Goal: Task Accomplishment & Management: Use online tool/utility

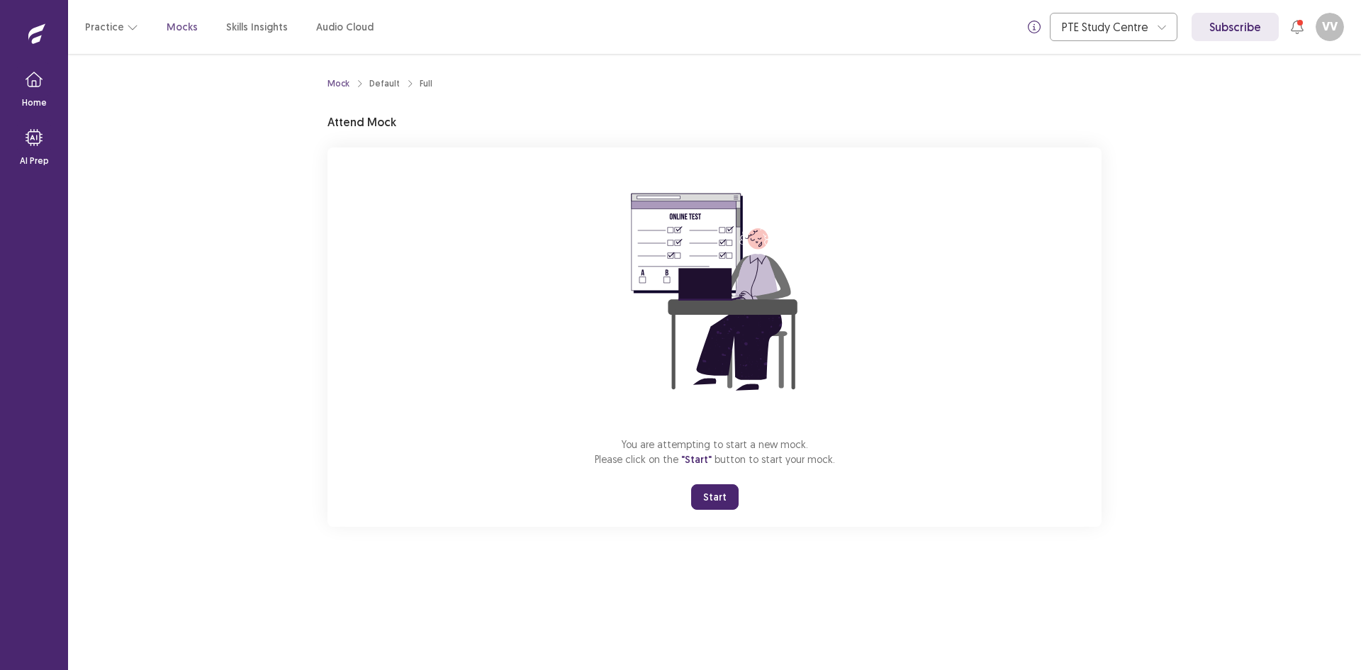
click at [721, 485] on button "Start" at bounding box center [714, 497] width 47 height 26
click at [747, 500] on button "Resume" at bounding box center [749, 496] width 62 height 26
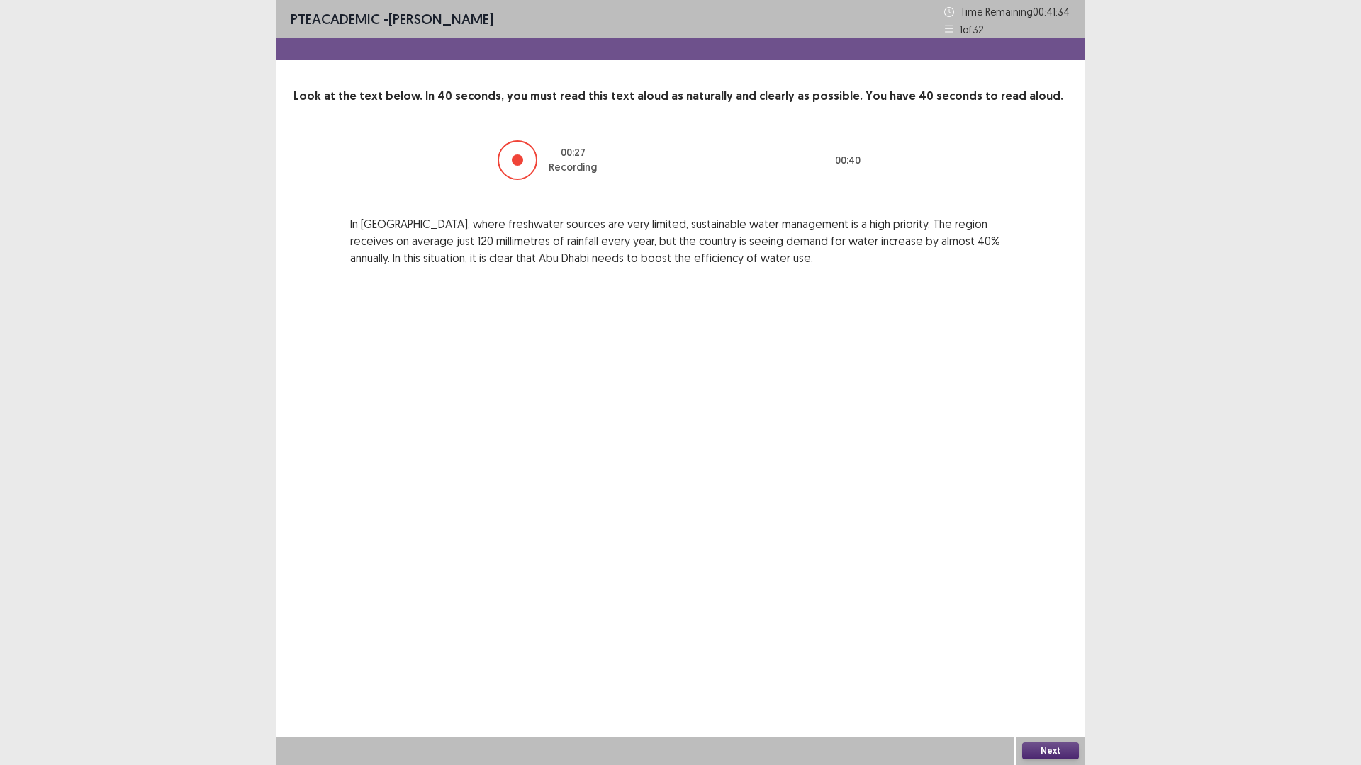
click at [1047, 669] on button "Next" at bounding box center [1050, 751] width 57 height 17
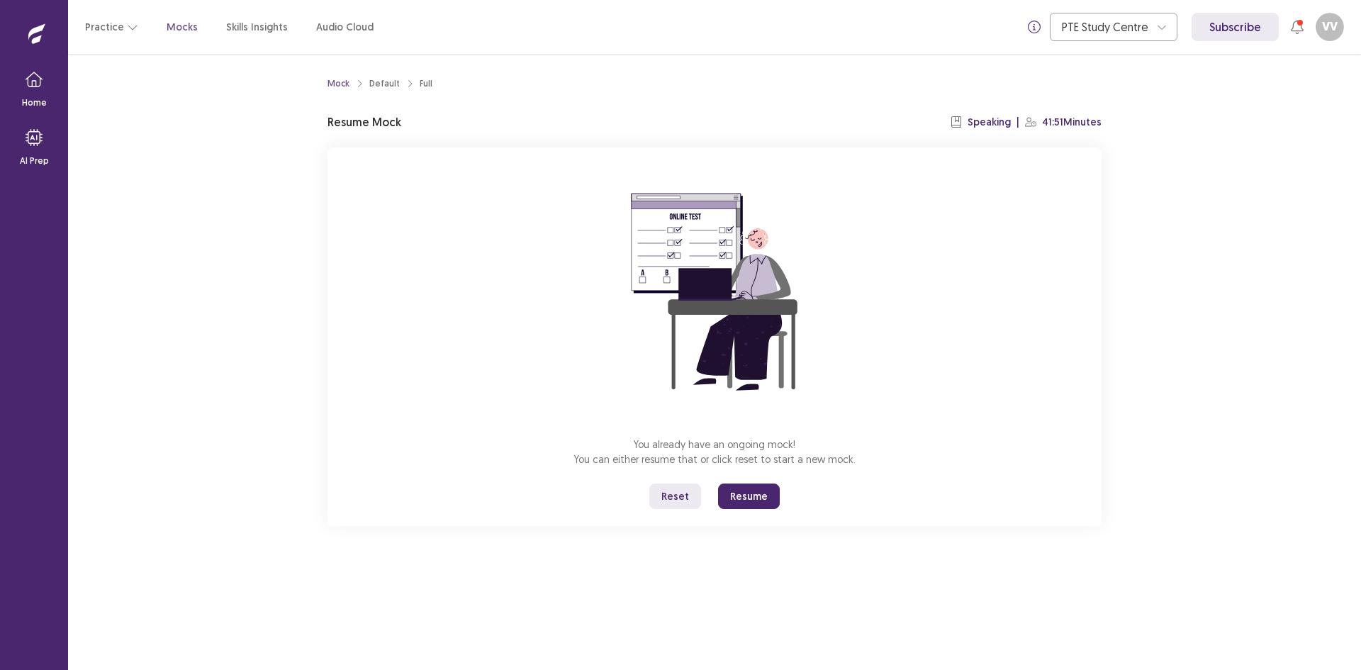
click at [760, 498] on button "Resume" at bounding box center [749, 496] width 62 height 26
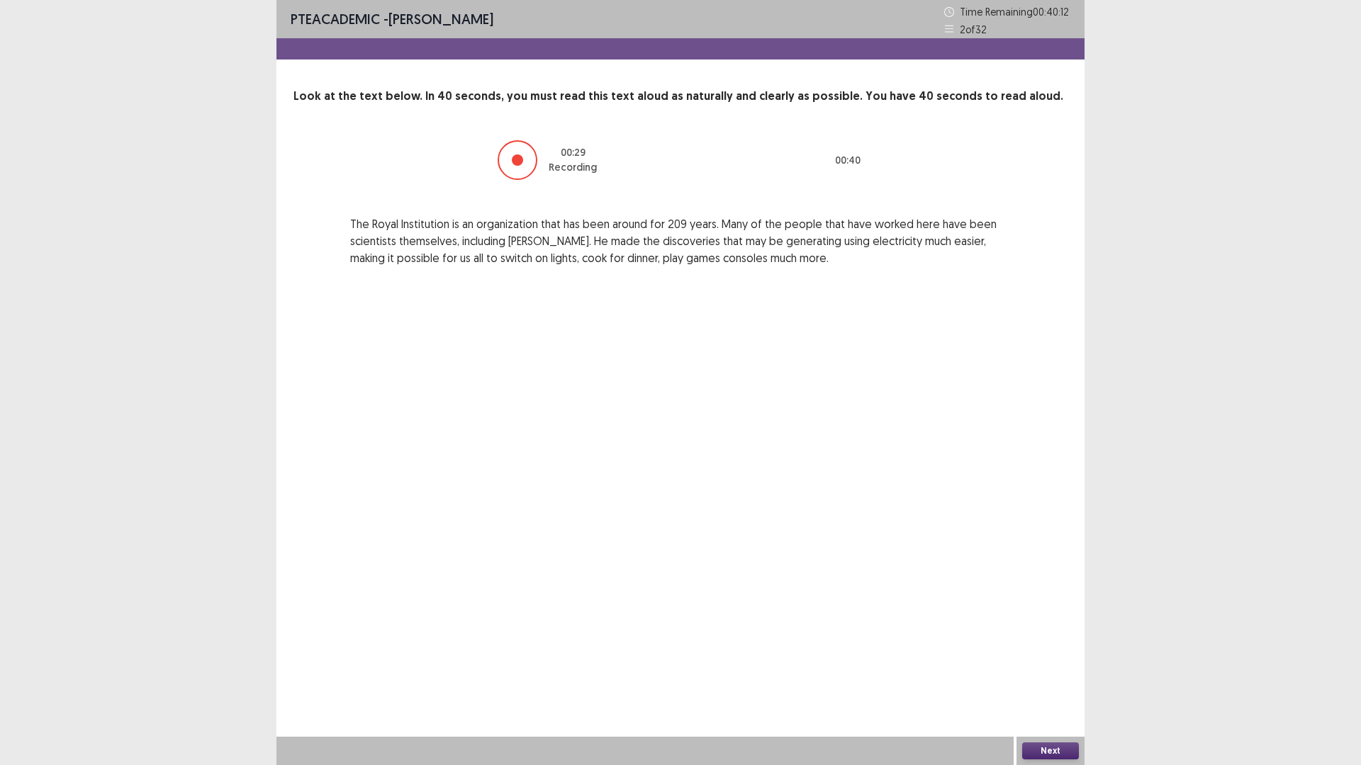
click at [1065, 669] on button "Next" at bounding box center [1050, 751] width 57 height 17
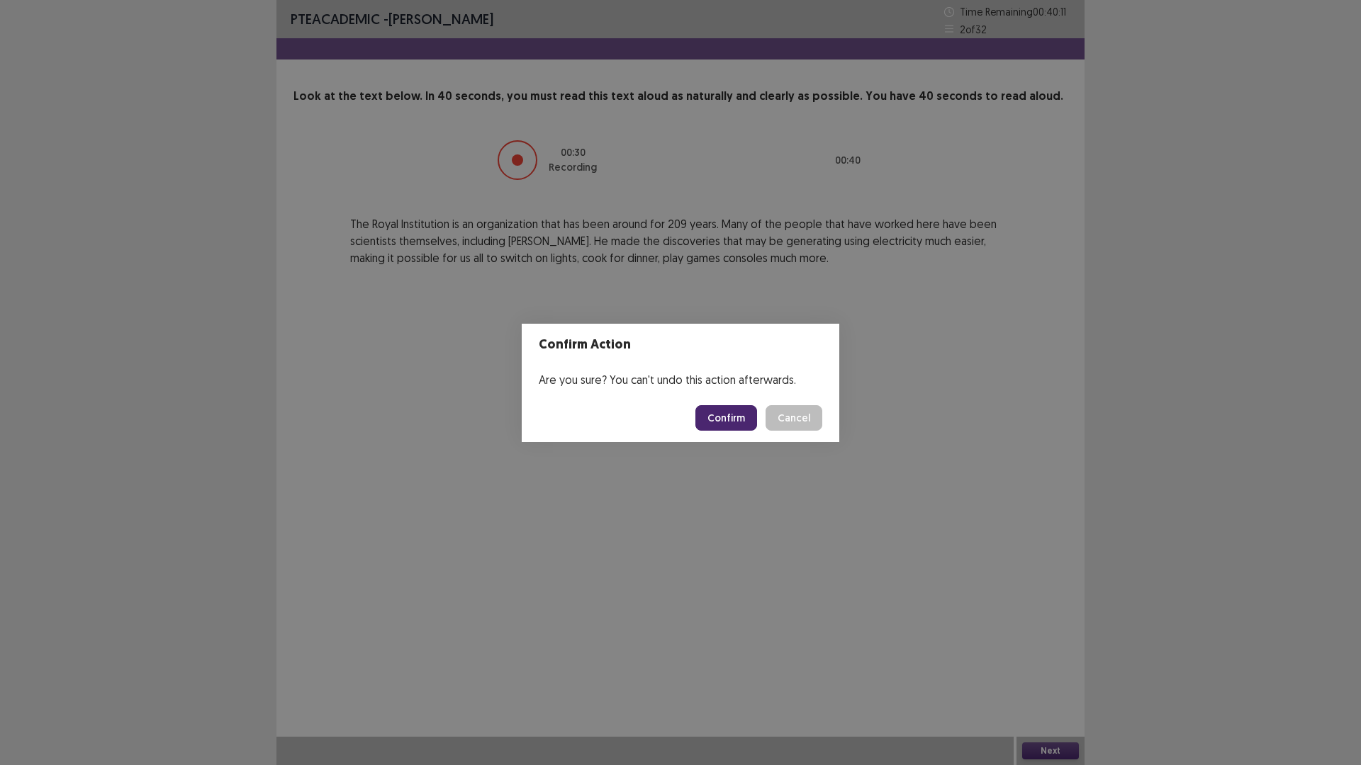
click at [749, 413] on button "Confirm" at bounding box center [726, 418] width 62 height 26
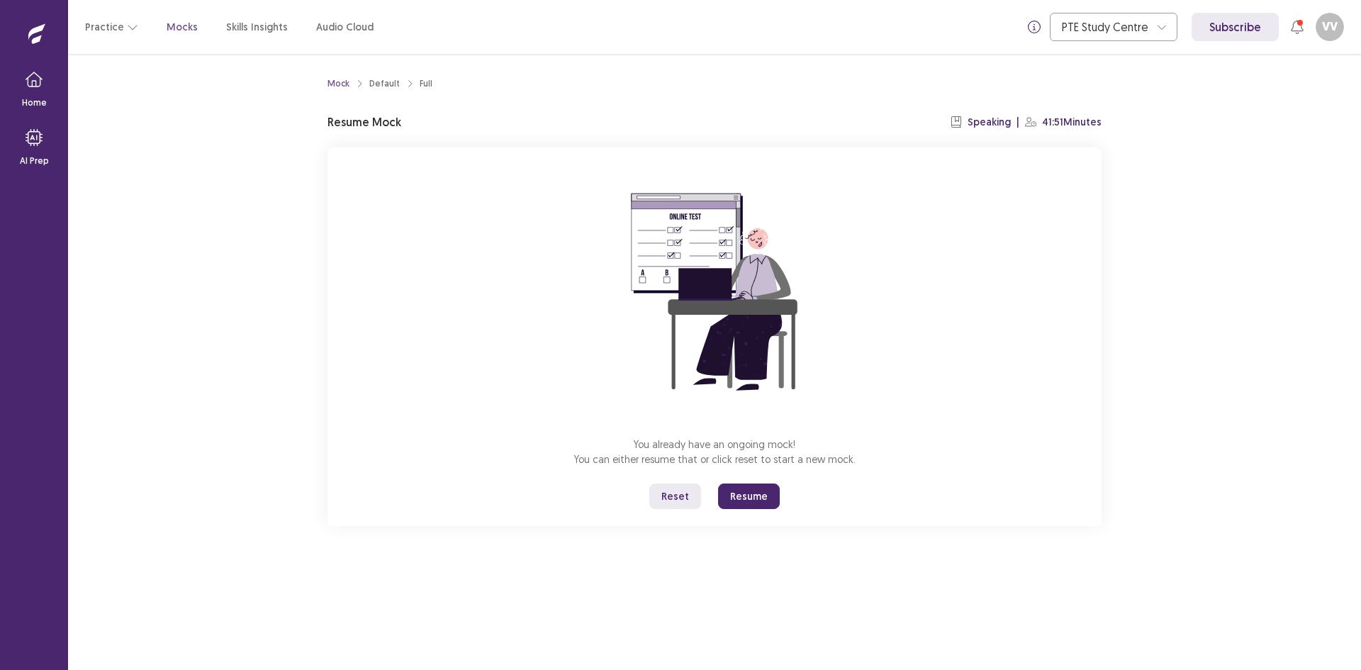
click at [687, 505] on button "Reset" at bounding box center [675, 496] width 52 height 26
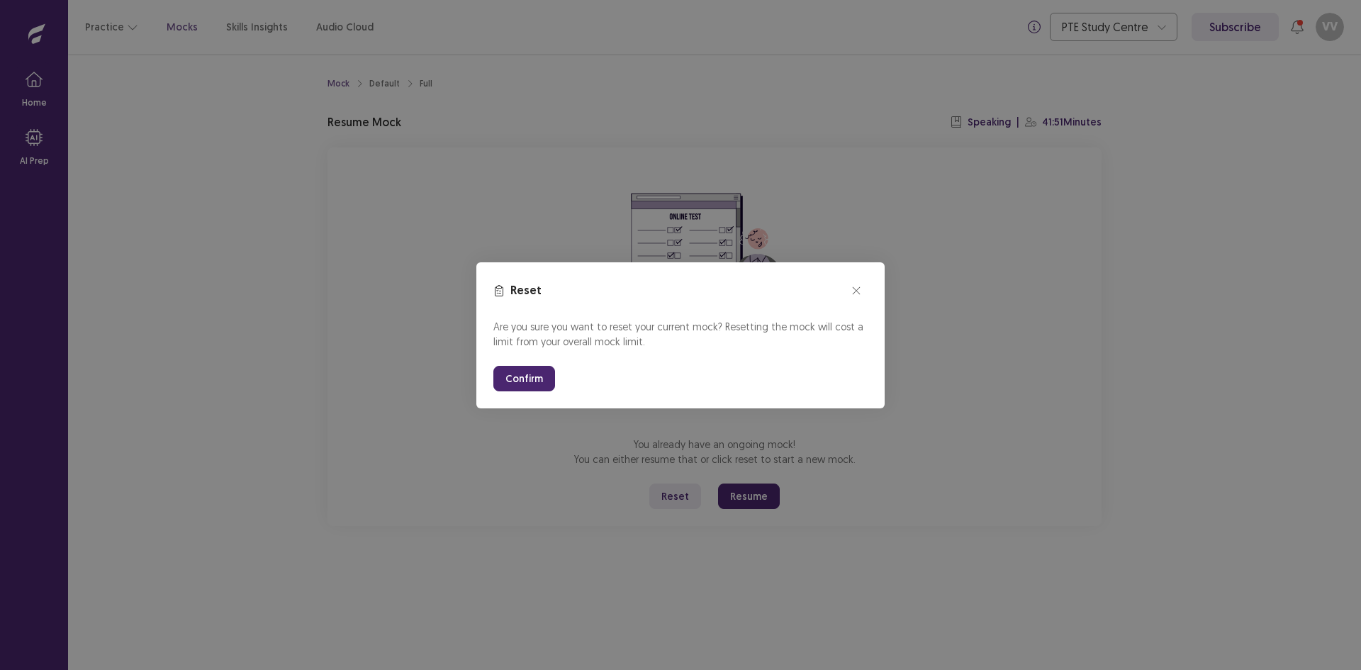
drag, startPoint x: 547, startPoint y: 386, endPoint x: 546, endPoint y: 448, distance: 61.7
click at [546, 386] on button "Confirm" at bounding box center [524, 379] width 62 height 26
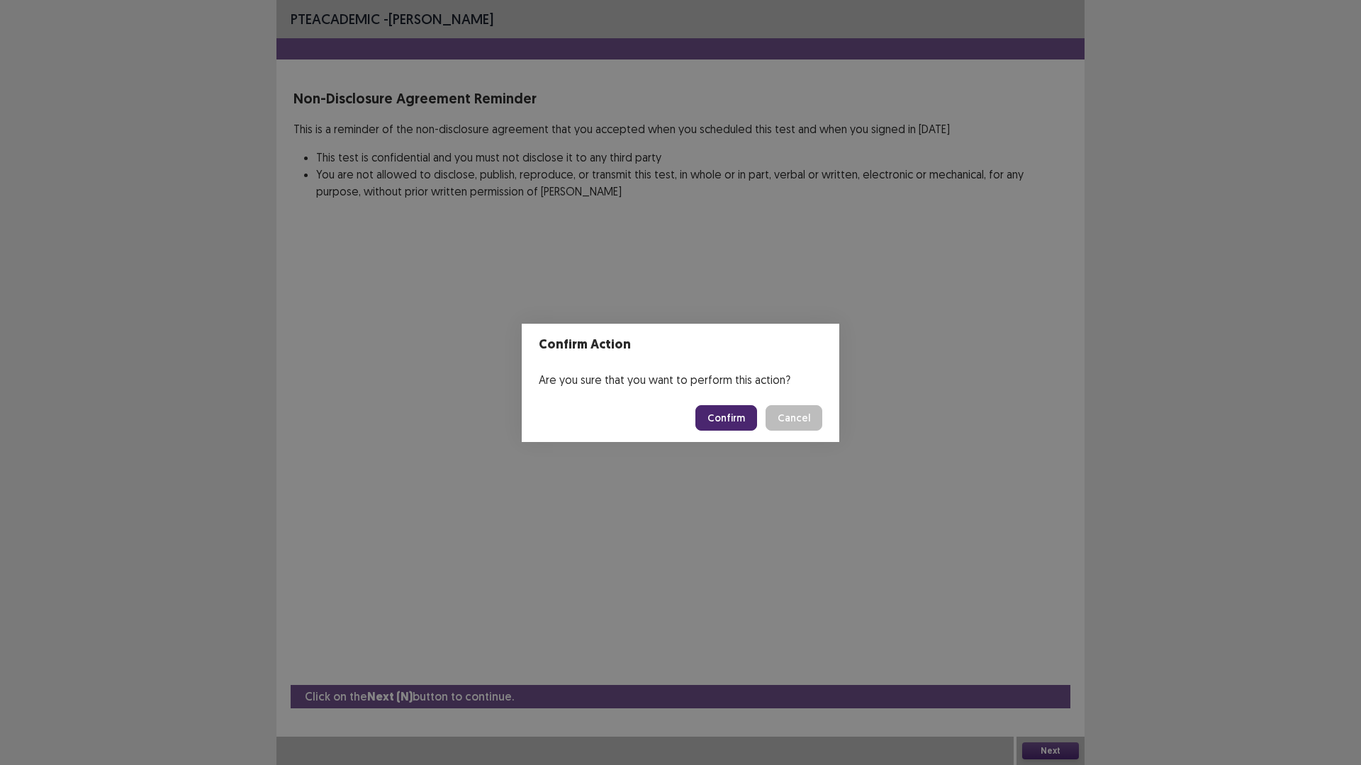
click at [731, 414] on button "Confirm" at bounding box center [726, 418] width 62 height 26
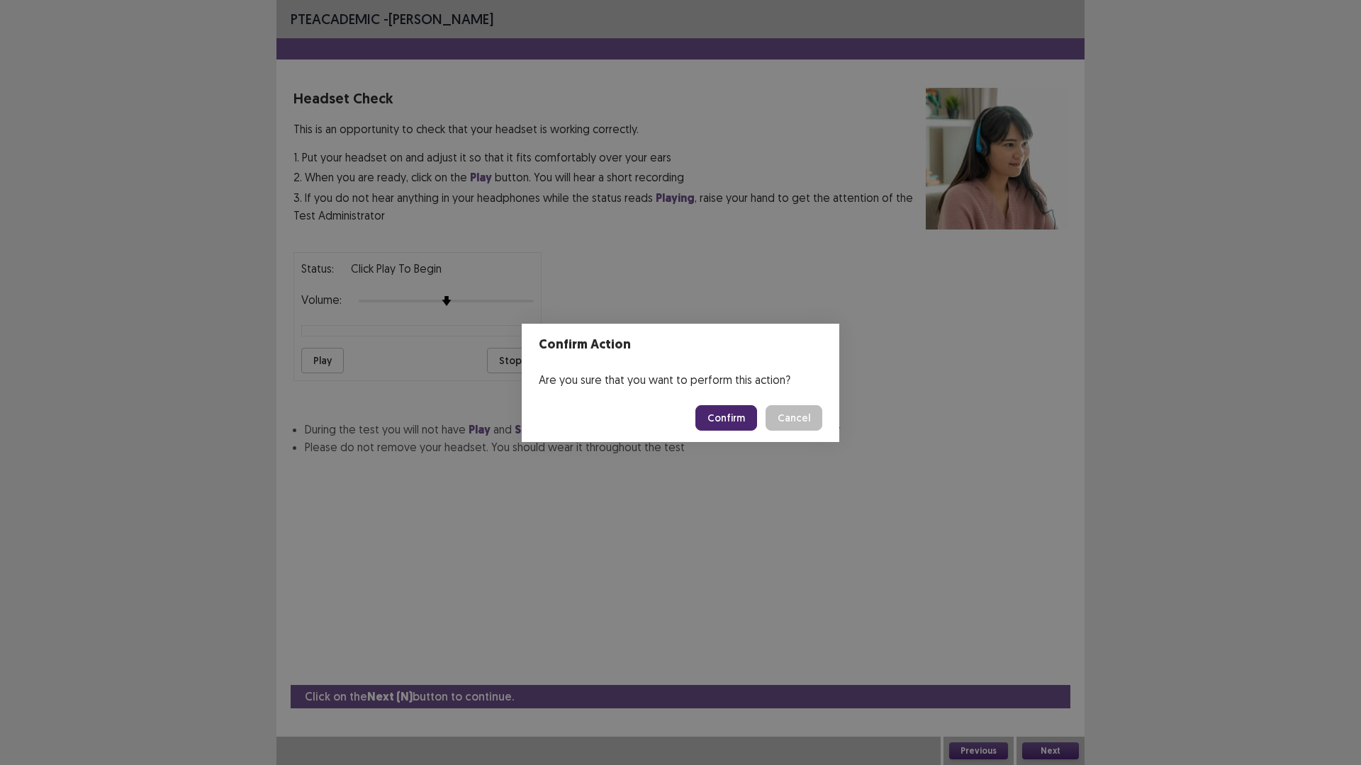
click at [731, 414] on button "Confirm" at bounding box center [726, 418] width 62 height 26
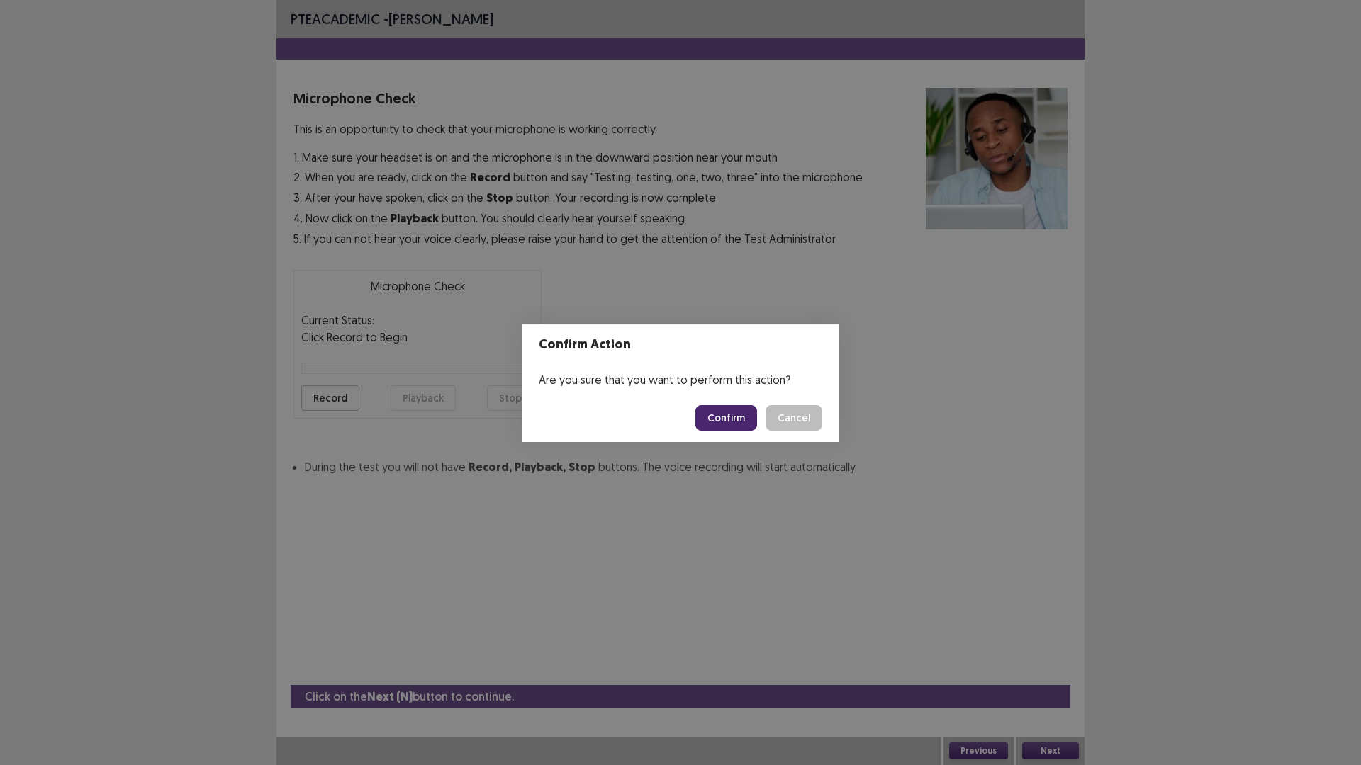
click at [731, 414] on button "Confirm" at bounding box center [726, 418] width 62 height 26
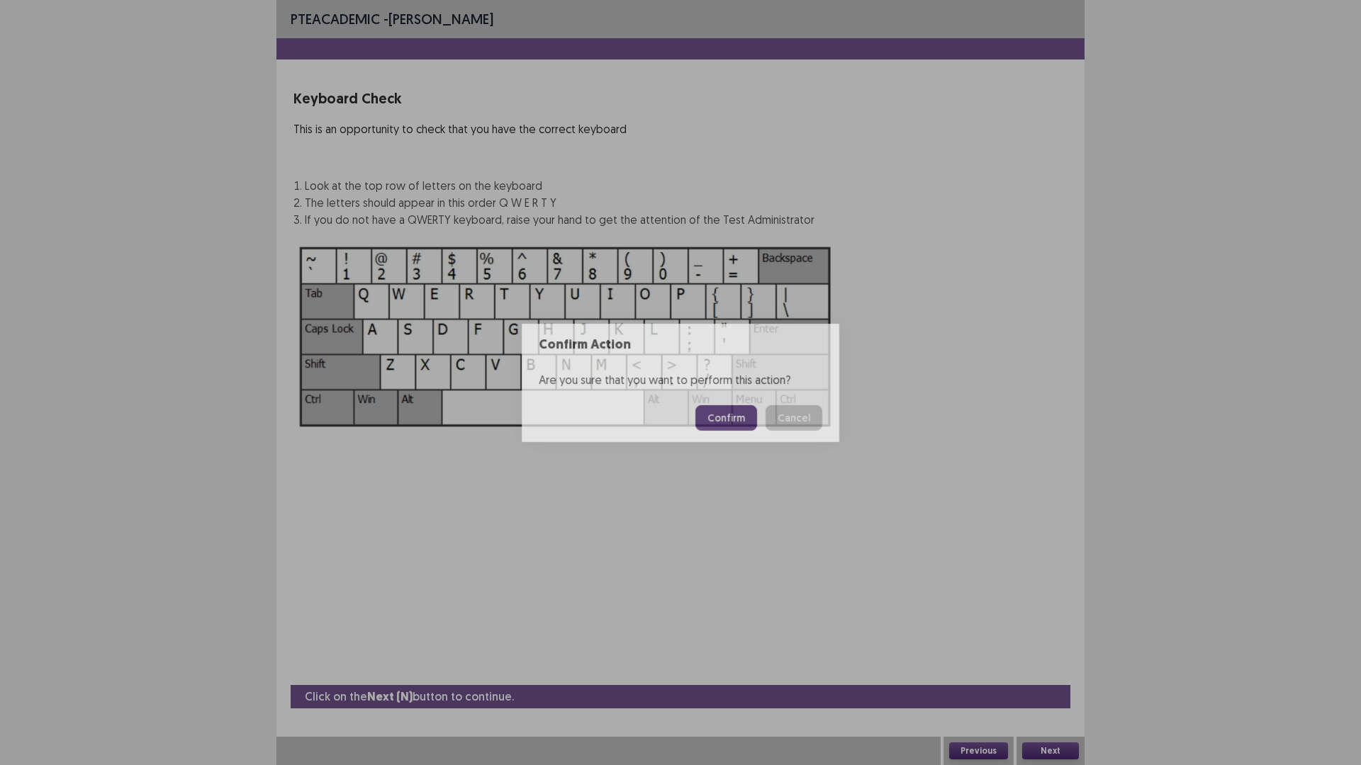
click at [731, 414] on button "Confirm" at bounding box center [726, 418] width 62 height 26
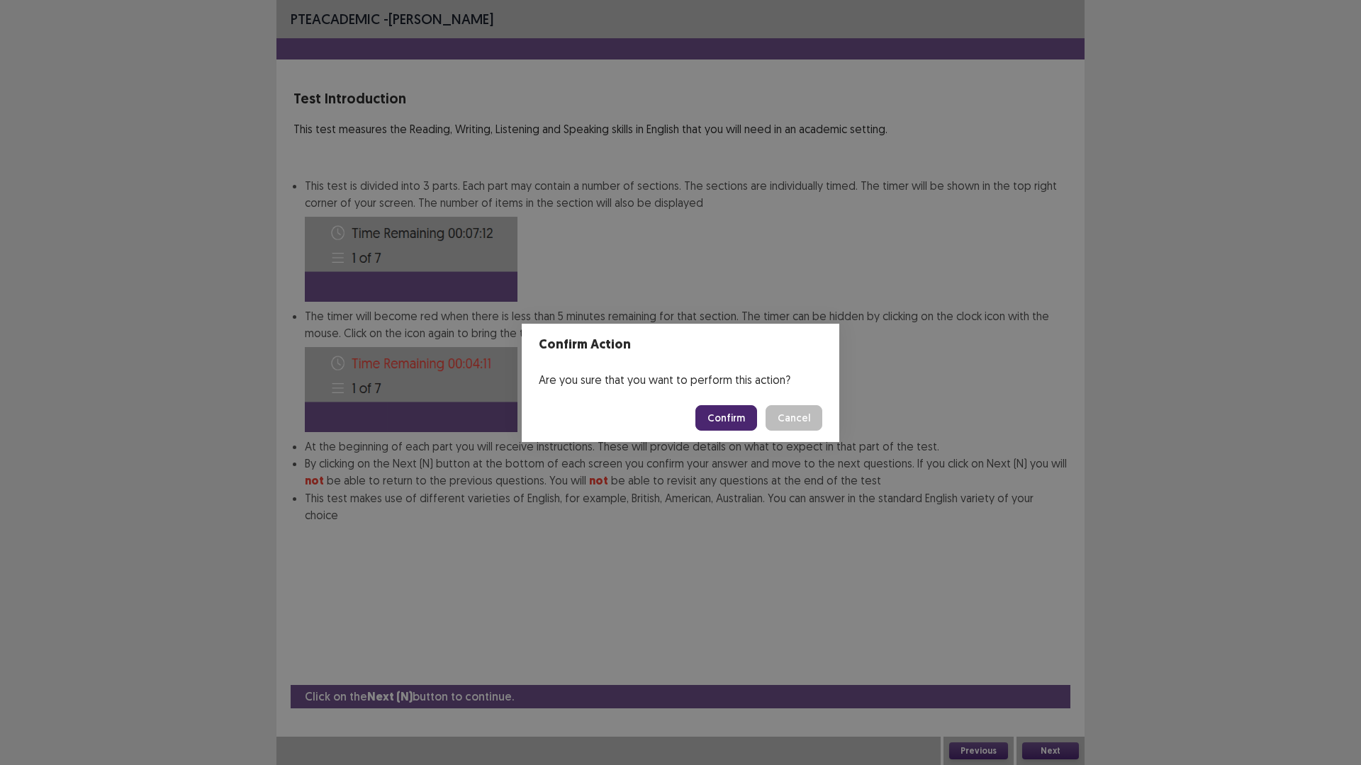
click at [731, 414] on button "Confirm" at bounding box center [726, 418] width 62 height 26
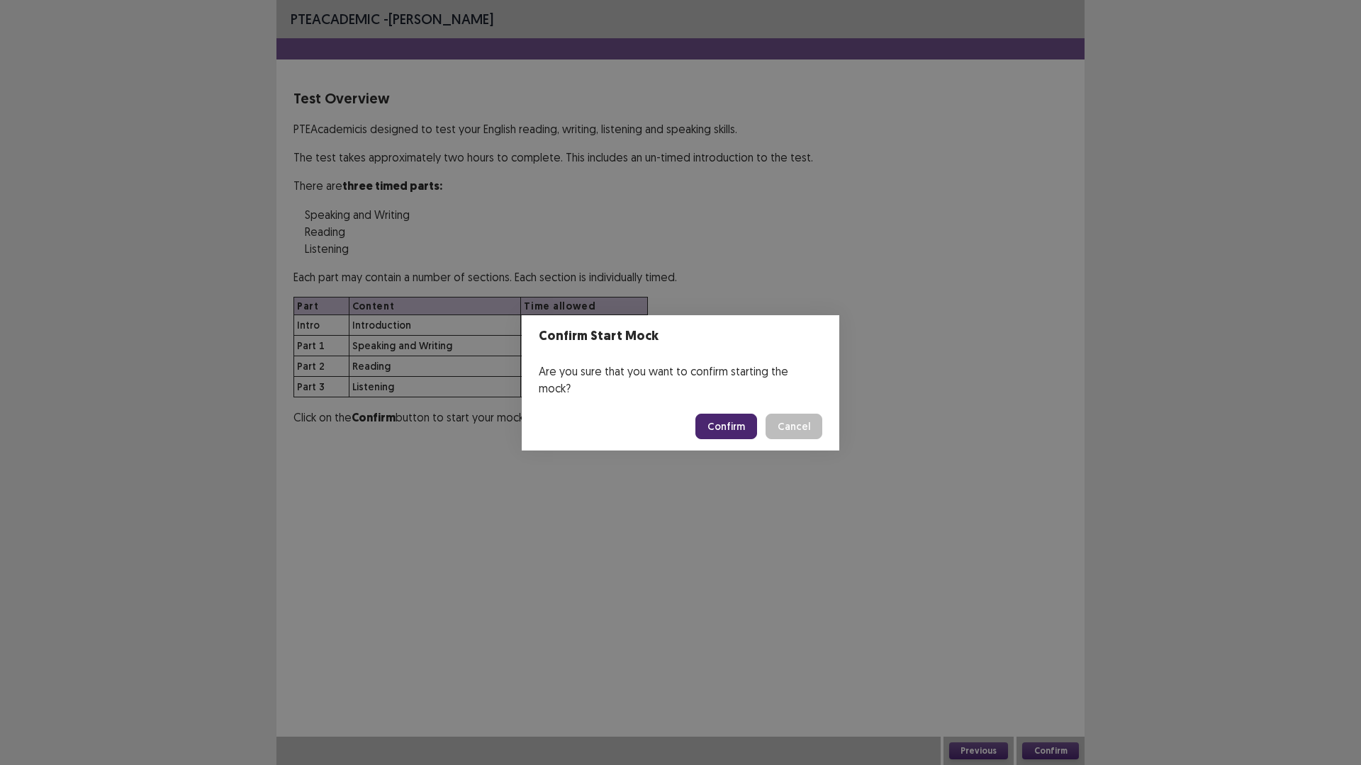
click at [731, 414] on button "Confirm" at bounding box center [726, 427] width 62 height 26
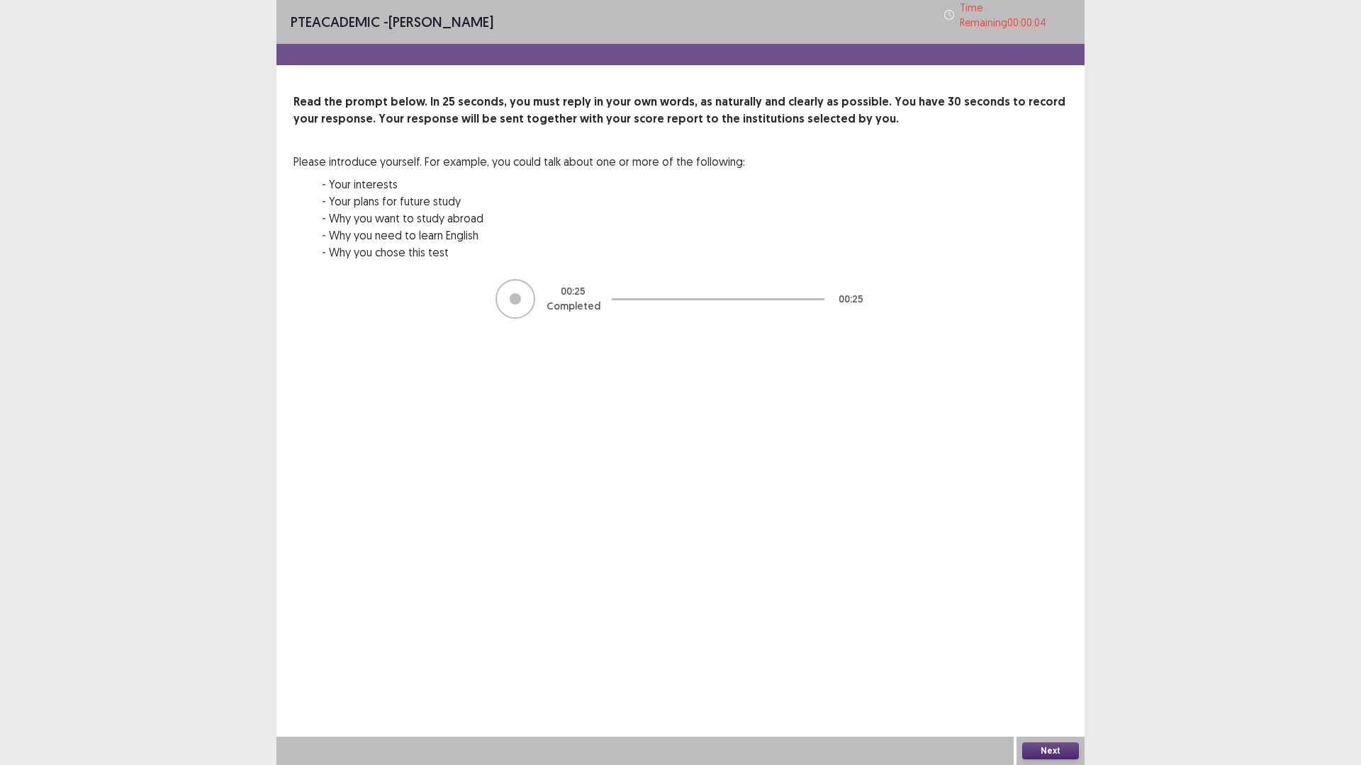
drag, startPoint x: 1047, startPoint y: 764, endPoint x: 1045, endPoint y: 750, distance: 14.3
click at [1047, 669] on div "Next" at bounding box center [1050, 751] width 68 height 28
click at [1044, 669] on button "Next" at bounding box center [1050, 751] width 57 height 17
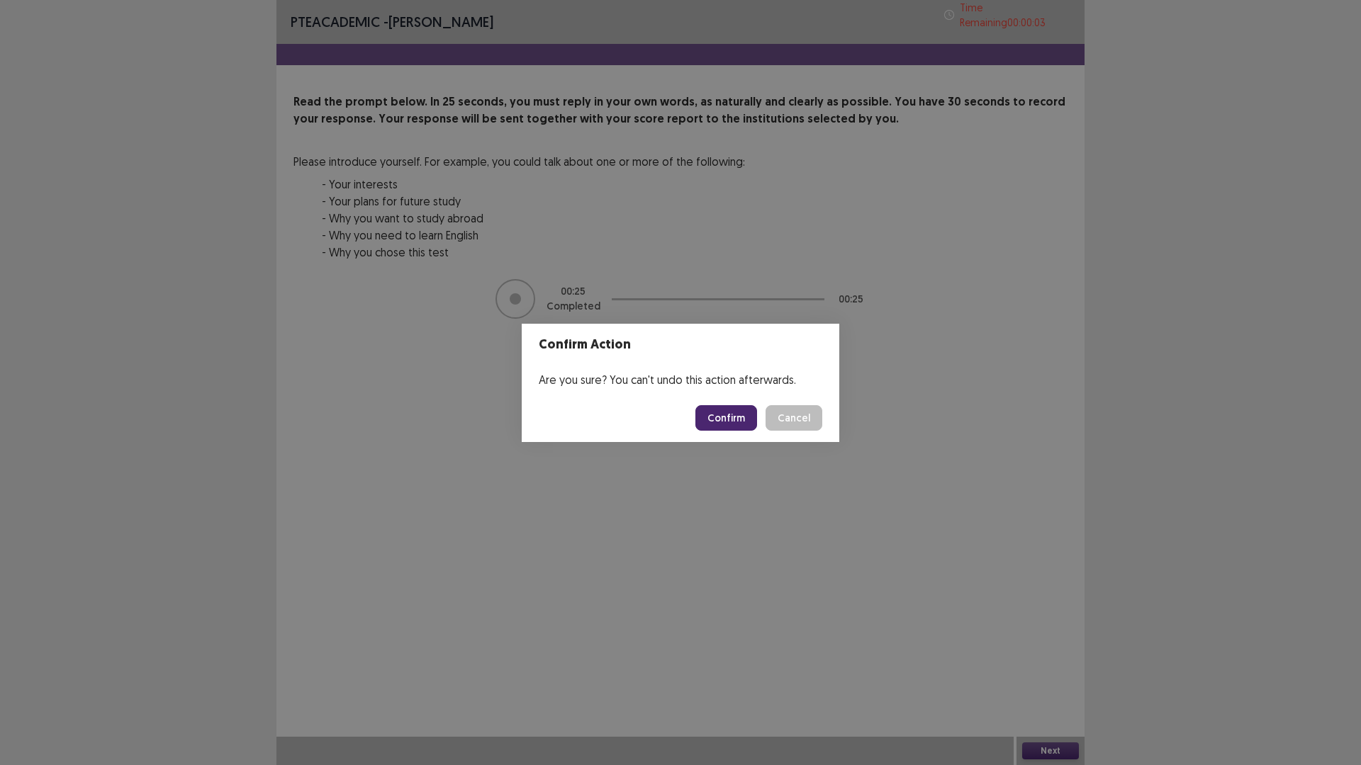
click at [724, 409] on button "Confirm" at bounding box center [726, 418] width 62 height 26
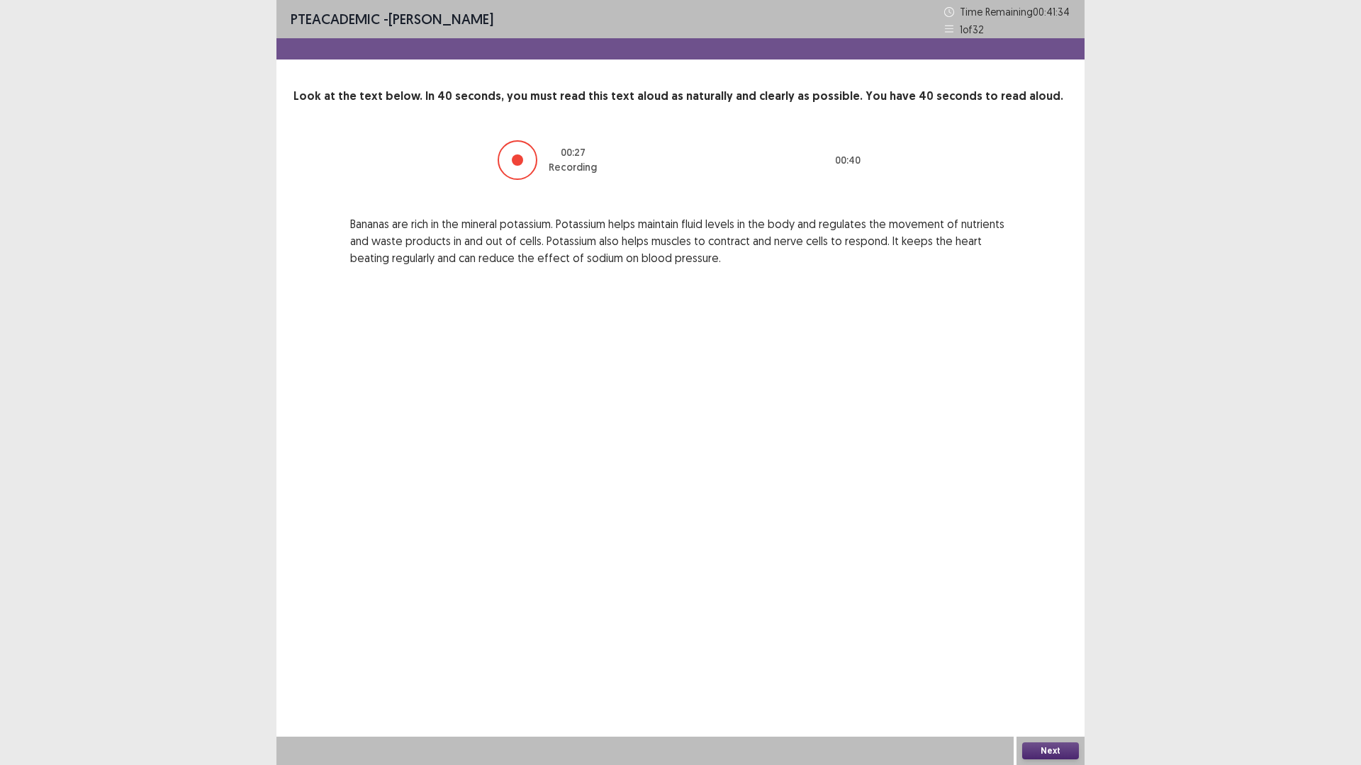
click at [1057, 669] on button "Next" at bounding box center [1050, 751] width 57 height 17
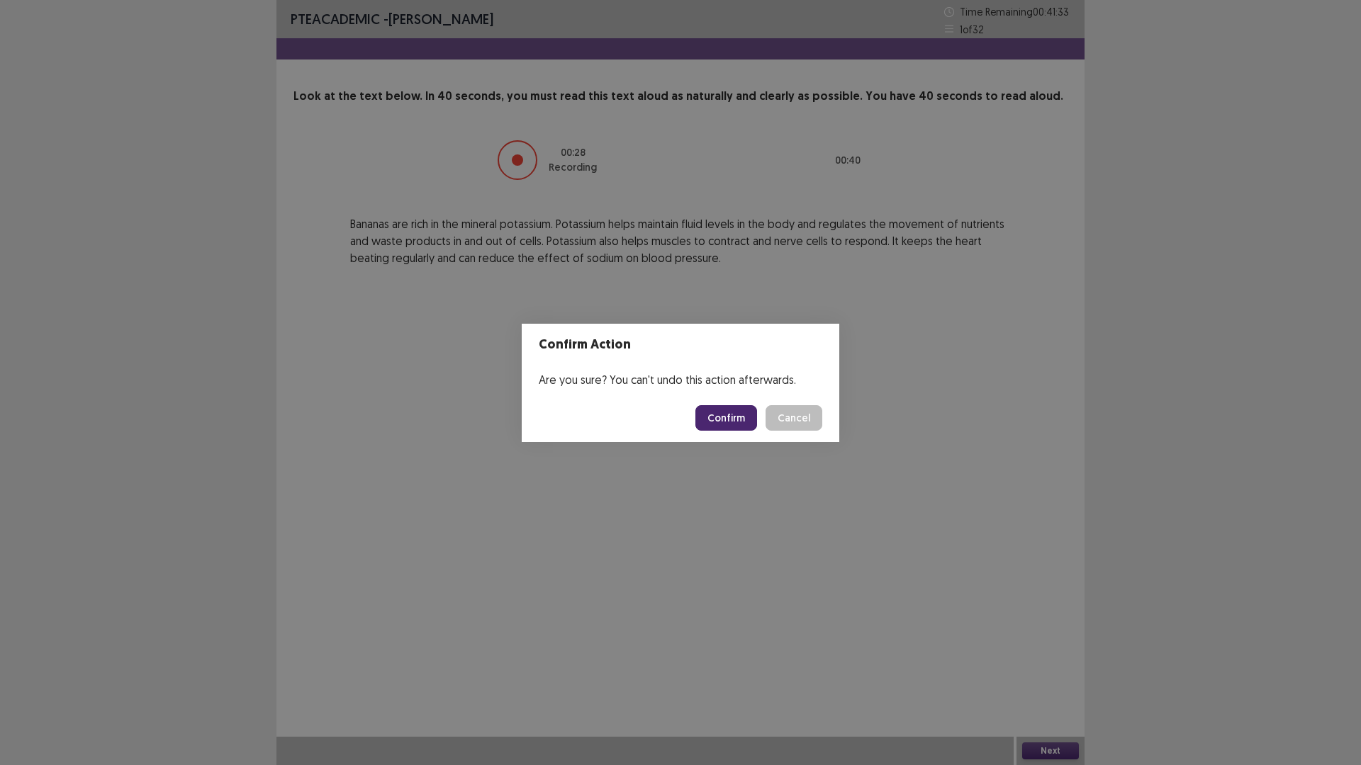
click at [733, 427] on button "Confirm" at bounding box center [726, 418] width 62 height 26
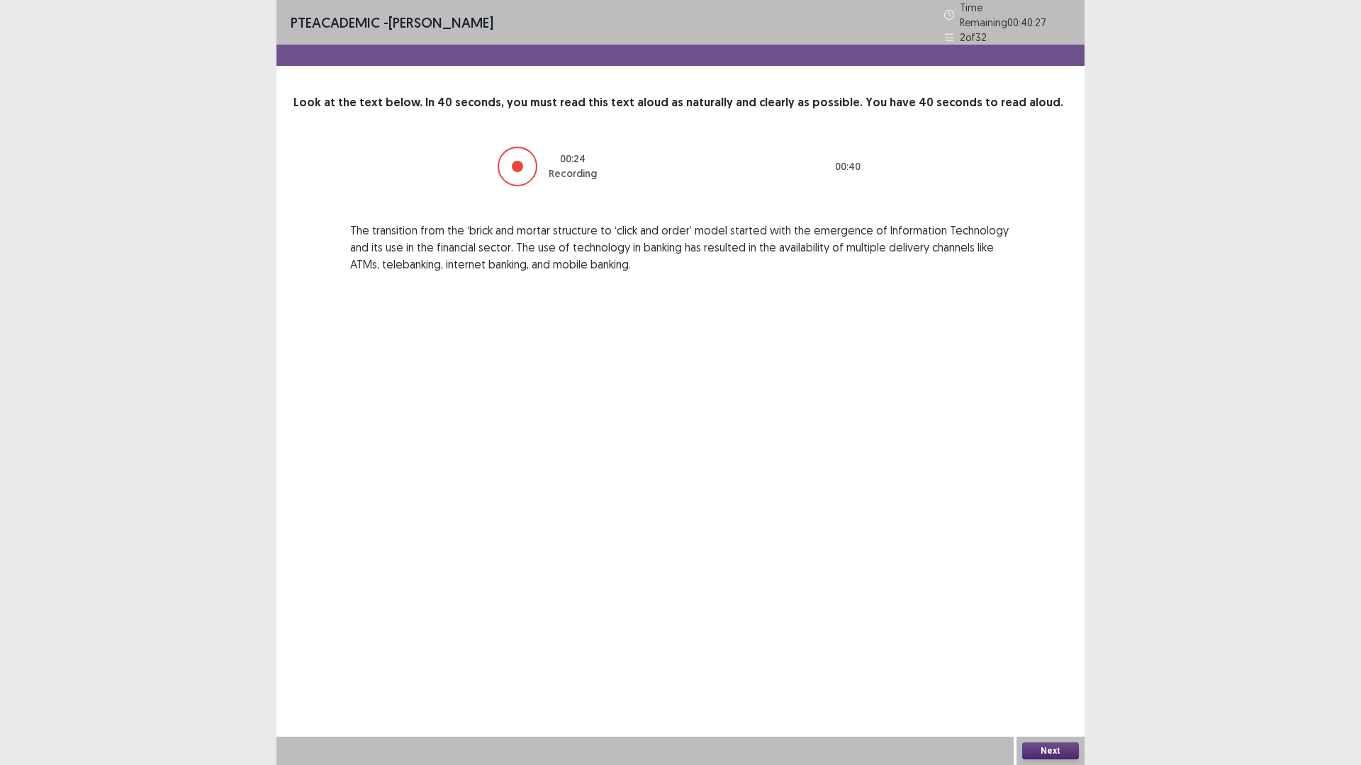
click at [1050, 669] on button "Next" at bounding box center [1050, 751] width 57 height 17
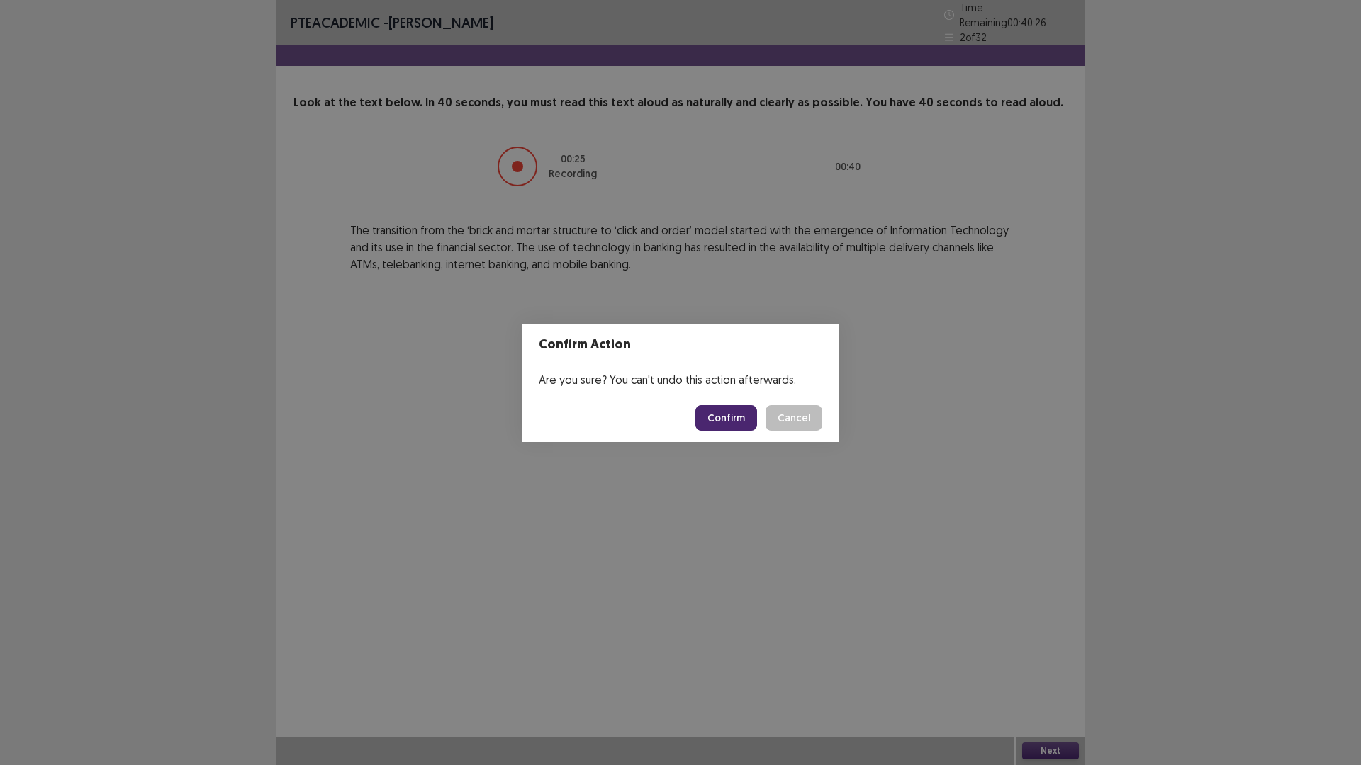
click at [747, 423] on button "Confirm" at bounding box center [726, 418] width 62 height 26
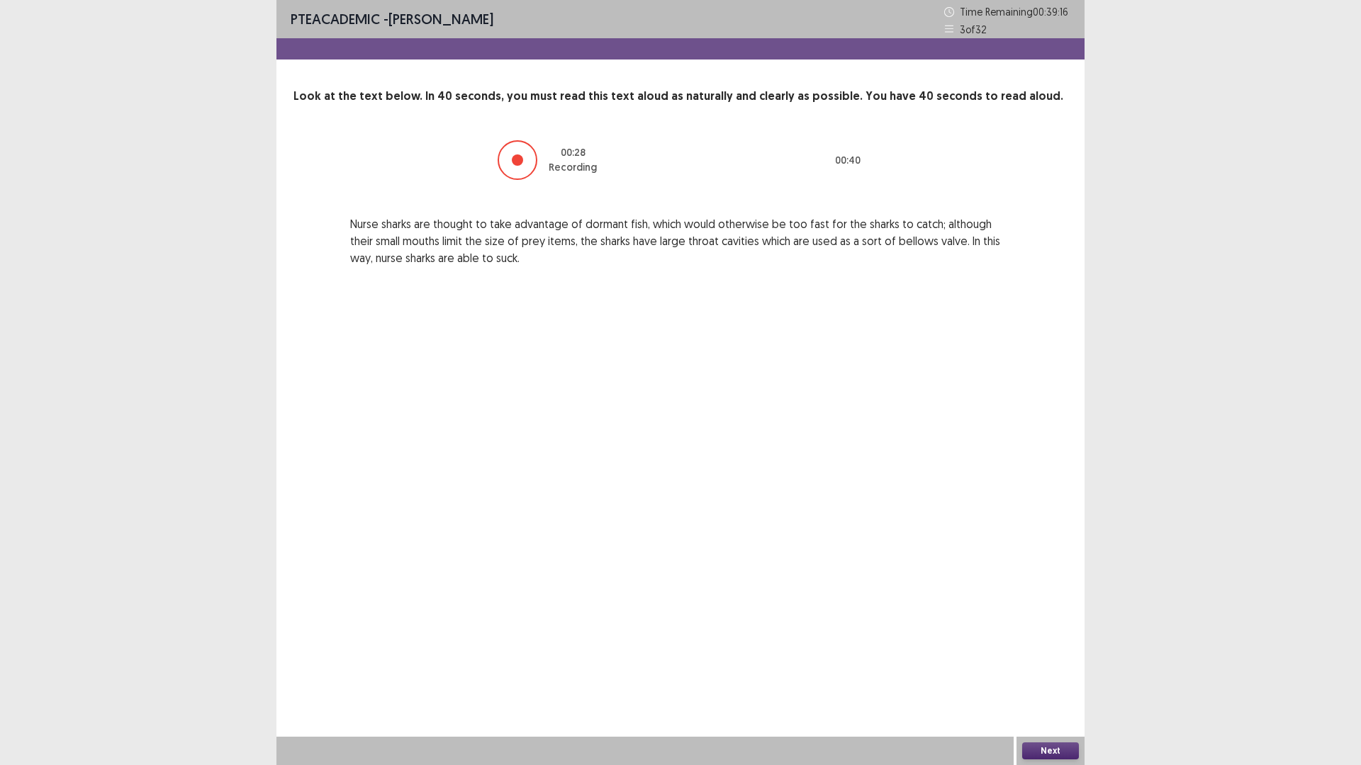
click at [1062, 669] on div "Next" at bounding box center [1050, 751] width 68 height 28
click at [1045, 669] on button "Next" at bounding box center [1050, 751] width 57 height 17
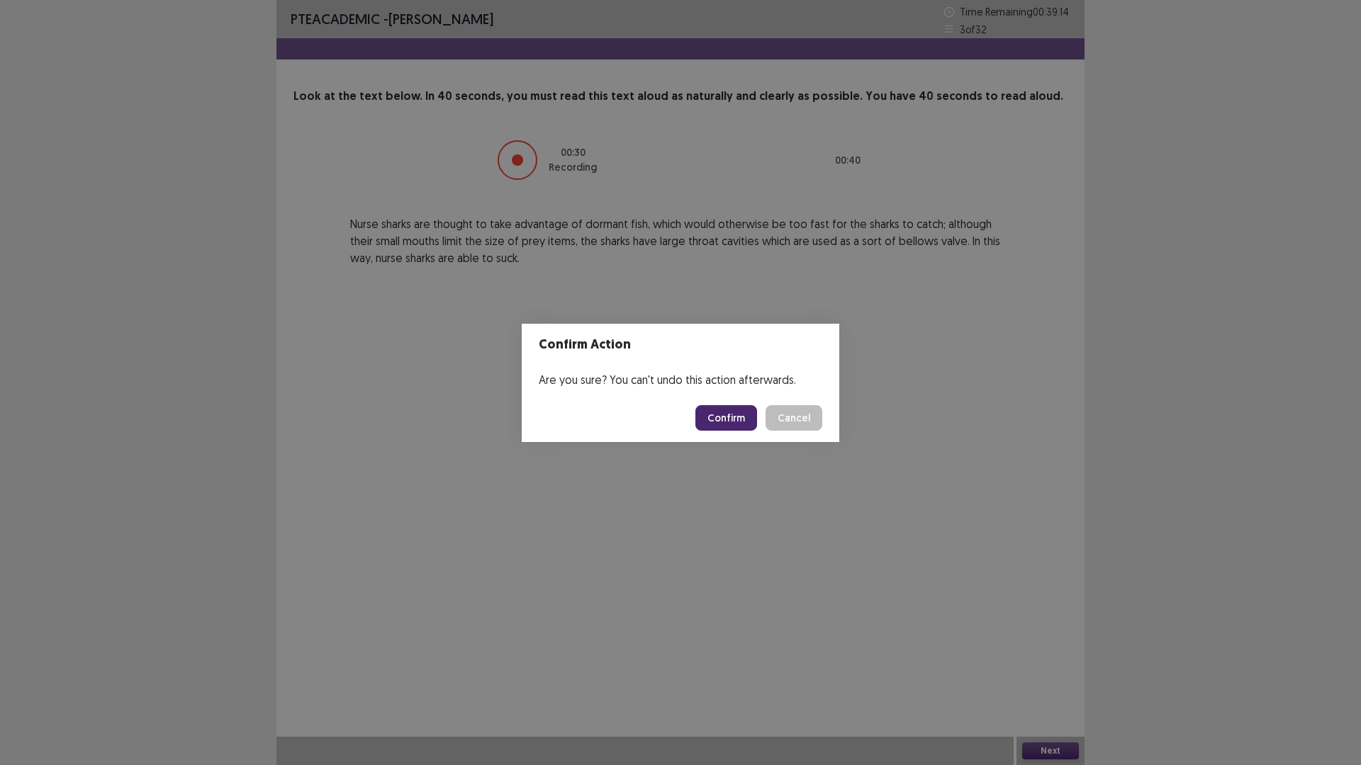
drag, startPoint x: 730, startPoint y: 438, endPoint x: 738, endPoint y: 422, distance: 18.1
click at [731, 434] on footer "Confirm Cancel" at bounding box center [681, 418] width 318 height 48
click at [738, 422] on button "Confirm" at bounding box center [726, 418] width 62 height 26
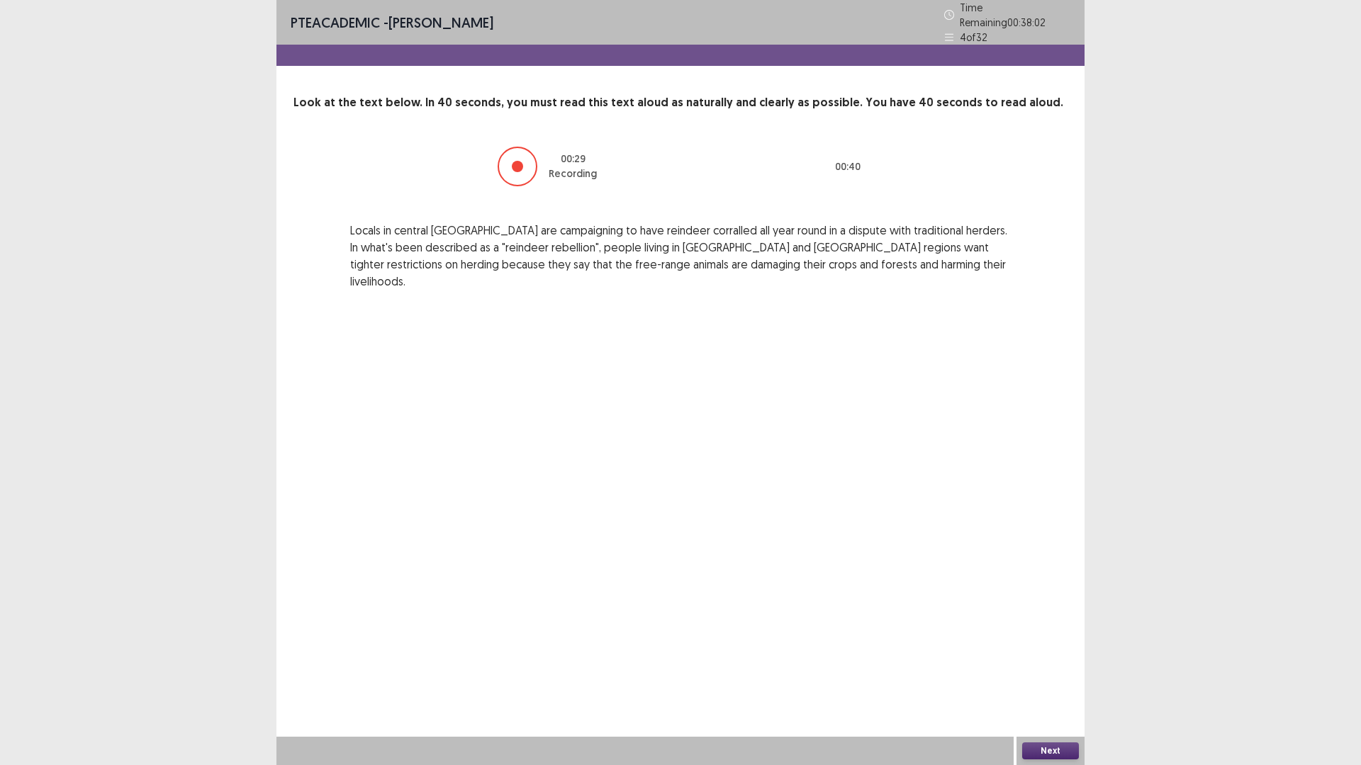
click at [1073, 669] on button "Next" at bounding box center [1050, 751] width 57 height 17
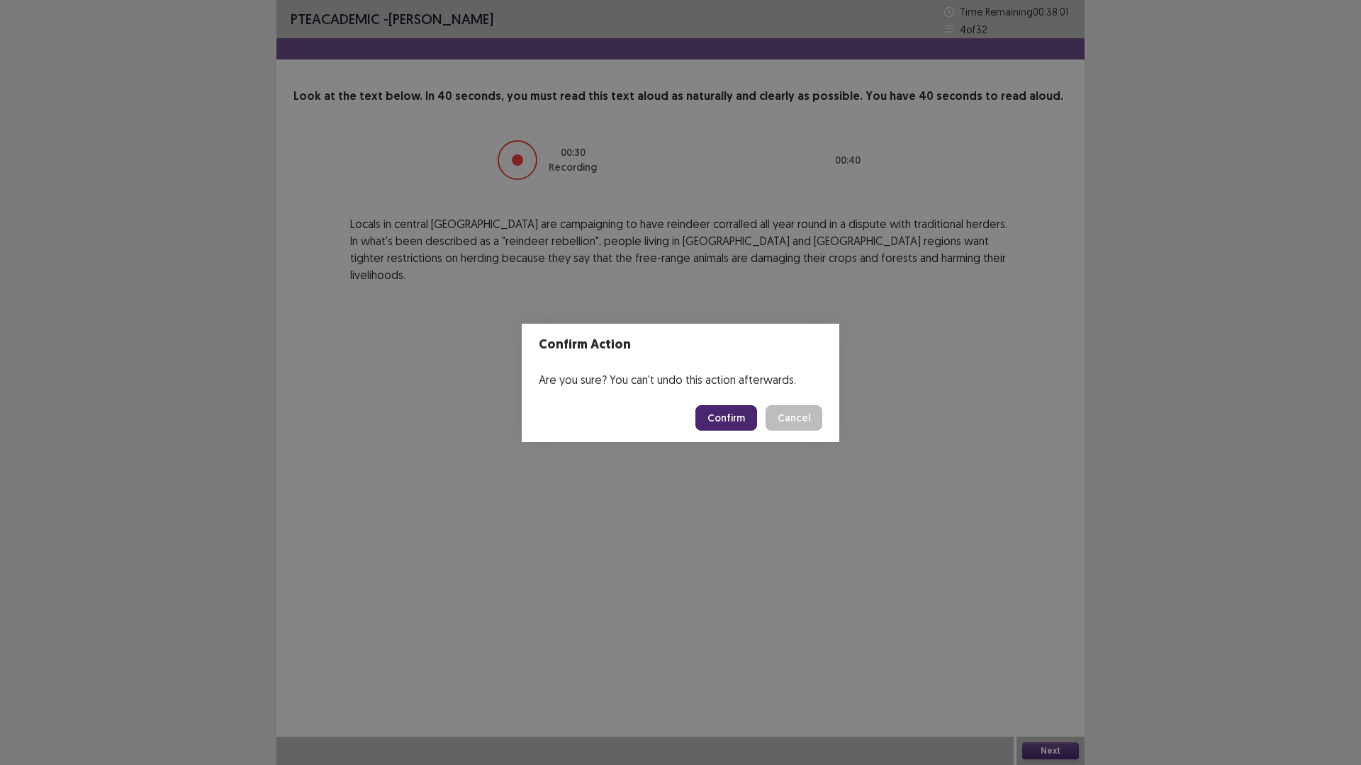
click at [729, 417] on button "Confirm" at bounding box center [726, 418] width 62 height 26
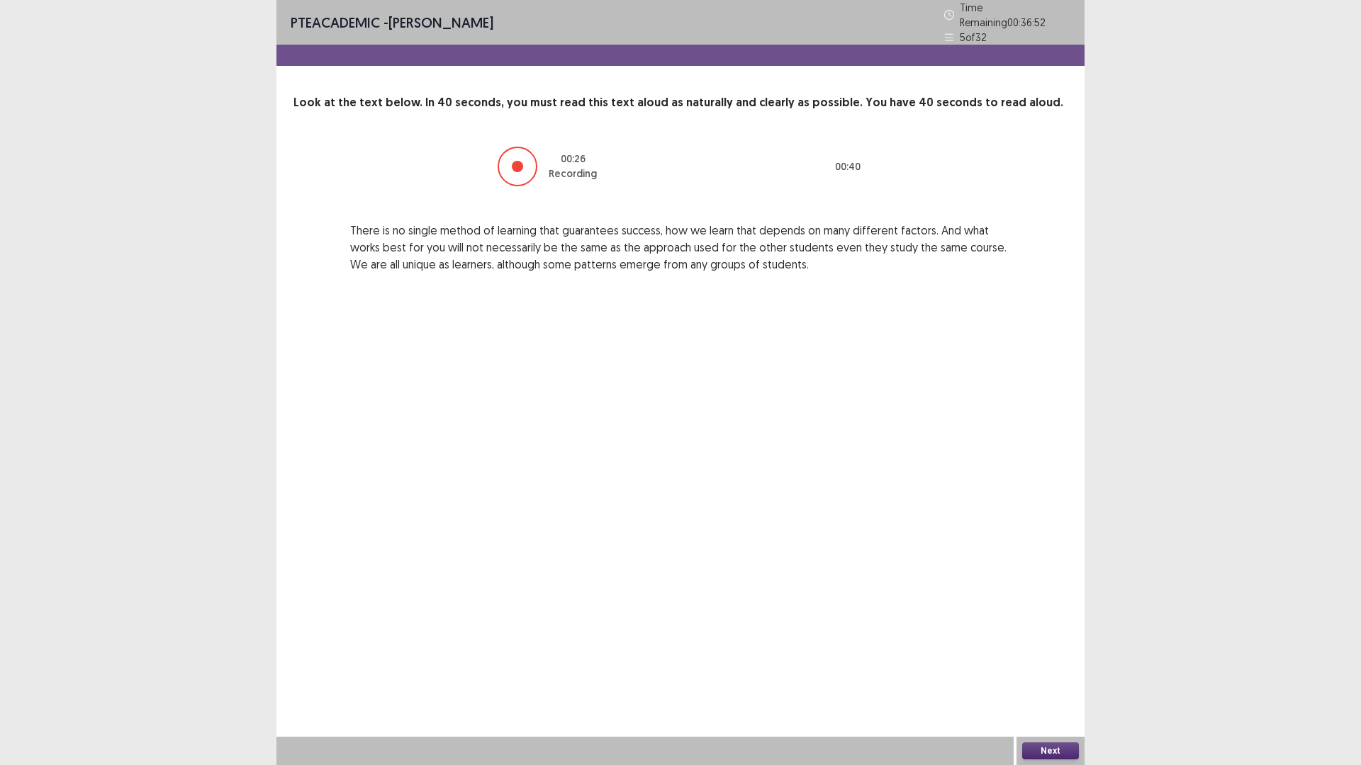
click at [1047, 669] on button "Next" at bounding box center [1050, 751] width 57 height 17
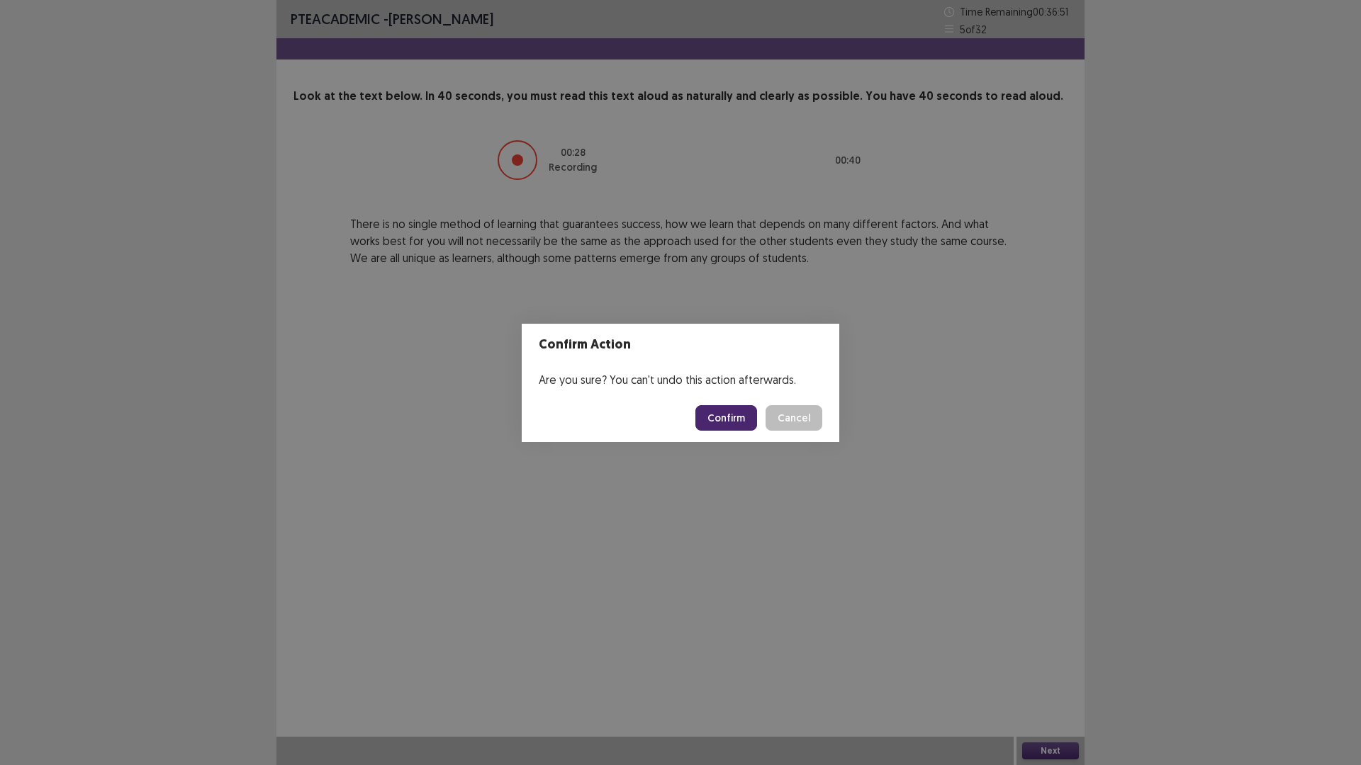
click at [739, 420] on button "Confirm" at bounding box center [726, 418] width 62 height 26
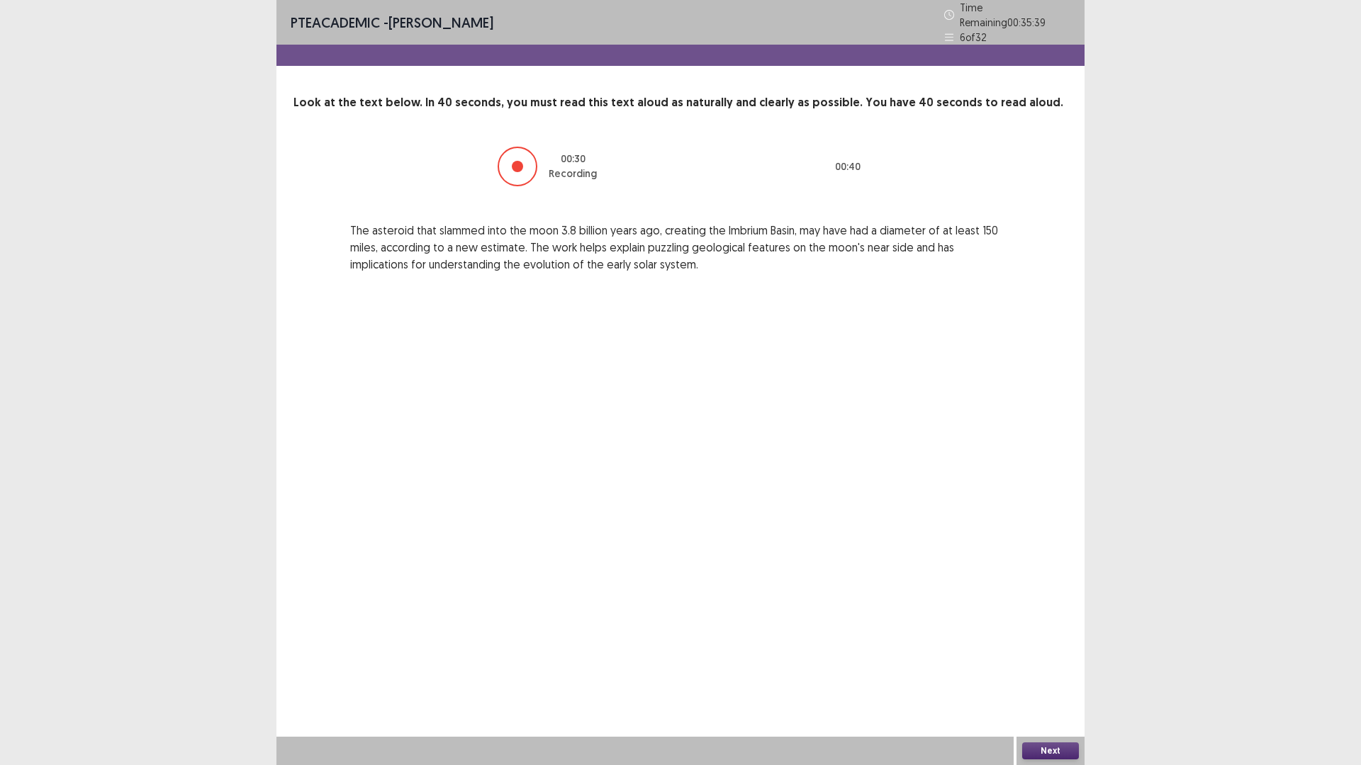
click at [1063, 669] on button "Next" at bounding box center [1050, 751] width 57 height 17
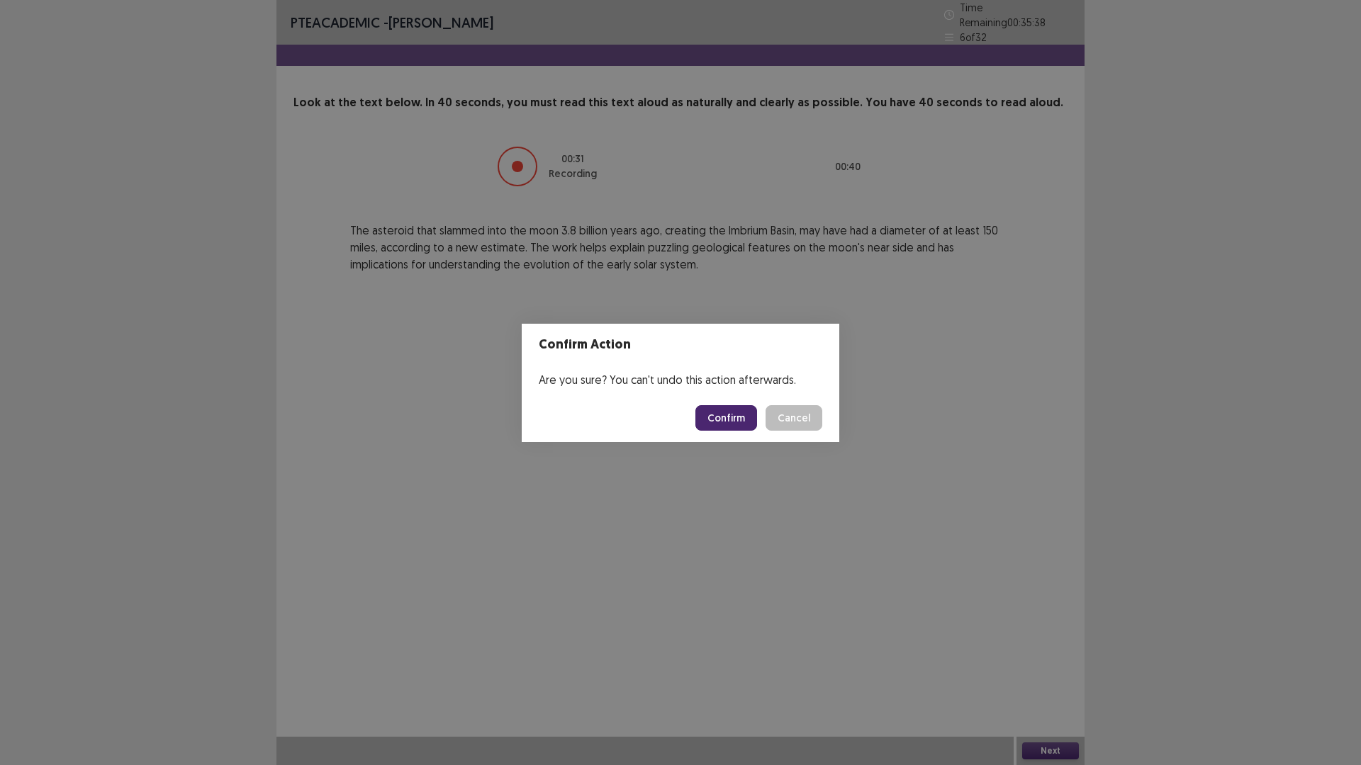
click at [770, 414] on button "Cancel" at bounding box center [793, 418] width 57 height 26
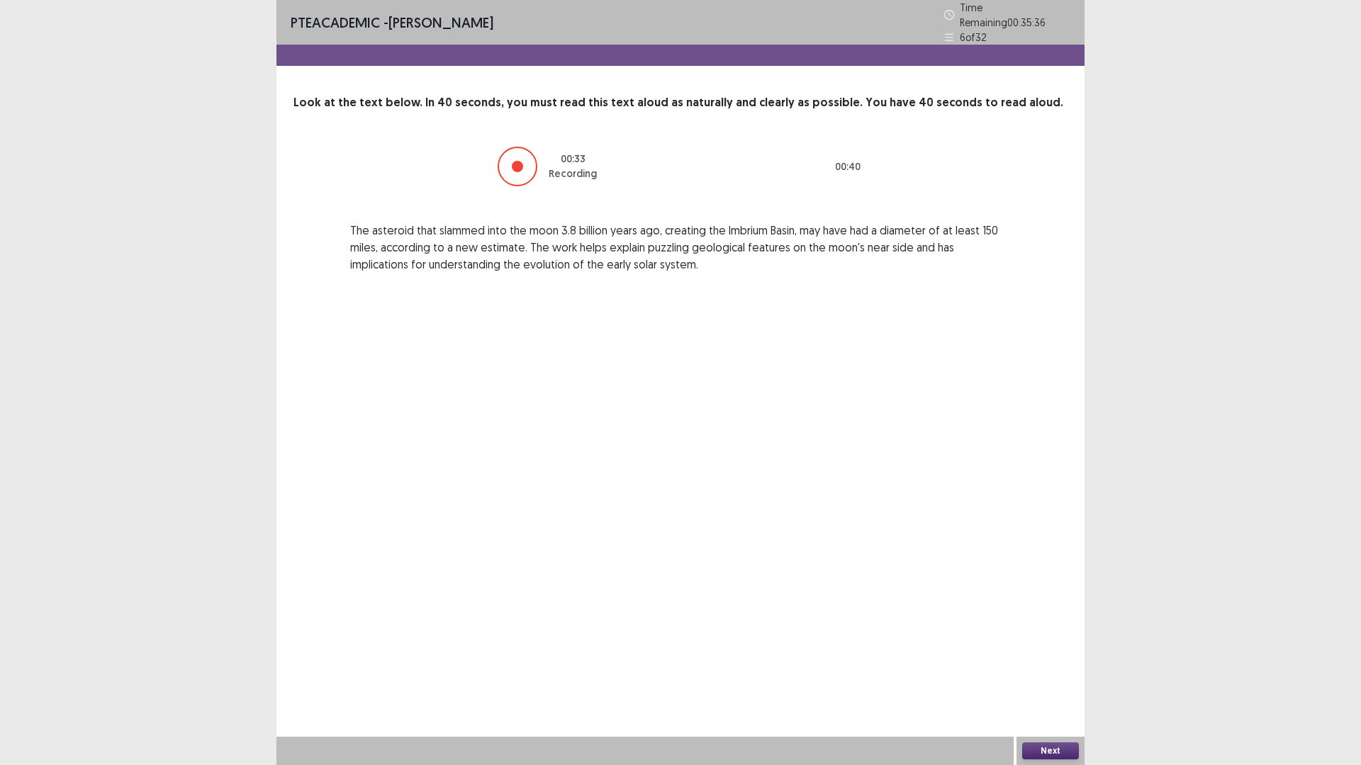
click at [1053, 669] on button "Next" at bounding box center [1050, 751] width 57 height 17
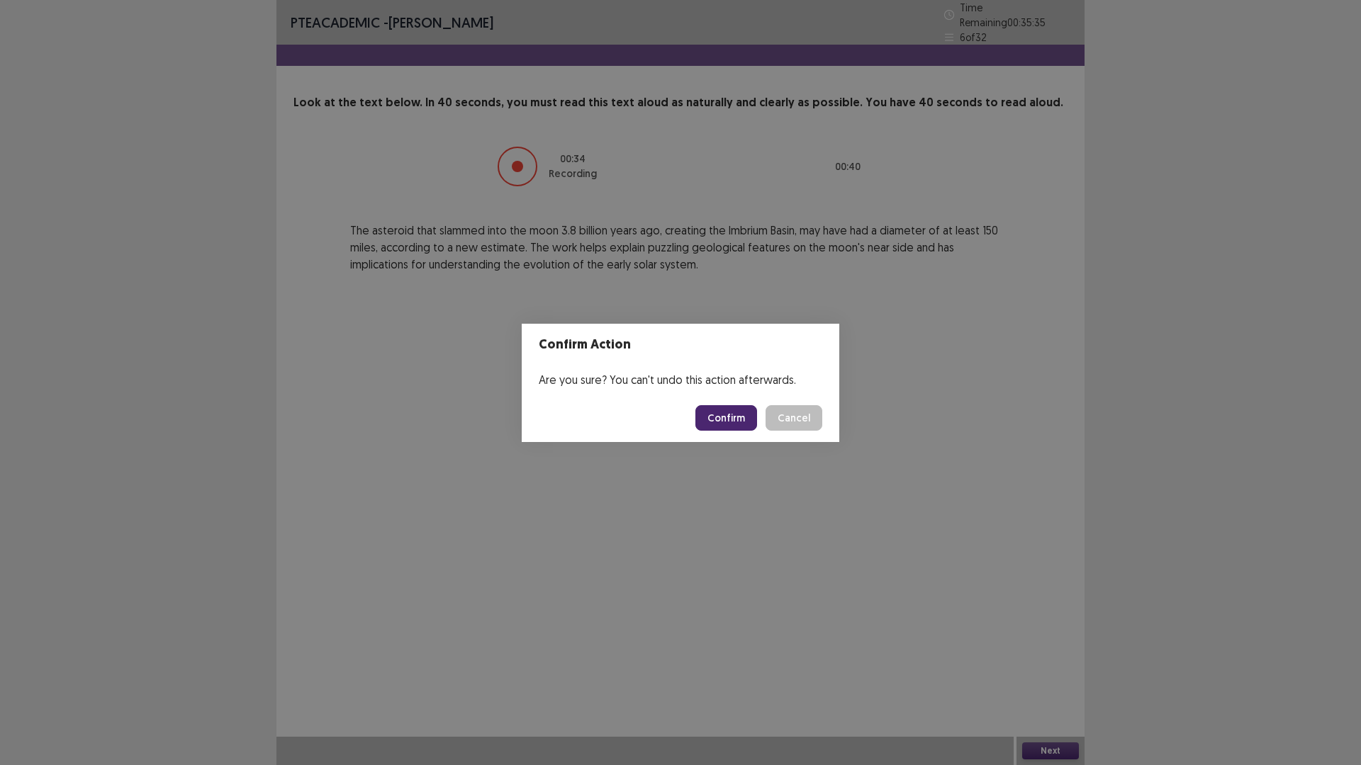
click at [730, 413] on button "Confirm" at bounding box center [726, 418] width 62 height 26
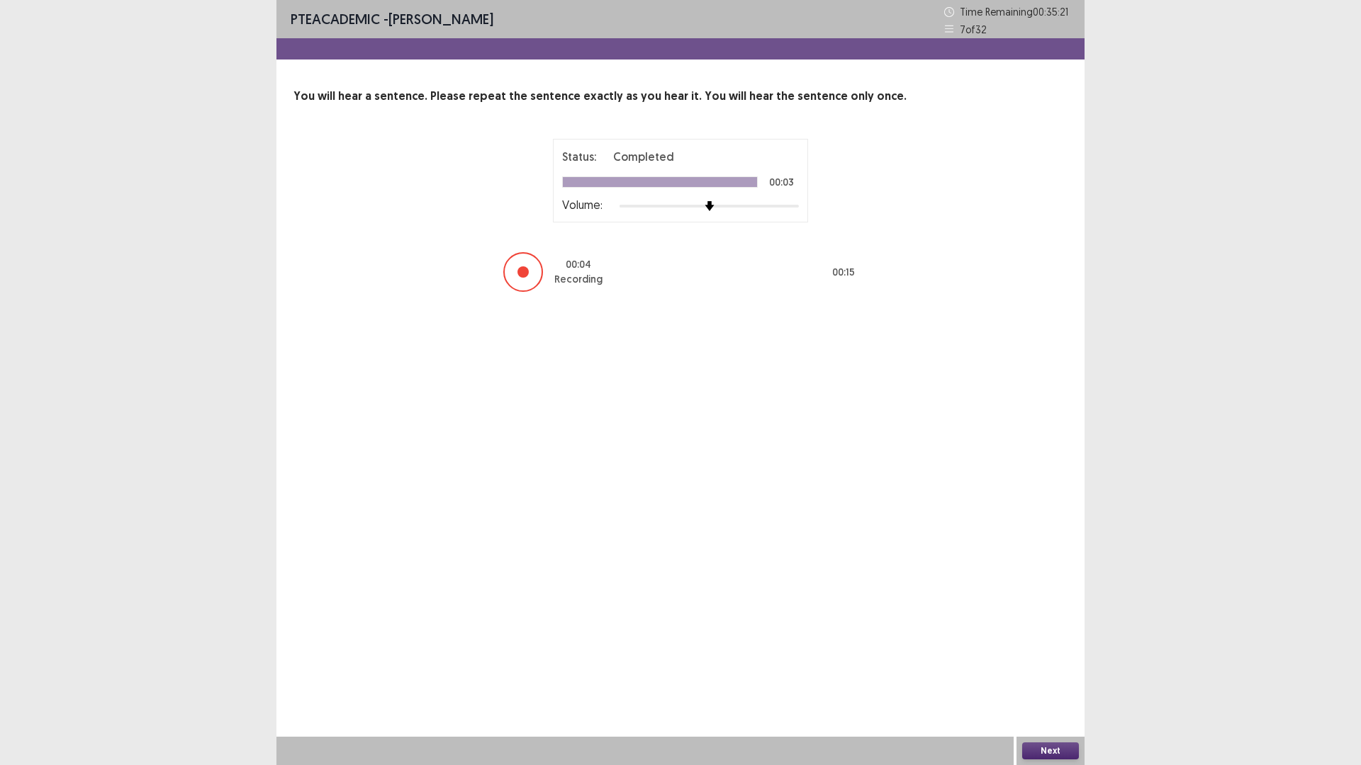
click at [1041, 669] on button "Next" at bounding box center [1050, 751] width 57 height 17
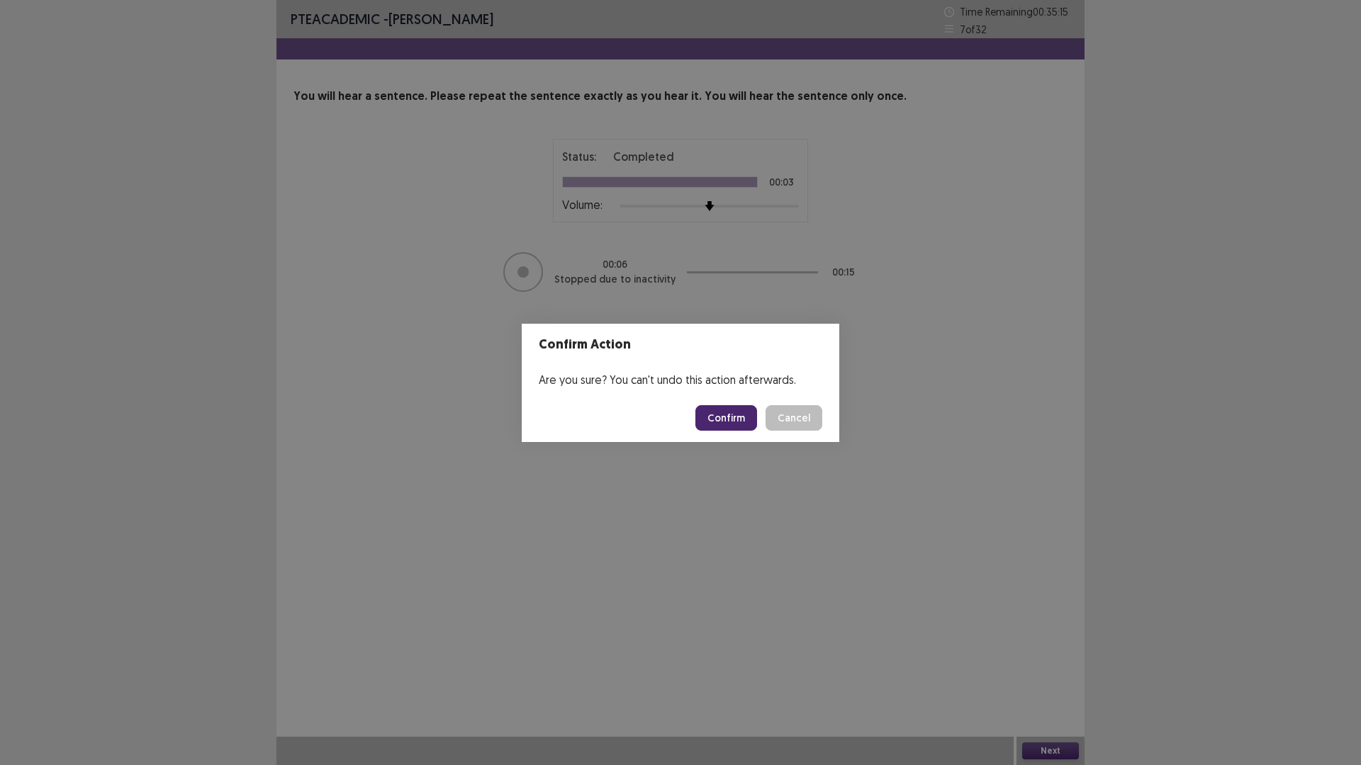
click at [730, 423] on button "Confirm" at bounding box center [726, 418] width 62 height 26
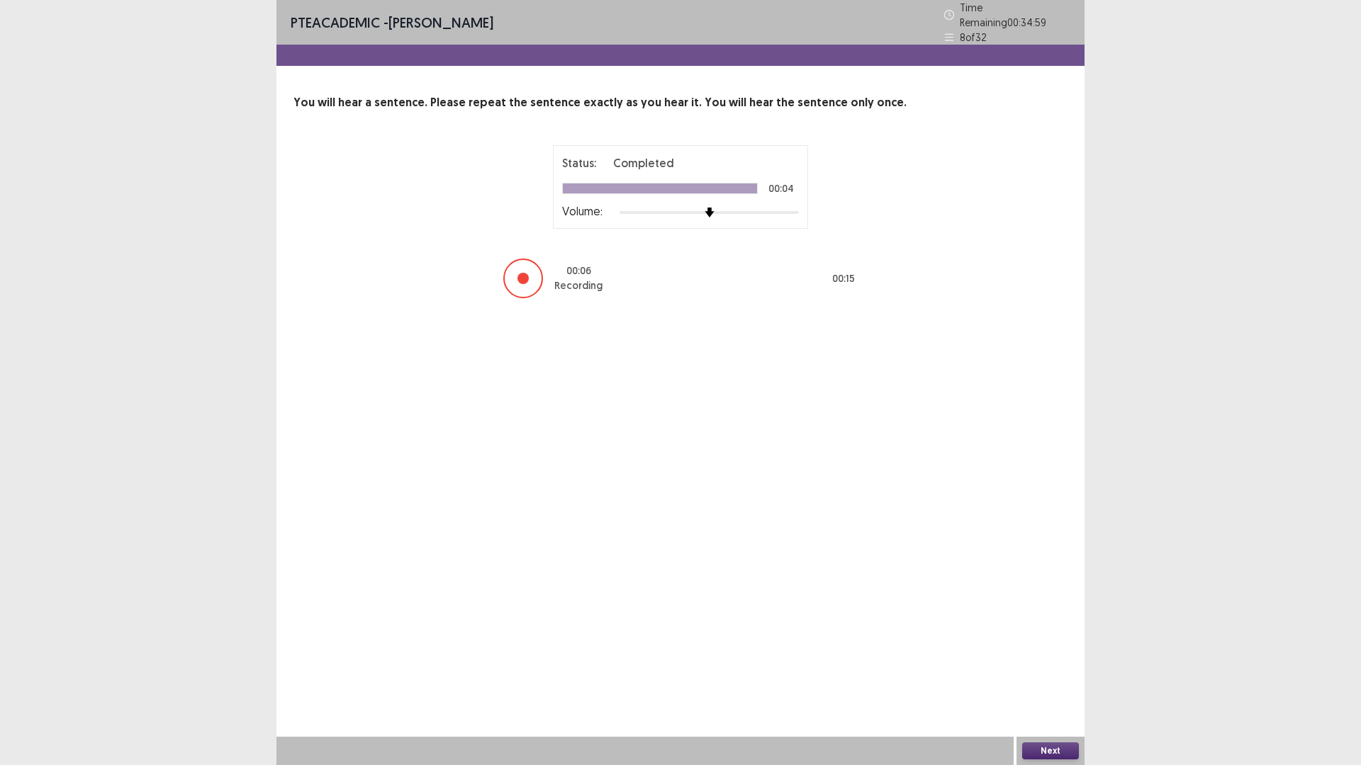
click at [1069, 669] on button "Next" at bounding box center [1050, 751] width 57 height 17
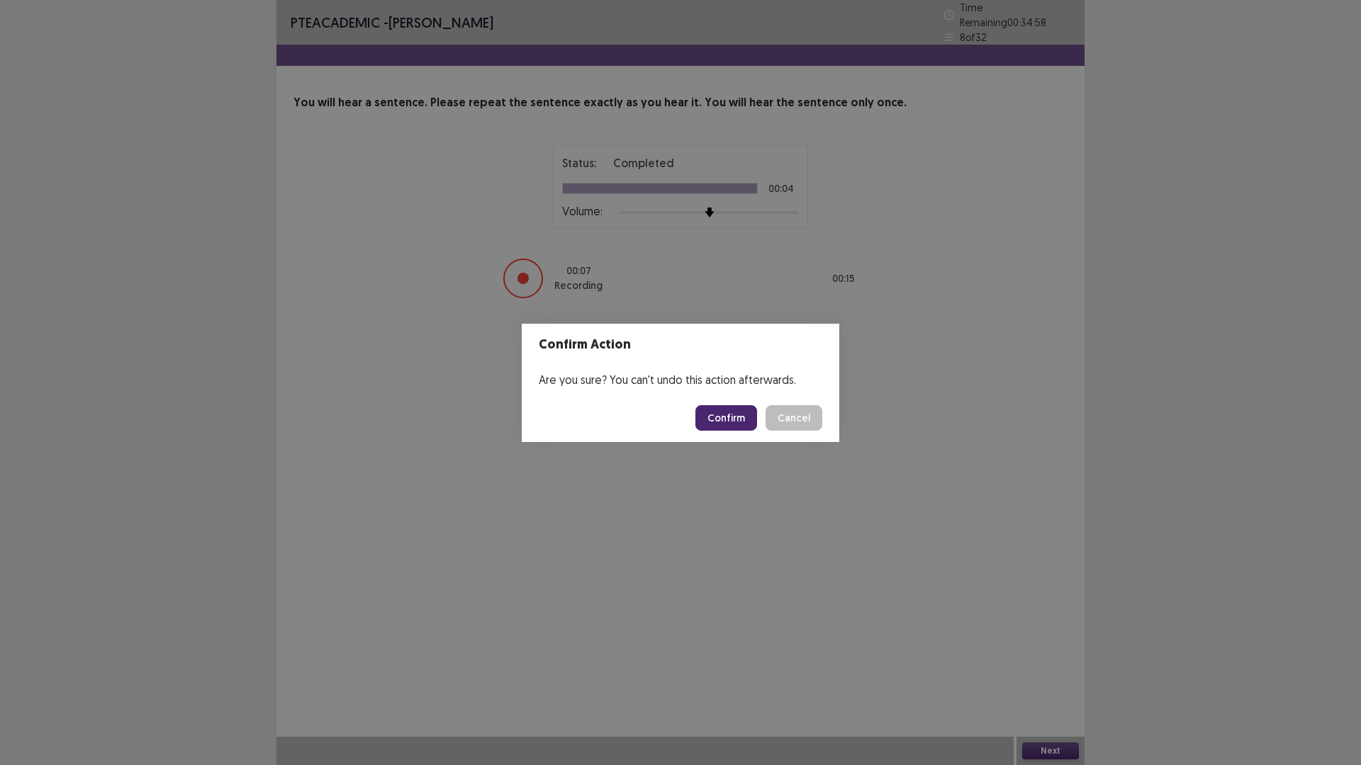
click at [738, 415] on button "Confirm" at bounding box center [726, 418] width 62 height 26
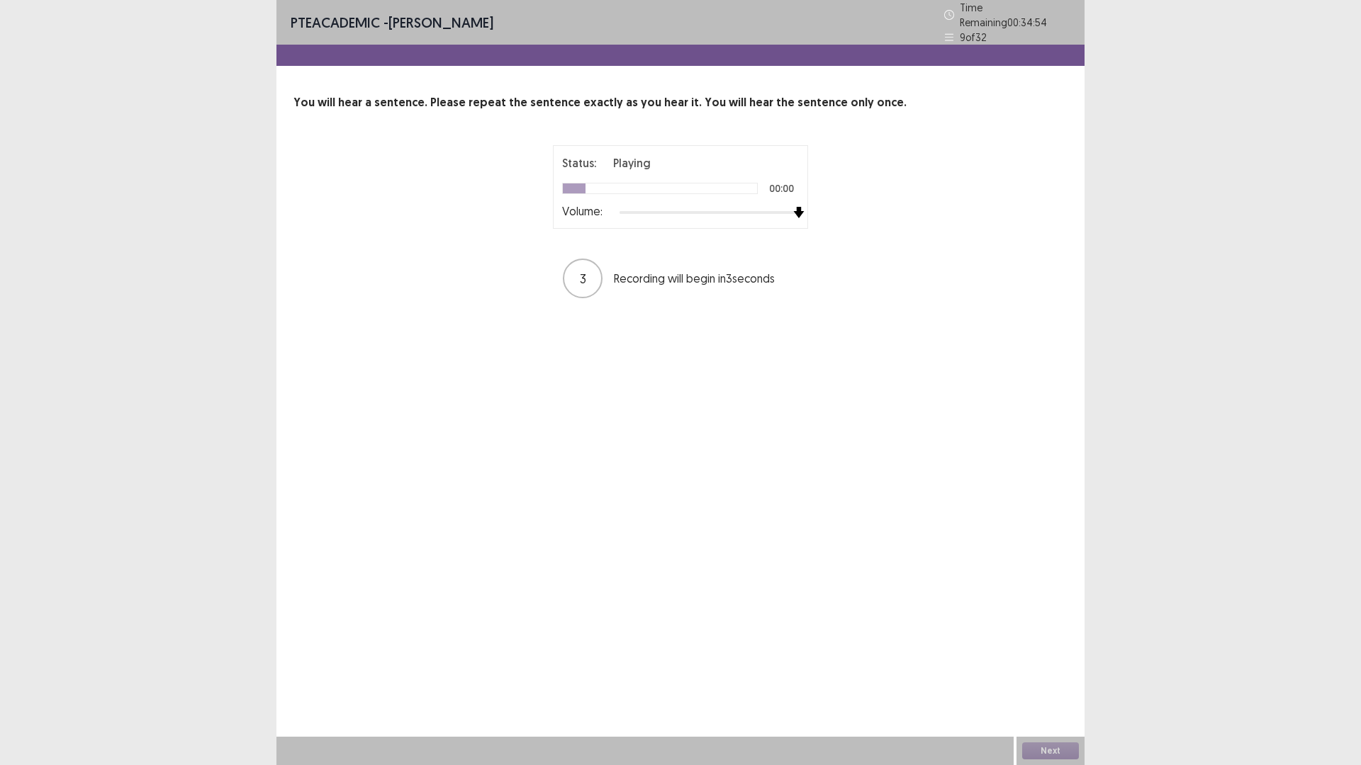
click at [860, 218] on div "Status: Playing 00:00 Volume: 3 Recording will begin in 3 seconds" at bounding box center [680, 222] width 774 height 155
click at [1058, 669] on button "Next" at bounding box center [1050, 751] width 57 height 17
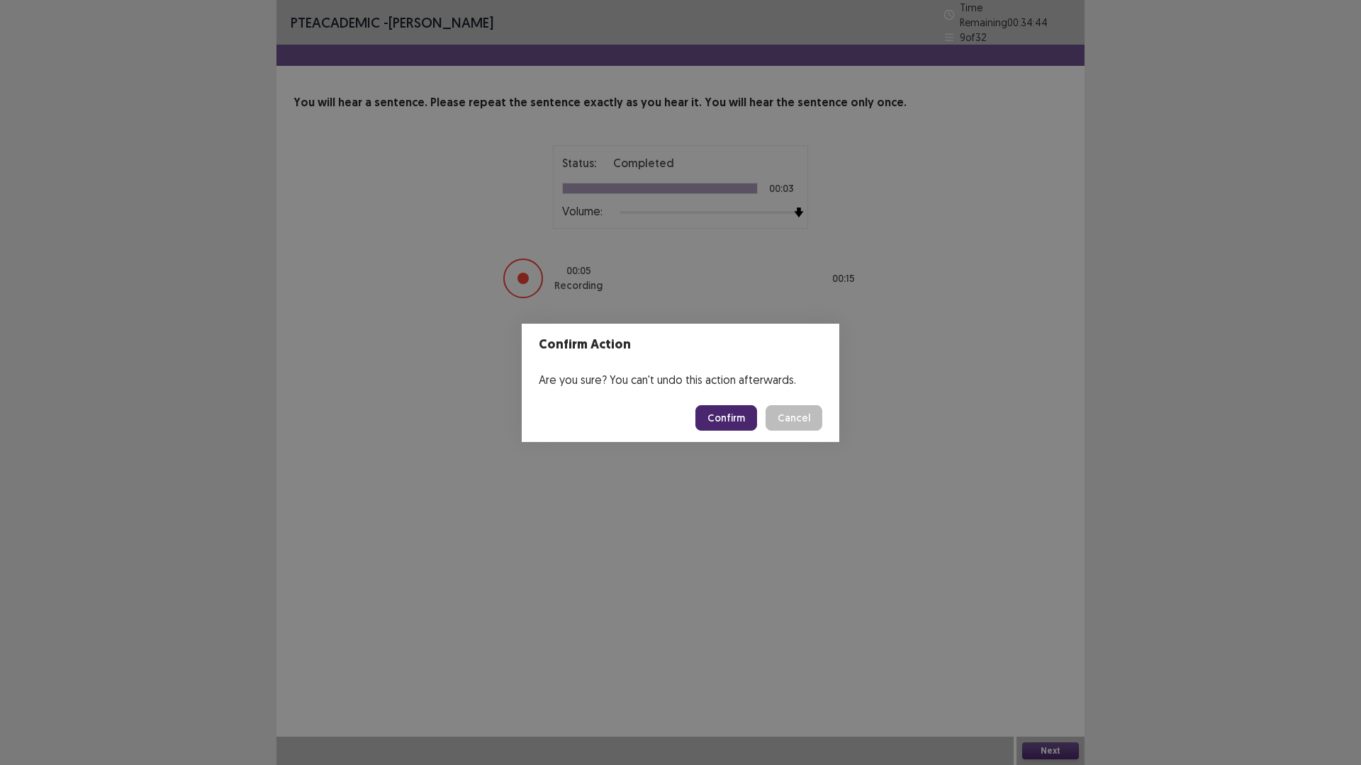
click at [728, 419] on button "Confirm" at bounding box center [726, 418] width 62 height 26
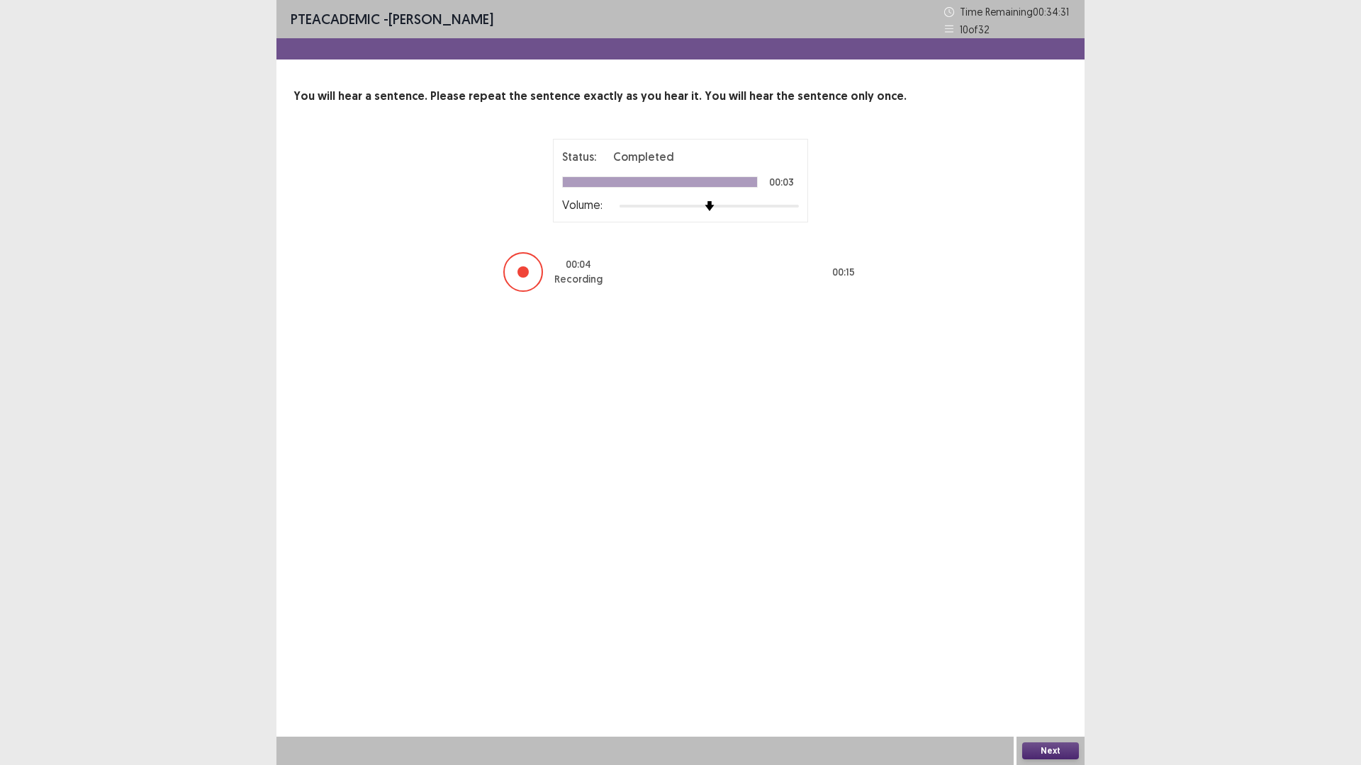
click at [1049, 669] on button "Next" at bounding box center [1050, 751] width 57 height 17
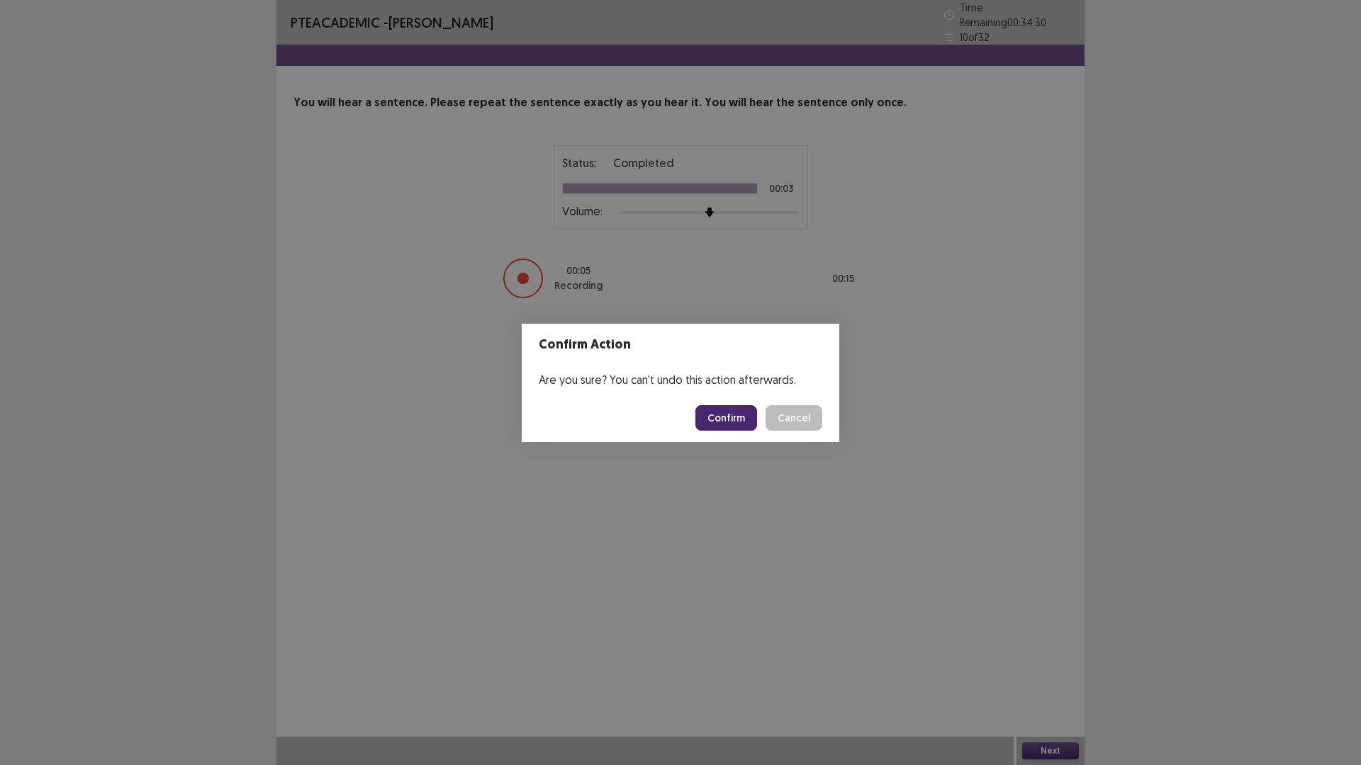
click at [747, 426] on button "Confirm" at bounding box center [726, 418] width 62 height 26
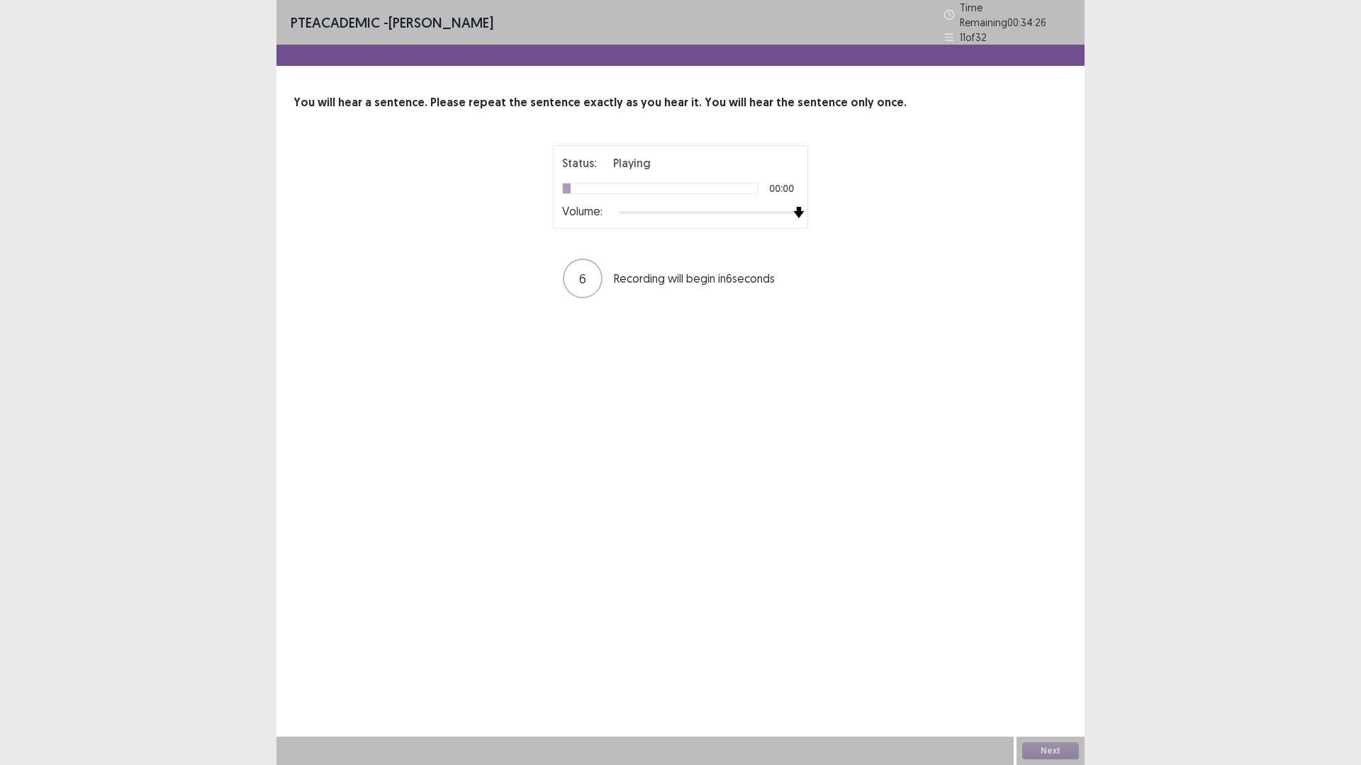
click at [859, 201] on div "Status: Playing 00:00 Volume: 6 Recording will begin in 6 seconds" at bounding box center [680, 222] width 774 height 155
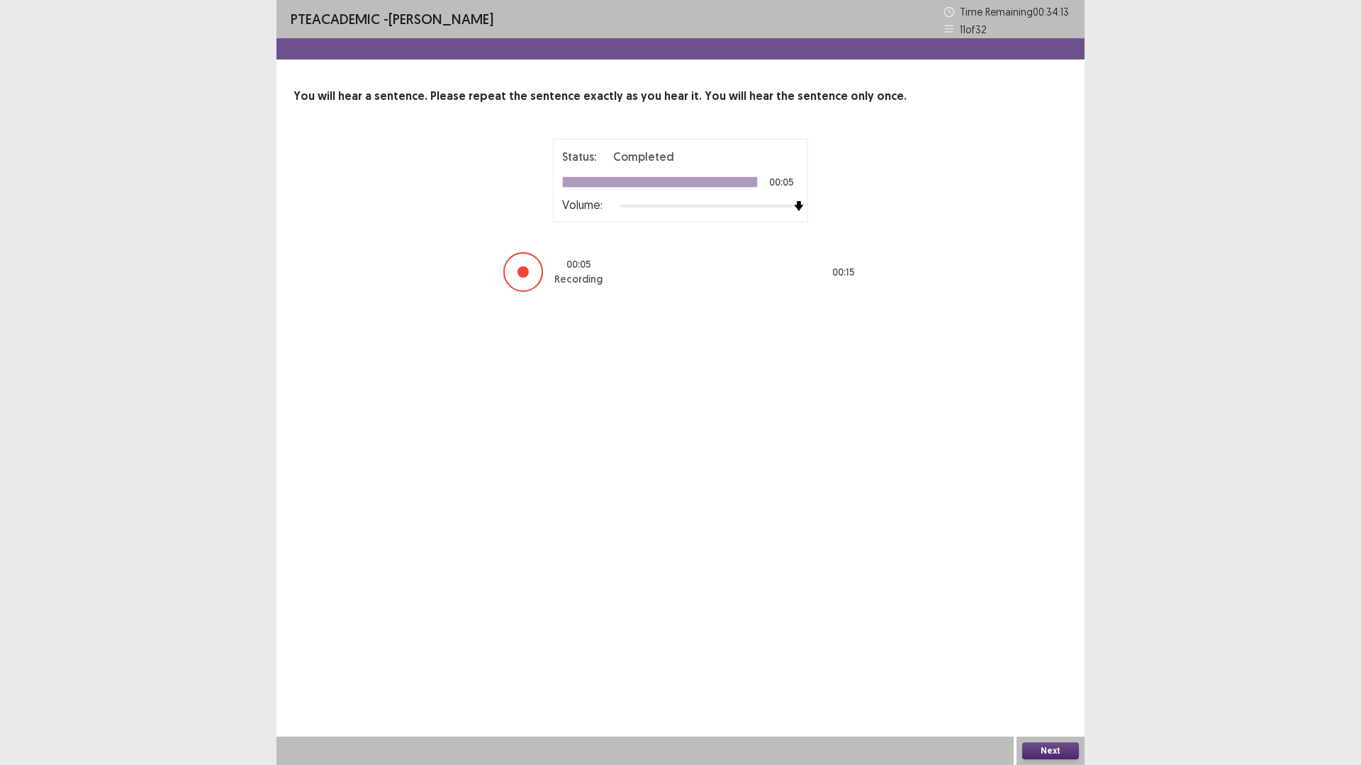
click at [1056, 669] on button "Next" at bounding box center [1050, 751] width 57 height 17
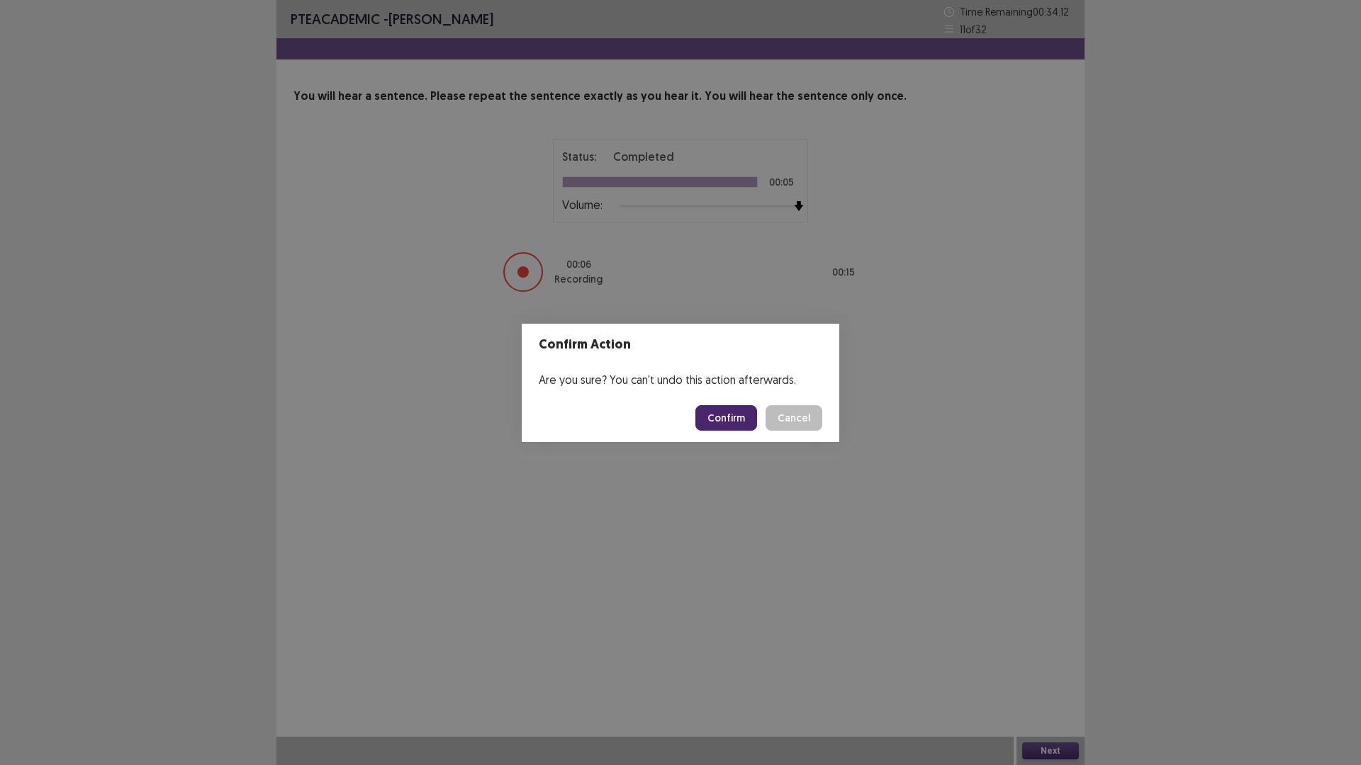
click at [720, 433] on footer "Confirm Cancel" at bounding box center [681, 418] width 318 height 48
click at [725, 430] on button "Confirm" at bounding box center [726, 418] width 62 height 26
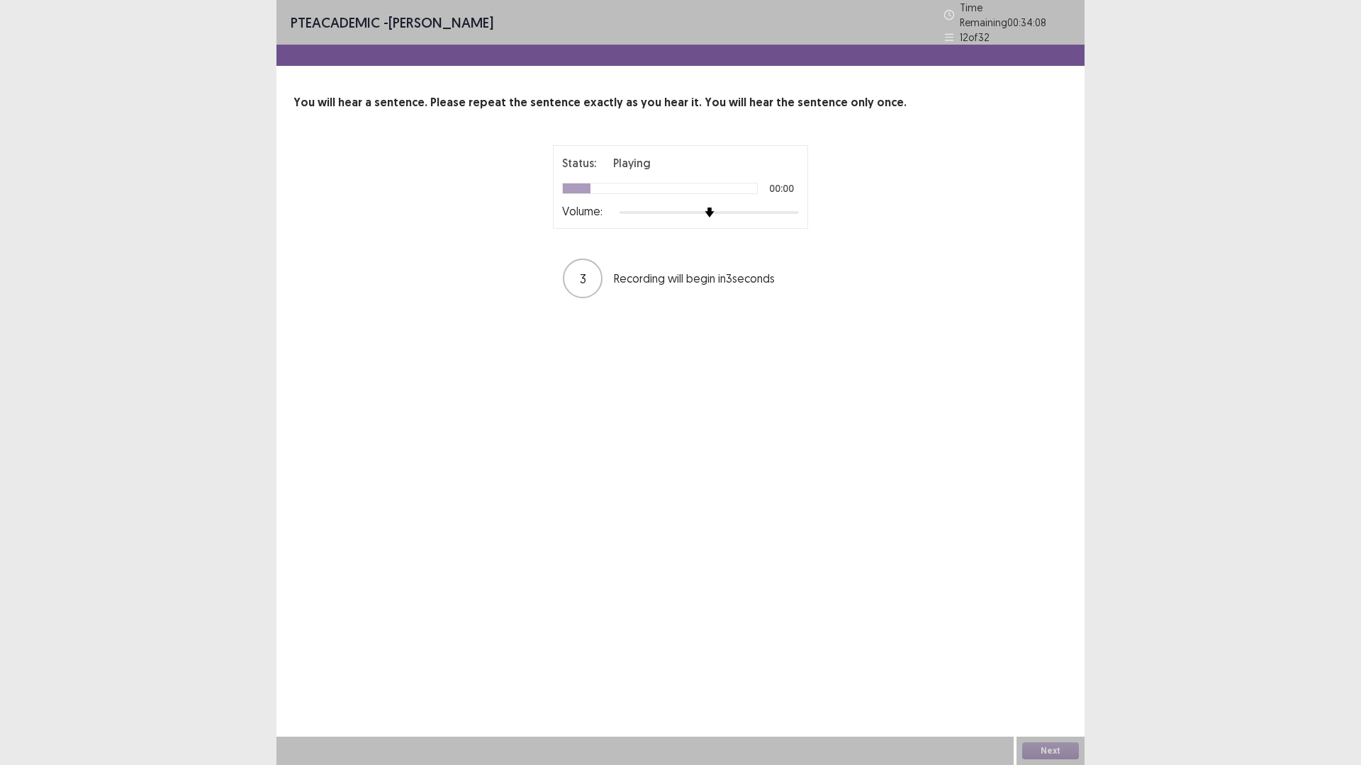
drag, startPoint x: 734, startPoint y: 218, endPoint x: 739, endPoint y: 213, distance: 7.5
click at [736, 215] on div "Status: Playing 00:00 Volume:" at bounding box center [680, 187] width 255 height 84
click at [782, 216] on div "Status: Playing 00:01 Volume:" at bounding box center [680, 187] width 255 height 84
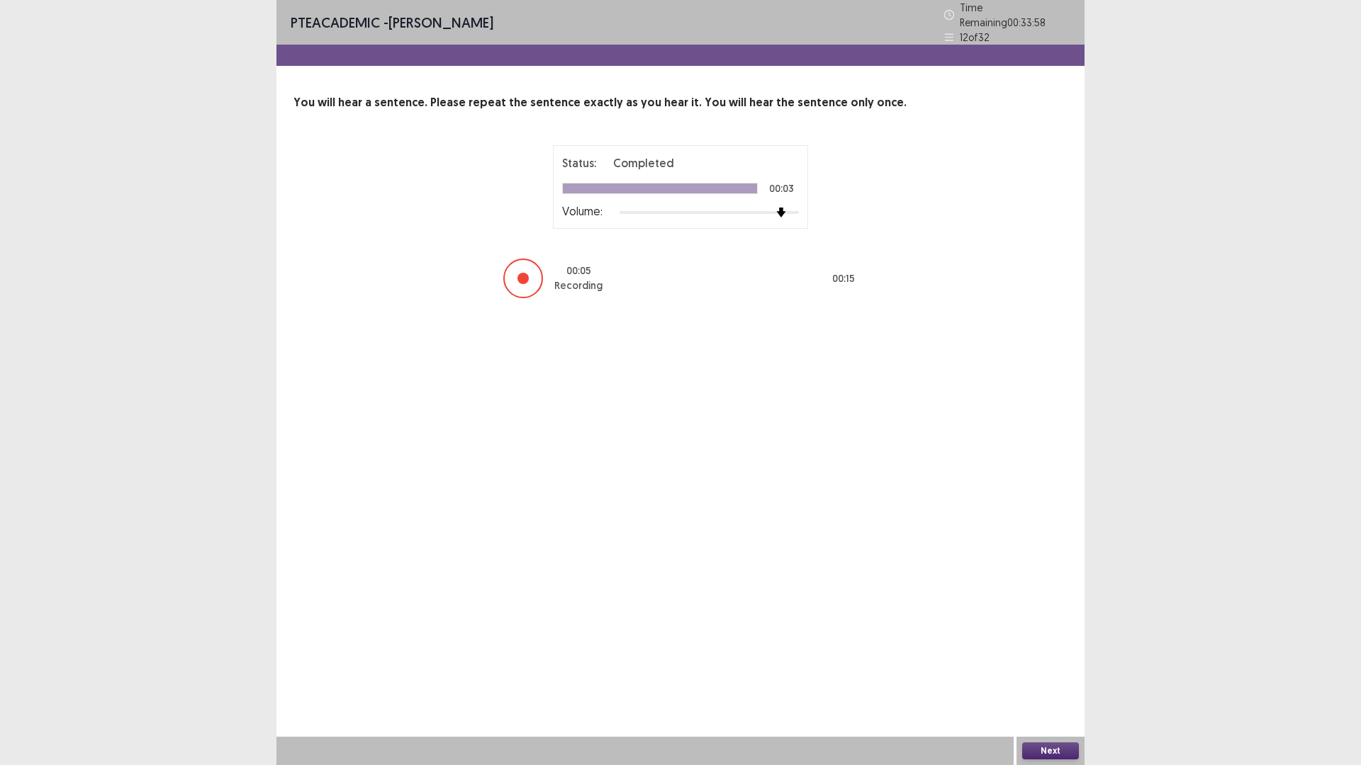
click at [1057, 669] on button "Next" at bounding box center [1050, 751] width 57 height 17
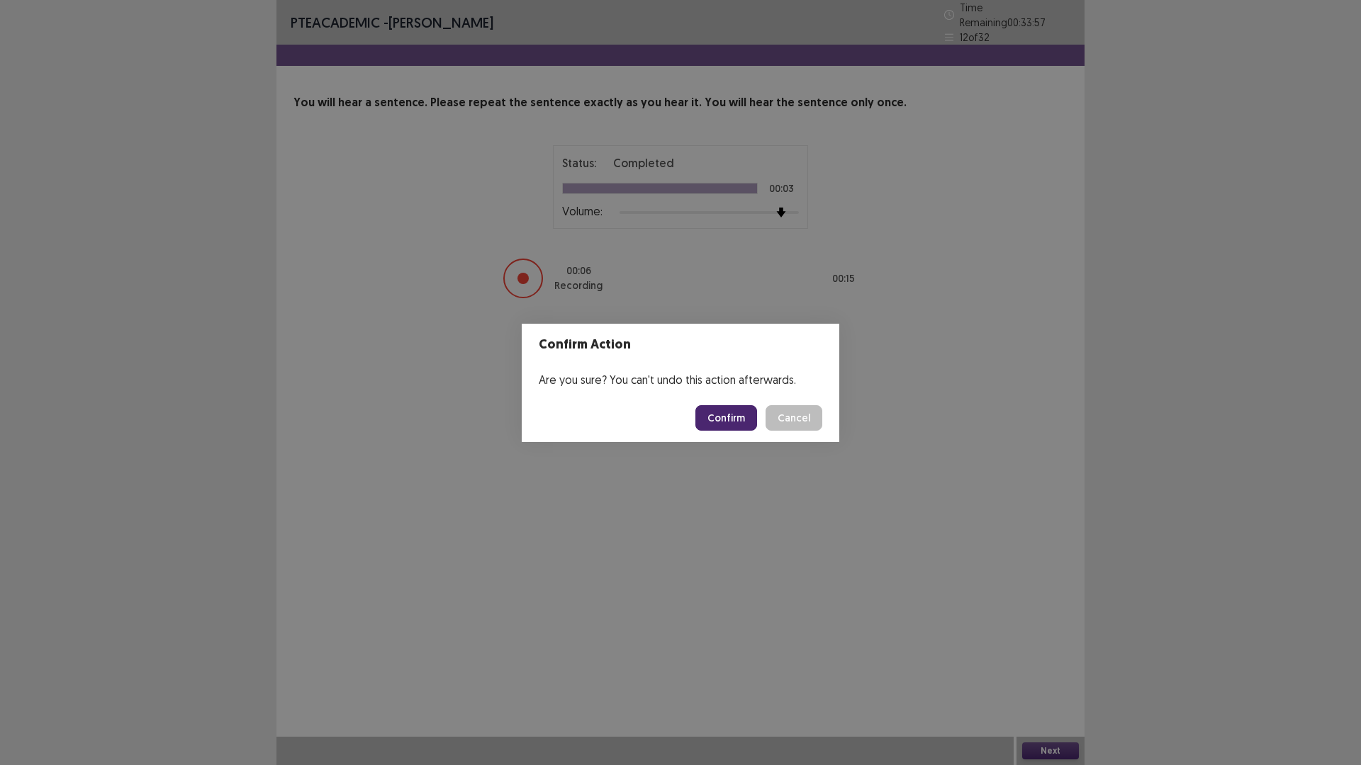
click at [721, 417] on button "Confirm" at bounding box center [726, 418] width 62 height 26
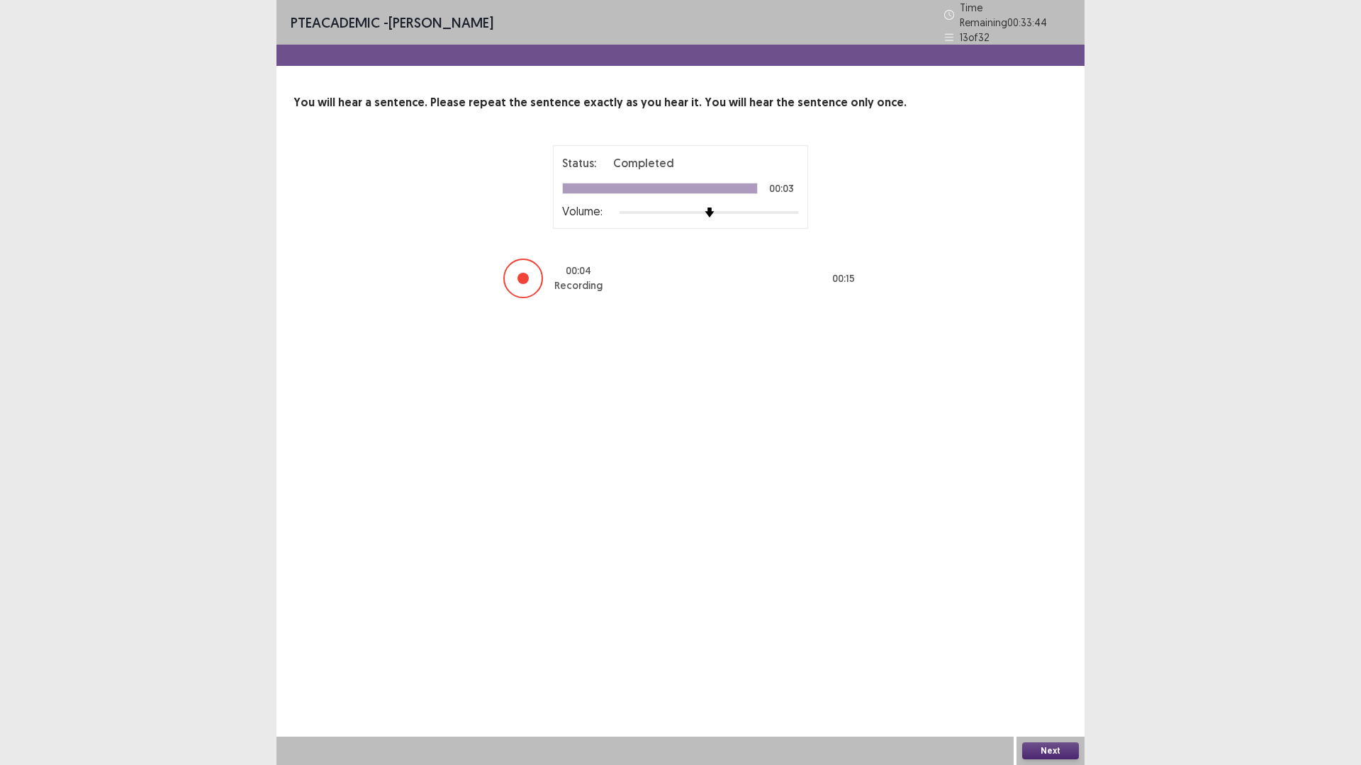
click at [1040, 669] on button "Next" at bounding box center [1050, 751] width 57 height 17
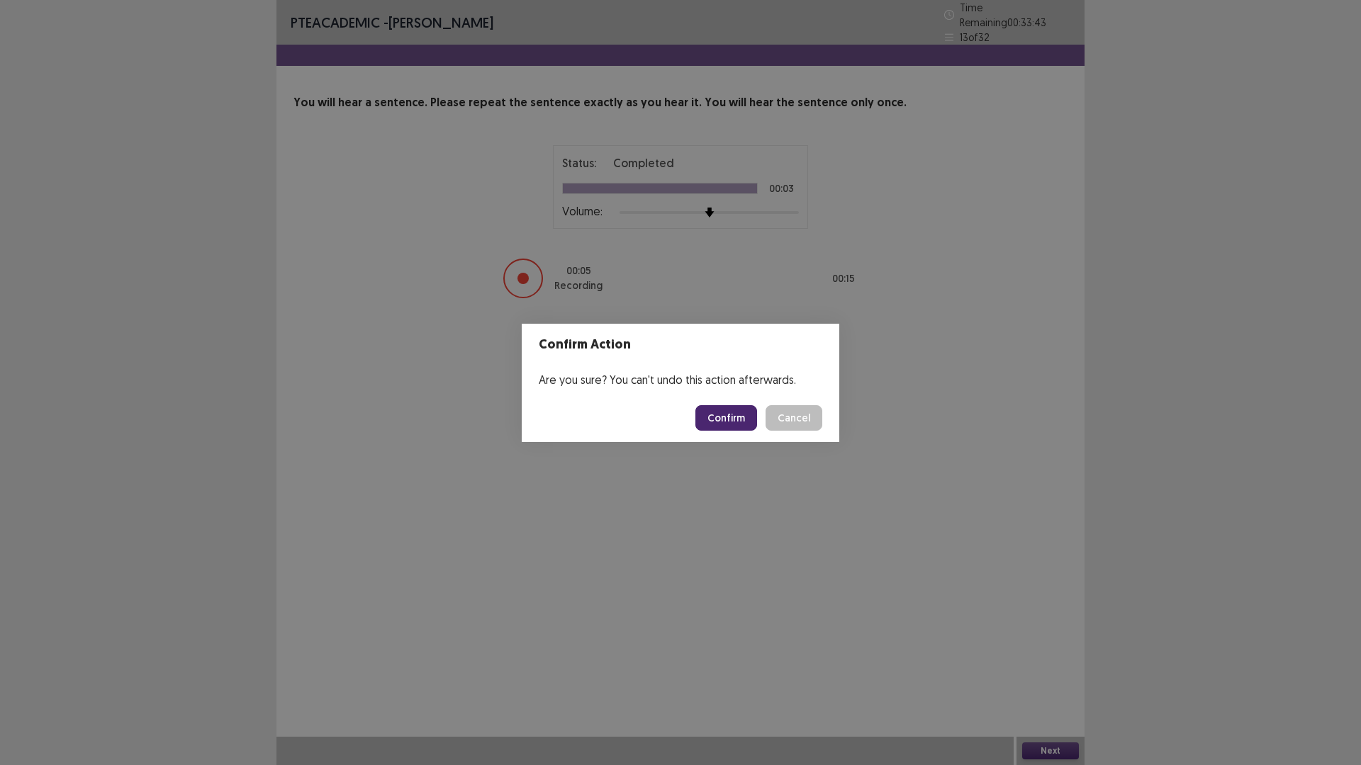
click at [731, 419] on button "Confirm" at bounding box center [726, 418] width 62 height 26
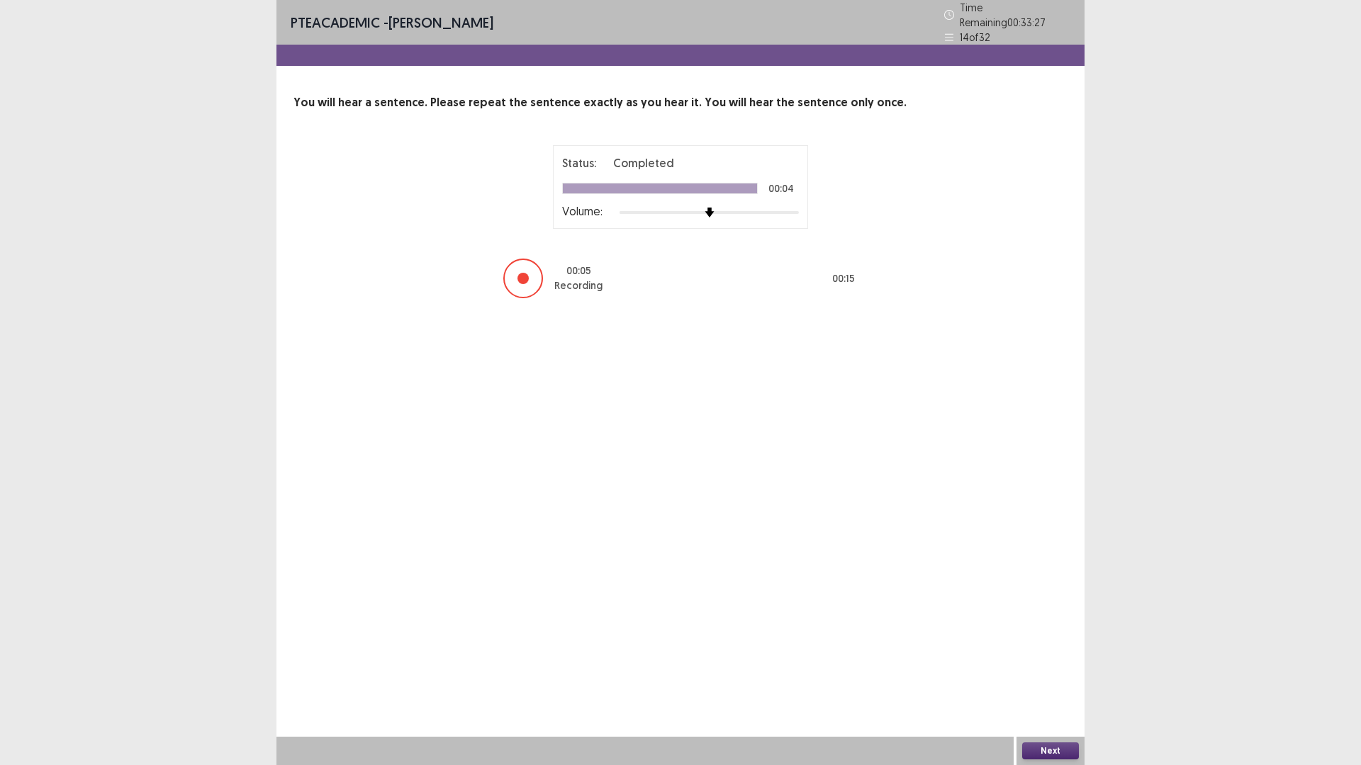
click at [1040, 669] on button "Next" at bounding box center [1050, 751] width 57 height 17
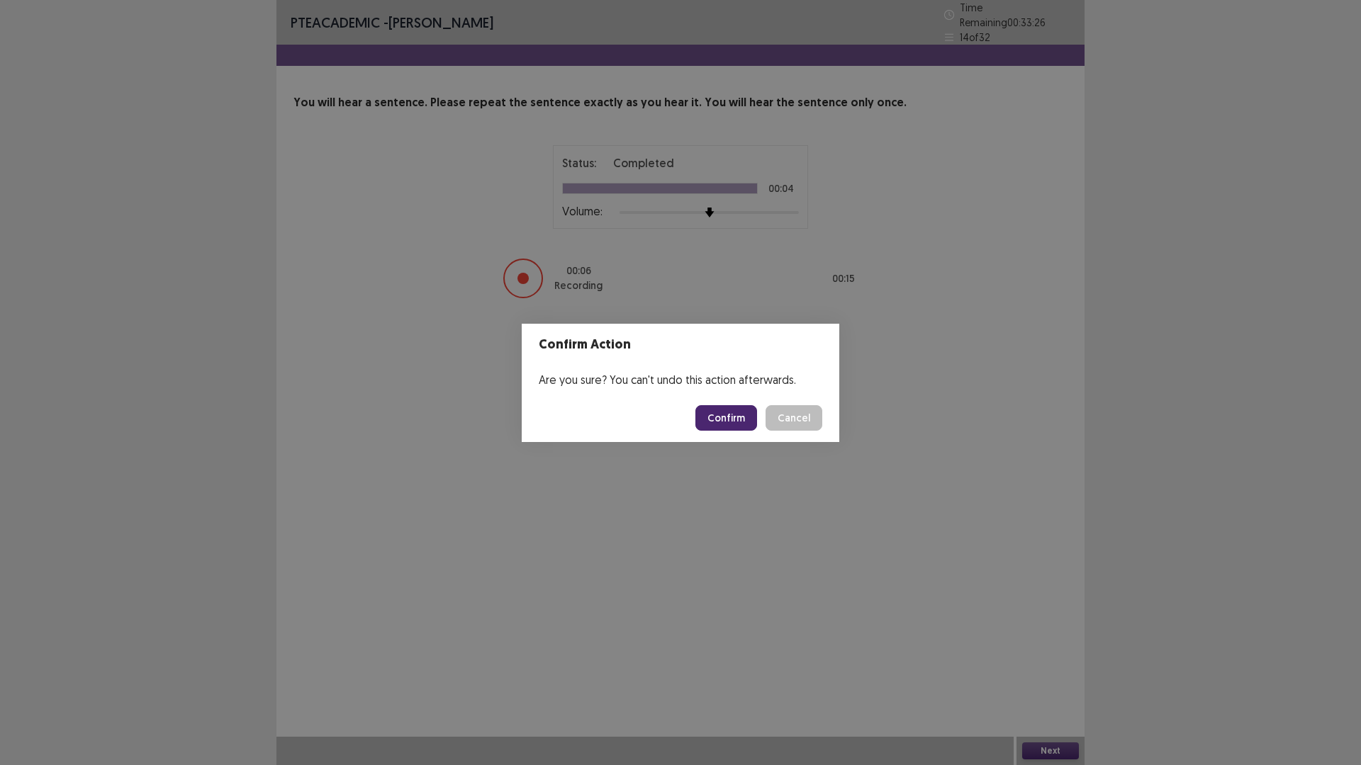
click at [721, 425] on button "Confirm" at bounding box center [726, 418] width 62 height 26
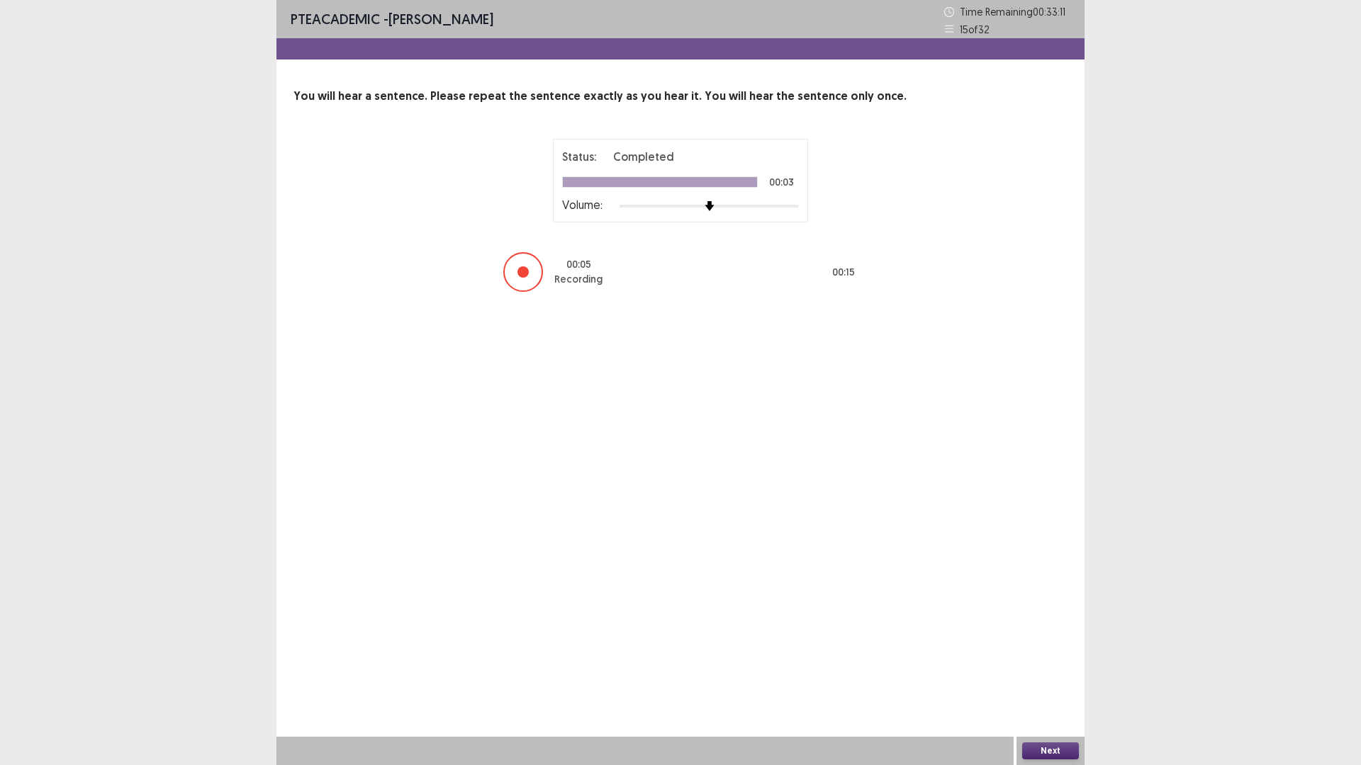
click at [1062, 669] on button "Next" at bounding box center [1050, 751] width 57 height 17
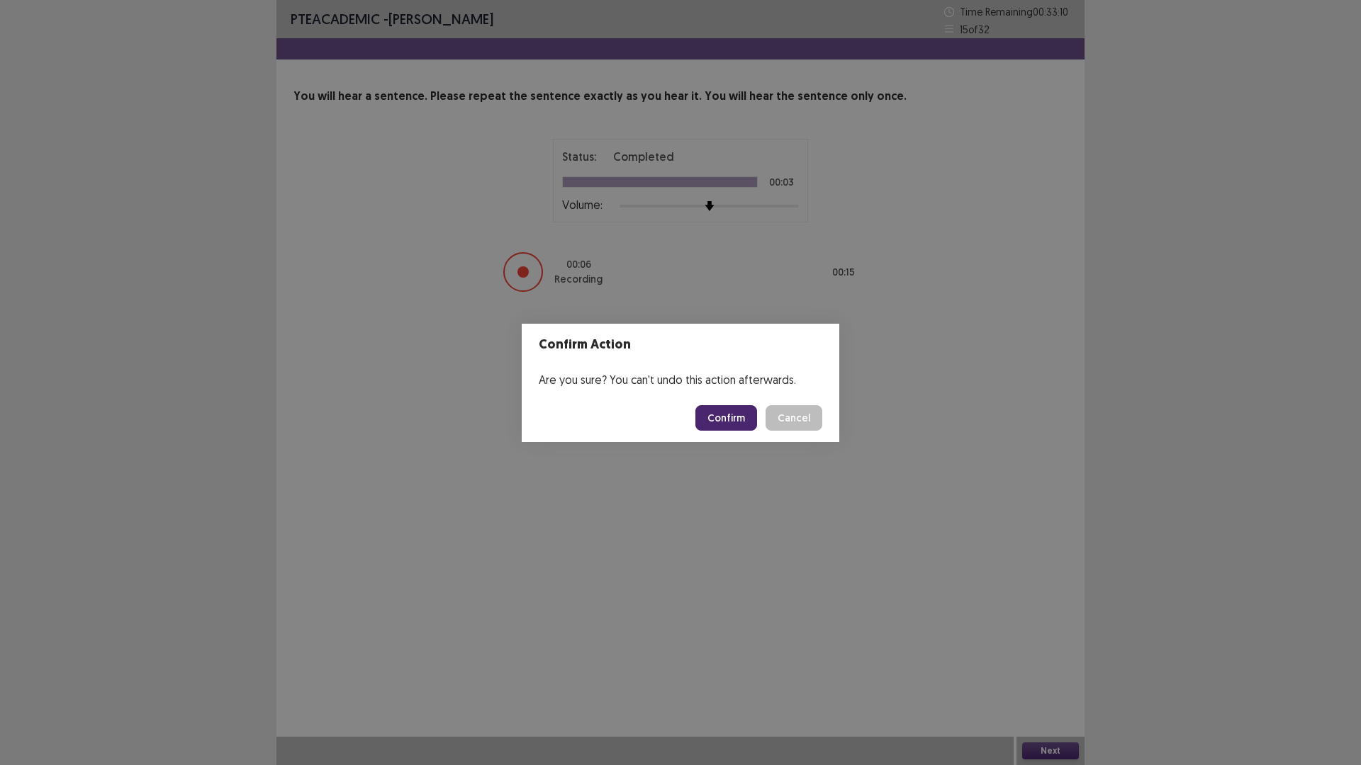
click at [720, 420] on button "Confirm" at bounding box center [726, 418] width 62 height 26
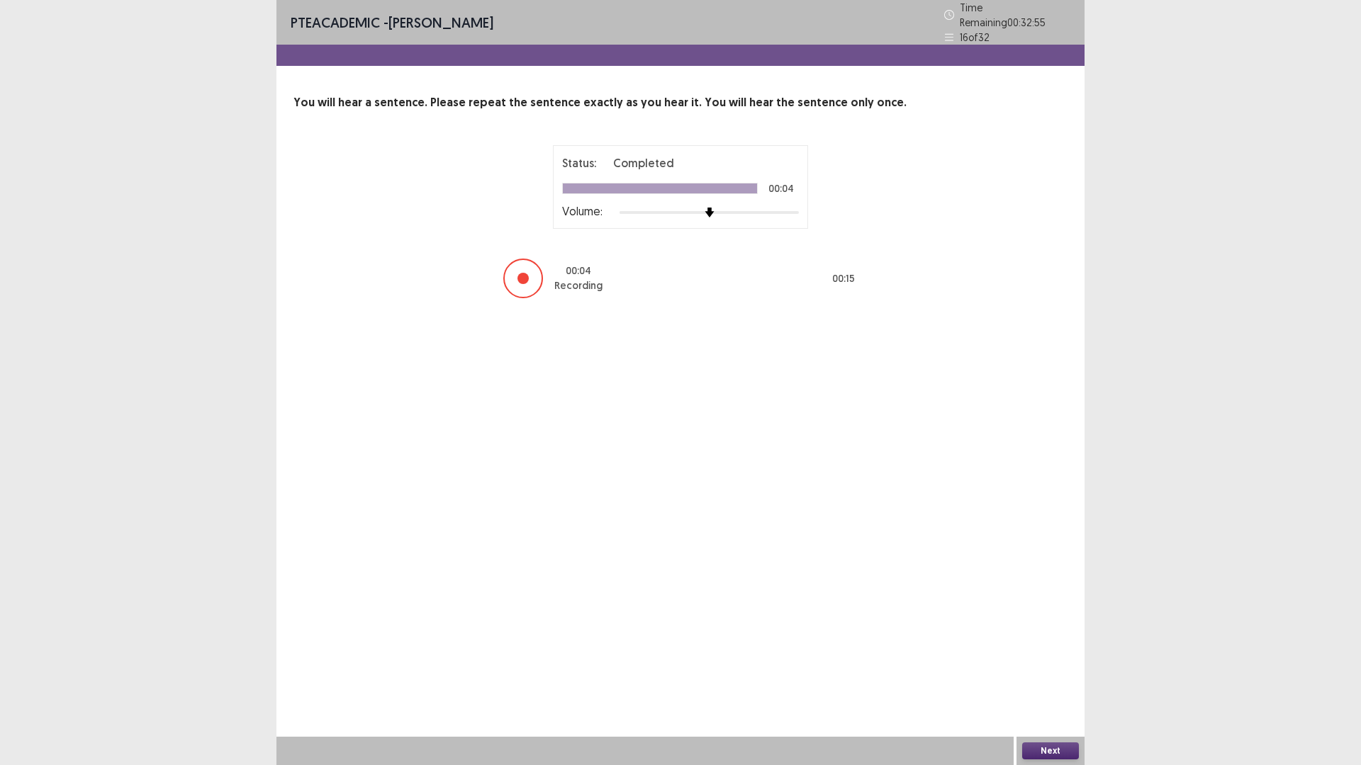
click at [1033, 669] on button "Next" at bounding box center [1050, 751] width 57 height 17
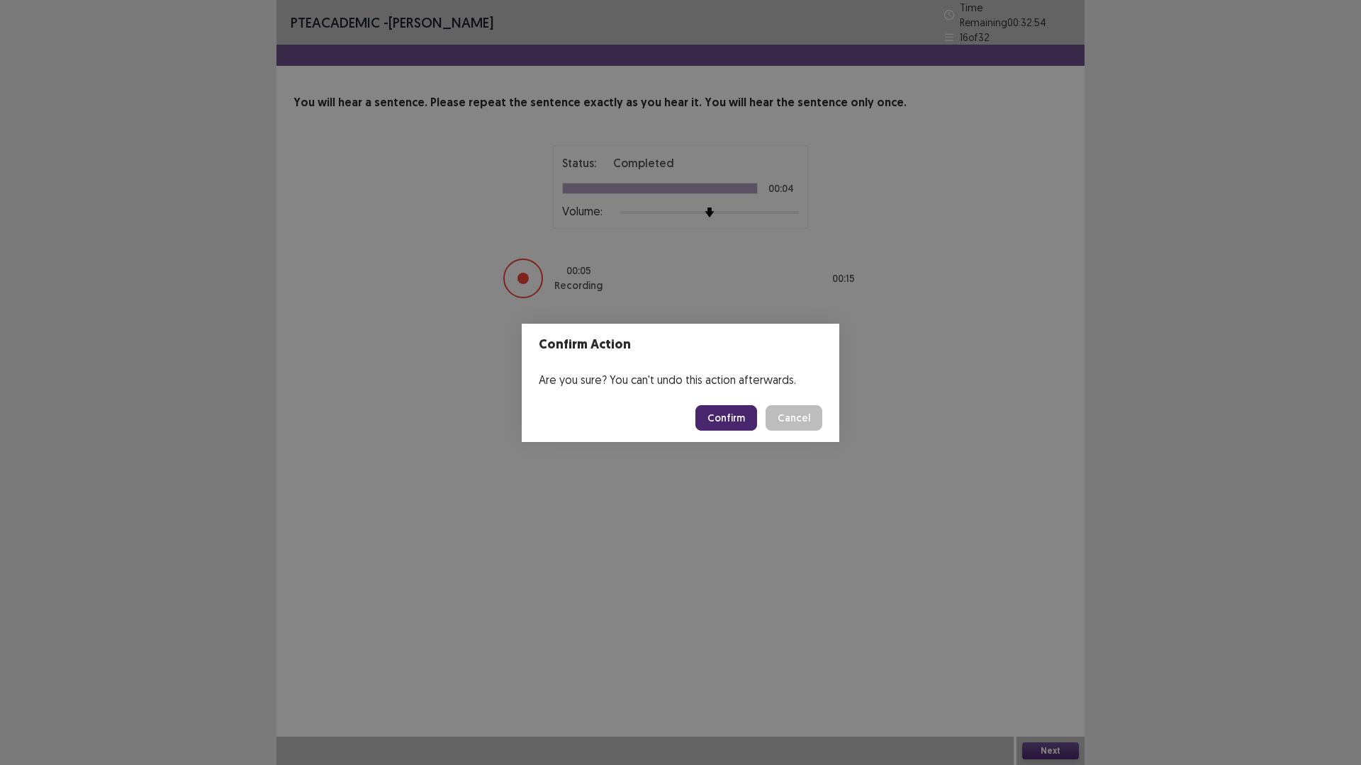
click at [723, 413] on button "Confirm" at bounding box center [726, 418] width 62 height 26
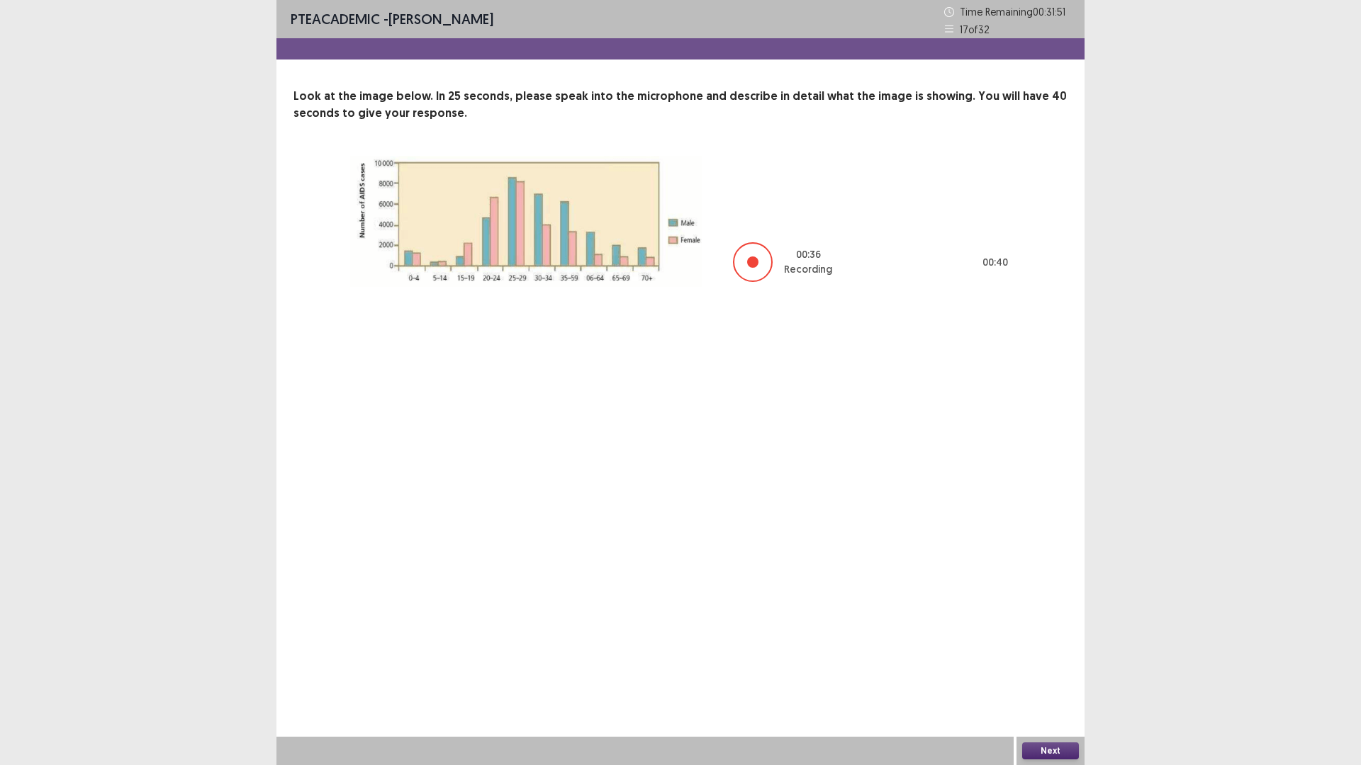
click at [1057, 669] on button "Next" at bounding box center [1050, 751] width 57 height 17
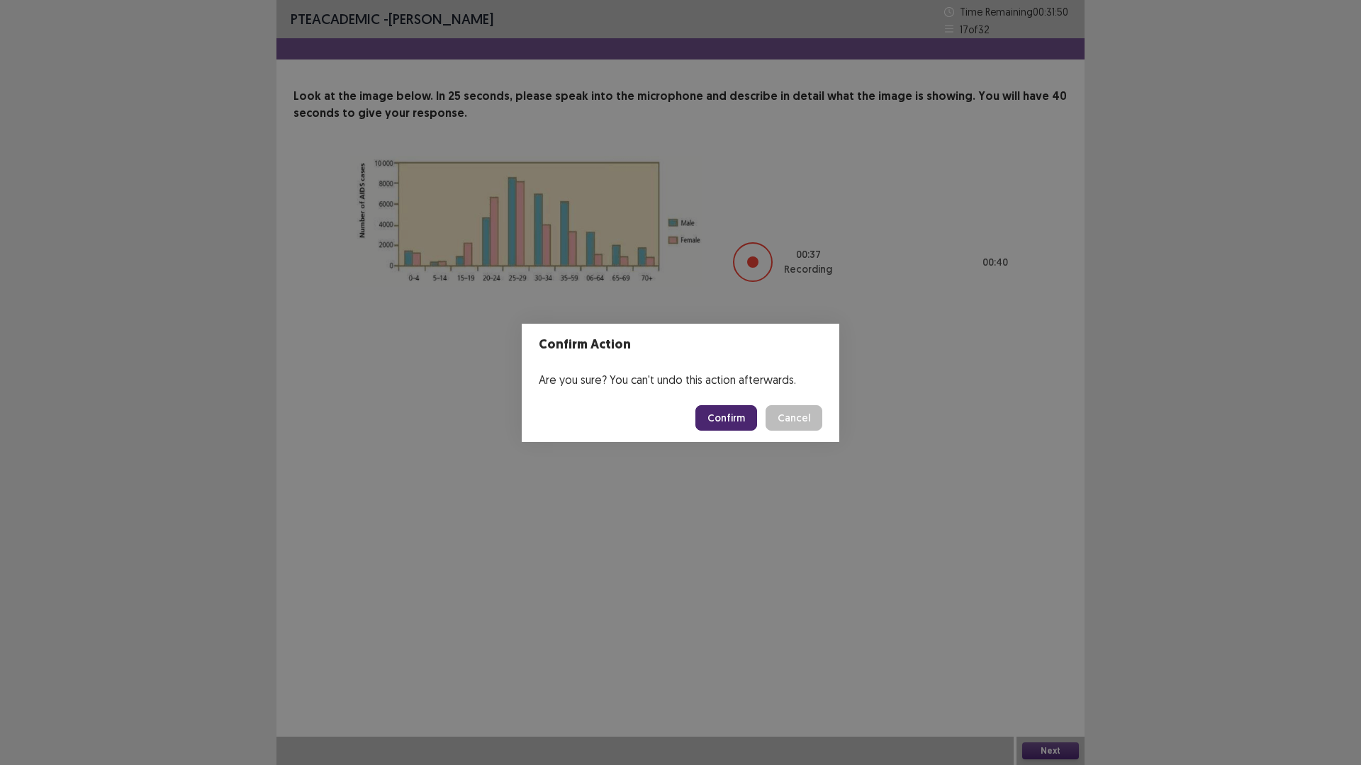
click at [714, 409] on button "Confirm" at bounding box center [726, 418] width 62 height 26
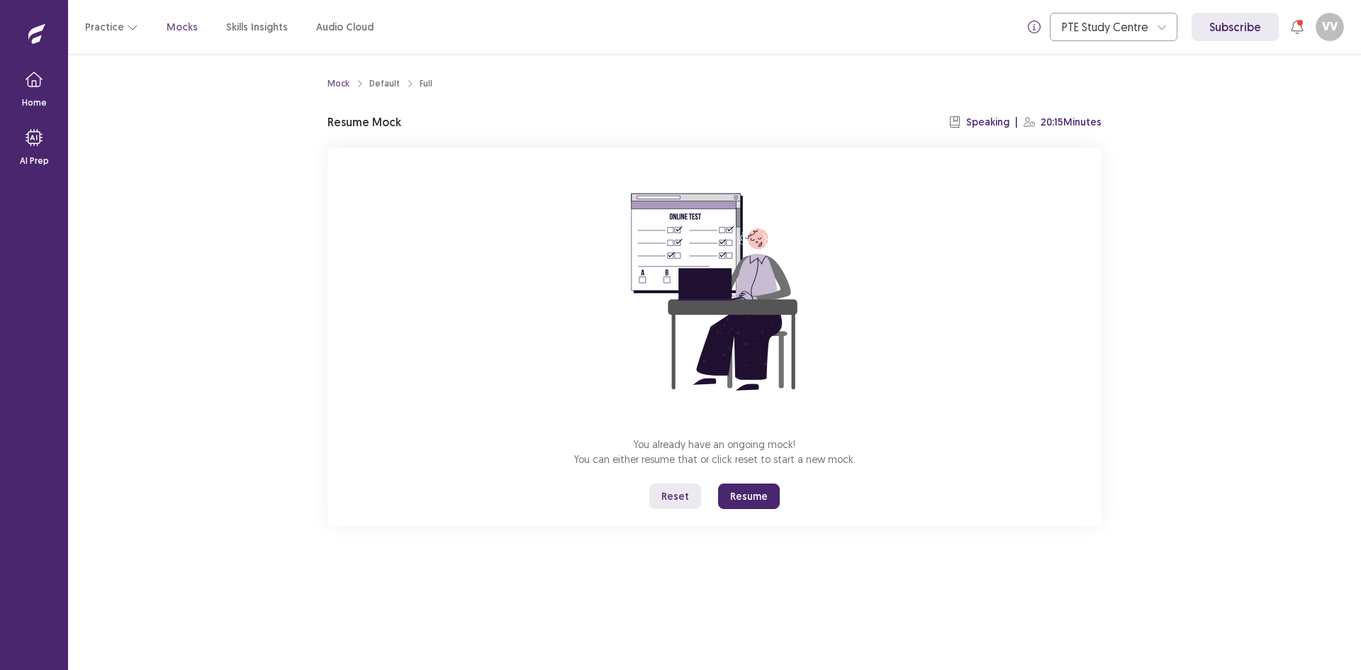
click at [760, 493] on button "Resume" at bounding box center [749, 496] width 62 height 26
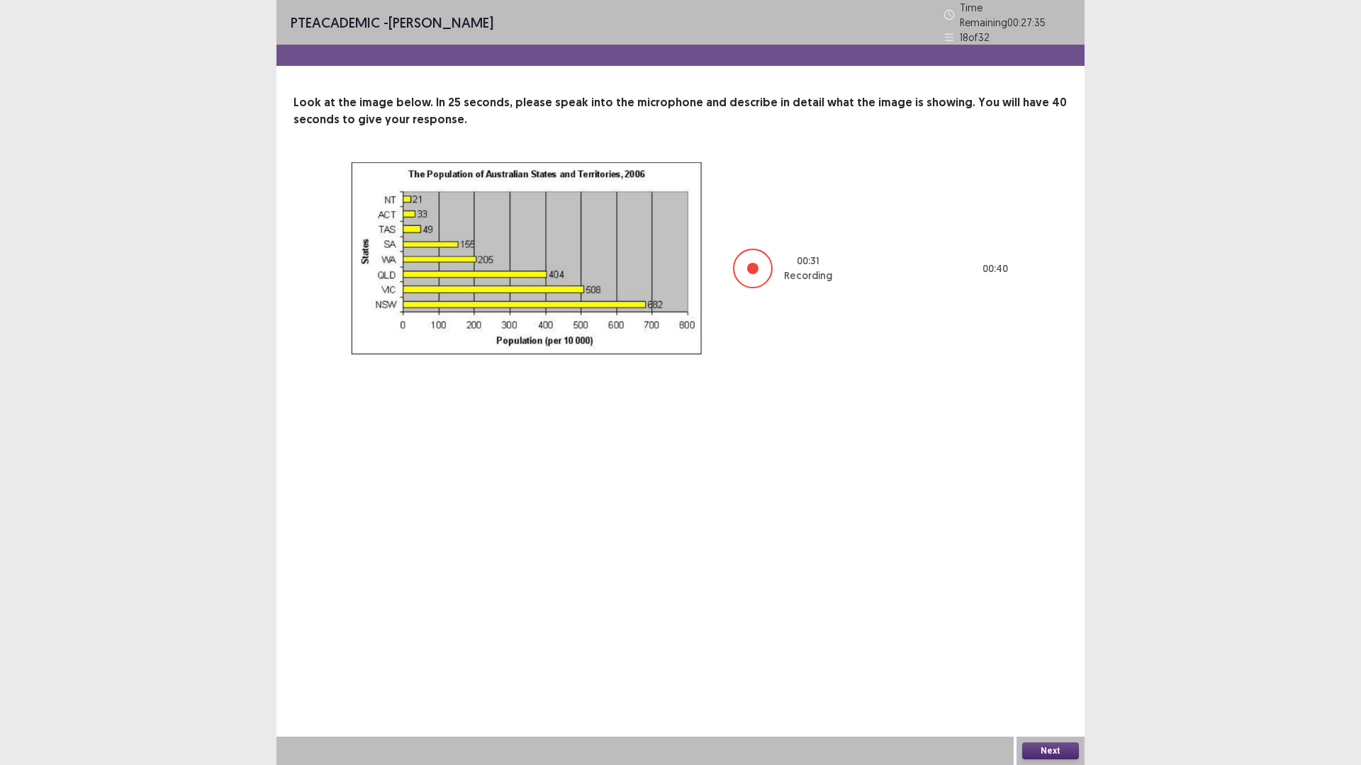
click at [1062, 669] on button "Next" at bounding box center [1050, 751] width 57 height 17
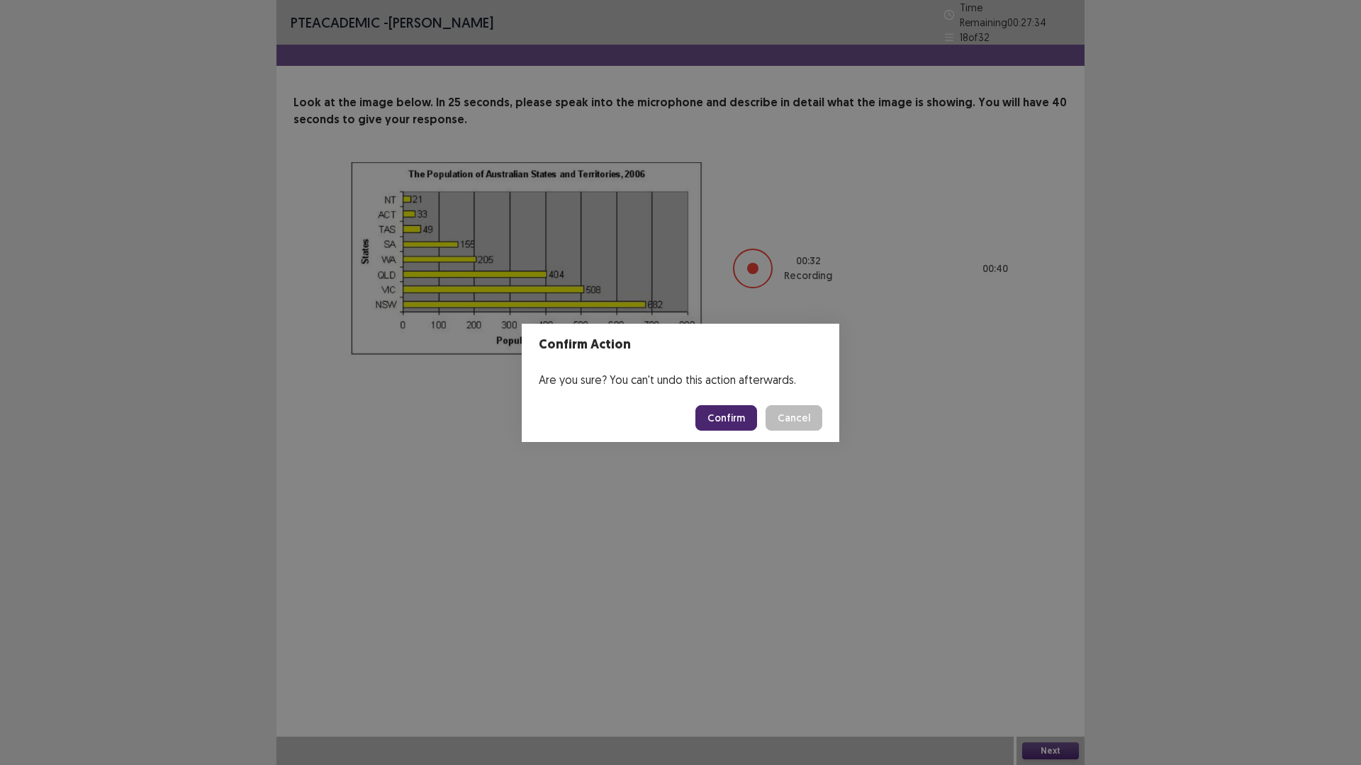
click at [748, 416] on button "Confirm" at bounding box center [726, 418] width 62 height 26
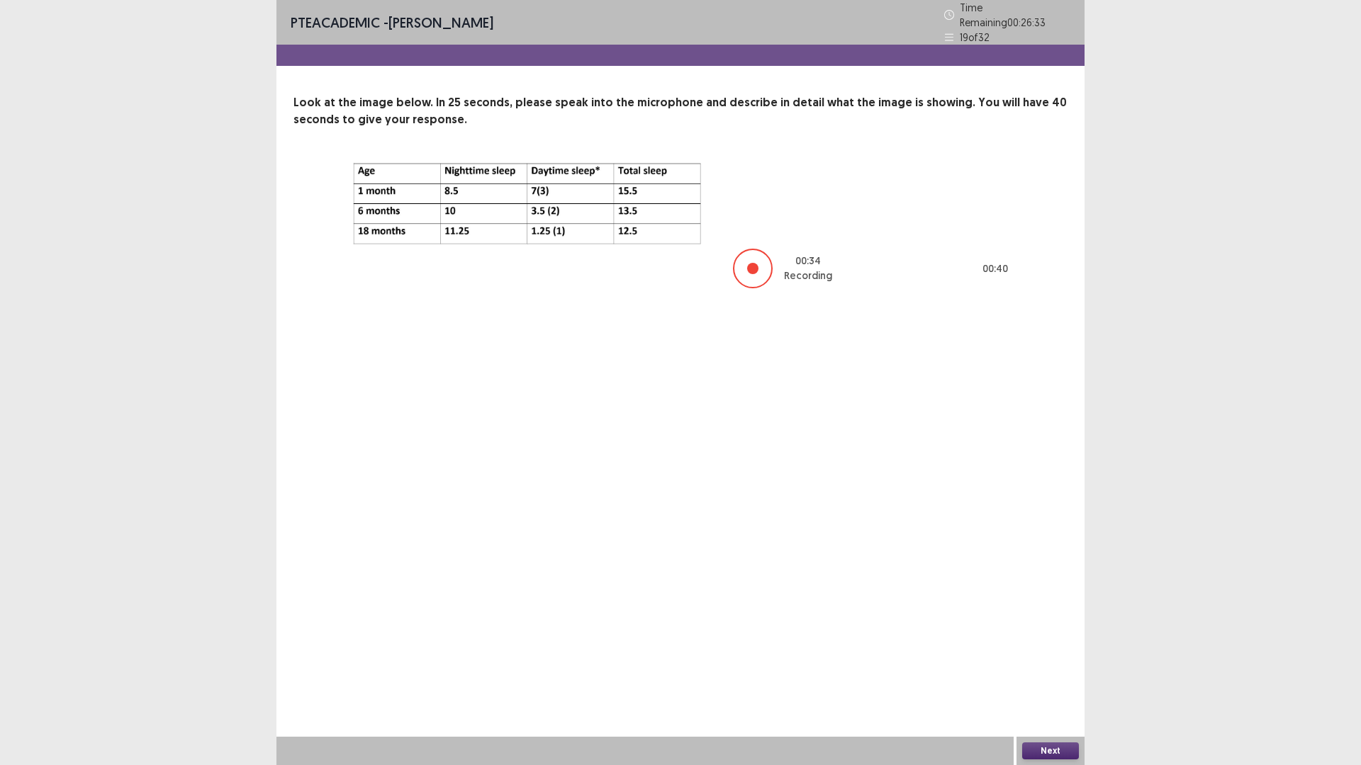
click at [1067, 669] on button "Next" at bounding box center [1050, 751] width 57 height 17
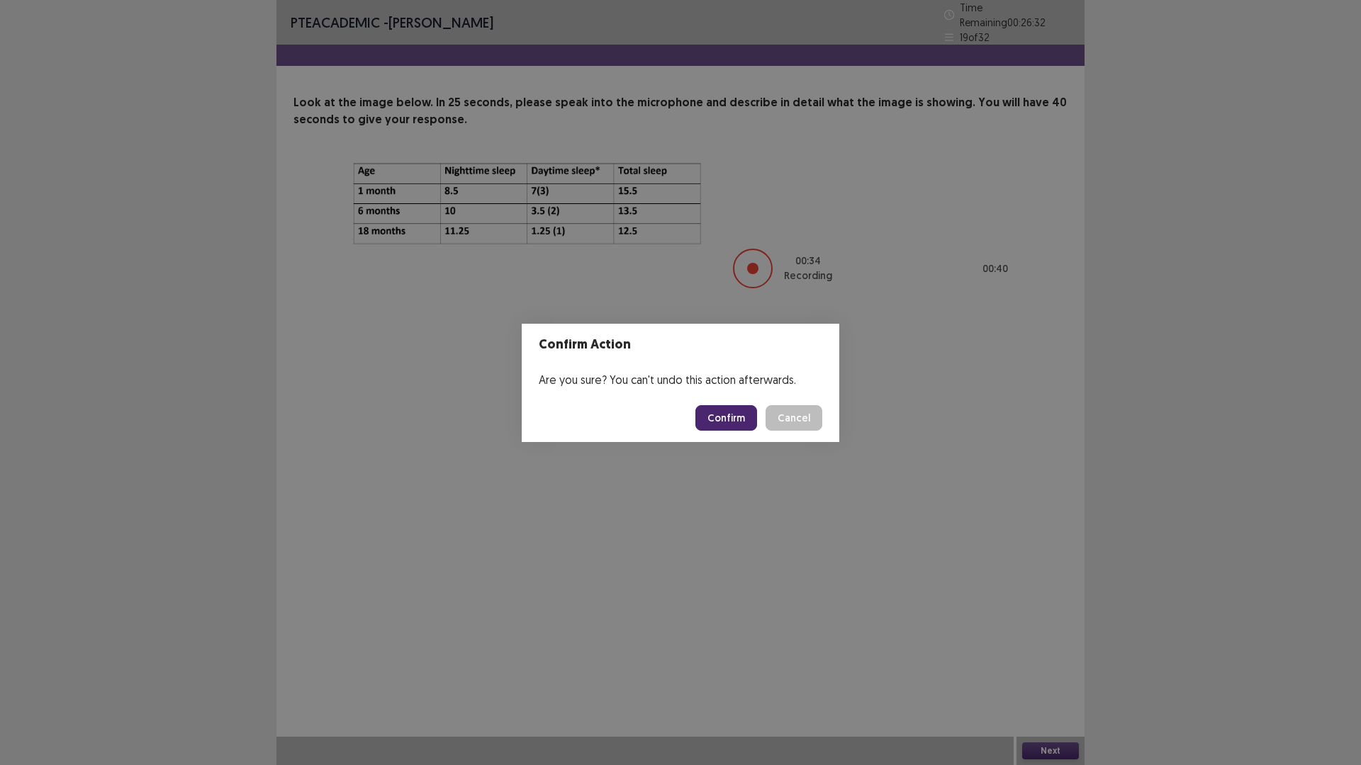
click at [724, 424] on button "Confirm" at bounding box center [726, 418] width 62 height 26
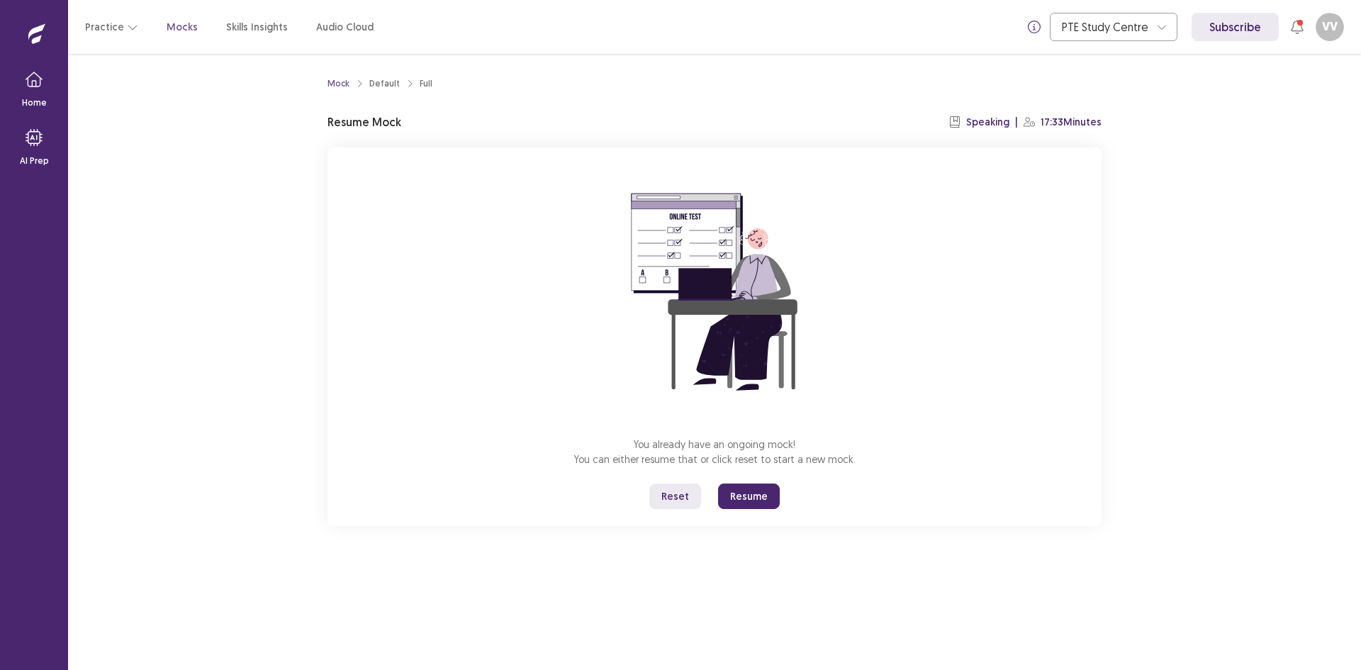
click at [741, 502] on button "Resume" at bounding box center [749, 496] width 62 height 26
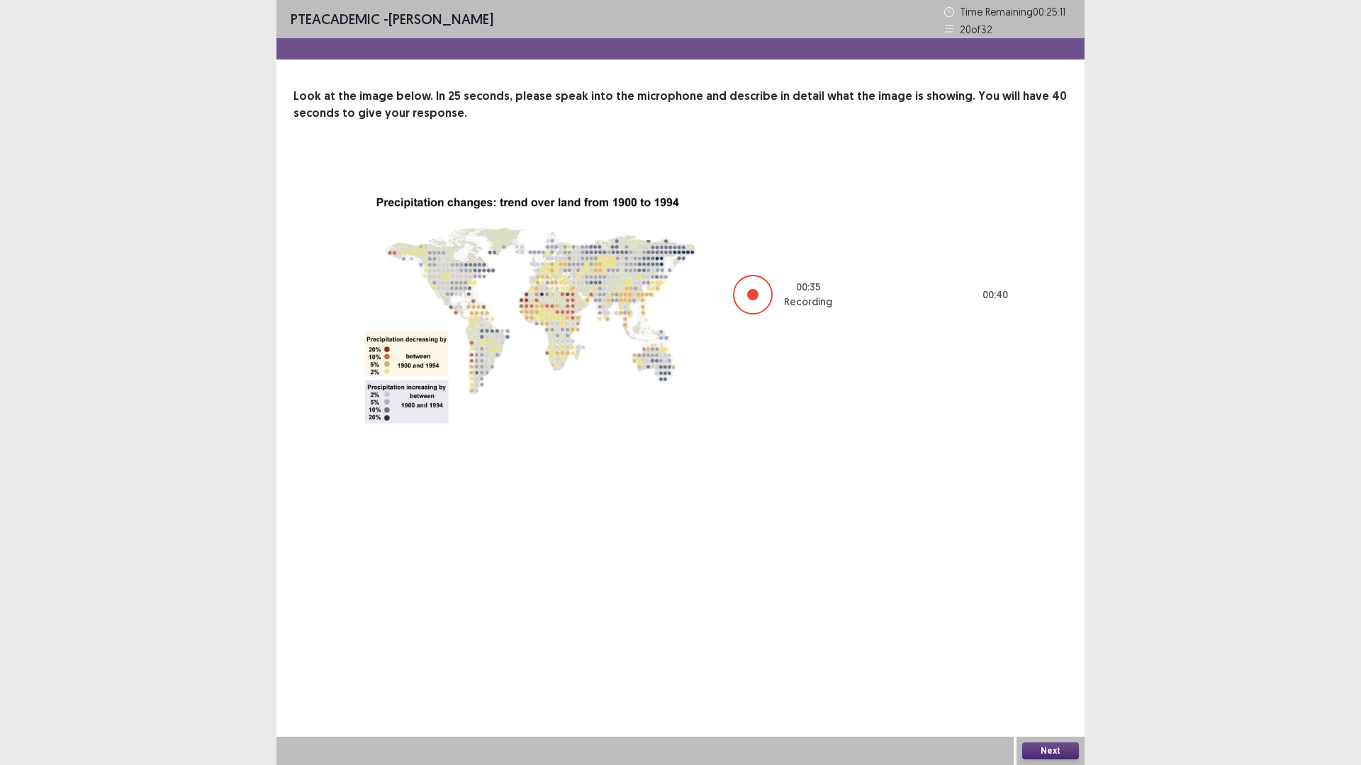
click at [1042, 669] on button "Next" at bounding box center [1050, 751] width 57 height 17
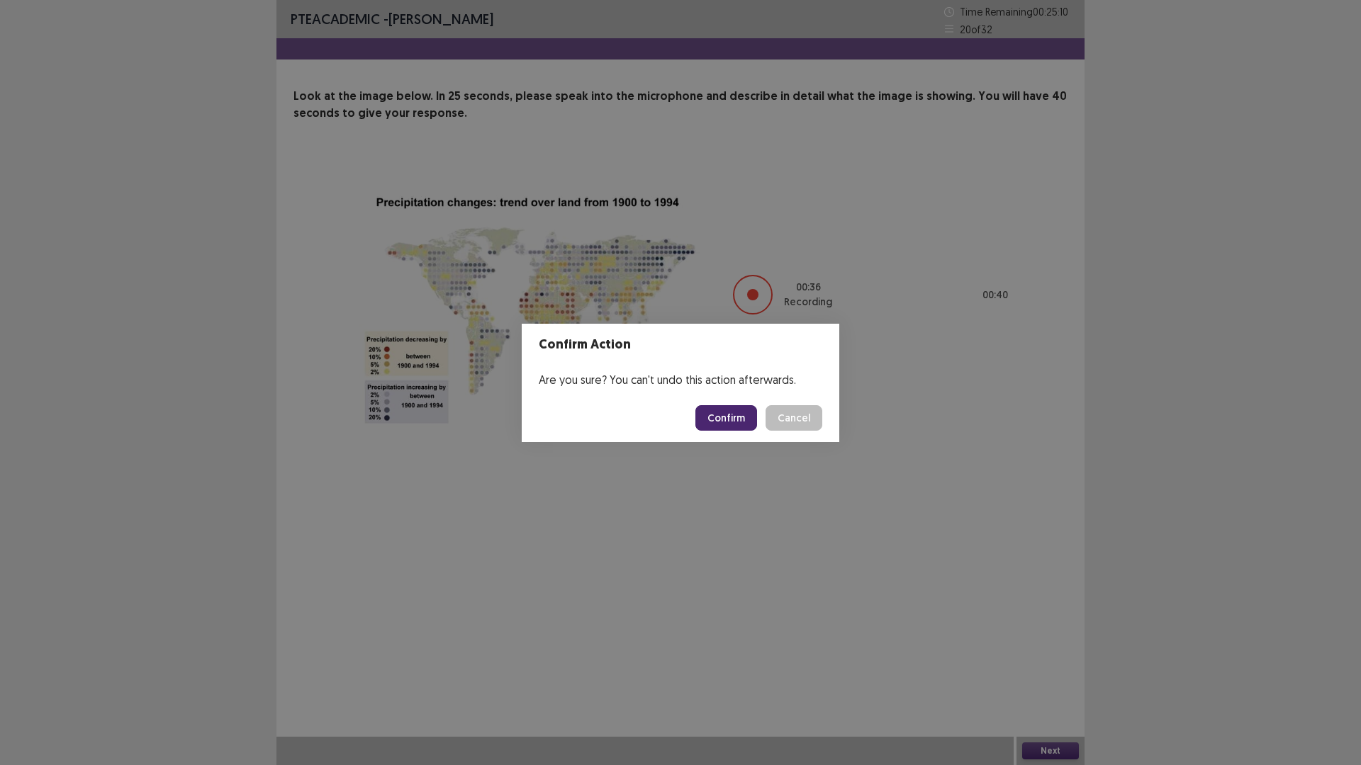
click at [719, 422] on button "Confirm" at bounding box center [726, 418] width 62 height 26
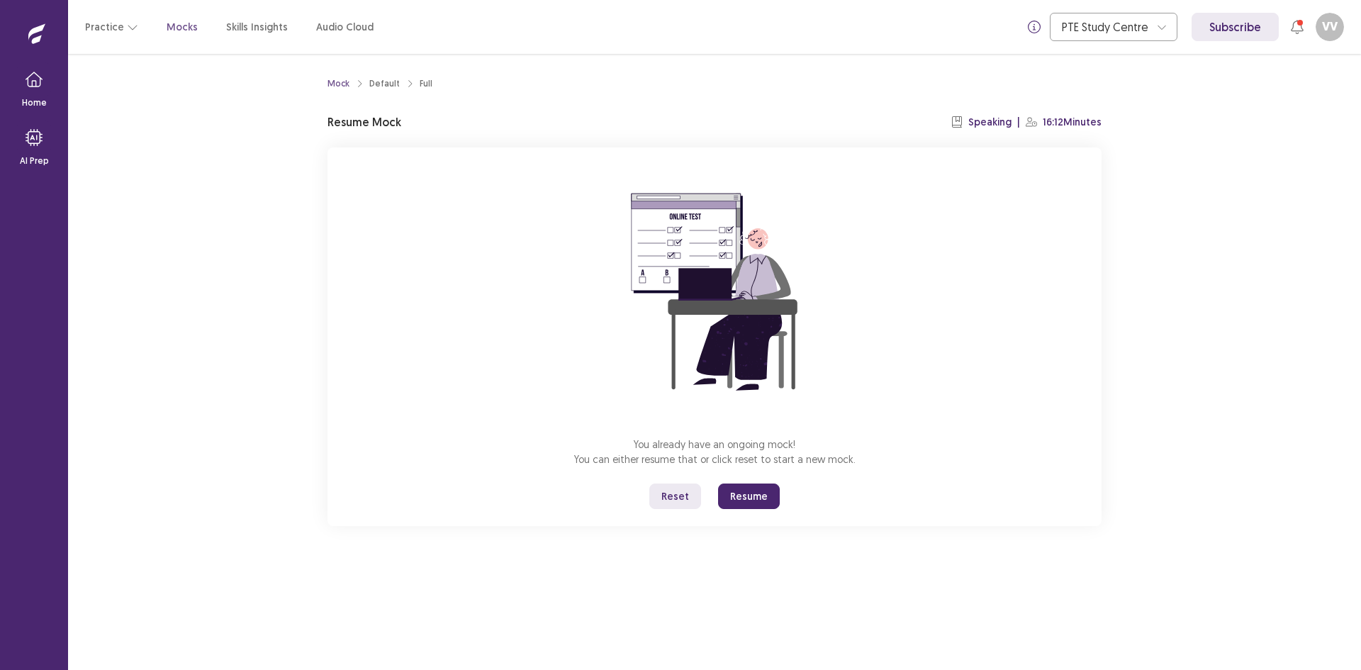
click at [751, 493] on button "Resume" at bounding box center [749, 496] width 62 height 26
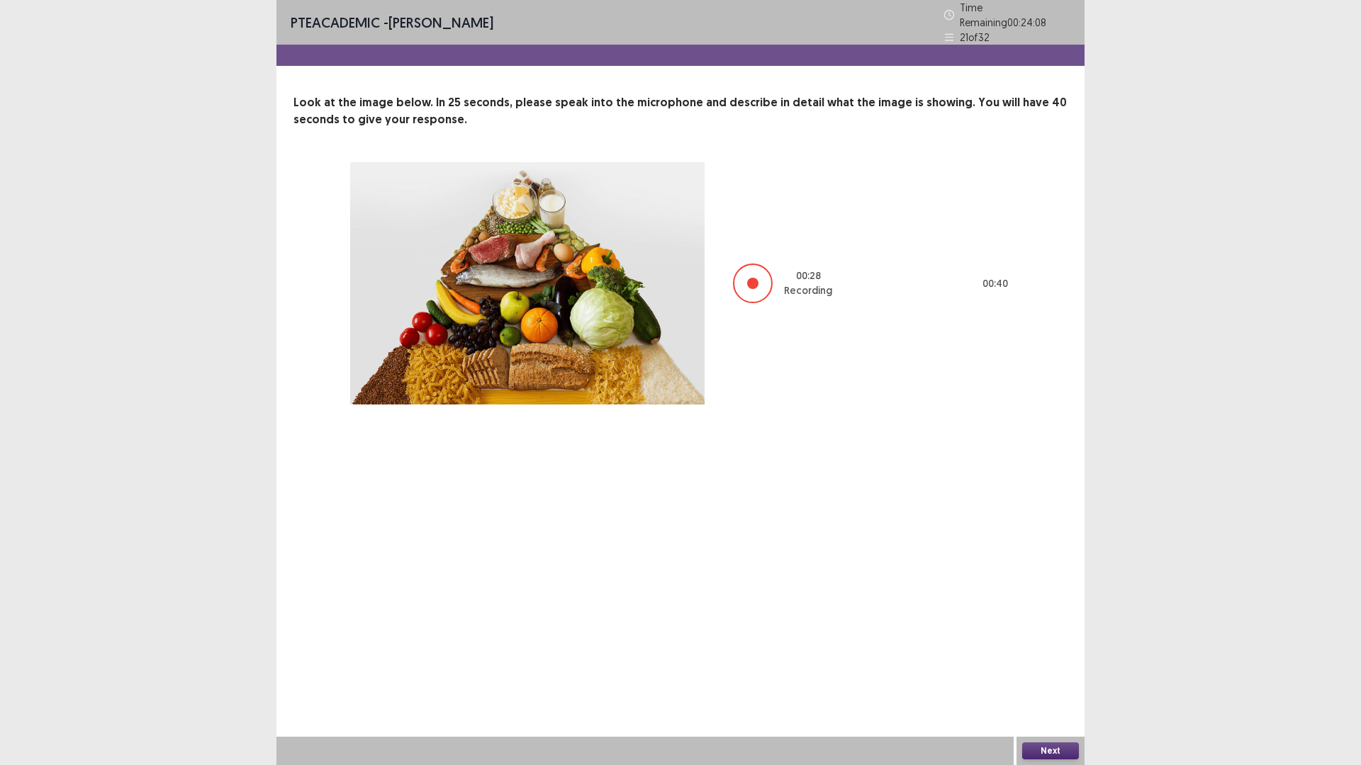
click at [1064, 669] on div "Next" at bounding box center [1050, 751] width 68 height 28
click at [1046, 669] on button "Next" at bounding box center [1050, 751] width 57 height 17
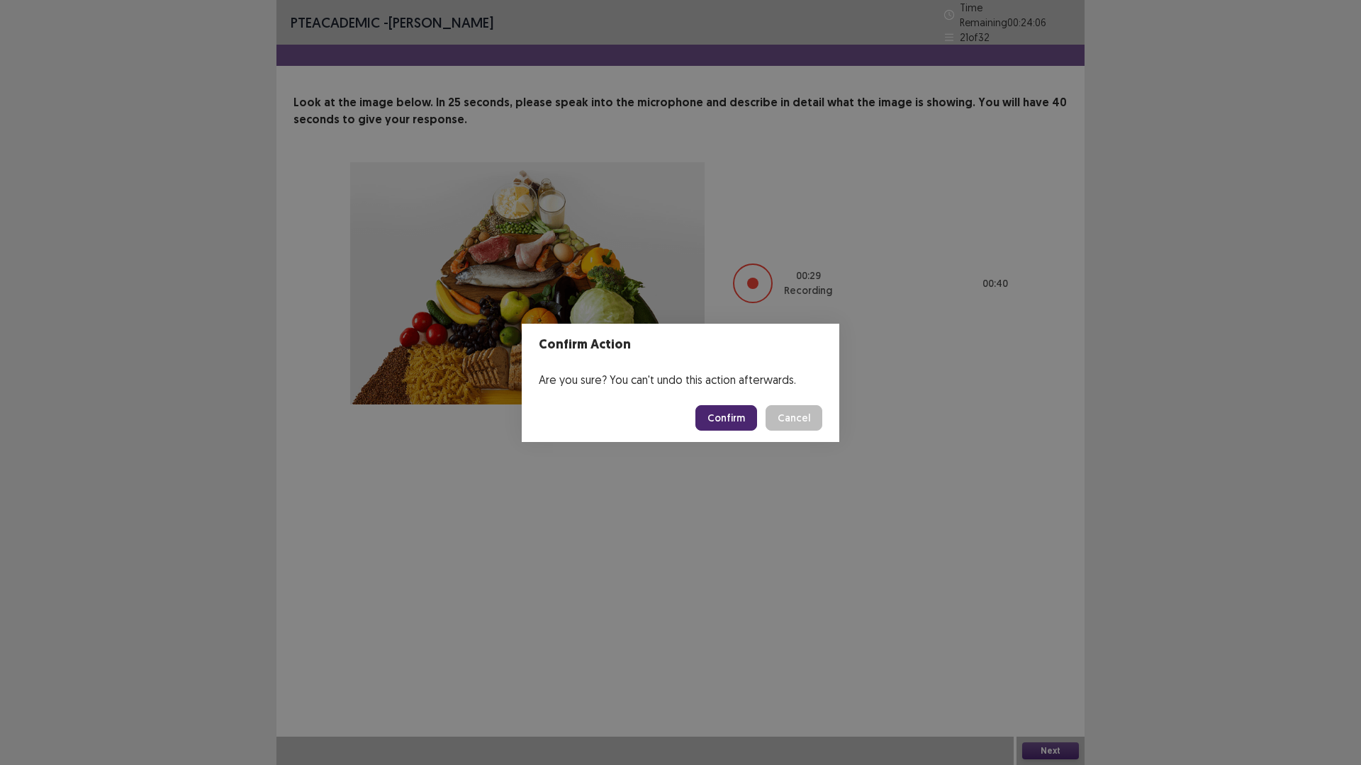
click at [717, 427] on button "Confirm" at bounding box center [726, 418] width 62 height 26
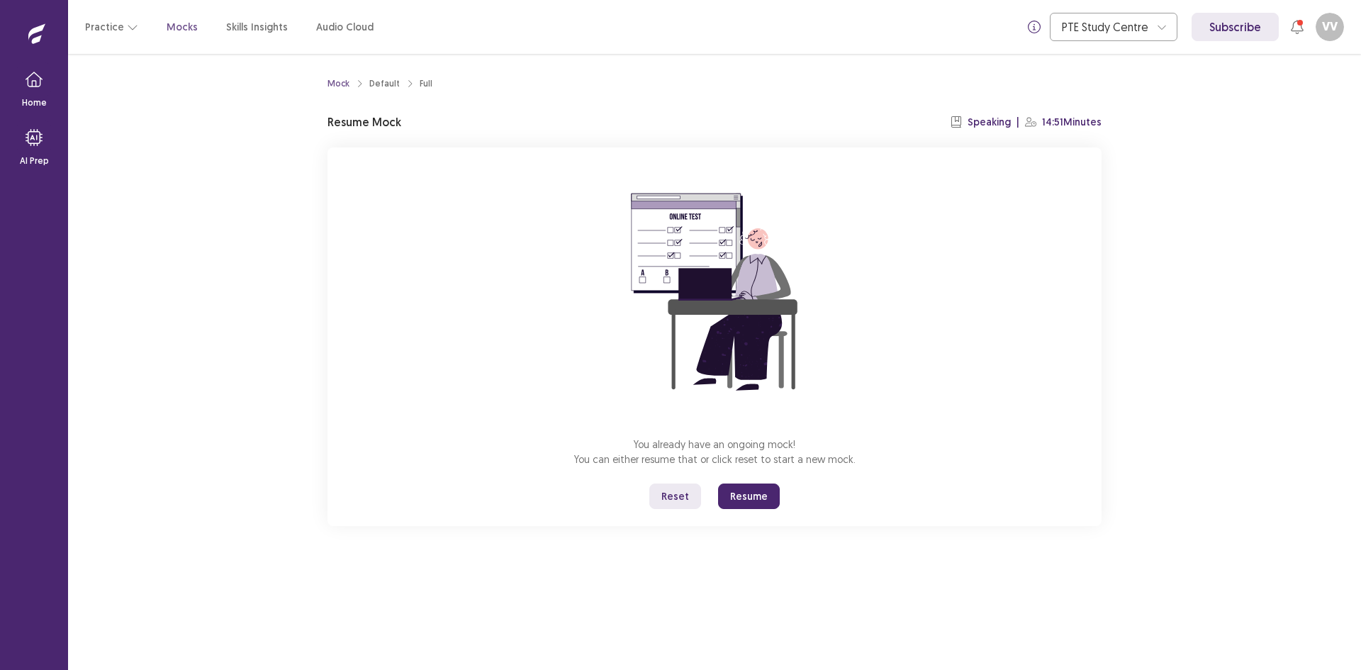
click at [757, 495] on button "Resume" at bounding box center [749, 496] width 62 height 26
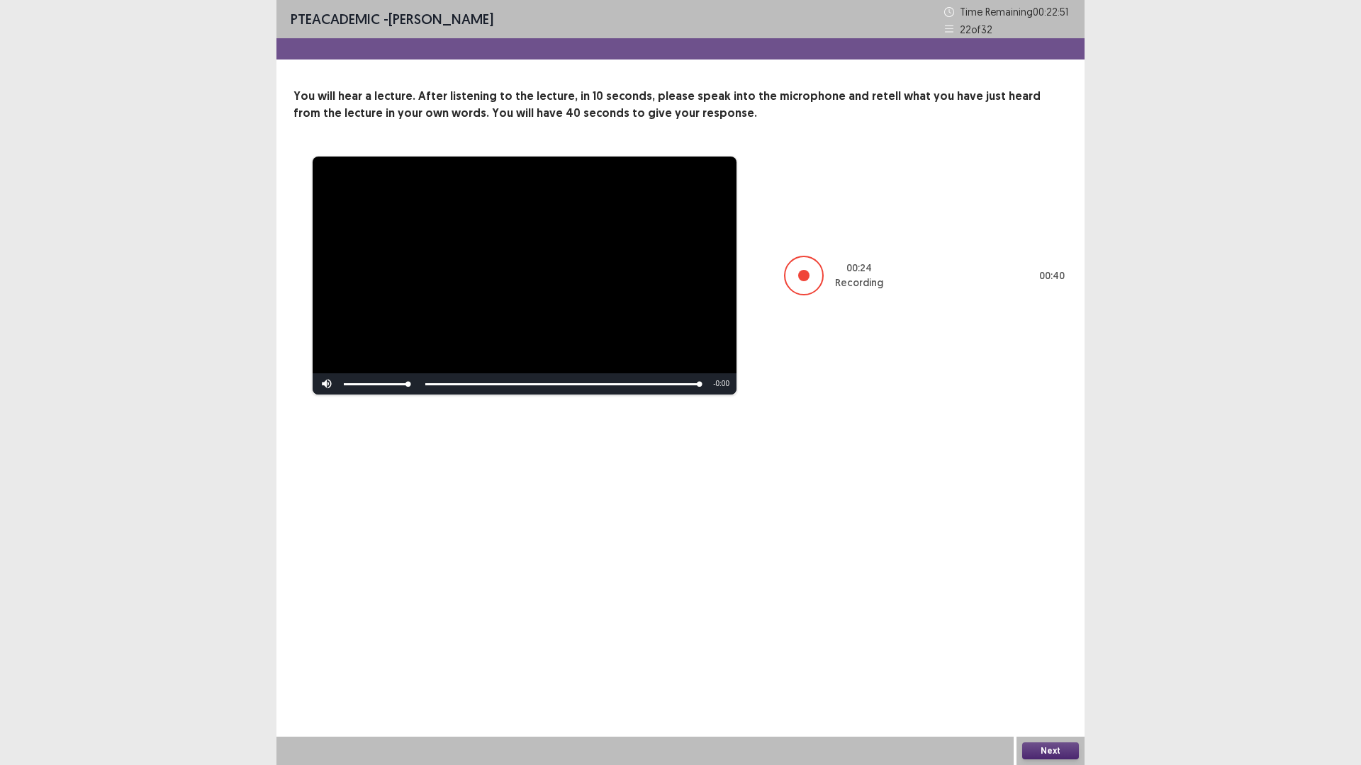
click at [1048, 669] on button "Next" at bounding box center [1050, 751] width 57 height 17
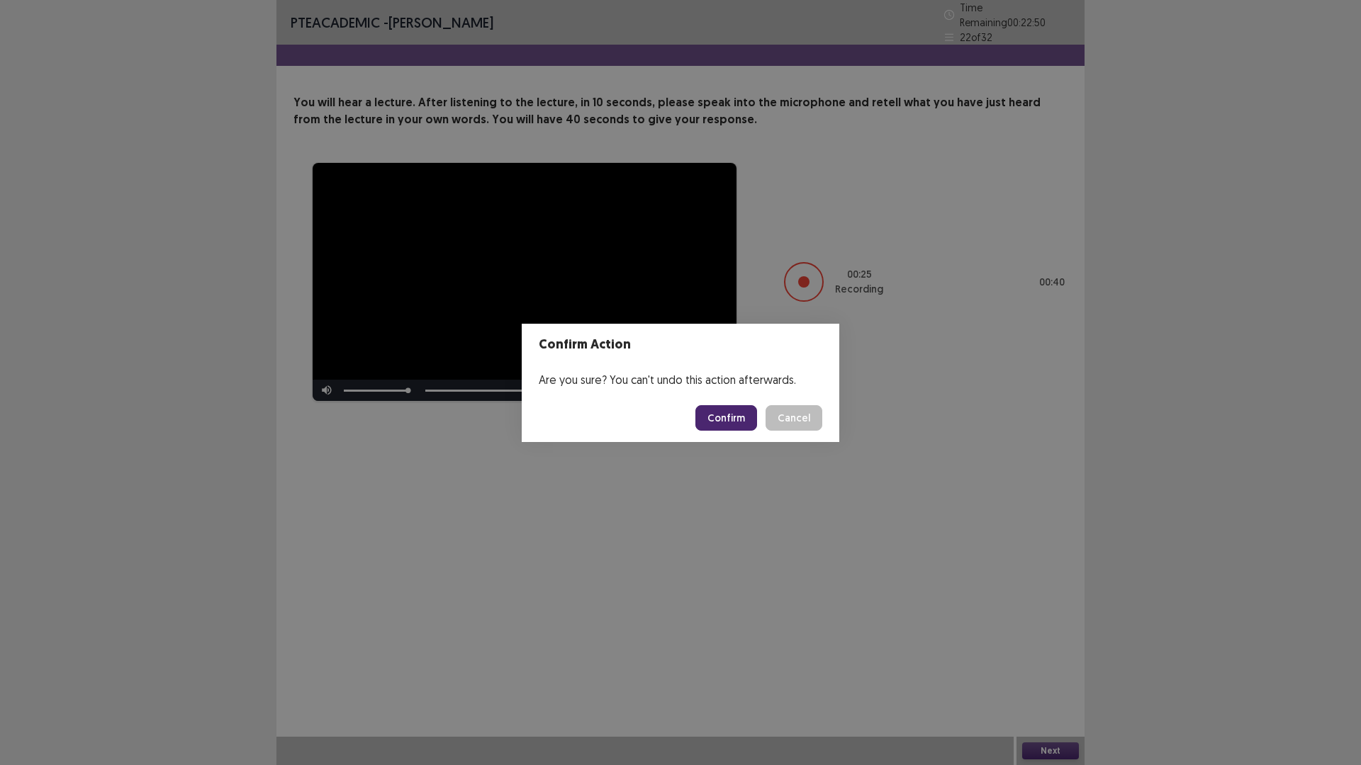
click at [743, 420] on button "Confirm" at bounding box center [726, 418] width 62 height 26
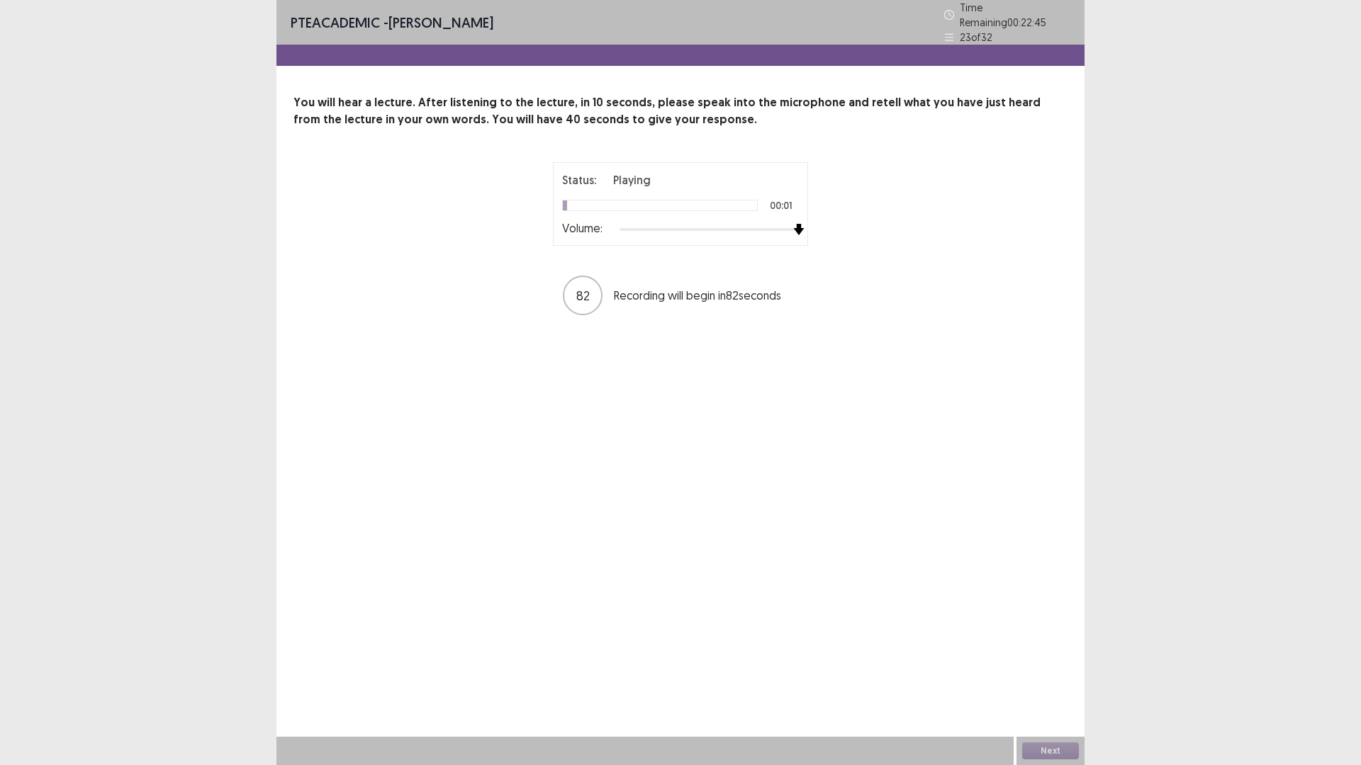
click at [910, 257] on div "Status: Playing 00:01 Volume: 82 Recording will begin in 82 seconds" at bounding box center [680, 239] width 774 height 155
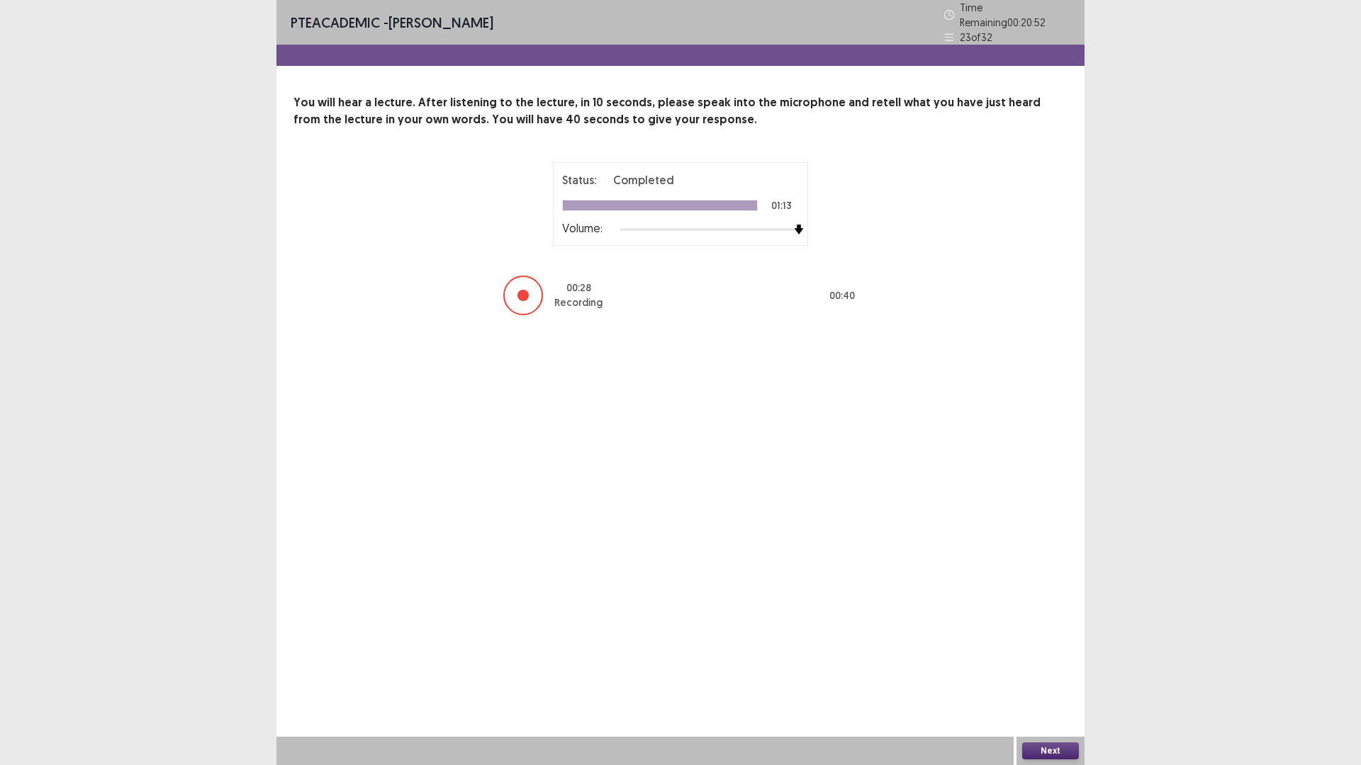
click at [1055, 669] on div "Next" at bounding box center [1050, 751] width 68 height 28
click at [1058, 669] on button "Next" at bounding box center [1050, 751] width 57 height 17
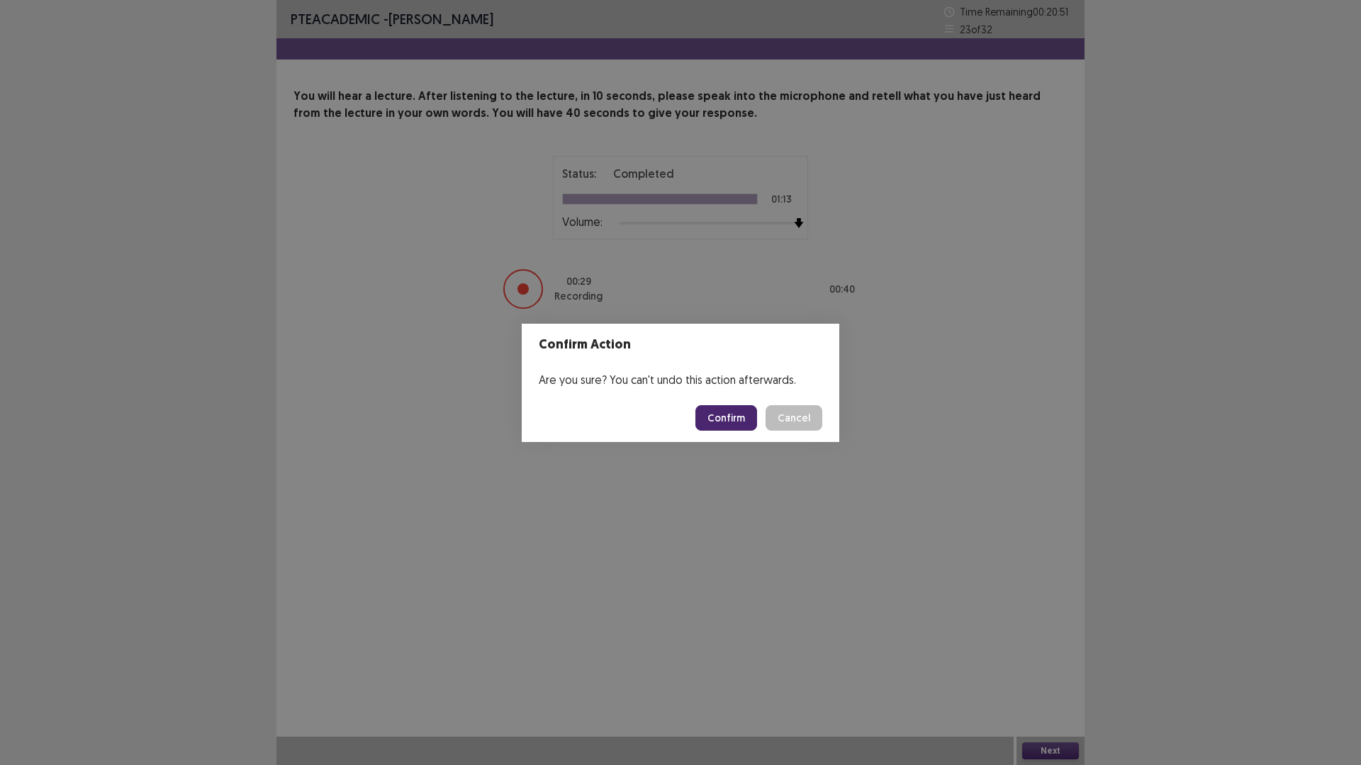
click at [744, 422] on button "Confirm" at bounding box center [726, 418] width 62 height 26
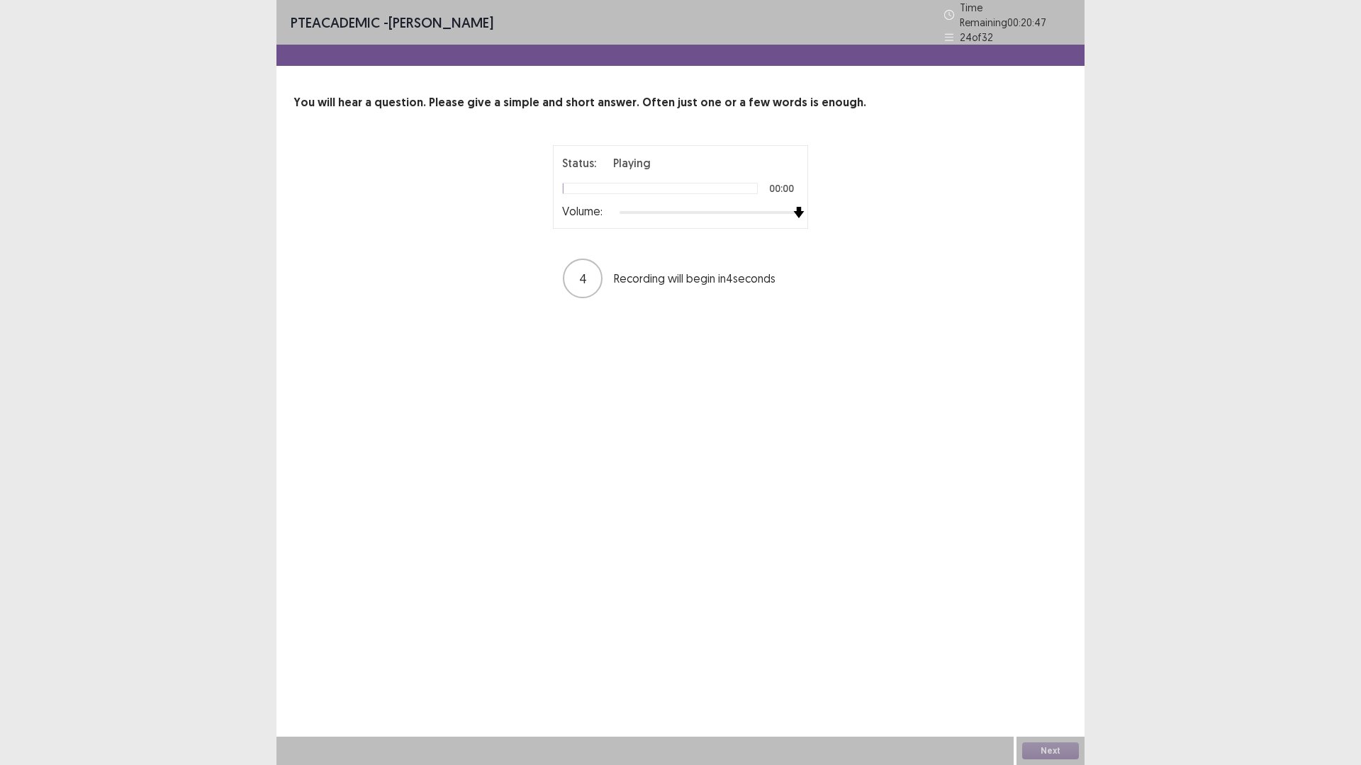
click at [836, 201] on div "Status: Playing 00:00 Volume: 4 Recording will begin in 4 seconds" at bounding box center [680, 222] width 354 height 155
click at [1048, 669] on button "Next" at bounding box center [1050, 751] width 57 height 17
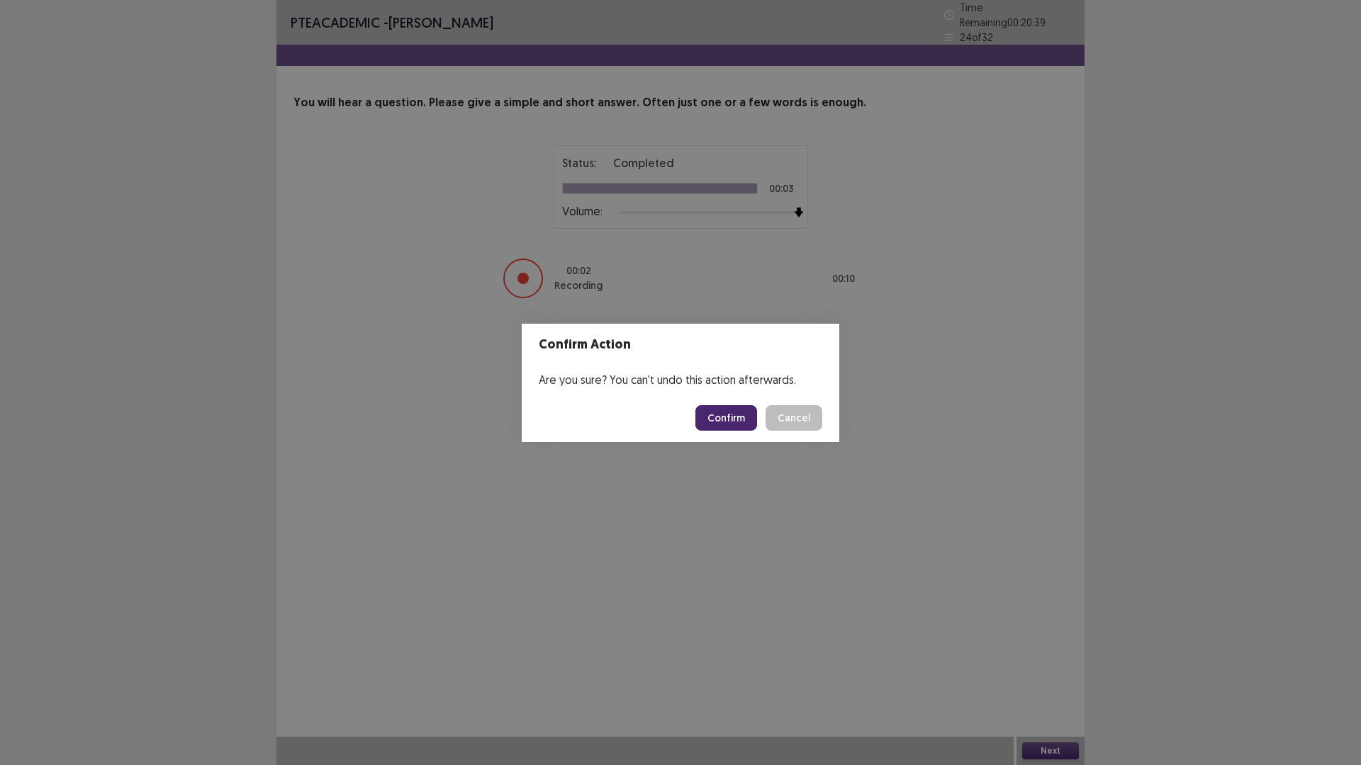
click at [723, 420] on button "Confirm" at bounding box center [726, 418] width 62 height 26
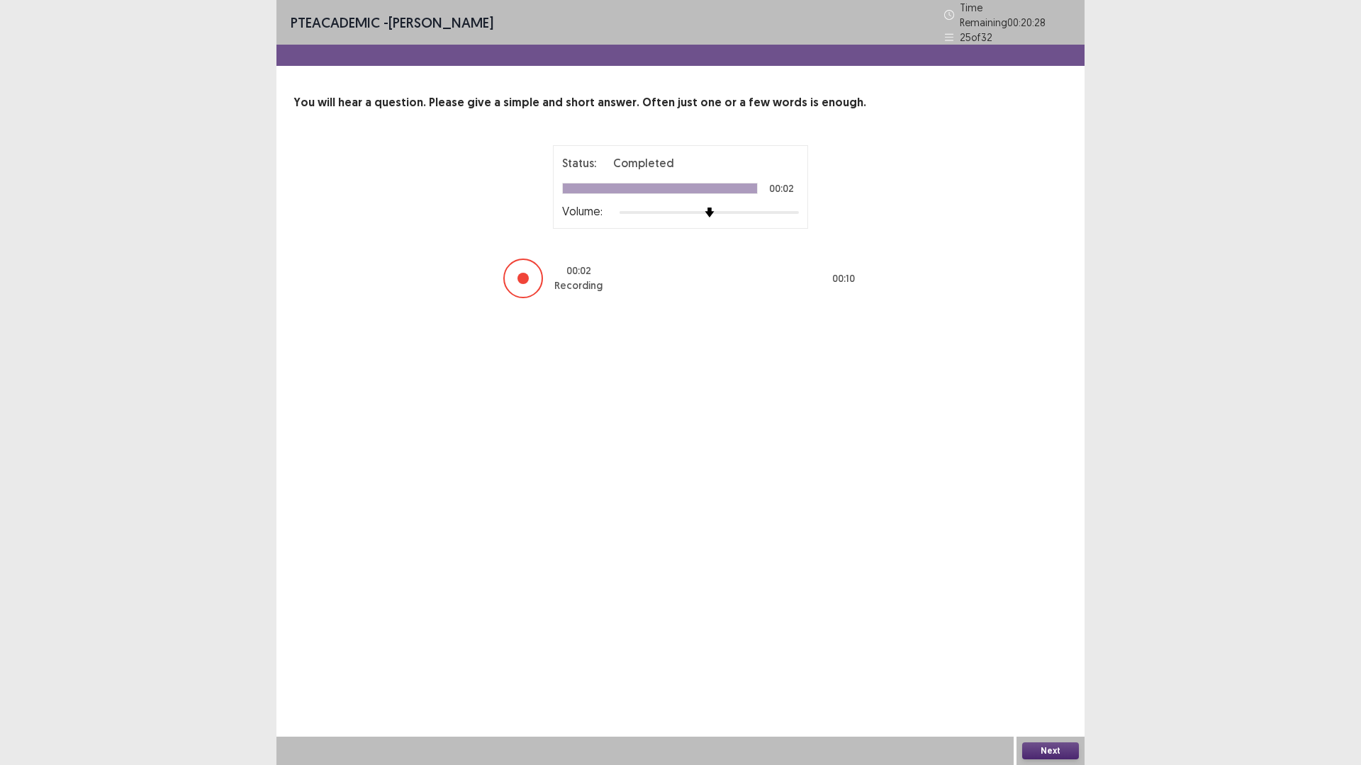
drag, startPoint x: 692, startPoint y: 197, endPoint x: 821, endPoint y: 212, distance: 129.8
click at [814, 211] on div "Status: Completed 00:02 Volume: 00 : 02 Recording 00 : 10" at bounding box center [680, 222] width 354 height 155
drag, startPoint x: 1033, startPoint y: 734, endPoint x: 1033, endPoint y: 747, distance: 13.5
click at [1033, 669] on div "PTE academic - vanessa Vargas Time Remaining 00 : 20 : 27 25 of 32 You will hea…" at bounding box center [680, 382] width 808 height 765
click at [1035, 669] on button "Next" at bounding box center [1050, 751] width 57 height 17
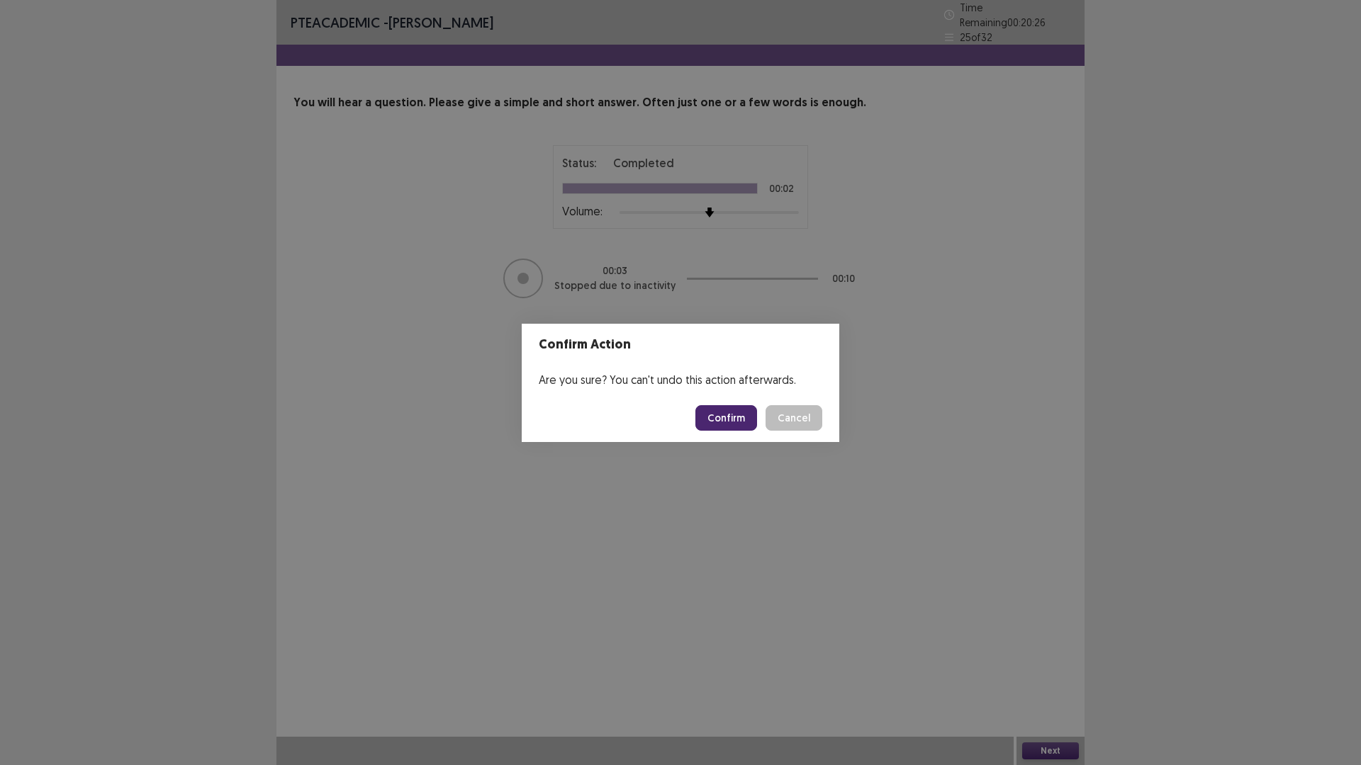
click at [730, 433] on footer "Confirm Cancel" at bounding box center [681, 418] width 318 height 48
click at [729, 410] on button "Confirm" at bounding box center [726, 418] width 62 height 26
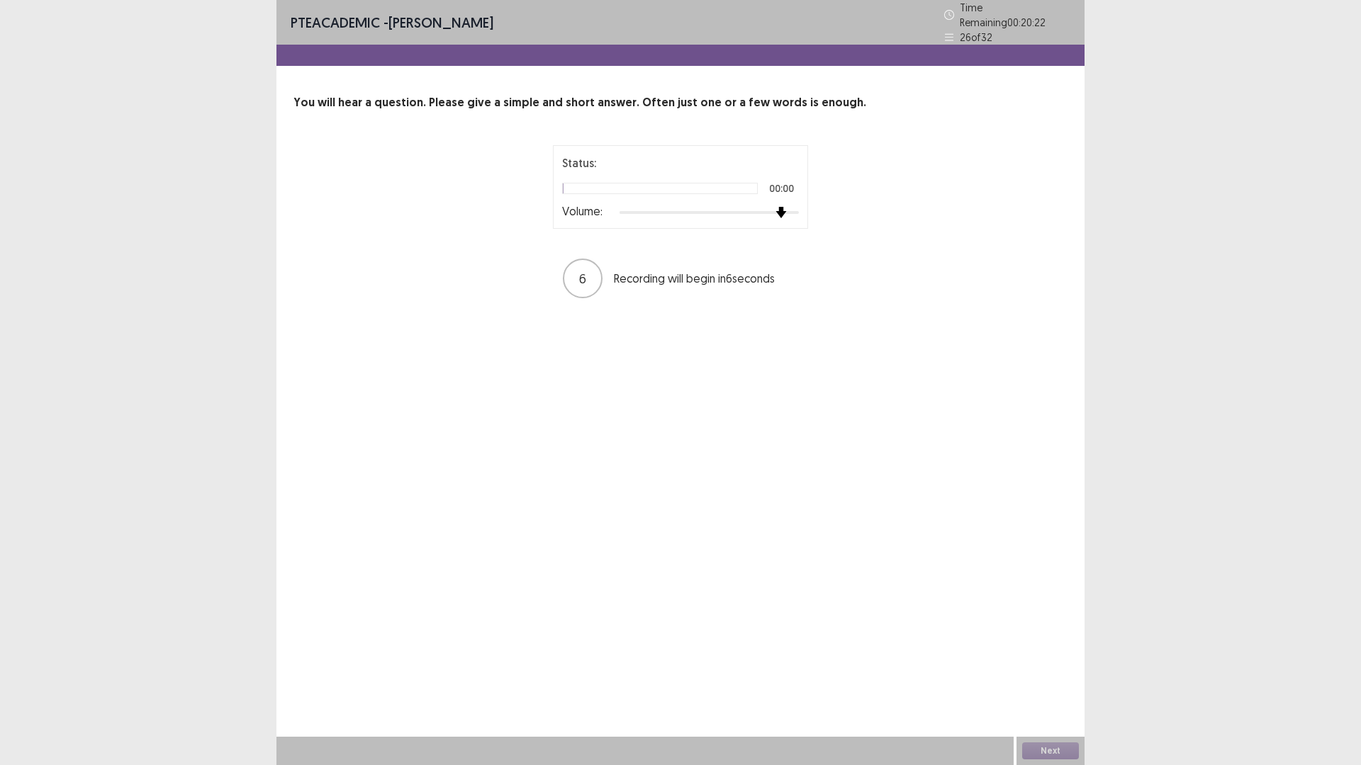
click at [782, 209] on div at bounding box center [708, 212] width 179 height 11
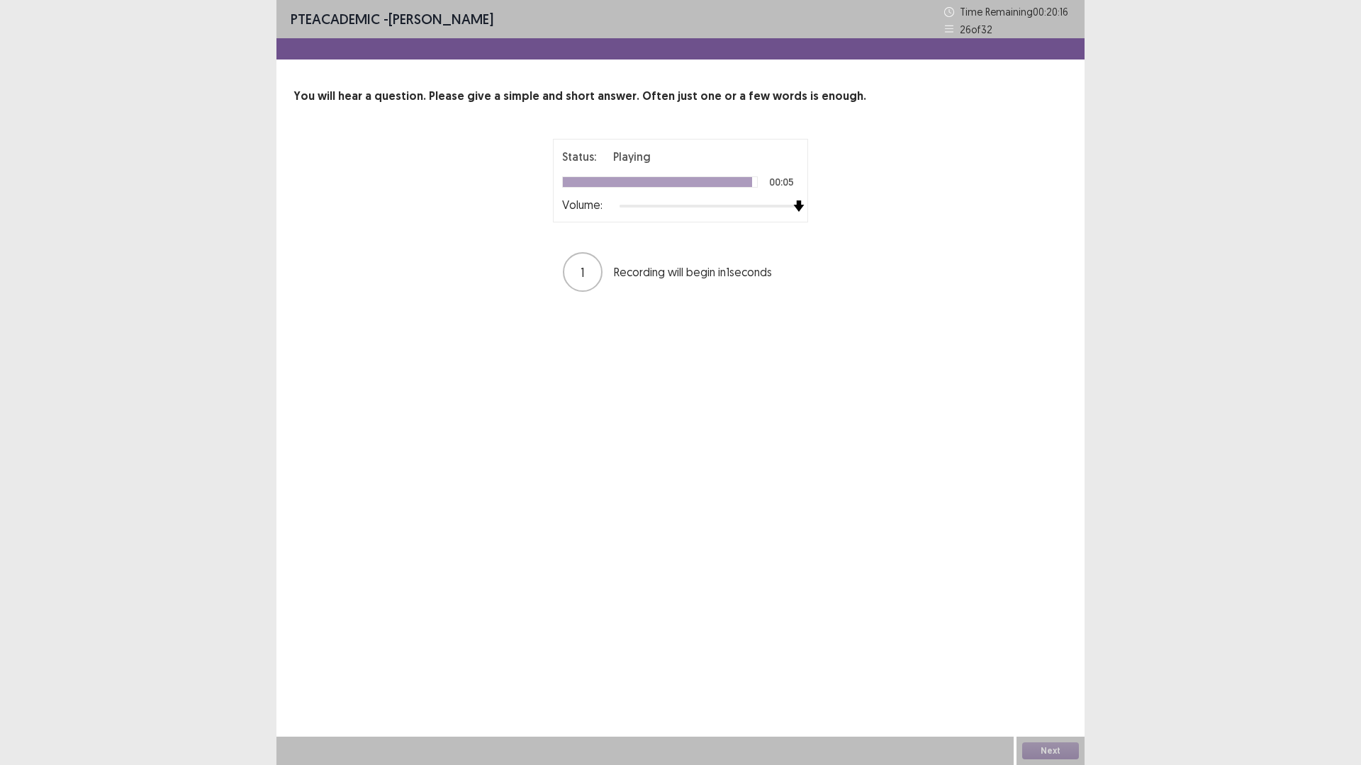
click at [790, 211] on div at bounding box center [708, 206] width 179 height 11
click at [1048, 669] on button "Next" at bounding box center [1050, 751] width 57 height 17
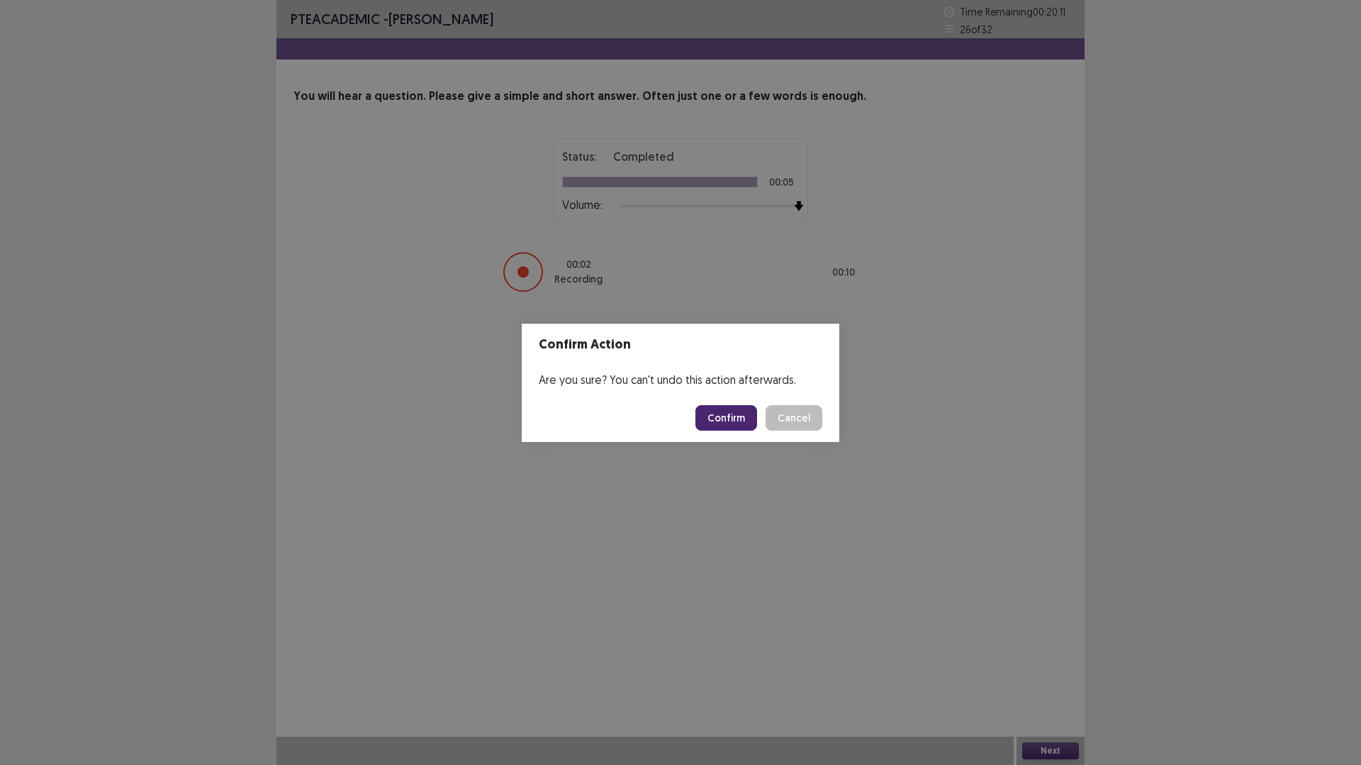
click at [732, 433] on footer "Confirm Cancel" at bounding box center [681, 418] width 318 height 48
click at [729, 415] on button "Confirm" at bounding box center [726, 418] width 62 height 26
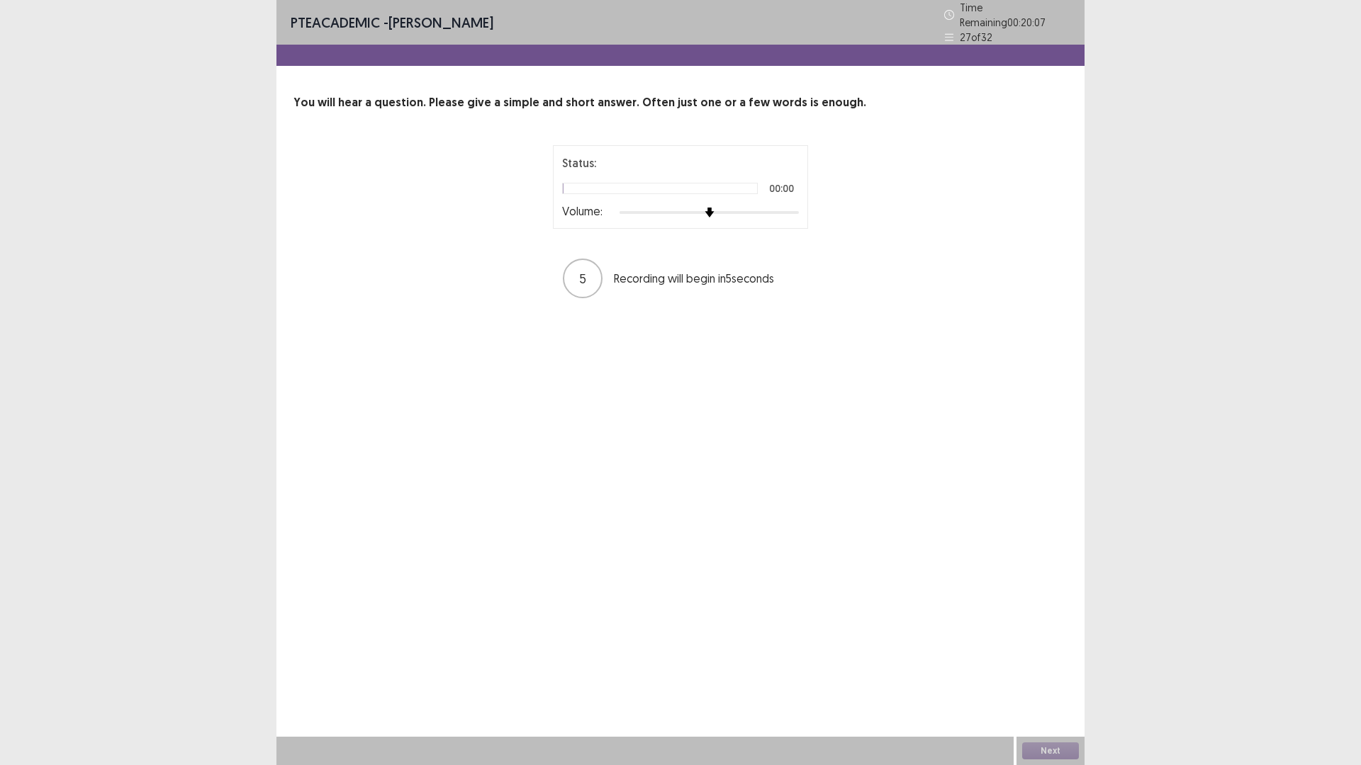
click at [787, 207] on div at bounding box center [708, 212] width 179 height 11
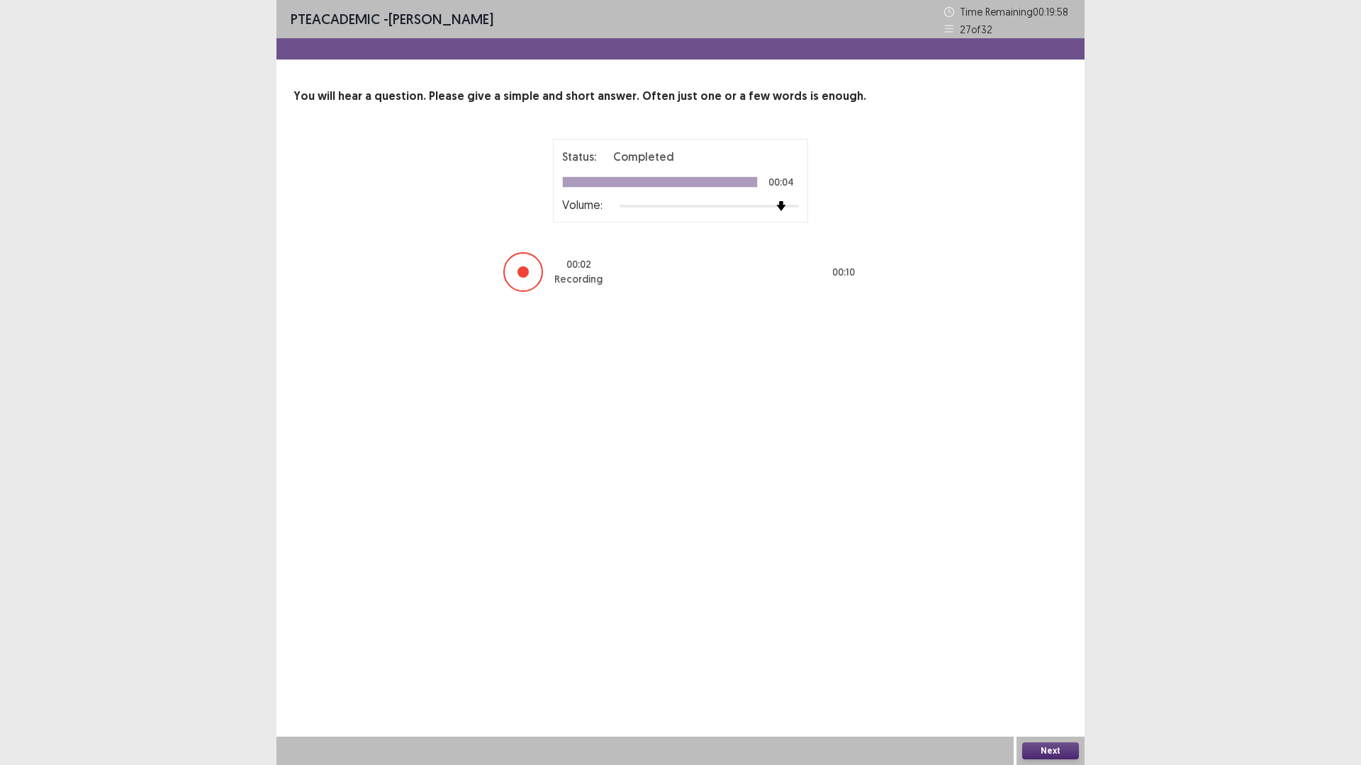
click at [1036, 669] on button "Next" at bounding box center [1050, 751] width 57 height 17
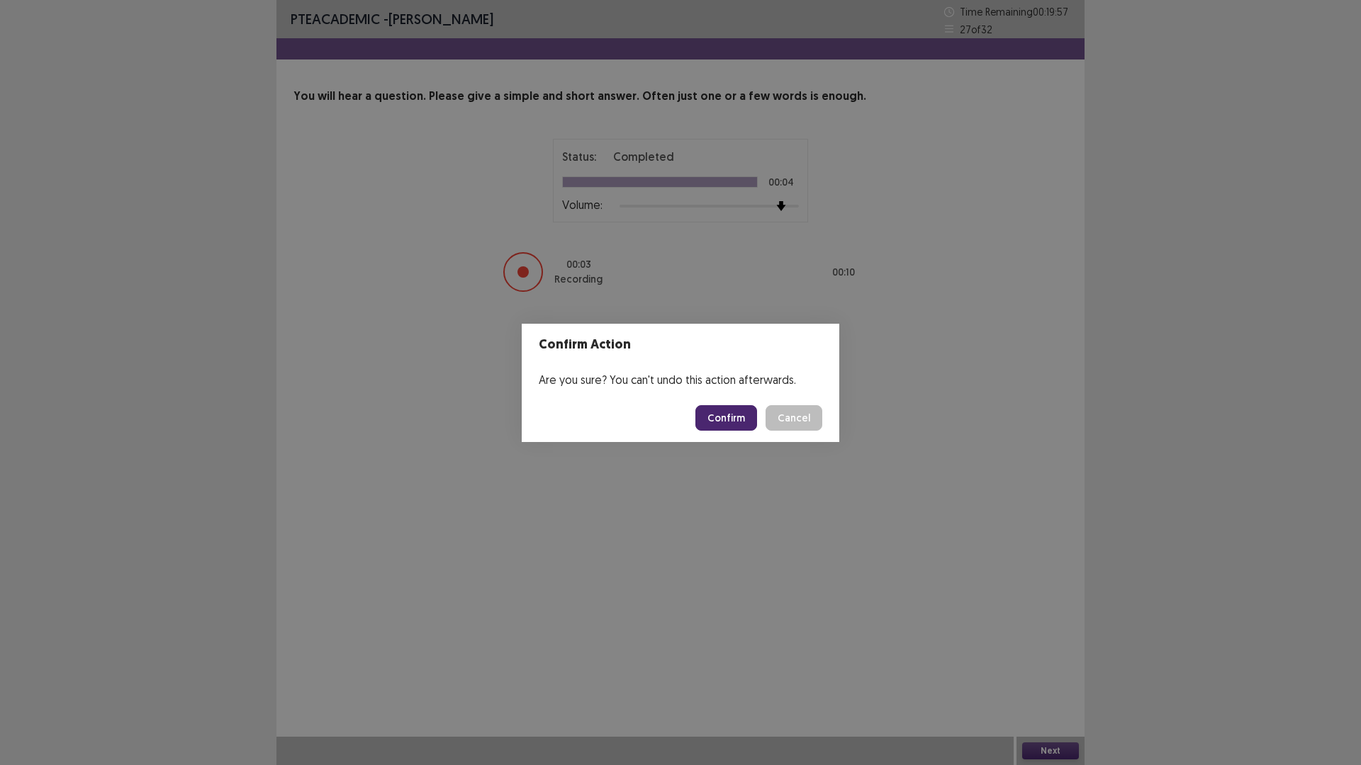
click at [734, 425] on button "Confirm" at bounding box center [726, 418] width 62 height 26
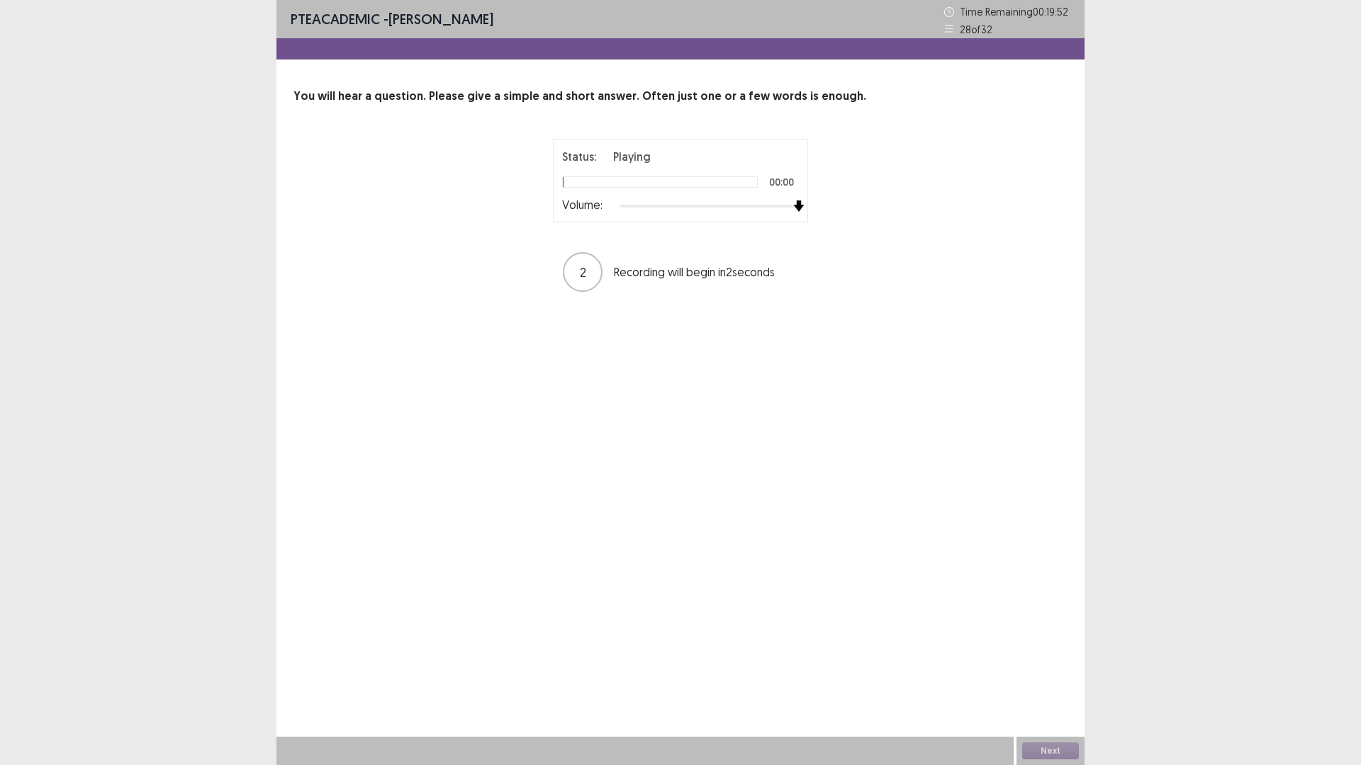
click at [821, 216] on div "Status: Playing 00:00 Volume: 2 Recording will begin in 2 seconds" at bounding box center [680, 216] width 354 height 155
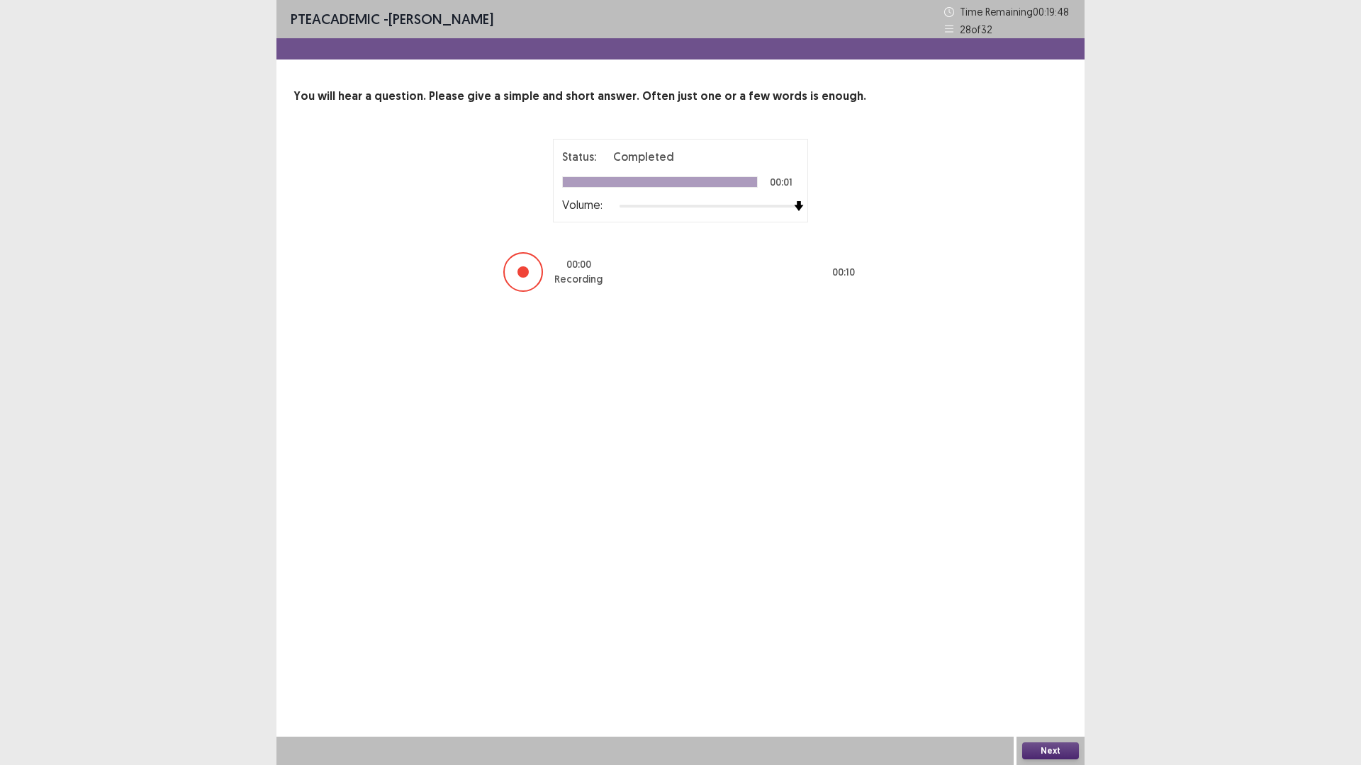
click at [1070, 669] on button "Next" at bounding box center [1050, 751] width 57 height 17
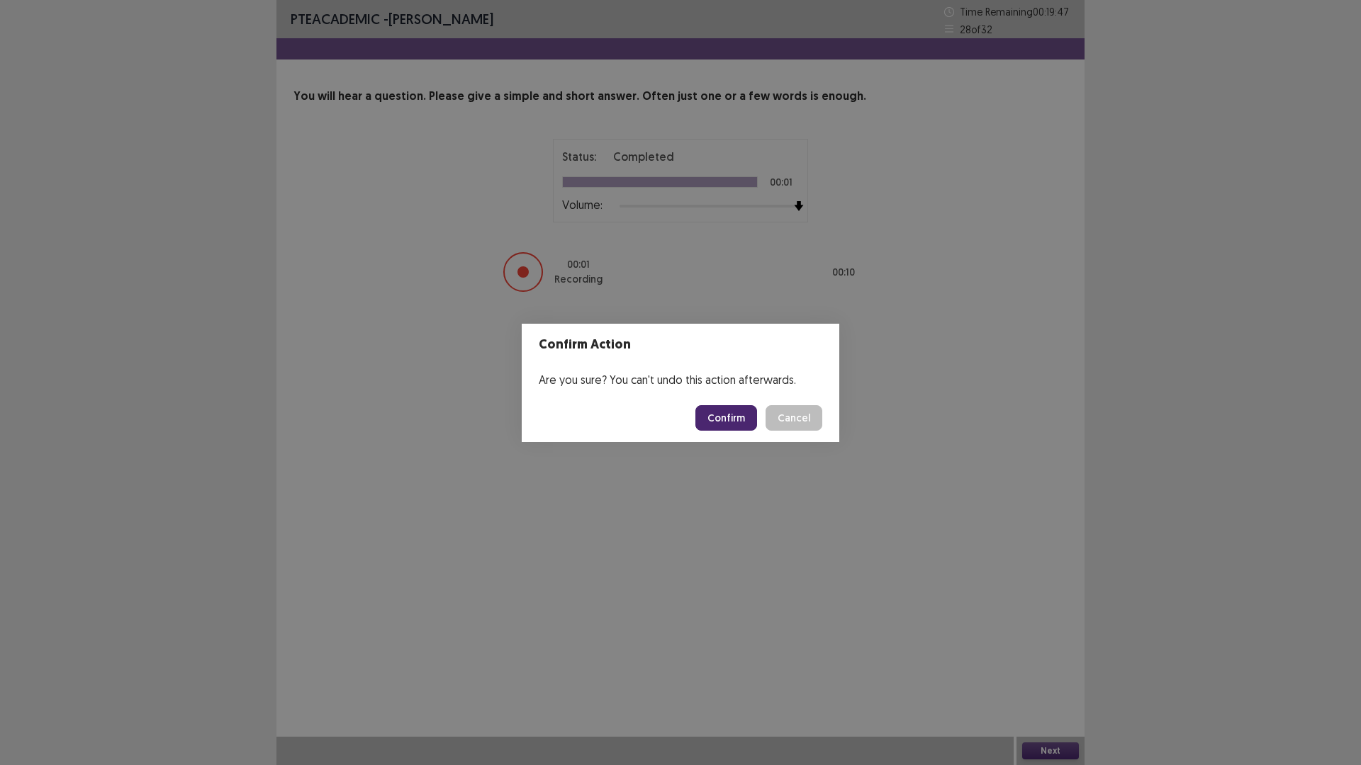
click at [738, 411] on button "Confirm" at bounding box center [726, 418] width 62 height 26
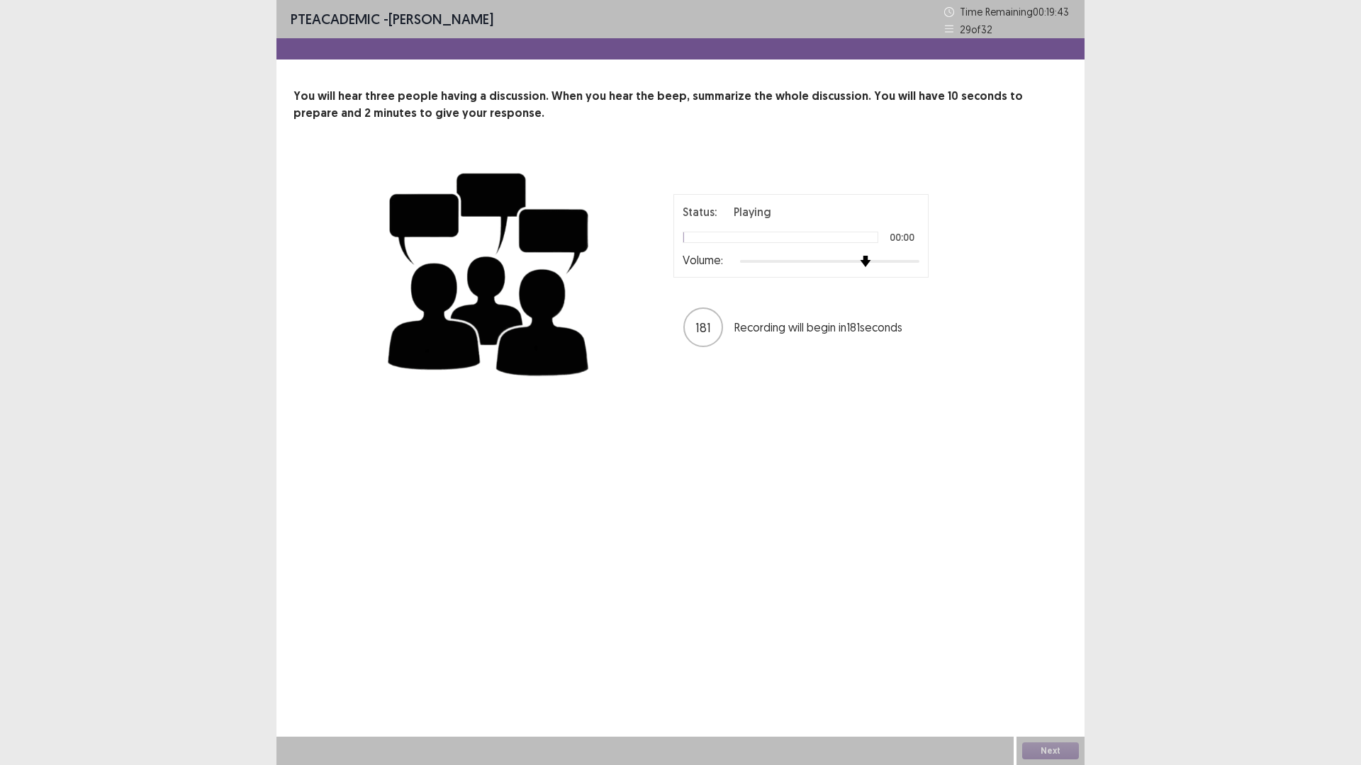
click at [966, 266] on div "Status: Playing 00:00 Volume: 181 Recording will begin in 181 seconds" at bounding box center [801, 271] width 354 height 155
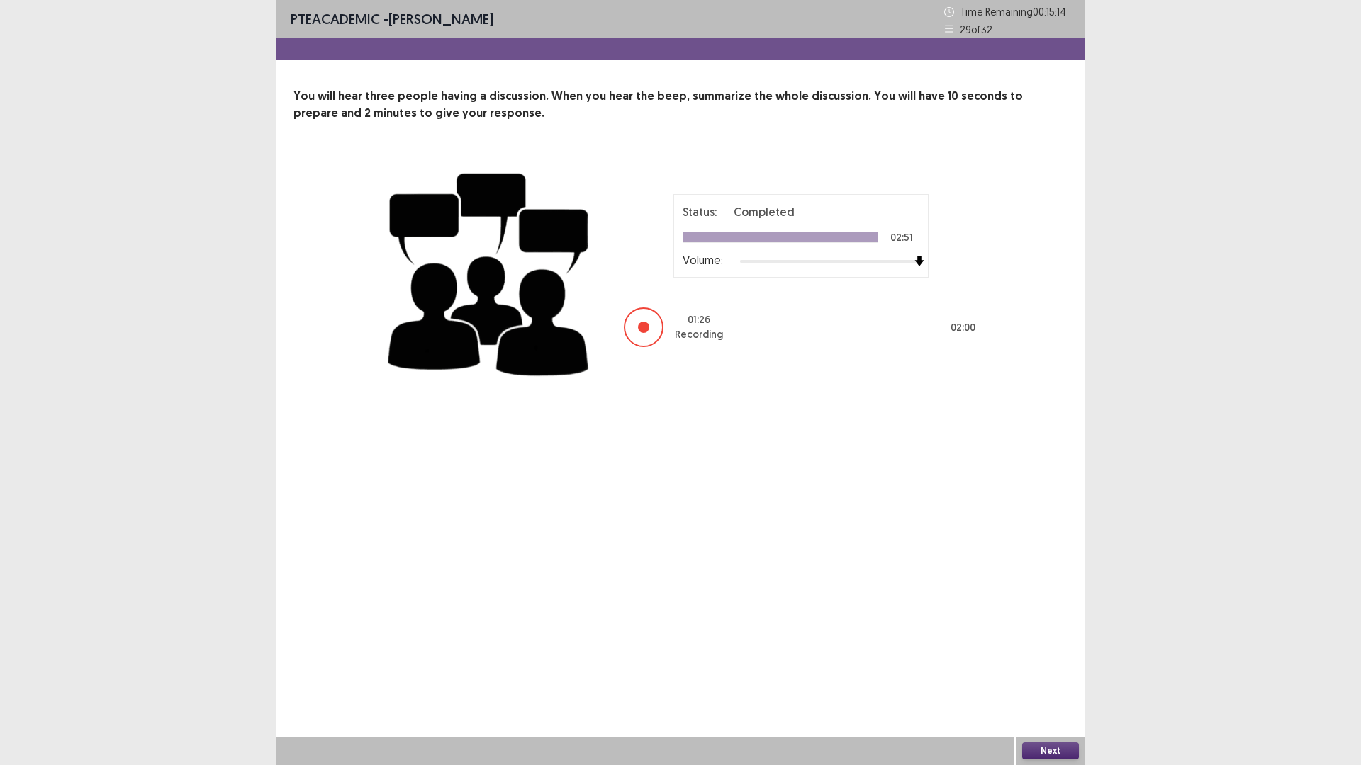
click at [1060, 669] on button "Next" at bounding box center [1050, 751] width 57 height 17
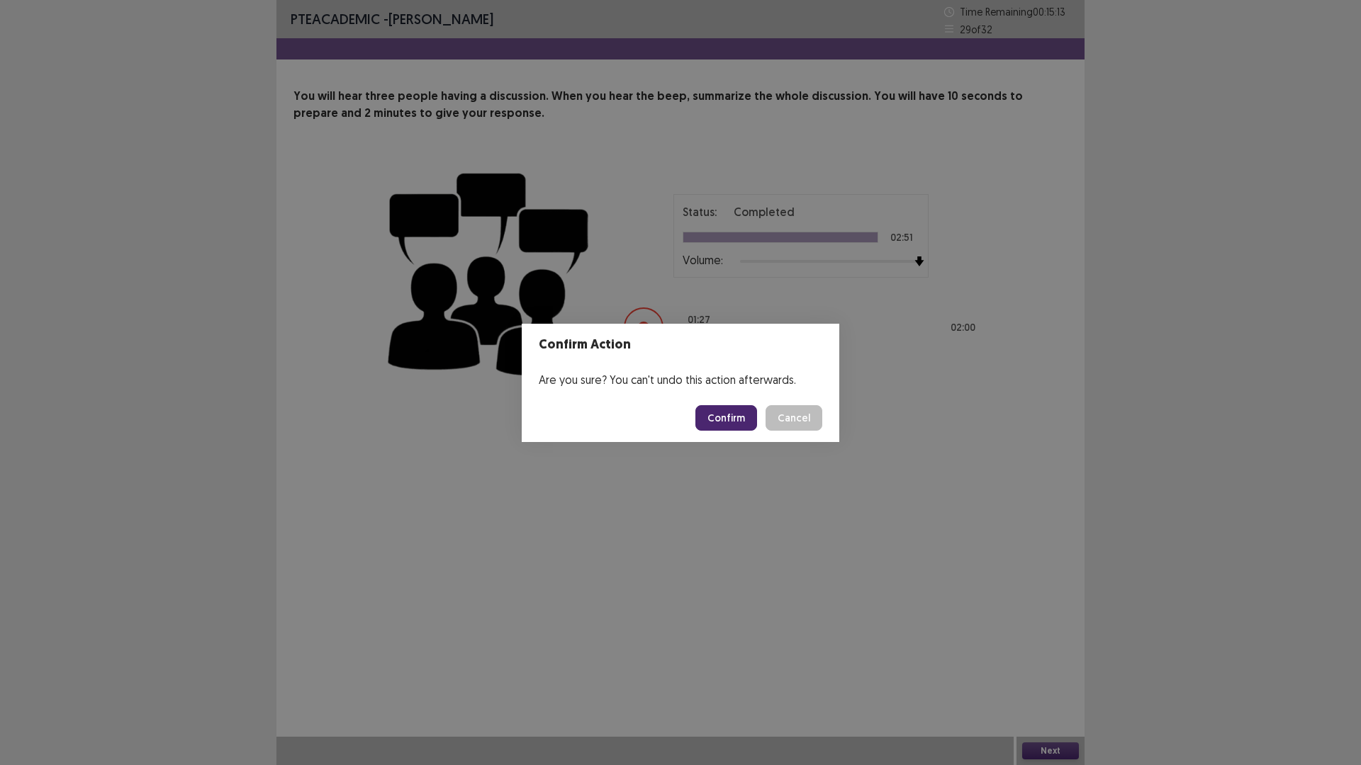
click at [741, 420] on button "Confirm" at bounding box center [726, 418] width 62 height 26
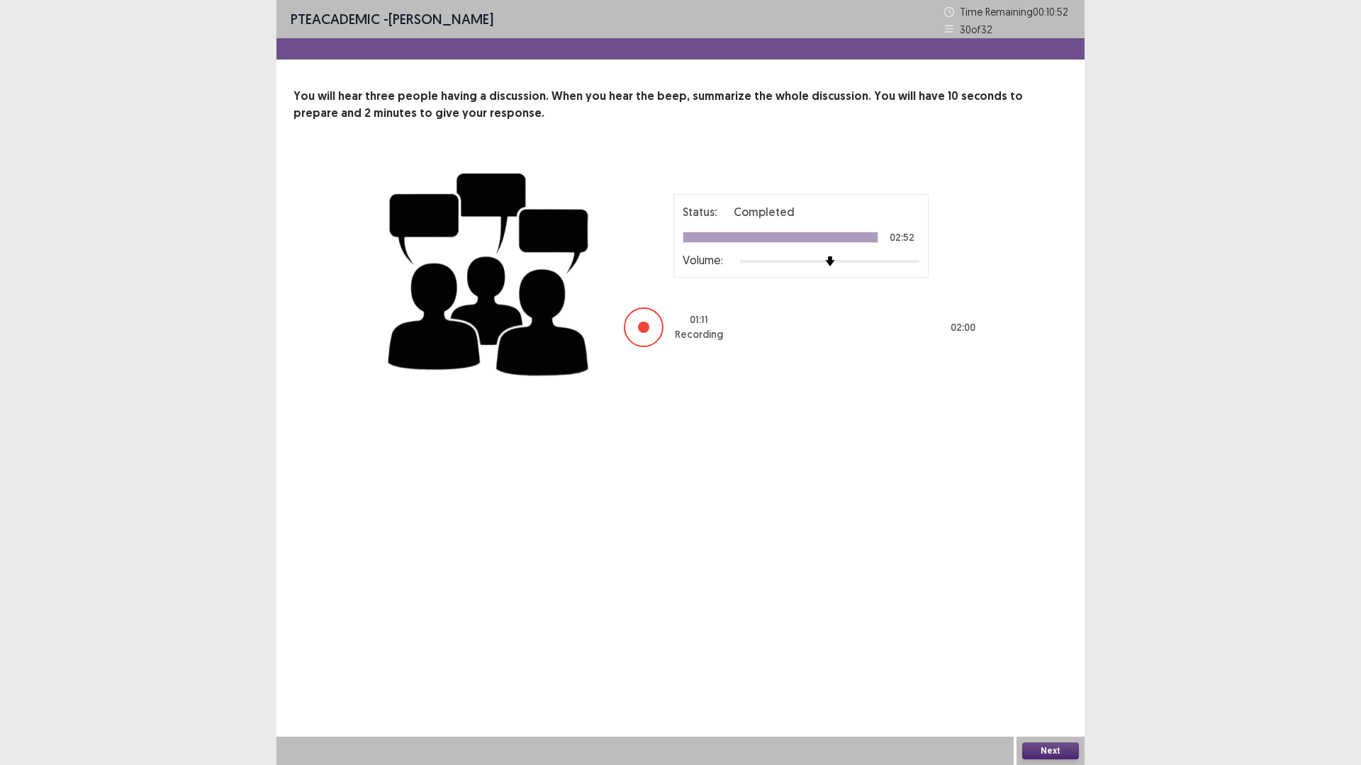
click at [1060, 669] on button "Next" at bounding box center [1050, 751] width 57 height 17
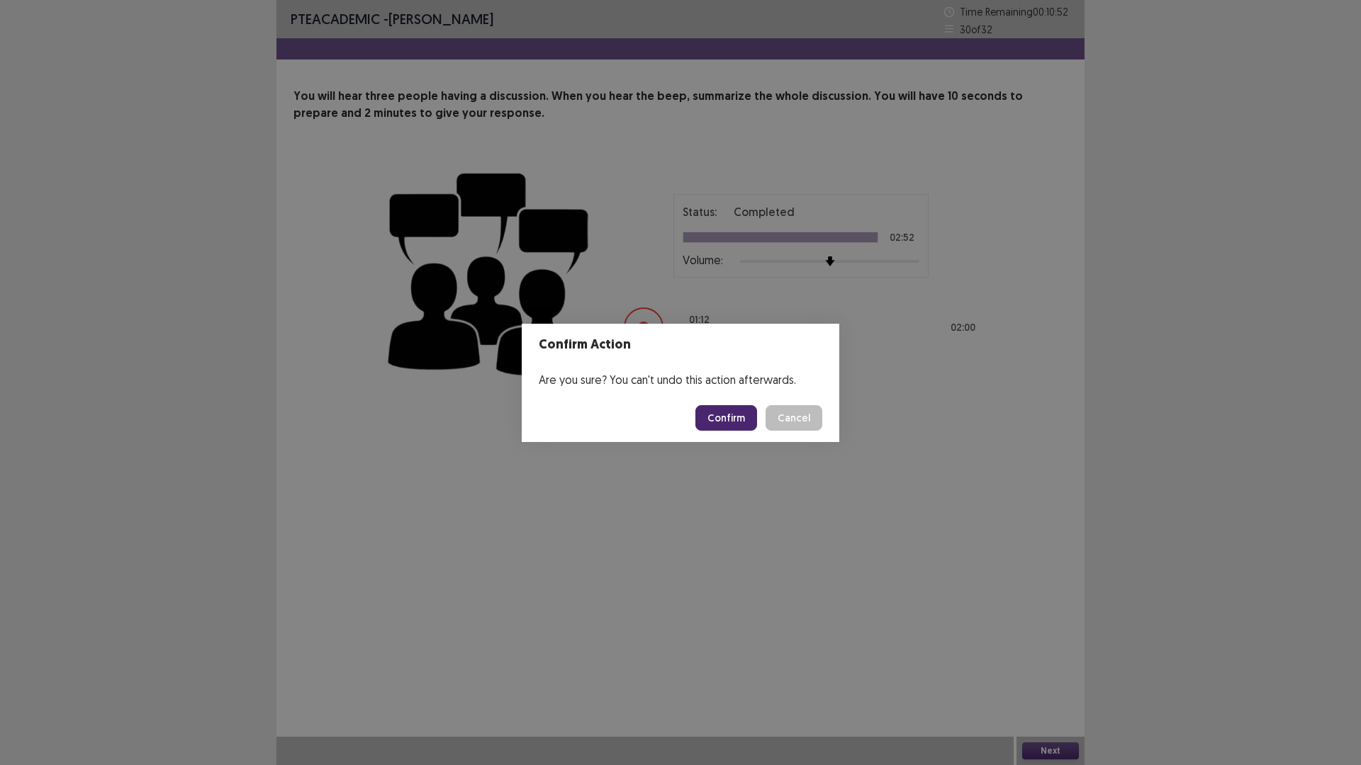
click at [710, 423] on button "Confirm" at bounding box center [726, 418] width 62 height 26
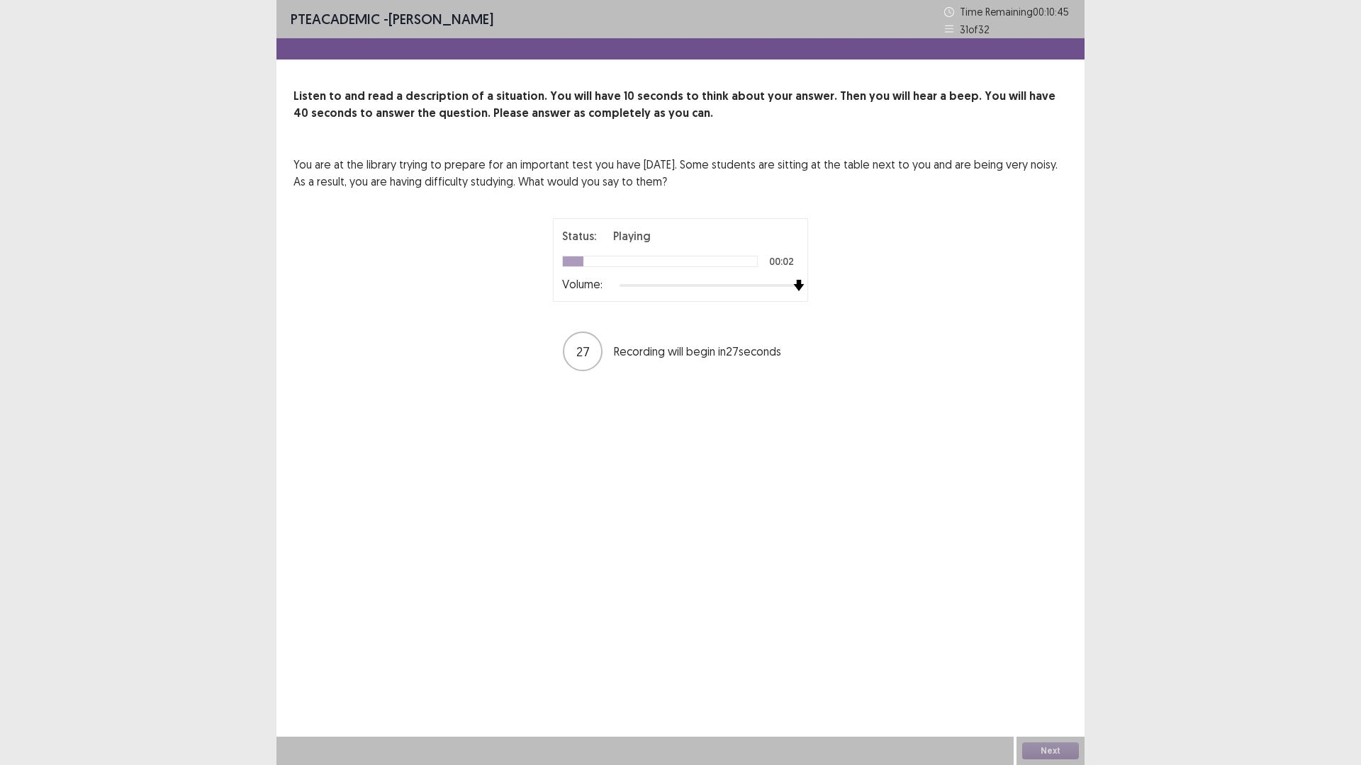
click at [829, 291] on div "Status: Playing 00:02 Volume: 27 Recording will begin in 27 seconds" at bounding box center [680, 295] width 354 height 155
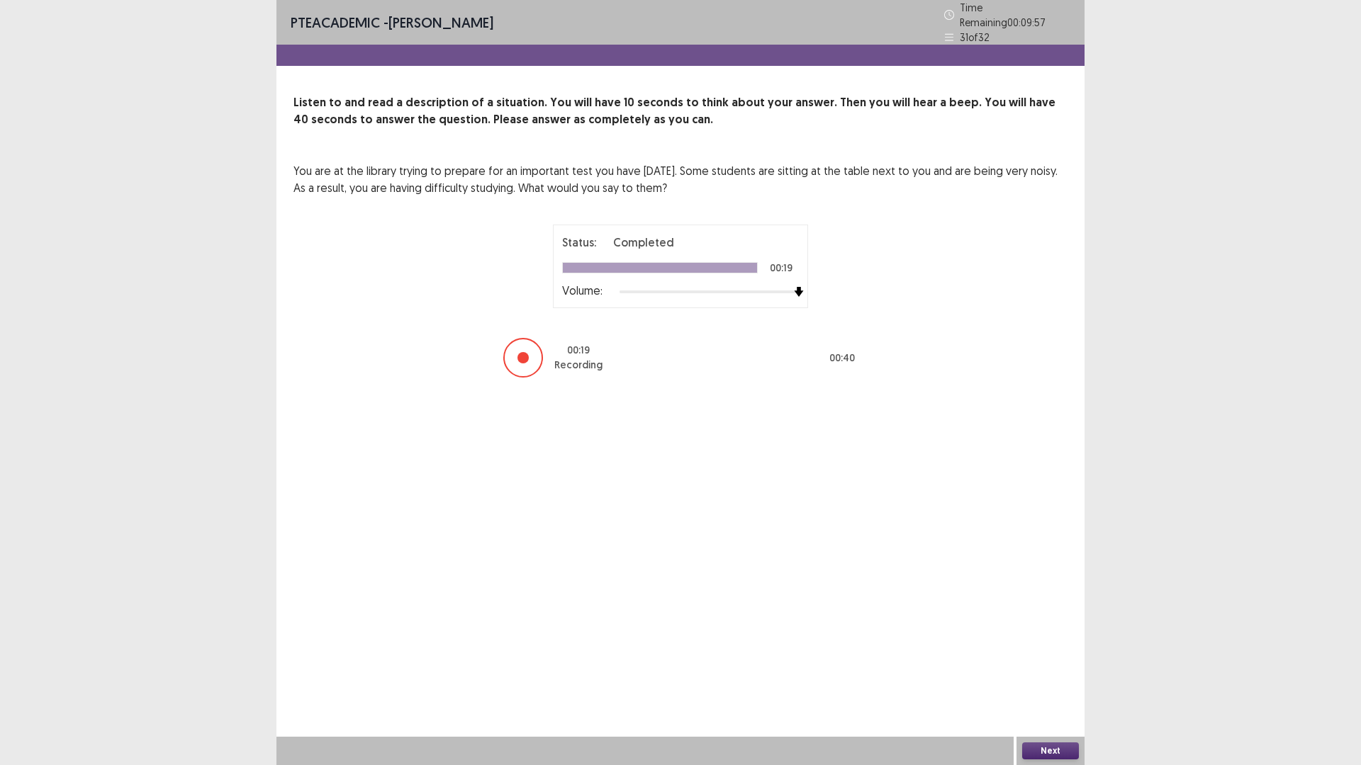
click at [1069, 669] on button "Next" at bounding box center [1050, 751] width 57 height 17
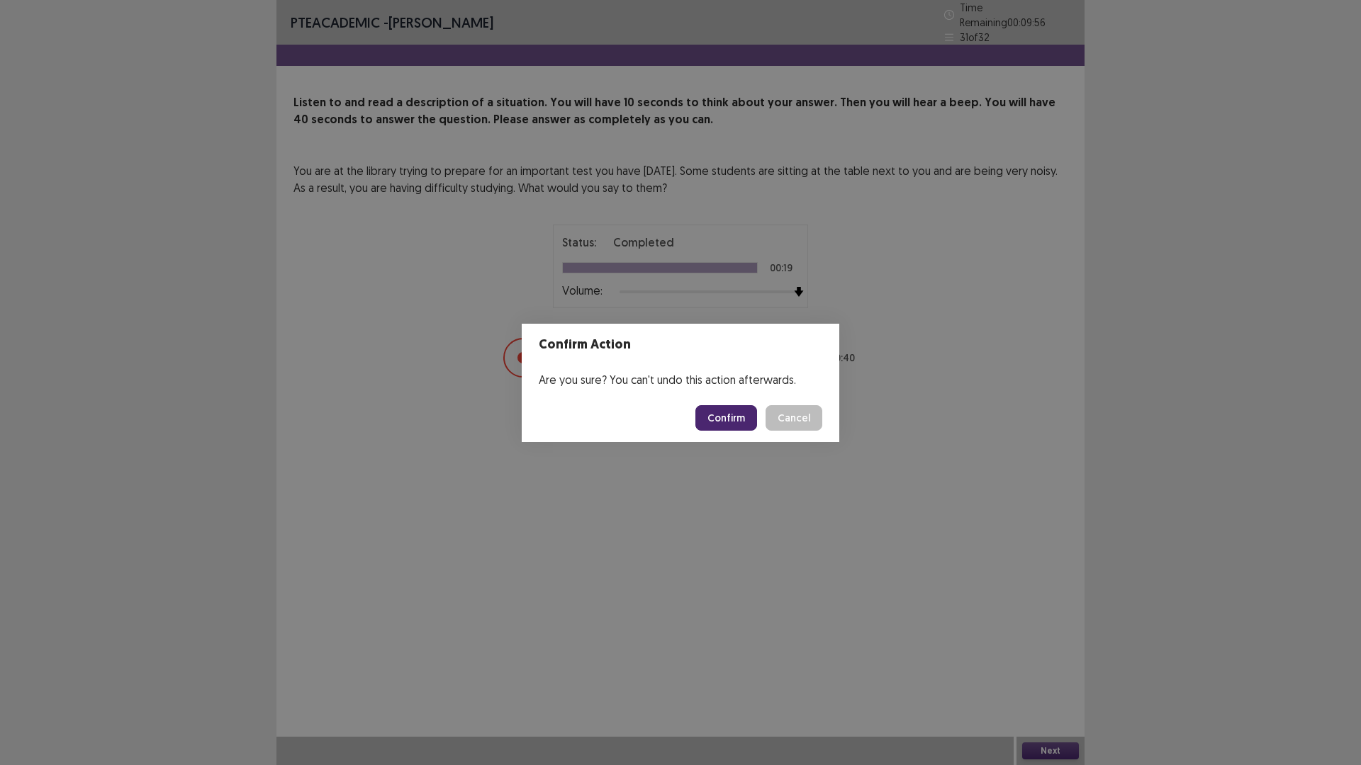
click at [725, 419] on button "Confirm" at bounding box center [726, 418] width 62 height 26
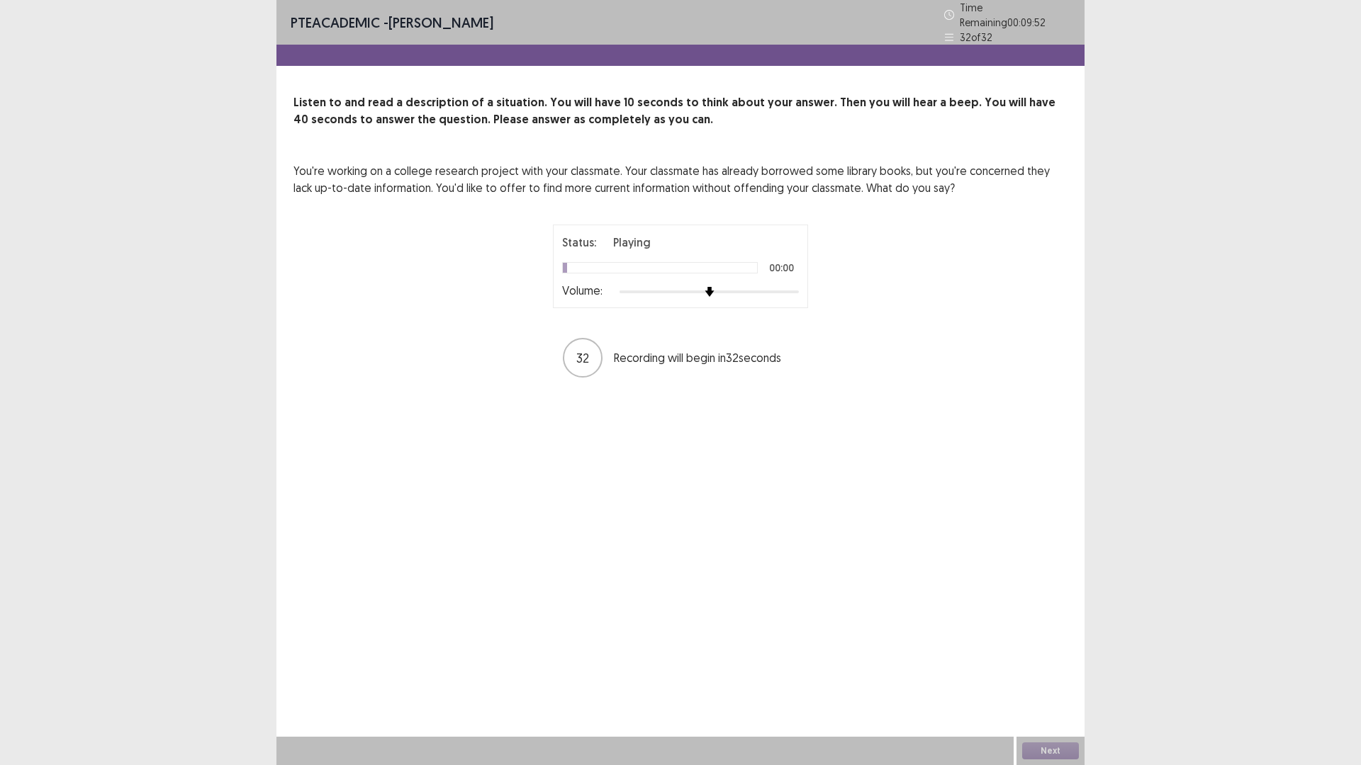
drag, startPoint x: 737, startPoint y: 292, endPoint x: 756, endPoint y: 288, distance: 19.6
click at [756, 288] on div "Volume:" at bounding box center [680, 292] width 237 height 14
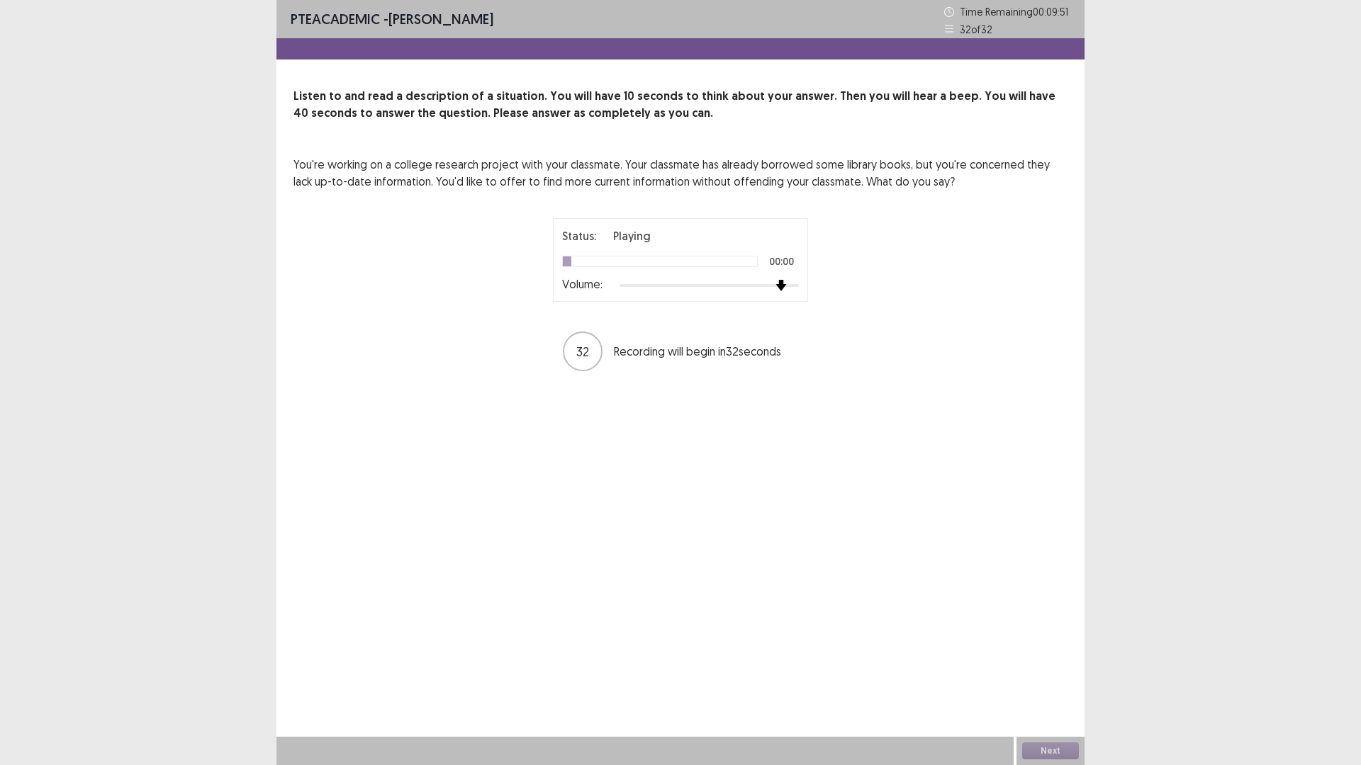
click at [811, 288] on div "Status: Playing 00:00 Volume: 32 Recording will begin in 32 seconds" at bounding box center [680, 295] width 354 height 155
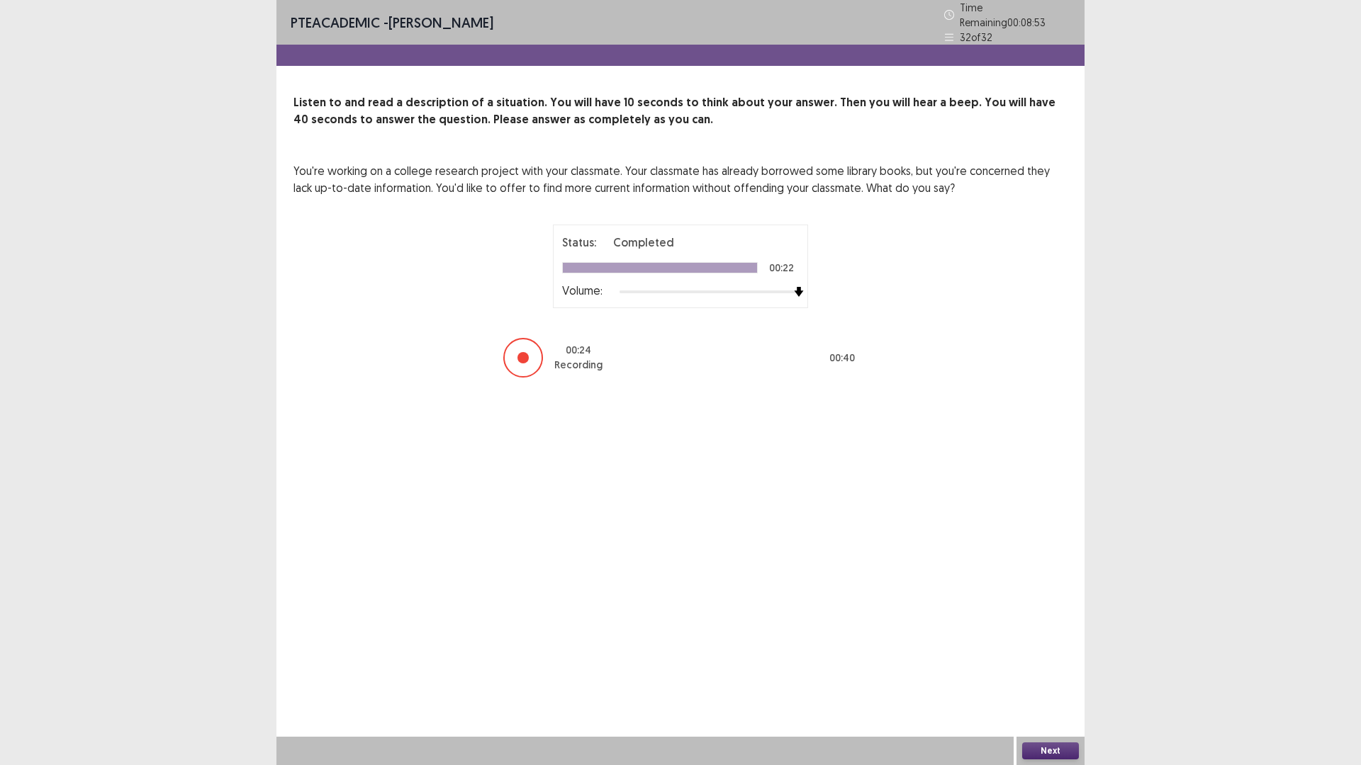
click at [1043, 669] on button "Next" at bounding box center [1050, 751] width 57 height 17
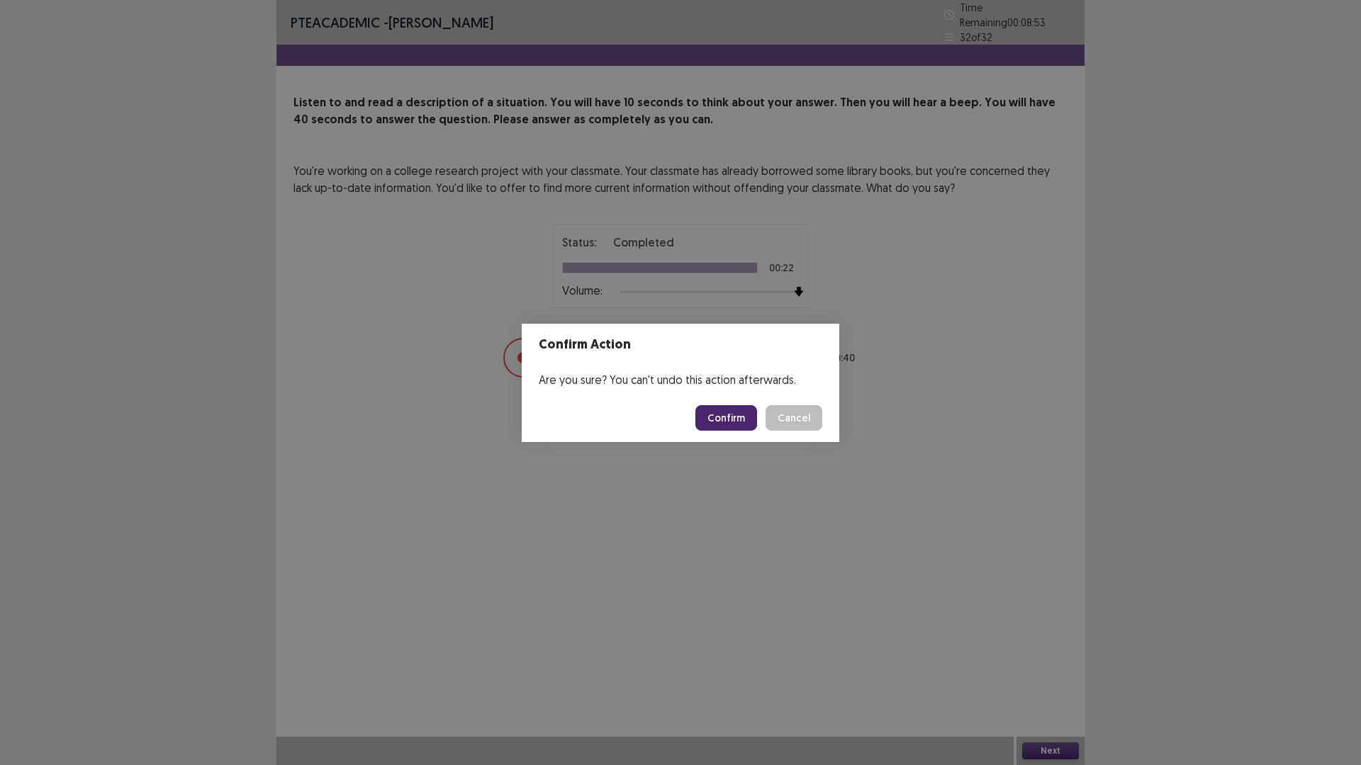
click at [726, 427] on button "Confirm" at bounding box center [726, 418] width 62 height 26
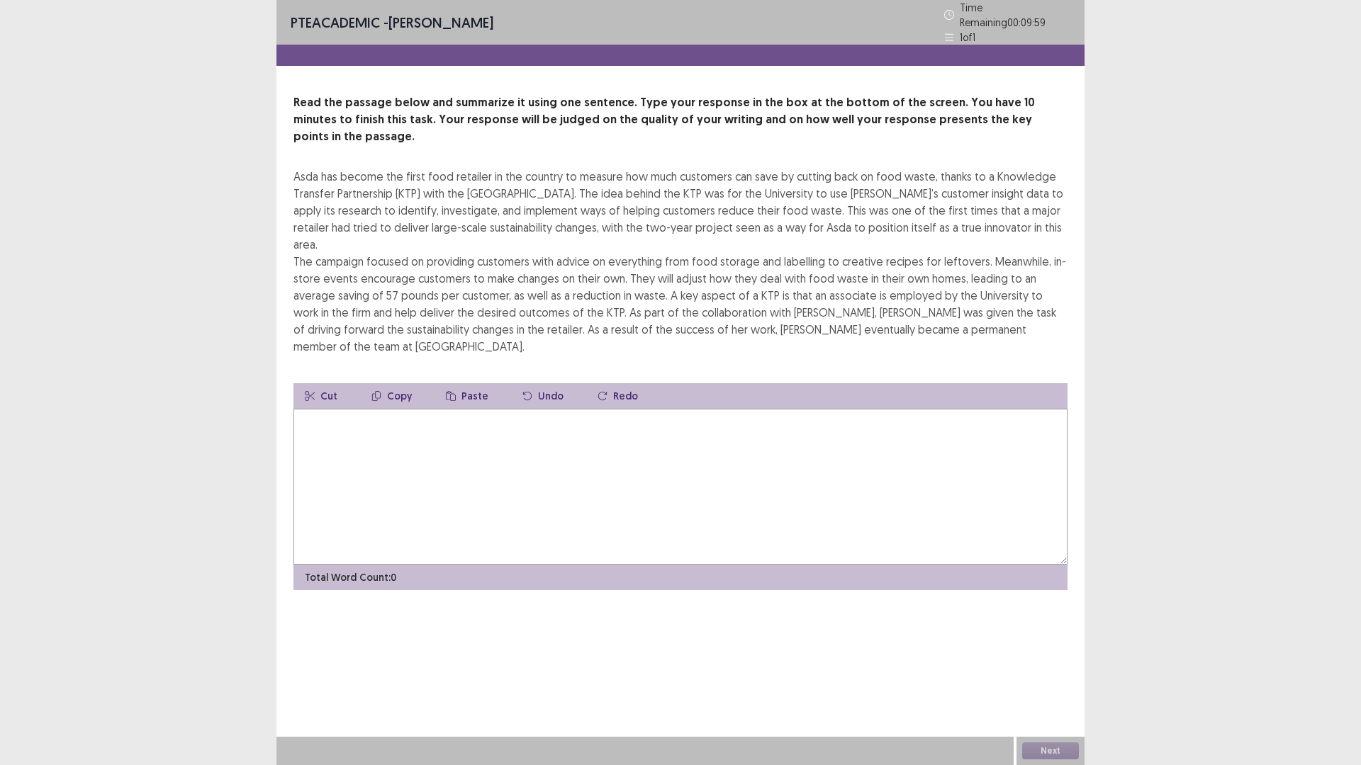
click at [515, 409] on textarea at bounding box center [680, 487] width 774 height 156
click at [304, 145] on div "Read the passage below and summarize it using one sentence. Type your response …" at bounding box center [680, 224] width 774 height 261
drag, startPoint x: 303, startPoint y: 147, endPoint x: 489, endPoint y: 155, distance: 185.9
click at [481, 168] on div "Asda has become the first food retailer in the country to measure how much cust…" at bounding box center [680, 261] width 774 height 187
click at [374, 425] on textarea at bounding box center [680, 487] width 774 height 156
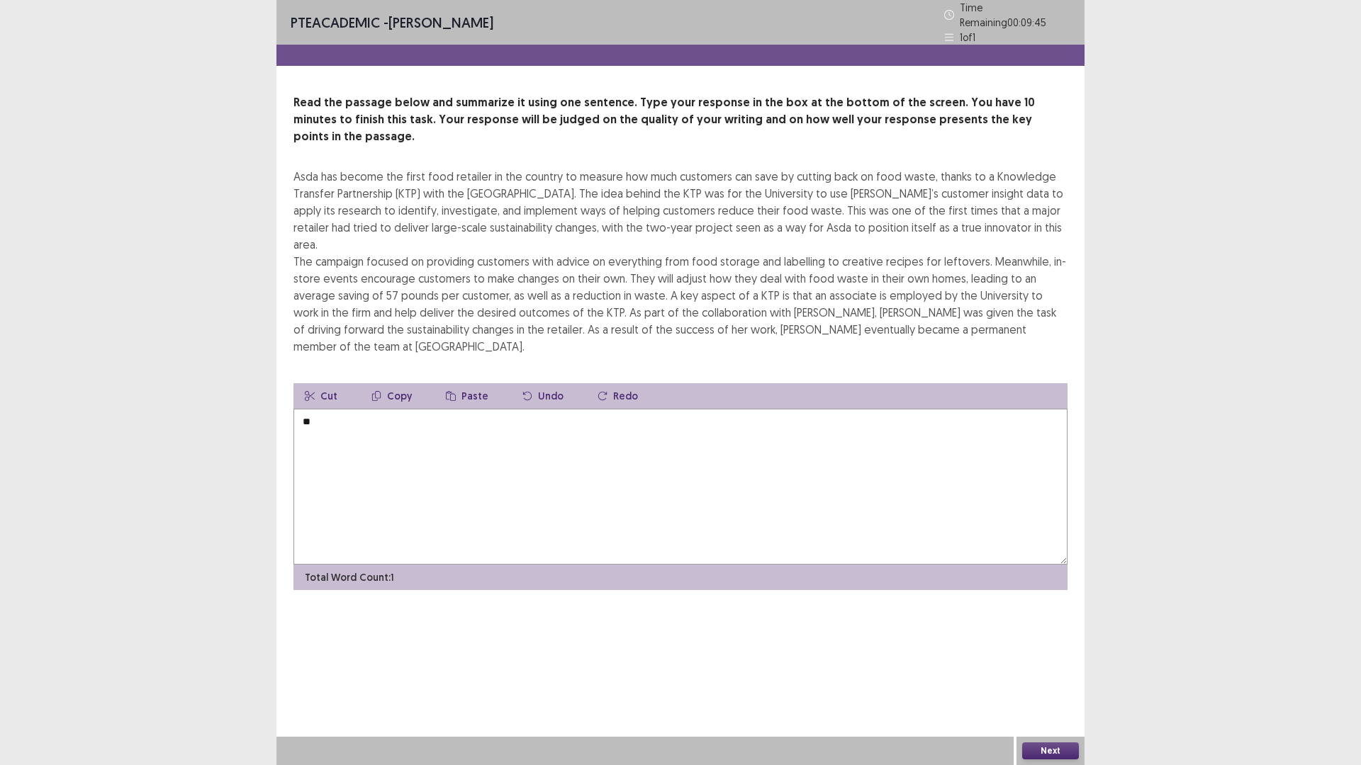
type textarea "*"
click at [699, 409] on textarea "**********" at bounding box center [680, 487] width 774 height 156
click at [765, 409] on textarea "**********" at bounding box center [680, 487] width 774 height 156
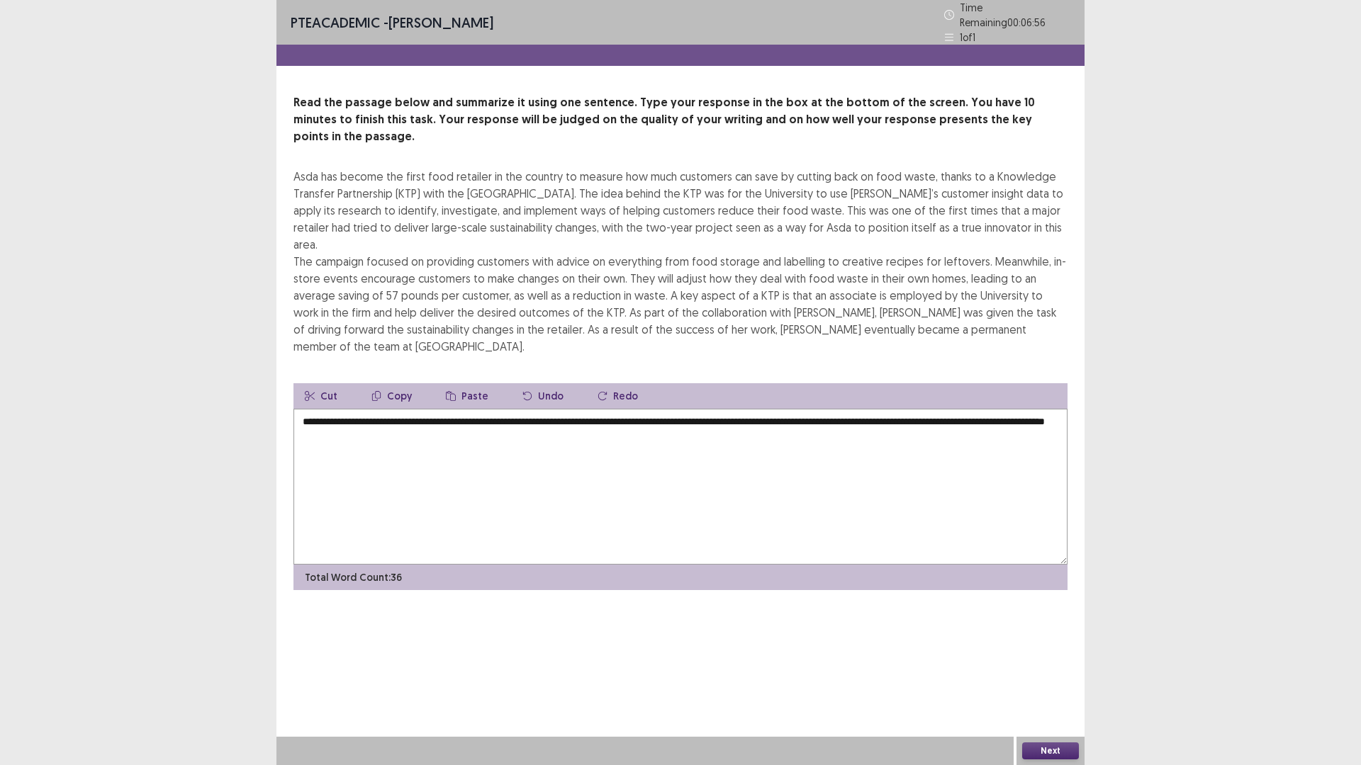
click at [908, 409] on textarea "**********" at bounding box center [680, 487] width 774 height 156
click at [545, 409] on textarea "**********" at bounding box center [680, 487] width 774 height 156
click at [923, 409] on textarea "**********" at bounding box center [680, 487] width 774 height 156
type textarea "**********"
click at [1072, 669] on button "Next" at bounding box center [1050, 751] width 57 height 17
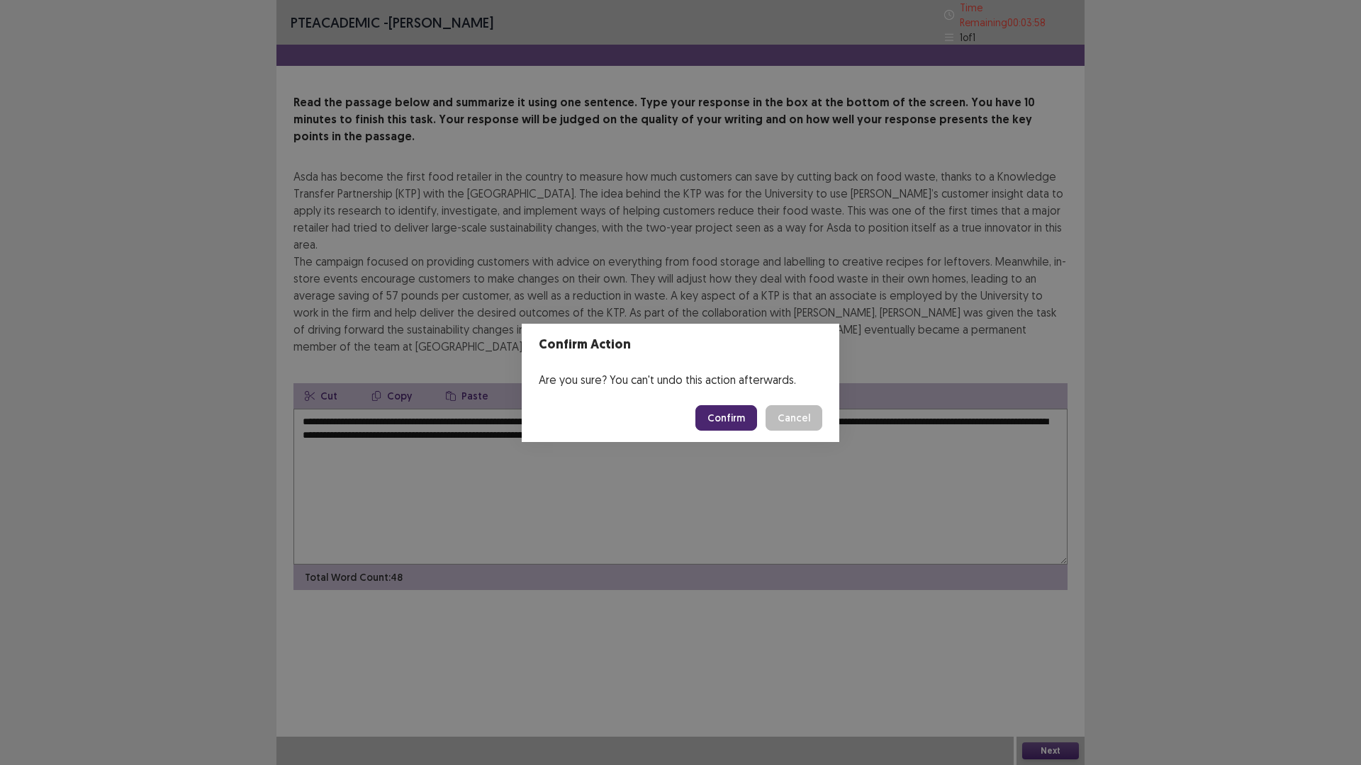
click at [726, 426] on button "Confirm" at bounding box center [726, 418] width 62 height 26
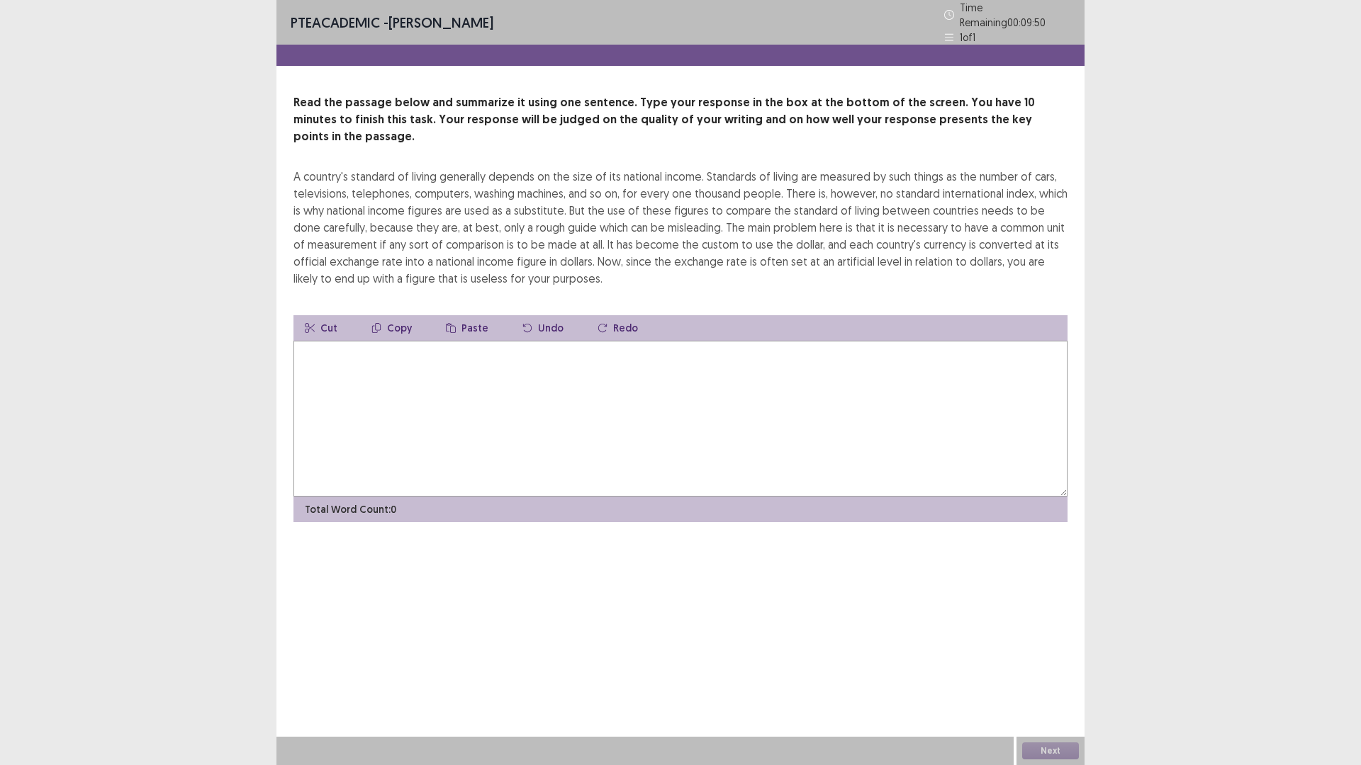
click at [453, 358] on textarea at bounding box center [680, 419] width 774 height 156
drag, startPoint x: 715, startPoint y: 210, endPoint x: 734, endPoint y: 203, distance: 19.7
click at [719, 208] on div "A country's standard of living generally depends on the size of its national in…" at bounding box center [680, 227] width 774 height 119
click at [753, 202] on div "A country's standard of living generally depends on the size of its national in…" at bounding box center [680, 227] width 774 height 119
click at [697, 350] on textarea "**********" at bounding box center [680, 419] width 774 height 156
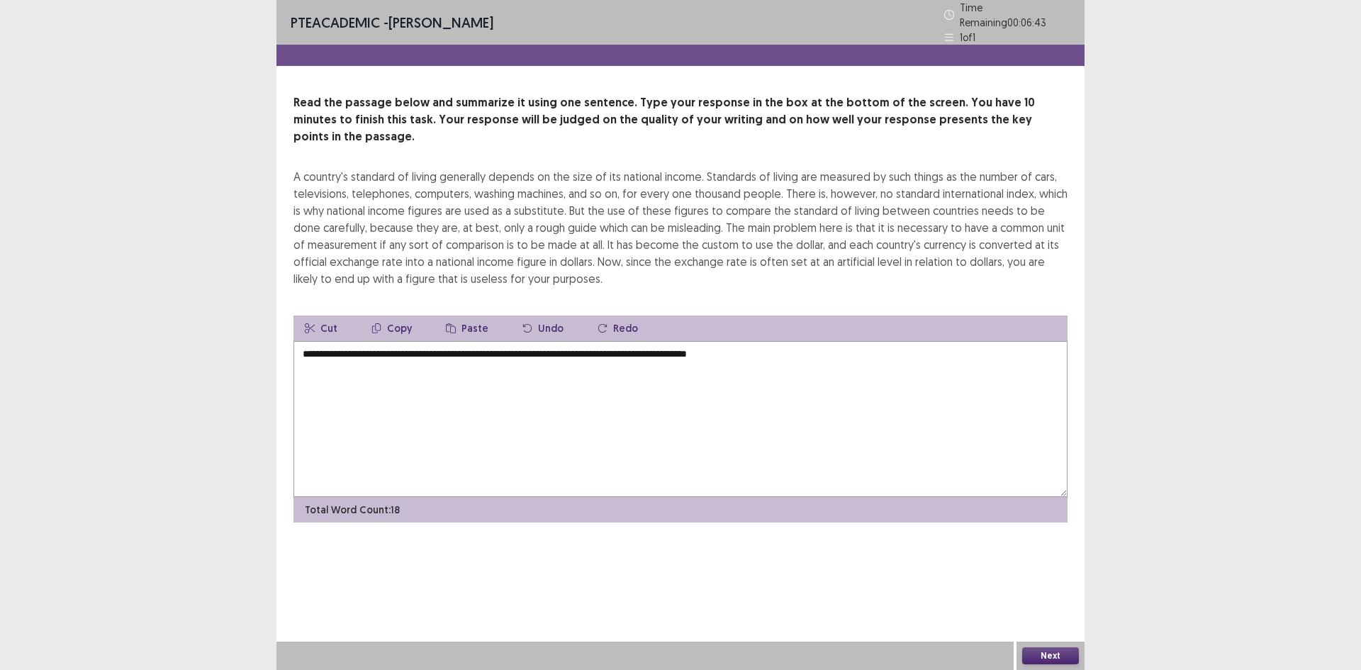
drag, startPoint x: 709, startPoint y: 330, endPoint x: 803, endPoint y: 339, distance: 93.9
click at [803, 341] on textarea "**********" at bounding box center [680, 419] width 774 height 156
click at [781, 351] on textarea "**********" at bounding box center [680, 419] width 774 height 156
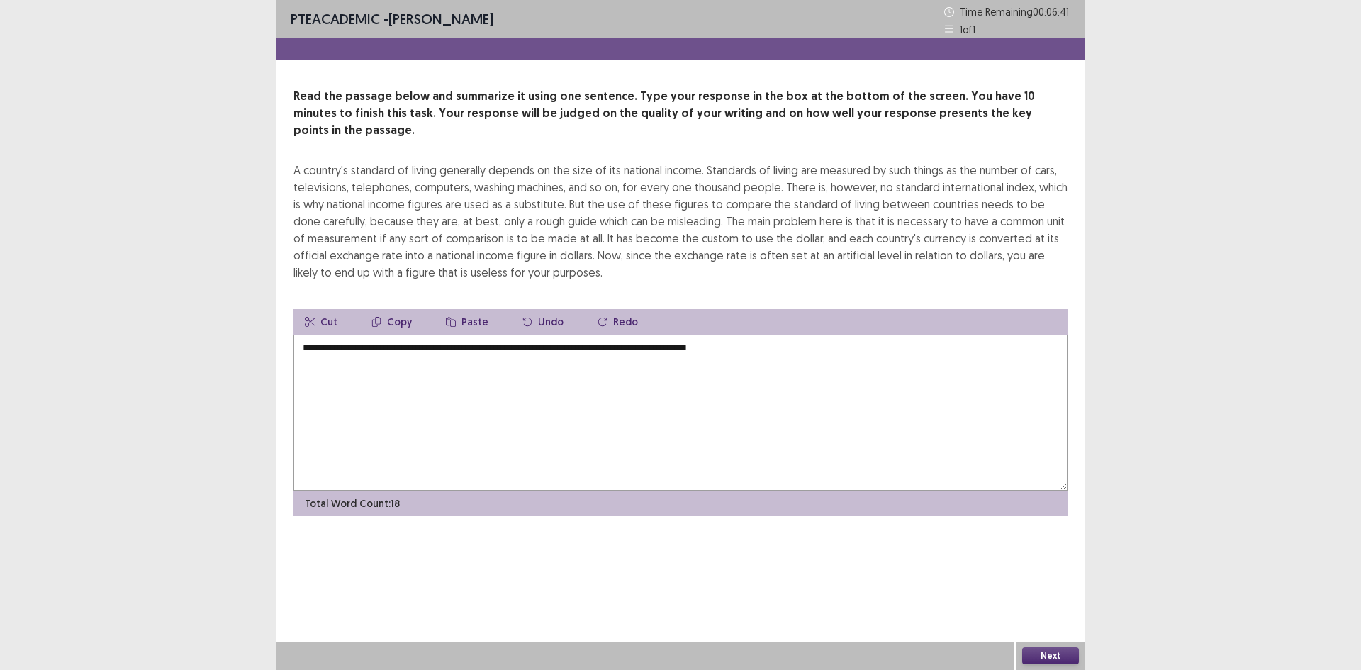
drag, startPoint x: 707, startPoint y: 331, endPoint x: 856, endPoint y: 331, distance: 149.5
click at [858, 335] on textarea "**********" at bounding box center [680, 413] width 774 height 156
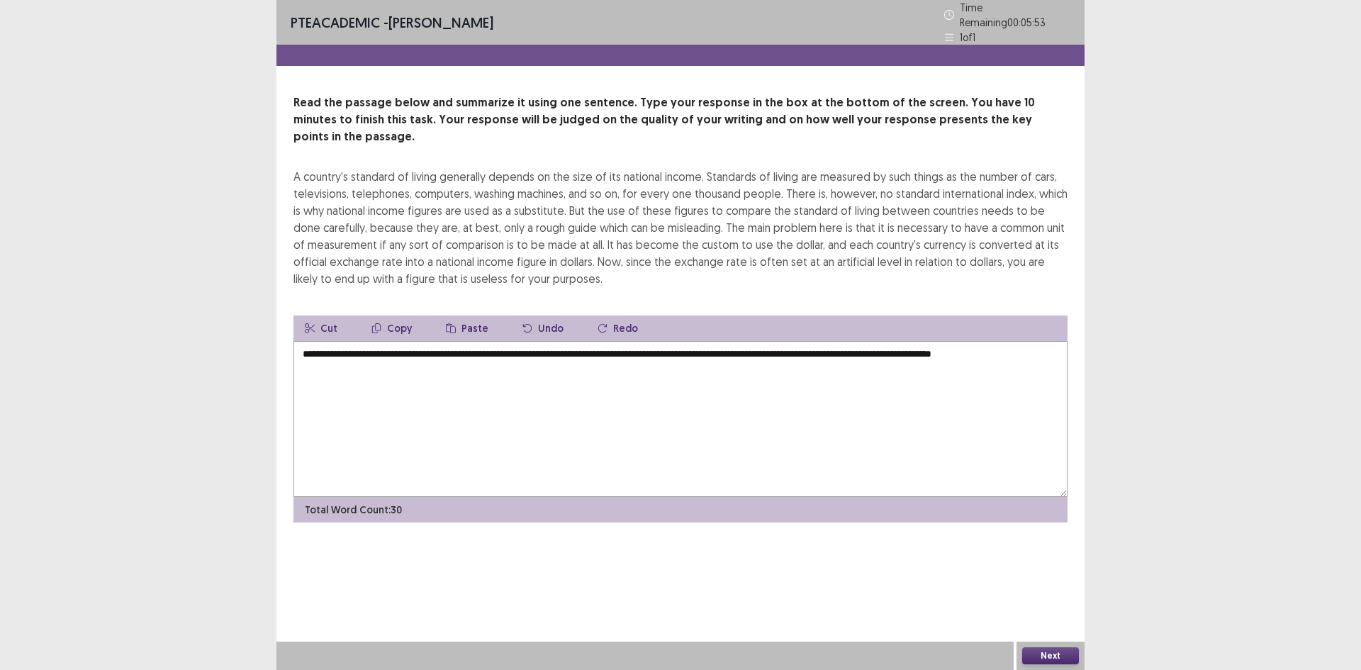
click at [985, 341] on textarea "**********" at bounding box center [680, 419] width 774 height 156
click at [1052, 341] on textarea "**********" at bounding box center [680, 419] width 774 height 156
click at [657, 341] on textarea "**********" at bounding box center [680, 419] width 774 height 156
click at [833, 341] on textarea "**********" at bounding box center [680, 419] width 774 height 156
click at [425, 341] on textarea "**********" at bounding box center [680, 419] width 774 height 156
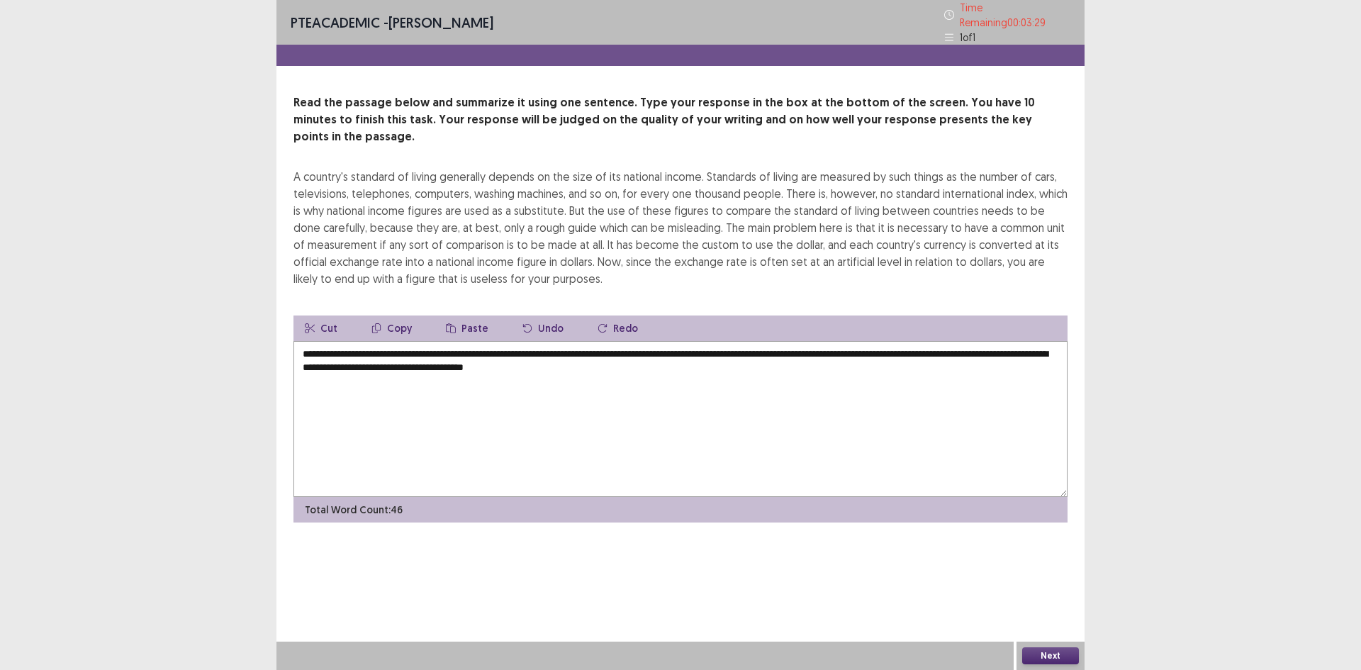
type textarea "**********"
click at [1054, 655] on button "Next" at bounding box center [1050, 655] width 57 height 17
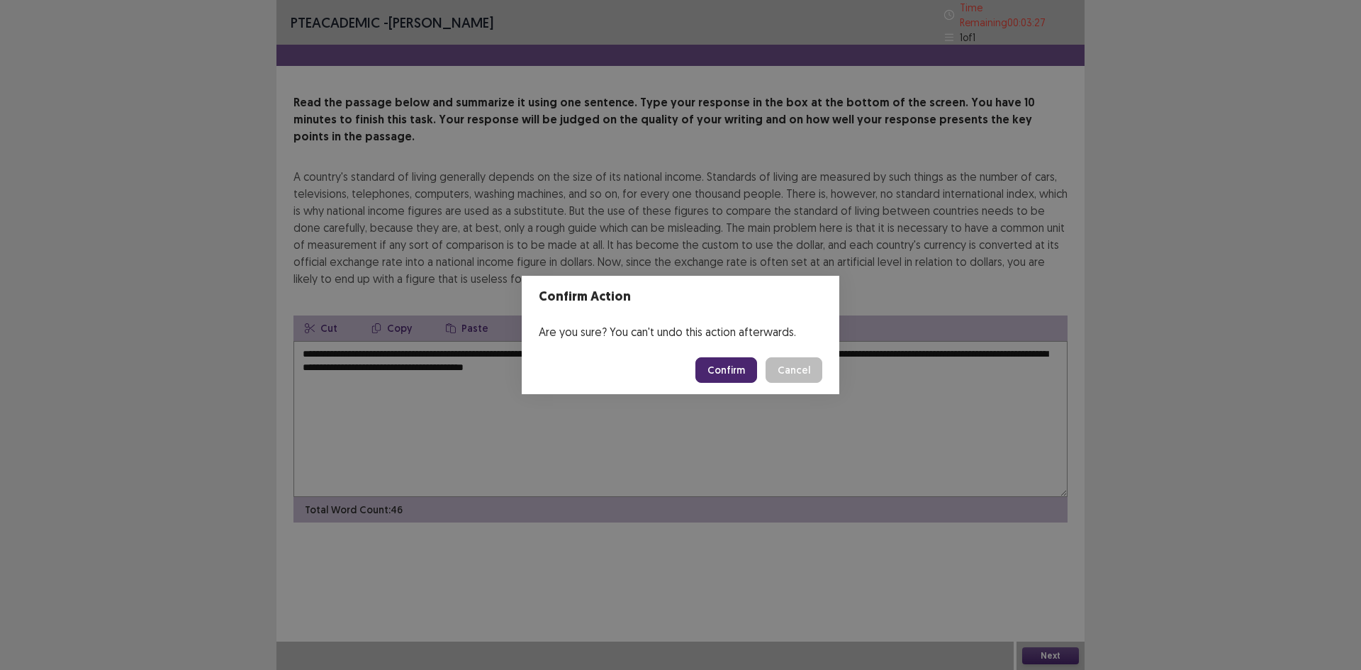
click at [729, 370] on button "Confirm" at bounding box center [726, 370] width 62 height 26
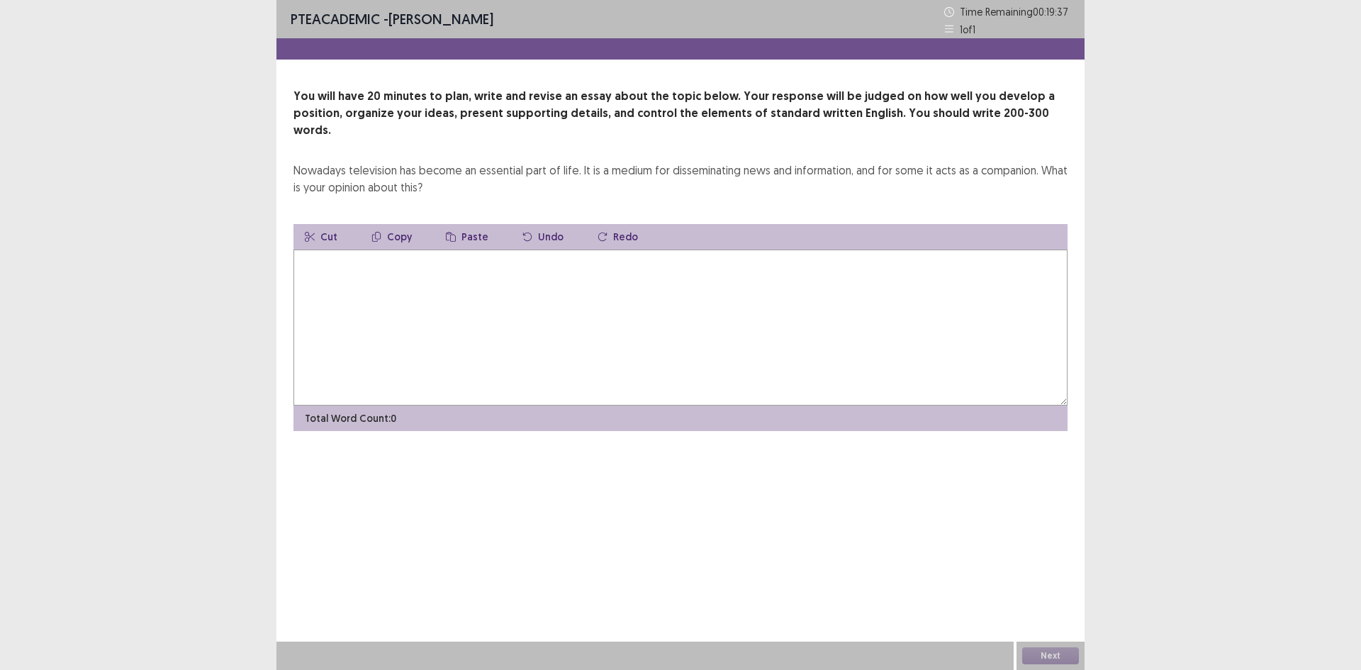
click at [706, 343] on textarea at bounding box center [680, 327] width 774 height 156
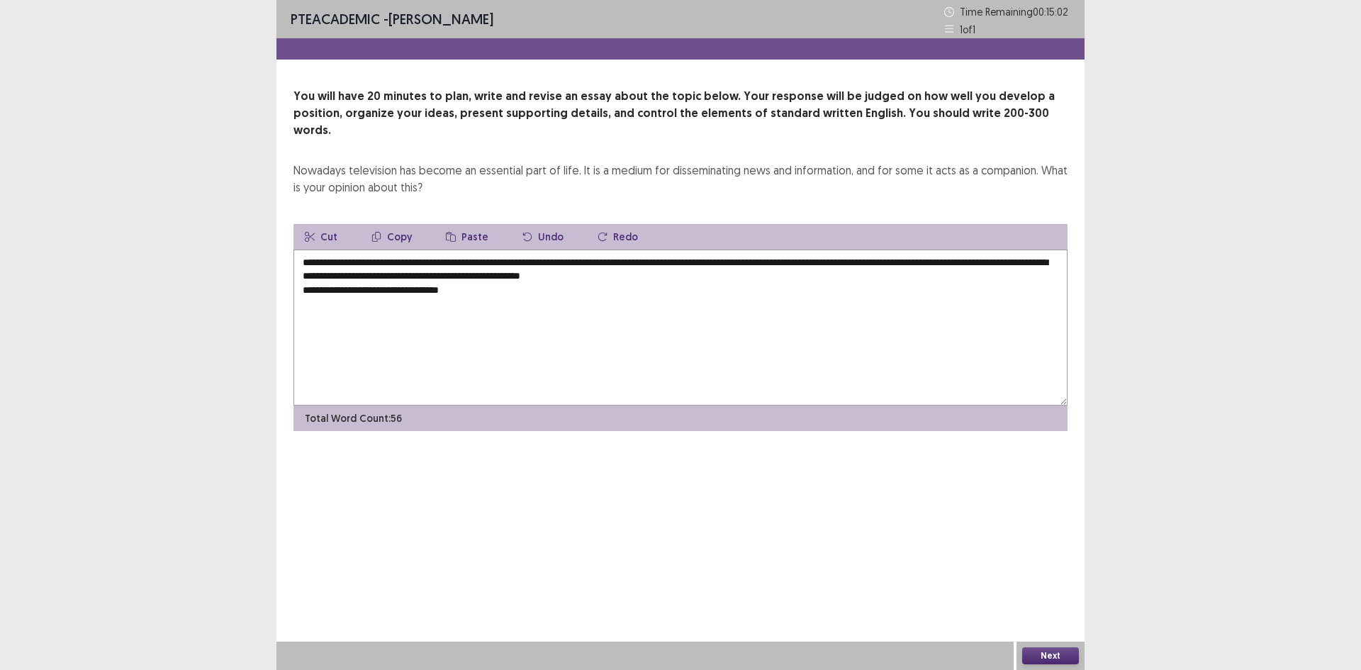
drag, startPoint x: 396, startPoint y: 150, endPoint x: 453, endPoint y: 150, distance: 56.7
click at [453, 162] on div "Nowadays television has become an essential part of life. It is a medium for di…" at bounding box center [680, 179] width 774 height 34
click at [488, 281] on textarea "**********" at bounding box center [680, 327] width 774 height 156
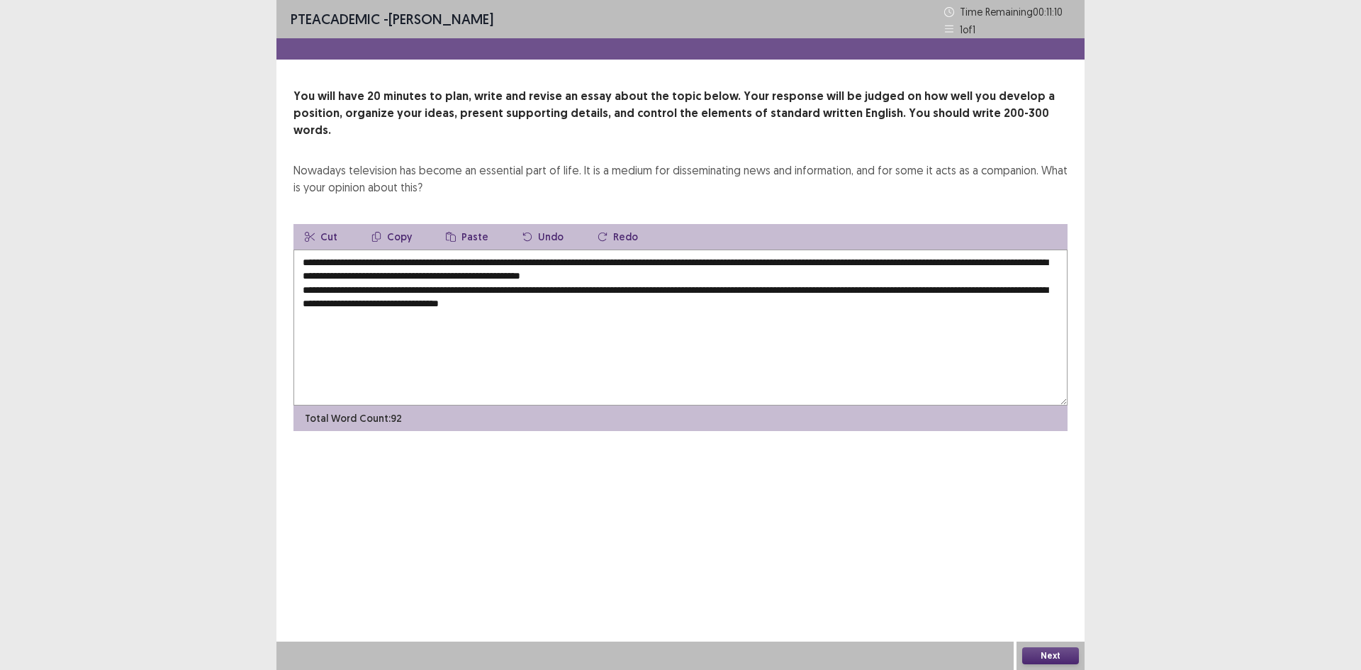
click at [629, 268] on textarea "**********" at bounding box center [680, 327] width 774 height 156
click at [789, 296] on textarea "**********" at bounding box center [680, 327] width 774 height 156
click at [433, 288] on textarea "**********" at bounding box center [680, 327] width 774 height 156
click at [772, 291] on textarea "**********" at bounding box center [680, 327] width 774 height 156
click at [761, 286] on textarea "**********" at bounding box center [680, 327] width 774 height 156
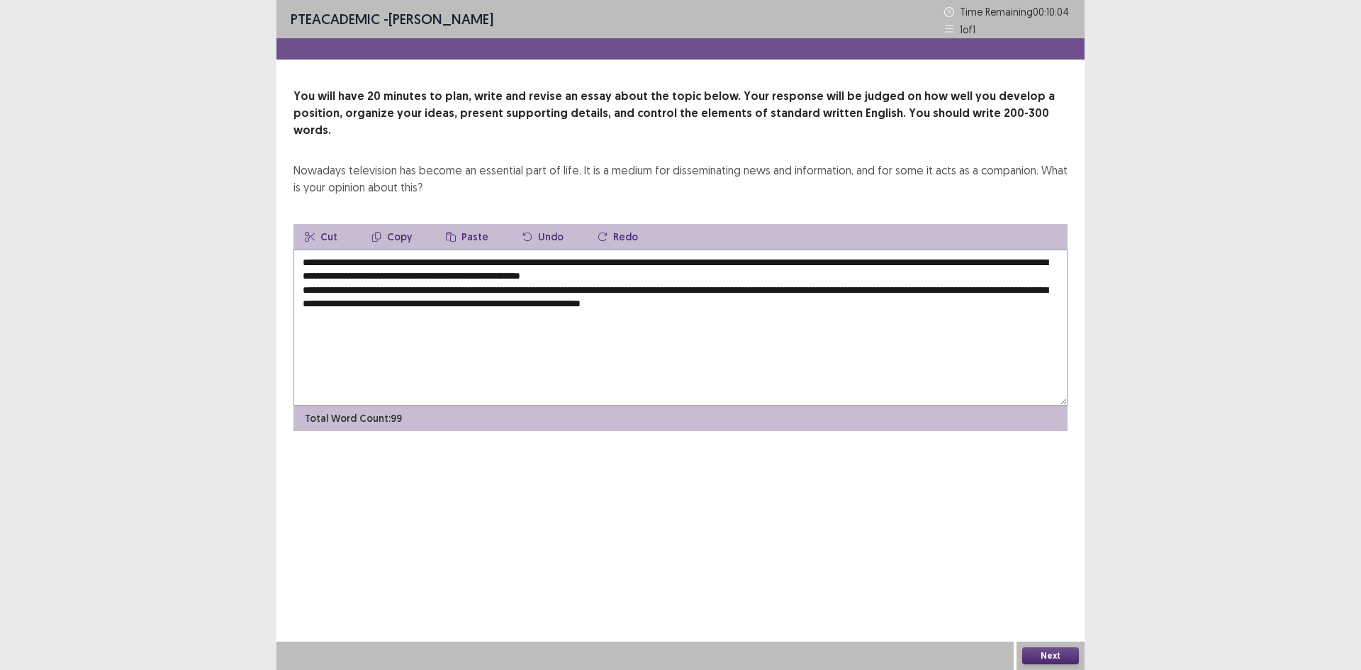
click at [944, 307] on textarea "**********" at bounding box center [680, 327] width 774 height 156
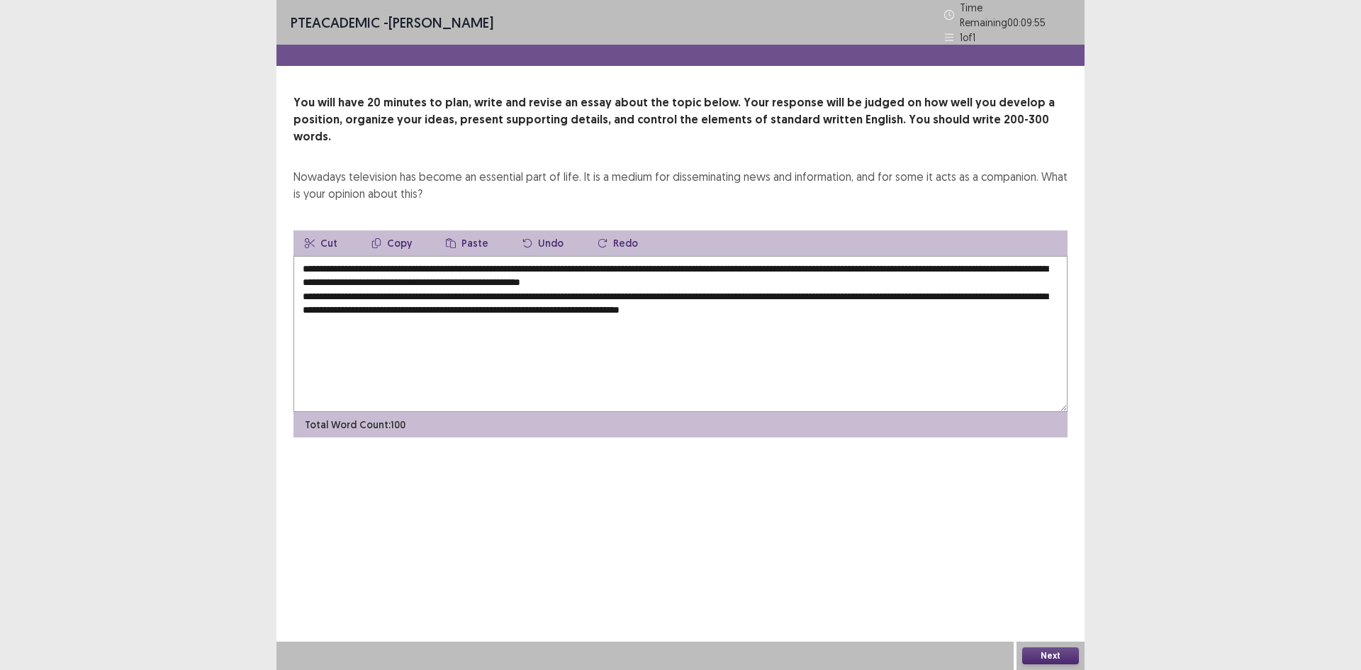
drag, startPoint x: 926, startPoint y: 301, endPoint x: 816, endPoint y: 301, distance: 109.1
click at [816, 301] on textarea "**********" at bounding box center [680, 334] width 774 height 156
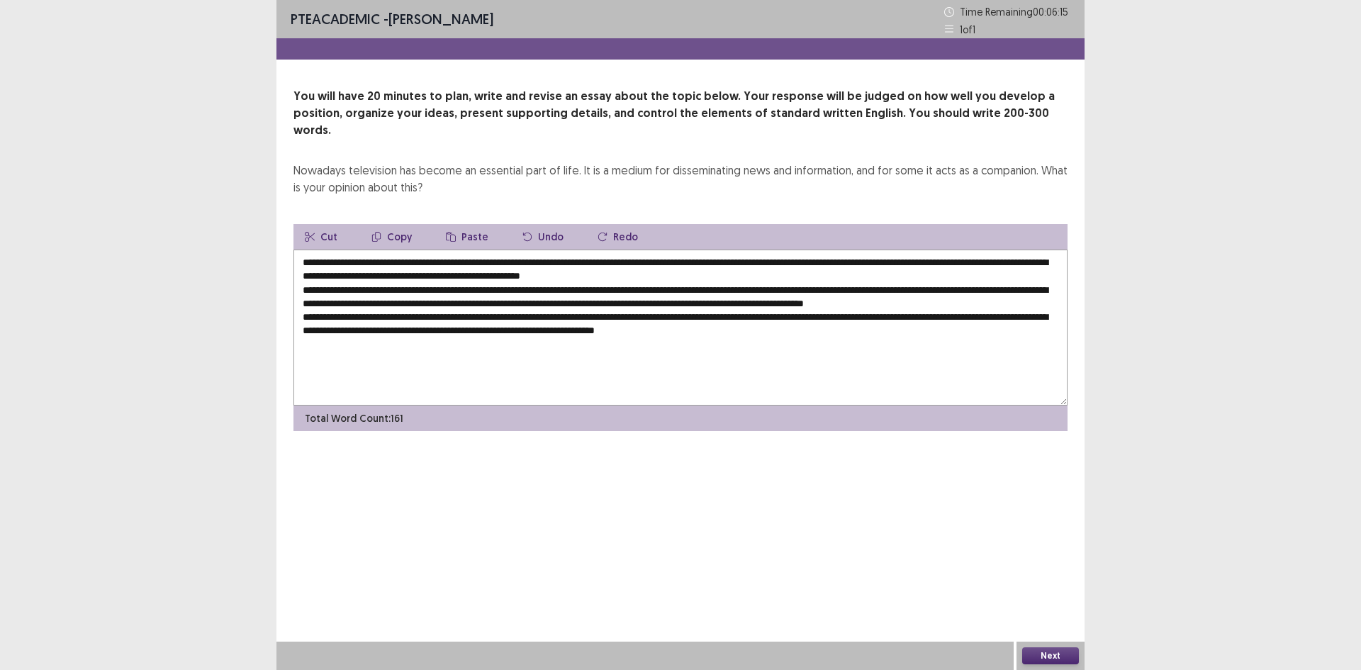
drag, startPoint x: 812, startPoint y: 329, endPoint x: 863, endPoint y: 324, distance: 51.3
click at [863, 324] on textarea "**********" at bounding box center [680, 327] width 774 height 156
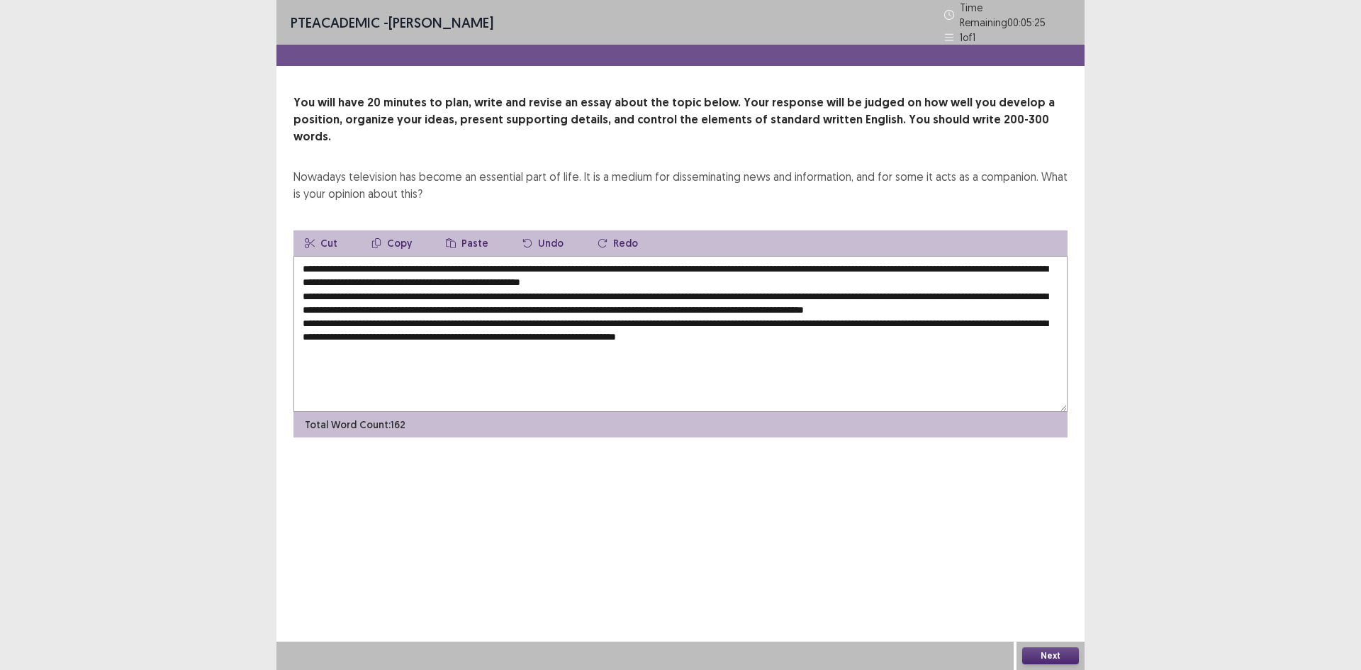
drag, startPoint x: 829, startPoint y: 330, endPoint x: 836, endPoint y: 327, distance: 7.9
click at [836, 327] on textarea "**********" at bounding box center [680, 334] width 774 height 156
click at [833, 328] on textarea "**********" at bounding box center [680, 334] width 774 height 156
drag, startPoint x: 833, startPoint y: 328, endPoint x: 814, endPoint y: 327, distance: 19.9
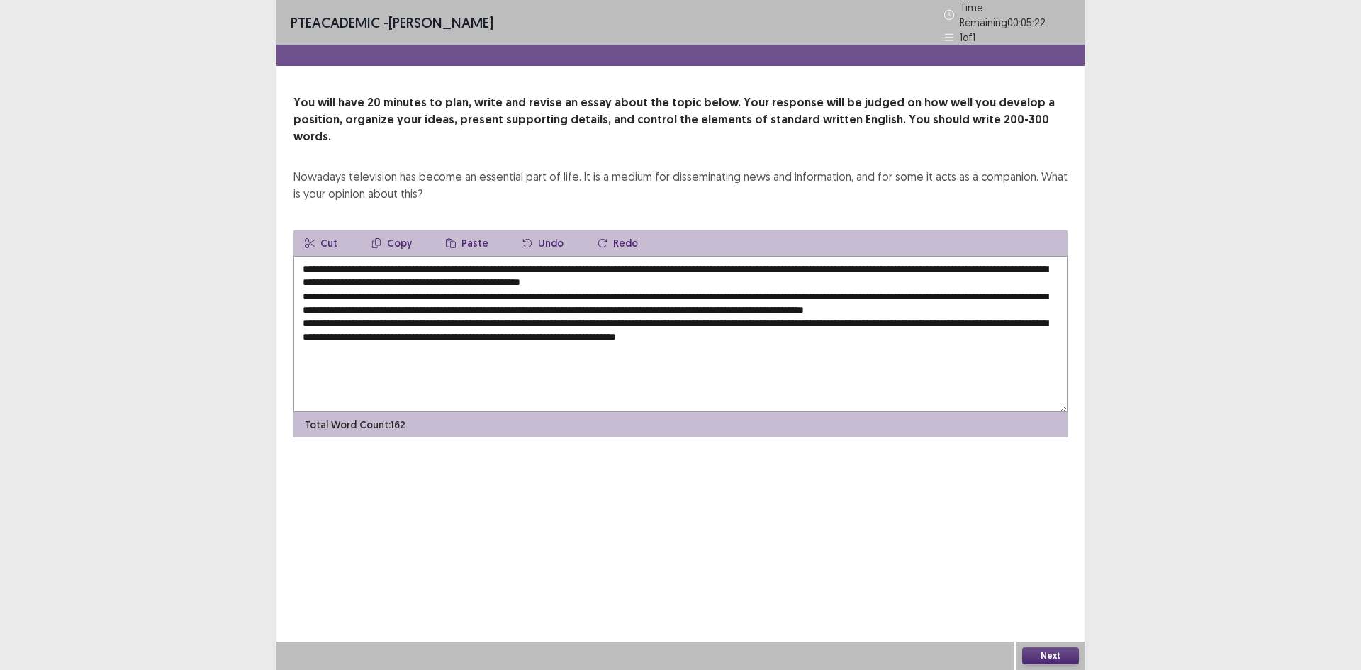
click at [814, 327] on textarea "**********" at bounding box center [680, 334] width 774 height 156
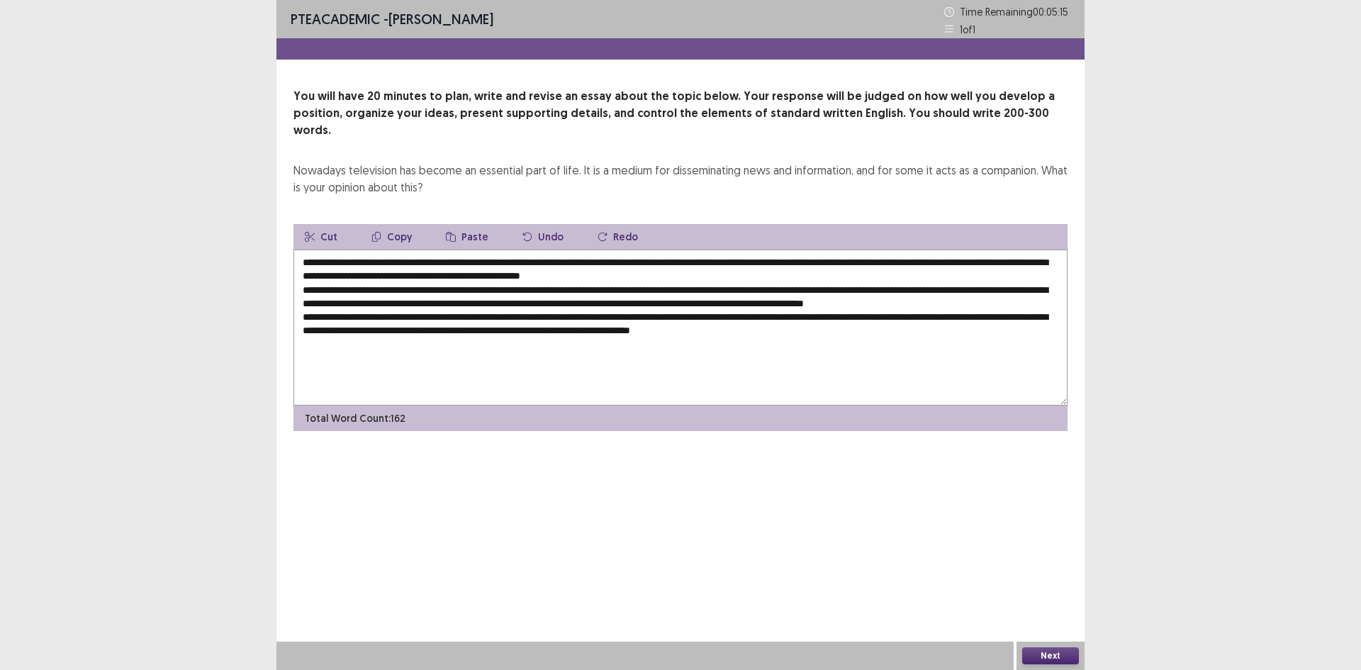
click at [912, 337] on textarea "**********" at bounding box center [680, 327] width 774 height 156
drag, startPoint x: 850, startPoint y: 333, endPoint x: 922, endPoint y: 329, distance: 72.4
click at [922, 329] on textarea "**********" at bounding box center [680, 327] width 774 height 156
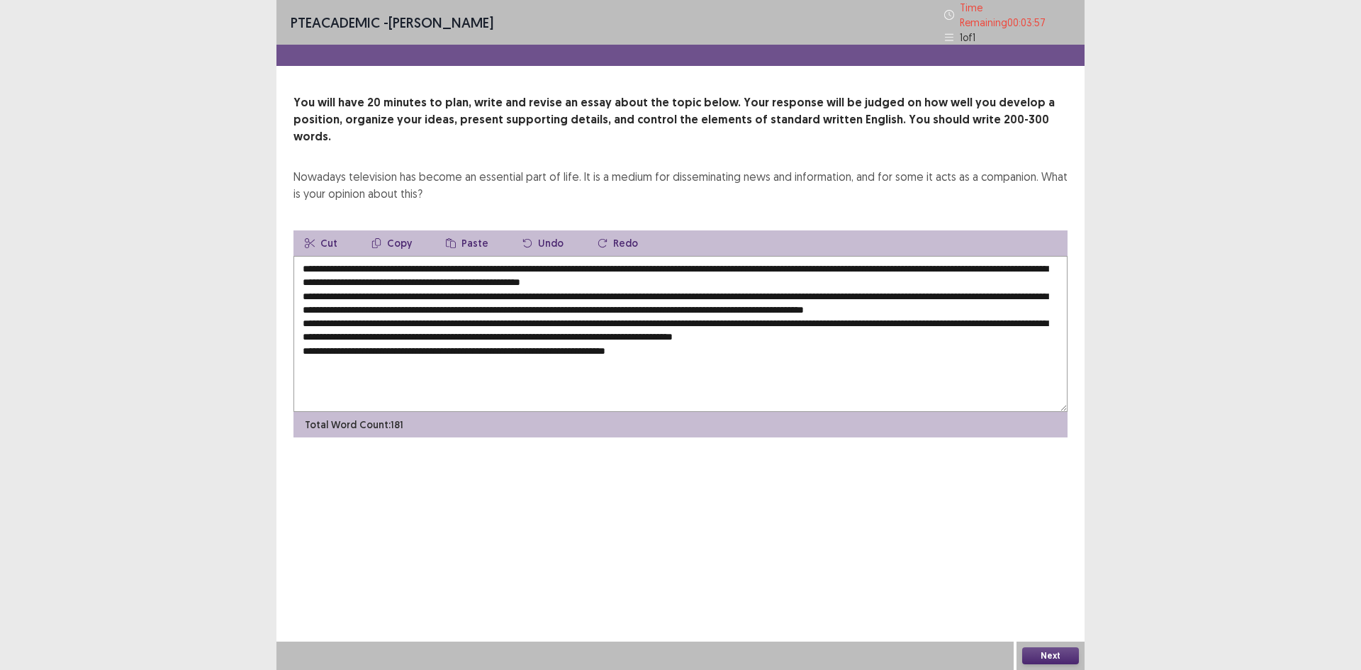
drag, startPoint x: 620, startPoint y: 240, endPoint x: 931, endPoint y: 252, distance: 311.3
click at [931, 256] on textarea "**********" at bounding box center [680, 334] width 774 height 156
click at [405, 230] on button "Copy" at bounding box center [391, 243] width 63 height 26
click at [687, 345] on textarea "**********" at bounding box center [680, 334] width 774 height 156
paste textarea "**********"
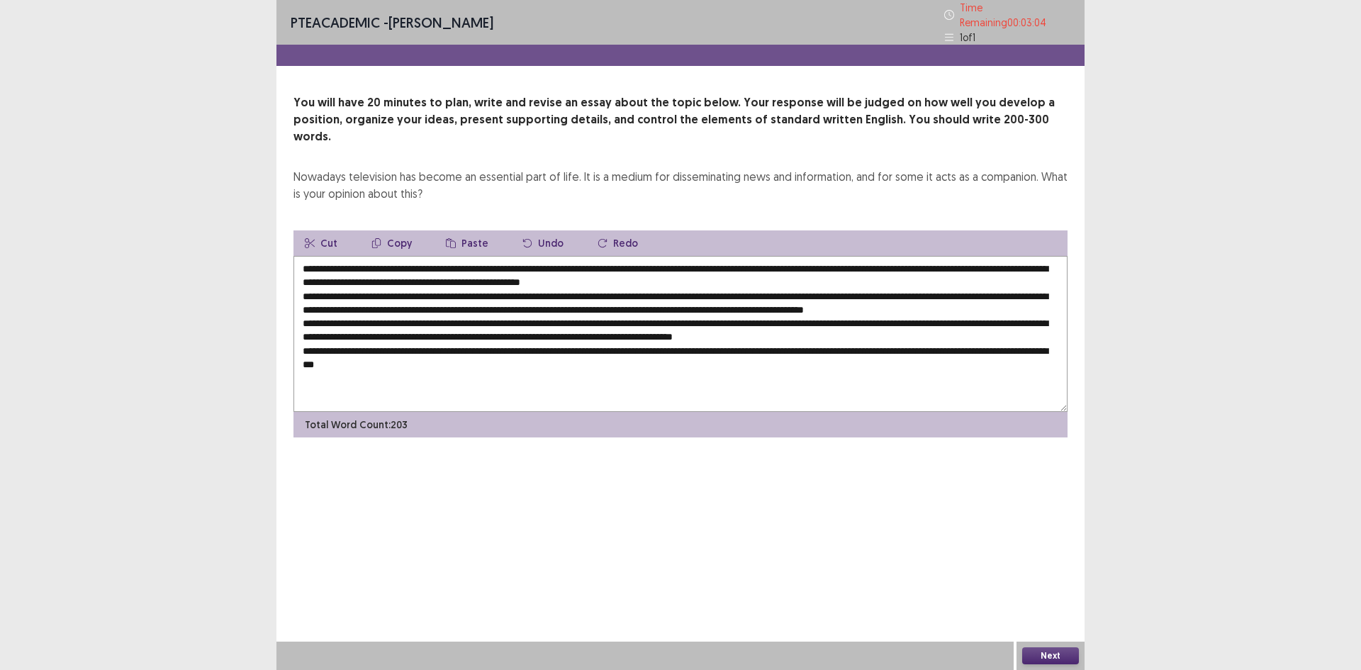
click at [691, 274] on textarea at bounding box center [680, 334] width 774 height 156
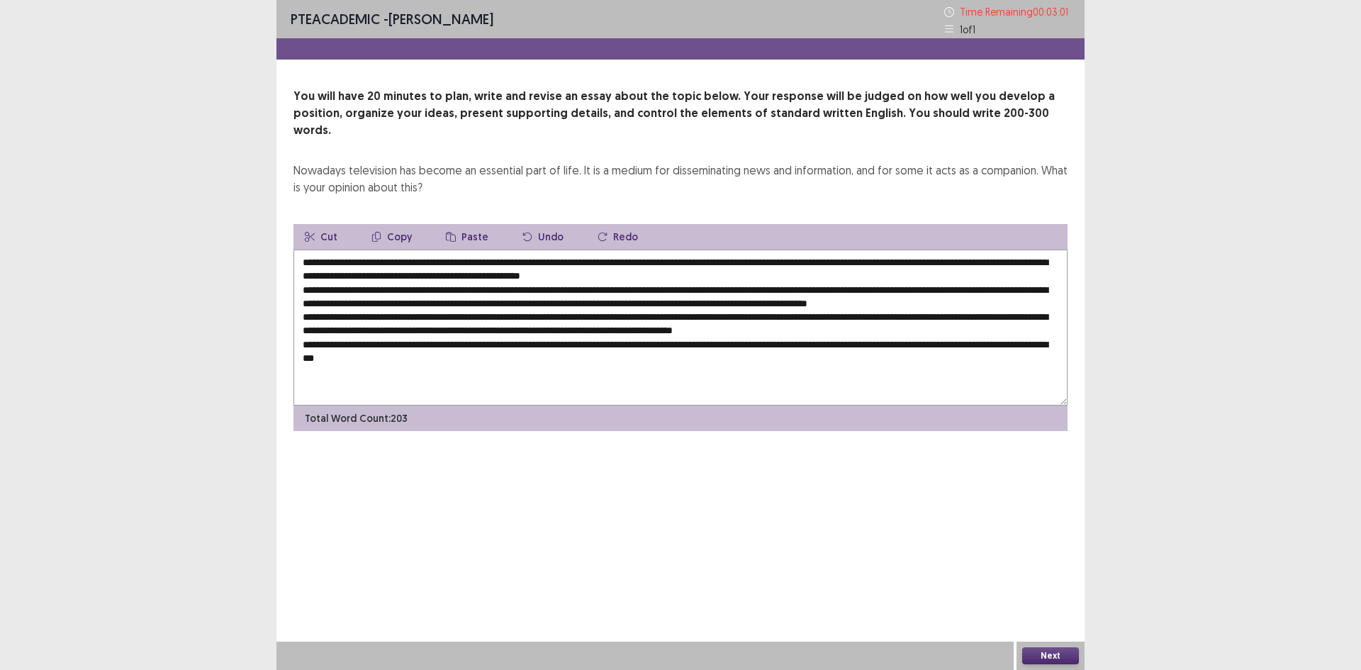
click at [697, 274] on textarea at bounding box center [680, 327] width 774 height 156
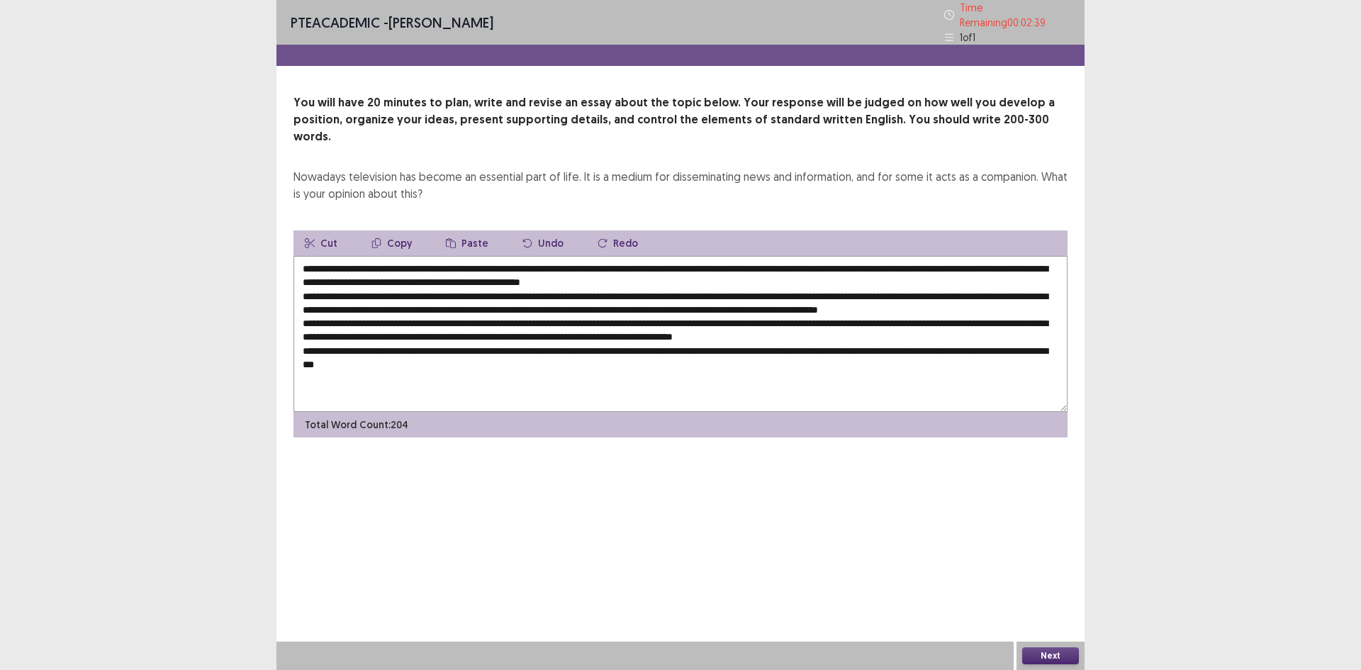
click at [729, 287] on textarea at bounding box center [680, 334] width 774 height 156
click at [902, 292] on textarea at bounding box center [680, 334] width 774 height 156
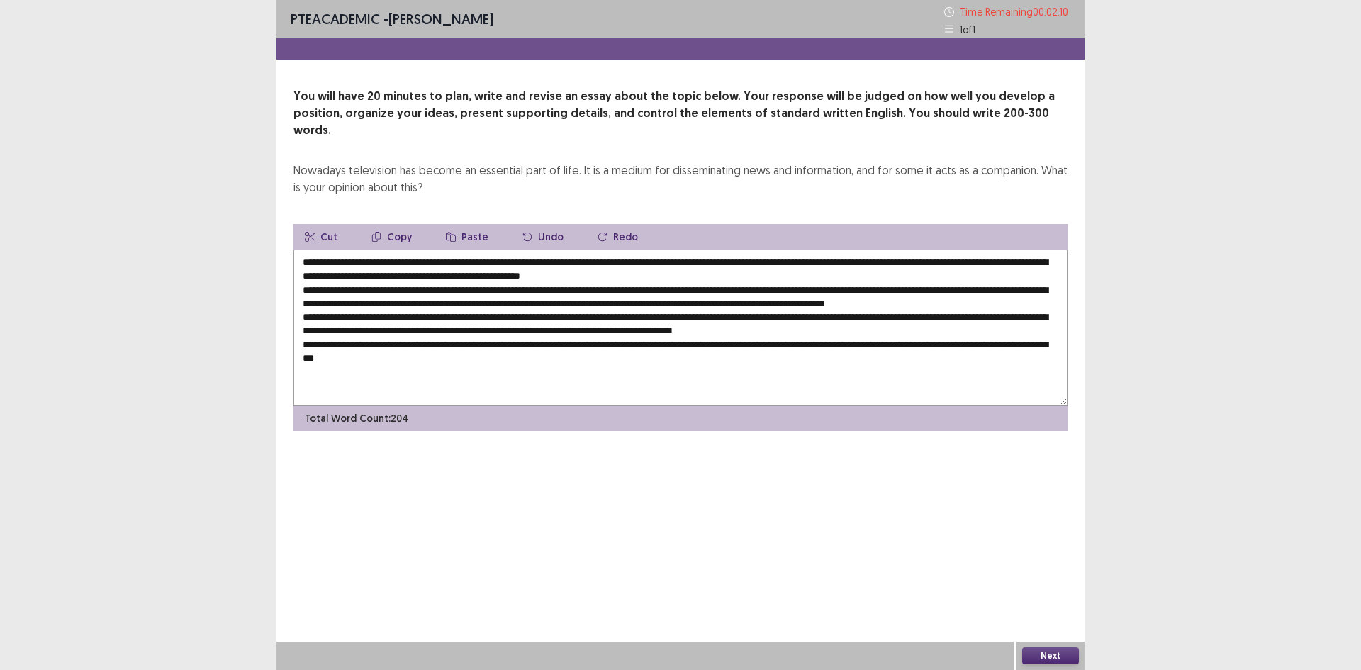
drag, startPoint x: 584, startPoint y: 315, endPoint x: 639, endPoint y: 315, distance: 54.6
click at [639, 315] on textarea at bounding box center [680, 327] width 774 height 156
click at [466, 330] on textarea at bounding box center [680, 327] width 774 height 156
click at [557, 342] on textarea at bounding box center [680, 327] width 774 height 156
click at [663, 340] on textarea at bounding box center [680, 327] width 774 height 156
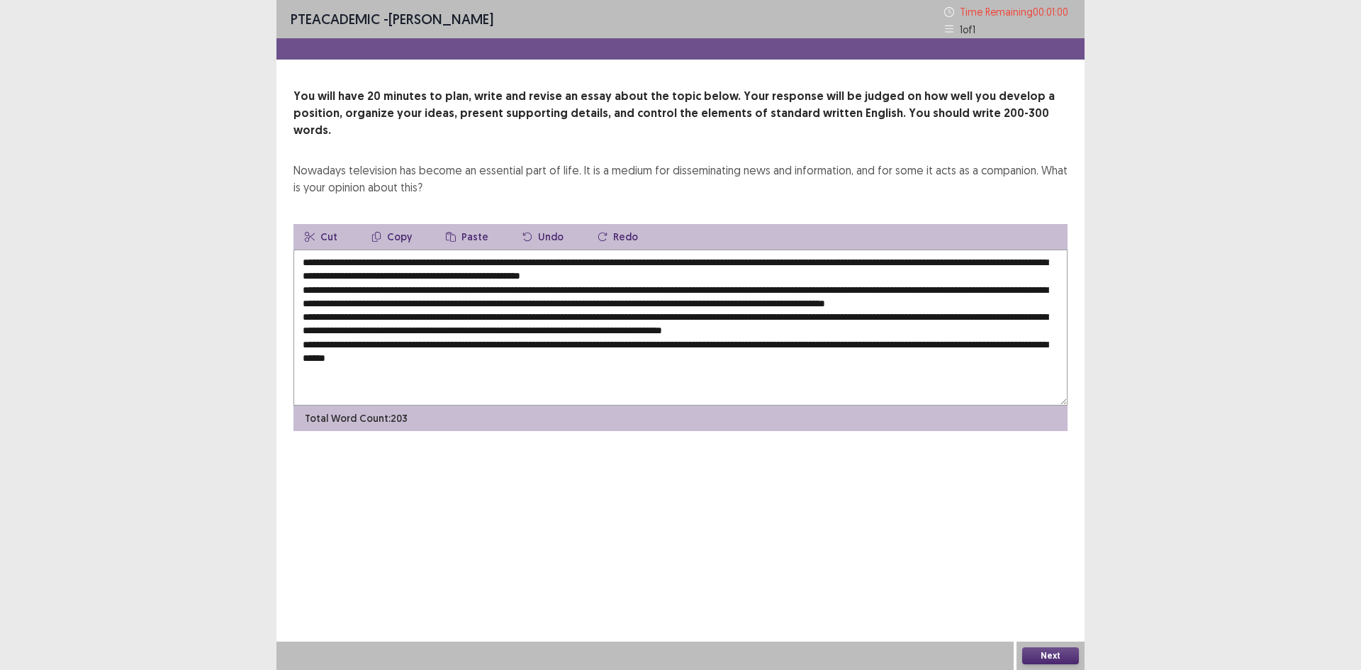
click at [566, 249] on textarea at bounding box center [680, 327] width 774 height 156
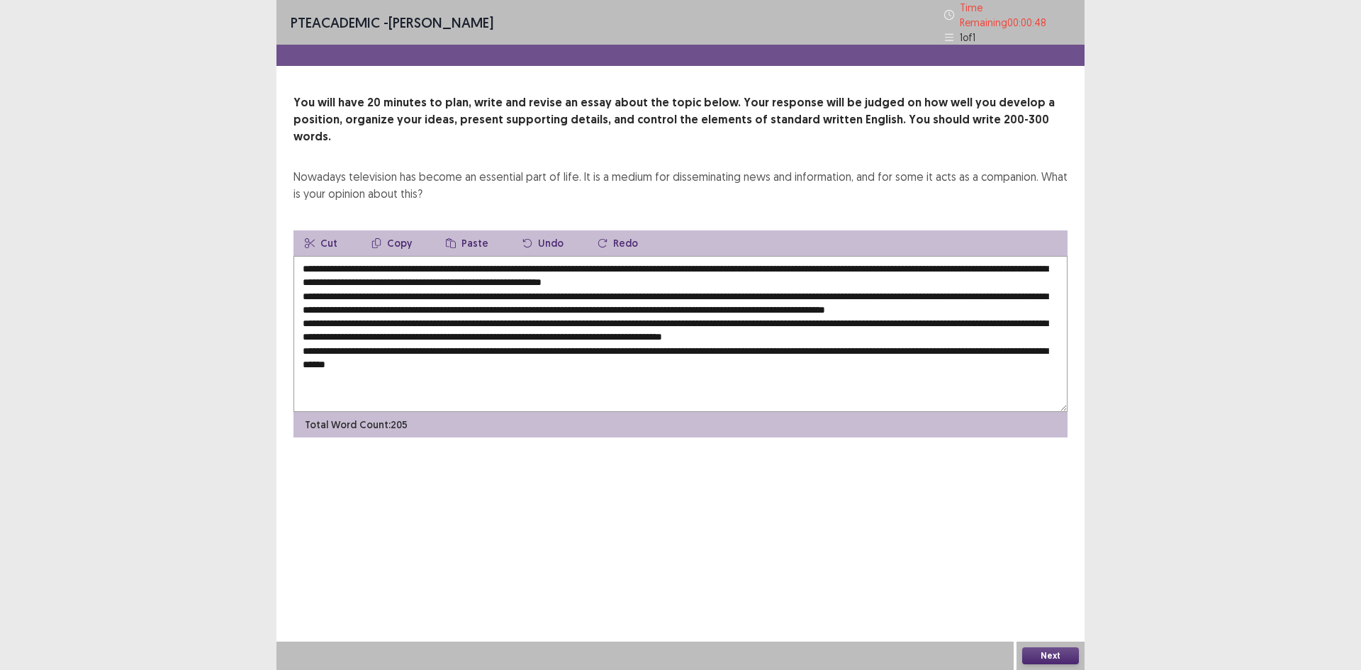
click at [590, 256] on textarea at bounding box center [680, 334] width 774 height 156
click at [426, 275] on textarea at bounding box center [680, 334] width 774 height 156
click at [734, 283] on textarea at bounding box center [680, 334] width 774 height 156
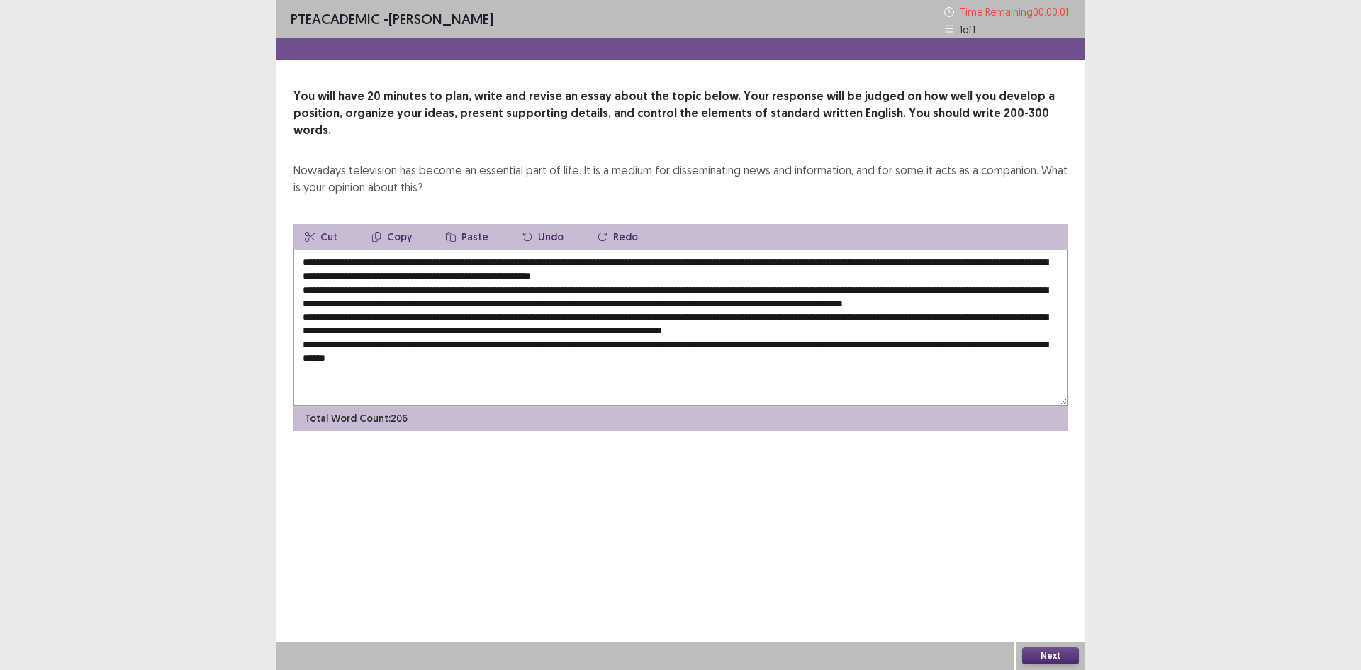
type textarea "**********"
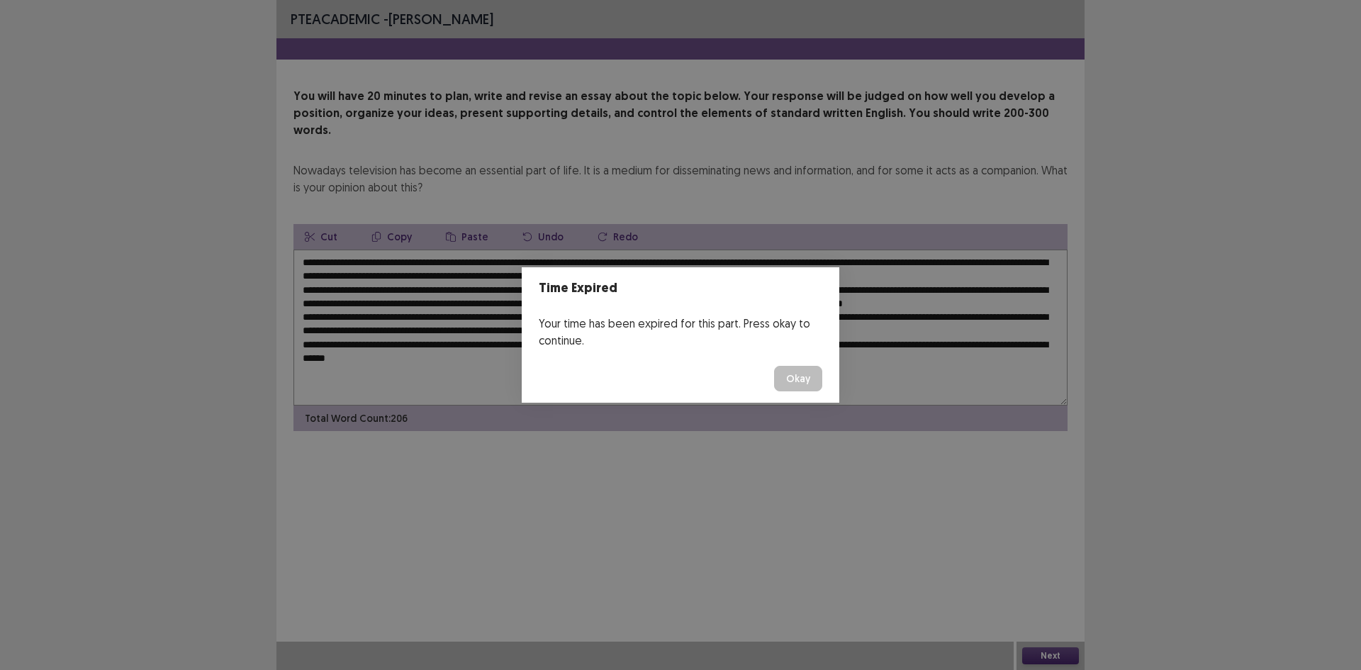
click at [794, 374] on button "Okay" at bounding box center [798, 379] width 48 height 26
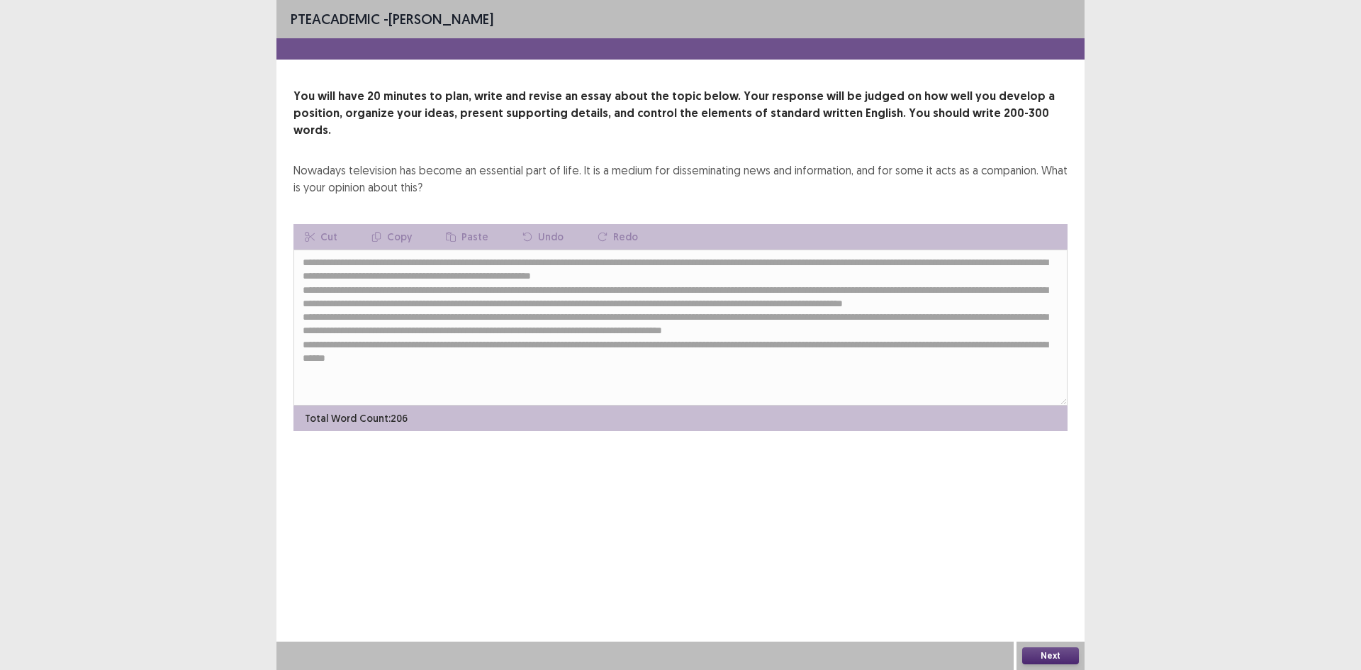
click at [1033, 645] on div "Next" at bounding box center [1050, 655] width 68 height 28
click at [1033, 646] on div "Next" at bounding box center [1050, 655] width 68 height 28
click at [1065, 656] on button "Next" at bounding box center [1050, 655] width 57 height 17
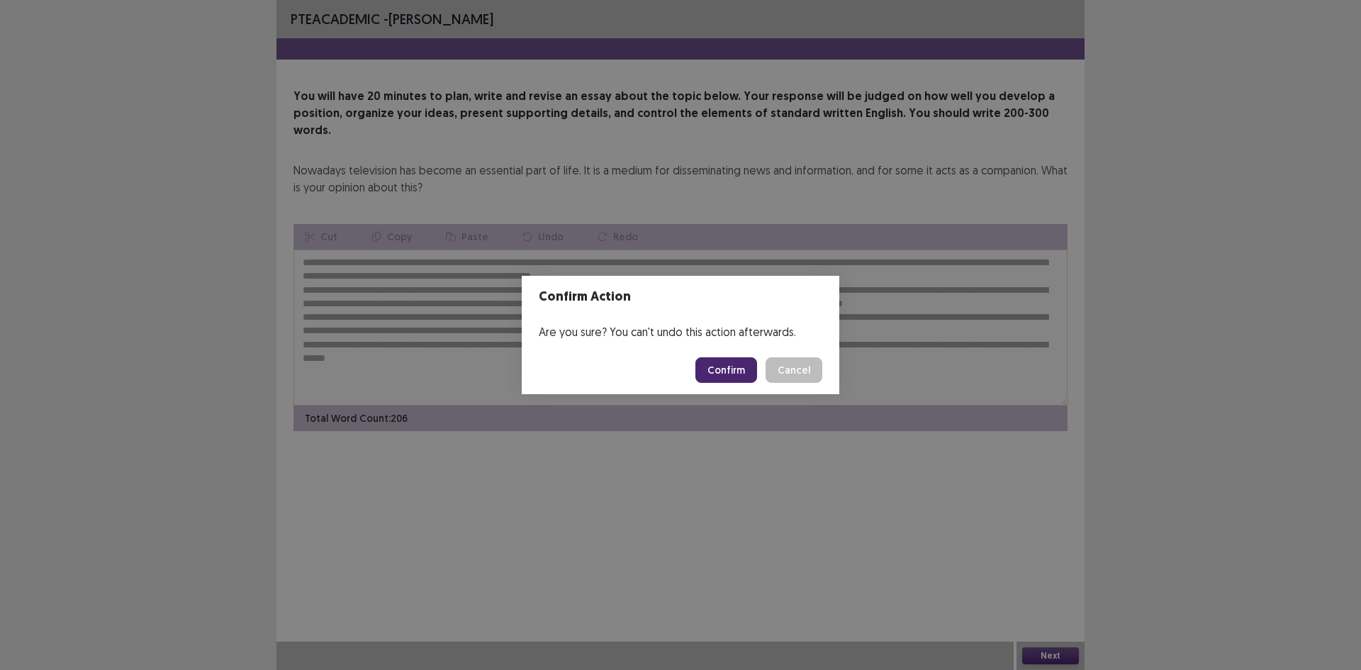
click at [723, 354] on footer "Confirm Cancel" at bounding box center [681, 370] width 318 height 48
click at [726, 371] on button "Confirm" at bounding box center [726, 370] width 62 height 26
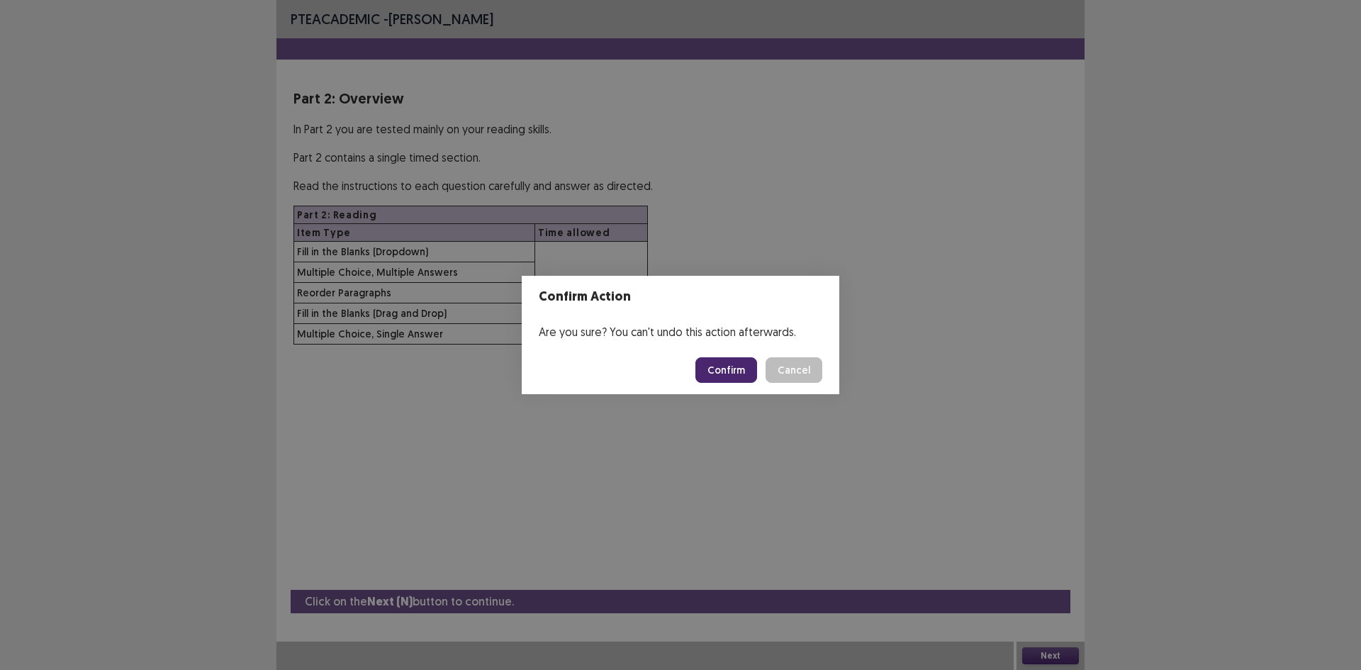
click at [718, 365] on button "Confirm" at bounding box center [726, 370] width 62 height 26
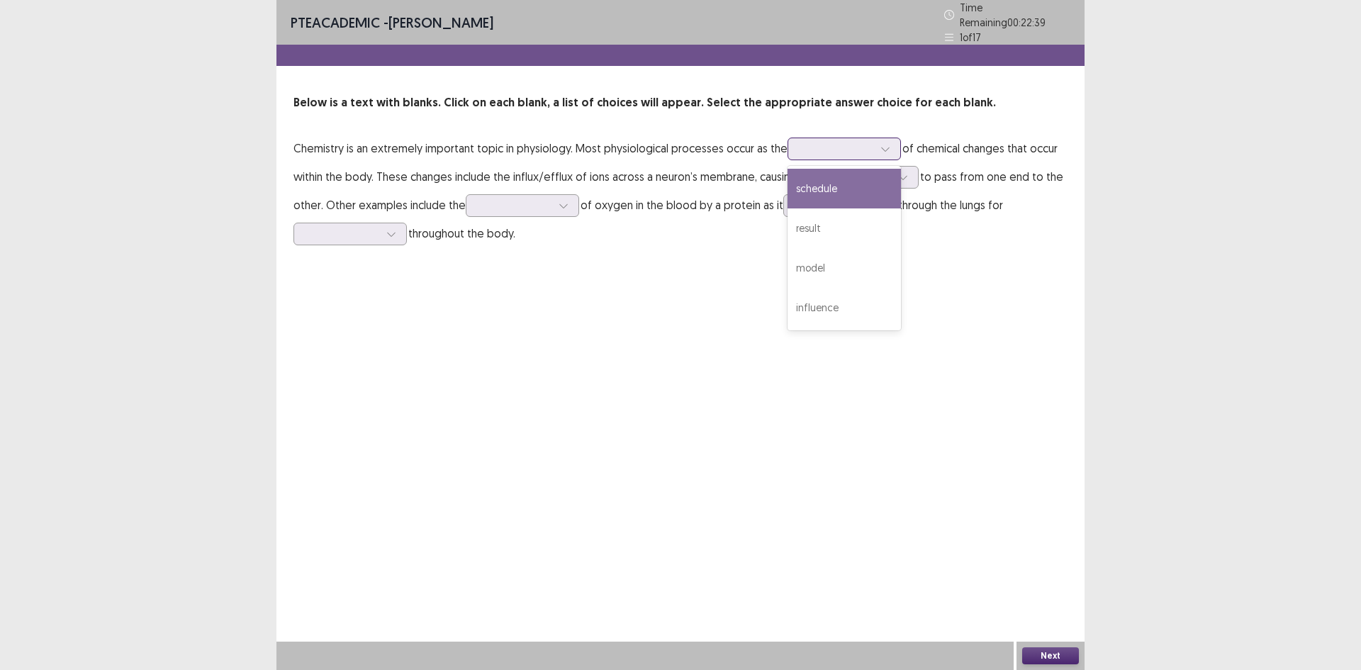
click at [805, 146] on div at bounding box center [836, 148] width 74 height 13
click at [822, 211] on div "result" at bounding box center [843, 228] width 113 height 40
click at [821, 170] on div at bounding box center [854, 176] width 74 height 13
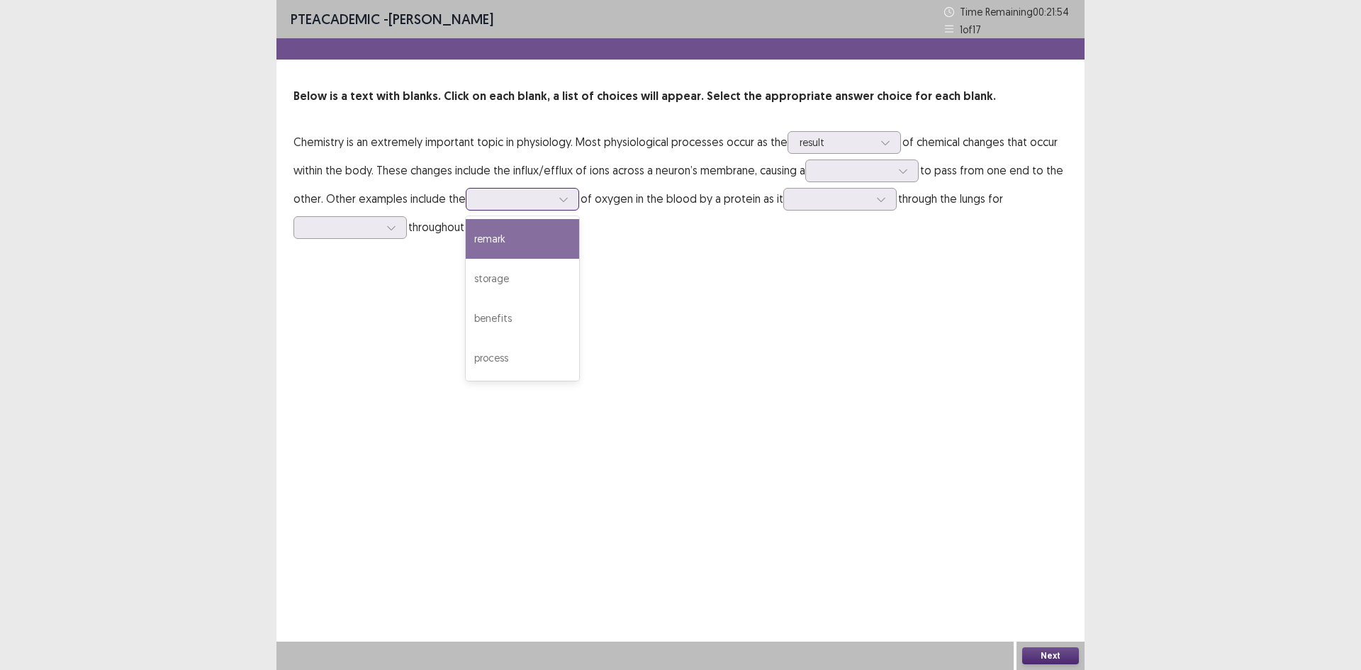
click at [532, 196] on div at bounding box center [515, 198] width 74 height 13
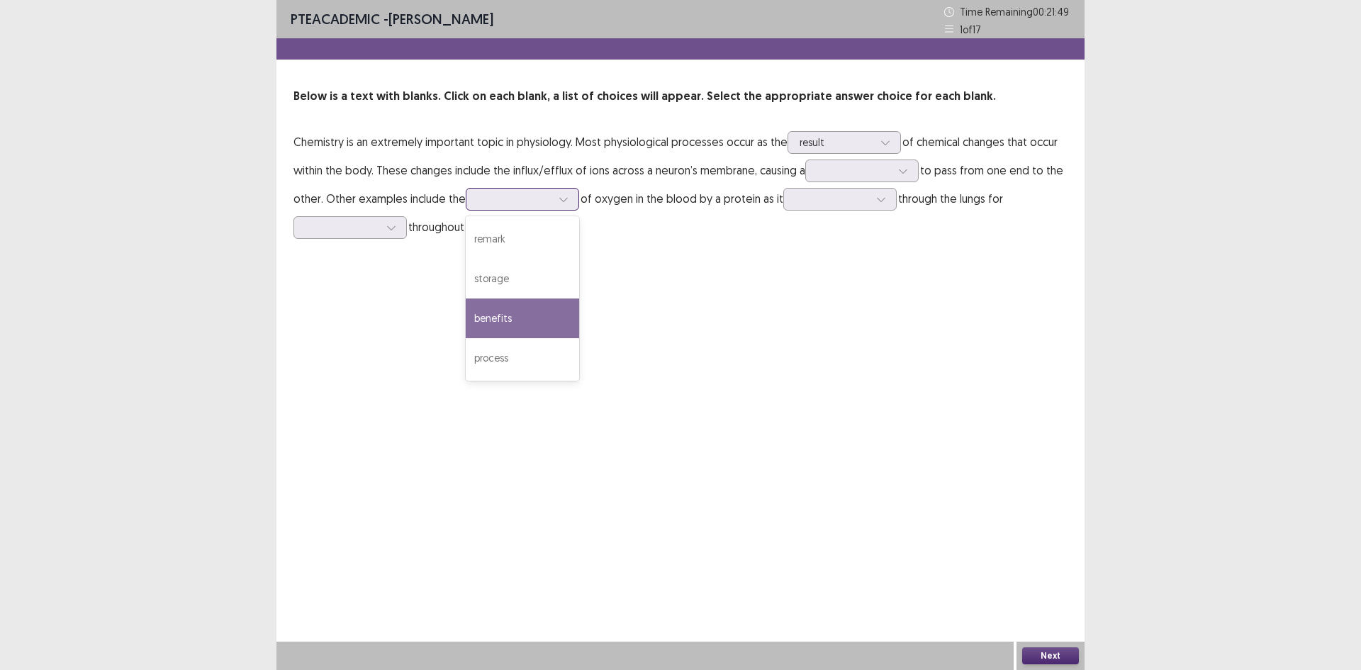
click at [482, 324] on div "benefits" at bounding box center [522, 318] width 113 height 40
click at [824, 166] on div at bounding box center [854, 170] width 74 height 13
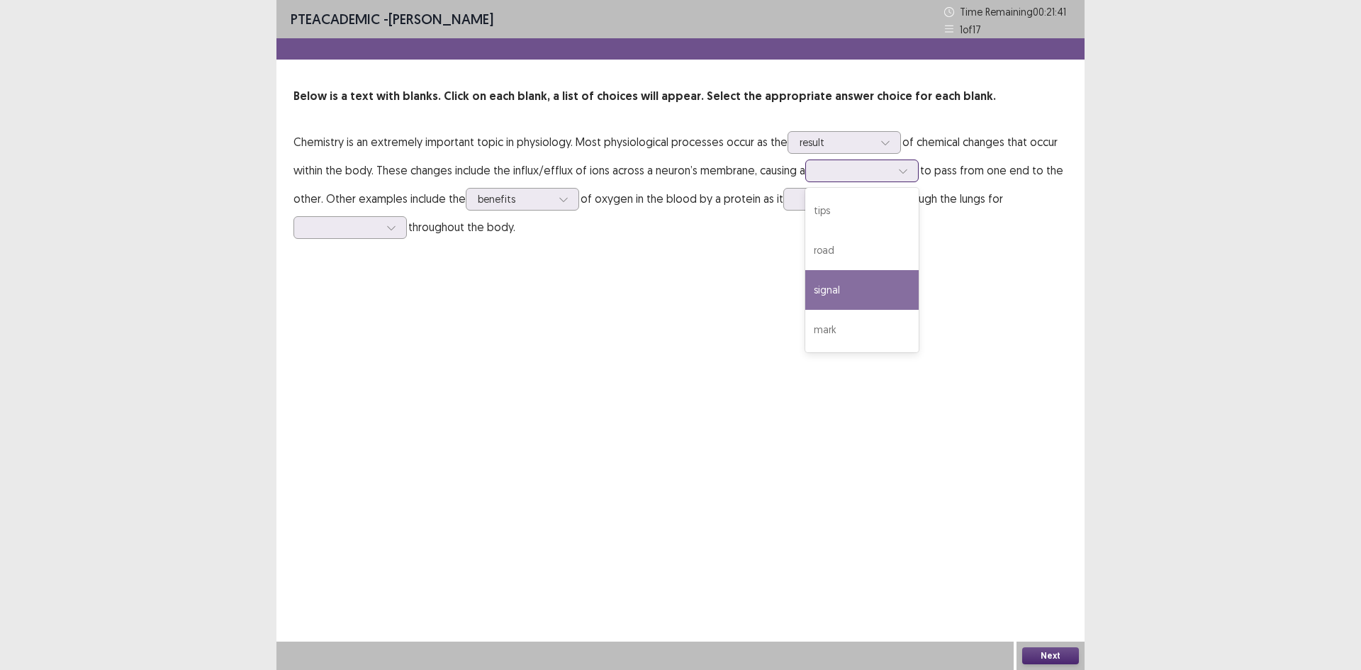
click at [836, 298] on div "signal" at bounding box center [861, 290] width 113 height 40
click at [536, 196] on div at bounding box center [515, 198] width 74 height 13
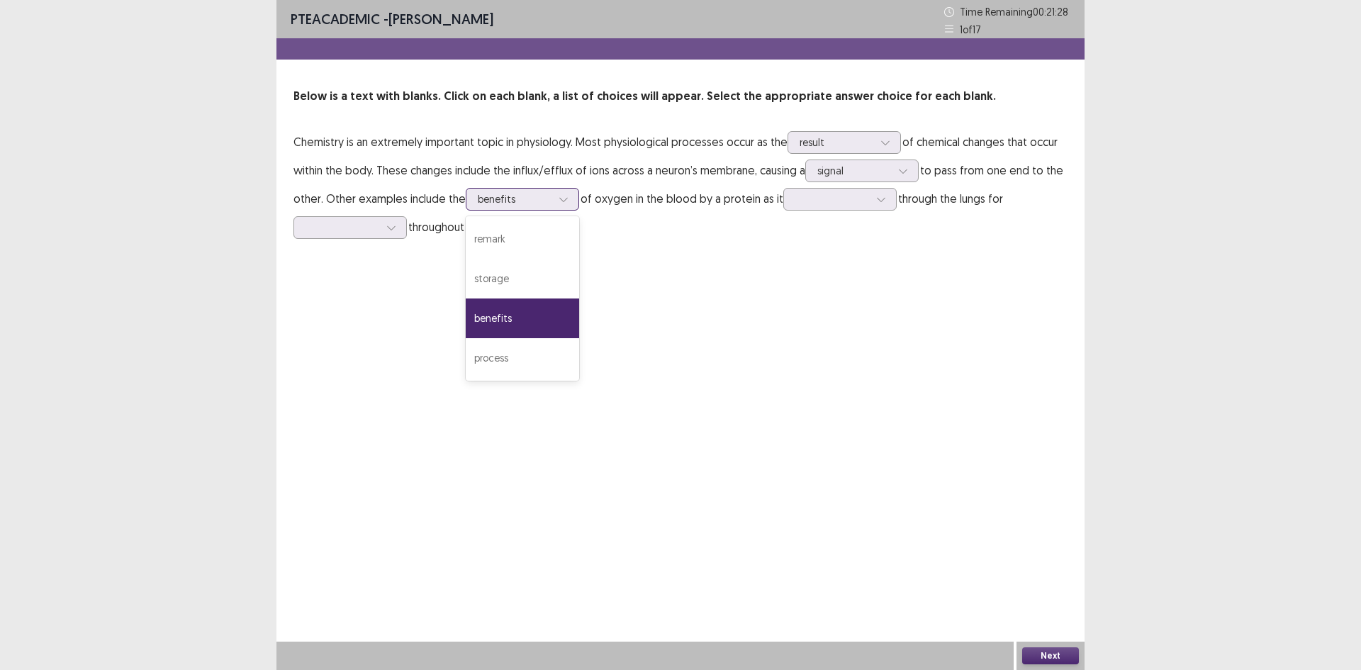
click at [512, 315] on div "benefits" at bounding box center [522, 318] width 113 height 40
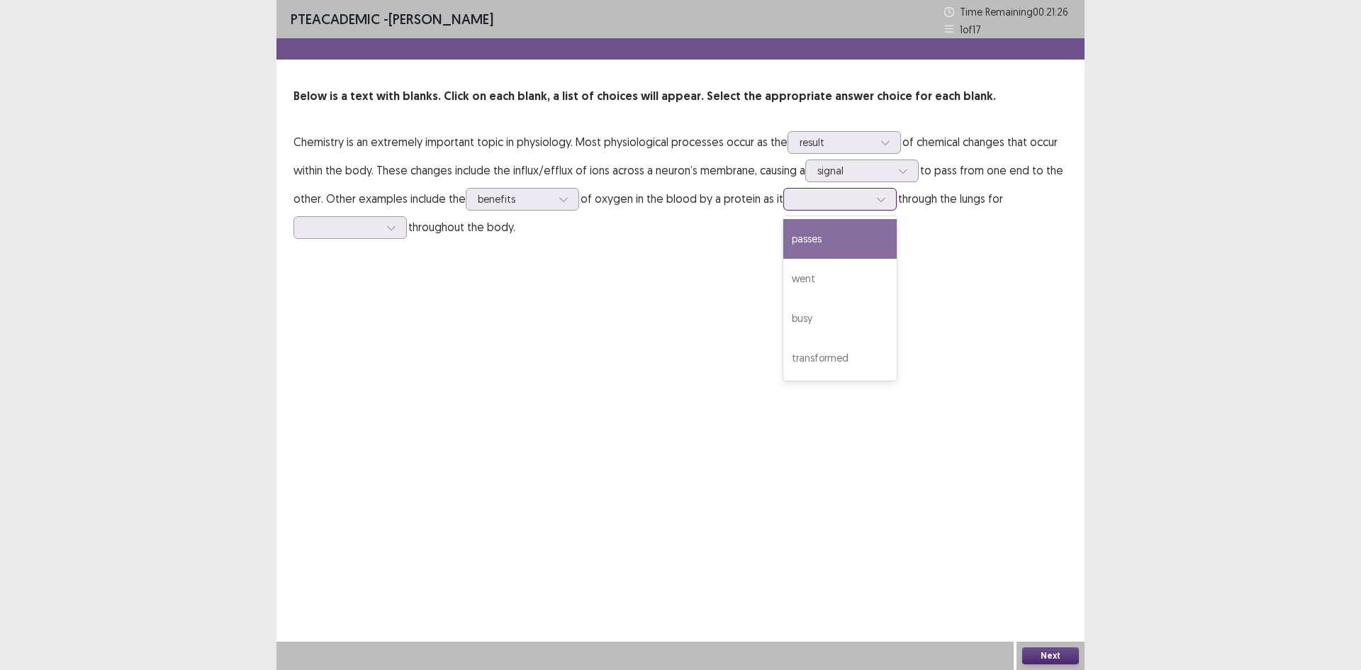
click at [808, 195] on div at bounding box center [832, 198] width 74 height 13
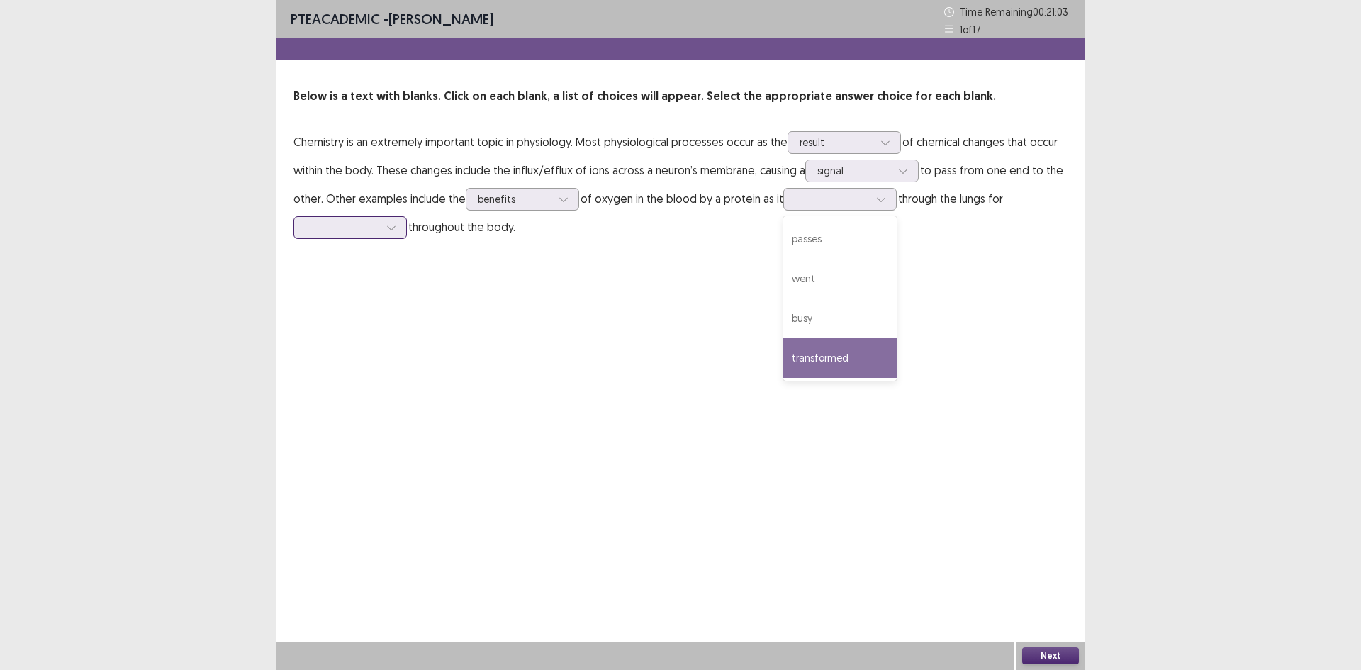
click at [347, 222] on div at bounding box center [342, 226] width 74 height 13
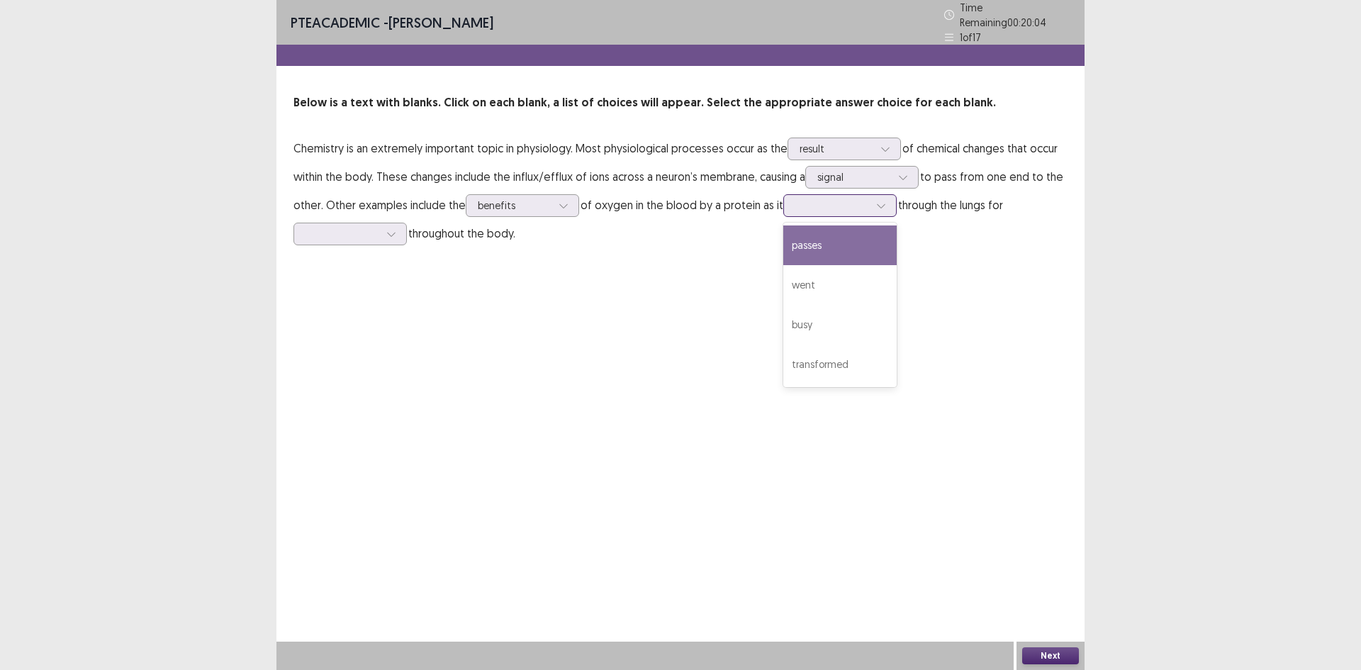
click at [847, 198] on div at bounding box center [832, 204] width 74 height 13
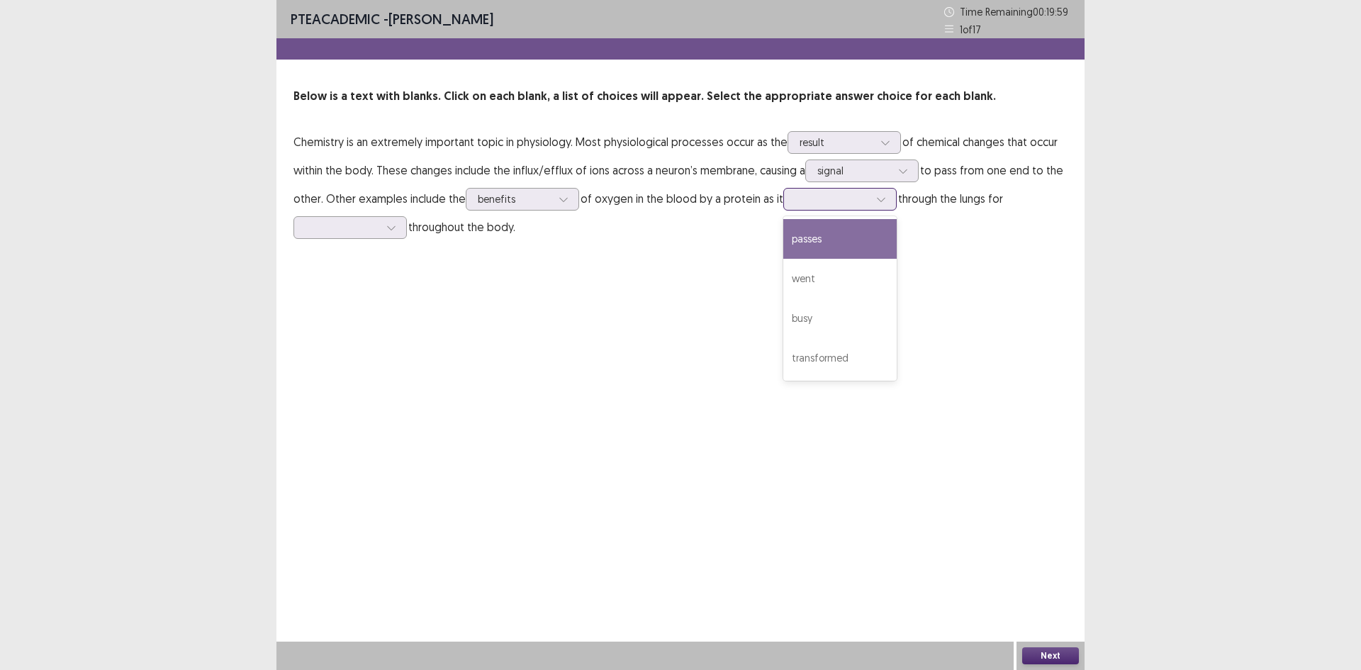
click at [835, 242] on div "passes" at bounding box center [839, 239] width 113 height 40
click at [386, 228] on icon at bounding box center [391, 228] width 10 height 10
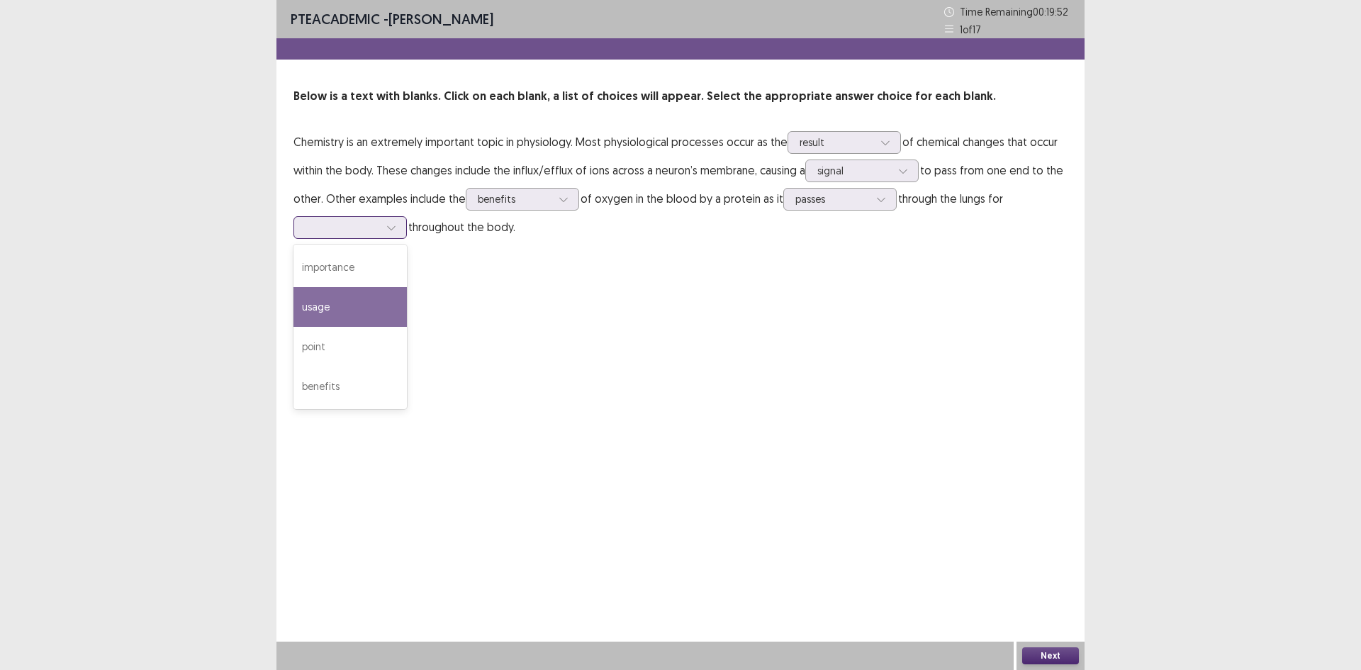
click at [345, 301] on div "usage" at bounding box center [349, 307] width 113 height 40
click at [1060, 666] on div "Next" at bounding box center [1050, 655] width 68 height 28
click at [1055, 649] on button "Next" at bounding box center [1050, 655] width 57 height 17
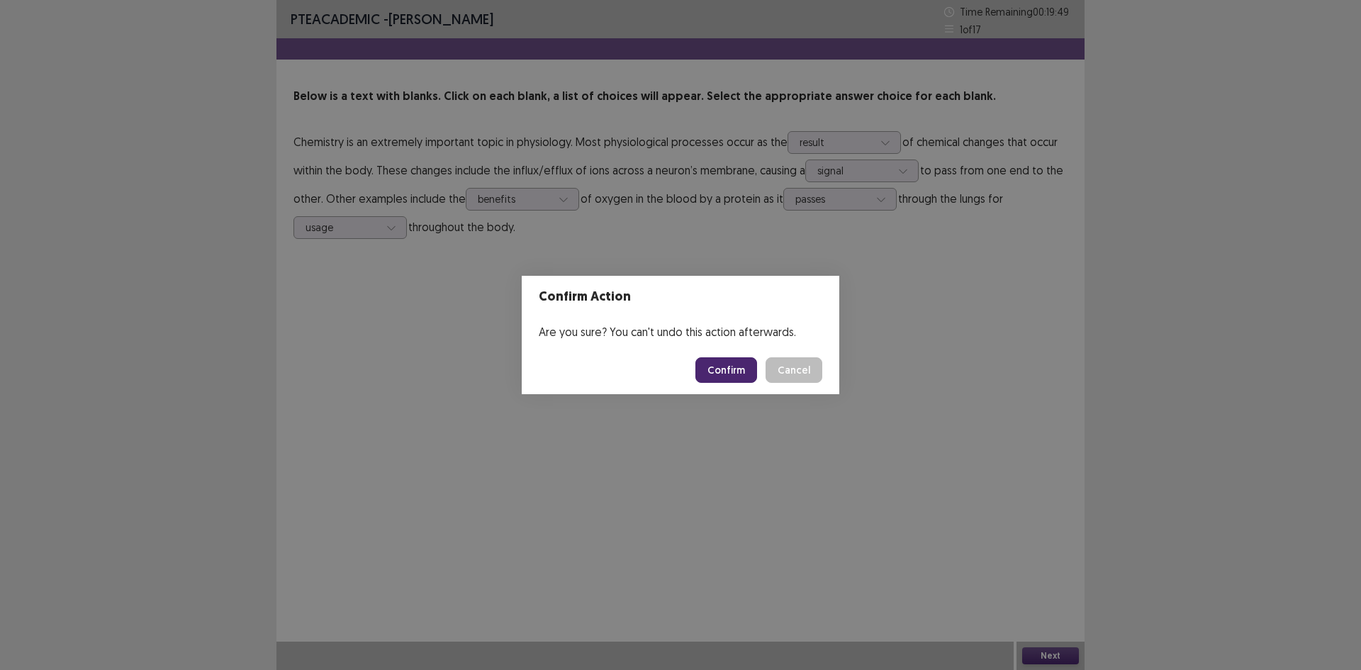
click at [719, 371] on button "Confirm" at bounding box center [726, 370] width 62 height 26
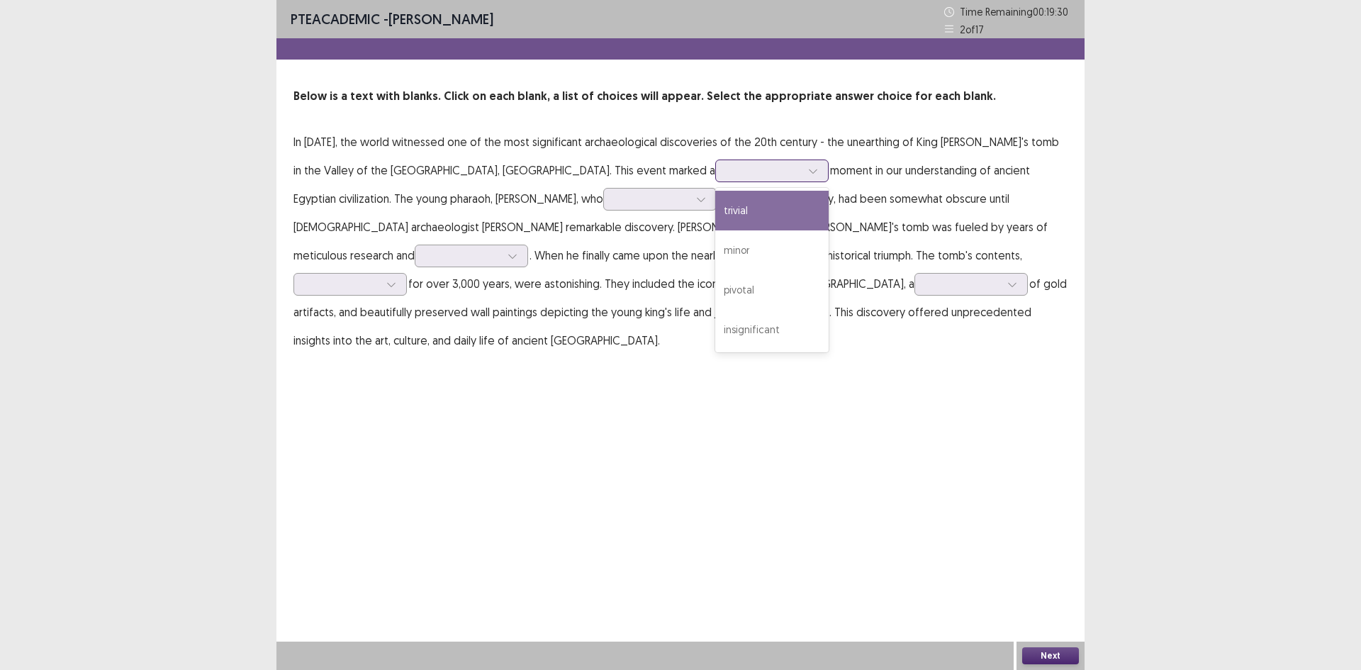
click at [726, 179] on div at bounding box center [764, 170] width 77 height 16
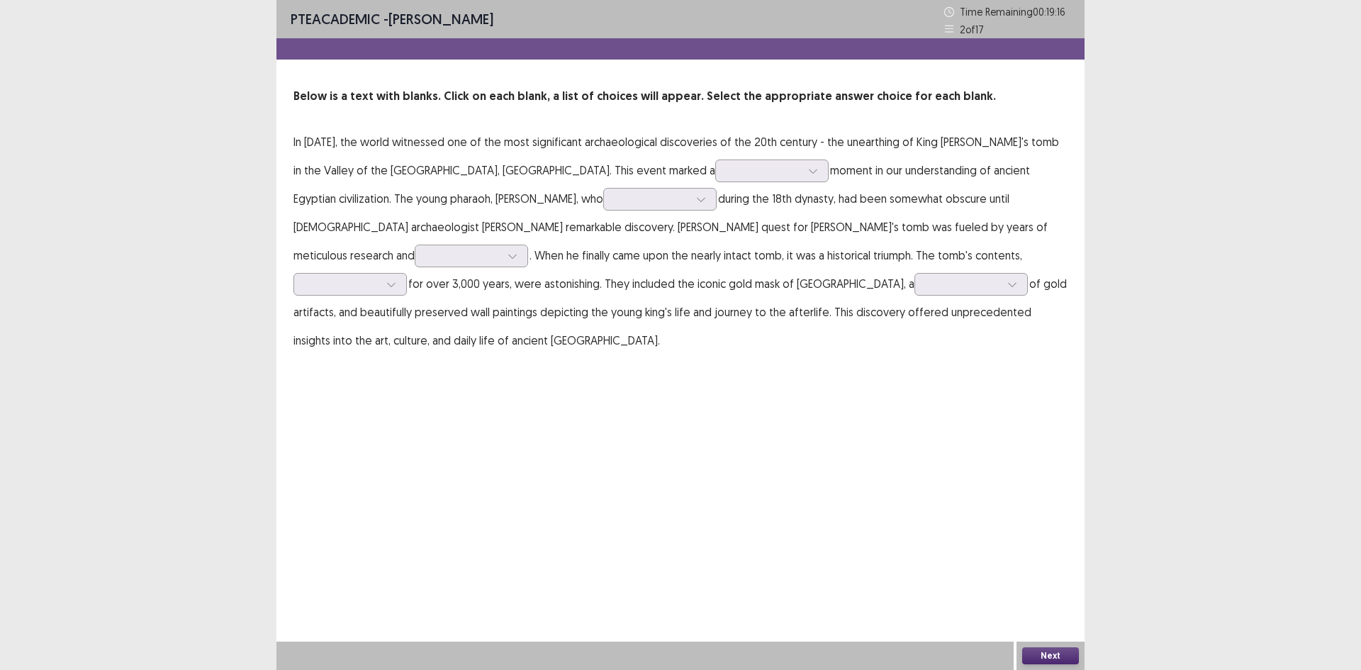
click at [554, 155] on p "In 1922, the world witnessed one of the most significant archaeological discove…" at bounding box center [680, 241] width 774 height 227
click at [727, 173] on div at bounding box center [764, 170] width 74 height 13
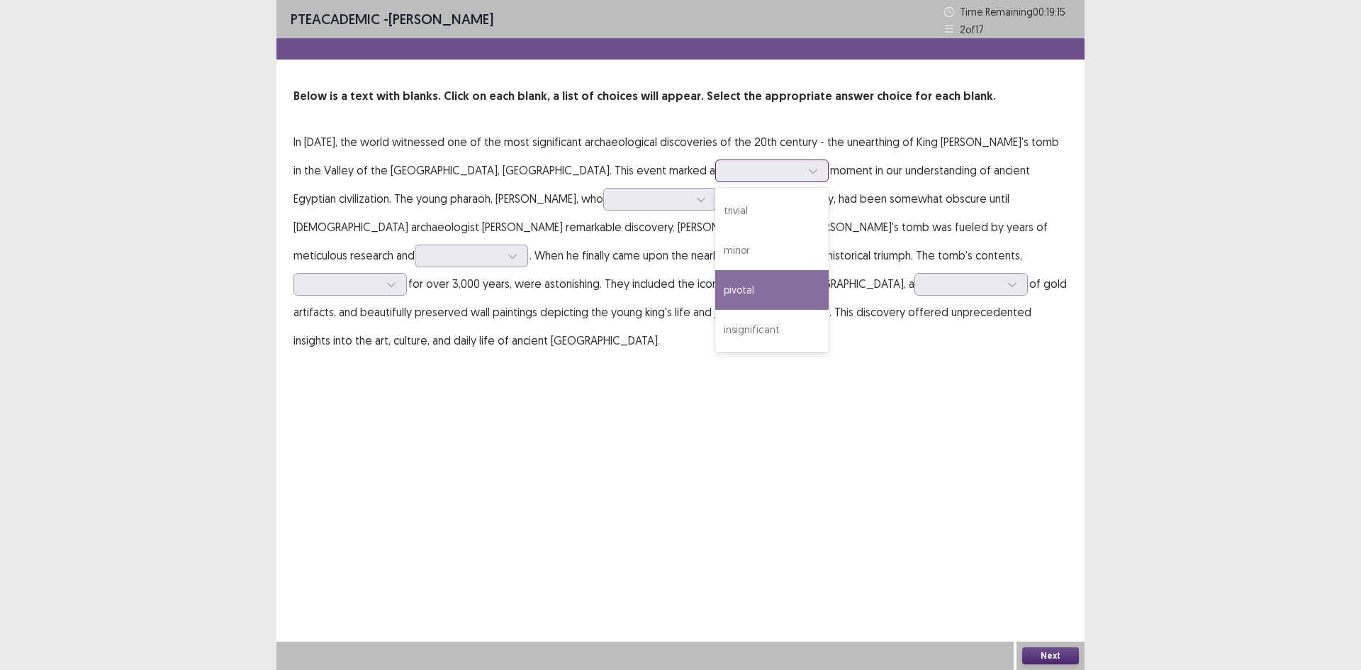
click at [715, 297] on div "pivotal" at bounding box center [771, 290] width 113 height 40
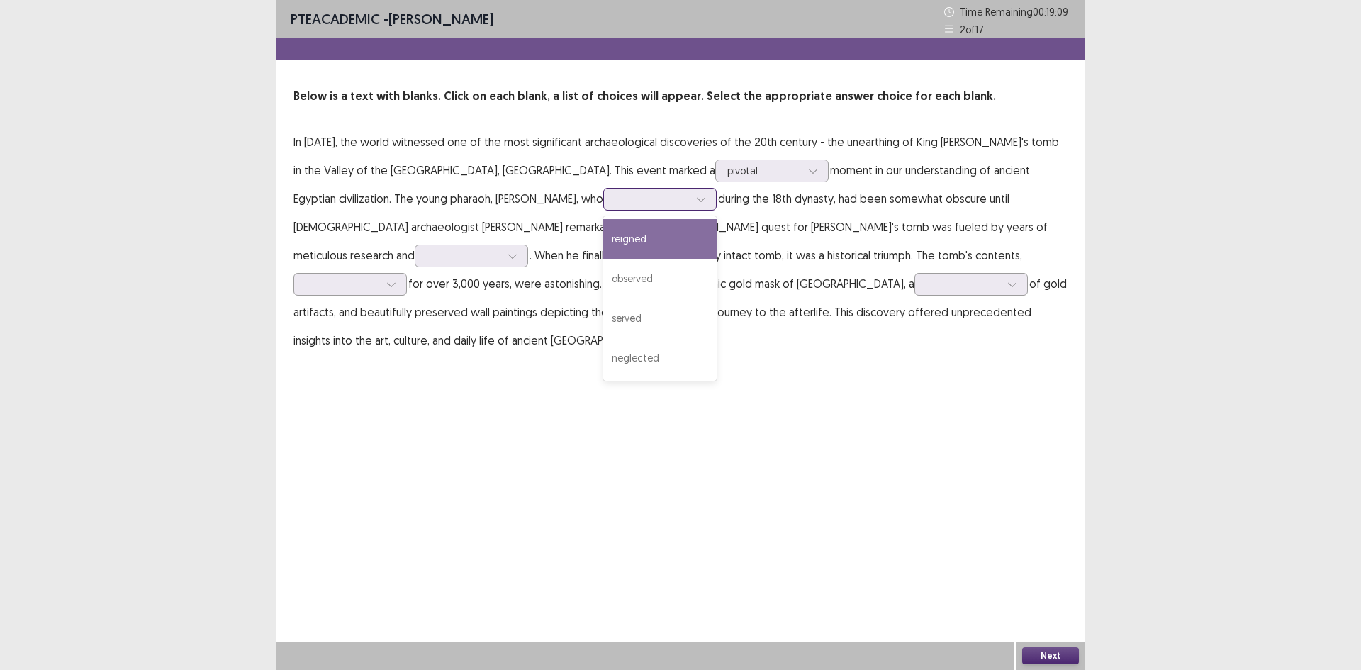
click at [615, 202] on div at bounding box center [652, 198] width 74 height 13
click at [603, 237] on div "reigned" at bounding box center [659, 239] width 113 height 40
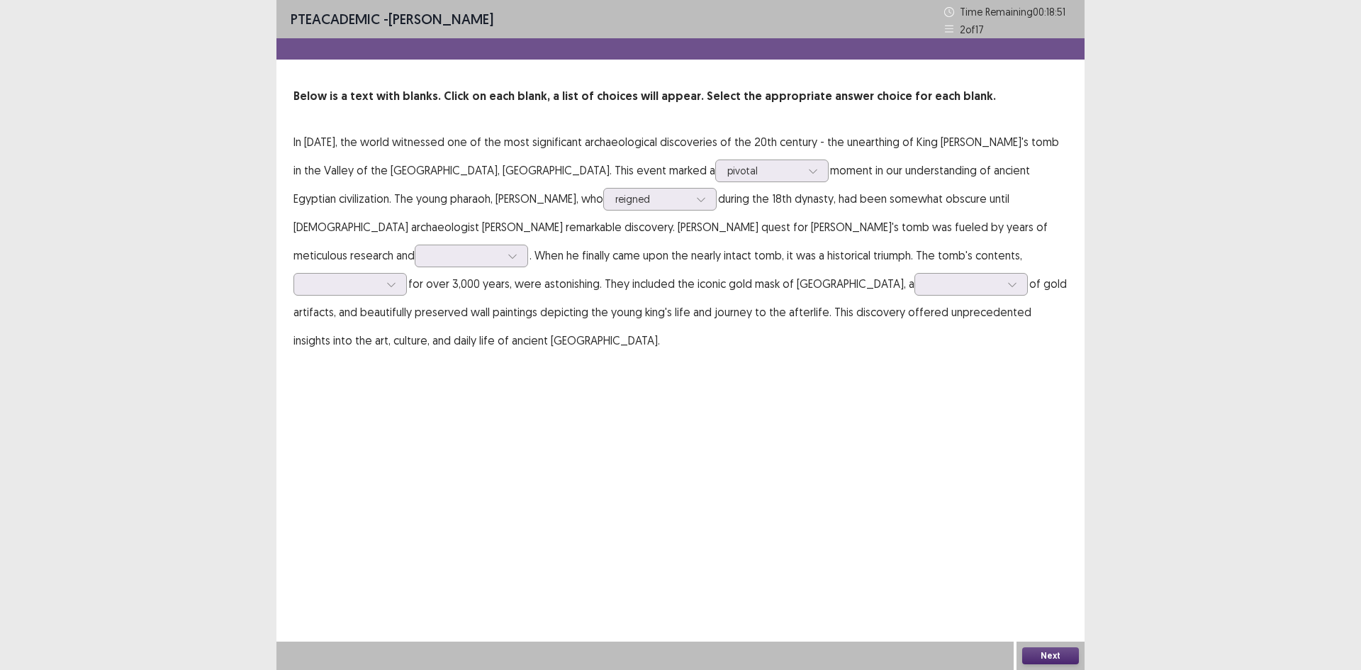
click at [622, 213] on p "In 1922, the world witnessed one of the most significant archaeological discove…" at bounding box center [680, 241] width 774 height 227
click at [528, 245] on div at bounding box center [471, 256] width 113 height 23
click at [528, 323] on div "theft" at bounding box center [471, 335] width 113 height 40
click at [379, 277] on div at bounding box center [342, 283] width 74 height 13
click at [407, 344] on div "preserved" at bounding box center [349, 364] width 113 height 40
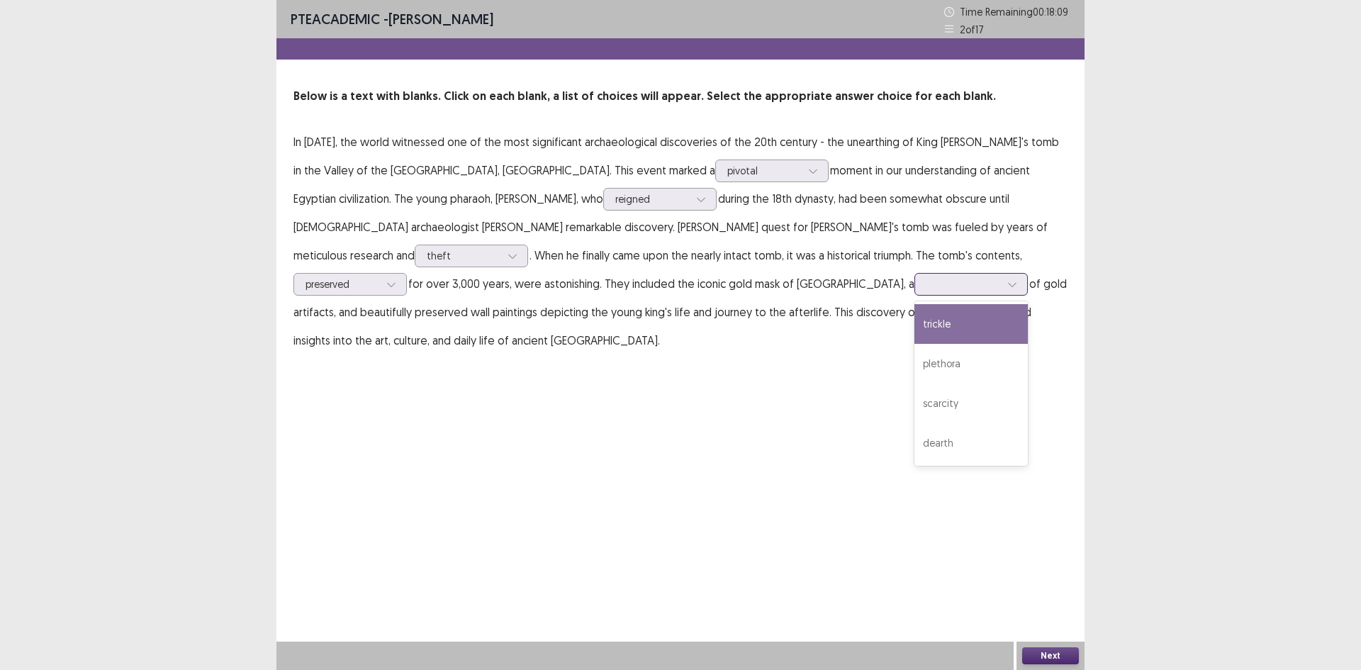
click at [926, 291] on div at bounding box center [963, 283] width 74 height 13
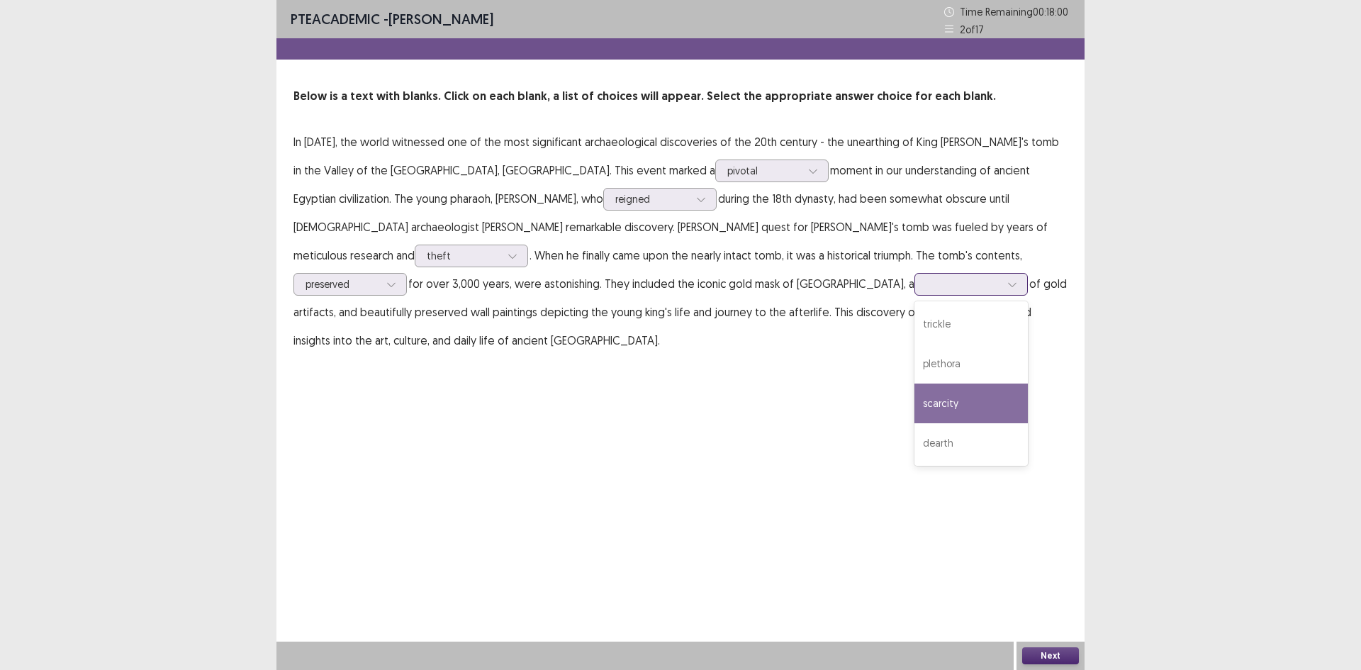
click at [914, 398] on div "scarcity" at bounding box center [970, 403] width 113 height 40
click at [1001, 277] on div at bounding box center [1011, 284] width 21 height 21
click at [914, 356] on div "plethora" at bounding box center [970, 364] width 113 height 40
click at [502, 298] on p "In 1922, the world witnessed one of the most significant archaeological discove…" at bounding box center [680, 241] width 774 height 227
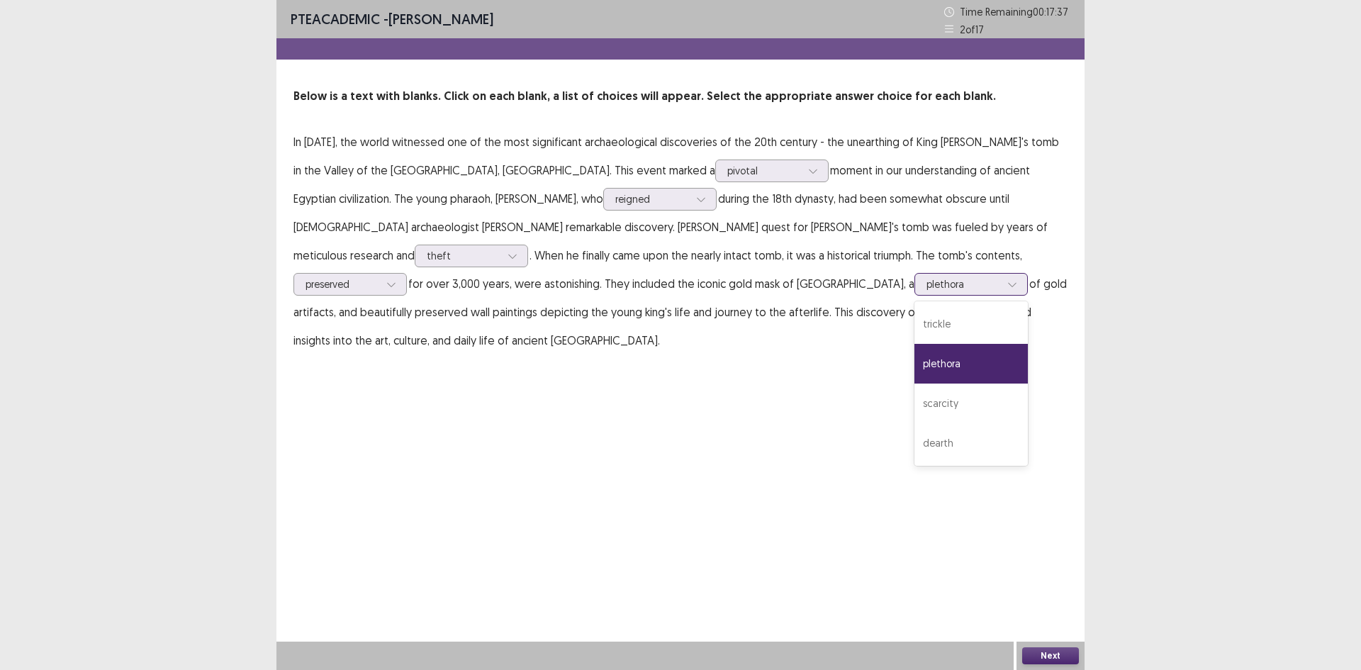
click at [1007, 280] on icon at bounding box center [1012, 284] width 10 height 10
drag, startPoint x: 465, startPoint y: 374, endPoint x: 473, endPoint y: 369, distance: 9.2
click at [914, 371] on div "plethora" at bounding box center [970, 364] width 113 height 40
click at [1035, 656] on button "Next" at bounding box center [1050, 655] width 57 height 17
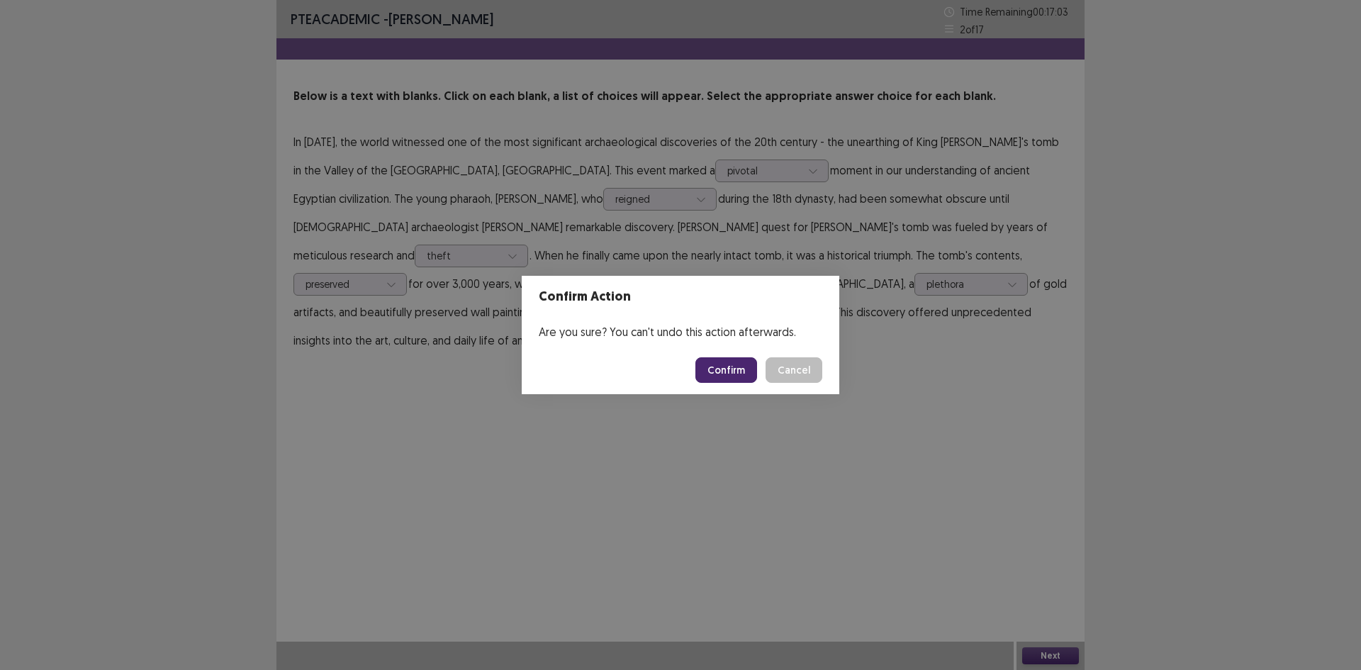
click at [709, 357] on button "Confirm" at bounding box center [726, 370] width 62 height 26
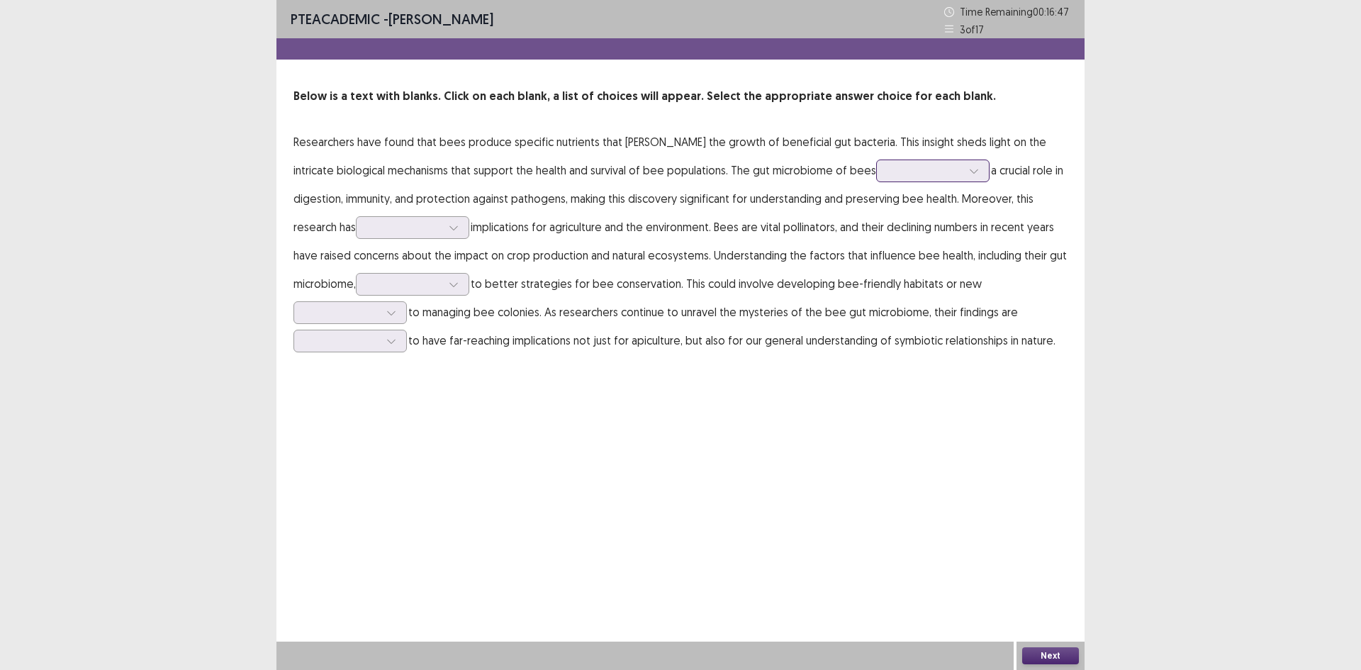
click at [887, 173] on div at bounding box center [925, 170] width 77 height 16
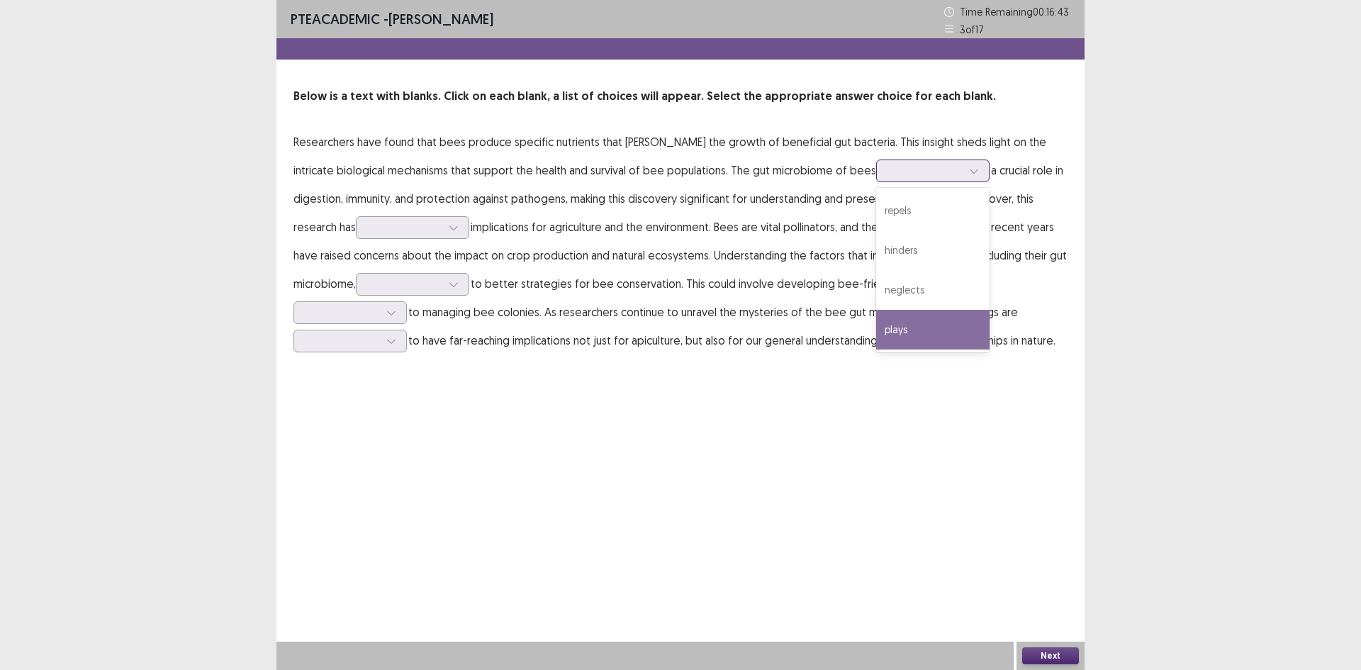
click at [876, 329] on div "plays" at bounding box center [932, 330] width 113 height 40
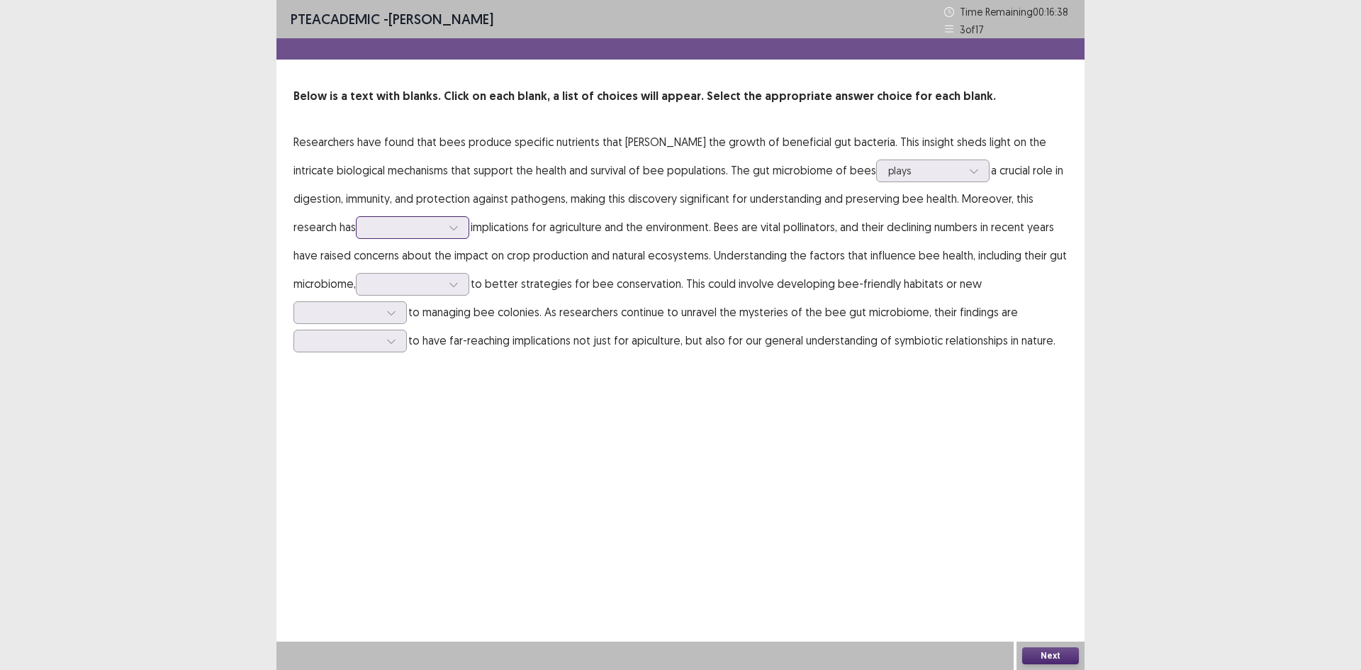
click at [371, 230] on input "text" at bounding box center [369, 227] width 3 height 11
click at [387, 299] on div "narrower" at bounding box center [412, 307] width 113 height 40
click at [459, 236] on div at bounding box center [453, 227] width 21 height 21
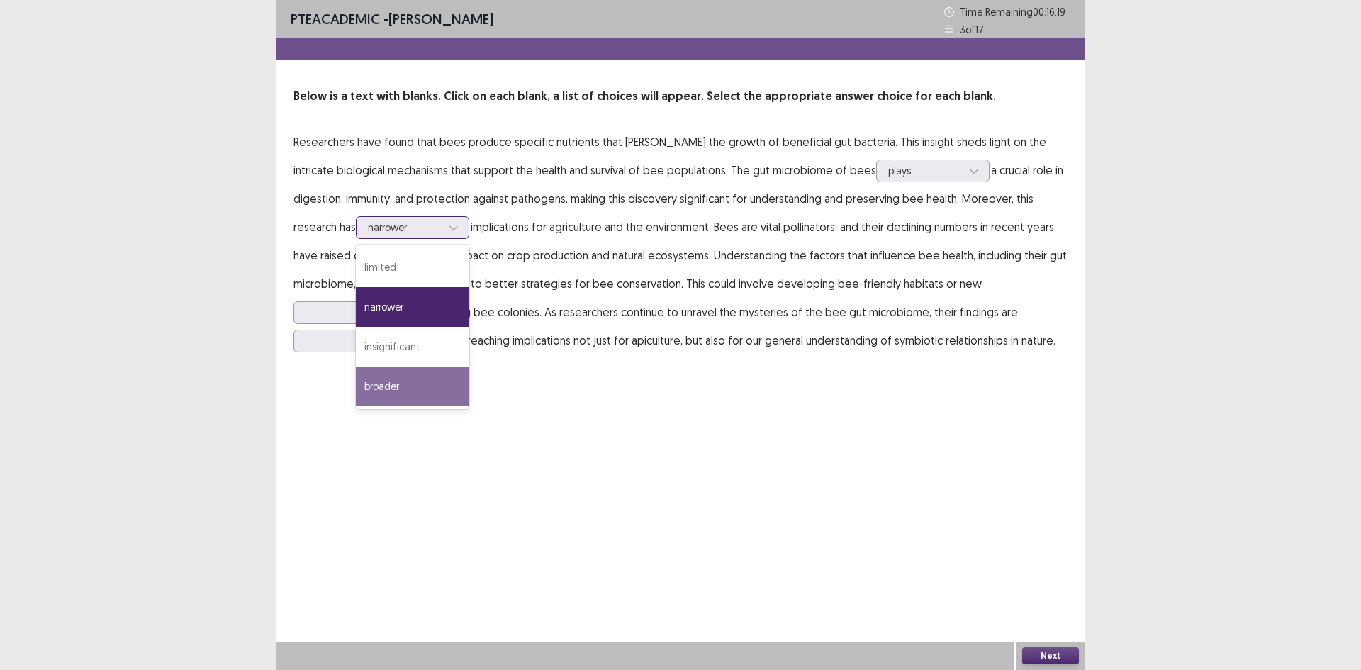
click at [461, 379] on div "broader" at bounding box center [412, 386] width 113 height 40
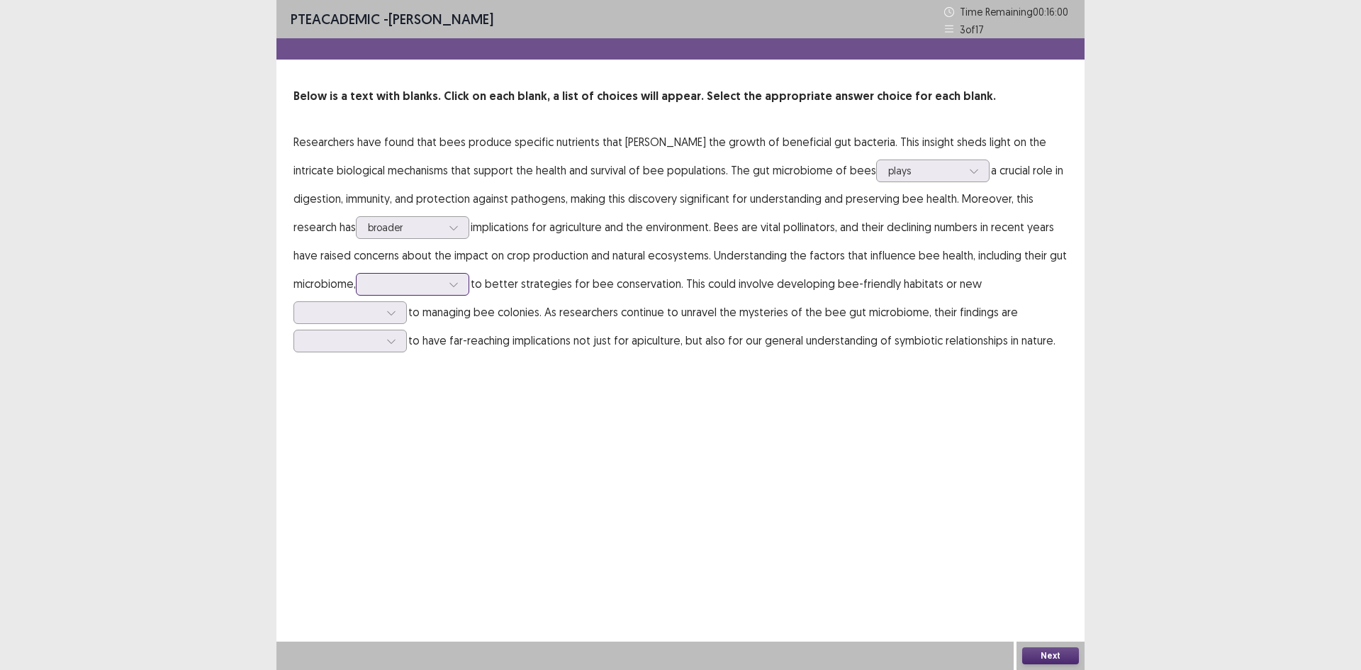
click at [434, 293] on div at bounding box center [412, 284] width 113 height 23
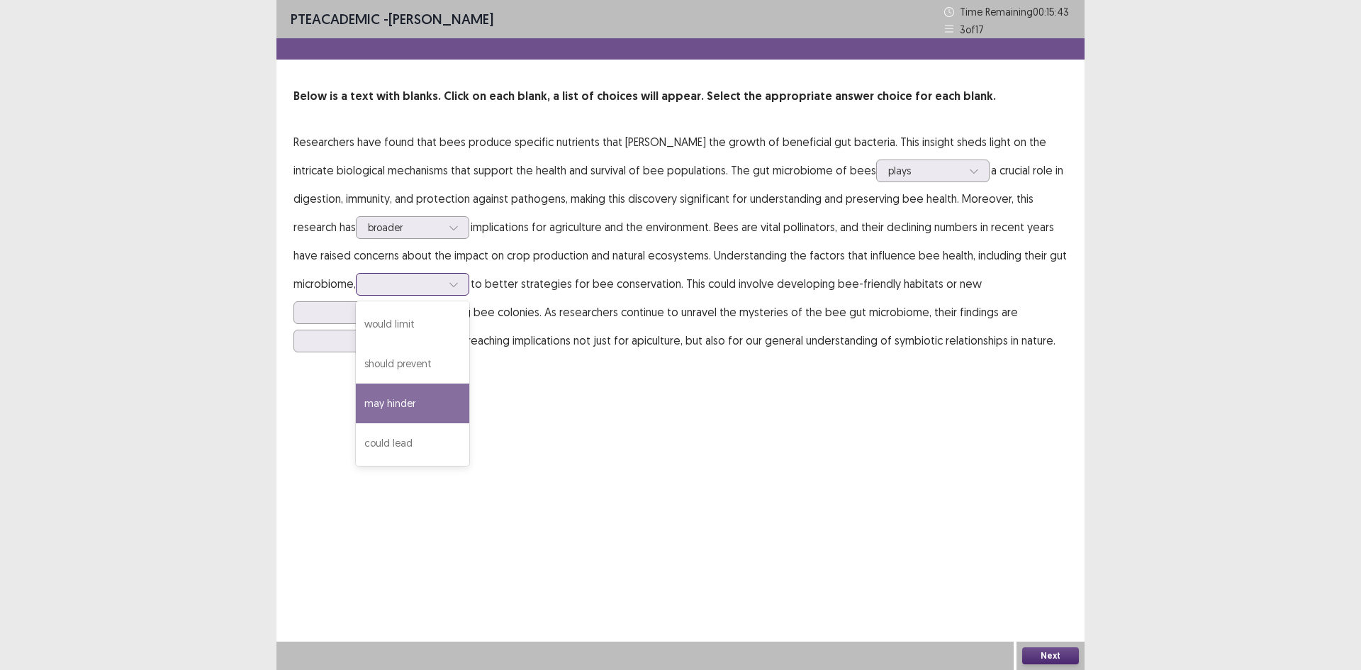
click at [409, 408] on div "may hinder" at bounding box center [412, 403] width 113 height 40
click at [418, 283] on div at bounding box center [405, 283] width 74 height 13
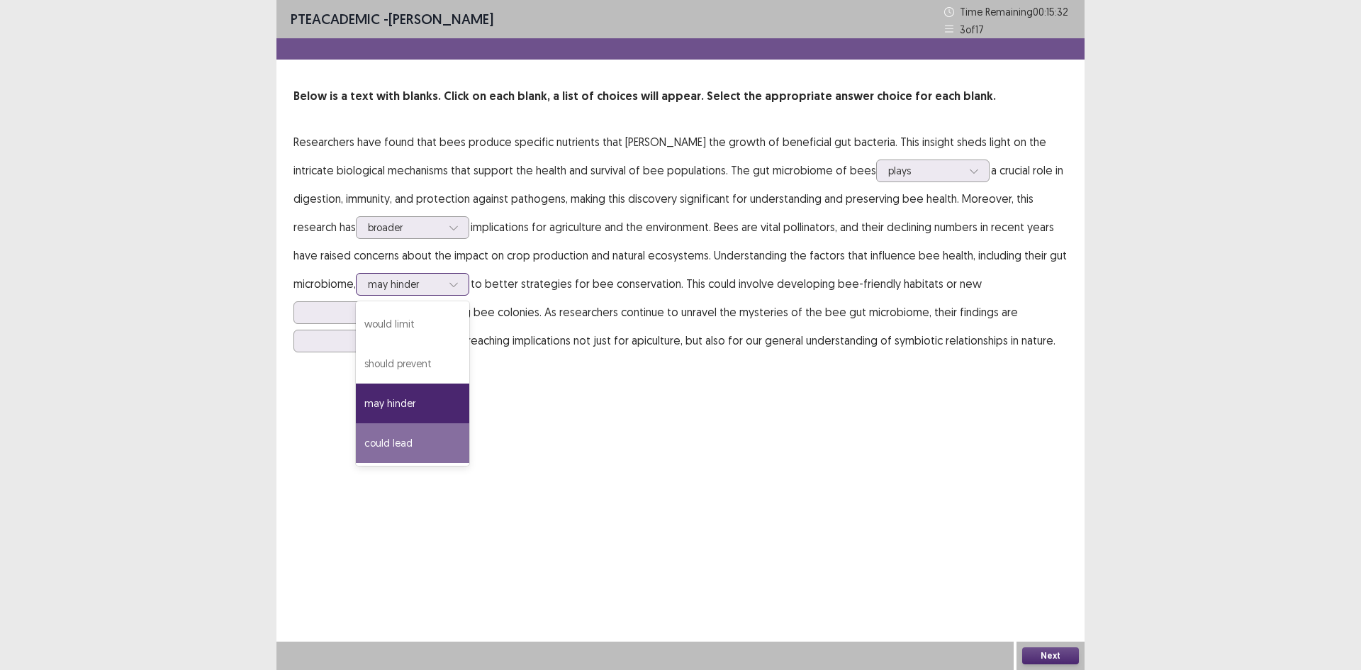
click at [424, 438] on div "could lead" at bounding box center [412, 443] width 113 height 40
click at [371, 279] on input "text" at bounding box center [369, 284] width 3 height 11
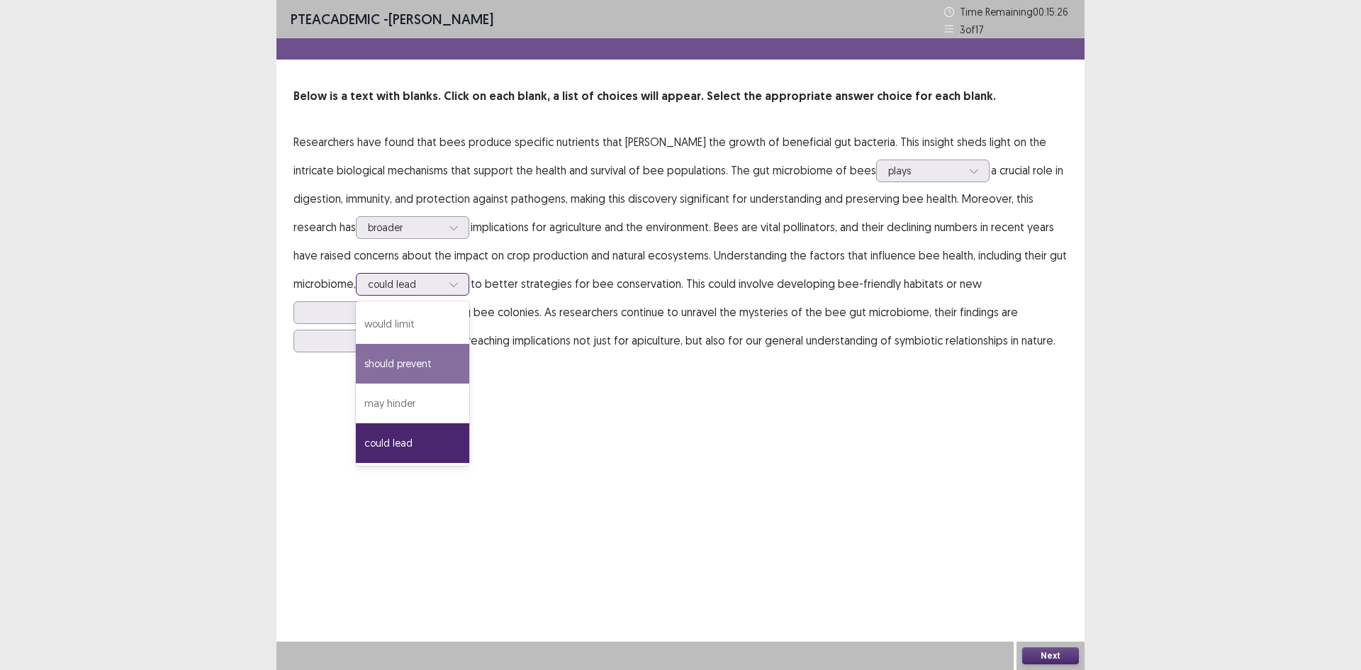
click at [410, 378] on div "should prevent" at bounding box center [412, 364] width 113 height 40
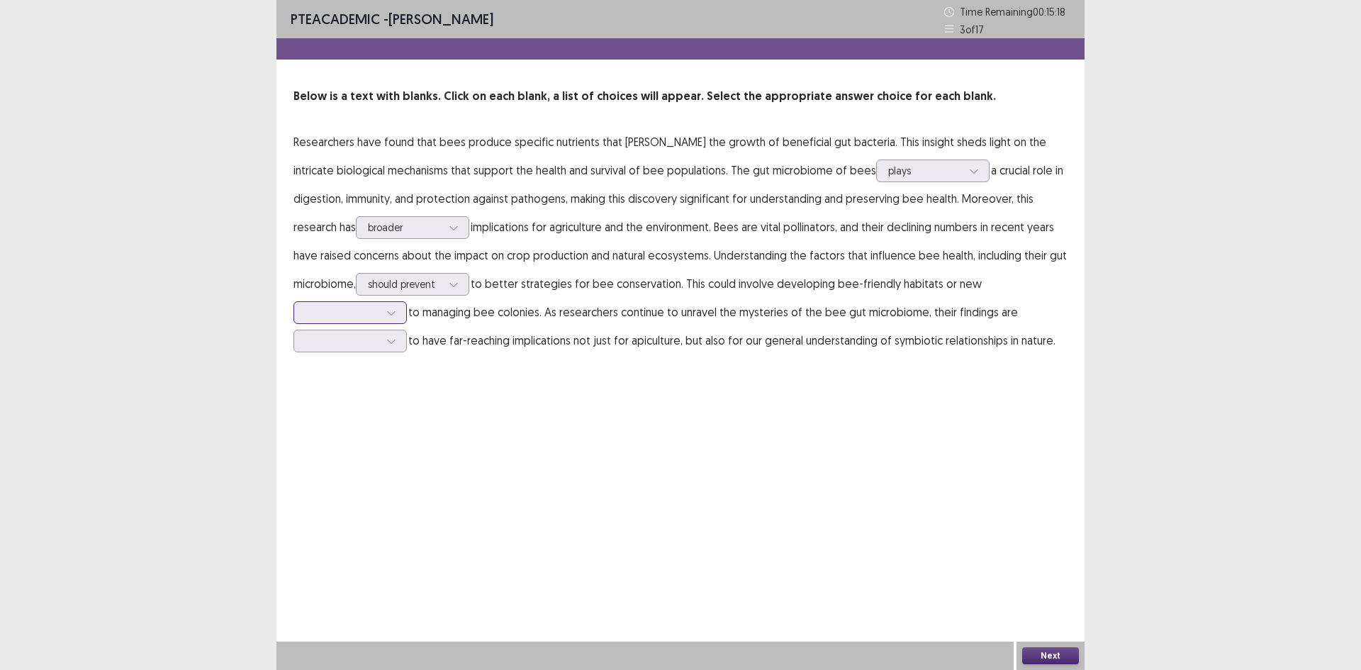
click at [391, 321] on div at bounding box center [391, 312] width 21 height 21
click at [392, 394] on div "approaches" at bounding box center [349, 392] width 113 height 40
click at [354, 347] on div at bounding box center [342, 340] width 74 height 13
click at [354, 369] on div "likely" at bounding box center [349, 381] width 113 height 40
click at [1054, 650] on button "Next" at bounding box center [1050, 655] width 57 height 17
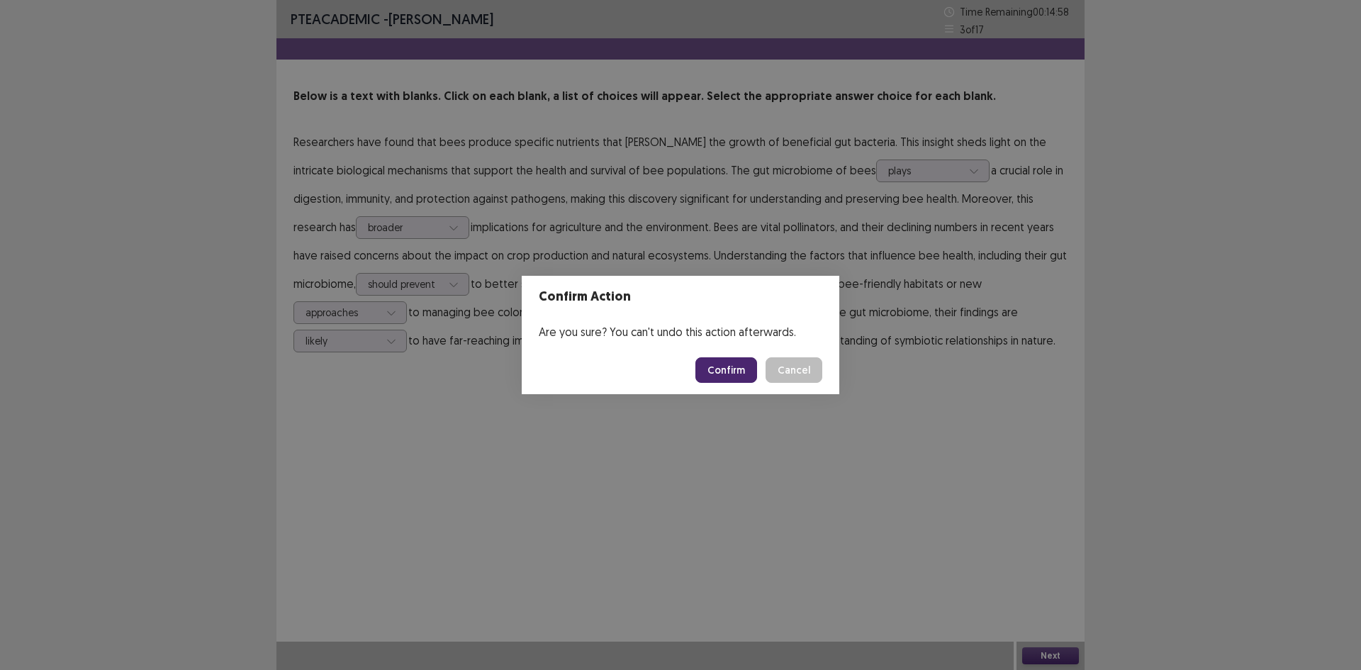
click at [725, 377] on button "Confirm" at bounding box center [726, 370] width 62 height 26
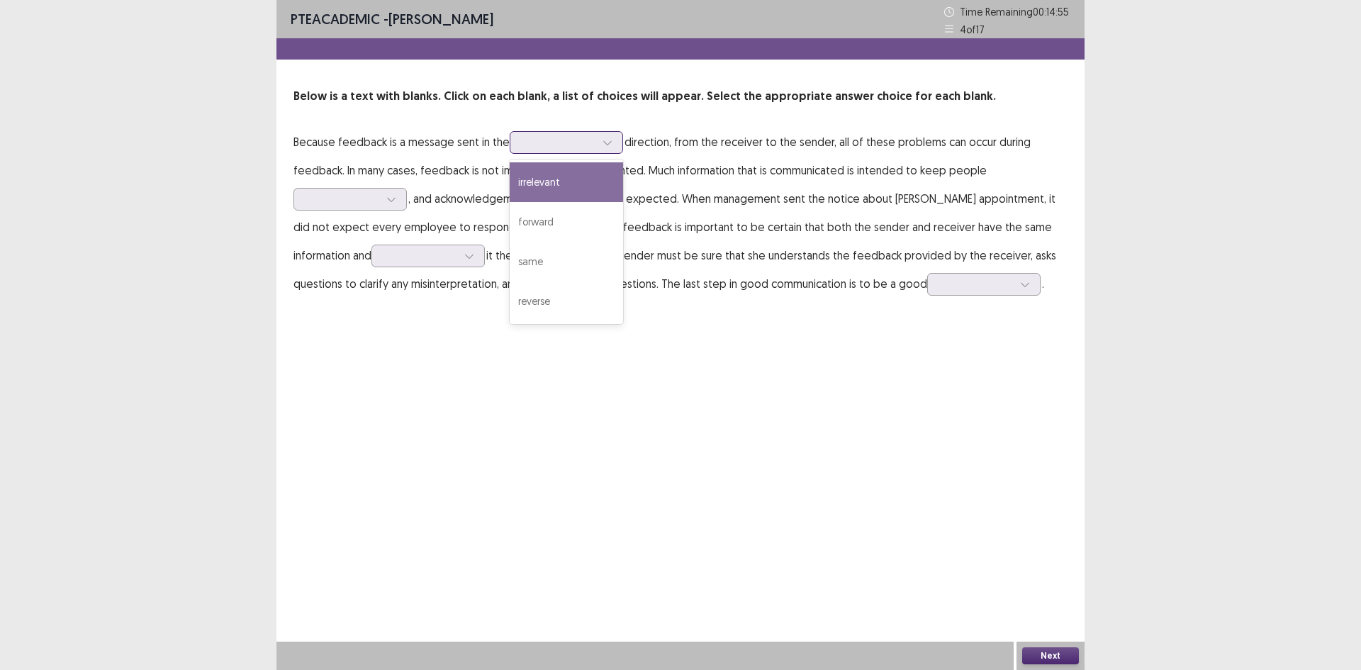
click at [524, 144] on div at bounding box center [559, 141] width 74 height 13
click at [575, 232] on div "forward" at bounding box center [566, 222] width 113 height 40
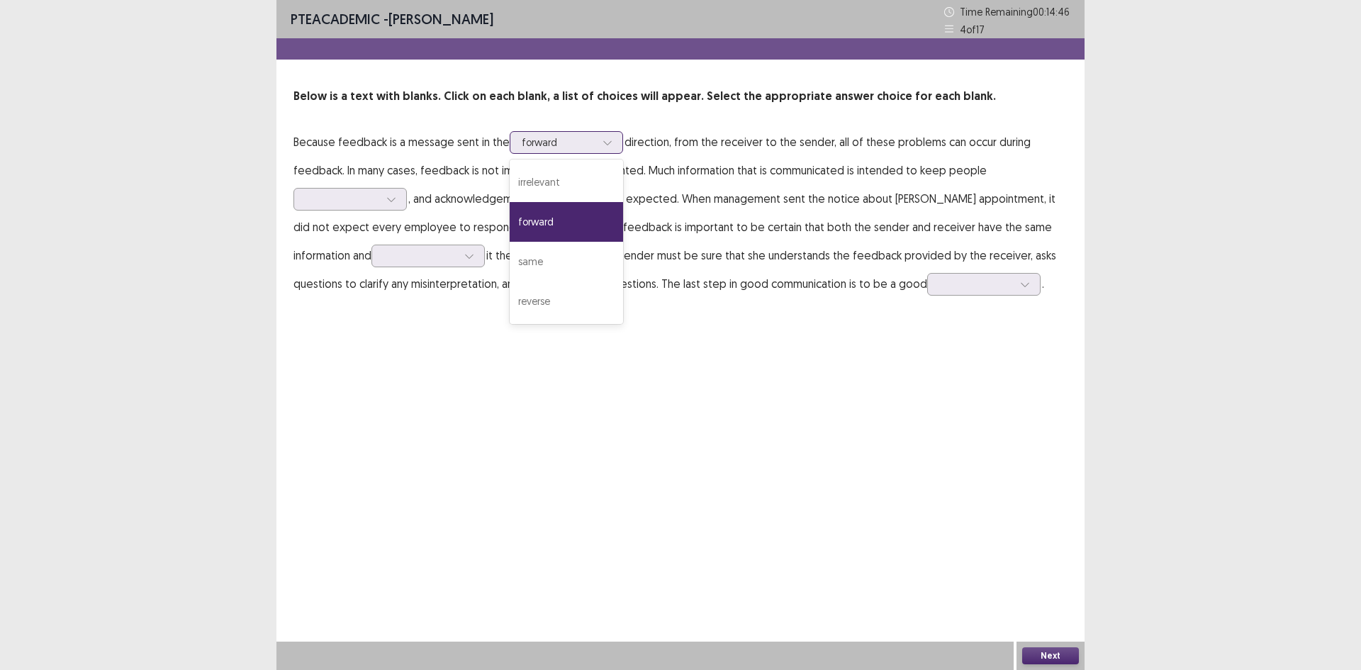
click at [572, 133] on div "forward" at bounding box center [559, 142] width 74 height 21
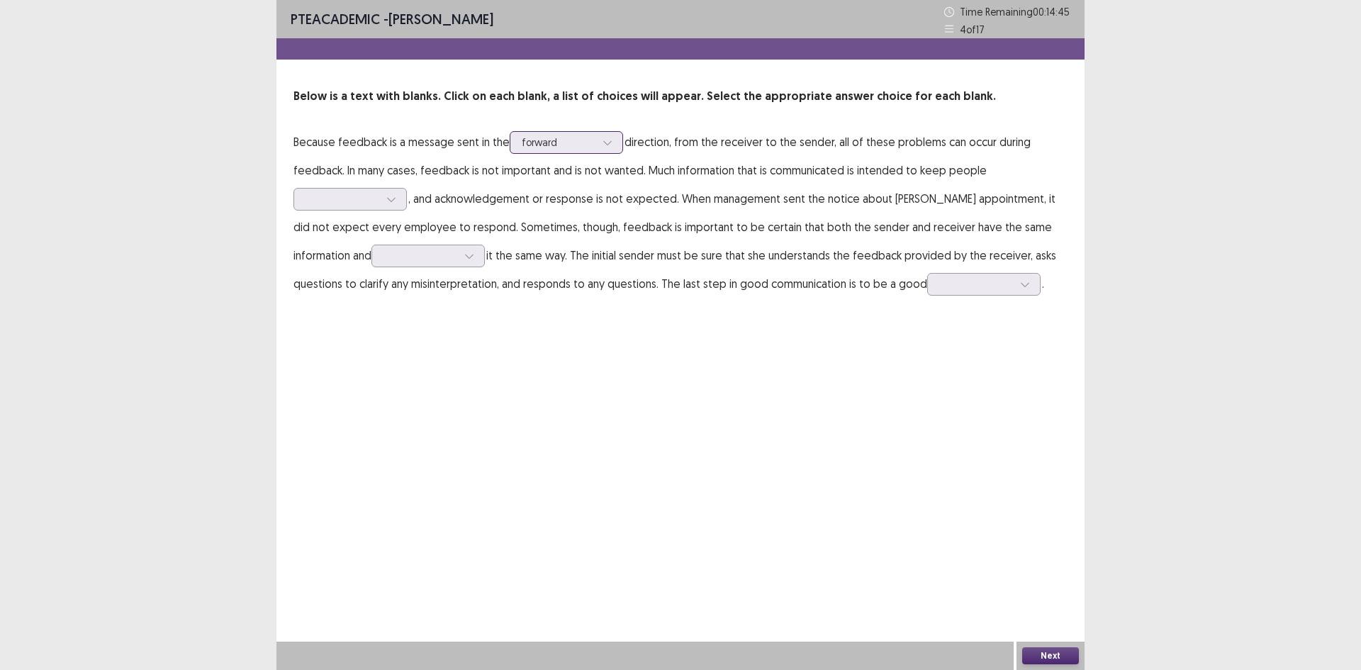
click at [572, 133] on div "forward" at bounding box center [559, 142] width 74 height 21
click at [372, 200] on div at bounding box center [342, 198] width 74 height 13
click at [372, 269] on div "informed" at bounding box center [349, 279] width 113 height 40
click at [459, 259] on div at bounding box center [469, 255] width 21 height 21
click at [371, 374] on div "interpret" at bounding box center [427, 375] width 113 height 40
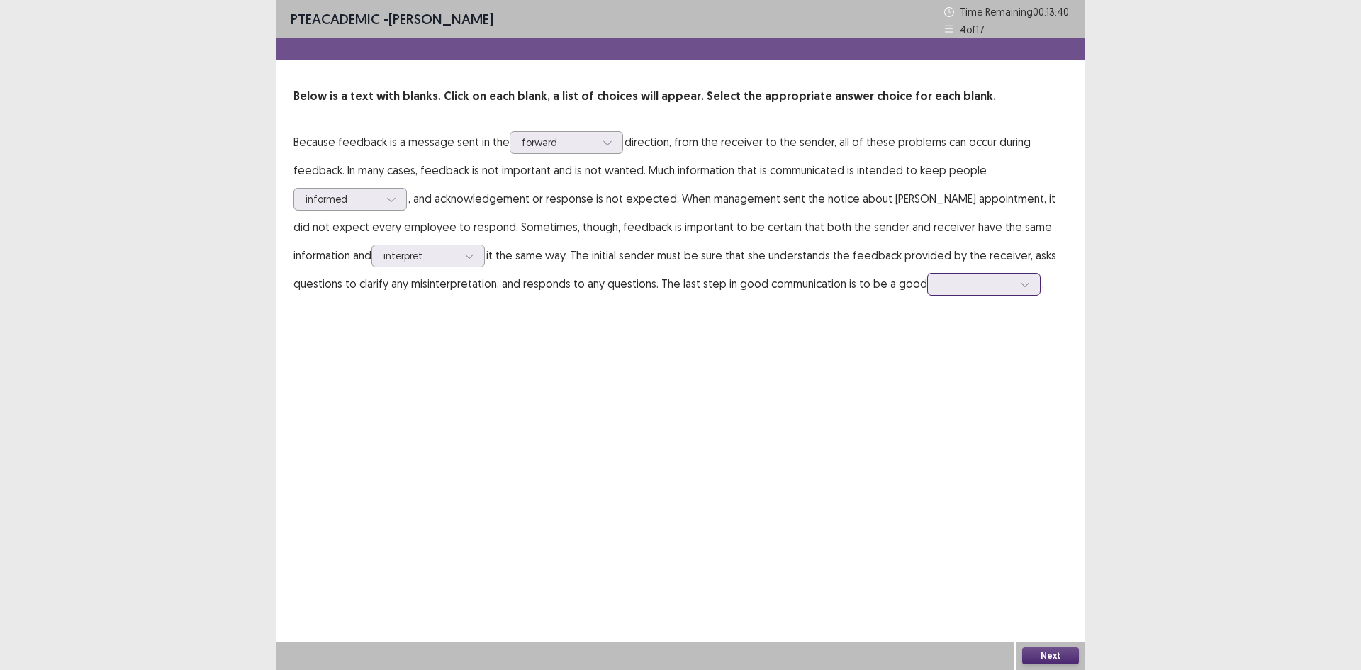
click at [939, 286] on div at bounding box center [976, 283] width 74 height 13
click at [927, 395] on div "listener" at bounding box center [983, 403] width 113 height 40
click at [1048, 656] on button "Next" at bounding box center [1050, 655] width 57 height 17
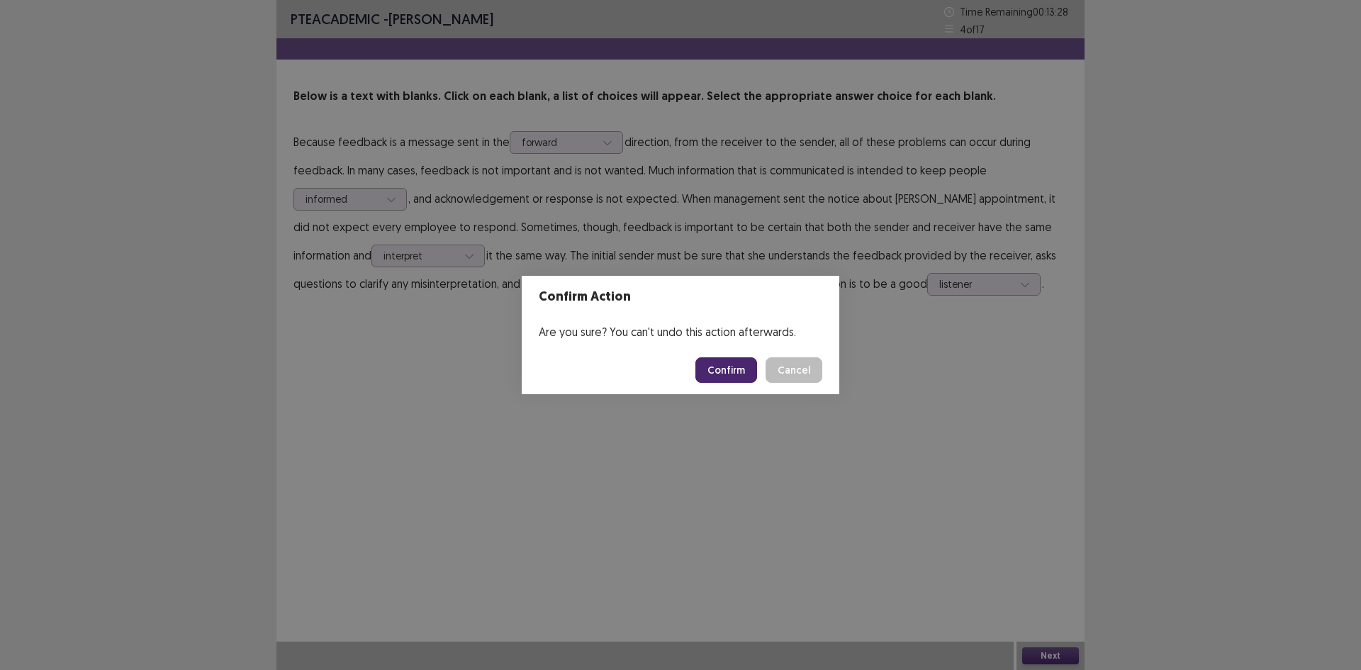
click at [720, 369] on button "Confirm" at bounding box center [726, 370] width 62 height 26
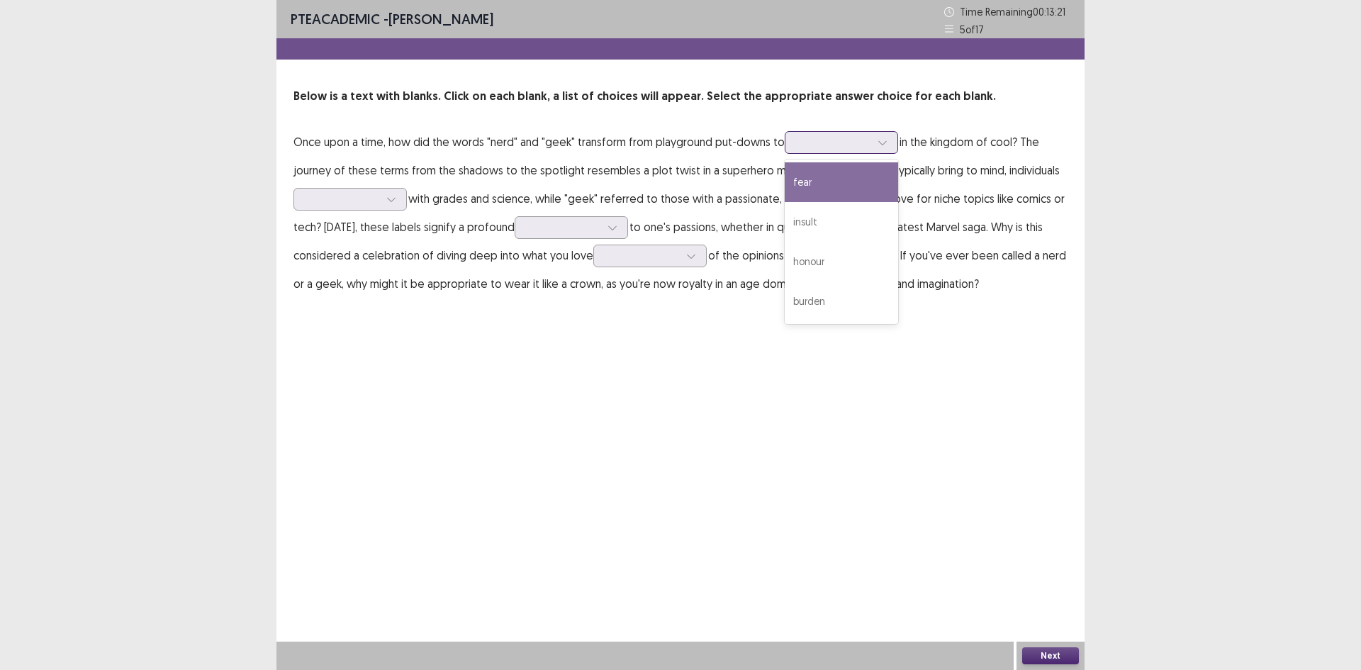
click at [790, 147] on div at bounding box center [841, 142] width 113 height 23
click at [795, 177] on div "fear" at bounding box center [841, 182] width 113 height 40
click at [805, 144] on div at bounding box center [834, 141] width 74 height 13
click at [824, 223] on div "insult" at bounding box center [841, 222] width 113 height 40
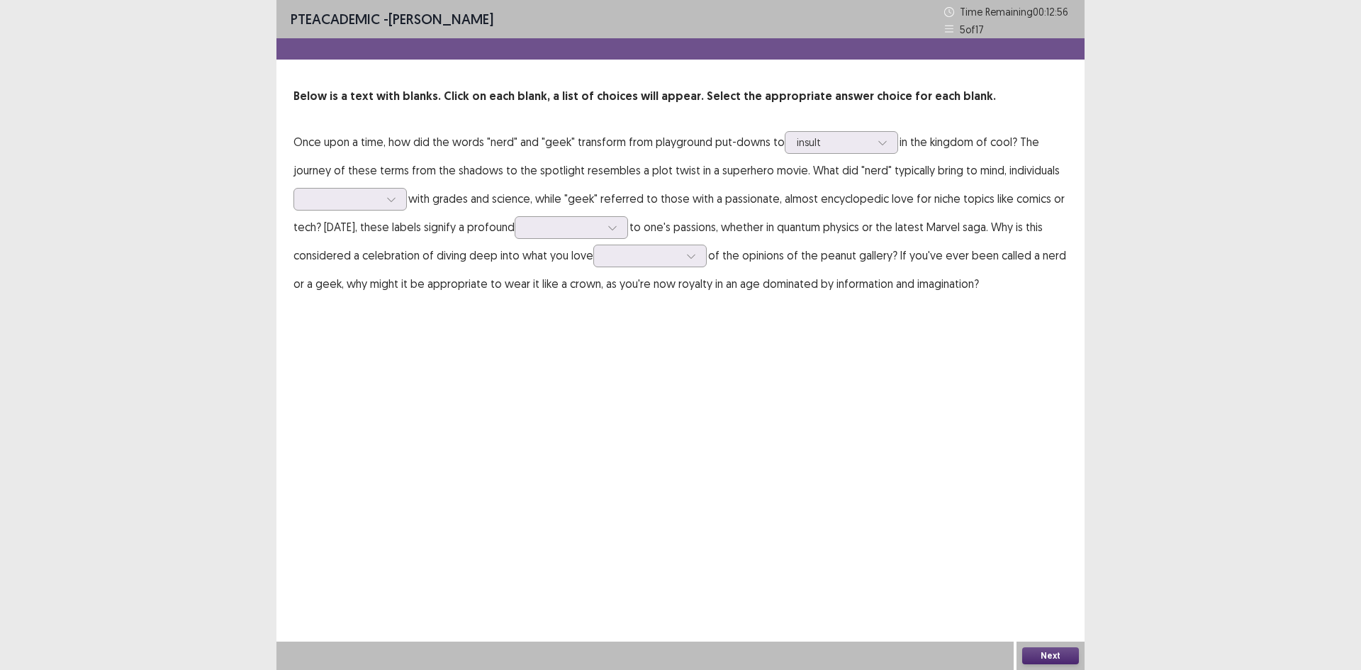
click at [341, 212] on p "Once upon a time, how did the words "nerd" and "geek" transform from playground…" at bounding box center [680, 213] width 774 height 170
click at [353, 196] on div at bounding box center [342, 198] width 74 height 13
click at [357, 232] on div "obsessed" at bounding box center [349, 239] width 113 height 40
click at [892, 145] on div "insult" at bounding box center [841, 142] width 113 height 23
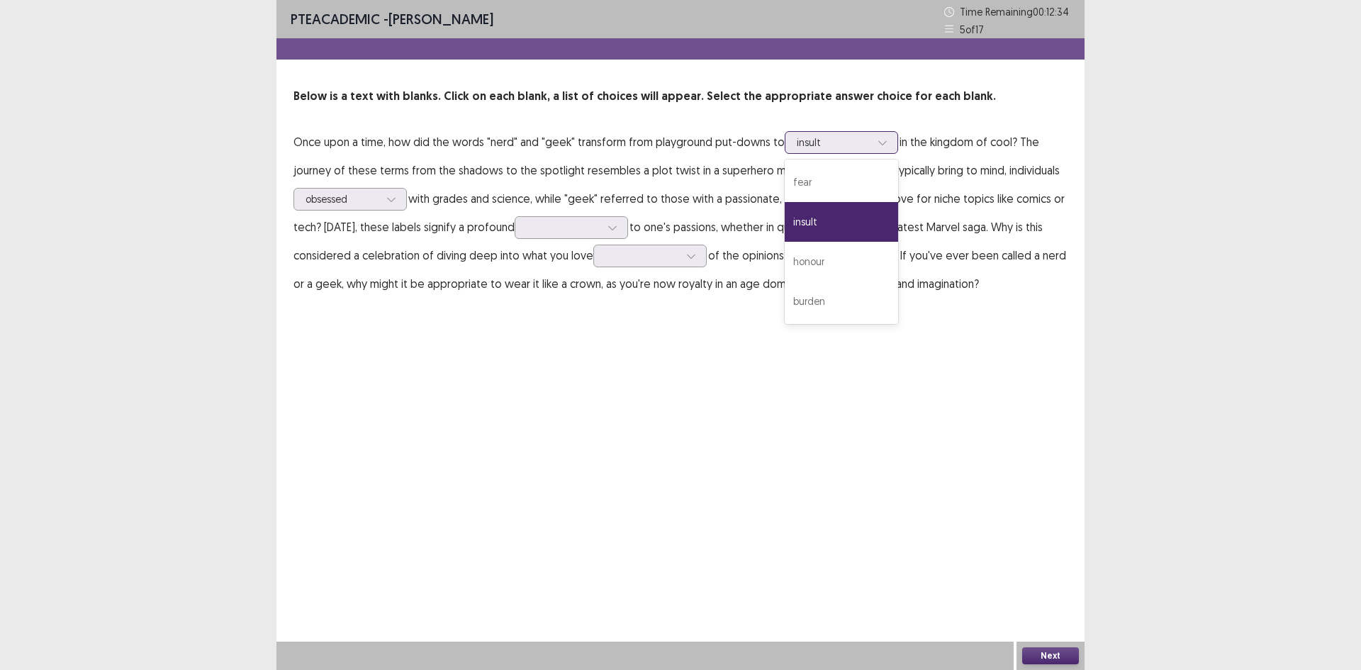
click at [833, 141] on div at bounding box center [834, 141] width 74 height 13
click at [821, 296] on div "burden" at bounding box center [841, 301] width 113 height 40
click at [820, 139] on div at bounding box center [834, 141] width 74 height 13
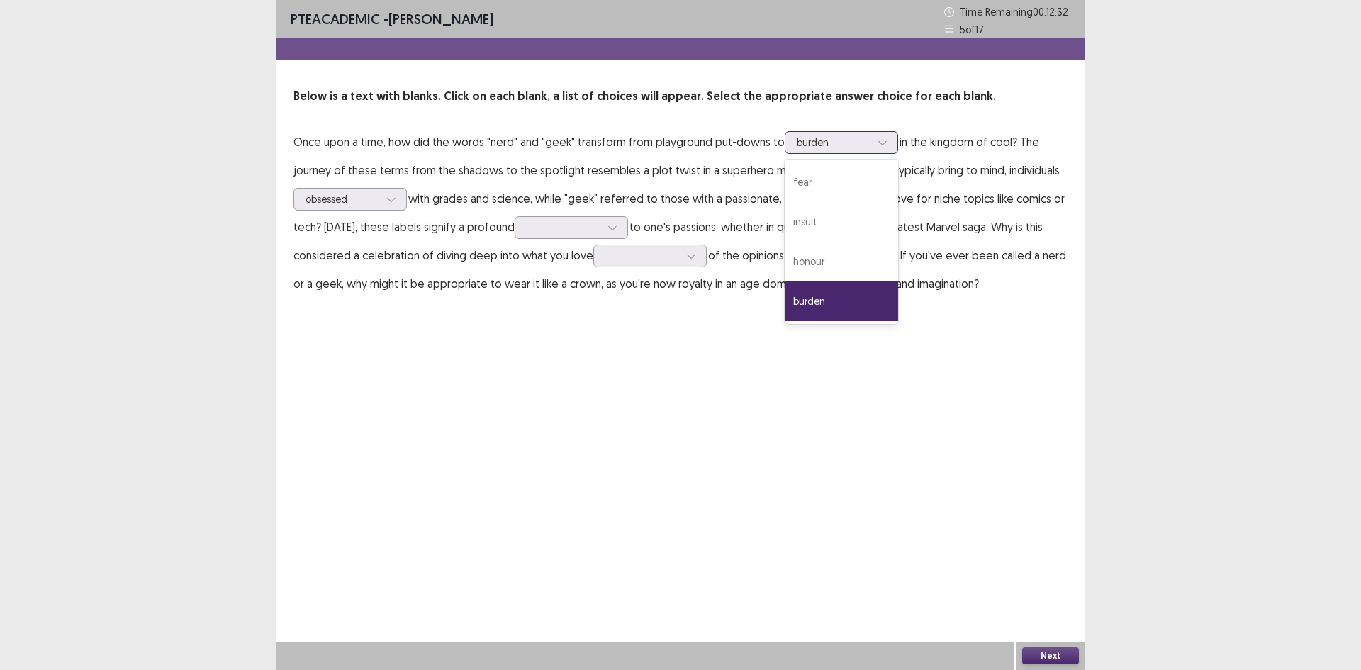
click at [820, 139] on div at bounding box center [834, 141] width 74 height 13
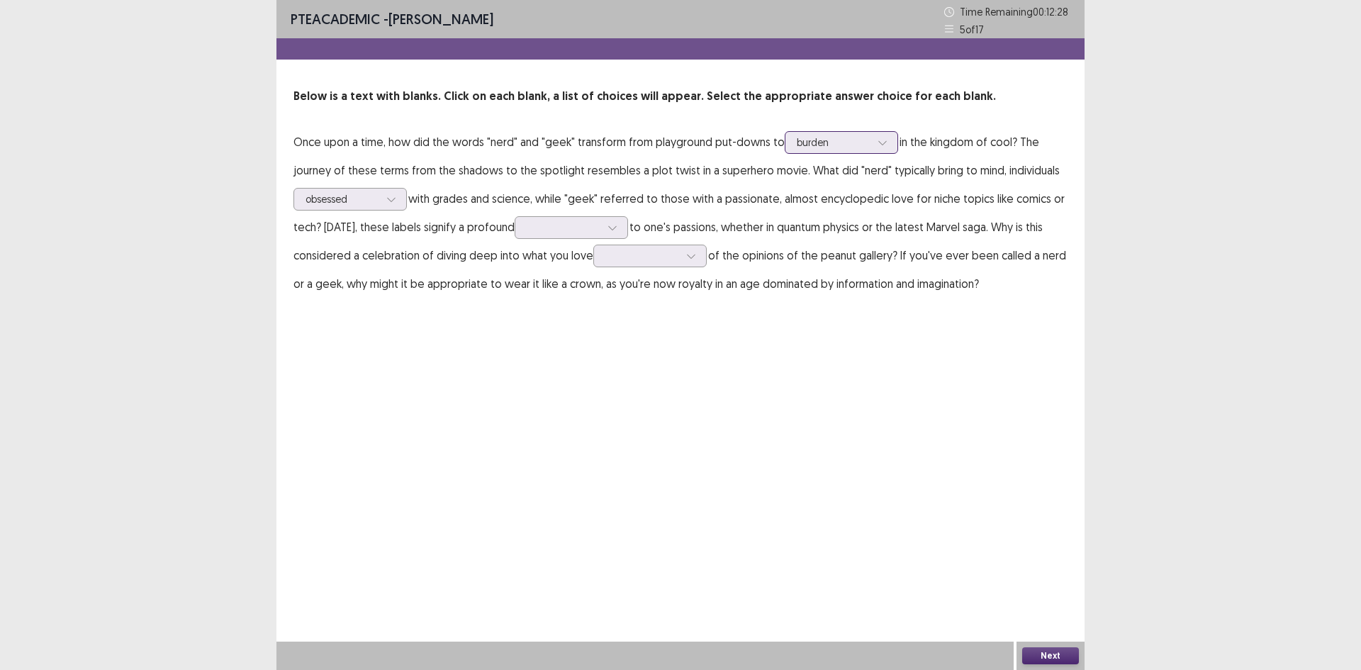
click at [820, 139] on div at bounding box center [834, 141] width 74 height 13
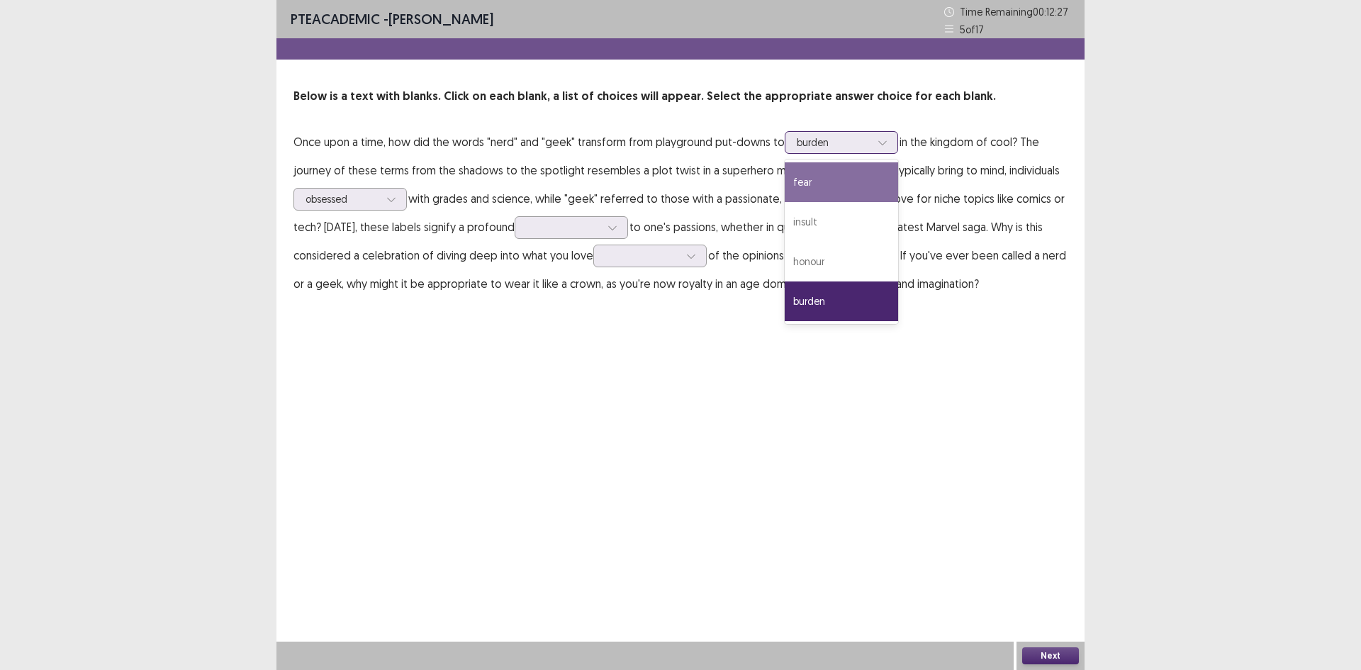
click at [826, 179] on div "fear" at bounding box center [841, 182] width 113 height 40
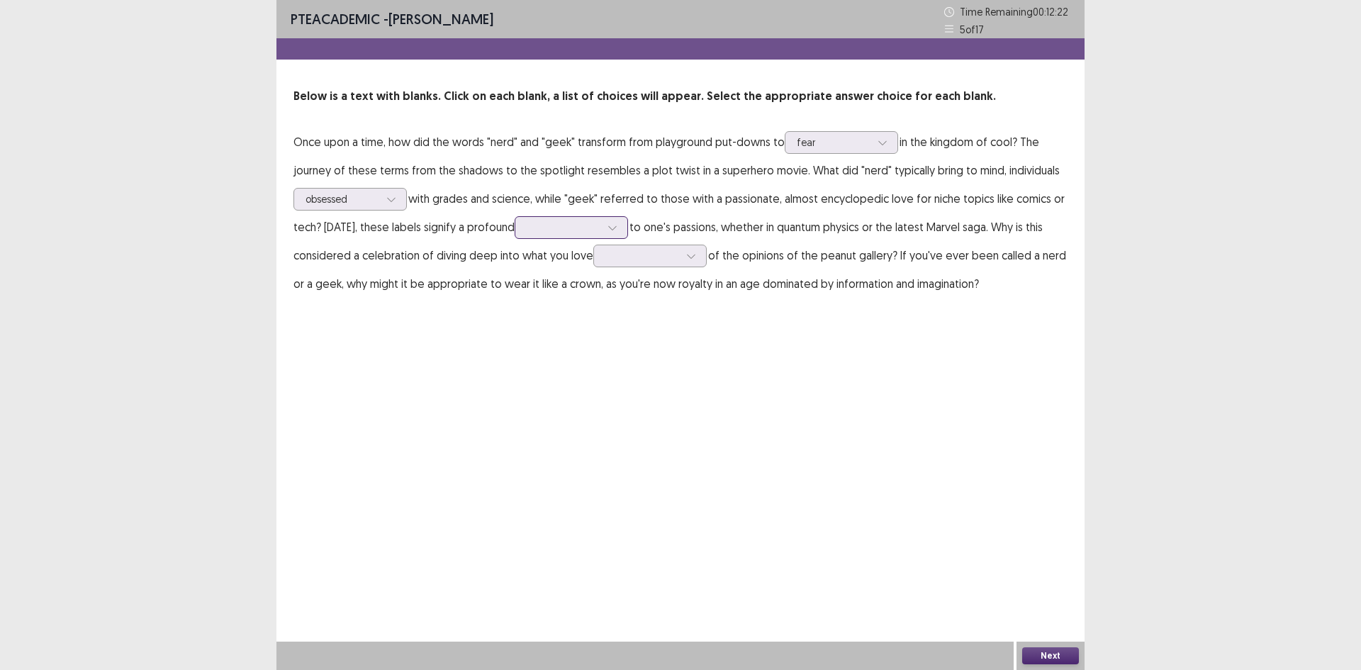
click at [554, 230] on div at bounding box center [564, 226] width 74 height 13
drag, startPoint x: 525, startPoint y: 236, endPoint x: 517, endPoint y: 239, distance: 8.3
click at [517, 239] on p "Once upon a time, how did the words "nerd" and "geek" transform from playground…" at bounding box center [680, 213] width 774 height 170
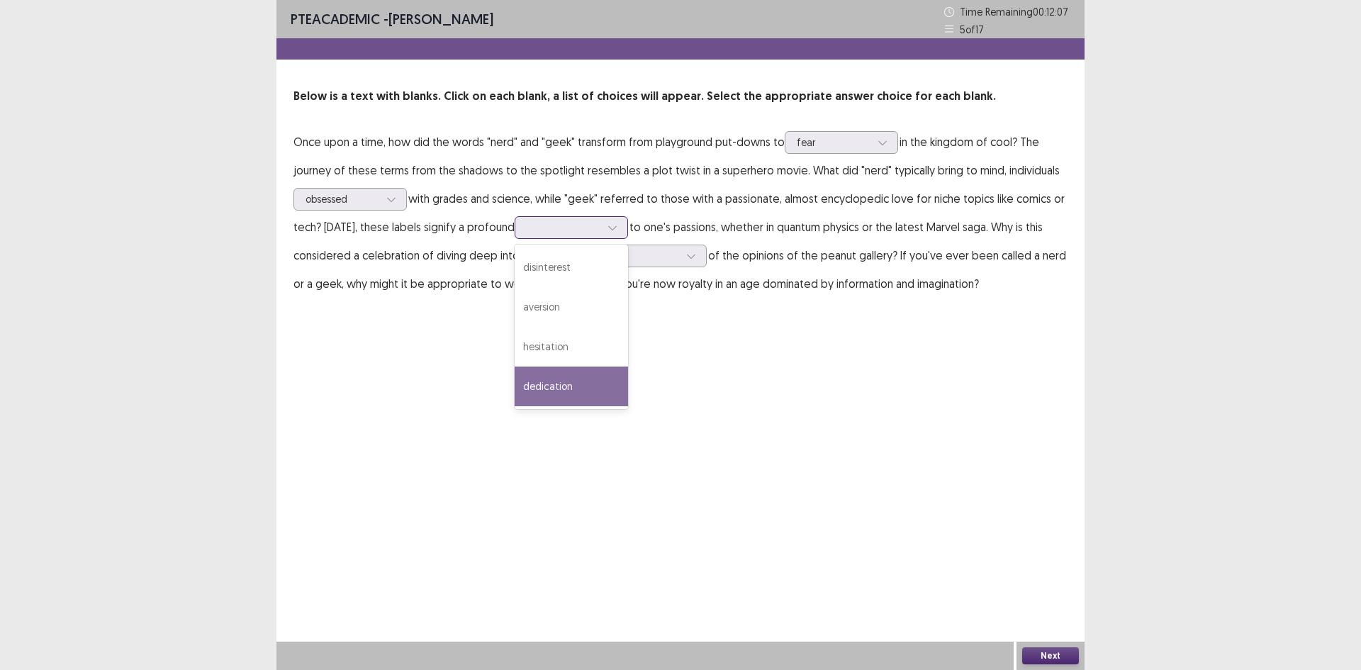
click at [570, 391] on div "dedication" at bounding box center [571, 386] width 113 height 40
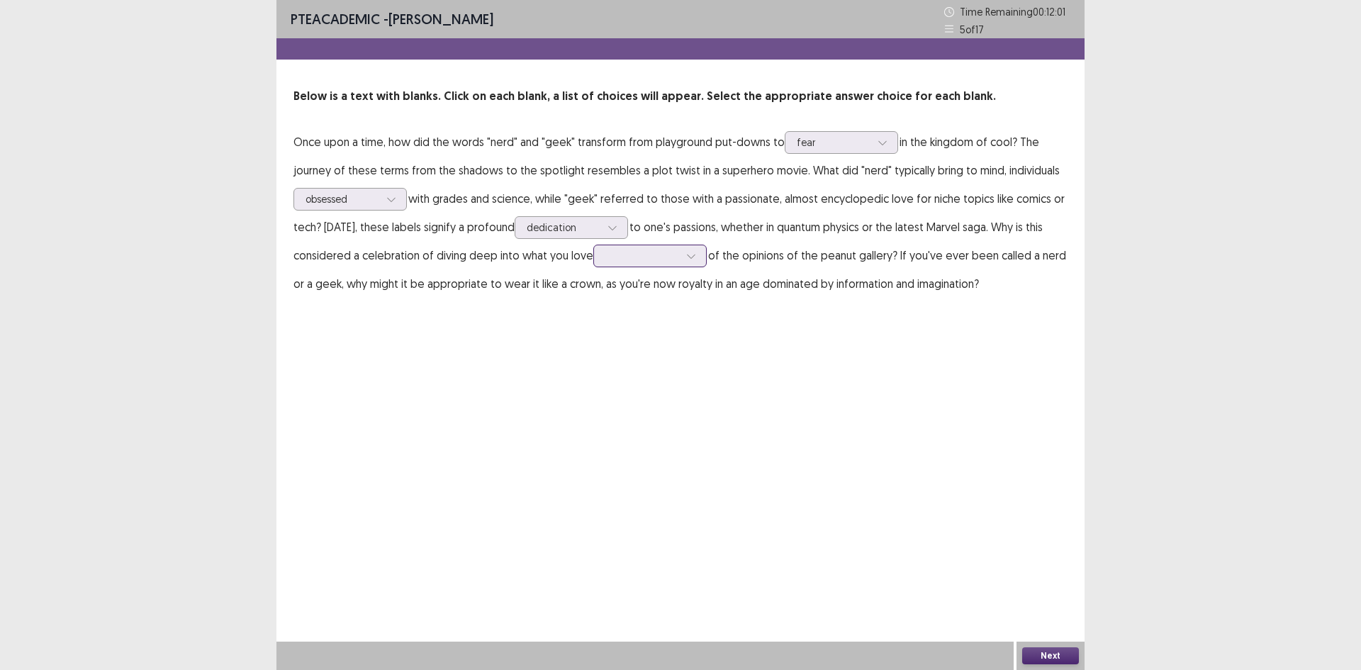
click at [605, 257] on input "text" at bounding box center [606, 255] width 3 height 11
click at [631, 416] on div "considering" at bounding box center [649, 415] width 113 height 40
click at [1048, 647] on button "Next" at bounding box center [1050, 655] width 57 height 17
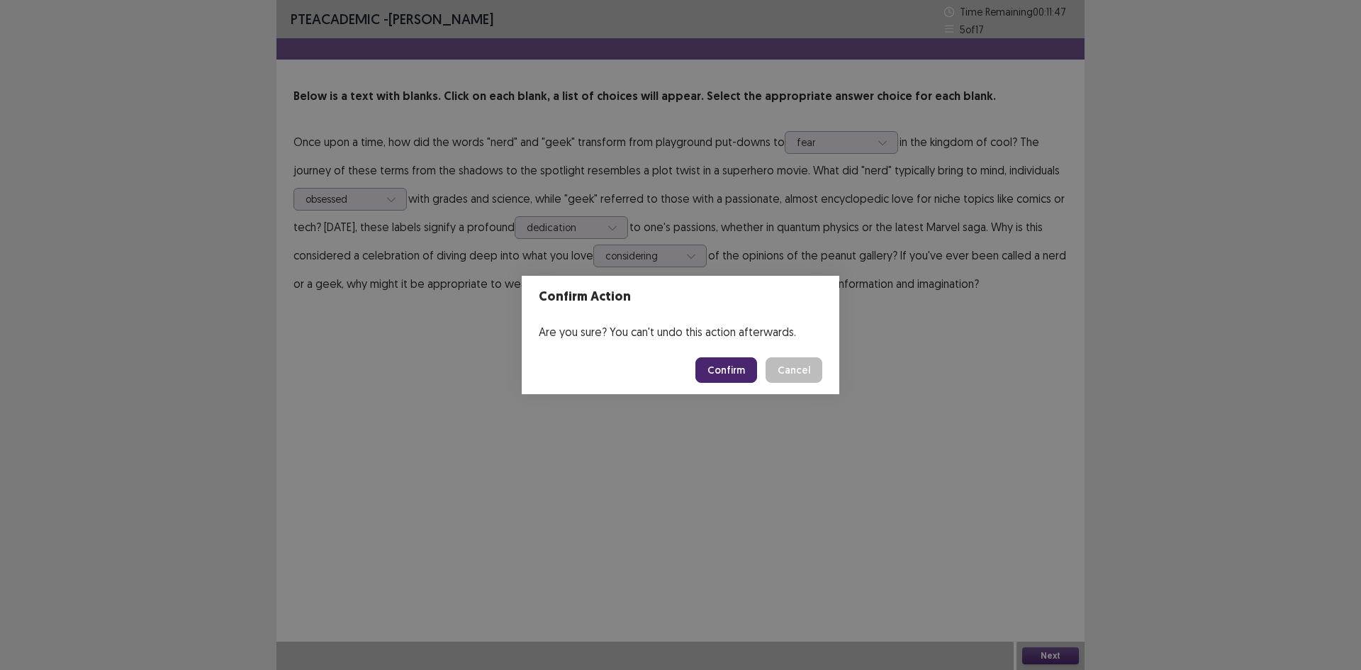
click at [700, 356] on footer "Confirm Cancel" at bounding box center [681, 370] width 318 height 48
click at [715, 369] on button "Confirm" at bounding box center [726, 370] width 62 height 26
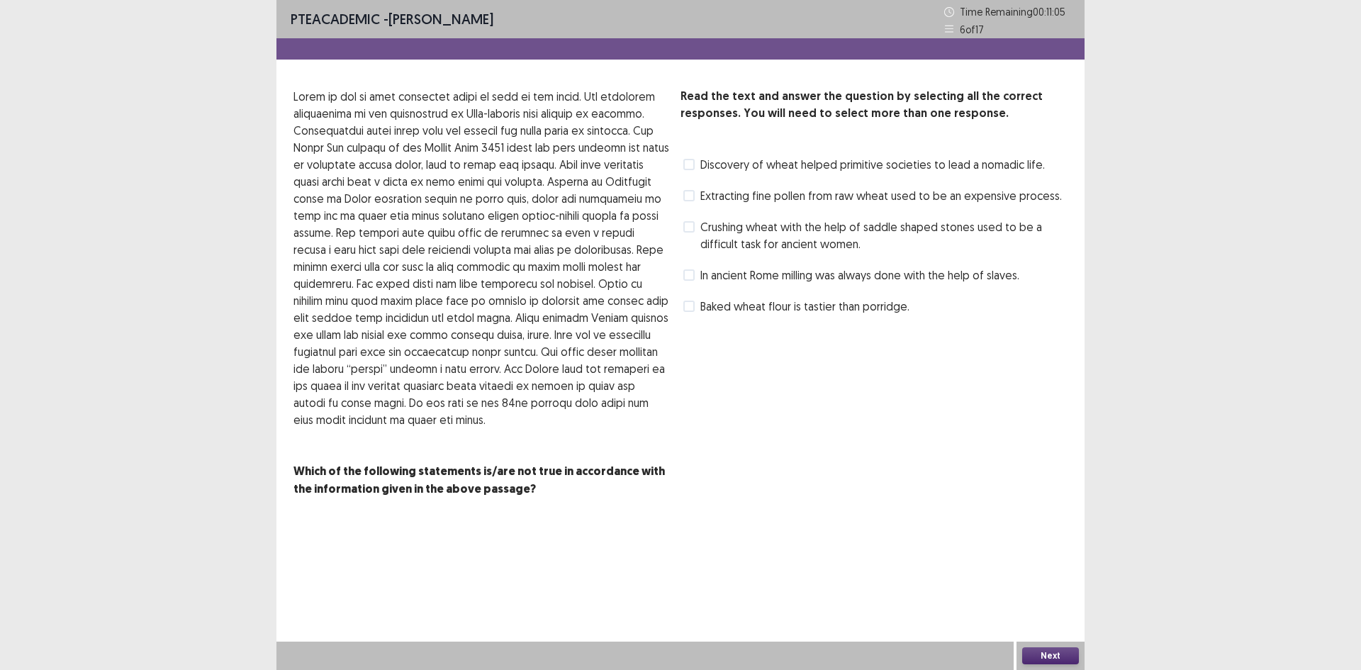
click at [765, 162] on span "Discovery of wheat helped primitive societies to lead a nomadic life." at bounding box center [872, 164] width 344 height 17
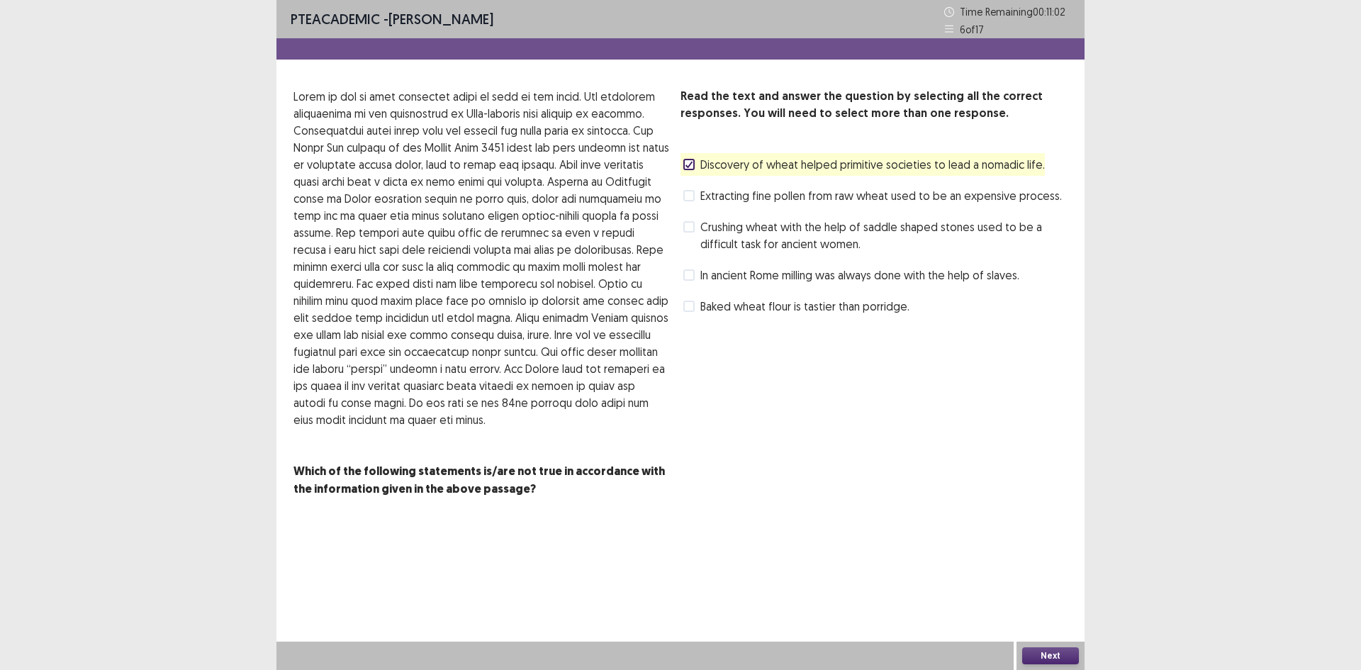
click at [741, 276] on span "In ancient Rome milling was always done with the help of slaves." at bounding box center [859, 274] width 319 height 17
click at [1058, 660] on button "Next" at bounding box center [1050, 655] width 57 height 17
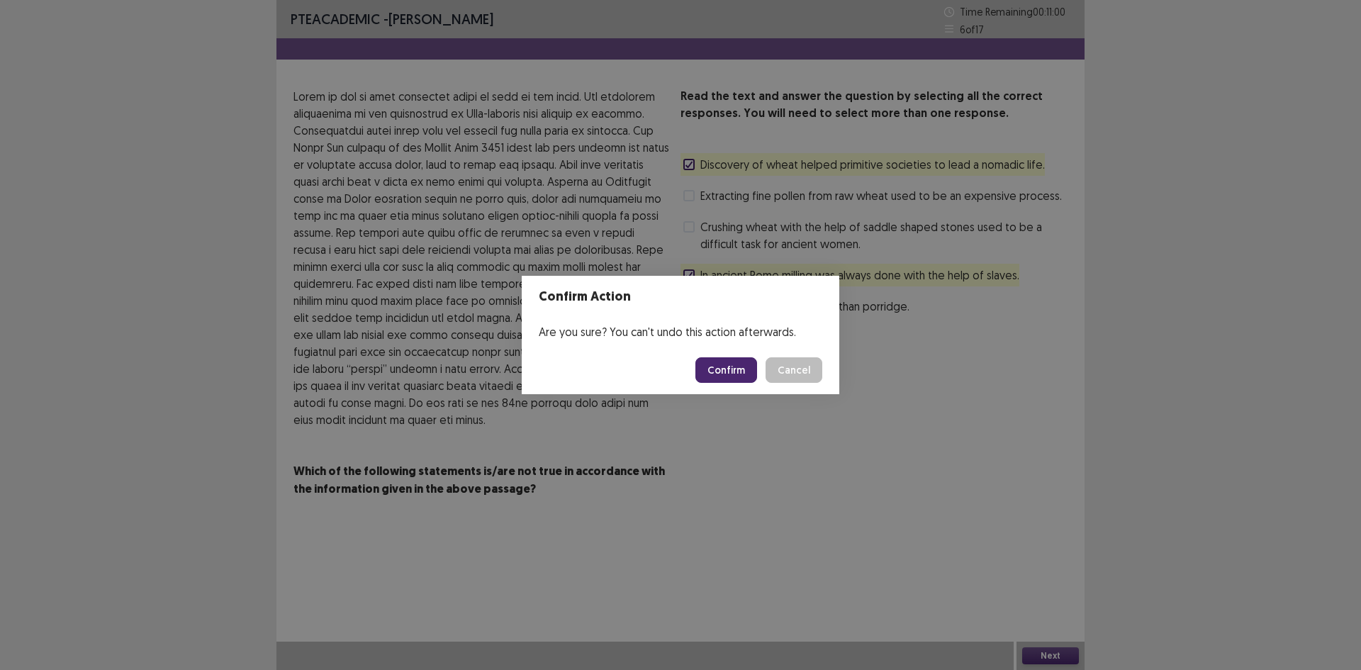
click at [744, 374] on button "Confirm" at bounding box center [726, 370] width 62 height 26
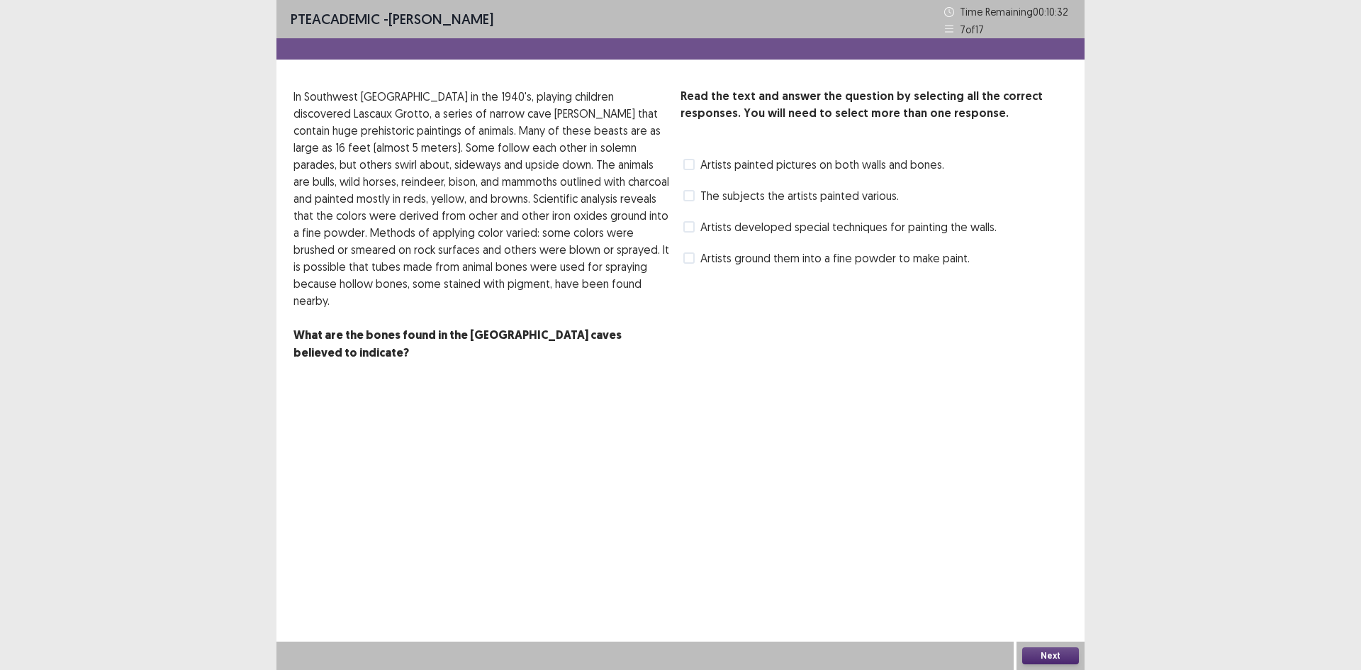
click at [707, 189] on span "The subjects the artists painted various." at bounding box center [799, 195] width 198 height 17
click at [709, 225] on span "Artists developed special techniques for painting the walls." at bounding box center [848, 226] width 296 height 17
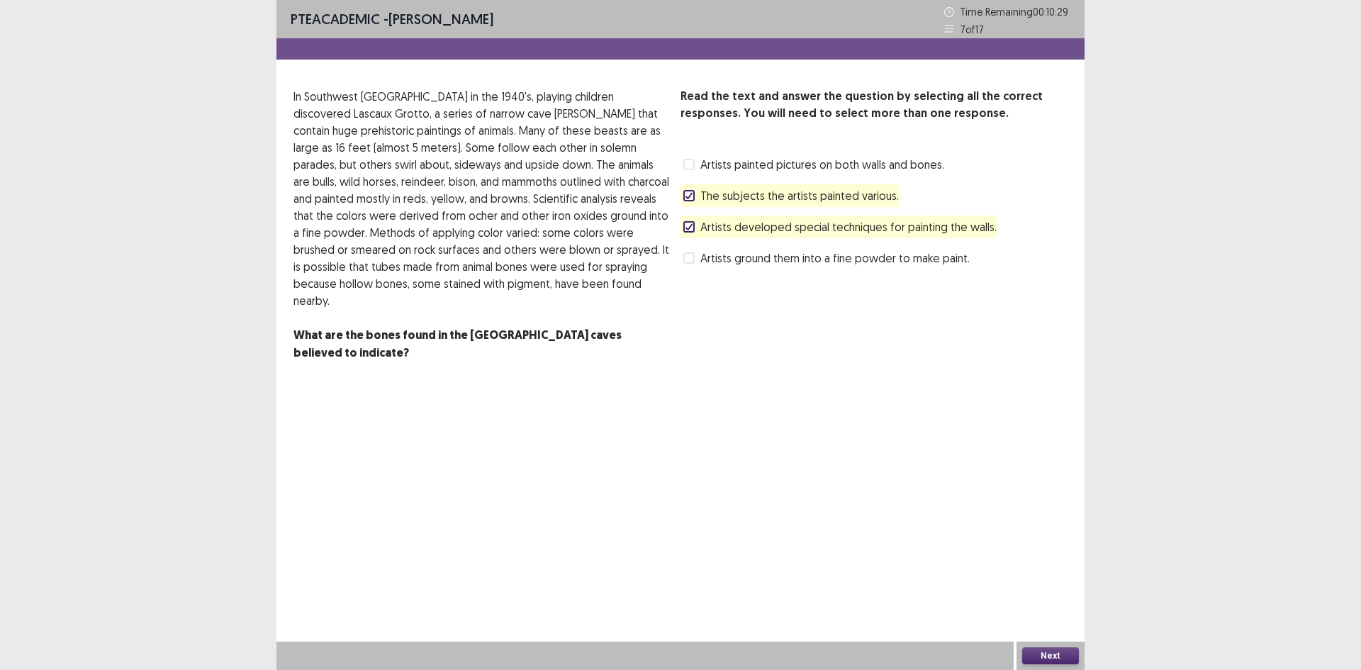
click at [736, 266] on div "Artists ground them into a fine powder to make paint." at bounding box center [824, 258] width 289 height 23
click at [740, 259] on span "Artists ground them into a fine powder to make paint." at bounding box center [834, 257] width 269 height 17
click at [1034, 640] on div "PTE academic - vanessa Vargas Time Remaining 00 : 10 : 27 7 of 17 Read the text…" at bounding box center [680, 335] width 808 height 670
click at [1036, 651] on button "Next" at bounding box center [1050, 655] width 57 height 17
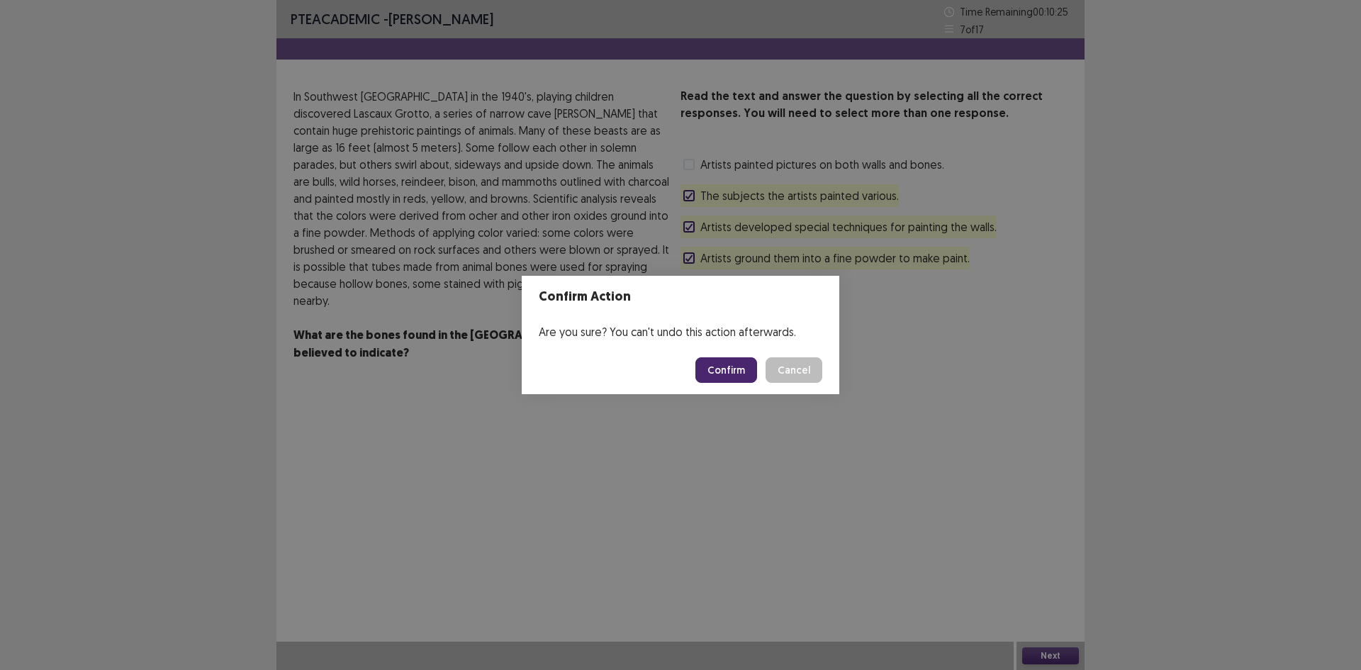
click at [743, 369] on button "Confirm" at bounding box center [726, 370] width 62 height 26
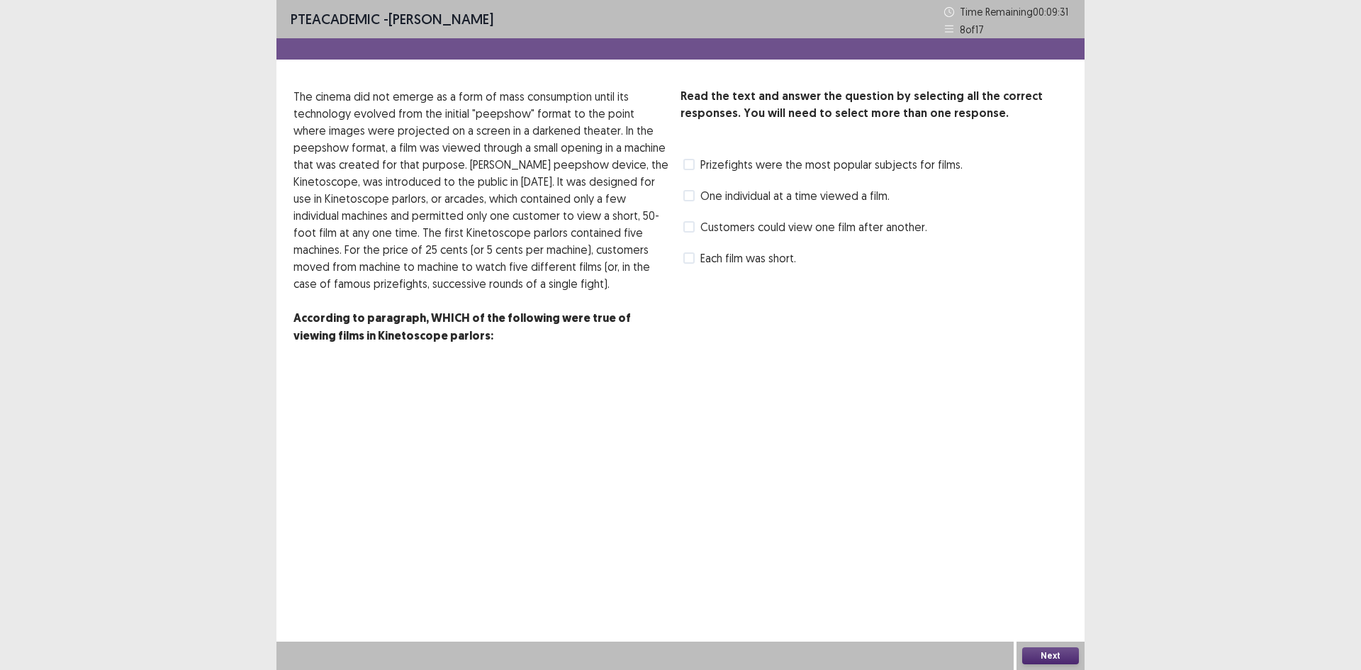
drag, startPoint x: 332, startPoint y: 186, endPoint x: 400, endPoint y: 180, distance: 68.3
click at [400, 180] on p "The cinema did not emerge as a form of mass consumption until its technology ev…" at bounding box center [481, 190] width 376 height 204
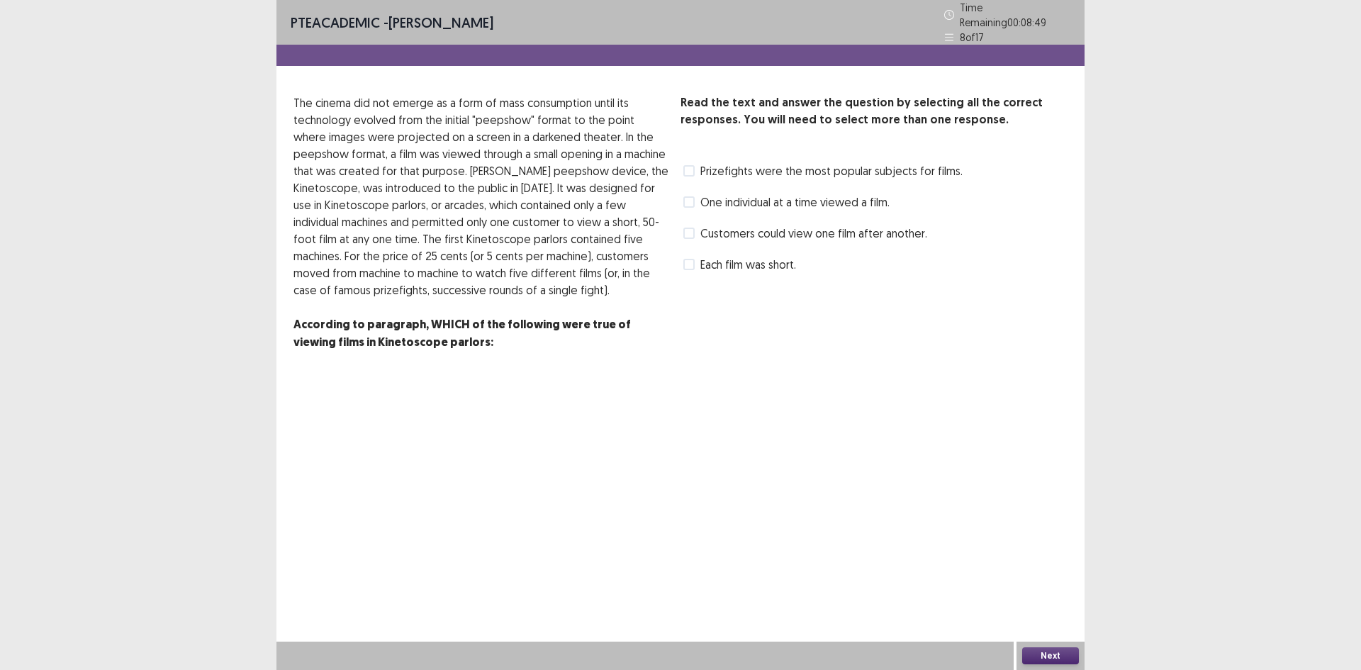
click at [756, 202] on span "One individual at a time viewed a film." at bounding box center [794, 201] width 189 height 17
click at [754, 236] on div "Customers could view one film after another." at bounding box center [803, 233] width 247 height 23
click at [755, 230] on span "Customers could view one film after another." at bounding box center [813, 233] width 227 height 17
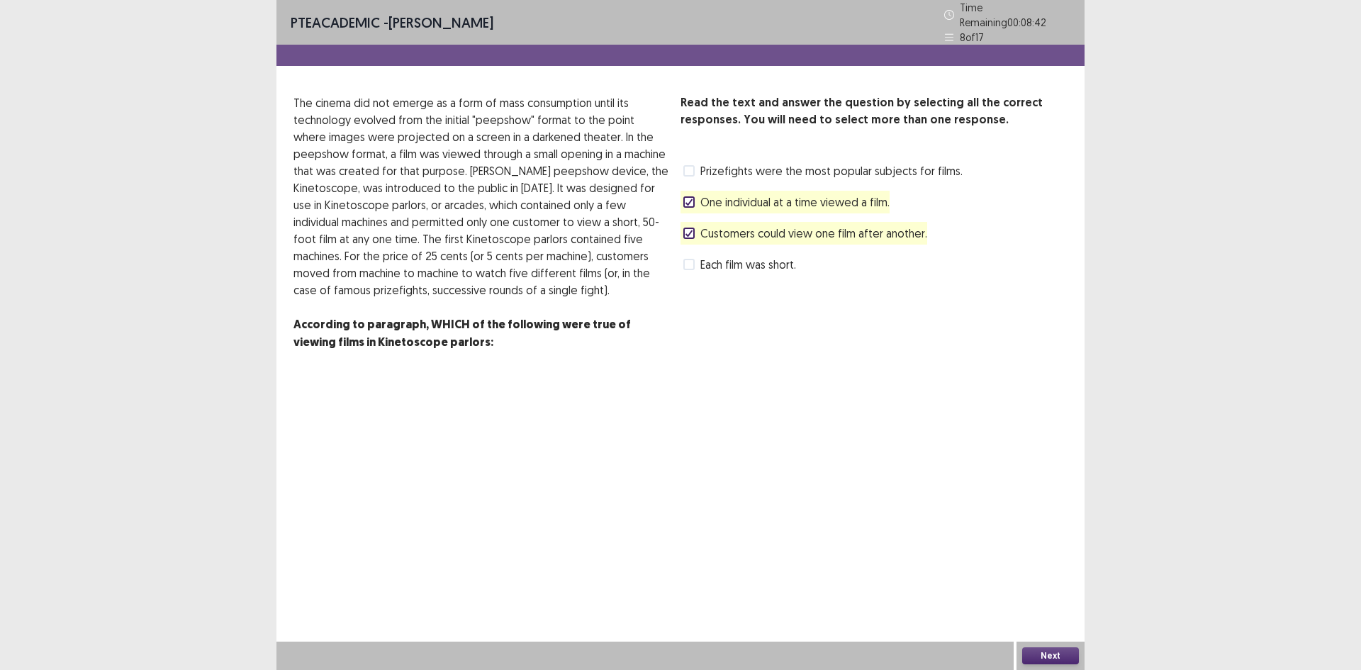
click at [757, 207] on div "Read the text and answer the question by selecting all the correct responses. Y…" at bounding box center [873, 184] width 387 height 181
click at [758, 201] on span "One individual at a time viewed a film." at bounding box center [794, 201] width 189 height 17
click at [746, 193] on span "One individual at a time viewed a film." at bounding box center [794, 201] width 189 height 17
click at [714, 166] on span "Prizefights were the most popular subjects for films." at bounding box center [831, 170] width 262 height 17
click at [731, 274] on div "Read the text and answer the question by selecting all the correct responses. Y…" at bounding box center [873, 231] width 387 height 274
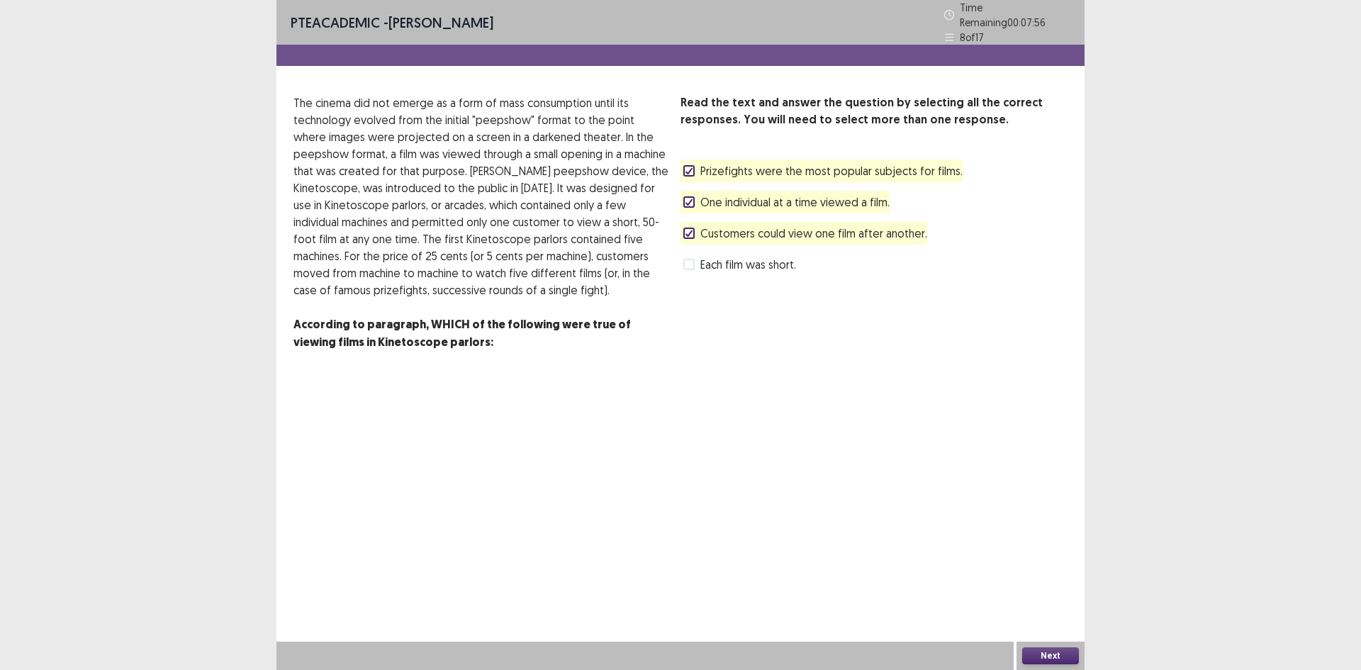
drag, startPoint x: 733, startPoint y: 261, endPoint x: 755, endPoint y: 235, distance: 33.7
click at [739, 259] on span "Each film was short." at bounding box center [748, 264] width 96 height 17
click at [777, 150] on div "Read the text and answer the question by selecting all the correct responses. Y…" at bounding box center [873, 184] width 387 height 181
click at [773, 162] on span "Prizefights were the most popular subjects for films." at bounding box center [831, 170] width 262 height 17
click at [1026, 648] on button "Next" at bounding box center [1050, 655] width 57 height 17
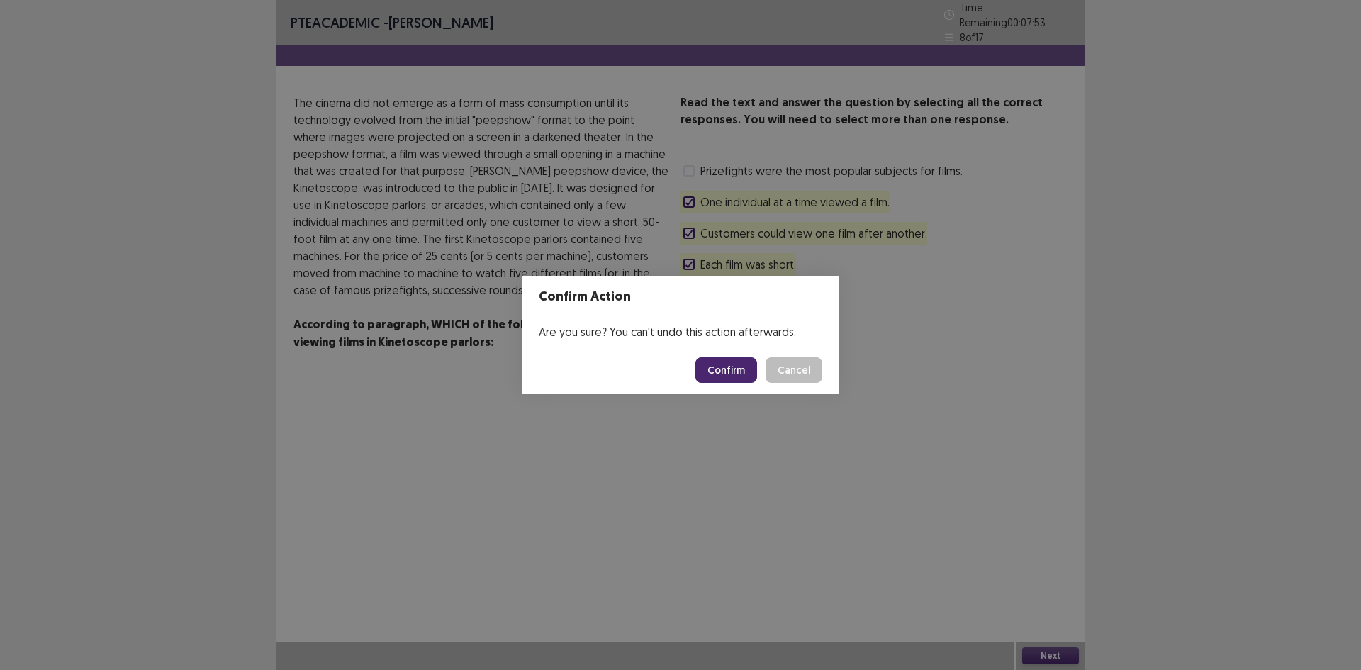
click at [722, 385] on footer "Confirm Cancel" at bounding box center [681, 370] width 318 height 48
click at [726, 381] on button "Confirm" at bounding box center [726, 370] width 62 height 26
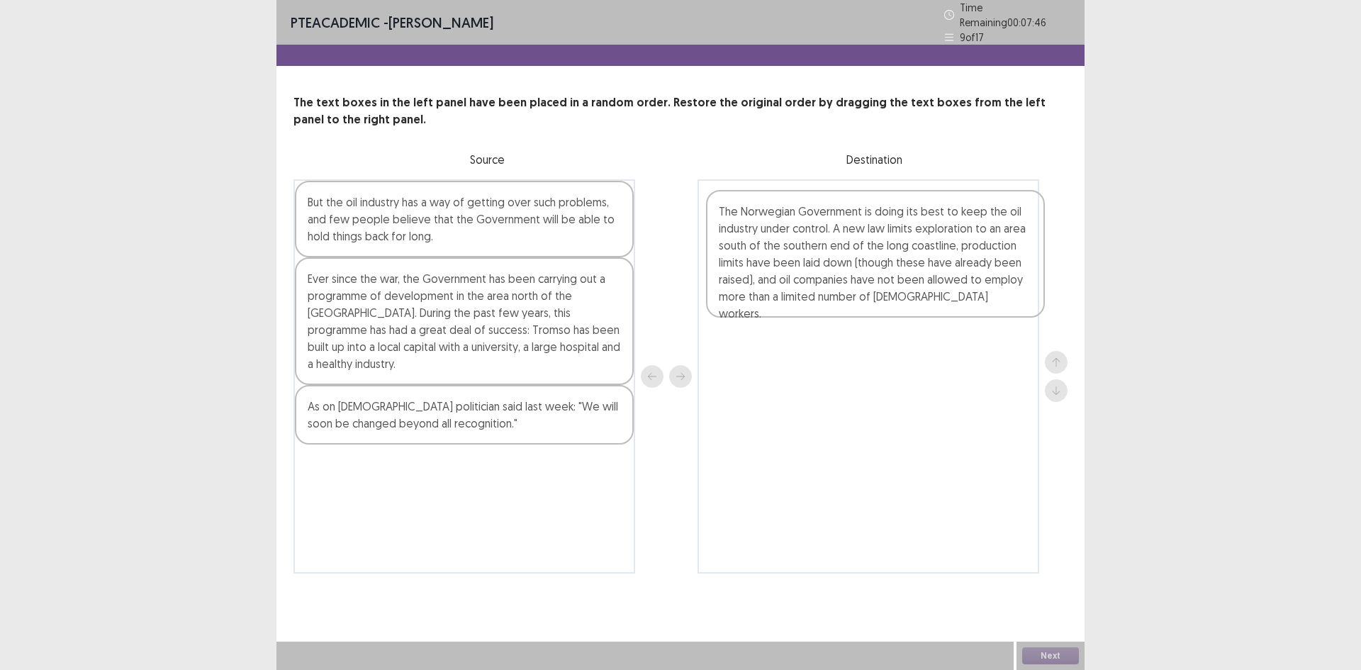
drag, startPoint x: 455, startPoint y: 452, endPoint x: 872, endPoint y: 276, distance: 453.2
click at [872, 276] on div "But the oil industry has a way of getting over such problems, and few people be…" at bounding box center [680, 376] width 774 height 394
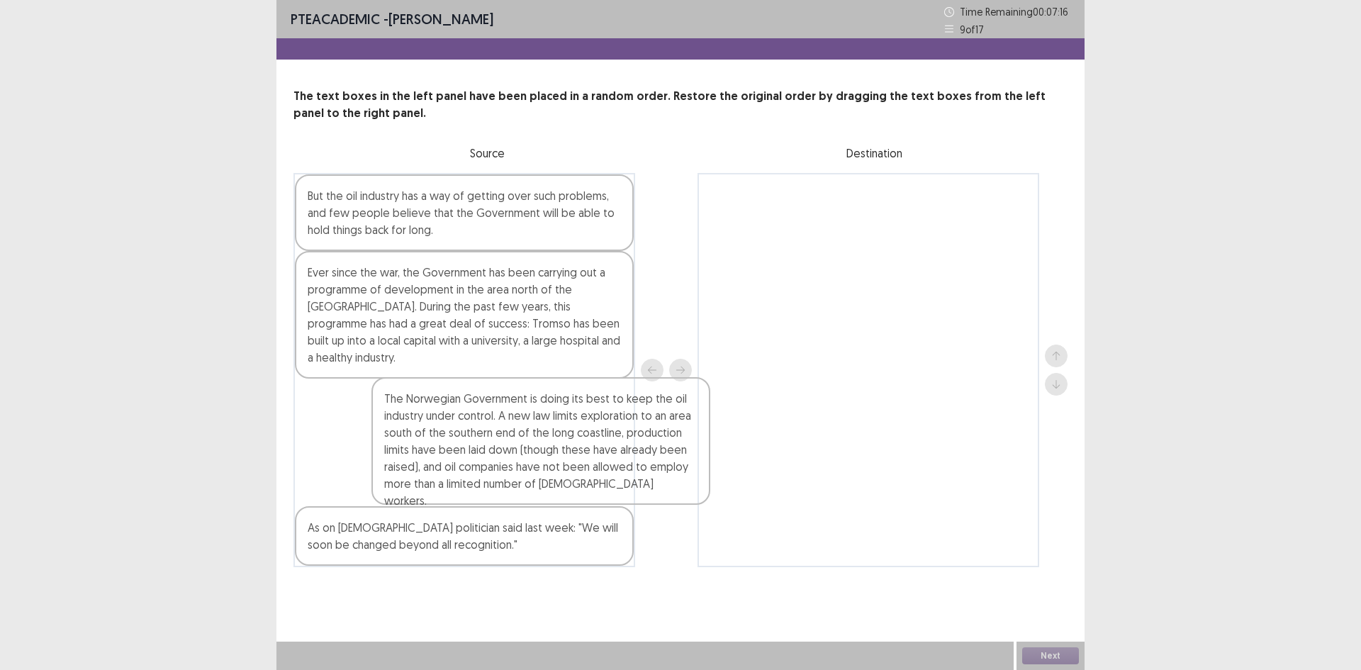
drag, startPoint x: 860, startPoint y: 241, endPoint x: 505, endPoint y: 448, distance: 411.6
click at [514, 445] on div "But the oil industry has a way of getting over such problems, and few people be…" at bounding box center [680, 370] width 774 height 394
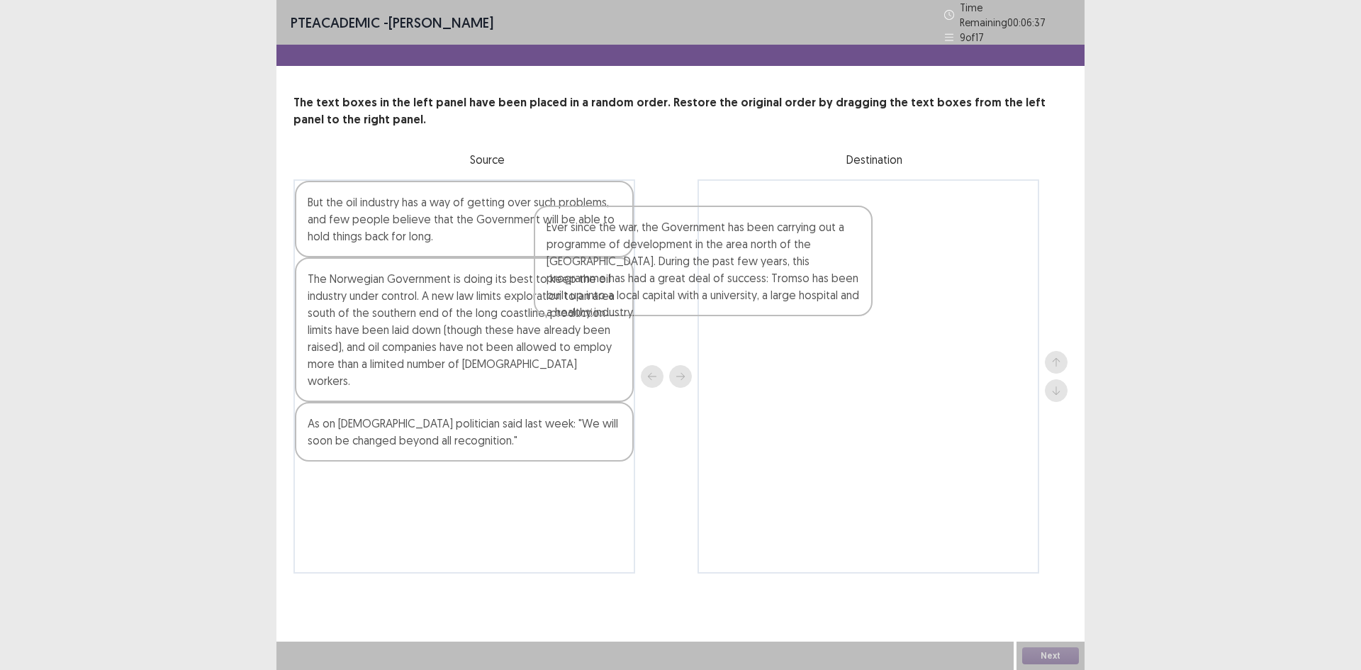
drag, startPoint x: 626, startPoint y: 313, endPoint x: 817, endPoint y: 278, distance: 194.5
click at [817, 278] on div "But the oil industry has a way of getting over such problems, and few people be…" at bounding box center [680, 376] width 774 height 394
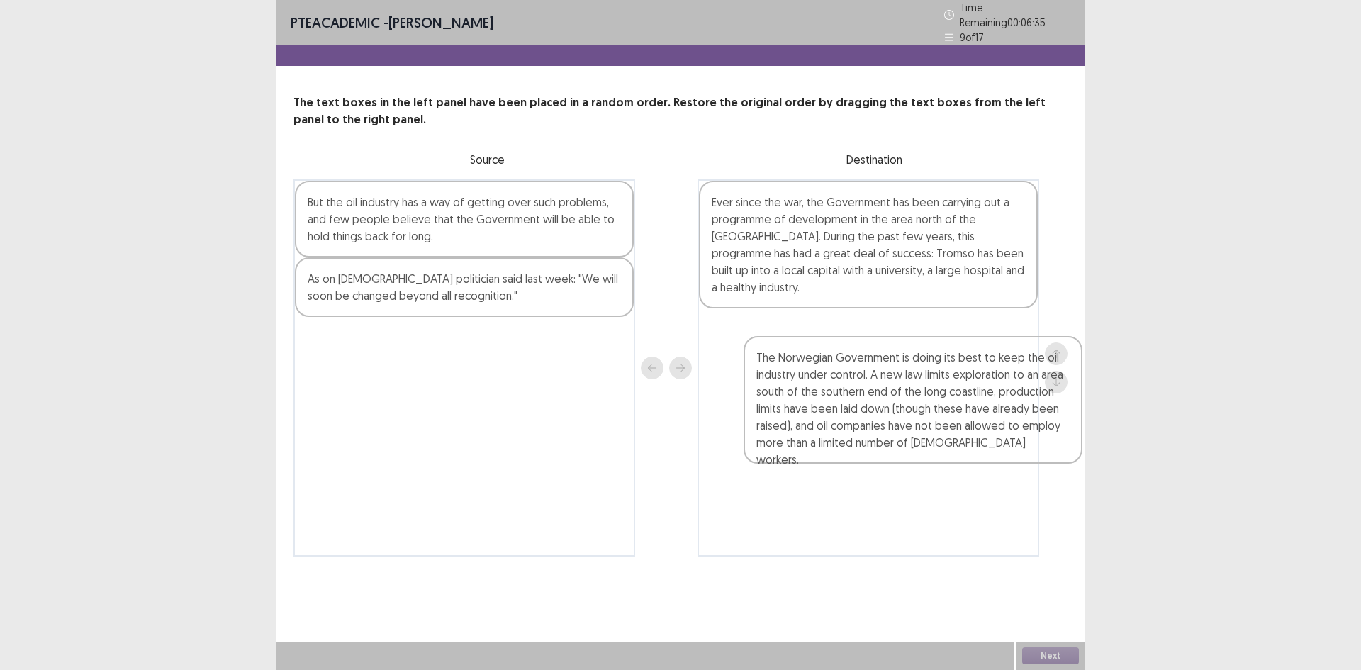
drag, startPoint x: 465, startPoint y: 336, endPoint x: 928, endPoint y: 410, distance: 468.8
click at [928, 410] on div "But the oil industry has a way of getting over such problems, and few people be…" at bounding box center [680, 367] width 774 height 377
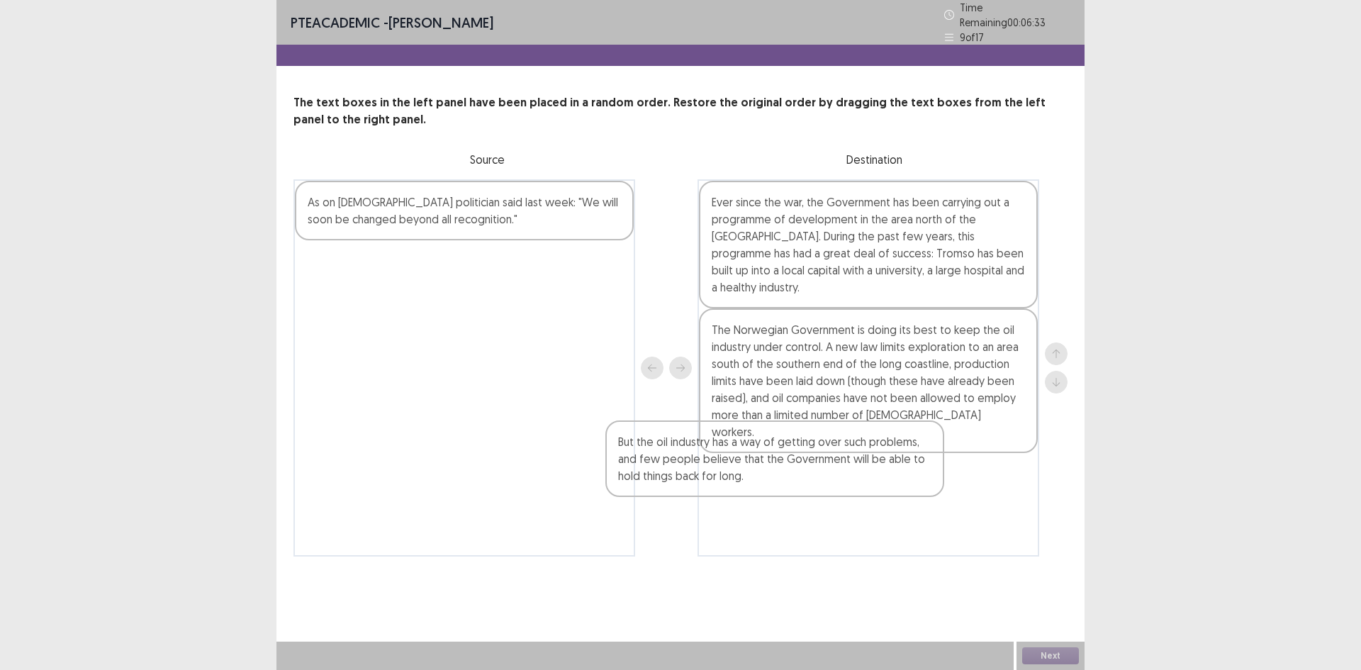
drag, startPoint x: 576, startPoint y: 245, endPoint x: 944, endPoint y: 498, distance: 446.5
click at [944, 498] on div "But the oil industry has a way of getting over such problems, and few people be…" at bounding box center [680, 367] width 774 height 377
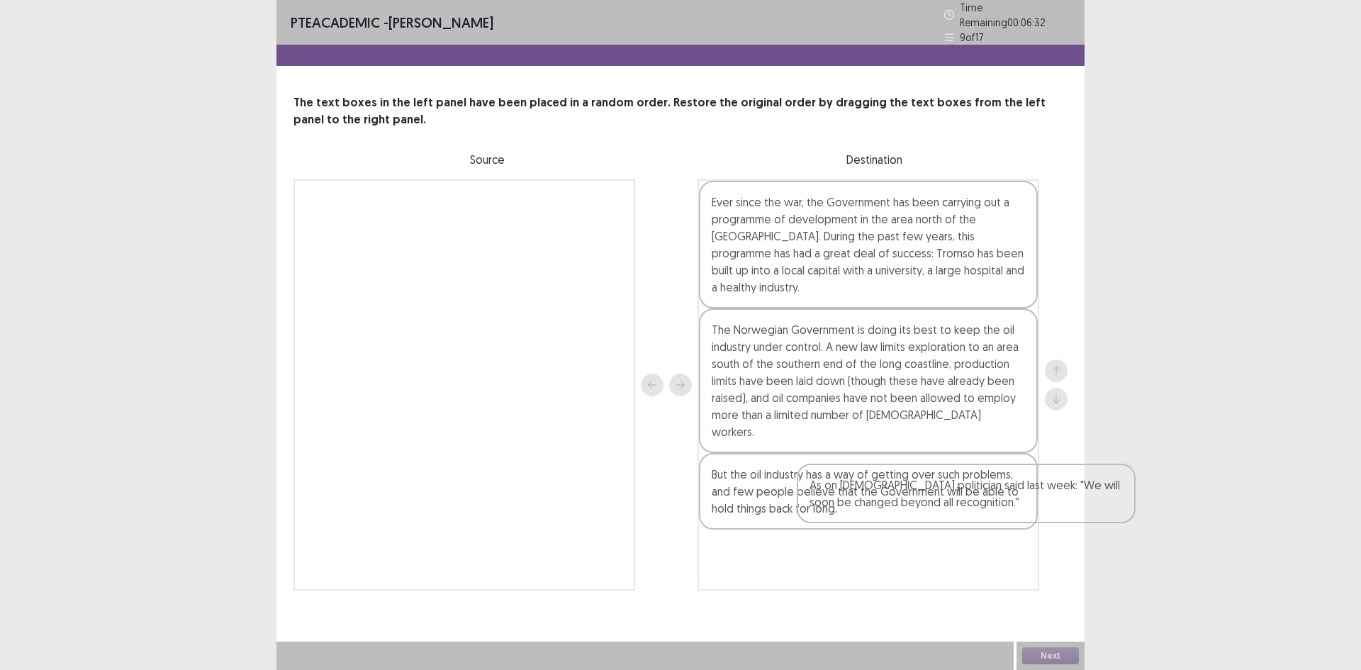
drag, startPoint x: 470, startPoint y: 197, endPoint x: 916, endPoint y: 495, distance: 536.6
click at [916, 495] on div "As on Norwegian politician said last week: "We will soon be changed beyond all …" at bounding box center [680, 384] width 774 height 411
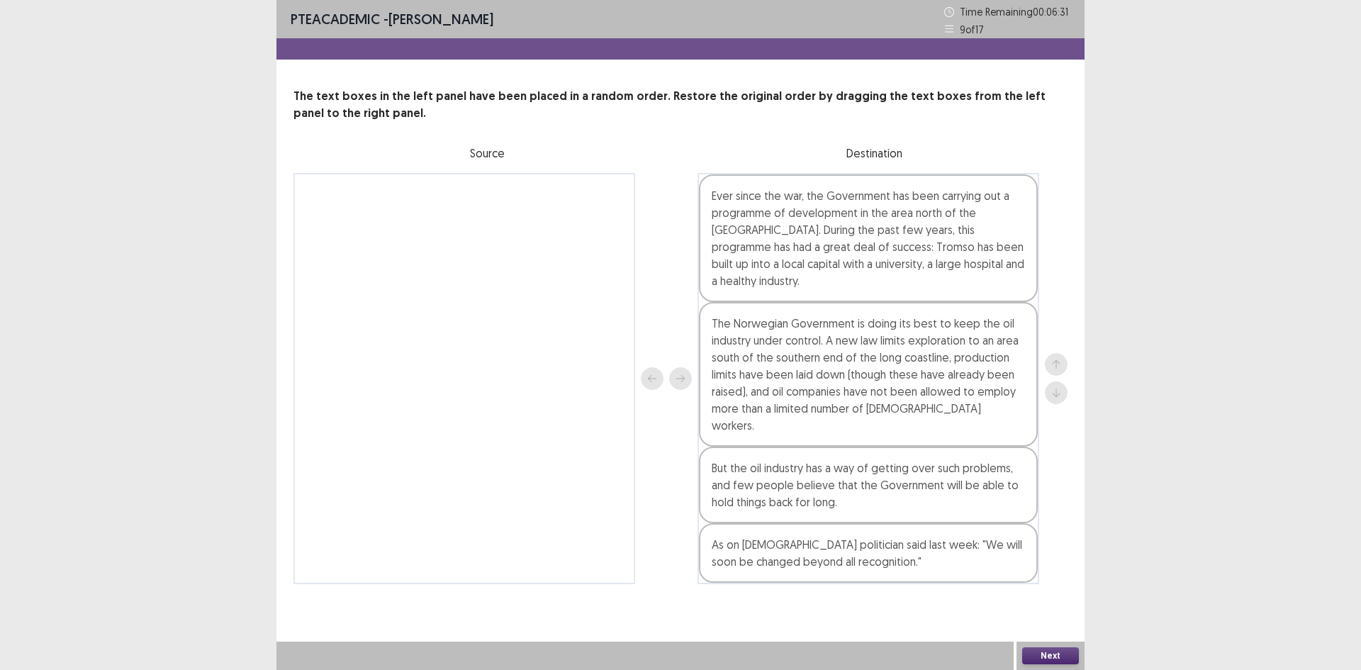
click at [1041, 661] on button "Next" at bounding box center [1050, 655] width 57 height 17
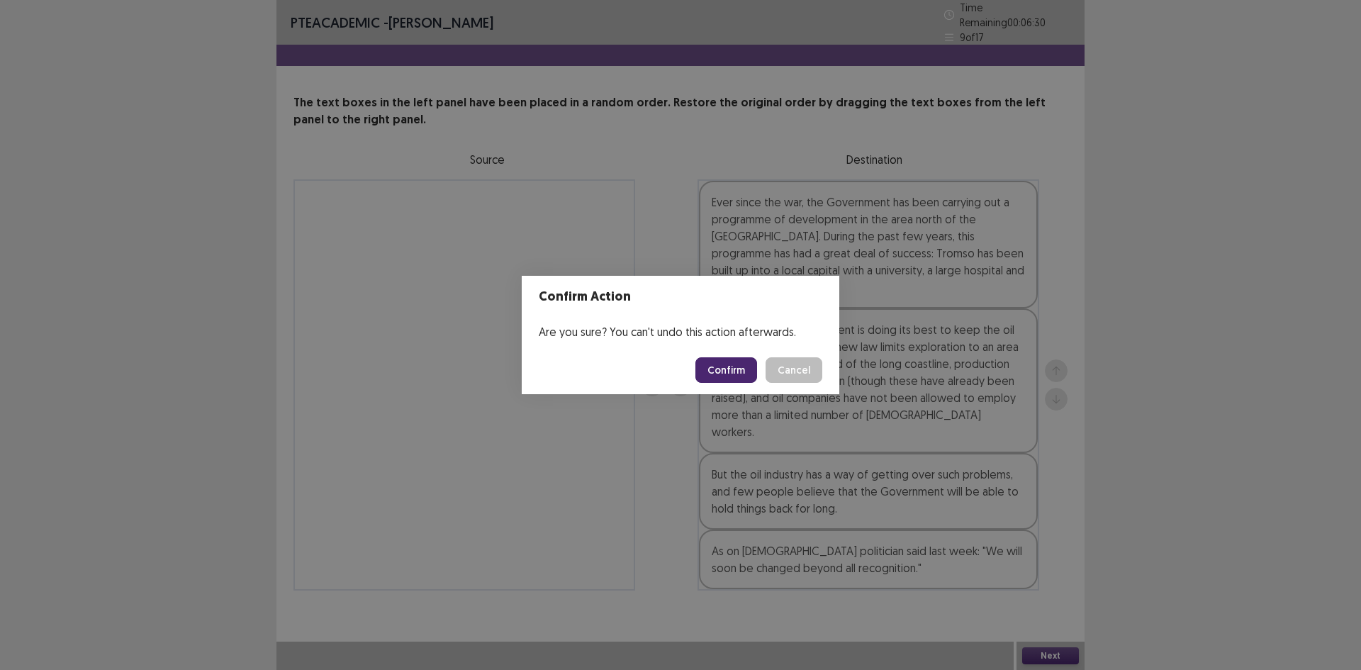
click at [734, 365] on button "Confirm" at bounding box center [726, 370] width 62 height 26
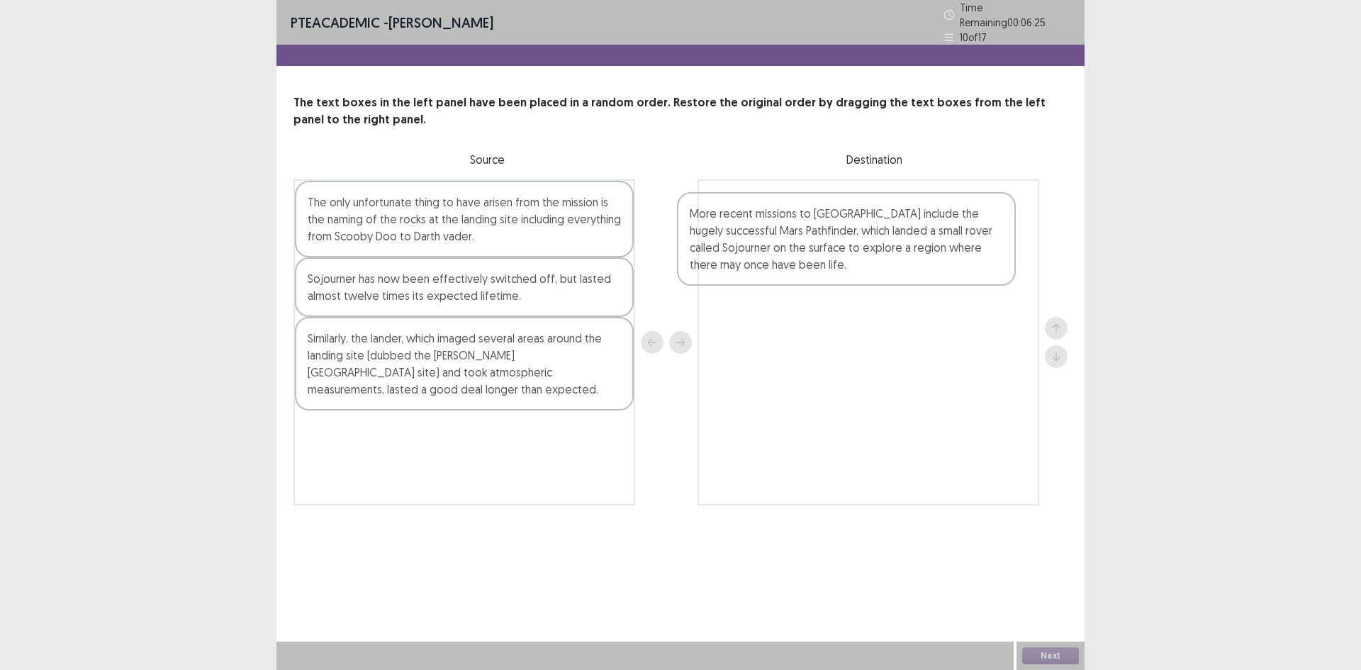
drag, startPoint x: 387, startPoint y: 259, endPoint x: 783, endPoint y: 274, distance: 396.5
click at [783, 274] on div "More recent missions to Mars include the hugely successful Mars Pathfinder, whi…" at bounding box center [680, 342] width 774 height 326
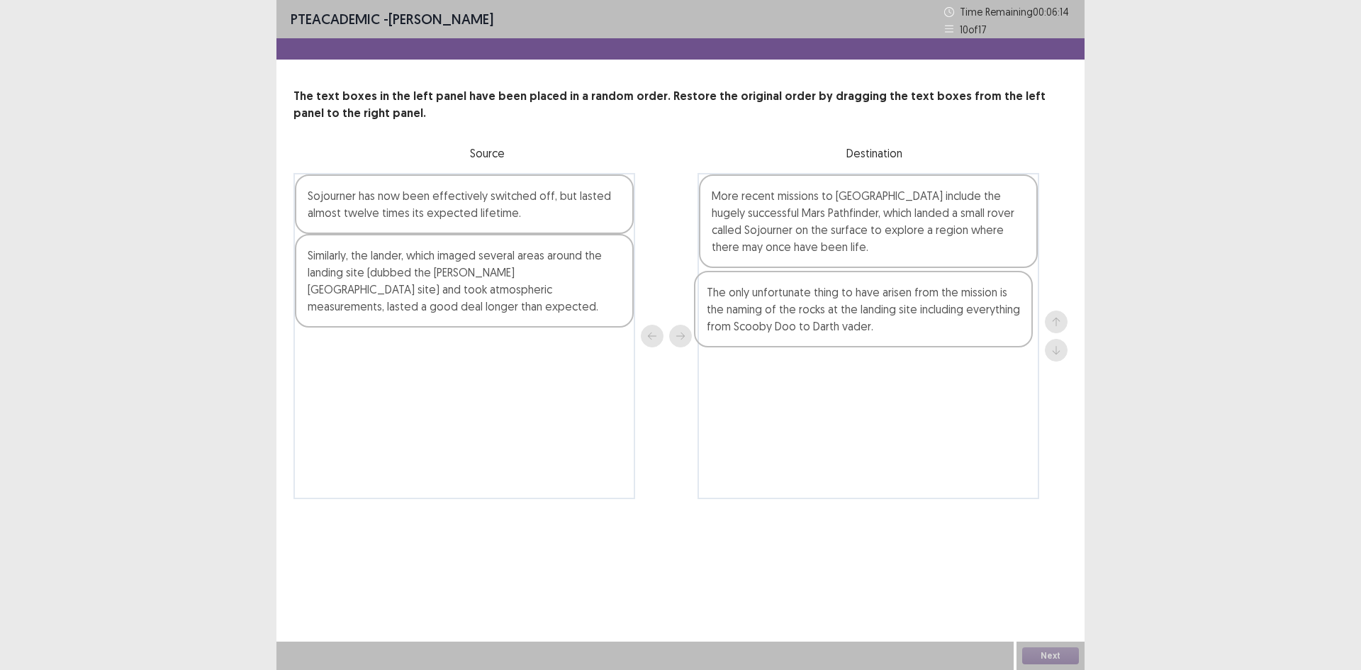
drag, startPoint x: 510, startPoint y: 225, endPoint x: 910, endPoint y: 325, distance: 412.7
click at [910, 325] on div "The only unfortunate thing to have arisen from the mission is the naming of the…" at bounding box center [680, 336] width 774 height 326
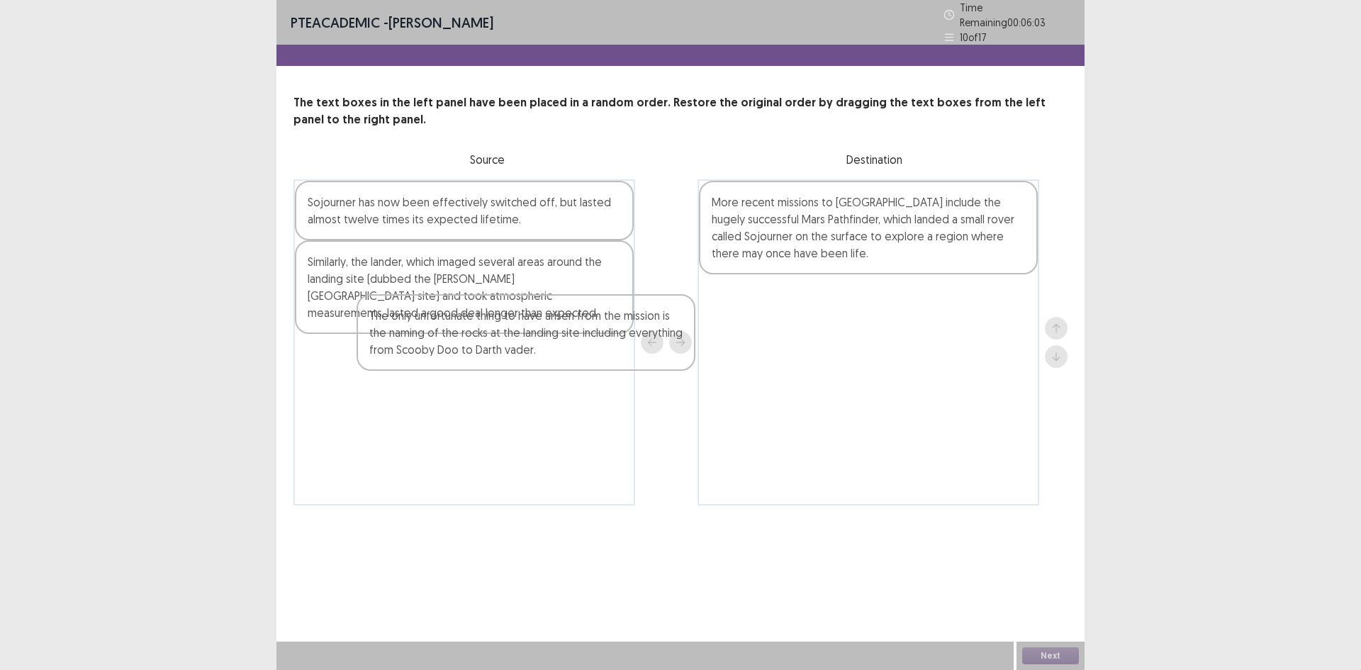
drag, startPoint x: 797, startPoint y: 330, endPoint x: 398, endPoint y: 360, distance: 400.8
click at [398, 360] on div "Sojourner has now been effectively switched off, but lasted almost twelve times…" at bounding box center [680, 342] width 774 height 326
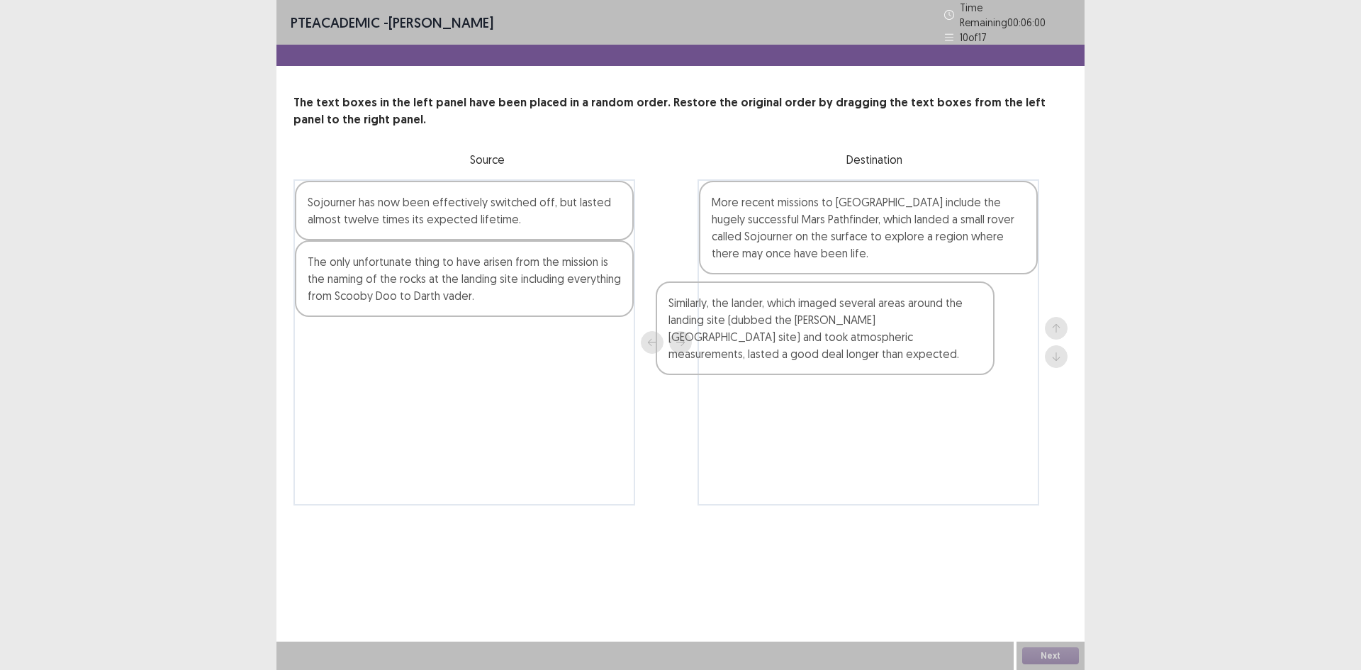
drag, startPoint x: 451, startPoint y: 283, endPoint x: 809, endPoint y: 330, distance: 361.1
click at [808, 330] on div "Sojourner has now been effectively switched off, but lasted almost twelve times…" at bounding box center [680, 342] width 774 height 326
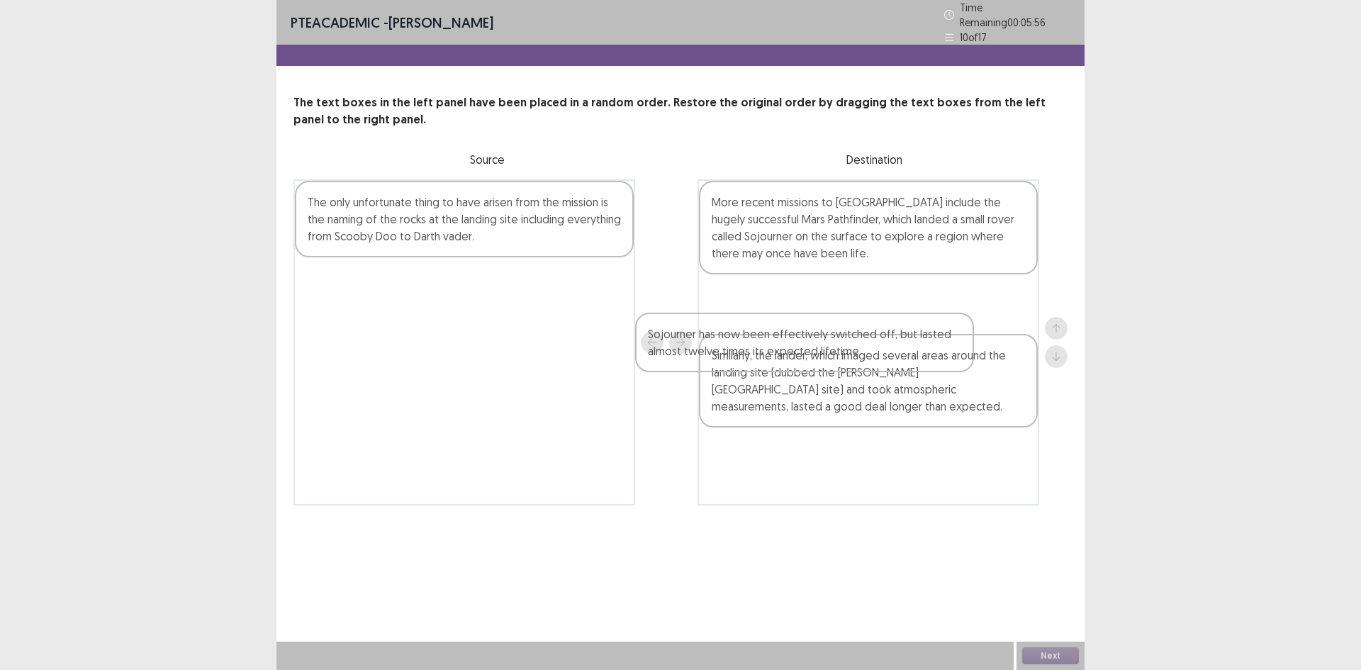
drag, startPoint x: 458, startPoint y: 216, endPoint x: 799, endPoint y: 354, distance: 368.5
click at [802, 354] on div "Sojourner has now been effectively switched off, but lasted almost twelve times…" at bounding box center [680, 342] width 774 height 326
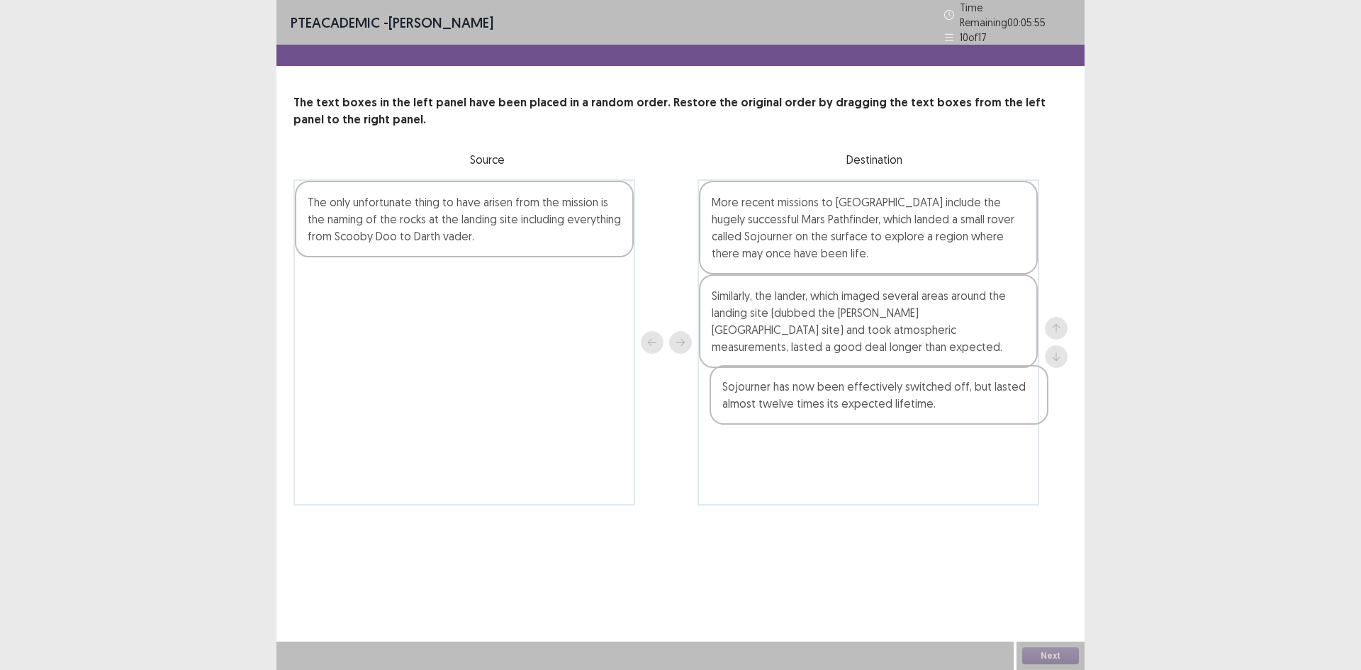
drag, startPoint x: 794, startPoint y: 316, endPoint x: 804, endPoint y: 405, distance: 89.9
click at [804, 405] on div "More recent missions to Mars include the hugely successful Mars Pathfinder, whi…" at bounding box center [868, 342] width 342 height 326
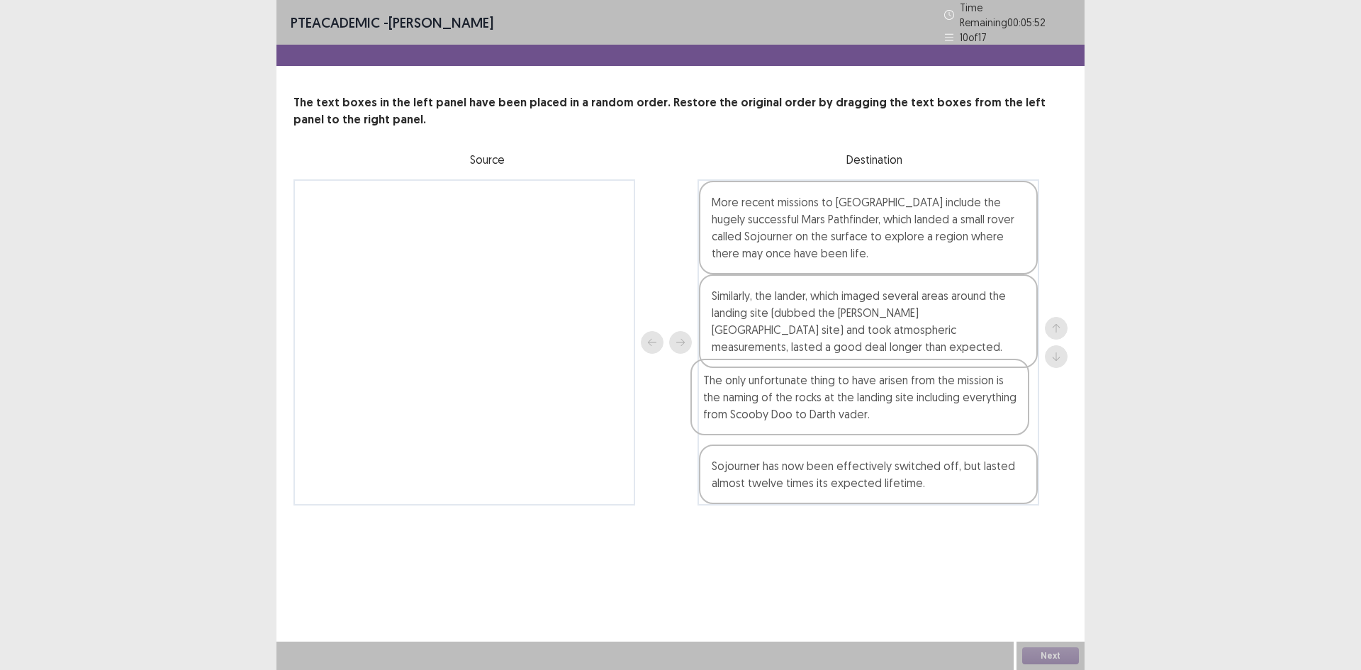
drag, startPoint x: 502, startPoint y: 223, endPoint x: 899, endPoint y: 411, distance: 439.4
click at [899, 411] on div "The only unfortunate thing to have arisen from the mission is the naming of the…" at bounding box center [680, 342] width 774 height 326
click at [1059, 644] on div "Next" at bounding box center [1050, 655] width 68 height 28
drag, startPoint x: 1060, startPoint y: 666, endPoint x: 1054, endPoint y: 656, distance: 10.8
click at [1058, 663] on div "Next" at bounding box center [1050, 655] width 68 height 28
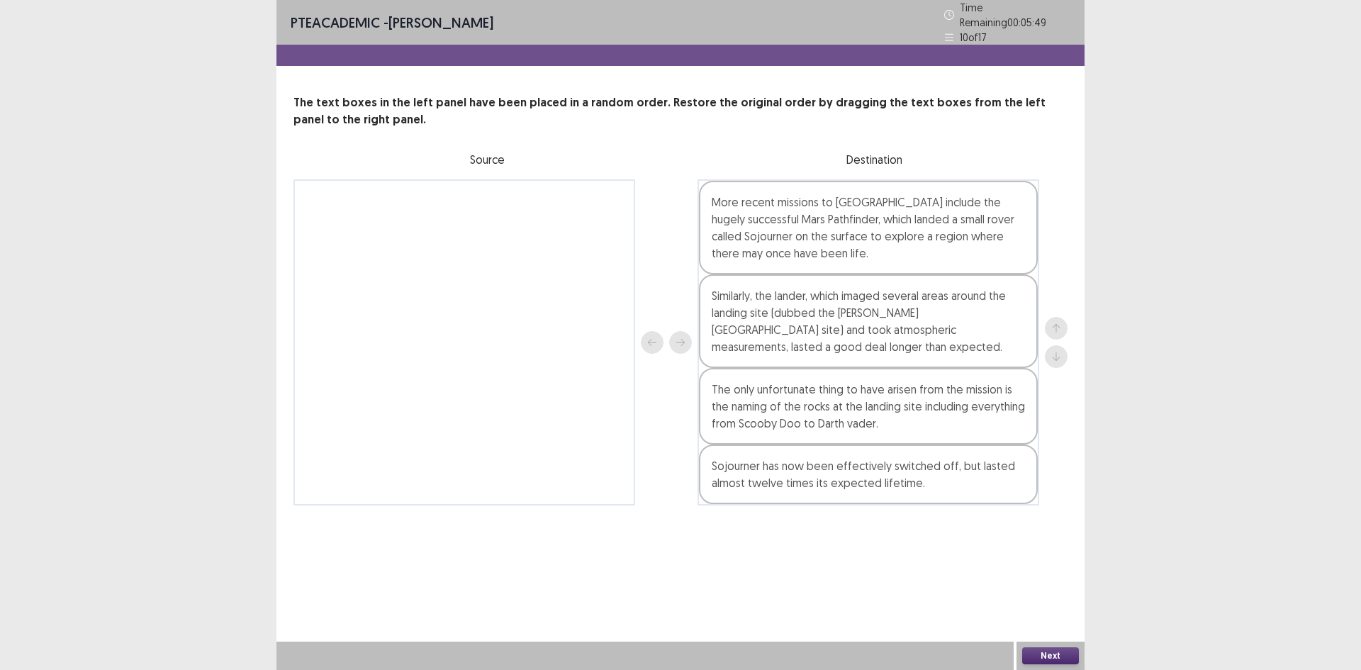
click at [1053, 654] on button "Next" at bounding box center [1050, 655] width 57 height 17
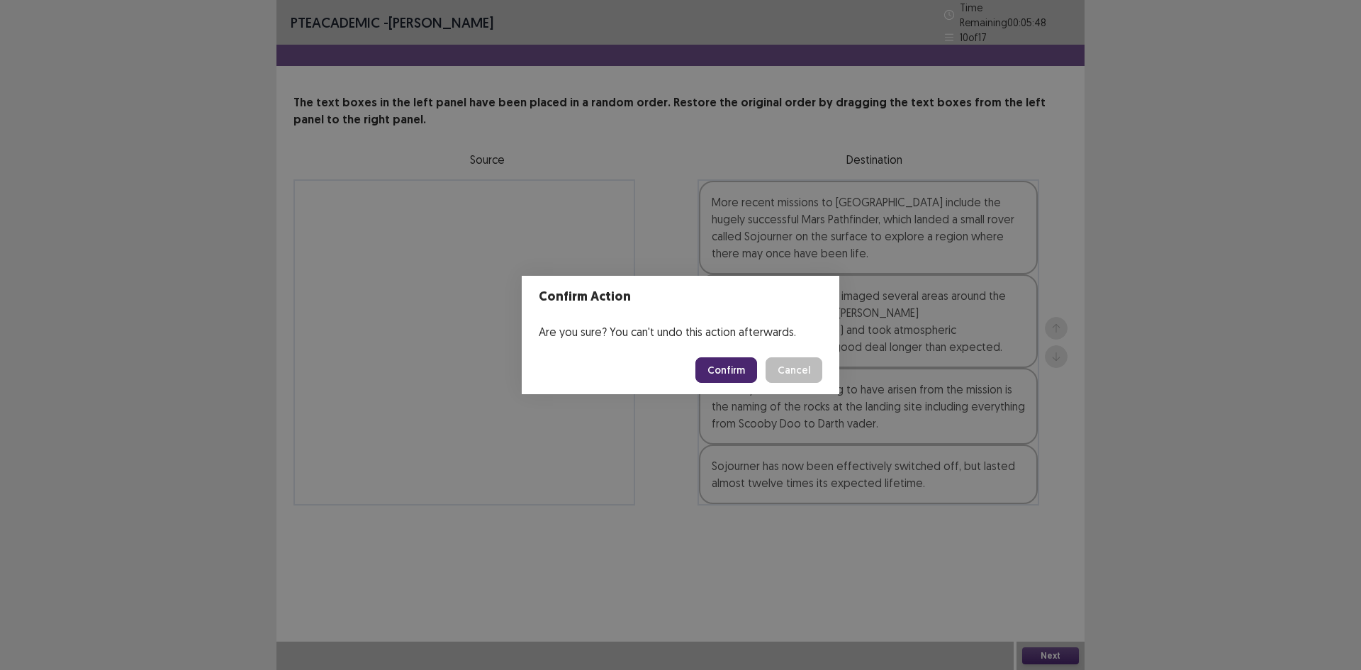
drag, startPoint x: 709, startPoint y: 385, endPoint x: 717, endPoint y: 380, distance: 8.7
click at [712, 383] on footer "Confirm Cancel" at bounding box center [681, 370] width 318 height 48
click at [717, 380] on button "Confirm" at bounding box center [726, 370] width 62 height 26
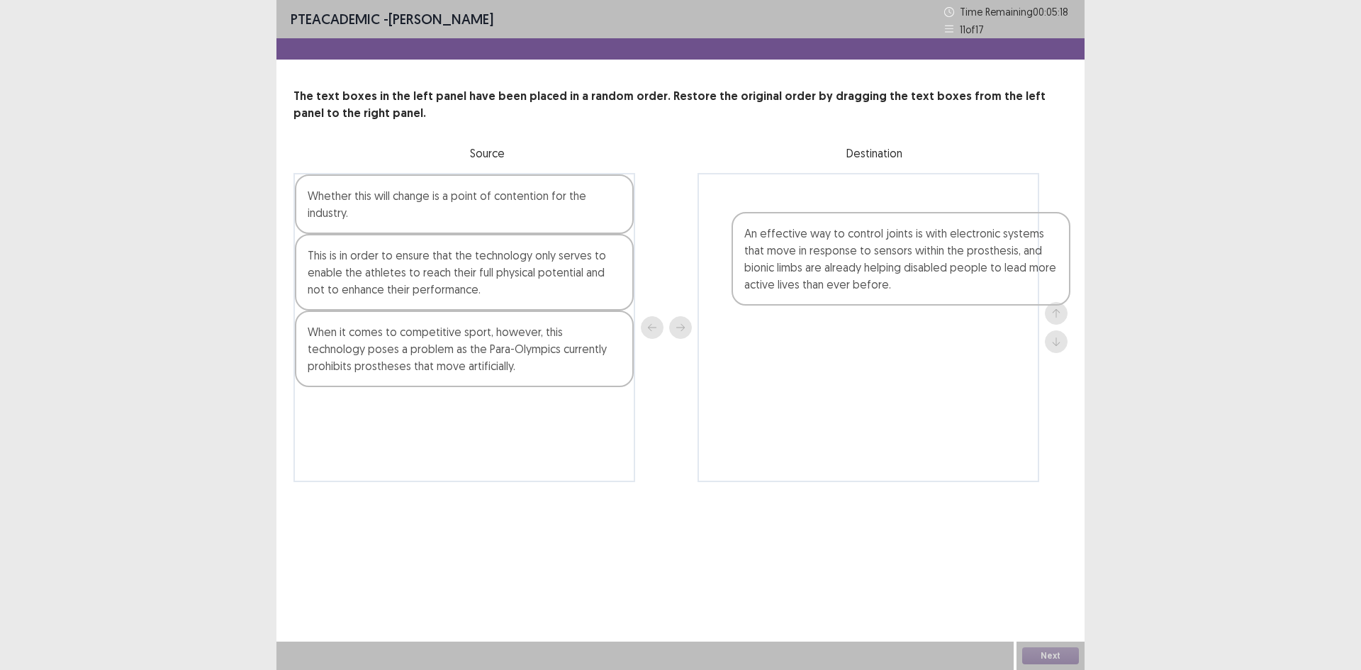
drag, startPoint x: 375, startPoint y: 360, endPoint x: 816, endPoint y: 252, distance: 454.7
click at [819, 251] on div "Whether this will change is a point of contention for the industry. This is in …" at bounding box center [680, 327] width 774 height 309
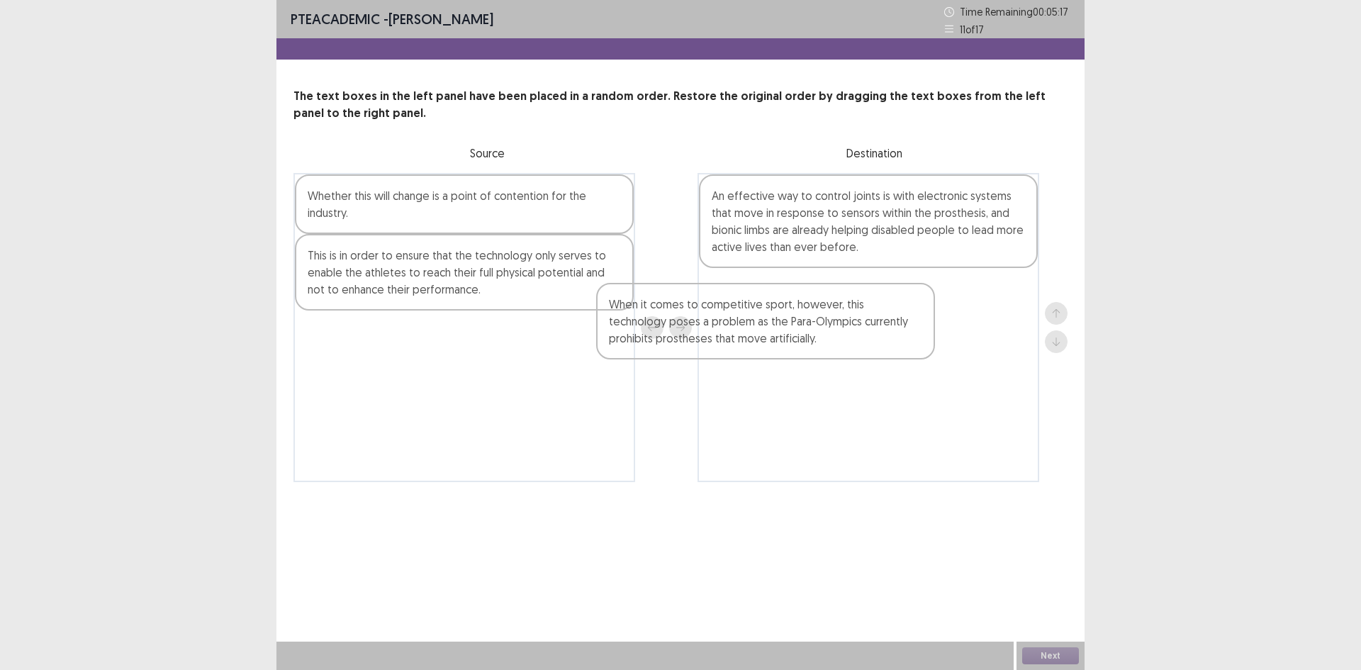
drag, startPoint x: 510, startPoint y: 369, endPoint x: 819, endPoint y: 340, distance: 310.3
click at [819, 340] on div "Whether this will change is a point of contention for the industry. This is in …" at bounding box center [680, 327] width 774 height 309
drag, startPoint x: 481, startPoint y: 311, endPoint x: 511, endPoint y: 303, distance: 31.6
click at [508, 303] on div "Whether this will change is a point of contention for the industry. This is in …" at bounding box center [464, 327] width 342 height 309
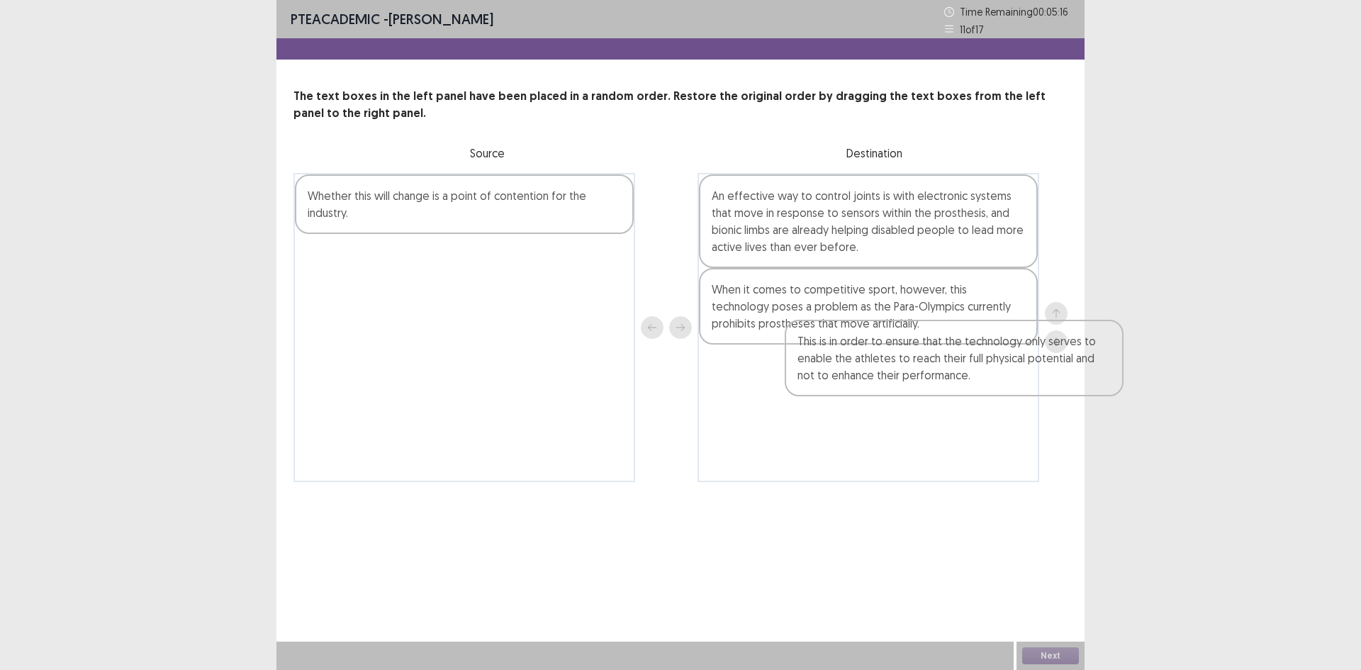
drag, startPoint x: 512, startPoint y: 303, endPoint x: 1026, endPoint y: 388, distance: 521.6
click at [1026, 388] on div "Whether this will change is a point of contention for the industry. This is in …" at bounding box center [680, 327] width 774 height 309
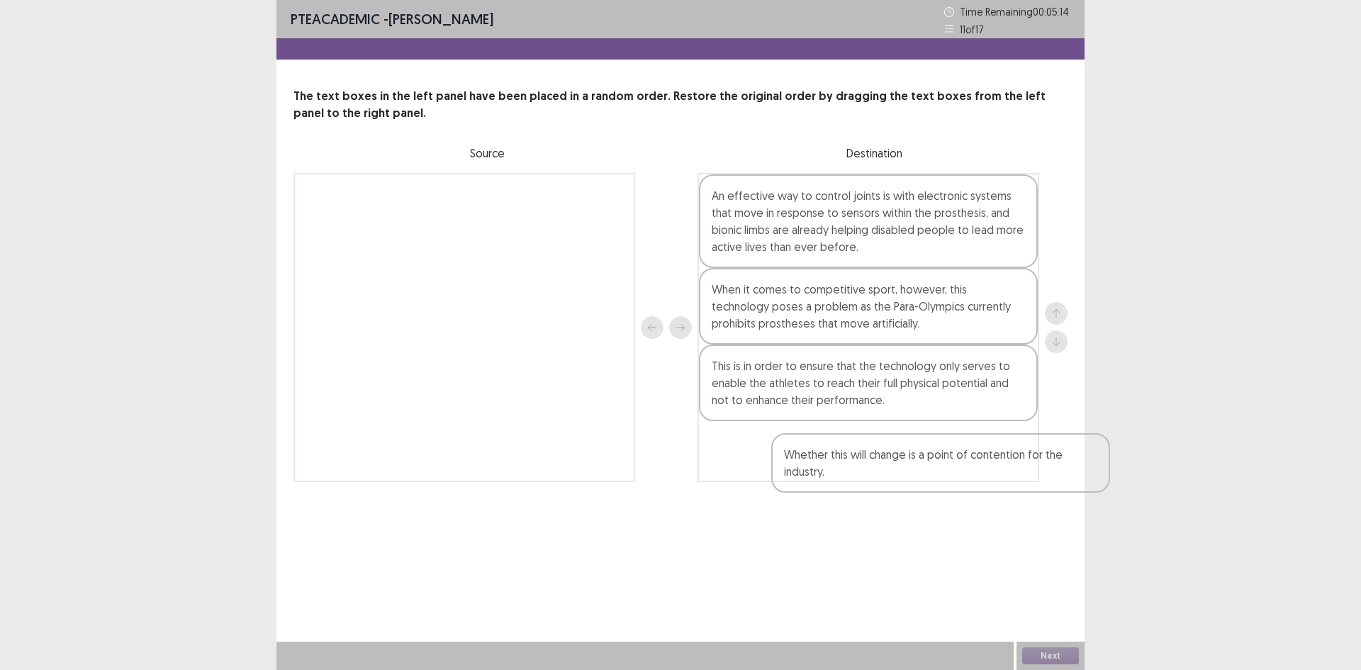
drag, startPoint x: 454, startPoint y: 215, endPoint x: 919, endPoint y: 466, distance: 528.3
click at [919, 466] on div "Whether this will change is a point of contention for the industry. An effectiv…" at bounding box center [680, 327] width 774 height 309
click at [1030, 655] on button "Next" at bounding box center [1050, 655] width 57 height 17
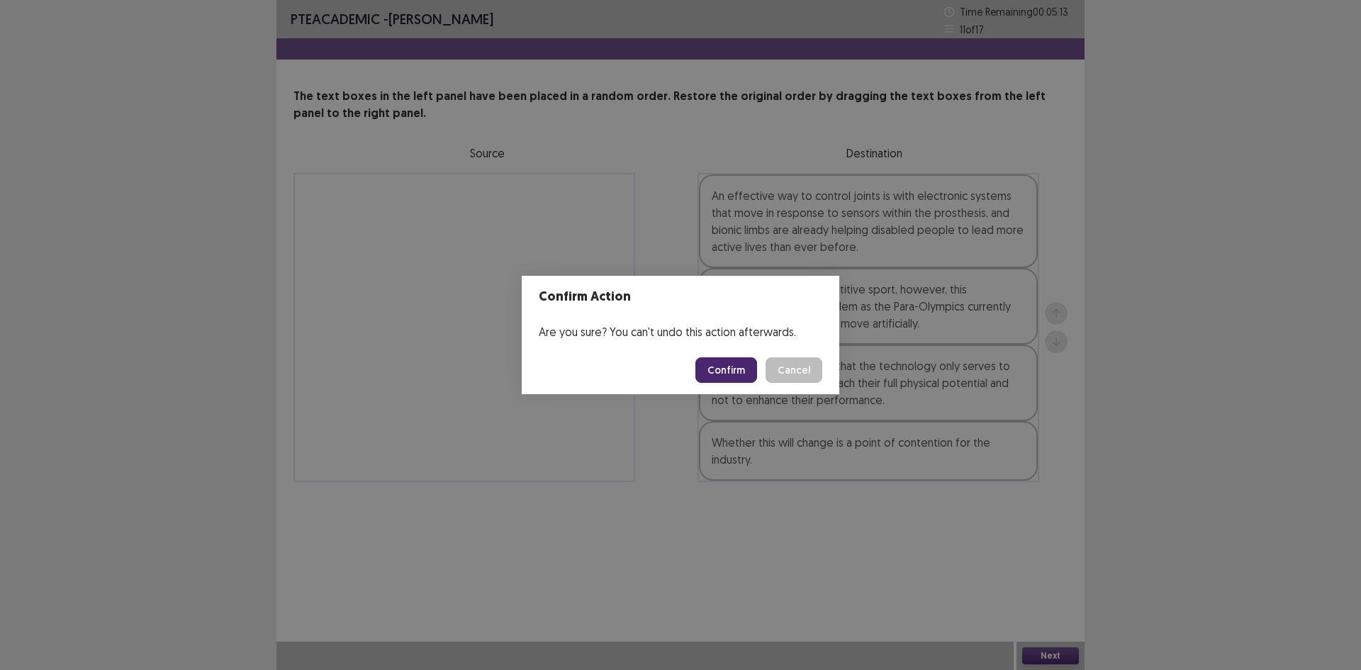
click at [743, 381] on button "Confirm" at bounding box center [726, 370] width 62 height 26
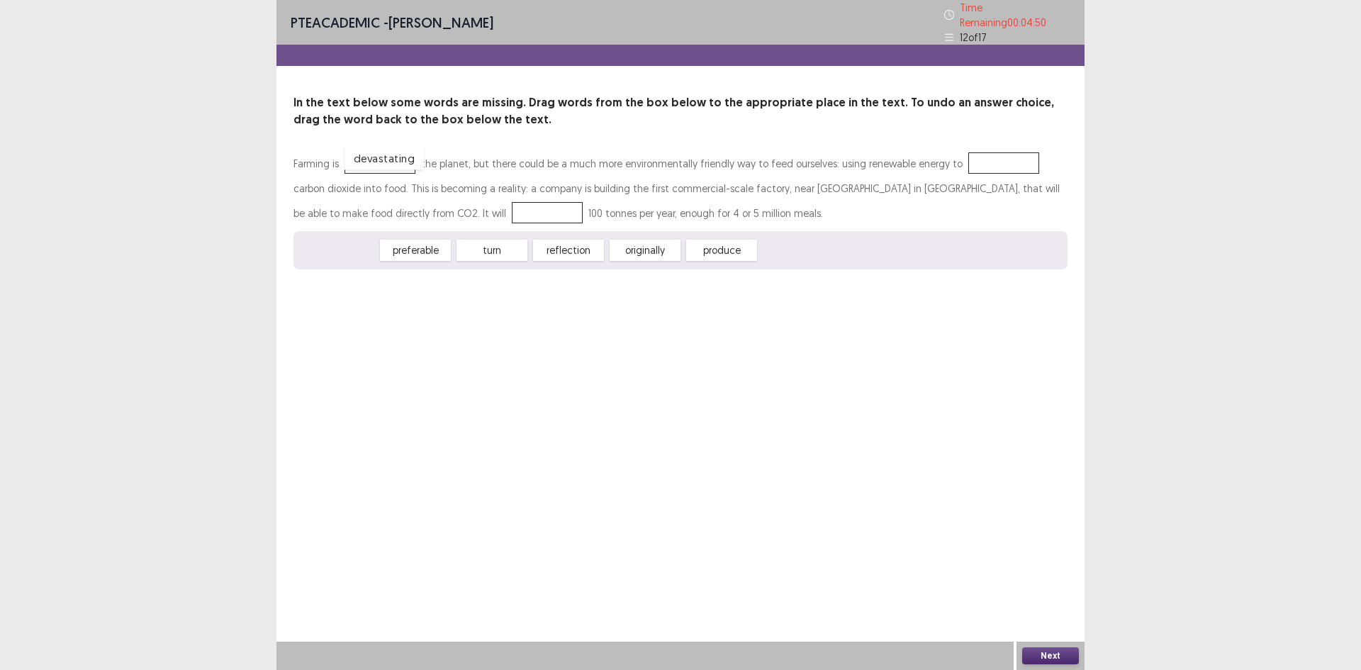
drag, startPoint x: 343, startPoint y: 247, endPoint x: 389, endPoint y: 150, distance: 106.8
drag, startPoint x: 427, startPoint y: 247, endPoint x: 996, endPoint y: 159, distance: 575.3
drag, startPoint x: 563, startPoint y: 240, endPoint x: 340, endPoint y: 202, distance: 225.8
click at [1023, 648] on button "Next" at bounding box center [1050, 655] width 57 height 17
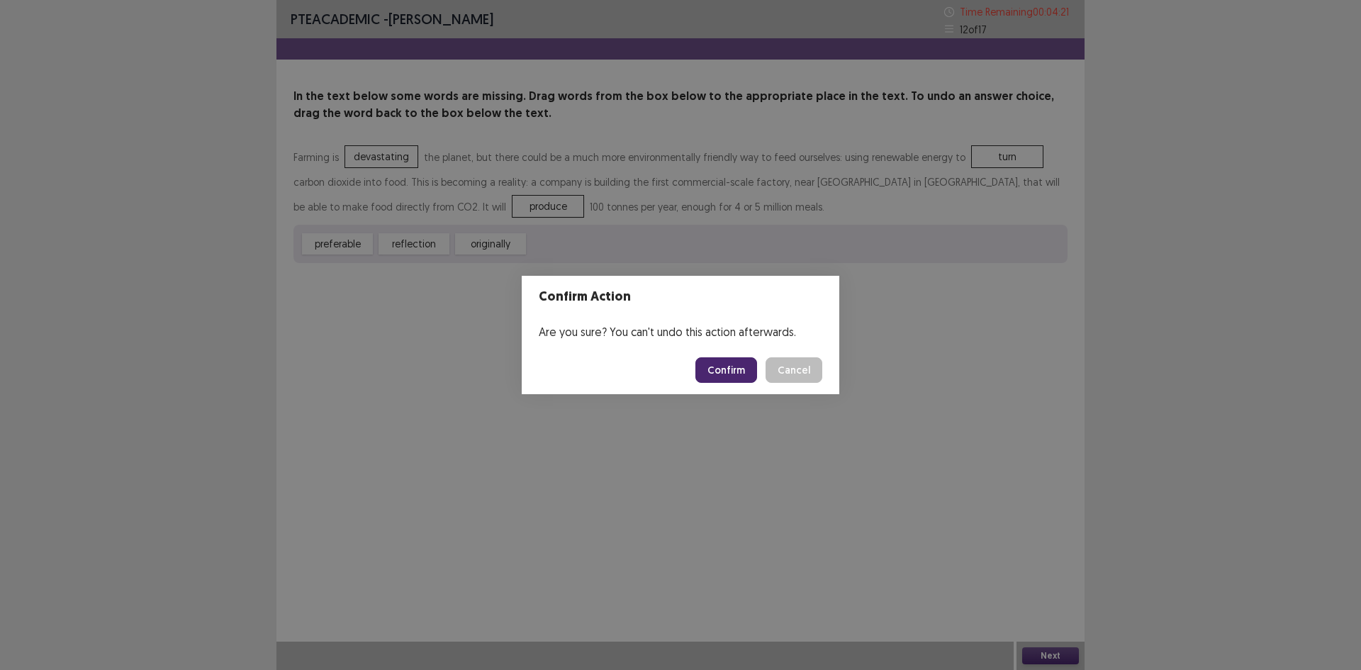
click at [762, 393] on footer "Confirm Cancel" at bounding box center [681, 370] width 318 height 48
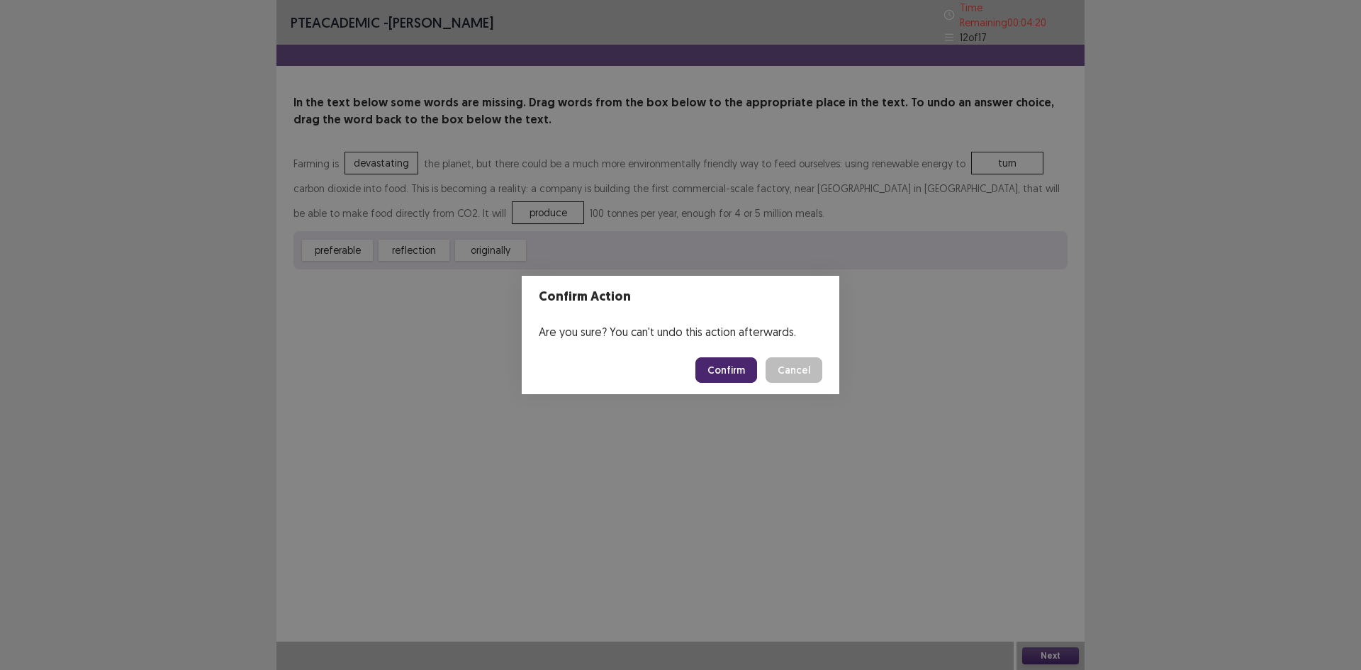
drag, startPoint x: 751, startPoint y: 386, endPoint x: 729, endPoint y: 360, distance: 34.2
click at [743, 378] on footer "Confirm Cancel" at bounding box center [681, 370] width 318 height 48
click at [729, 360] on button "Confirm" at bounding box center [726, 370] width 62 height 26
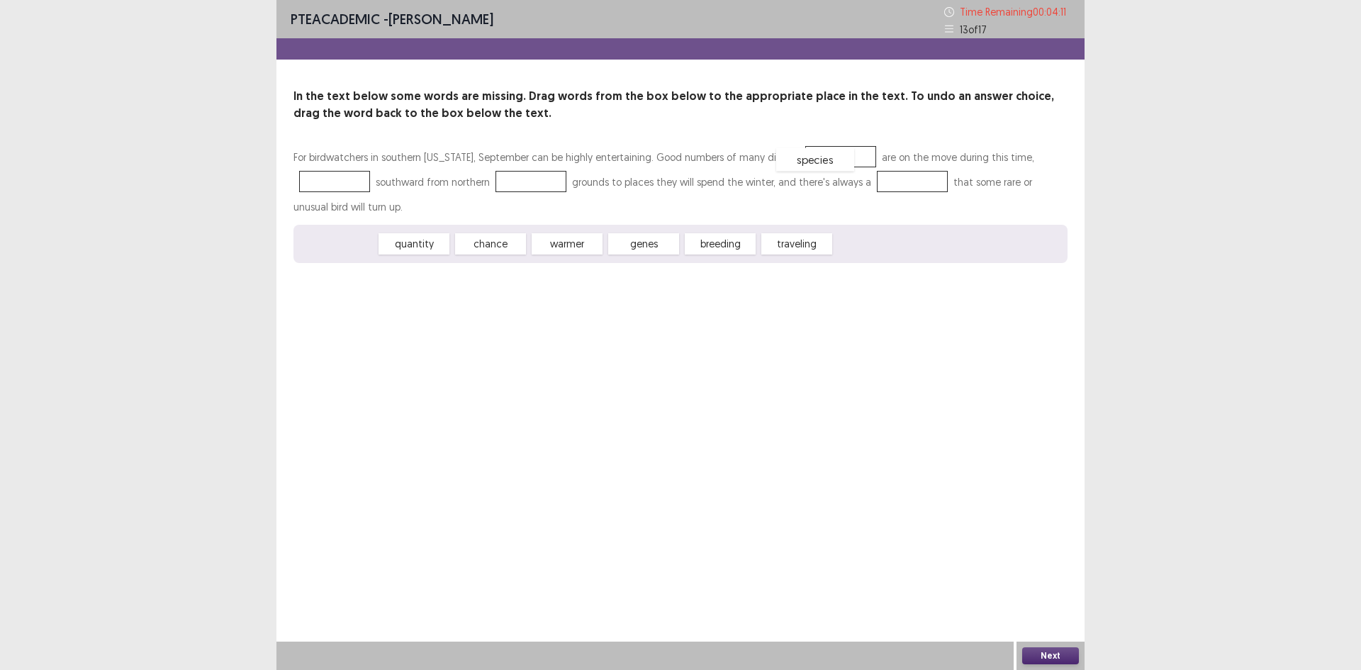
drag, startPoint x: 325, startPoint y: 247, endPoint x: 802, endPoint y: 162, distance: 483.7
drag, startPoint x: 712, startPoint y: 245, endPoint x: 342, endPoint y: 181, distance: 374.6
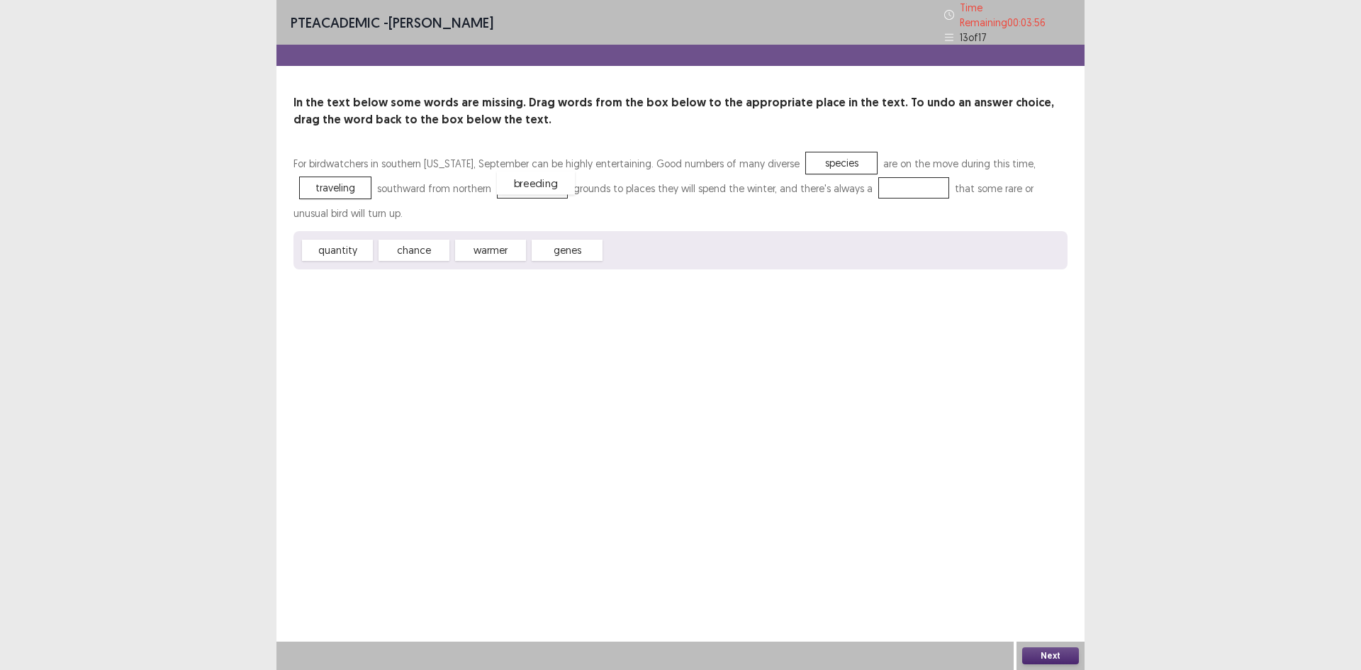
drag, startPoint x: 637, startPoint y: 247, endPoint x: 529, endPoint y: 180, distance: 127.0
drag, startPoint x: 541, startPoint y: 237, endPoint x: 885, endPoint y: 177, distance: 348.3
drag, startPoint x: 1048, startPoint y: 651, endPoint x: 1040, endPoint y: 647, distance: 8.9
click at [1040, 647] on button "Next" at bounding box center [1050, 655] width 57 height 17
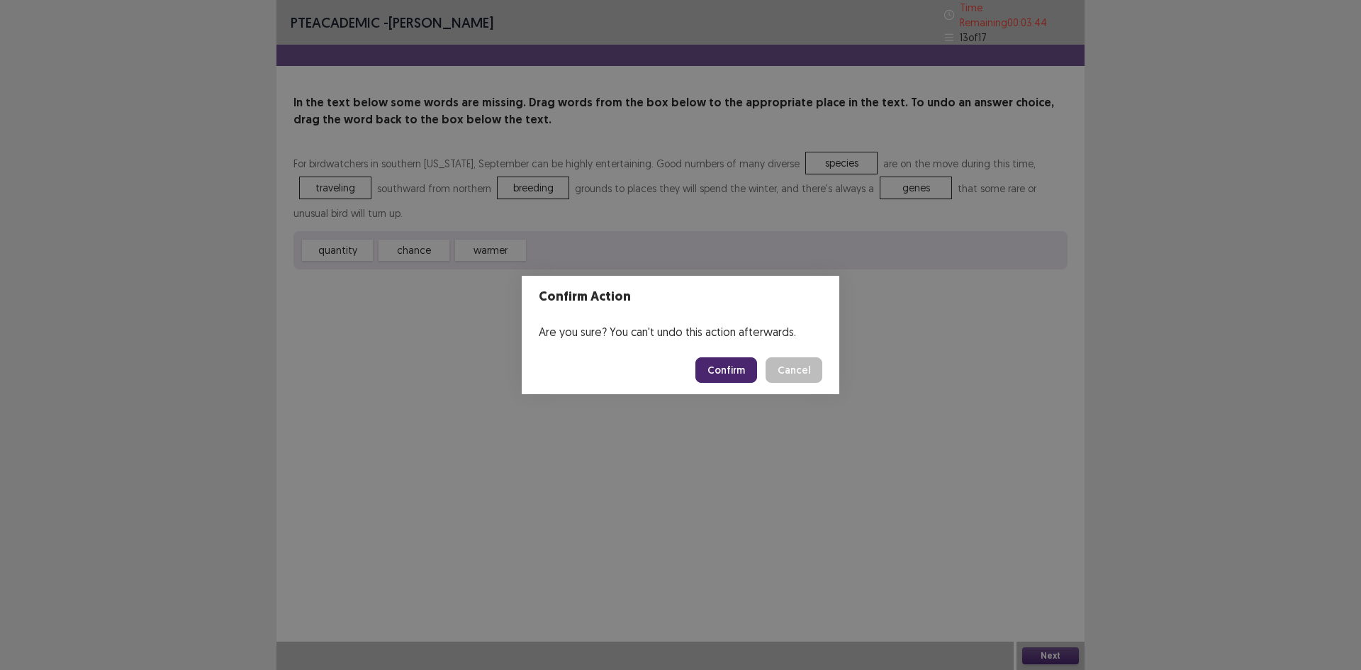
click at [736, 367] on button "Confirm" at bounding box center [726, 370] width 62 height 26
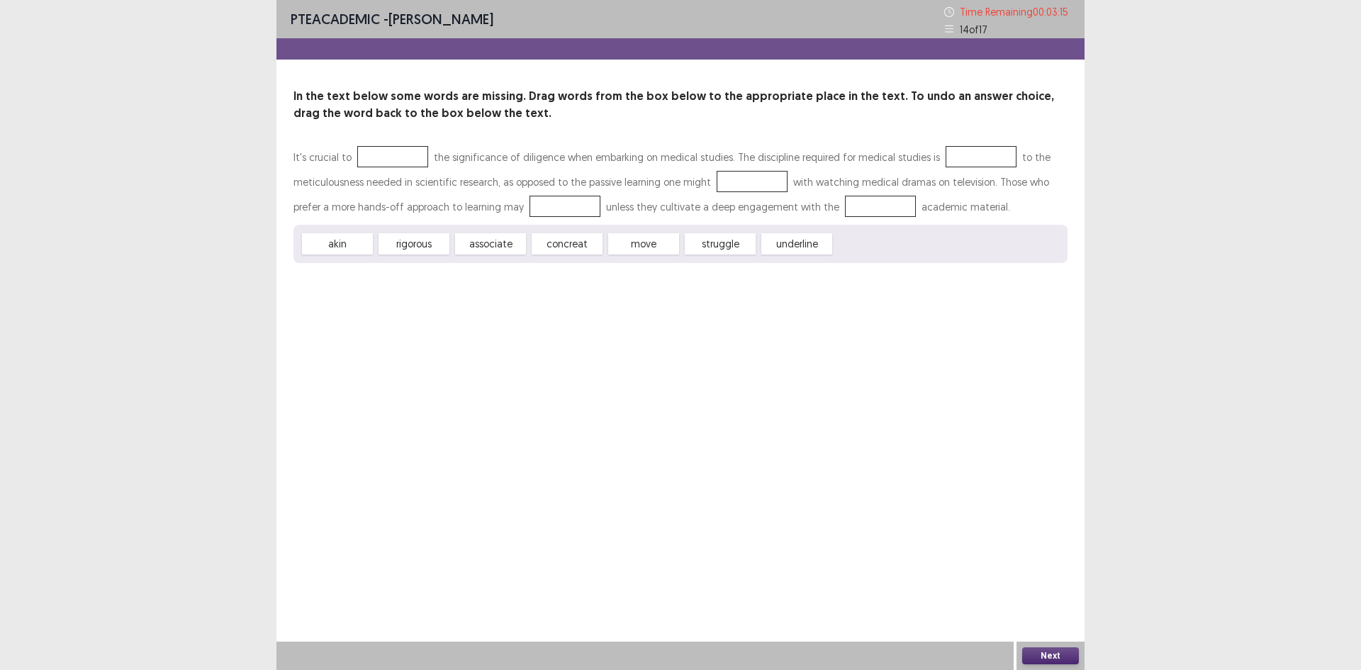
drag, startPoint x: 346, startPoint y: 254, endPoint x: 376, endPoint y: 152, distance: 106.5
click at [376, 152] on div "It's crucial to the significance of diligence when embarking on medical studies…" at bounding box center [680, 204] width 774 height 118
click at [339, 257] on div "akin rigorous associate concreat move struggle underline" at bounding box center [680, 244] width 774 height 38
drag, startPoint x: 352, startPoint y: 233, endPoint x: 381, endPoint y: 172, distance: 68.2
click at [381, 172] on div "It's crucial to the significance of diligence when embarking on medical studies…" at bounding box center [680, 204] width 774 height 118
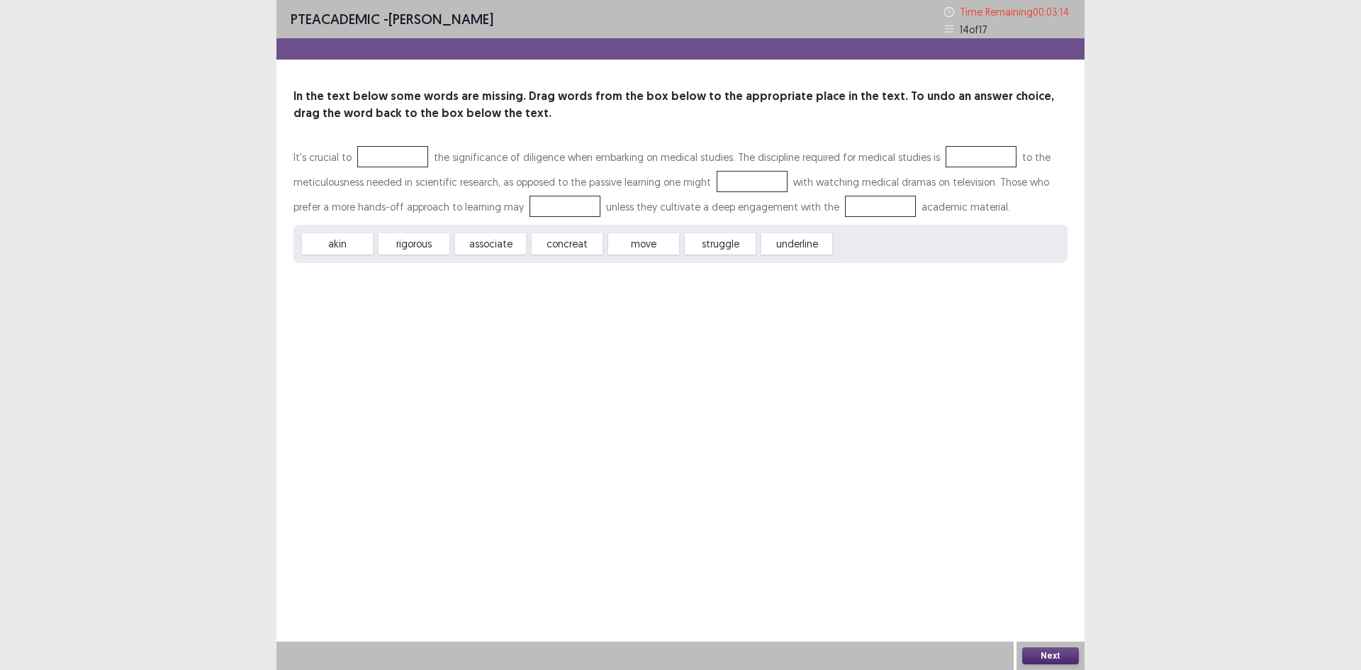
click at [337, 252] on div "akin" at bounding box center [337, 243] width 71 height 21
drag, startPoint x: 339, startPoint y: 245, endPoint x: 363, endPoint y: 160, distance: 88.2
drag, startPoint x: 707, startPoint y: 243, endPoint x: 365, endPoint y: 157, distance: 353.1
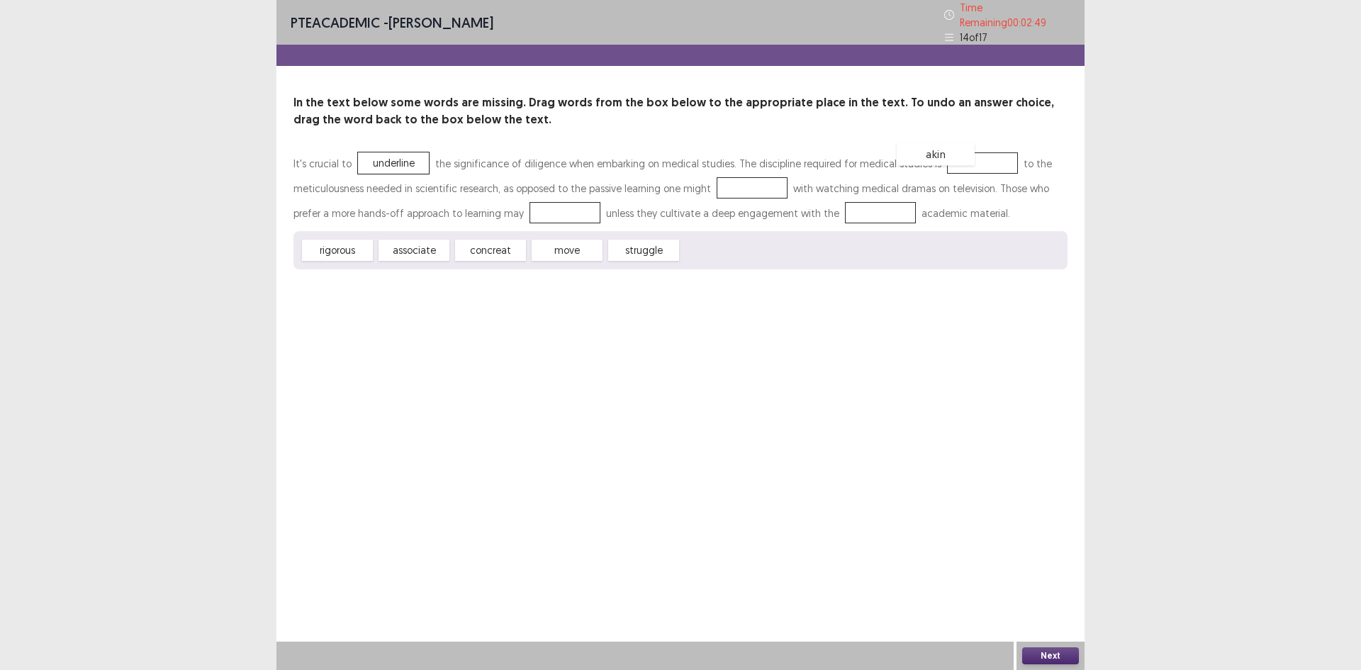
drag, startPoint x: 710, startPoint y: 237, endPoint x: 928, endPoint y: 142, distance: 237.8
drag, startPoint x: 378, startPoint y: 249, endPoint x: 704, endPoint y: 196, distance: 329.7
drag, startPoint x: 575, startPoint y: 247, endPoint x: 546, endPoint y: 210, distance: 47.9
drag, startPoint x: 330, startPoint y: 245, endPoint x: 816, endPoint y: 209, distance: 486.8
click at [1043, 650] on button "Next" at bounding box center [1050, 655] width 57 height 17
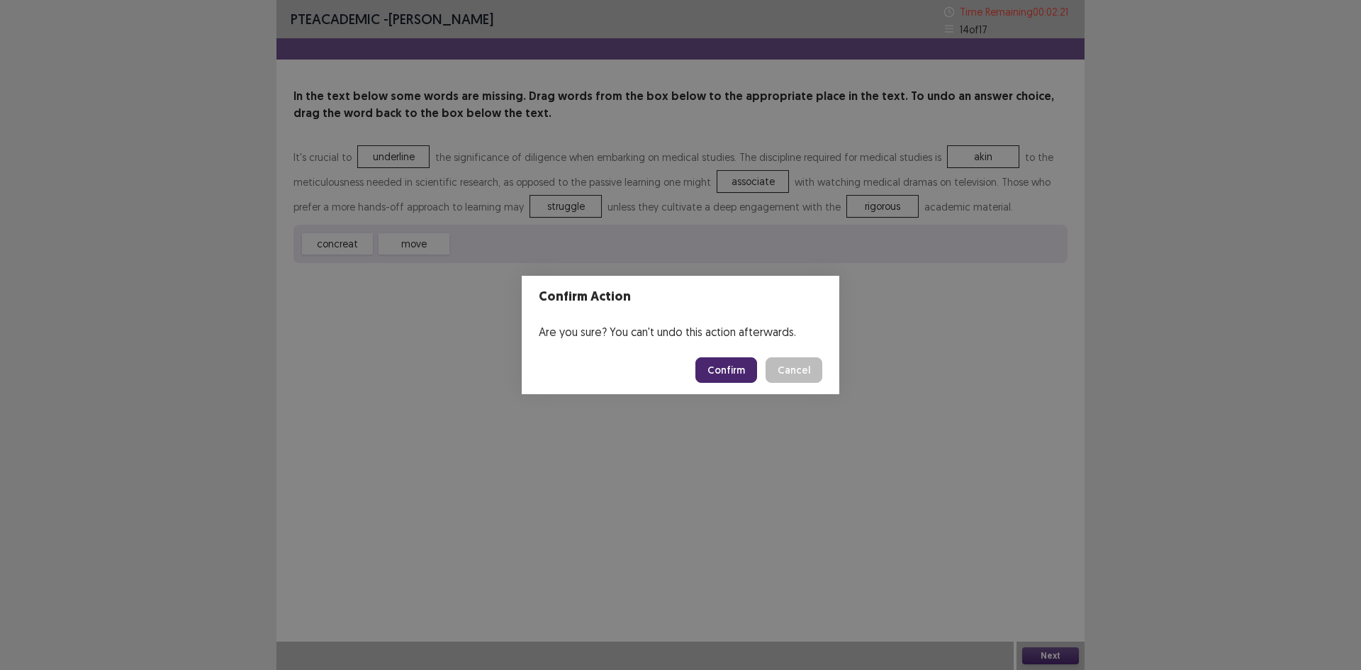
click at [741, 364] on button "Confirm" at bounding box center [726, 370] width 62 height 26
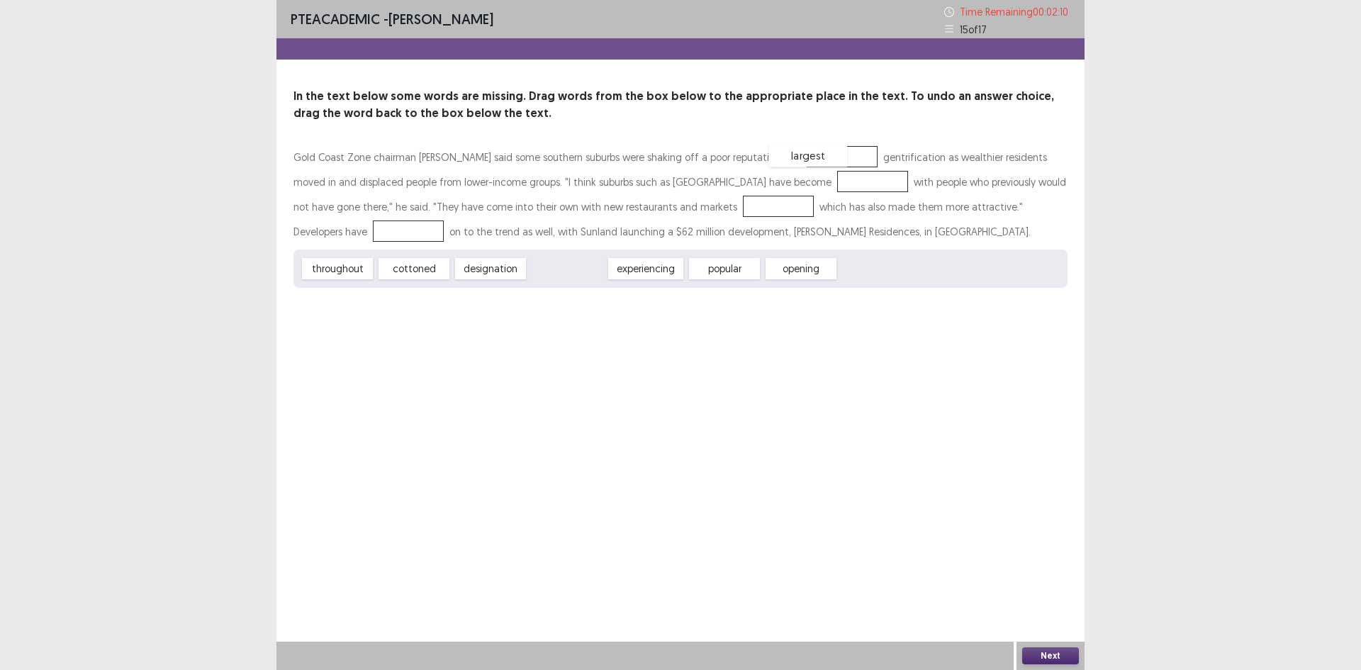
drag, startPoint x: 568, startPoint y: 274, endPoint x: 809, endPoint y: 161, distance: 266.7
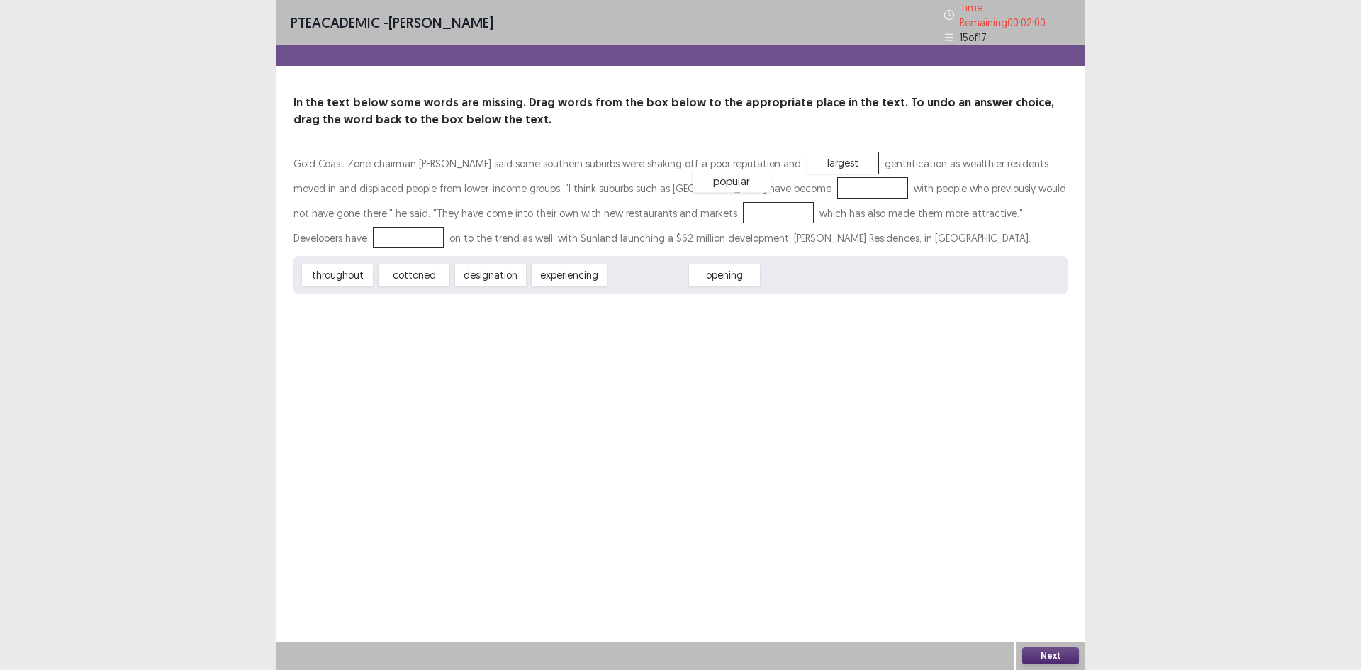
drag, startPoint x: 629, startPoint y: 266, endPoint x: 713, endPoint y: 172, distance: 126.0
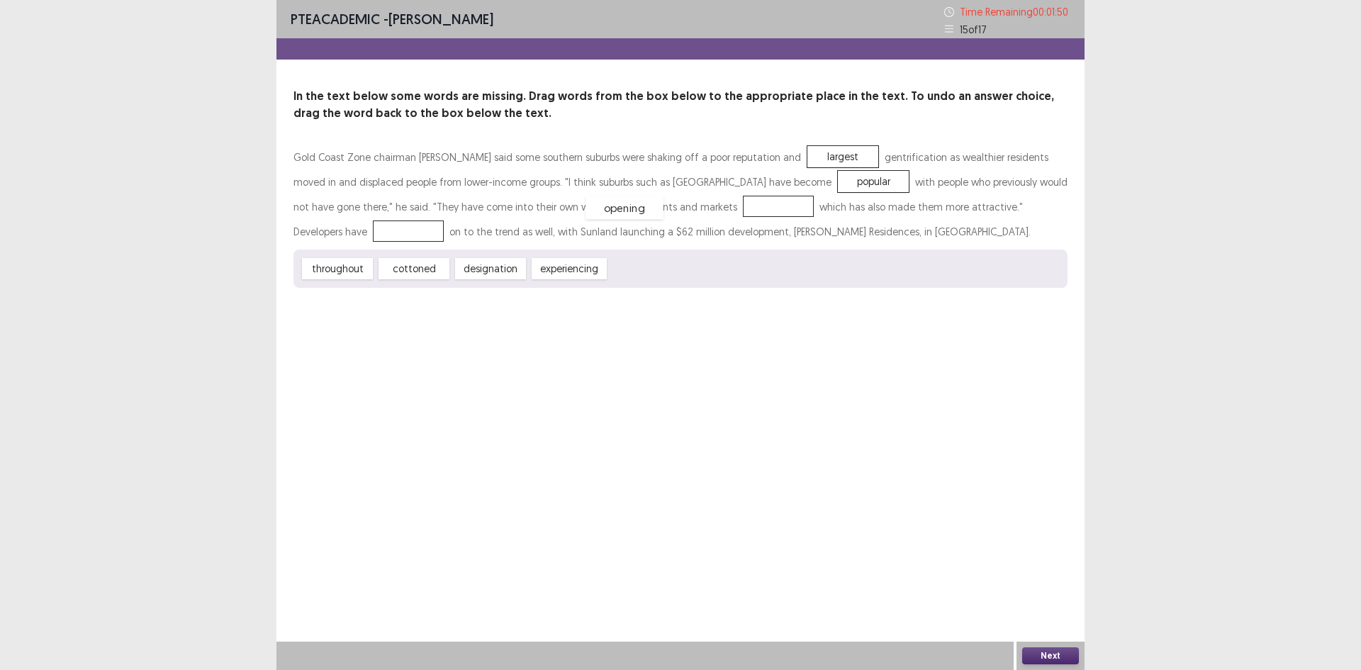
drag, startPoint x: 651, startPoint y: 268, endPoint x: 627, endPoint y: 203, distance: 69.3
drag, startPoint x: 425, startPoint y: 269, endPoint x: 1028, endPoint y: 206, distance: 606.4
click at [1014, 649] on div "Next" at bounding box center [680, 655] width 808 height 28
click at [1053, 650] on button "Next" at bounding box center [1050, 655] width 57 height 17
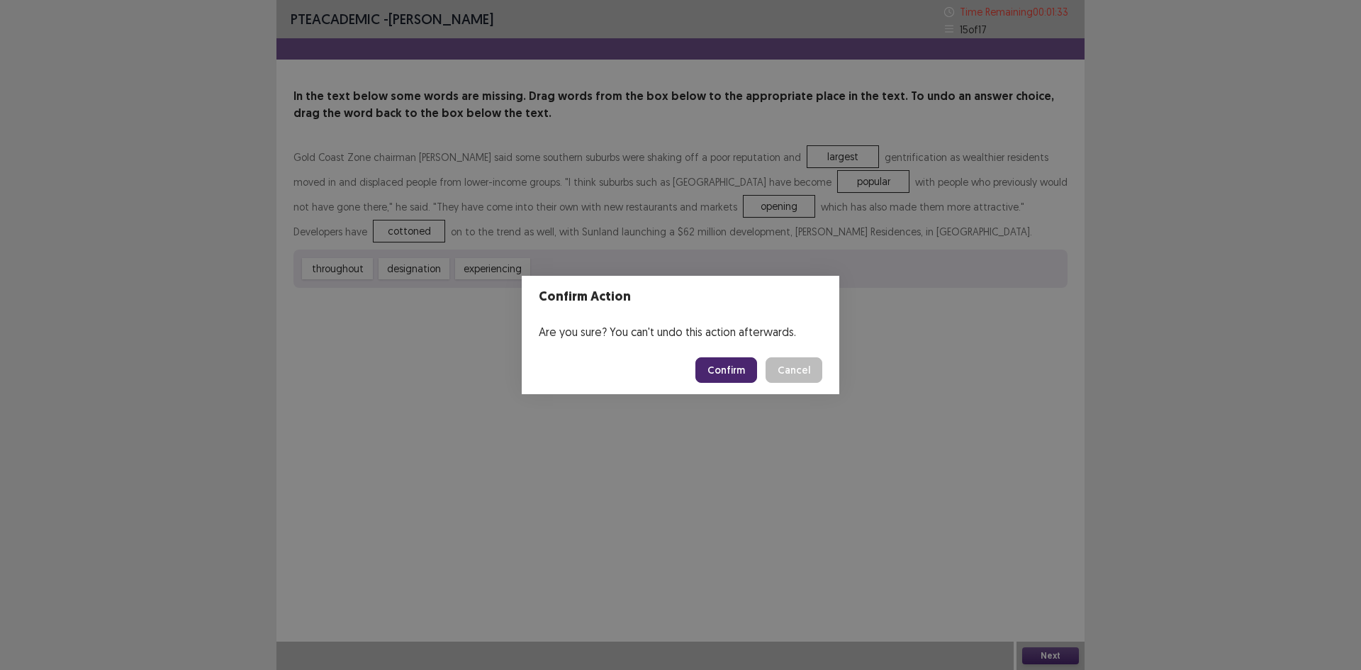
click at [736, 371] on button "Confirm" at bounding box center [726, 370] width 62 height 26
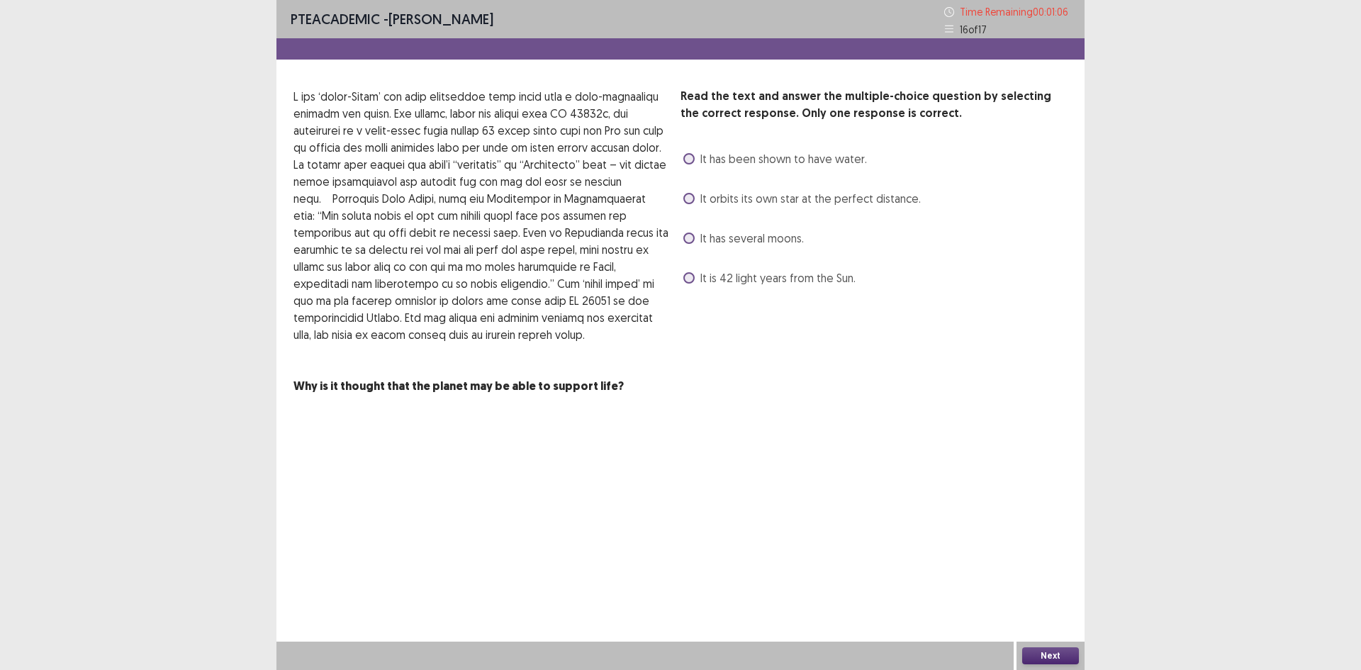
click at [797, 198] on span "It orbits its own star at the perfect distance." at bounding box center [810, 198] width 220 height 17
click at [1043, 651] on button "Next" at bounding box center [1050, 655] width 57 height 17
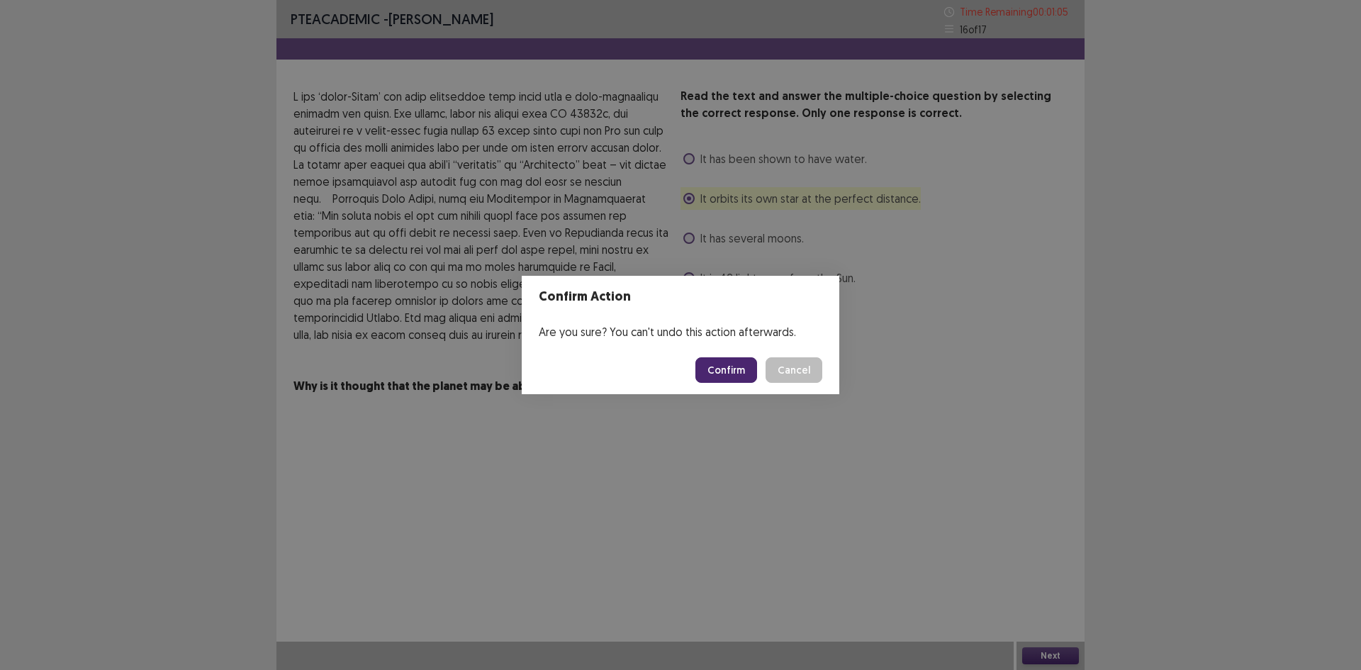
click at [709, 356] on footer "Confirm Cancel" at bounding box center [681, 370] width 318 height 48
click at [714, 370] on button "Confirm" at bounding box center [726, 370] width 62 height 26
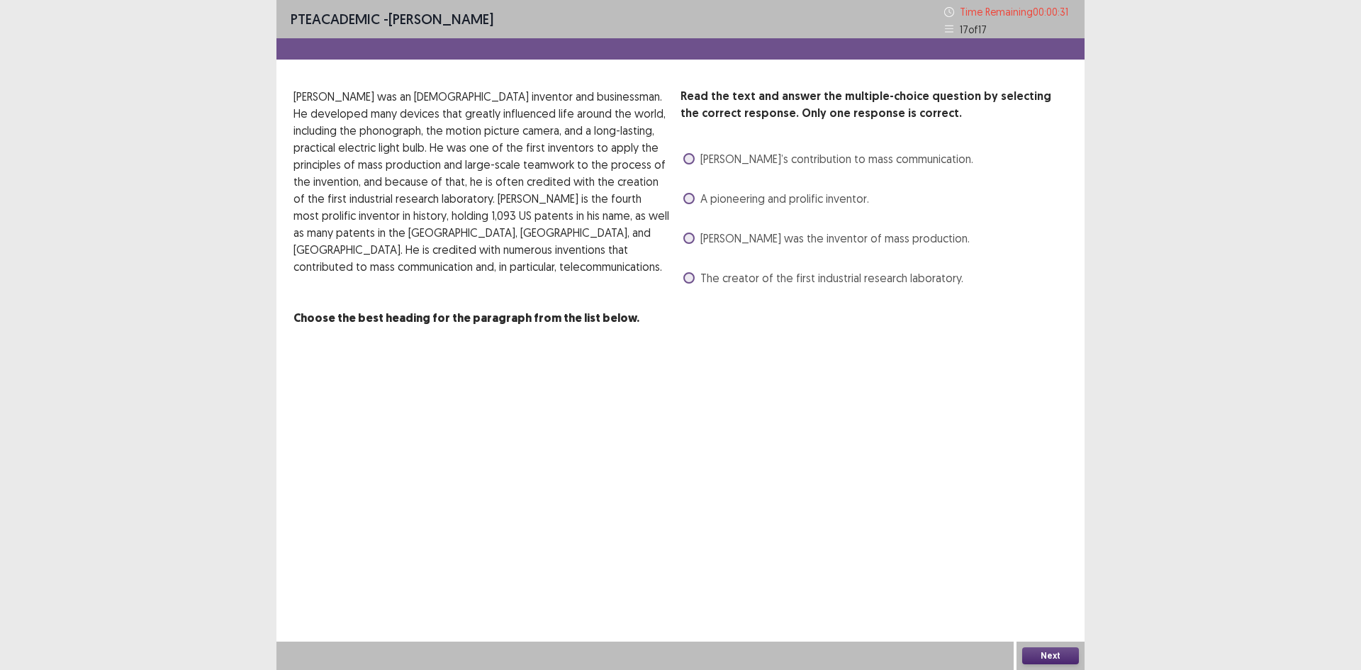
click at [902, 164] on span "Edison’s contribution to mass communication." at bounding box center [836, 158] width 273 height 17
click at [902, 245] on span "Edison was the inventor of mass production." at bounding box center [834, 238] width 269 height 17
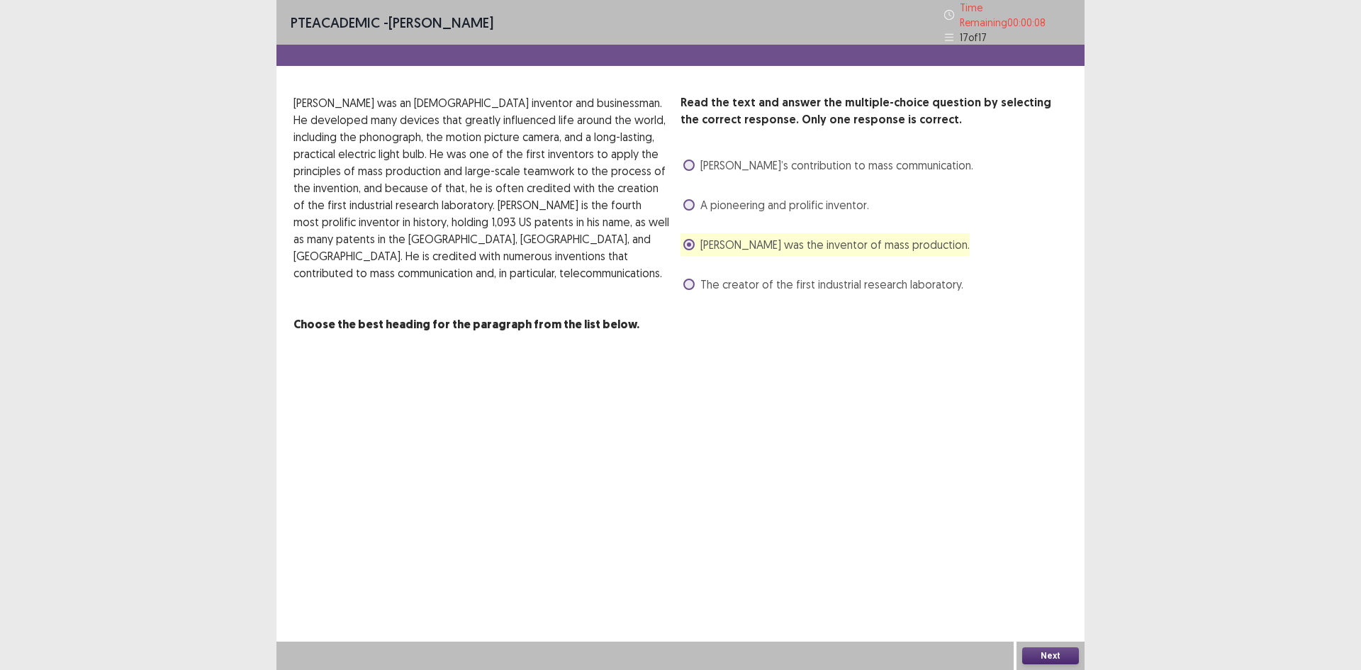
click at [1045, 660] on button "Next" at bounding box center [1050, 655] width 57 height 17
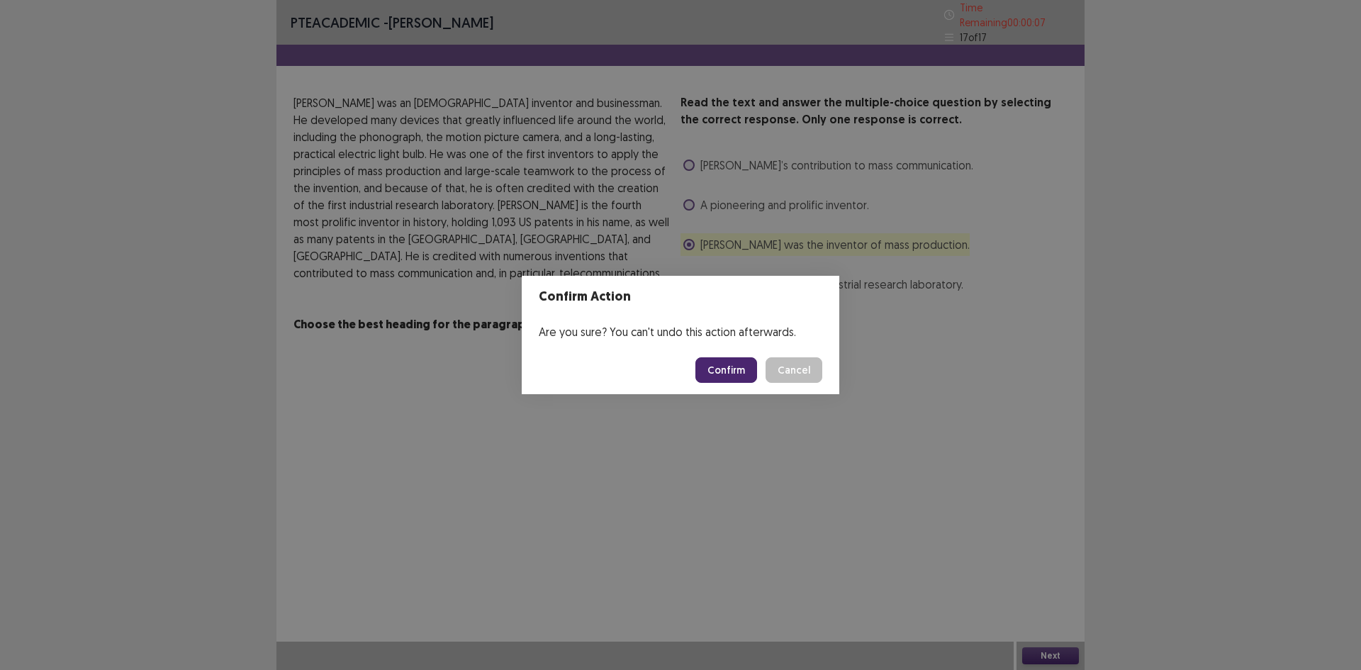
click at [709, 374] on button "Confirm" at bounding box center [726, 370] width 62 height 26
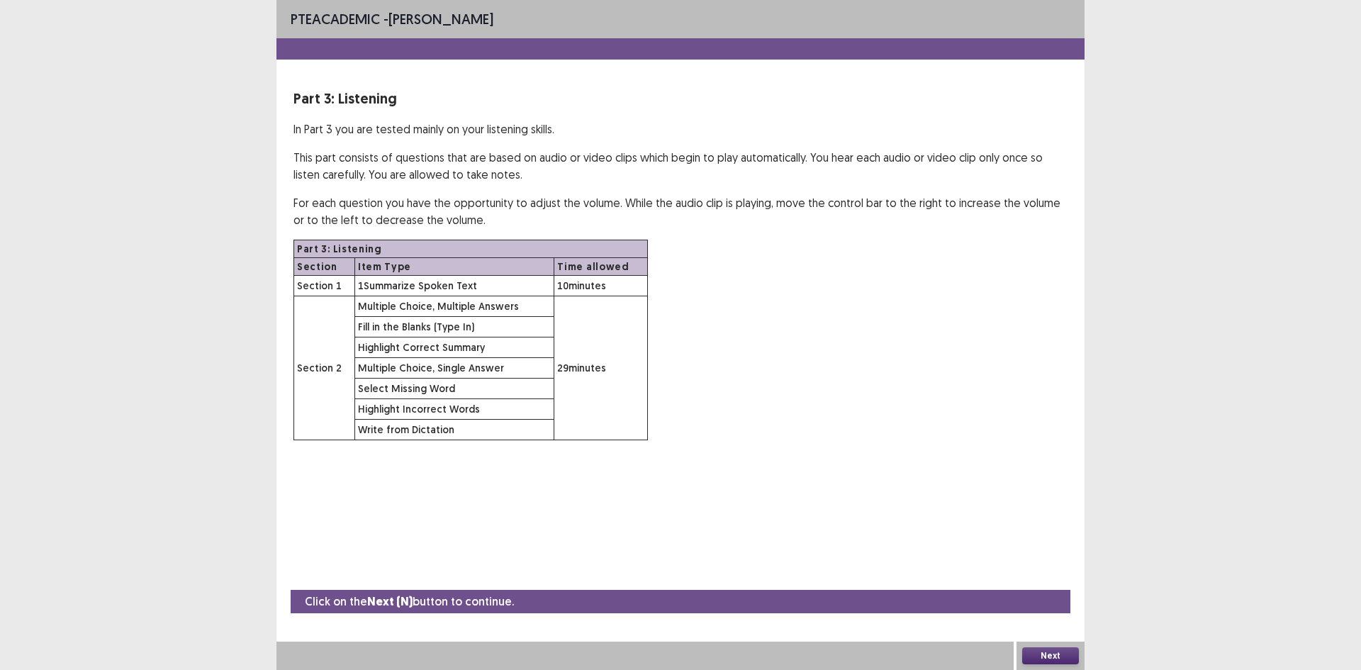
click at [1060, 660] on button "Next" at bounding box center [1050, 655] width 57 height 17
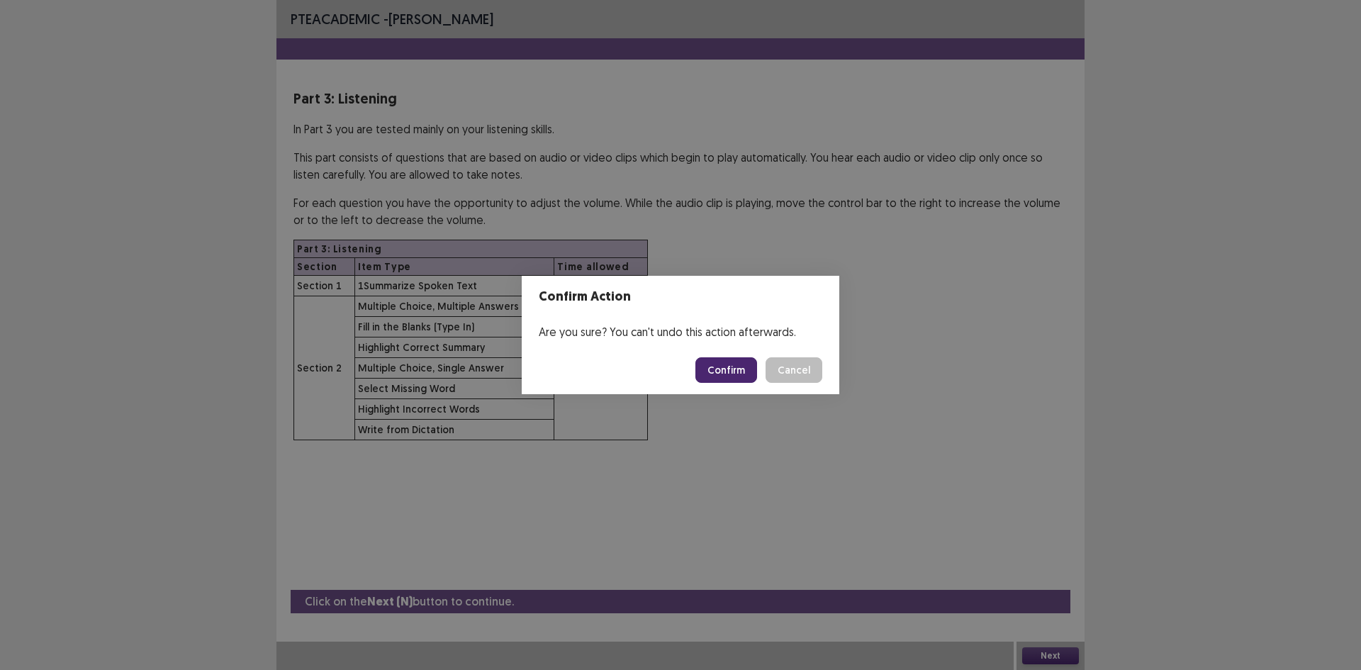
click at [736, 364] on button "Confirm" at bounding box center [726, 370] width 62 height 26
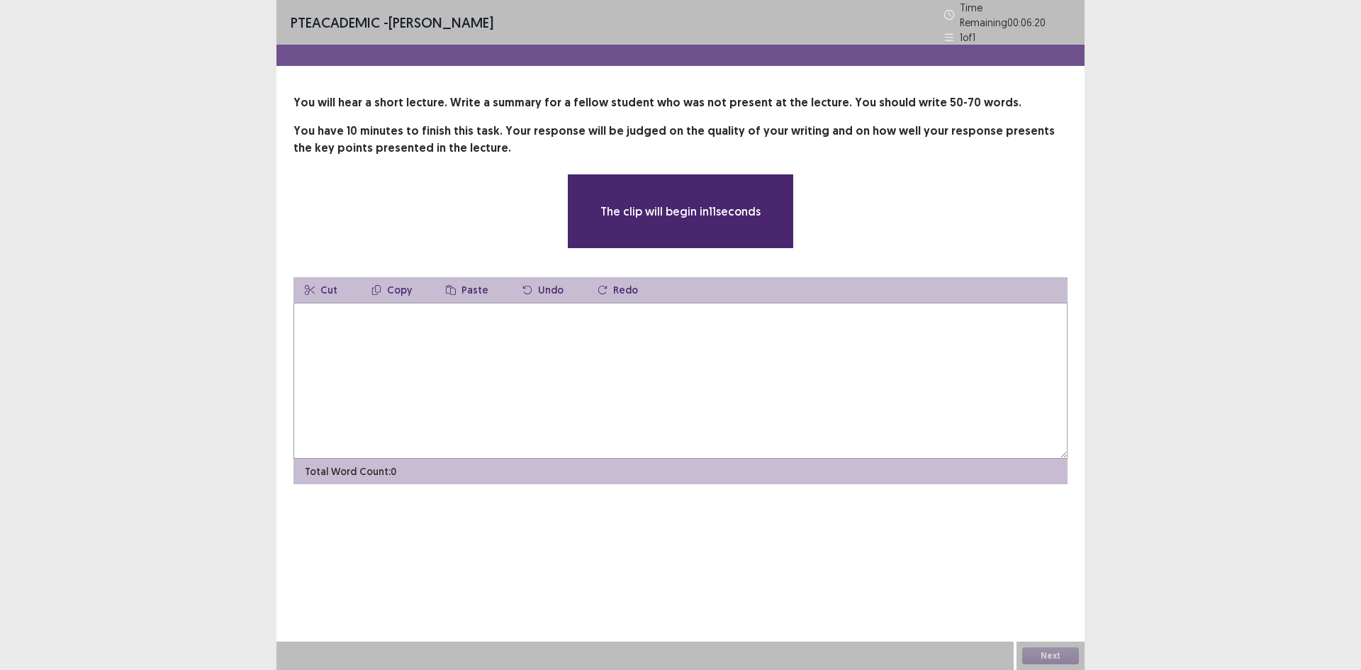
click at [647, 341] on textarea at bounding box center [680, 381] width 774 height 156
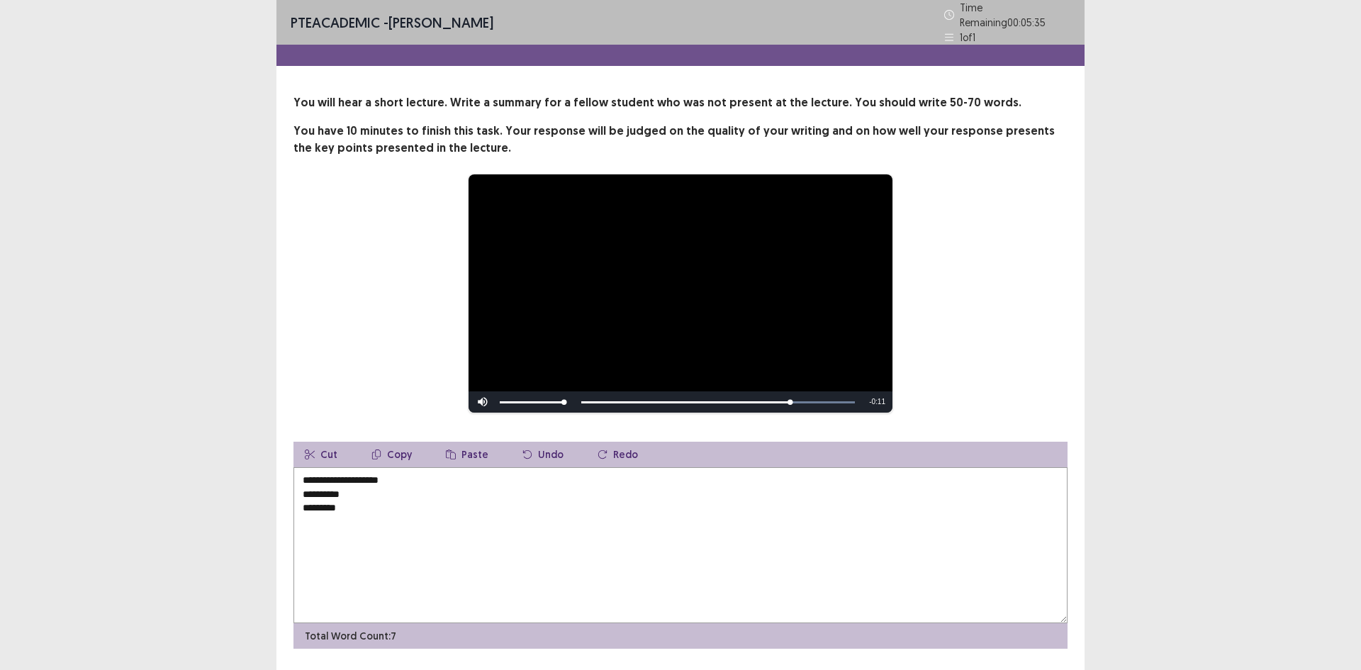
type textarea "**********"
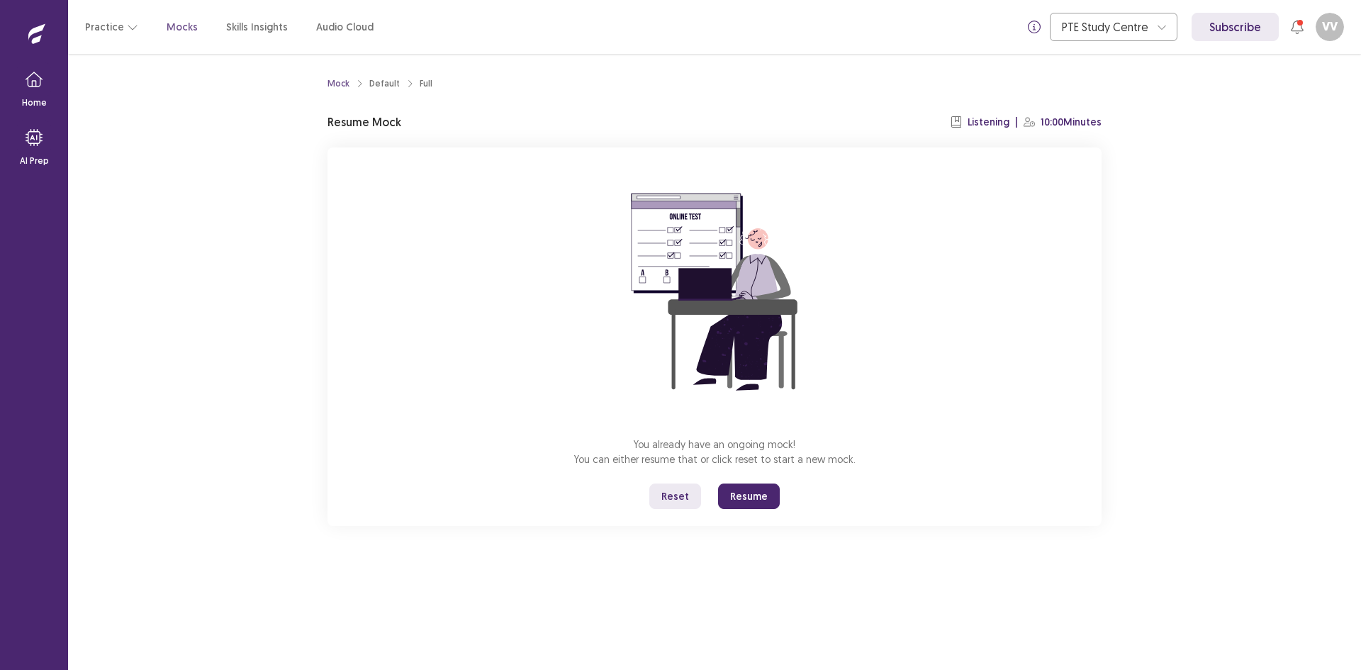
click at [746, 503] on button "Resume" at bounding box center [749, 496] width 62 height 26
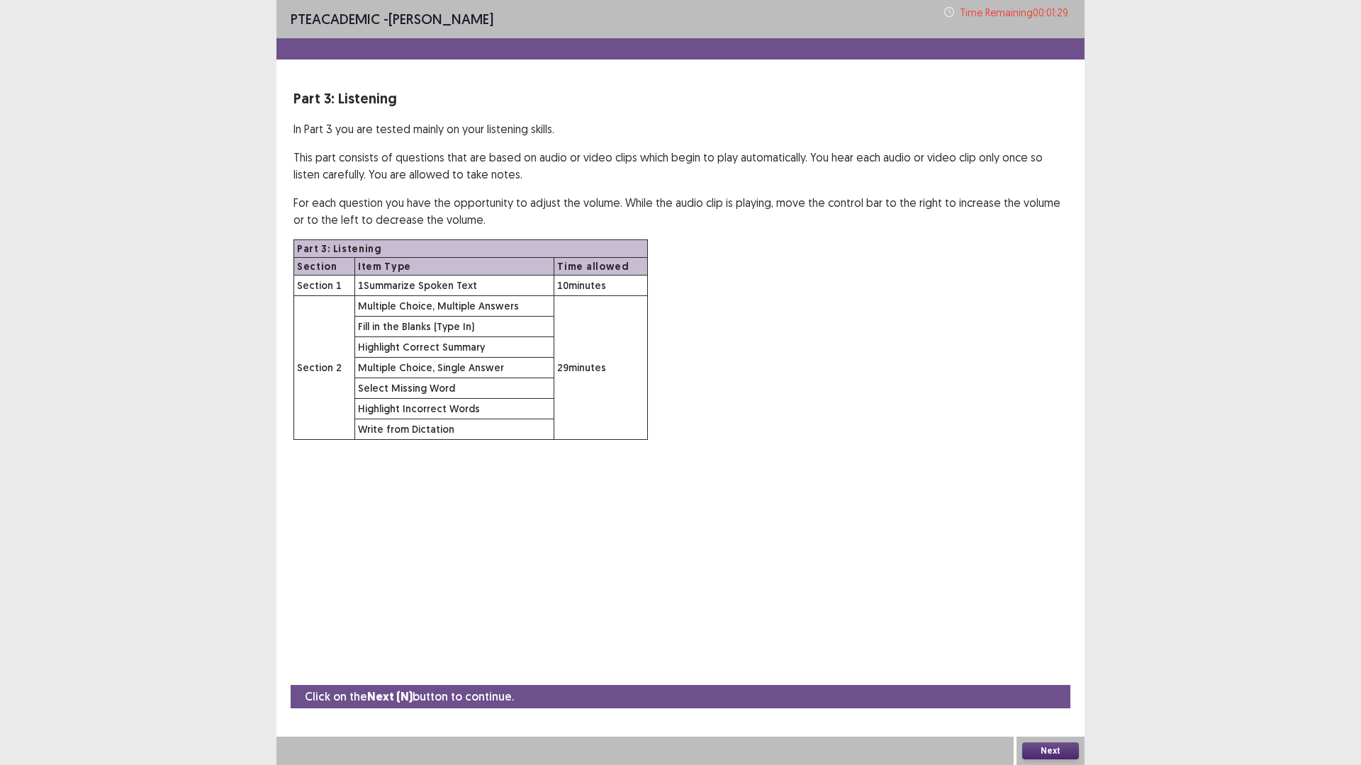
click at [1033, 669] on button "Next" at bounding box center [1050, 751] width 57 height 17
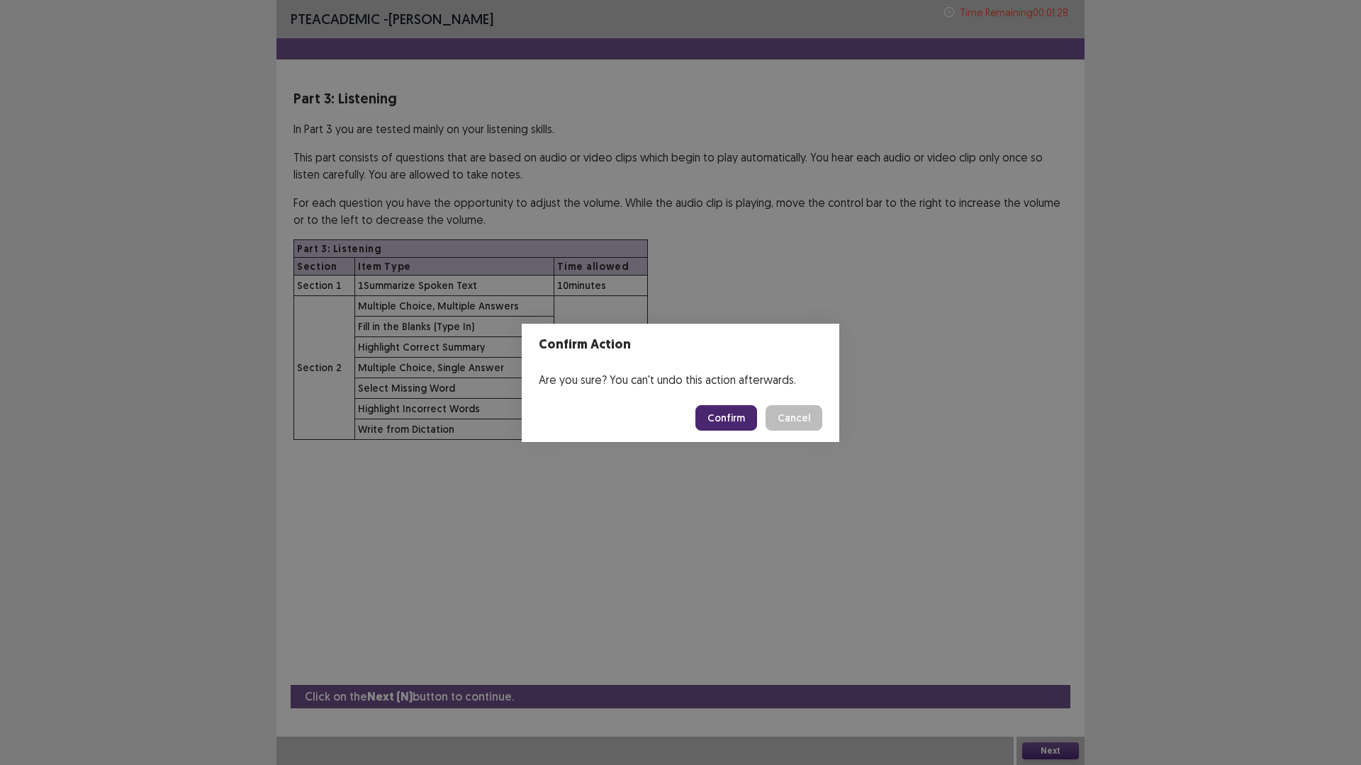
click at [746, 415] on button "Confirm" at bounding box center [726, 418] width 62 height 26
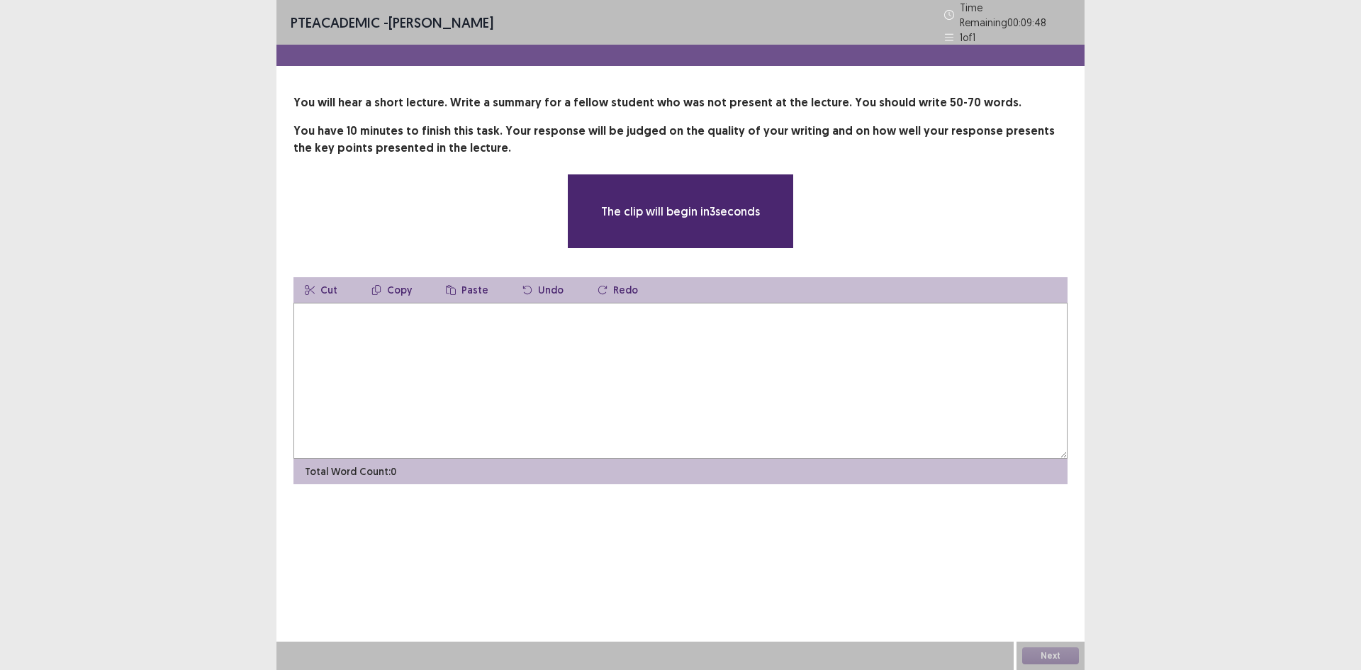
click at [1279, 355] on div "**********" at bounding box center [680, 335] width 1361 height 670
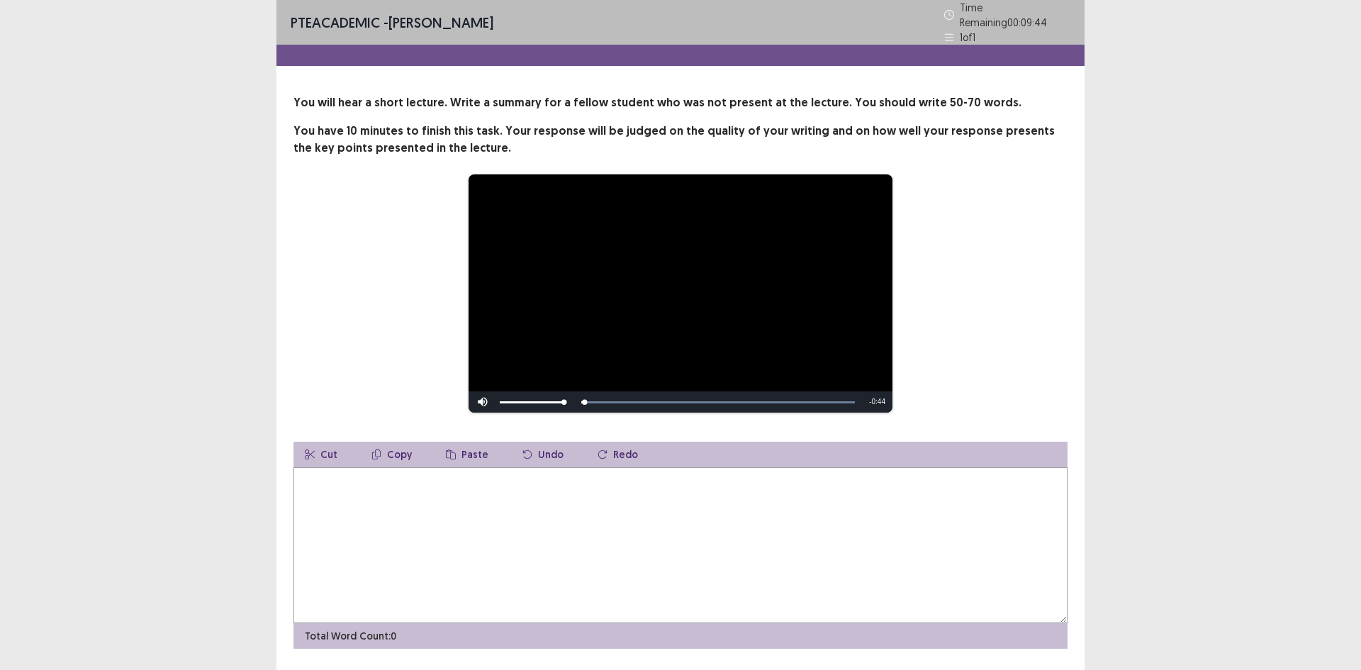
click at [599, 501] on textarea at bounding box center [680, 545] width 774 height 156
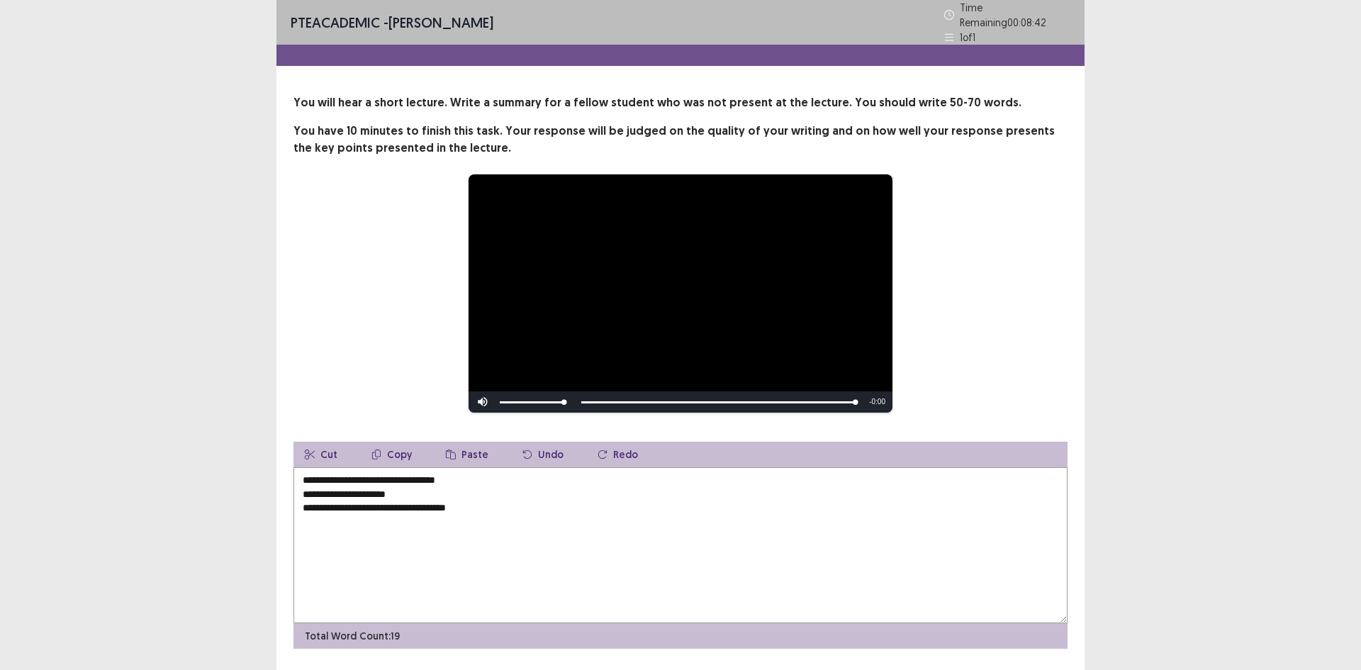
drag, startPoint x: 313, startPoint y: 477, endPoint x: 295, endPoint y: 473, distance: 18.9
click at [295, 473] on textarea "**********" at bounding box center [680, 545] width 774 height 156
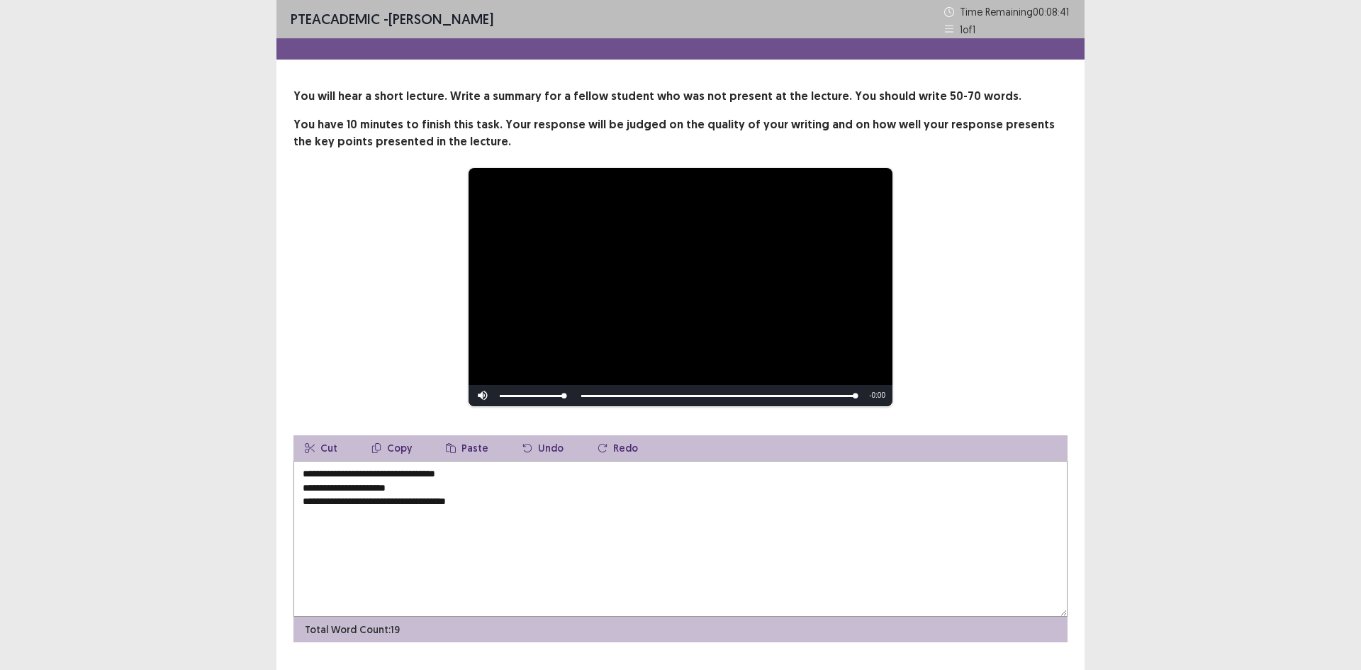
click at [301, 471] on textarea "**********" at bounding box center [680, 539] width 774 height 156
click at [305, 491] on textarea "**********" at bounding box center [680, 539] width 774 height 156
click at [301, 490] on textarea "**********" at bounding box center [680, 539] width 774 height 156
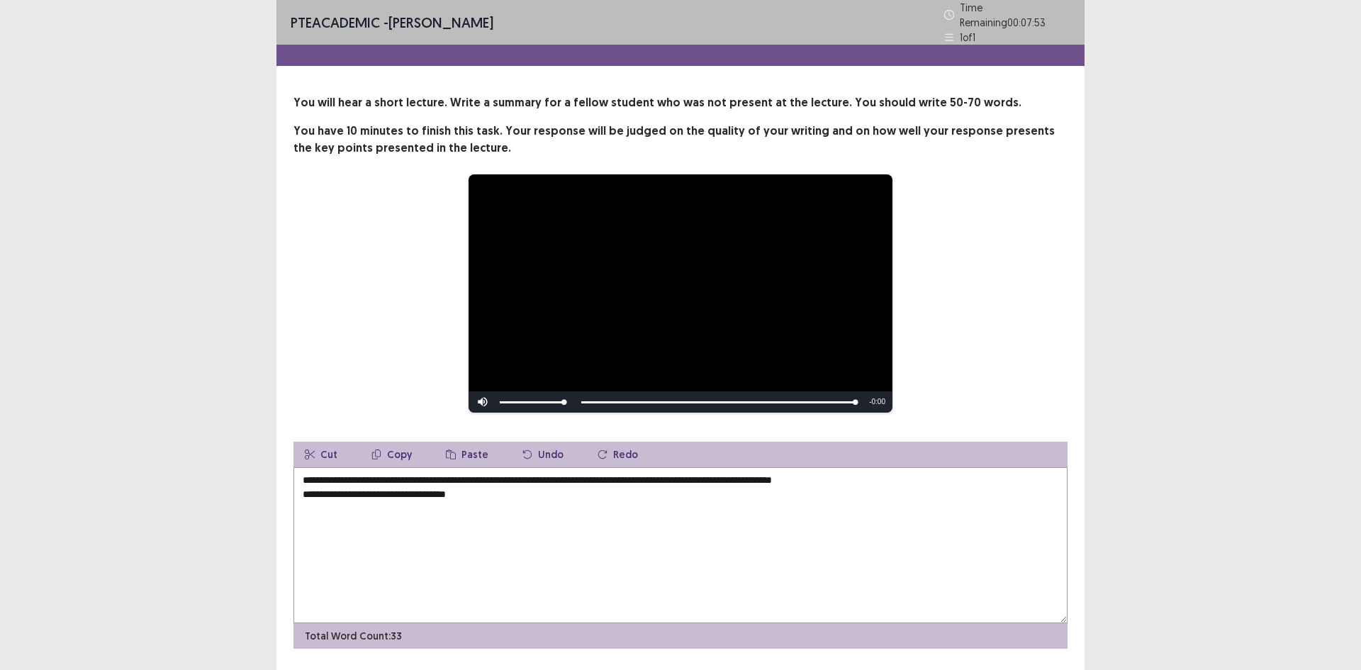
drag, startPoint x: 869, startPoint y: 468, endPoint x: 843, endPoint y: 477, distance: 26.9
click at [843, 477] on textarea "**********" at bounding box center [680, 545] width 774 height 156
drag, startPoint x: 889, startPoint y: 483, endPoint x: 849, endPoint y: 470, distance: 42.6
click at [849, 470] on textarea "**********" at bounding box center [680, 545] width 774 height 156
click at [843, 477] on textarea "**********" at bounding box center [680, 545] width 774 height 156
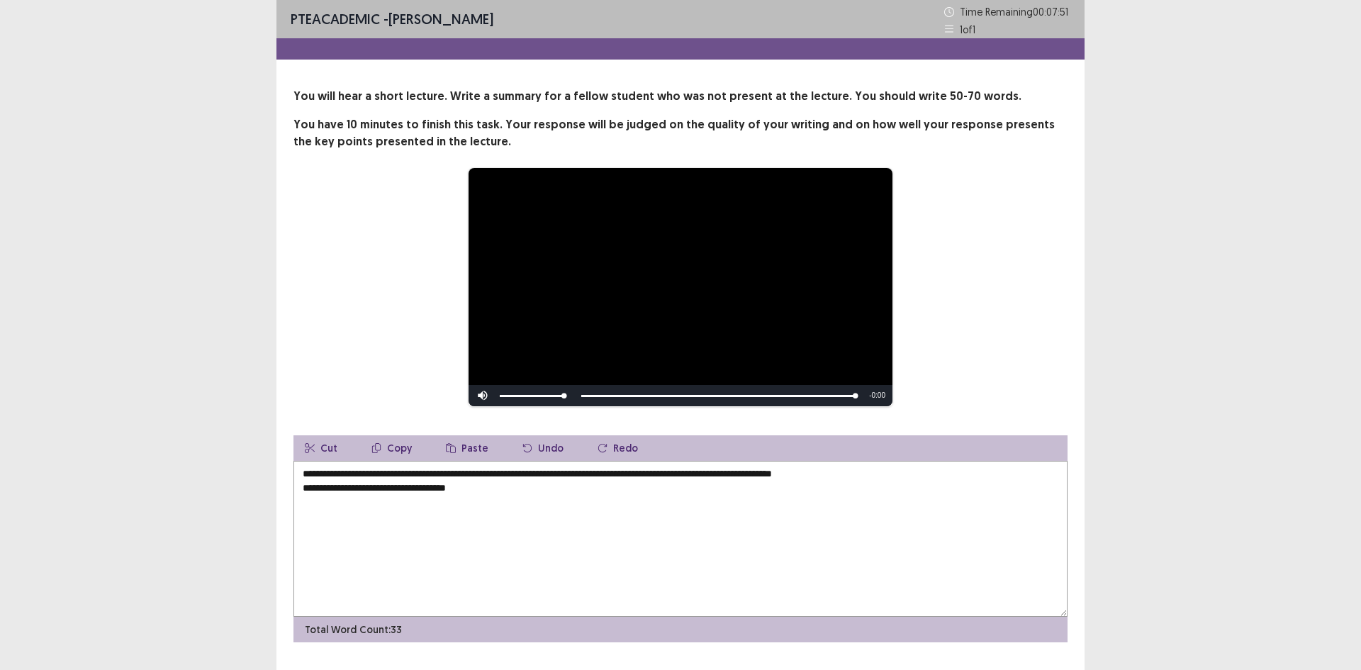
drag, startPoint x: 836, startPoint y: 478, endPoint x: 1009, endPoint y: 478, distance: 172.2
click at [1004, 480] on textarea "**********" at bounding box center [680, 539] width 774 height 156
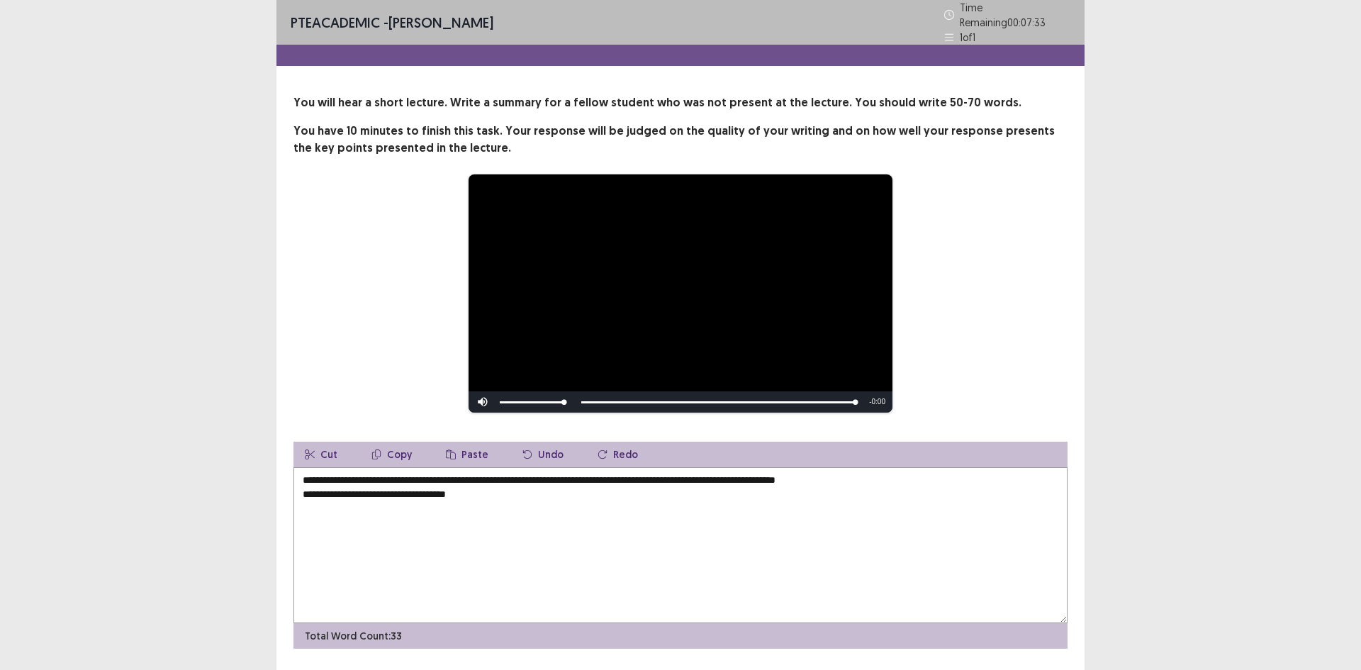
click at [840, 473] on textarea "**********" at bounding box center [680, 545] width 774 height 156
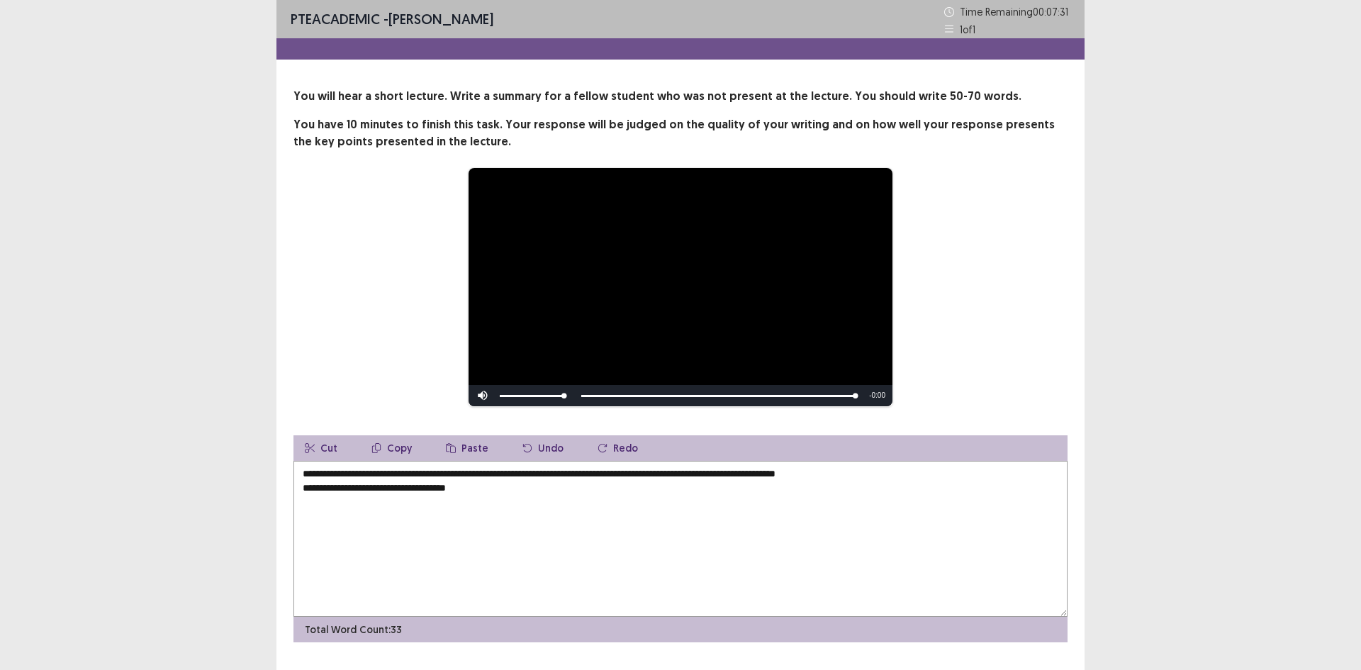
click at [989, 503] on textarea "**********" at bounding box center [680, 539] width 774 height 156
click at [839, 476] on textarea "**********" at bounding box center [680, 539] width 774 height 156
click at [1069, 494] on div "**********" at bounding box center [680, 365] width 808 height 554
click at [1021, 502] on textarea "**********" at bounding box center [680, 539] width 774 height 156
drag, startPoint x: 1008, startPoint y: 498, endPoint x: 998, endPoint y: 501, distance: 10.3
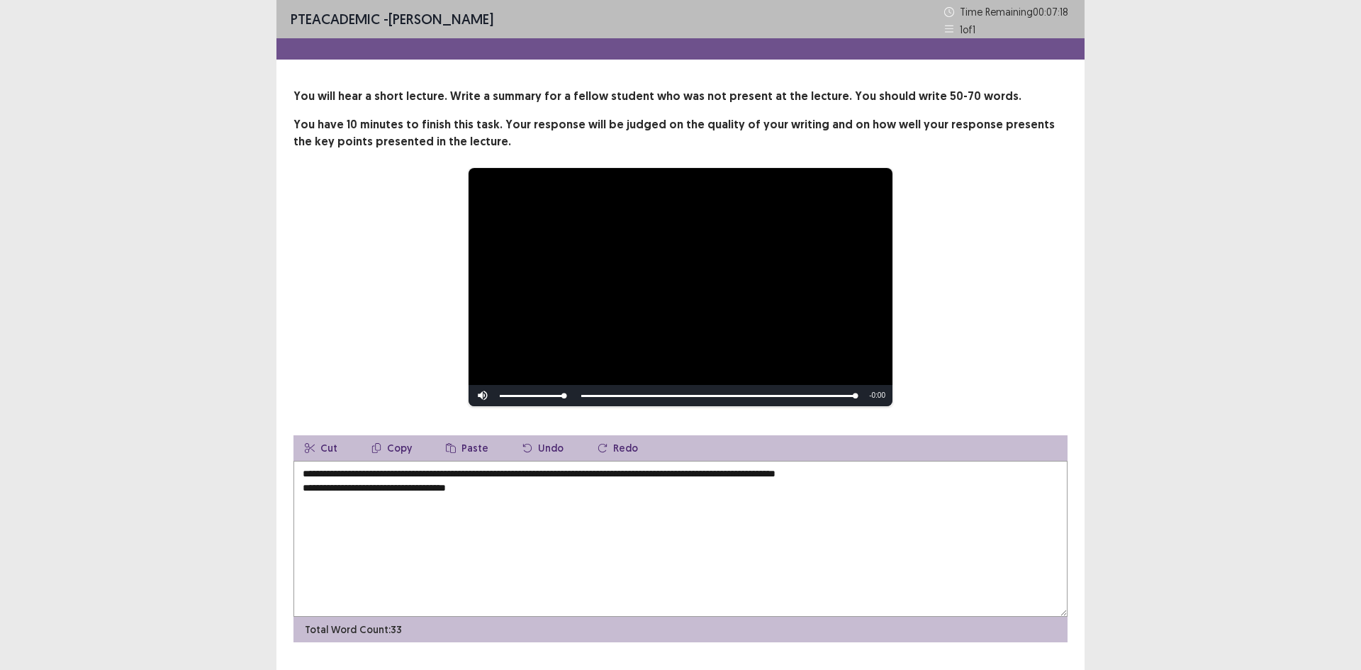
click at [998, 501] on textarea "**********" at bounding box center [680, 539] width 774 height 156
click at [900, 491] on textarea "**********" at bounding box center [680, 539] width 774 height 156
click at [901, 483] on textarea "**********" at bounding box center [680, 539] width 774 height 156
click at [306, 493] on textarea "**********" at bounding box center [680, 539] width 774 height 156
click at [308, 493] on textarea "**********" at bounding box center [680, 539] width 774 height 156
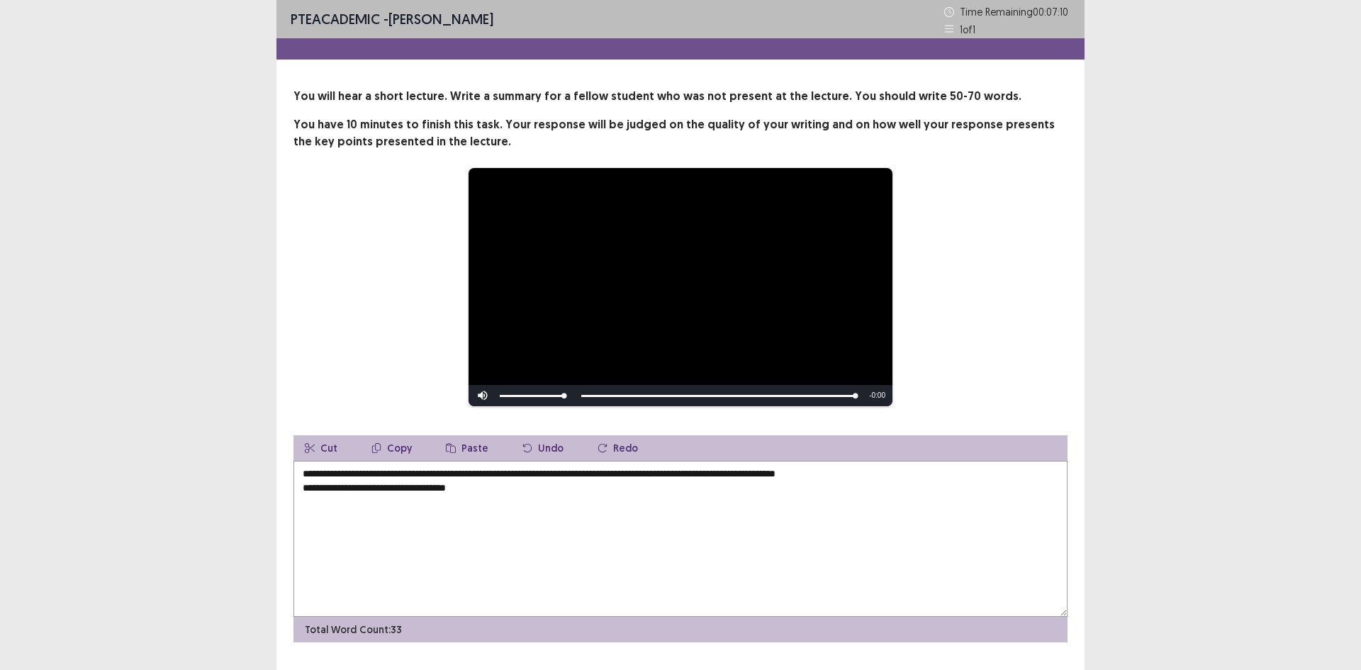
click at [653, 473] on textarea "**********" at bounding box center [680, 539] width 774 height 156
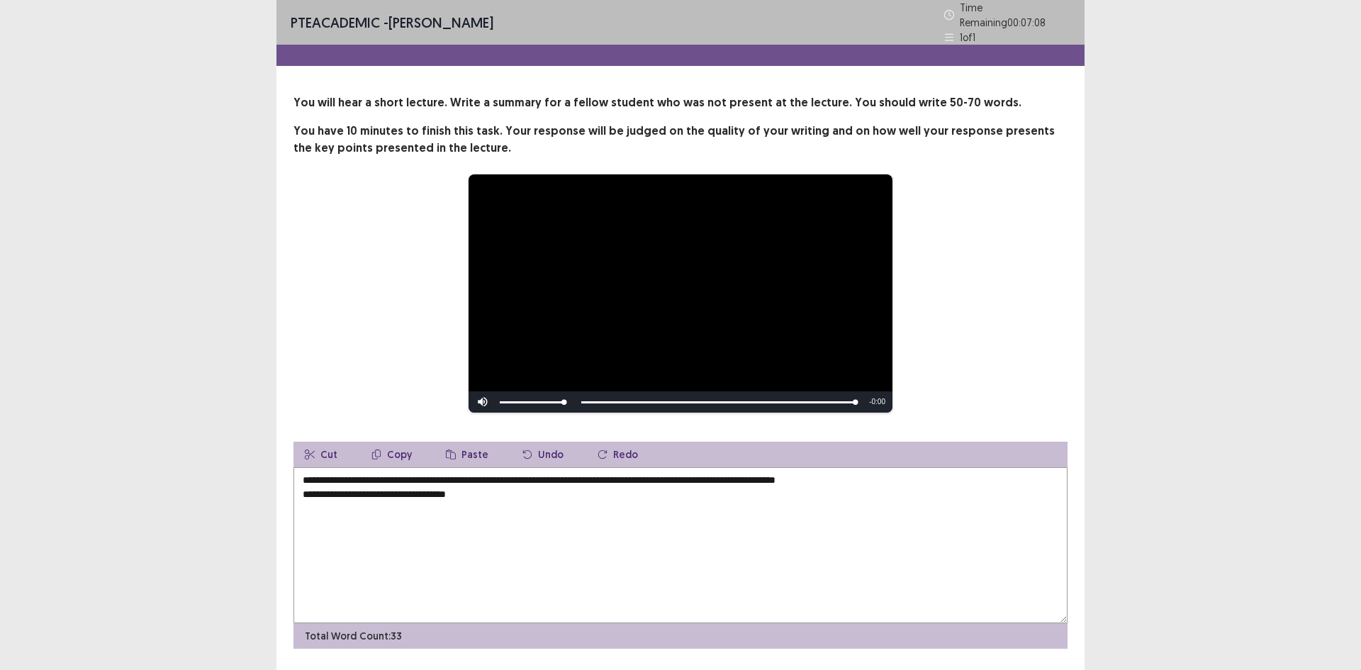
click at [640, 472] on textarea "**********" at bounding box center [680, 545] width 774 height 156
click at [650, 472] on textarea "**********" at bounding box center [680, 545] width 774 height 156
click at [975, 488] on textarea "**********" at bounding box center [680, 545] width 774 height 156
click at [303, 487] on textarea "**********" at bounding box center [680, 545] width 774 height 156
click at [1040, 477] on textarea "**********" at bounding box center [680, 545] width 774 height 156
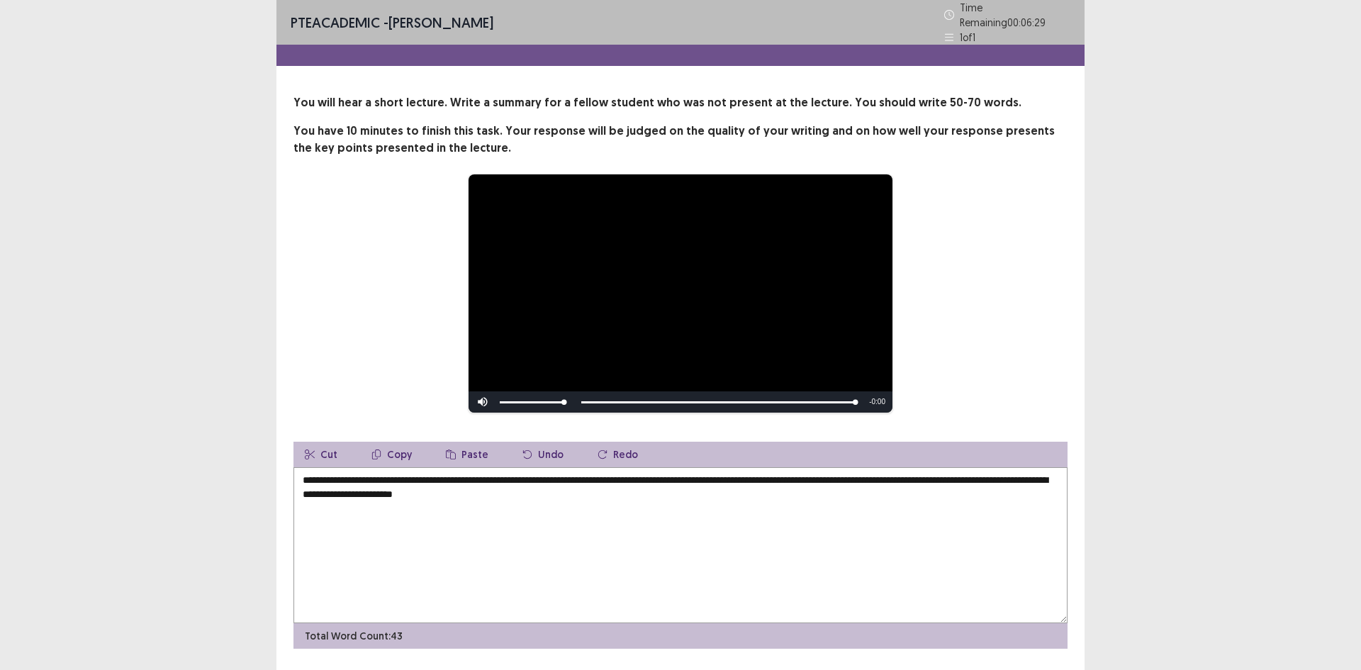
click at [381, 492] on textarea "**********" at bounding box center [680, 545] width 774 height 156
click at [388, 484] on textarea "**********" at bounding box center [680, 545] width 774 height 156
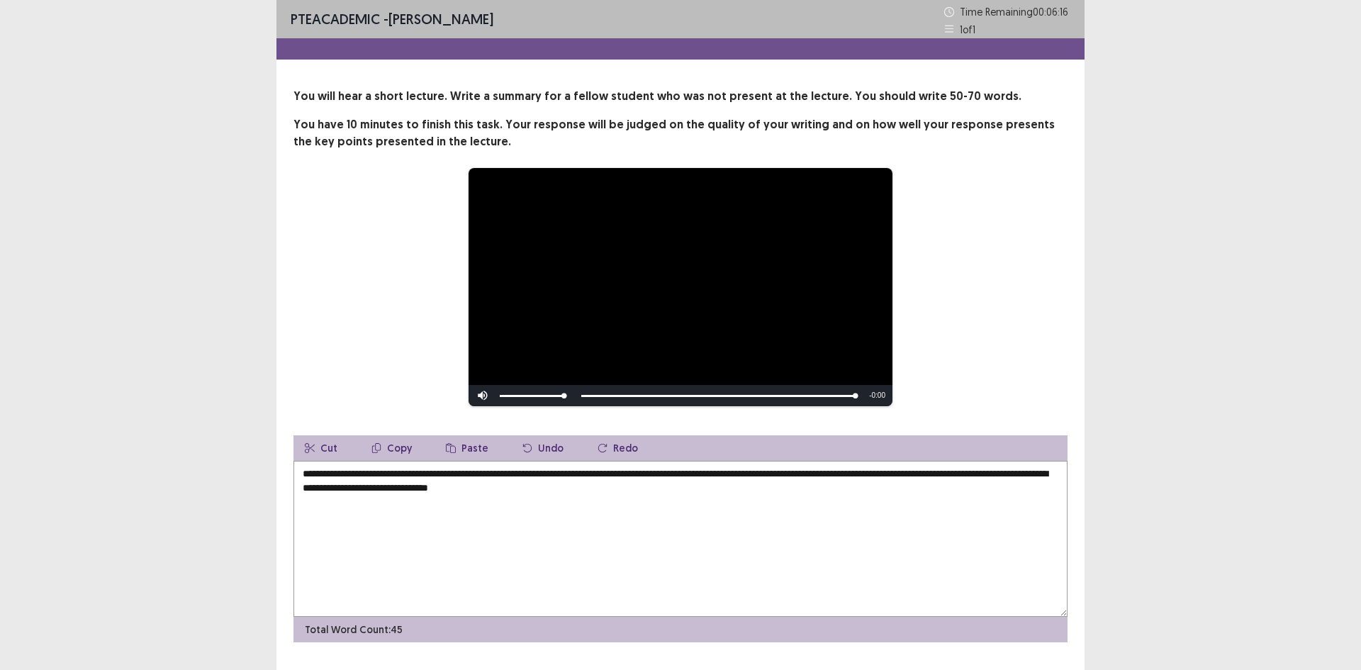
click at [443, 488] on textarea "**********" at bounding box center [680, 539] width 774 height 156
click at [471, 486] on textarea "**********" at bounding box center [680, 539] width 774 height 156
click at [473, 485] on textarea "**********" at bounding box center [680, 539] width 774 height 156
click at [473, 487] on textarea "**********" at bounding box center [680, 539] width 774 height 156
drag, startPoint x: 473, startPoint y: 487, endPoint x: 465, endPoint y: 490, distance: 8.3
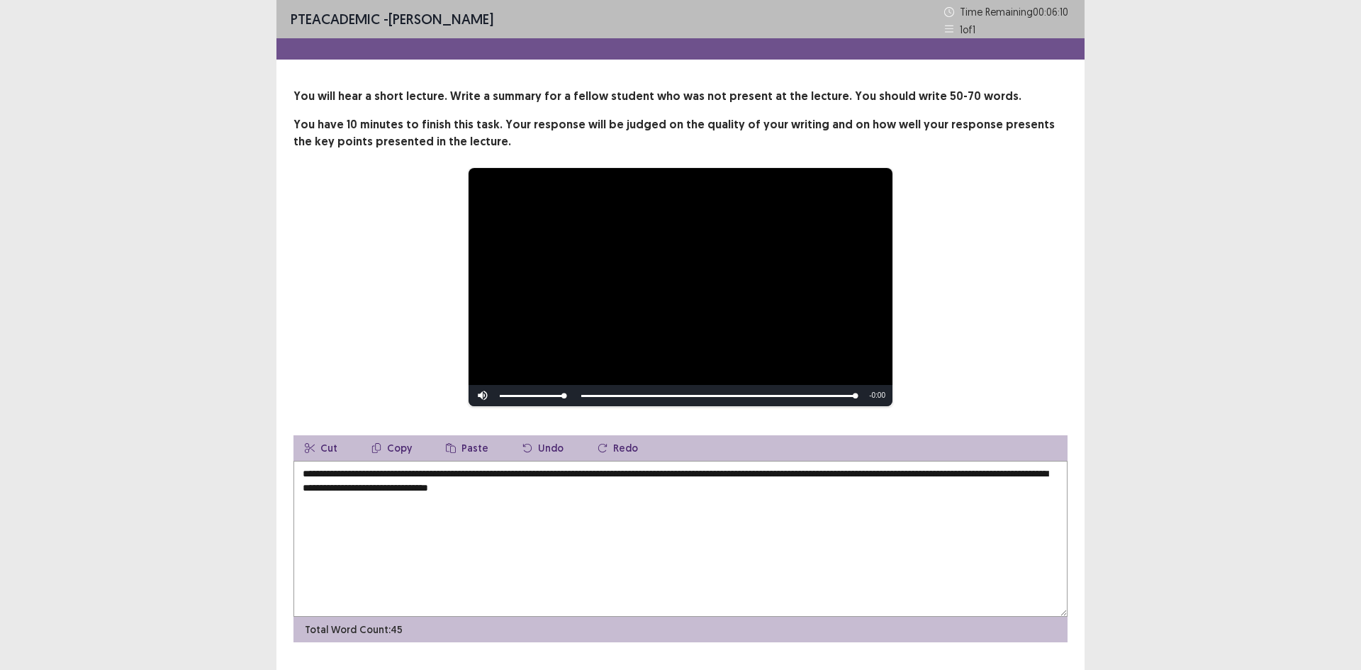
click at [465, 490] on textarea "**********" at bounding box center [680, 539] width 774 height 156
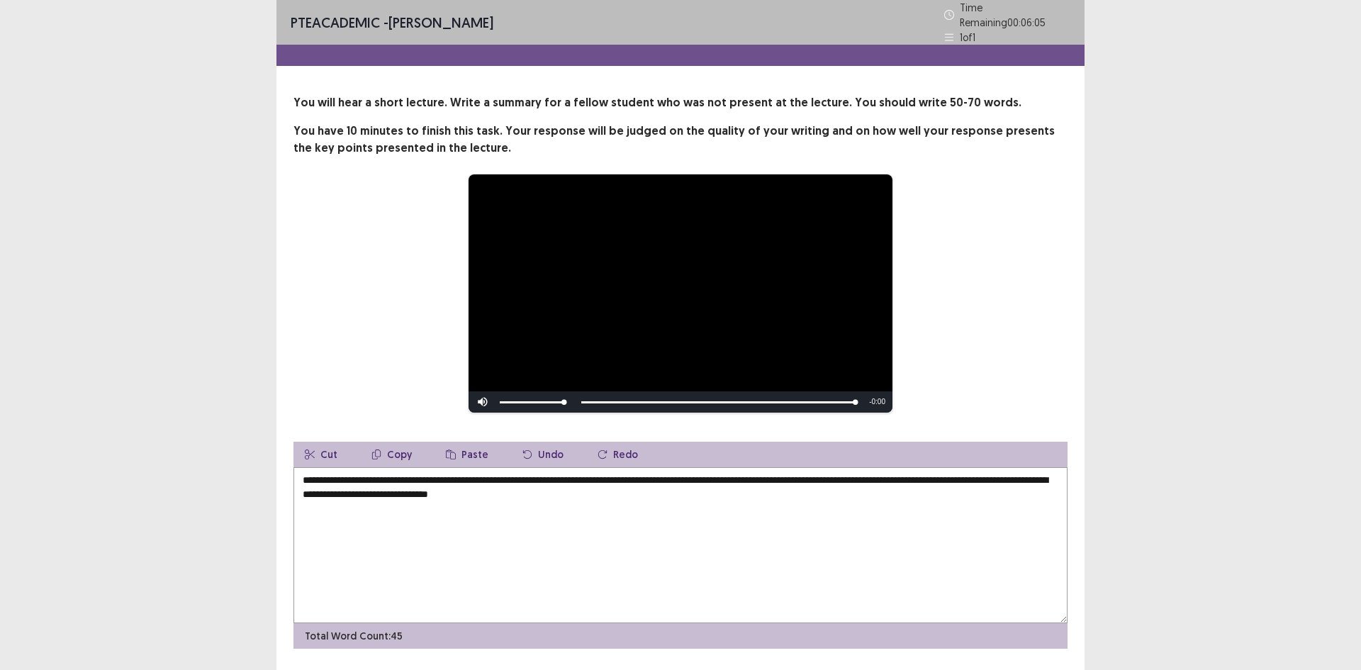
click at [551, 490] on textarea "**********" at bounding box center [680, 545] width 774 height 156
click at [563, 490] on textarea "**********" at bounding box center [680, 545] width 774 height 156
click at [584, 491] on textarea "**********" at bounding box center [680, 545] width 774 height 156
drag, startPoint x: 575, startPoint y: 494, endPoint x: 585, endPoint y: 494, distance: 9.2
click at [585, 494] on textarea "**********" at bounding box center [680, 545] width 774 height 156
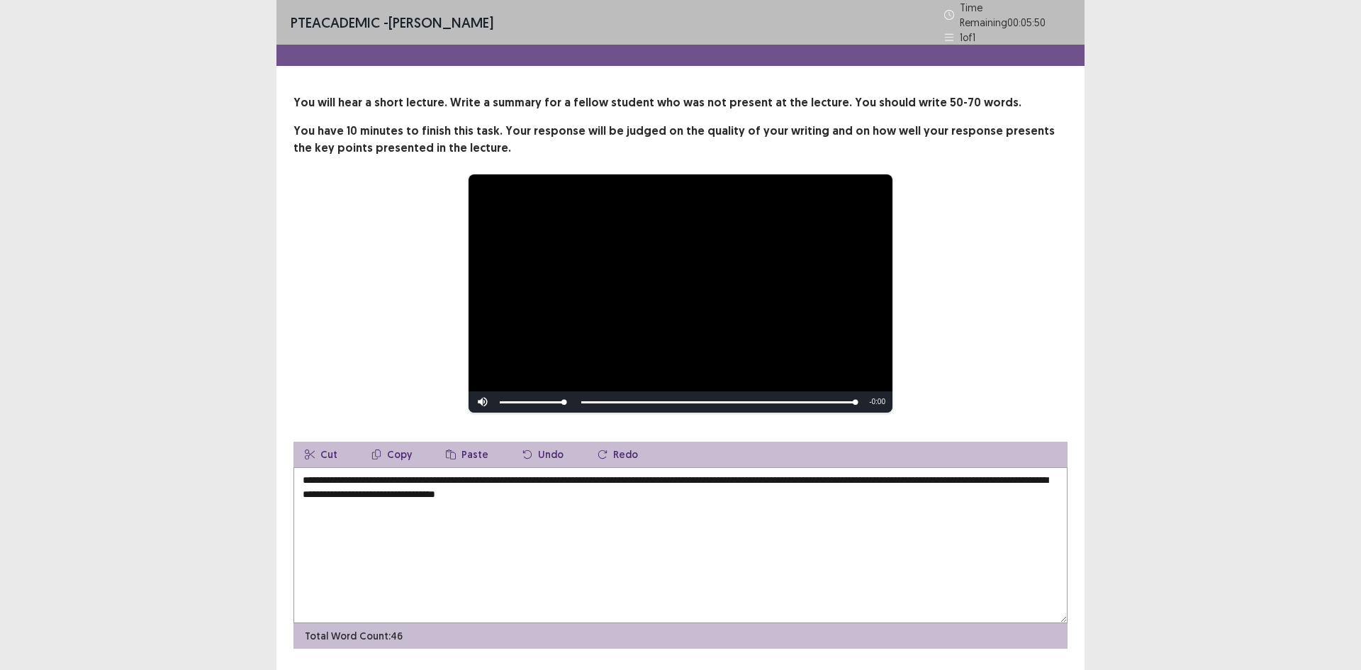
click at [631, 486] on textarea "**********" at bounding box center [680, 545] width 774 height 156
click at [471, 475] on textarea "**********" at bounding box center [680, 545] width 774 height 156
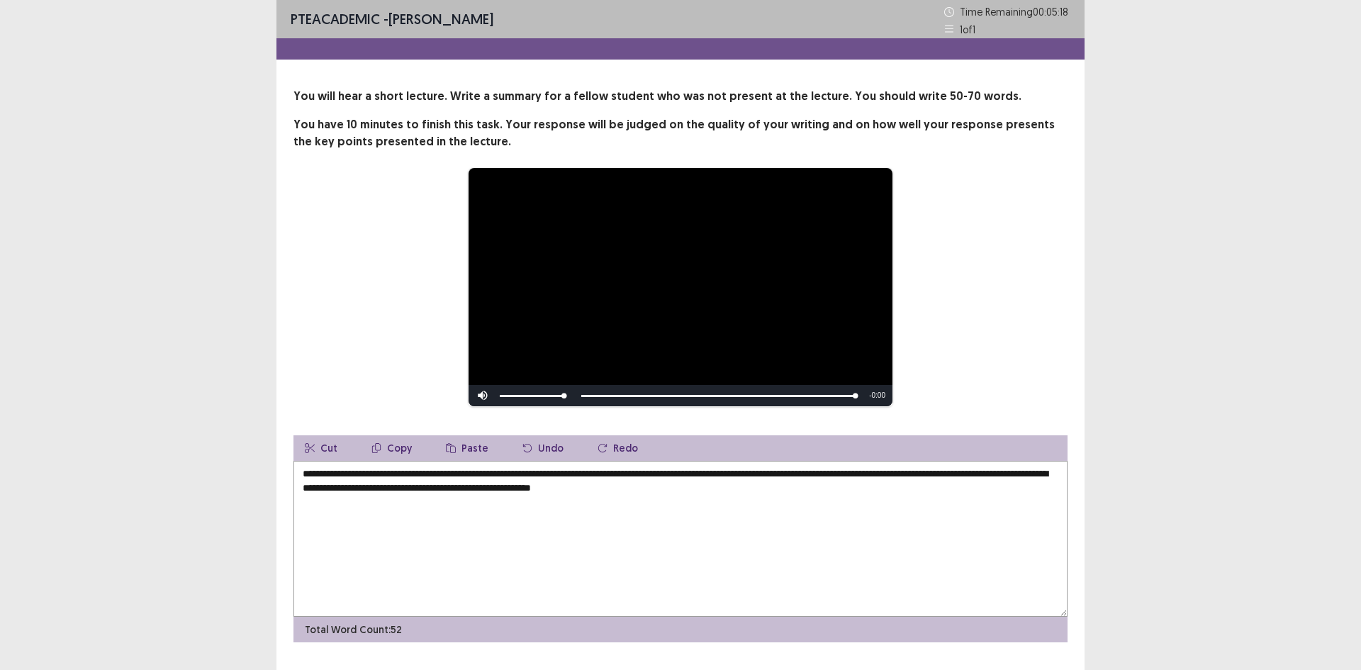
drag, startPoint x: 630, startPoint y: 478, endPoint x: 641, endPoint y: 476, distance: 11.4
click at [634, 478] on textarea "**********" at bounding box center [680, 539] width 774 height 156
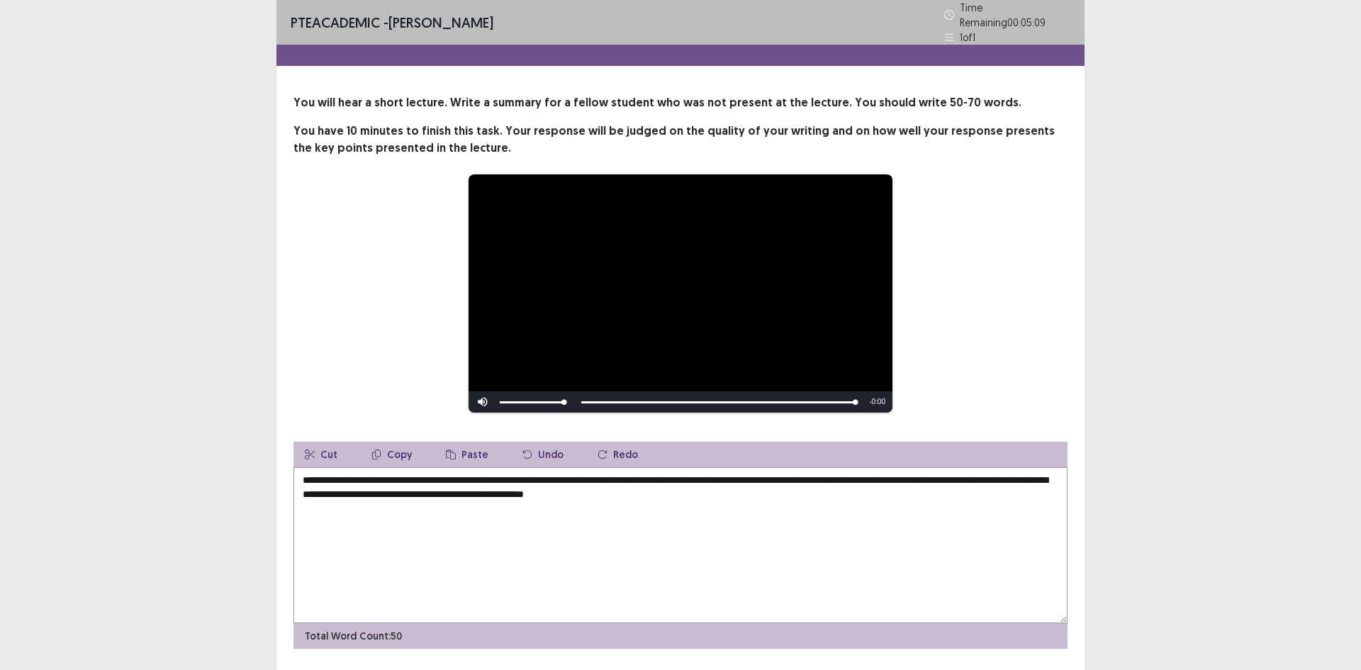
drag, startPoint x: 876, startPoint y: 477, endPoint x: 894, endPoint y: 478, distance: 17.7
click at [894, 478] on textarea "**********" at bounding box center [680, 545] width 774 height 156
drag, startPoint x: 1033, startPoint y: 475, endPoint x: 1006, endPoint y: 478, distance: 27.1
click at [1006, 478] on textarea "**********" at bounding box center [680, 545] width 774 height 156
drag, startPoint x: 354, startPoint y: 492, endPoint x: 361, endPoint y: 489, distance: 8.3
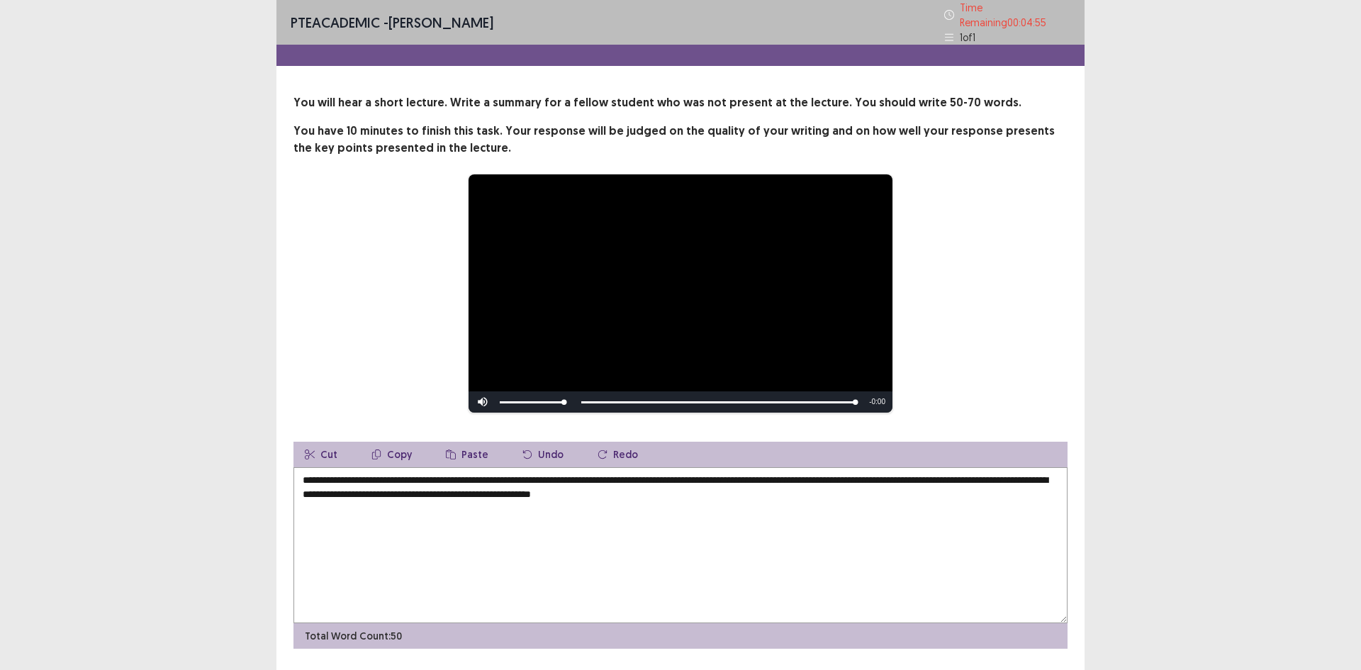
click at [361, 489] on textarea "**********" at bounding box center [680, 545] width 774 height 156
click at [359, 489] on textarea "**********" at bounding box center [680, 545] width 774 height 156
drag, startPoint x: 364, startPoint y: 488, endPoint x: 349, endPoint y: 490, distance: 15.2
click at [349, 490] on textarea "**********" at bounding box center [680, 545] width 774 height 156
click at [511, 490] on textarea "**********" at bounding box center [680, 545] width 774 height 156
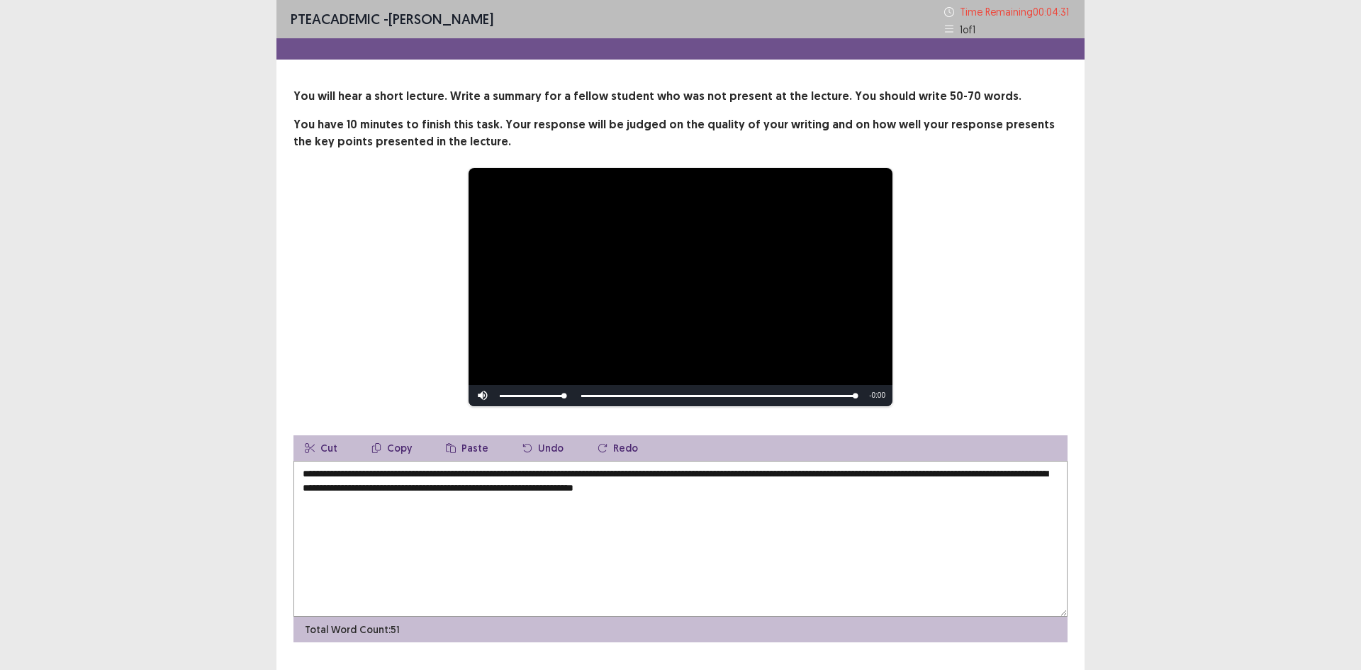
click at [695, 490] on textarea "**********" at bounding box center [680, 539] width 774 height 156
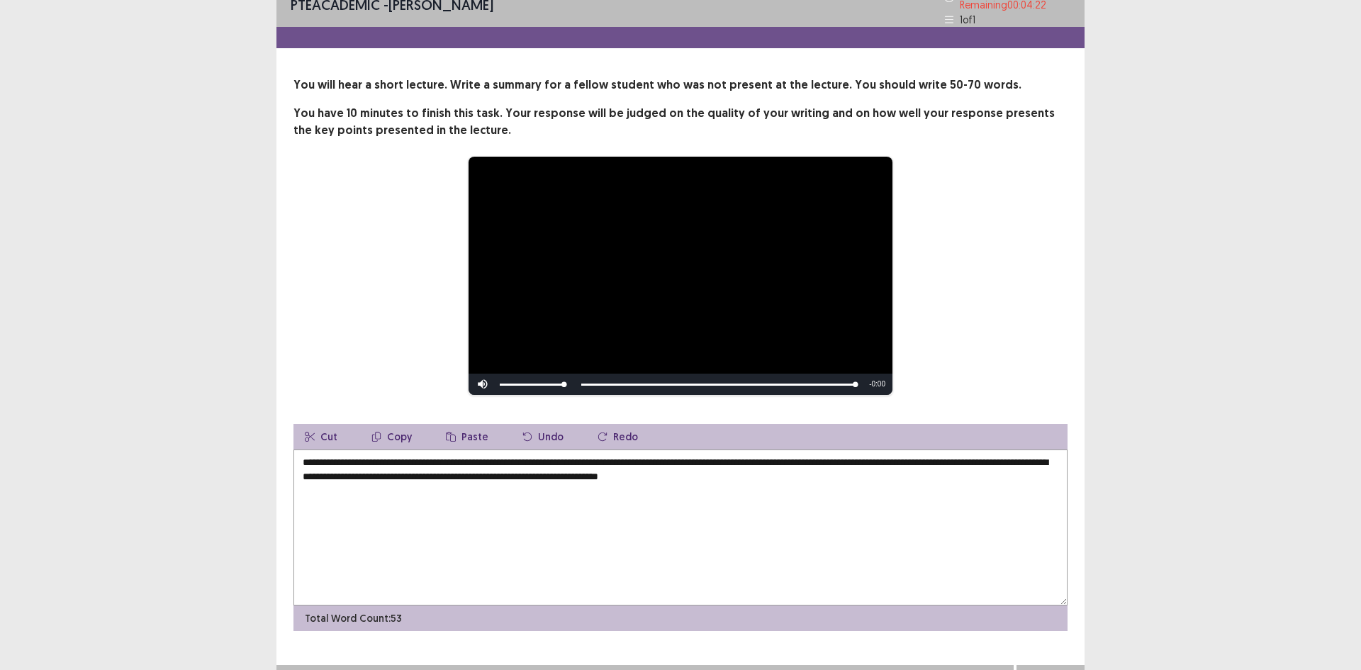
scroll to position [35, 0]
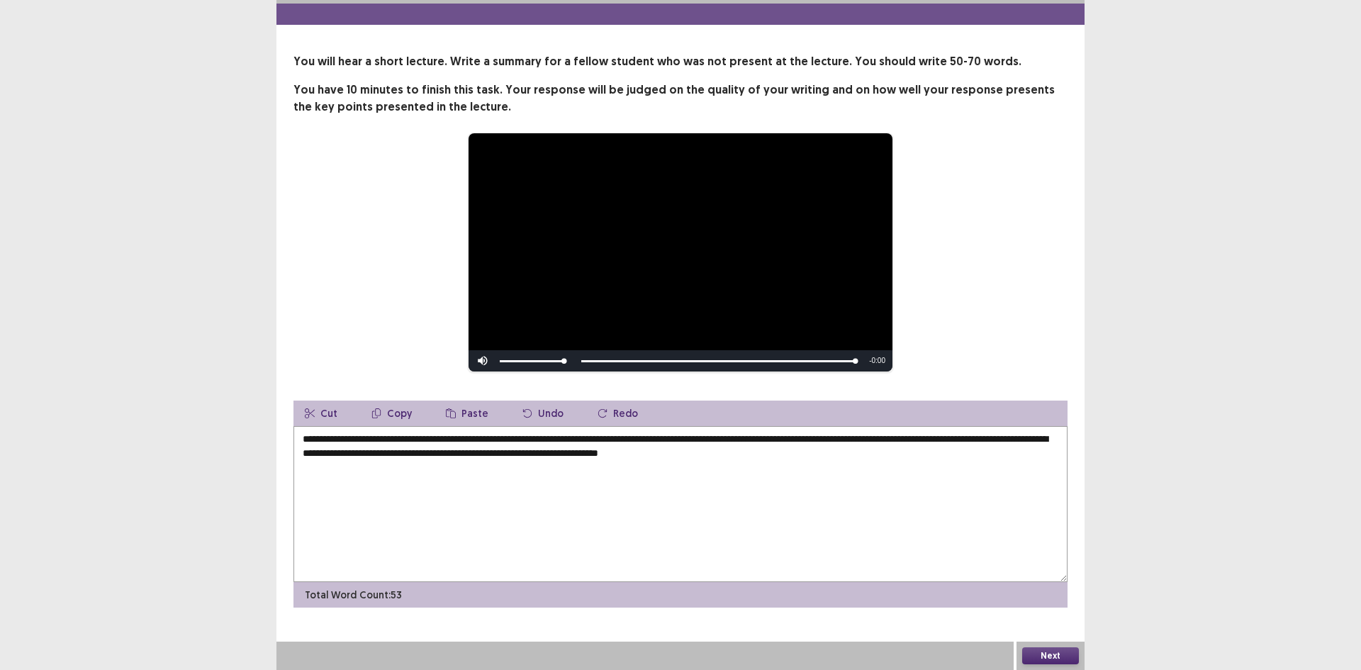
click at [628, 443] on textarea "**********" at bounding box center [680, 504] width 774 height 156
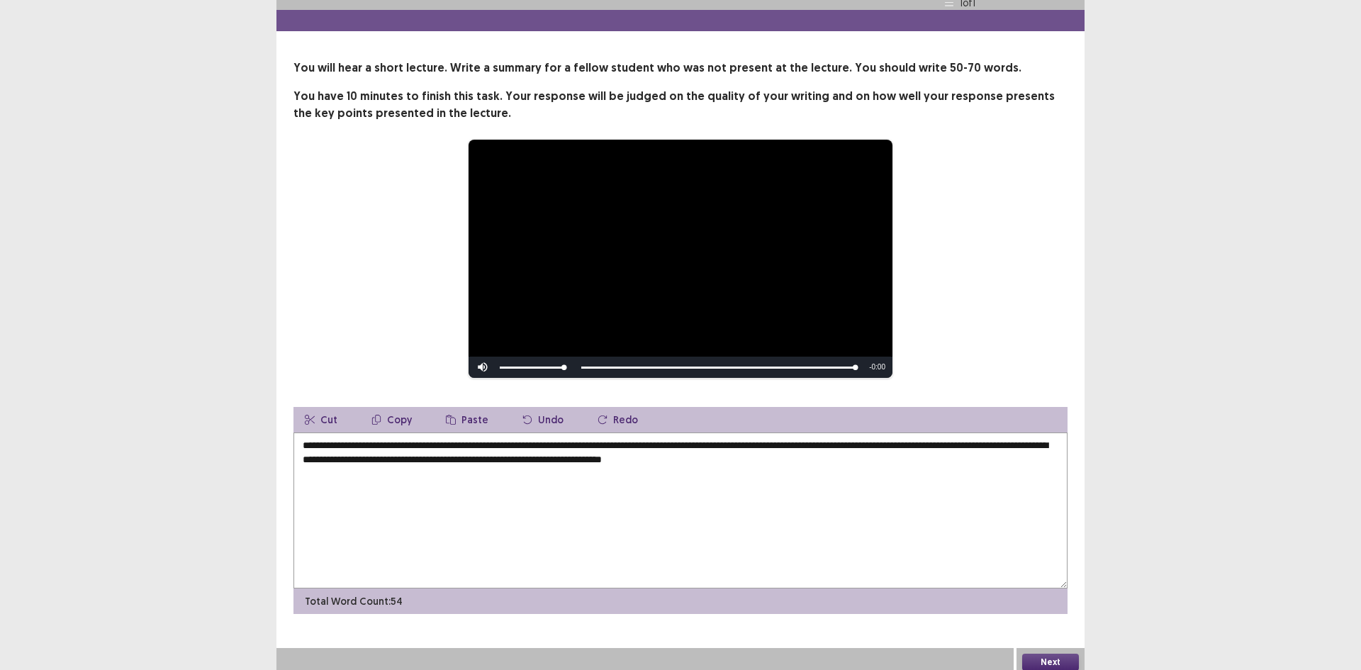
click at [723, 434] on textarea "**********" at bounding box center [680, 510] width 774 height 156
click at [723, 461] on textarea "**********" at bounding box center [680, 510] width 774 height 156
click at [736, 457] on textarea "**********" at bounding box center [680, 510] width 774 height 156
type textarea "**********"
click at [1072, 661] on button "Next" at bounding box center [1050, 661] width 57 height 17
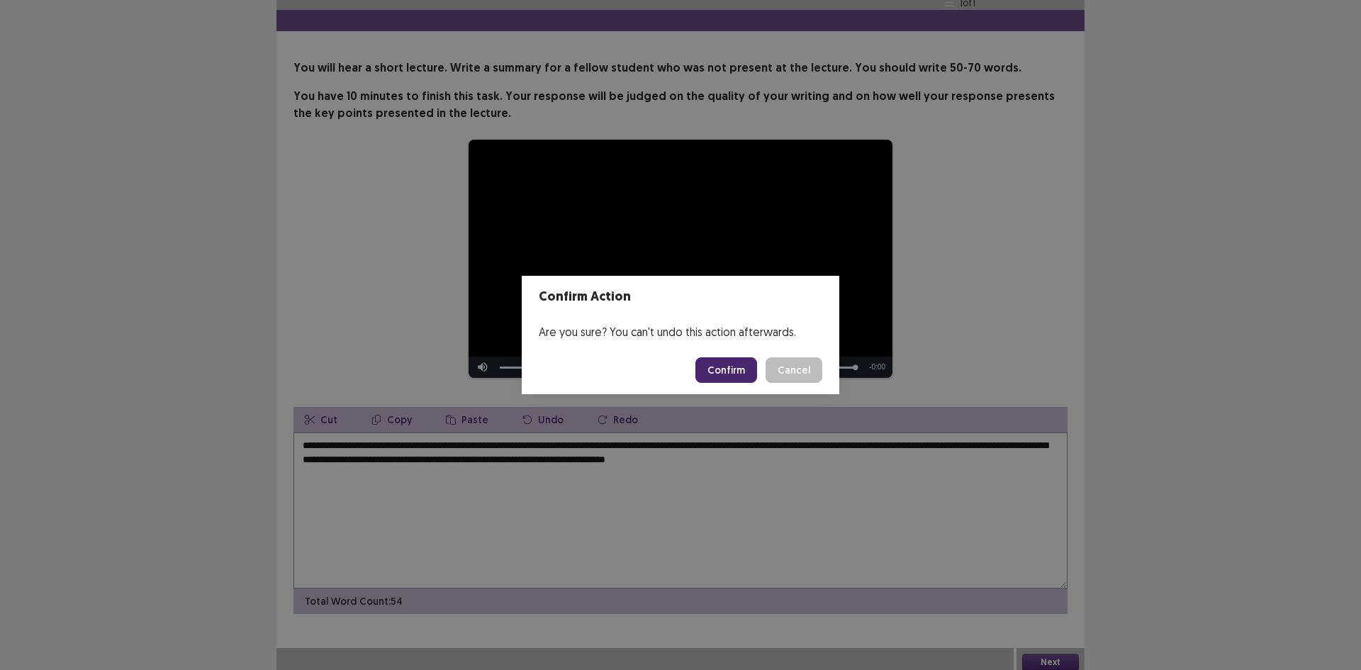
click at [749, 375] on button "Confirm" at bounding box center [726, 370] width 62 height 26
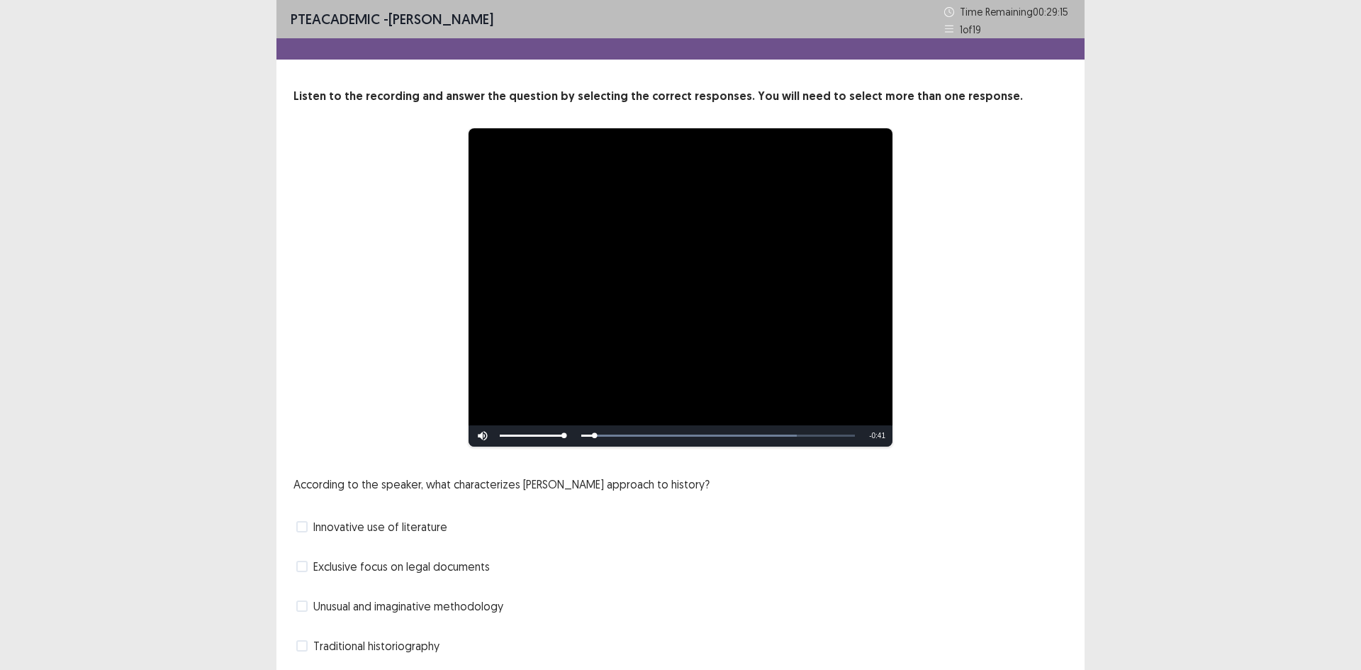
drag, startPoint x: 560, startPoint y: 434, endPoint x: 582, endPoint y: 431, distance: 22.2
click at [582, 431] on div "Skip Backward Skip Forward Mute 100% Current Time 0:02 / Duration 0:43 Loaded :…" at bounding box center [680, 435] width 424 height 21
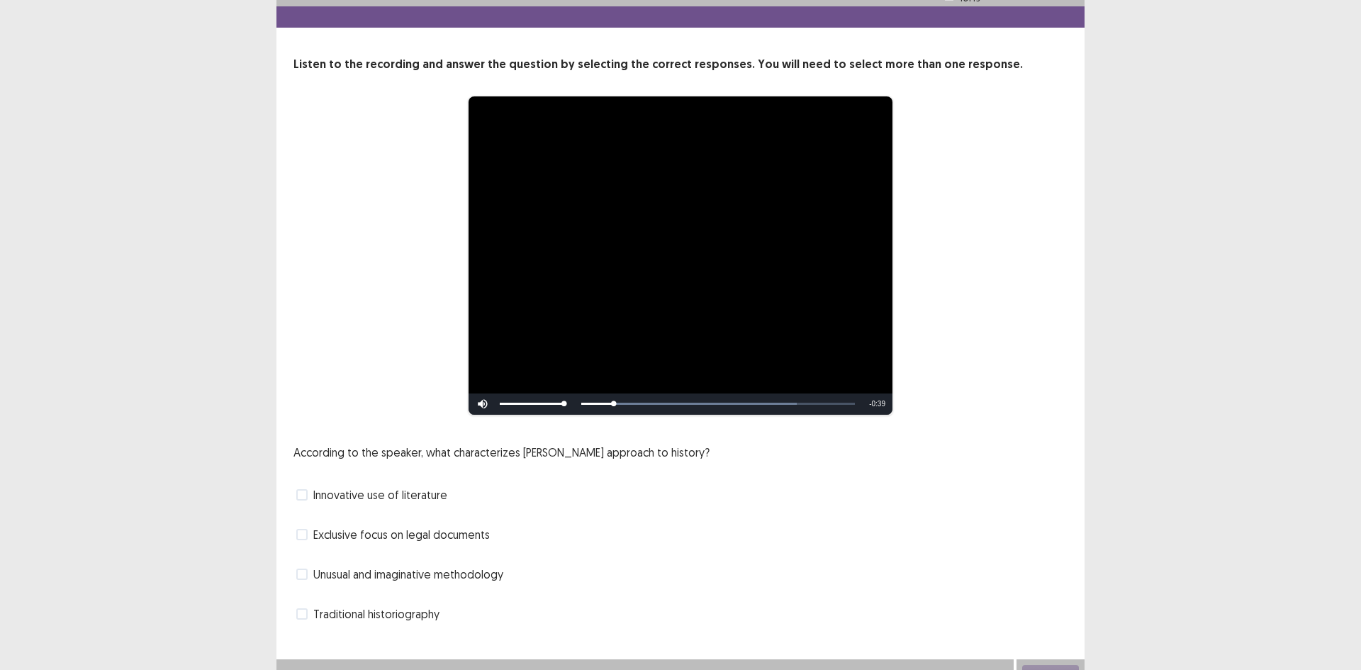
scroll to position [50, 0]
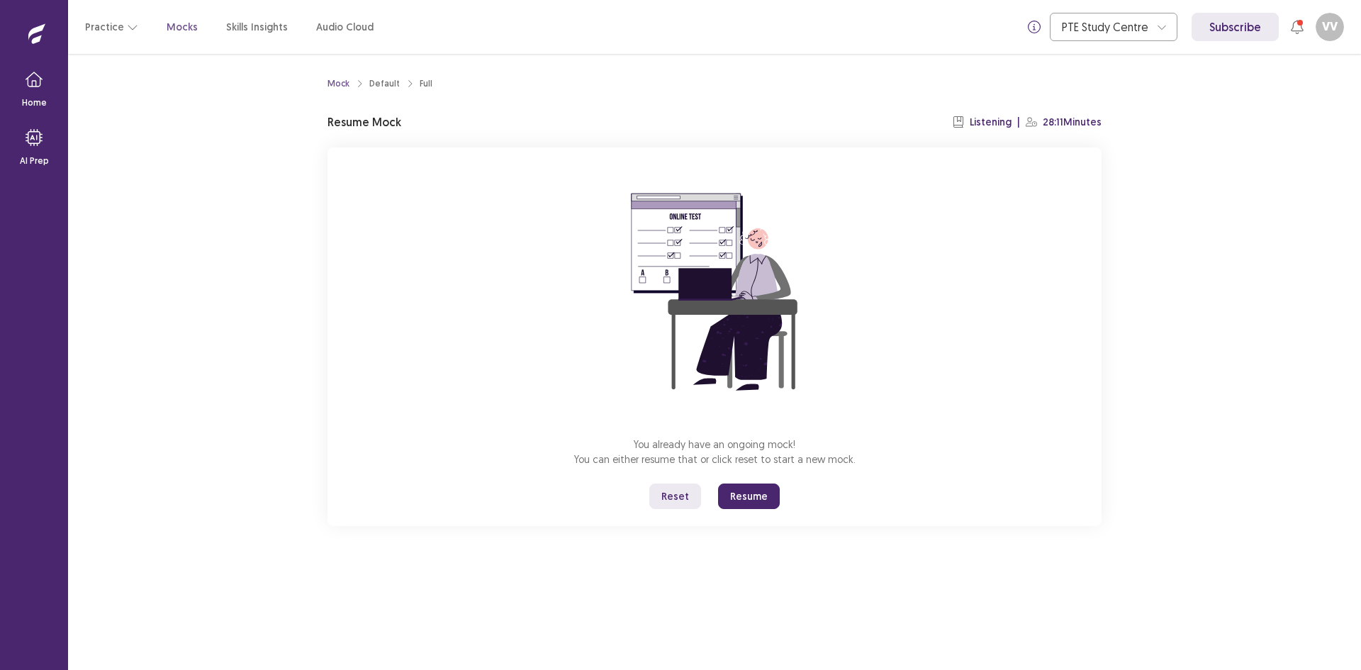
click at [1296, 26] on icon at bounding box center [1297, 27] width 14 height 14
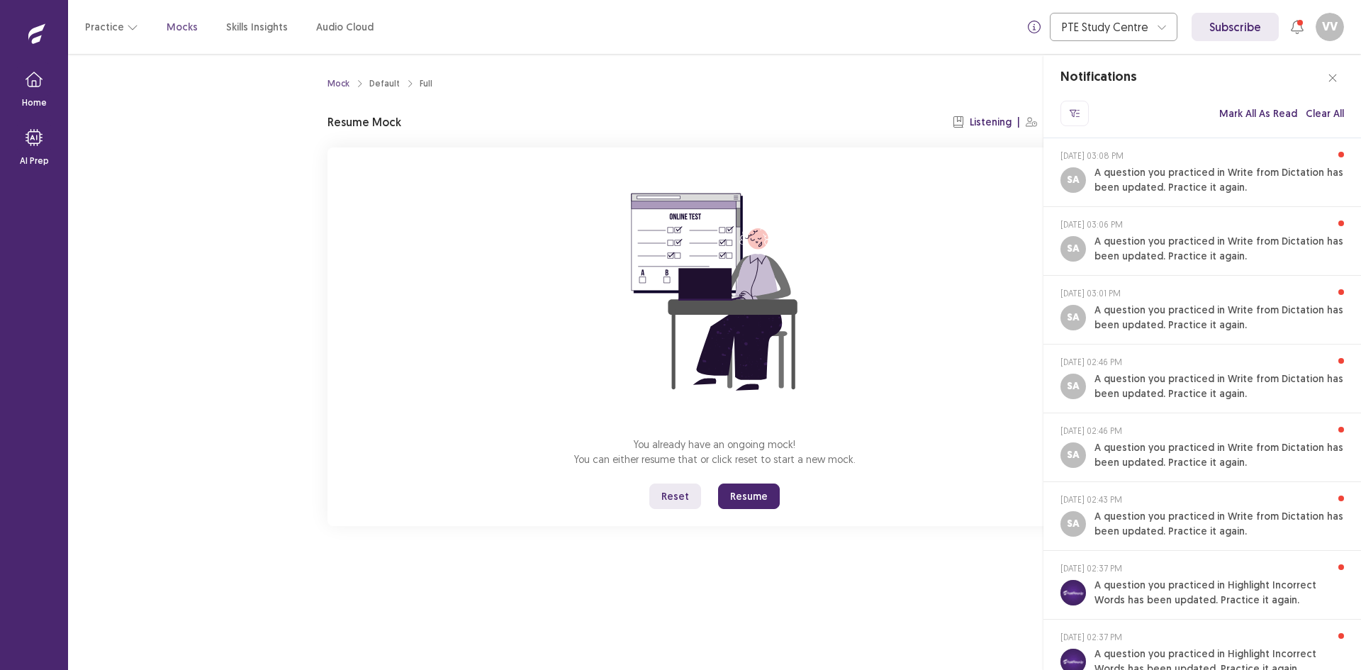
click at [1296, 26] on div "Notifications All Filters Unread Only Select All Clear All PTE Acaedmic Comment…" at bounding box center [680, 335] width 1361 height 670
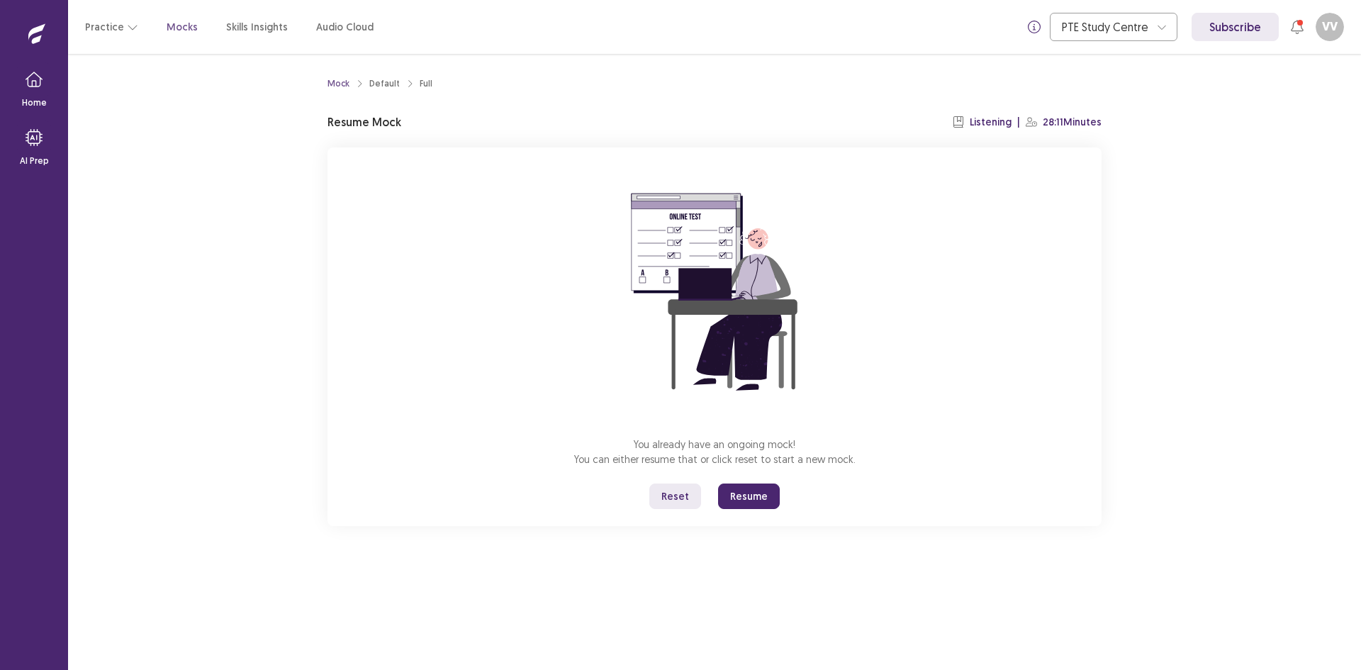
click at [766, 490] on button "Resume" at bounding box center [749, 496] width 62 height 26
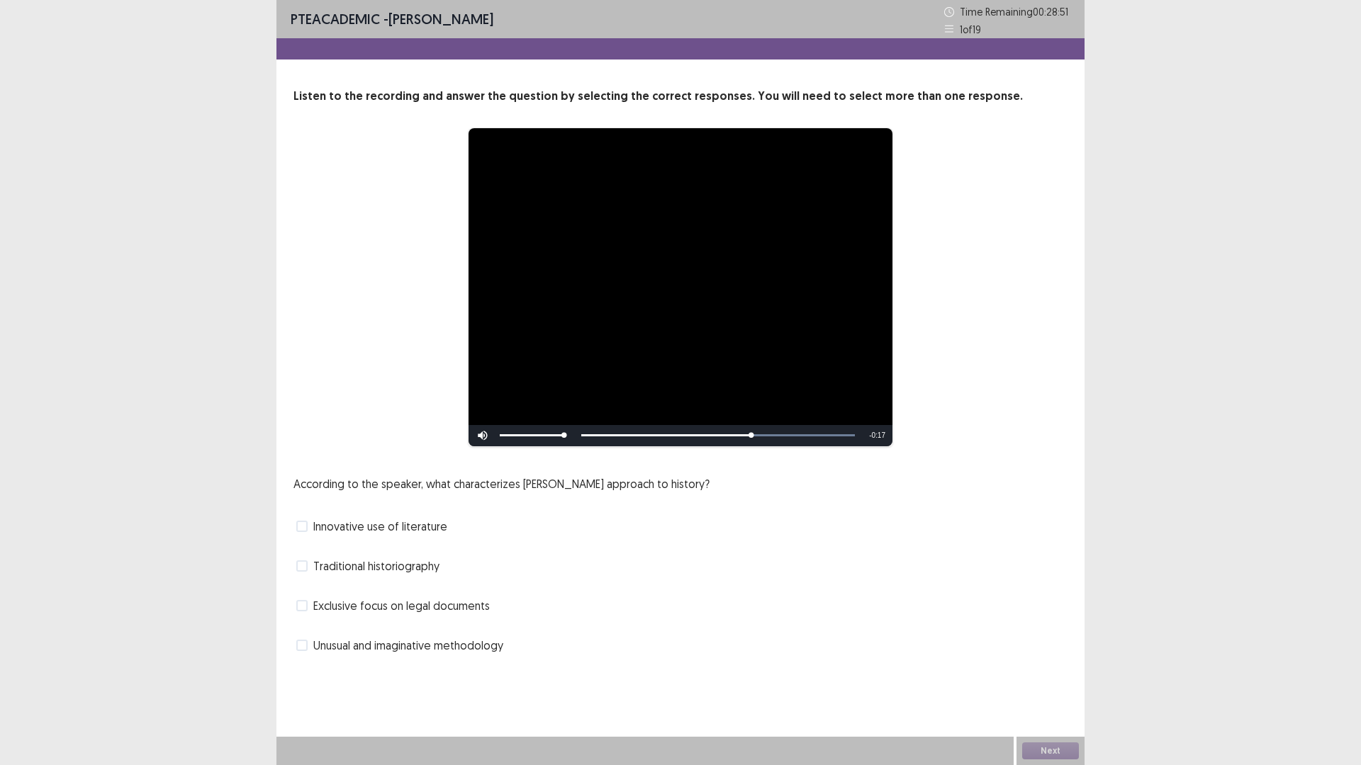
click at [409, 532] on span "Innovative use of literature" at bounding box center [380, 526] width 134 height 17
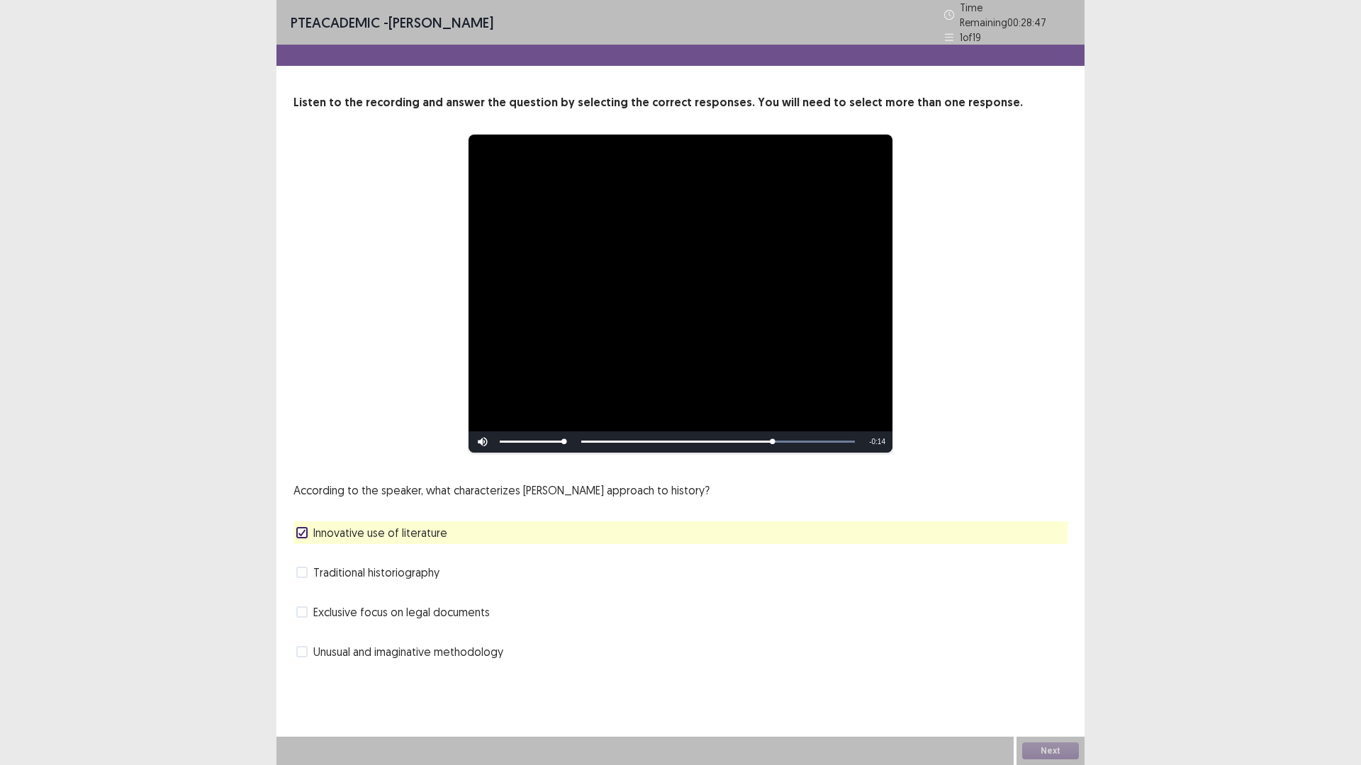
click at [440, 644] on span "Unusual and imaginative methodology" at bounding box center [408, 652] width 190 height 17
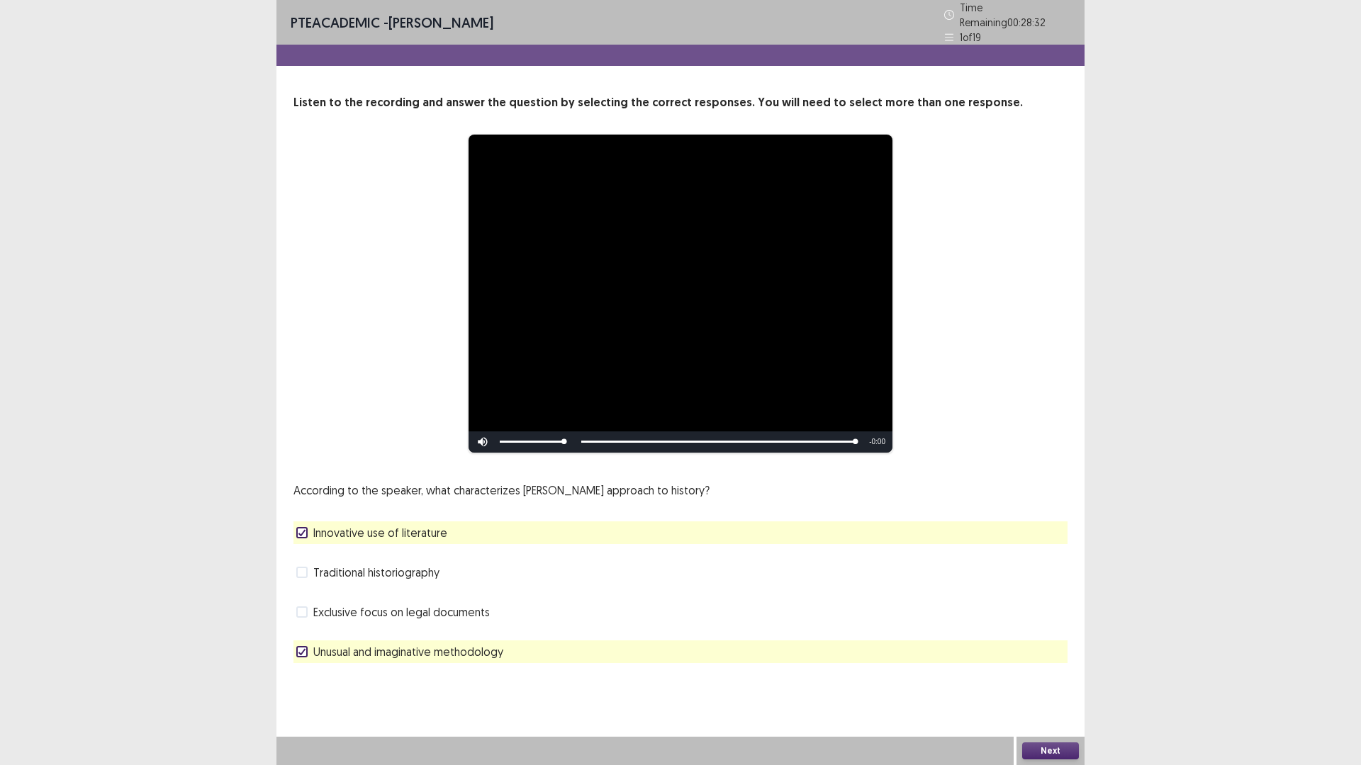
click at [1072, 669] on button "Next" at bounding box center [1050, 751] width 57 height 17
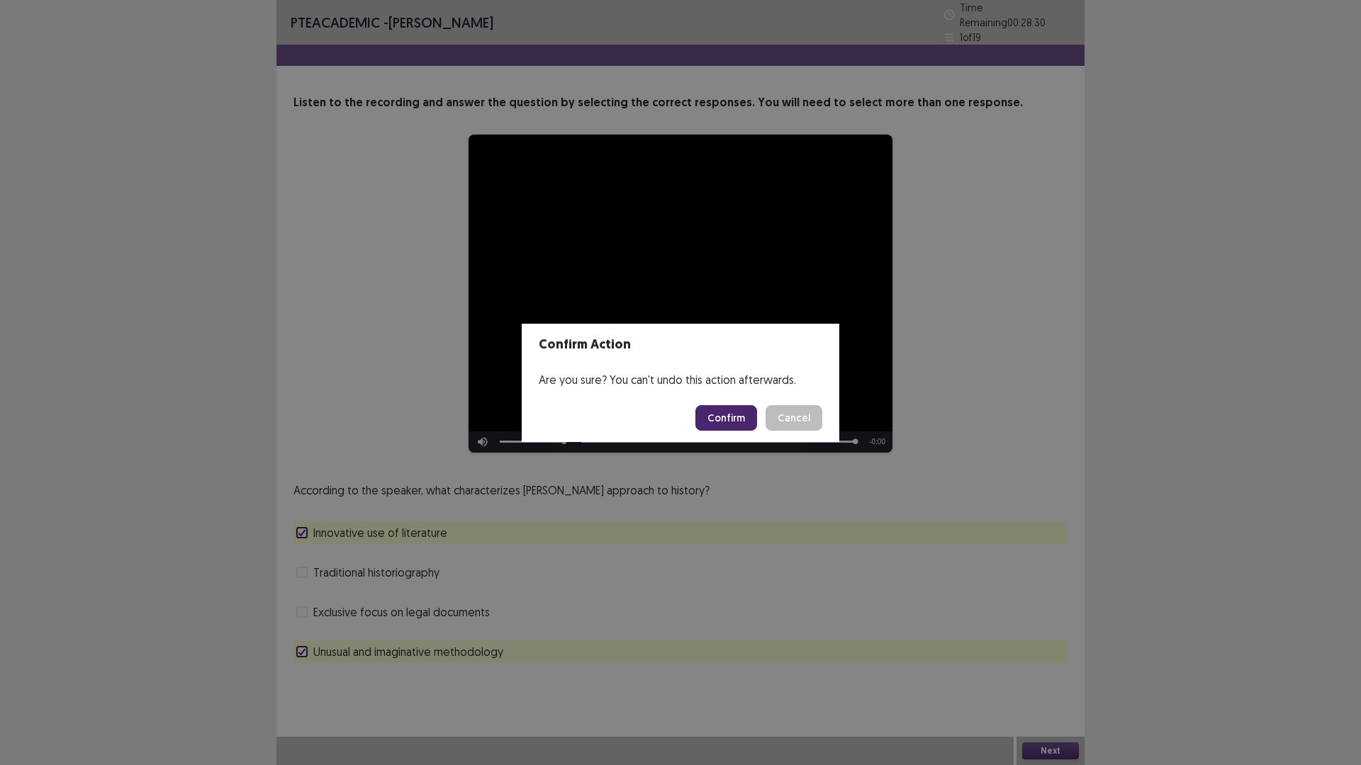
click at [724, 420] on button "Confirm" at bounding box center [726, 418] width 62 height 26
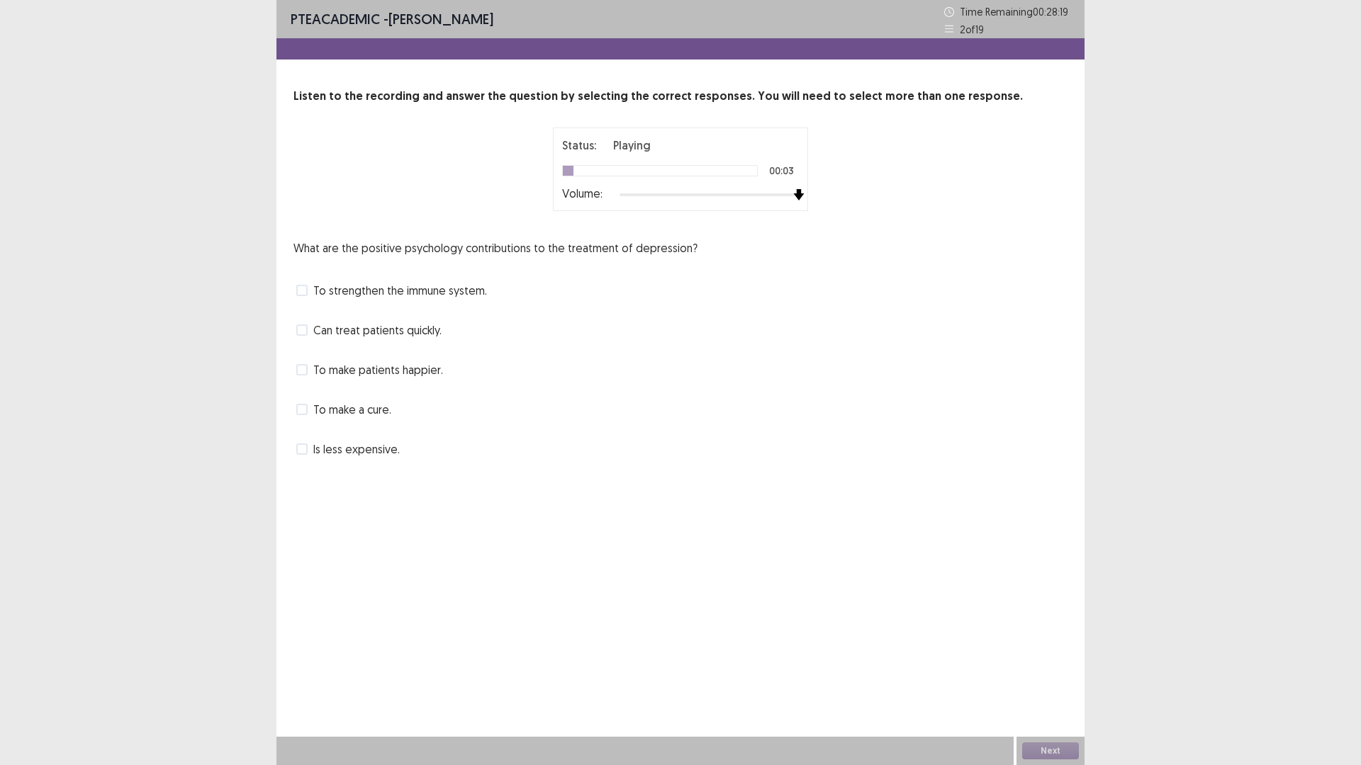
click at [819, 193] on div "Status: Playing 00:03 Volume:" at bounding box center [680, 170] width 354 height 84
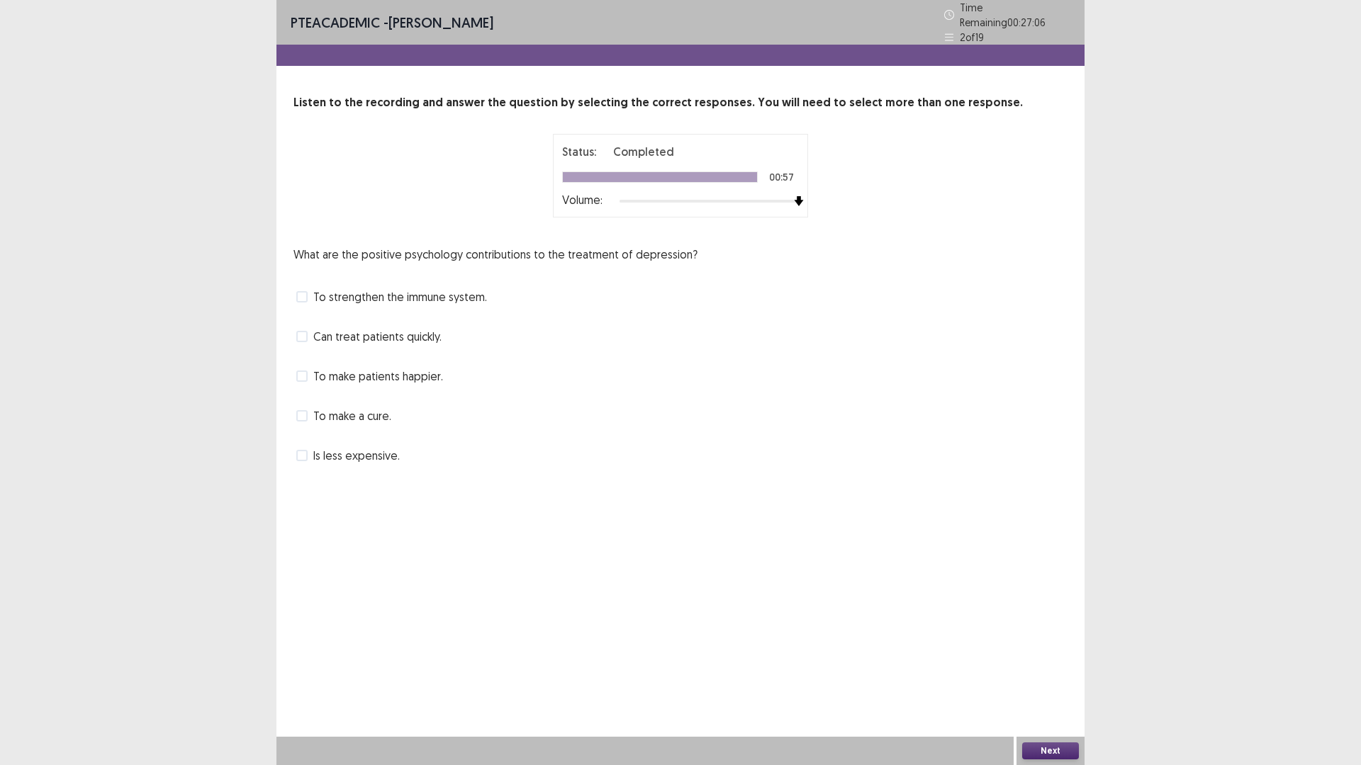
drag, startPoint x: 28, startPoint y: 82, endPoint x: 34, endPoint y: 68, distance: 15.3
click at [32, 74] on div "PTE academic - vanessa Vargas Time Remaining 00 : 27 : 06 2 of 19 Listen to the…" at bounding box center [680, 382] width 1361 height 765
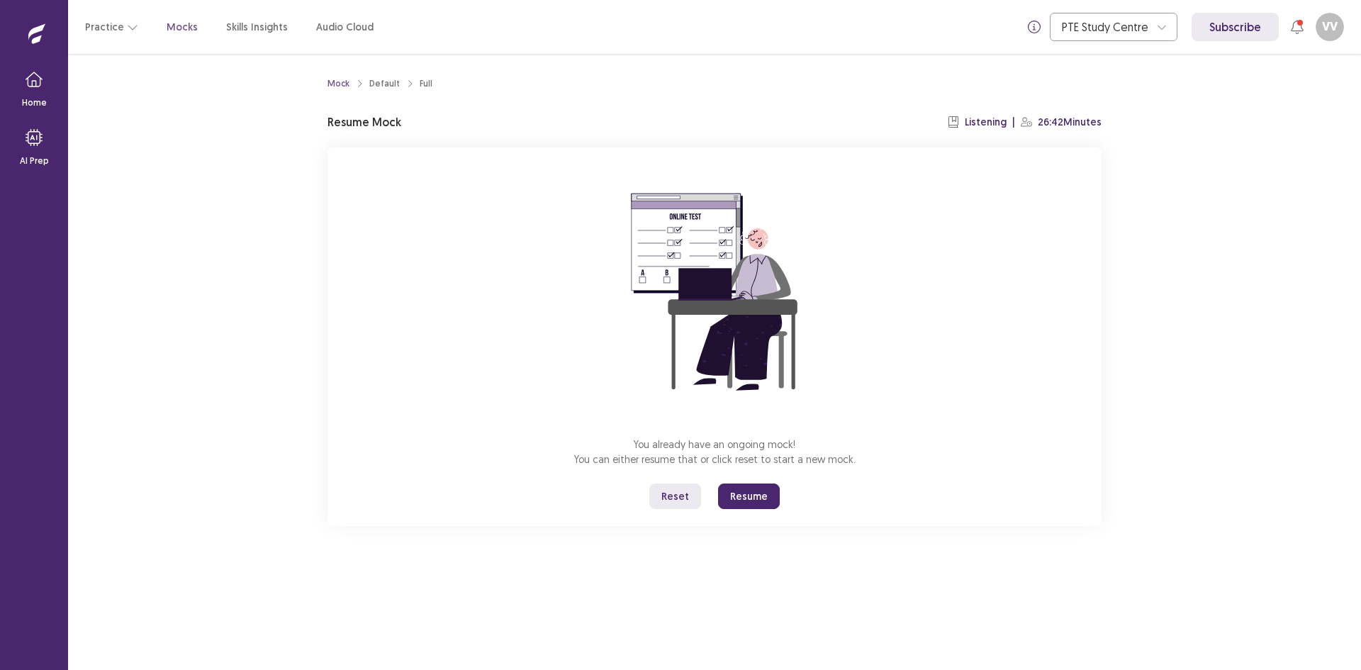
click at [746, 483] on div "You already have an ongoing mock! You can either resume that or click reset to …" at bounding box center [714, 336] width 774 height 378
click at [751, 493] on button "Resume" at bounding box center [749, 496] width 62 height 26
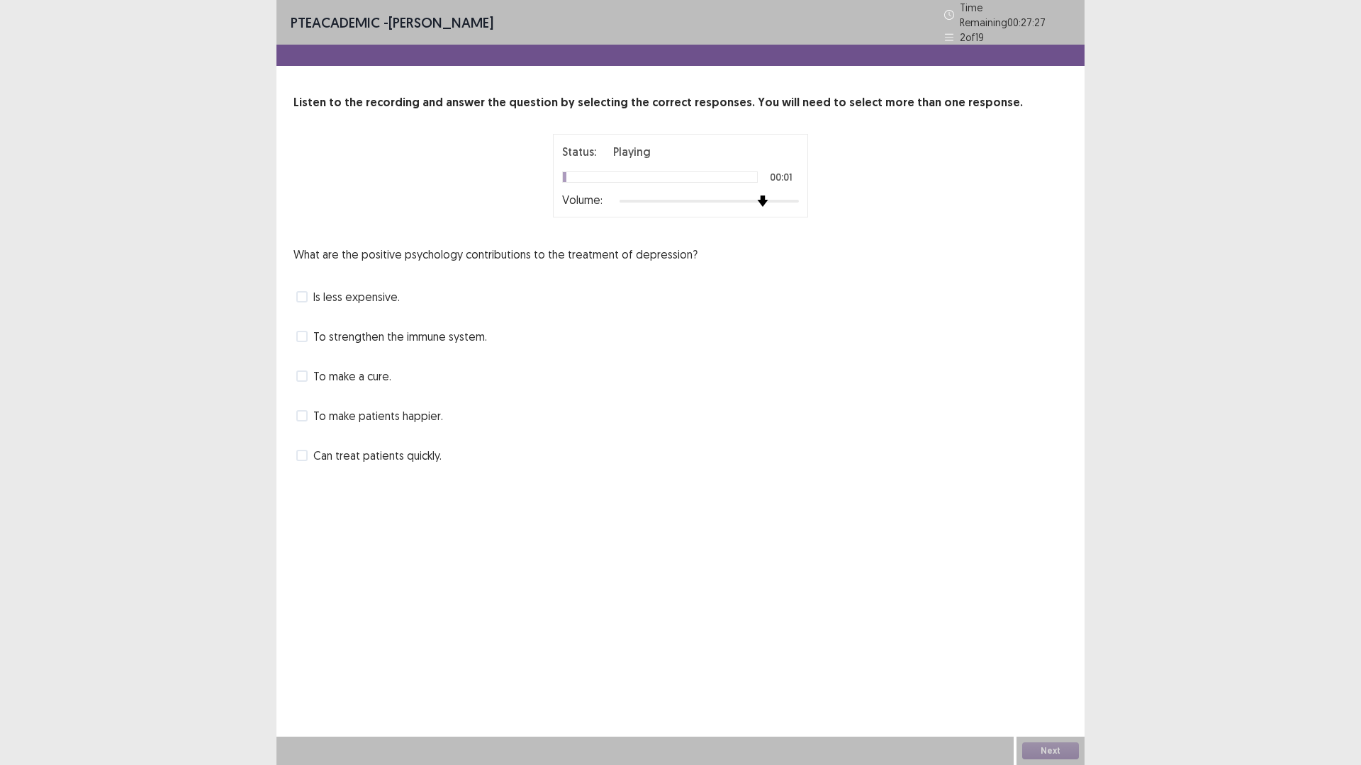
click at [794, 194] on div "Volume:" at bounding box center [680, 201] width 237 height 14
click at [358, 375] on span "To make a cure." at bounding box center [352, 376] width 78 height 17
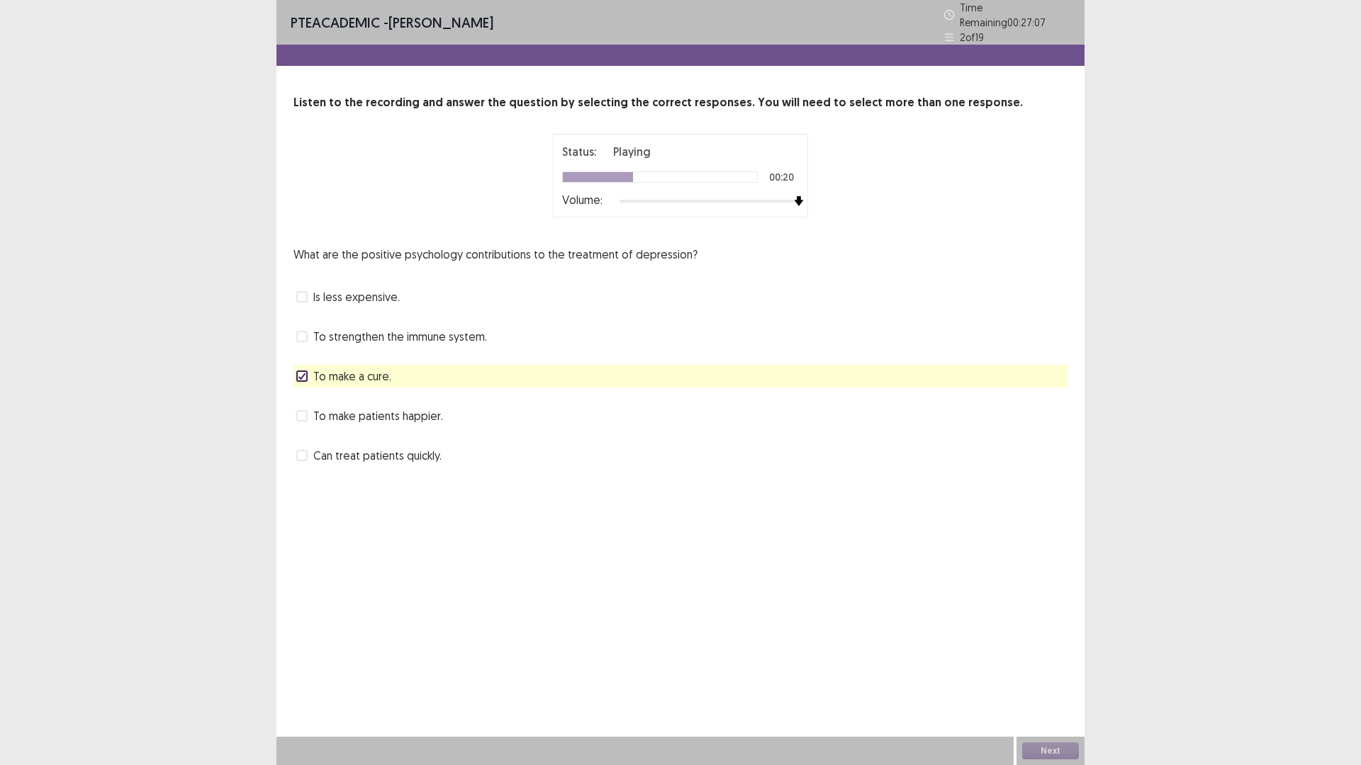
click at [358, 375] on span "To make a cure." at bounding box center [352, 376] width 78 height 17
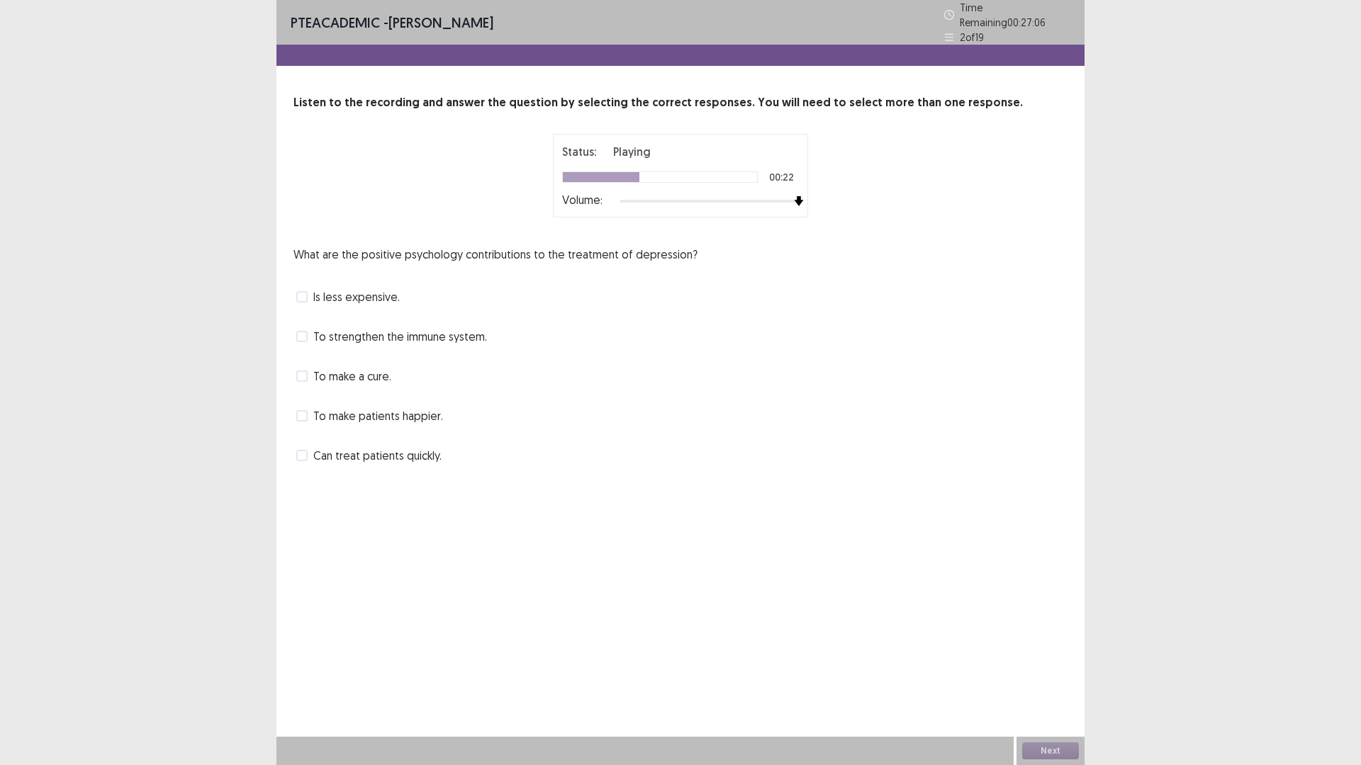
click at [358, 375] on span "To make a cure." at bounding box center [352, 376] width 78 height 17
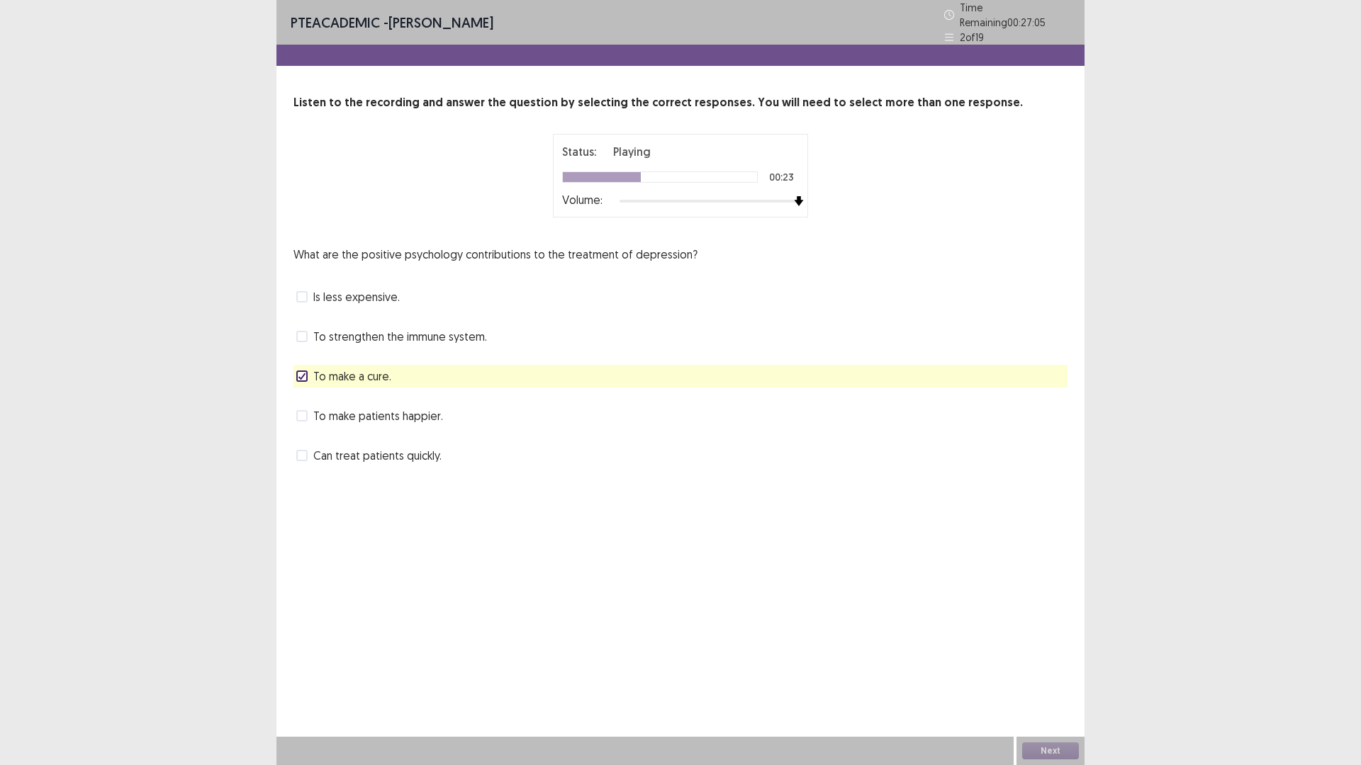
click at [358, 375] on span "To make a cure." at bounding box center [352, 376] width 78 height 17
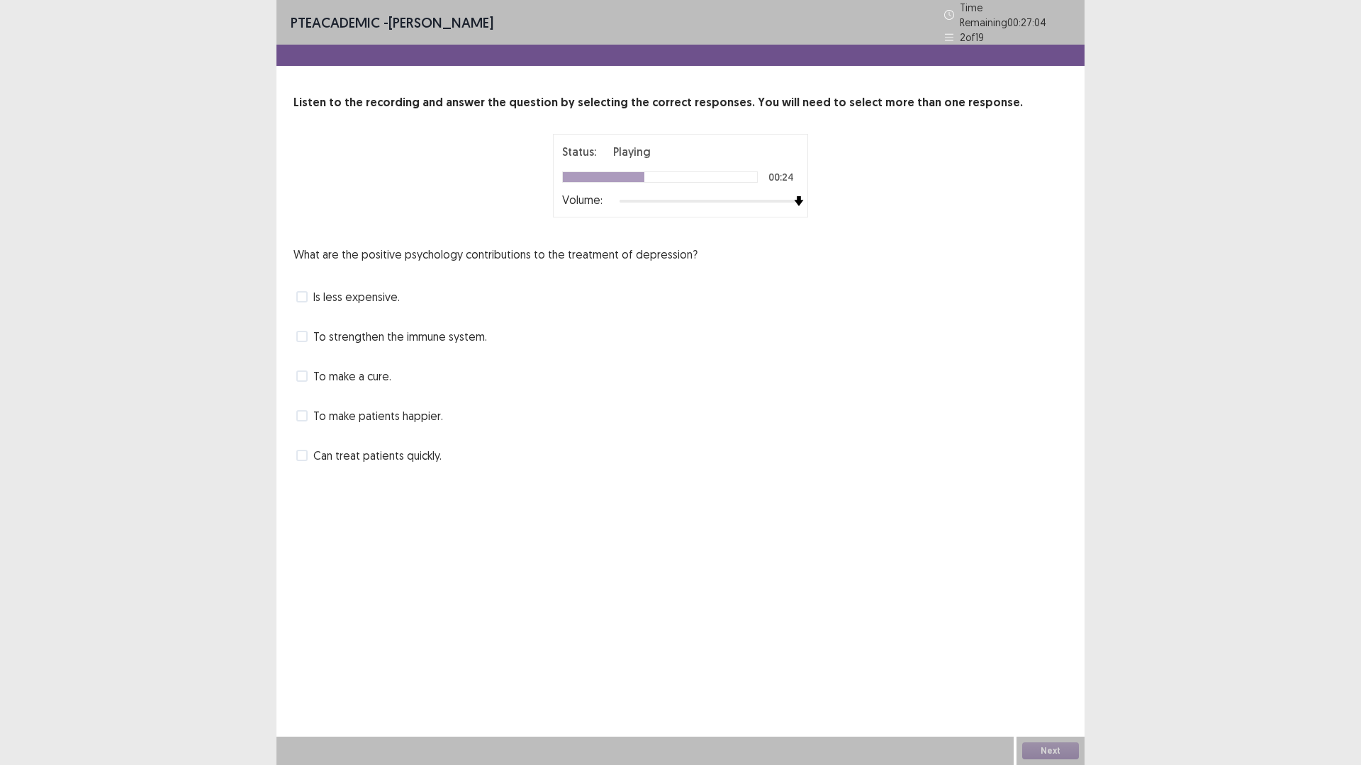
click at [368, 454] on span "Can treat patients quickly." at bounding box center [377, 455] width 128 height 17
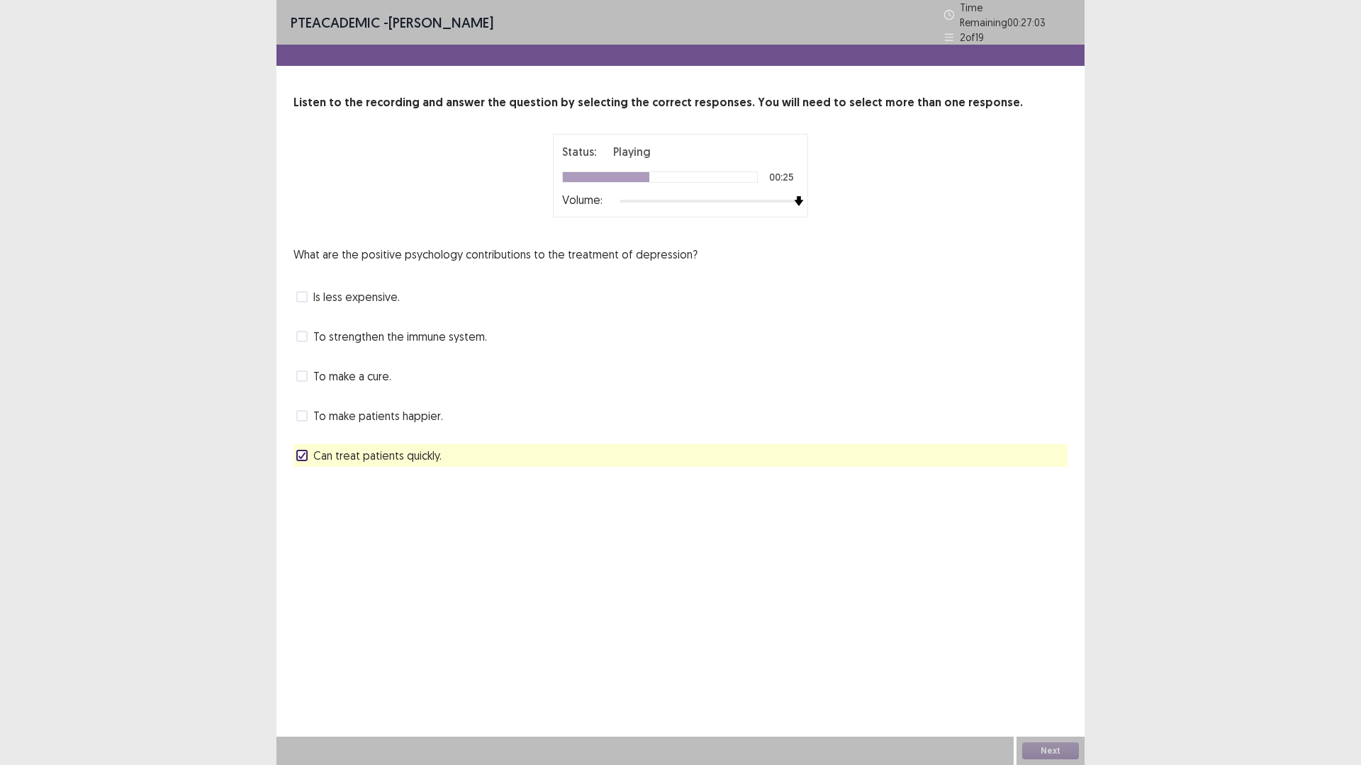
click at [368, 451] on span "Can treat patients quickly." at bounding box center [377, 455] width 128 height 17
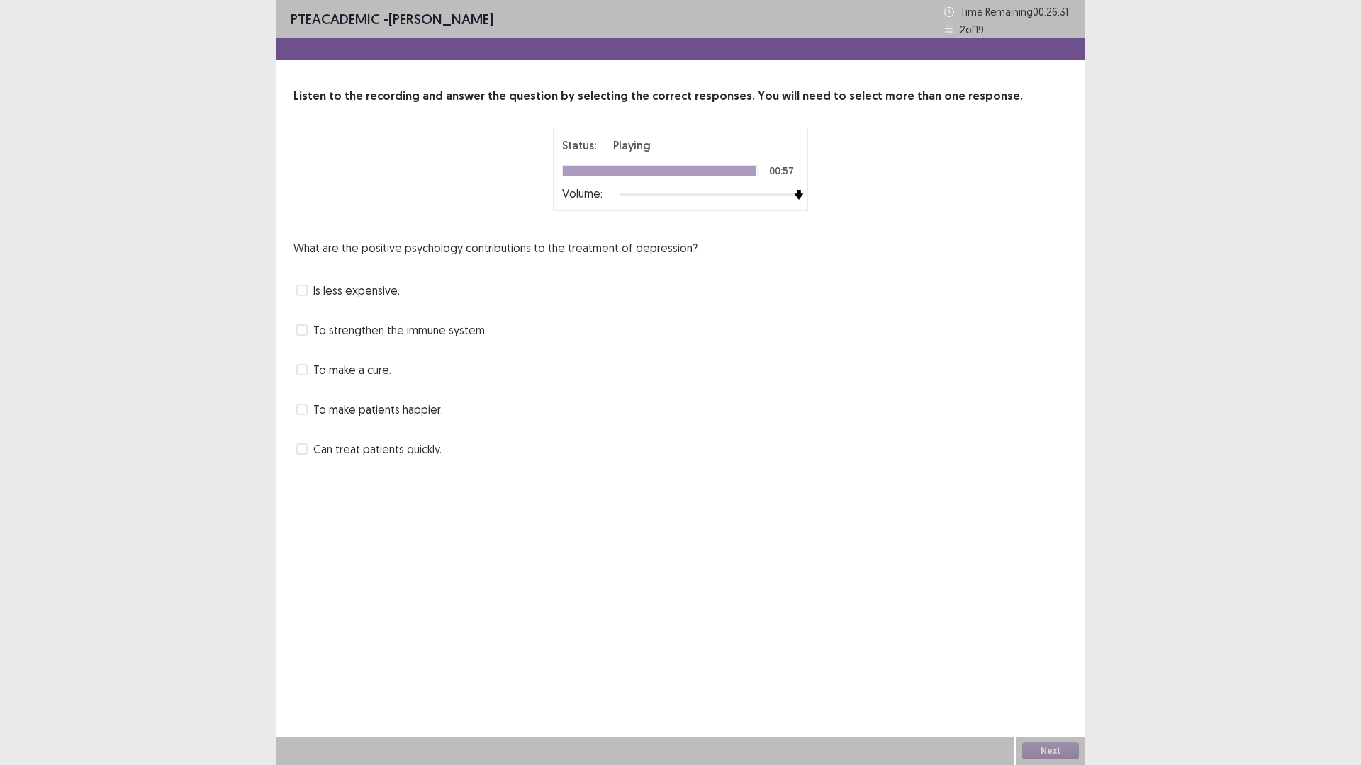
click at [349, 331] on span "To strengthen the immune system." at bounding box center [400, 330] width 174 height 17
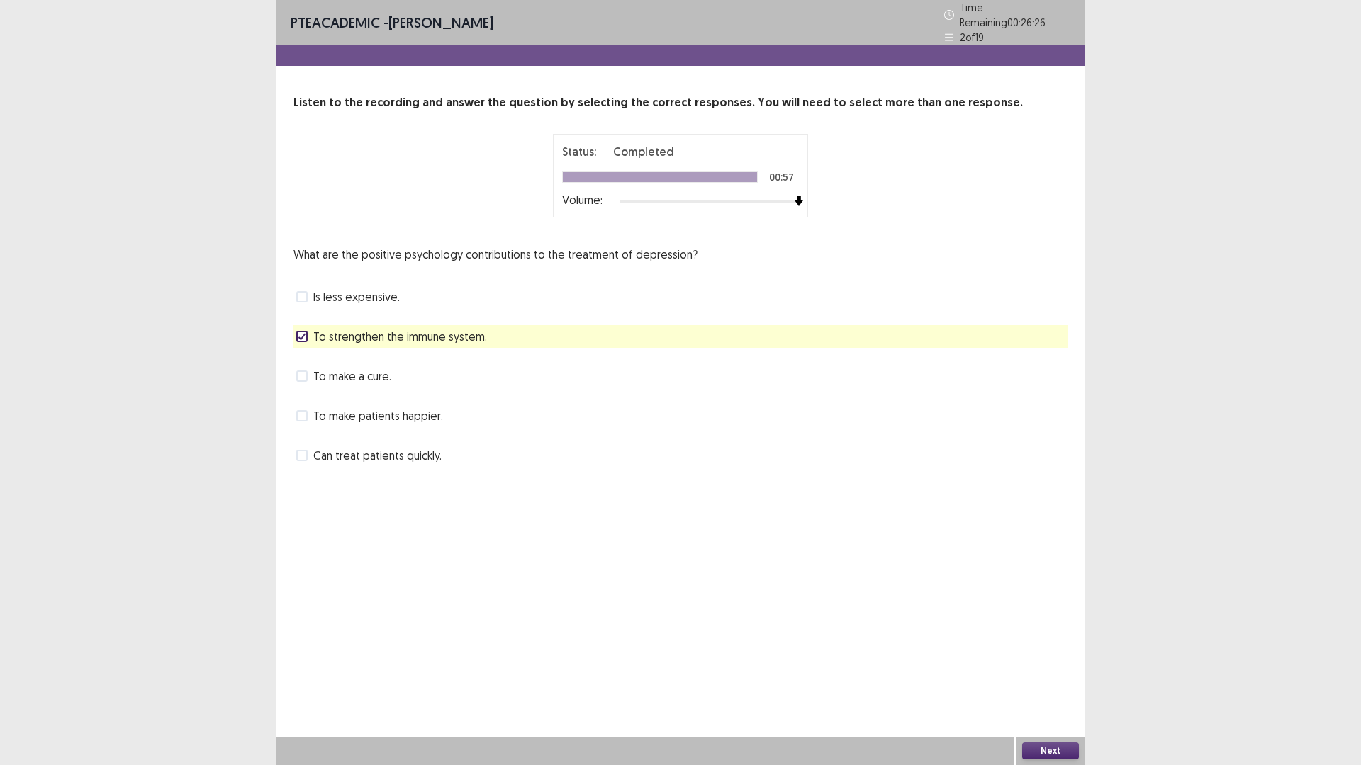
click at [356, 450] on span "Can treat patients quickly." at bounding box center [377, 455] width 128 height 17
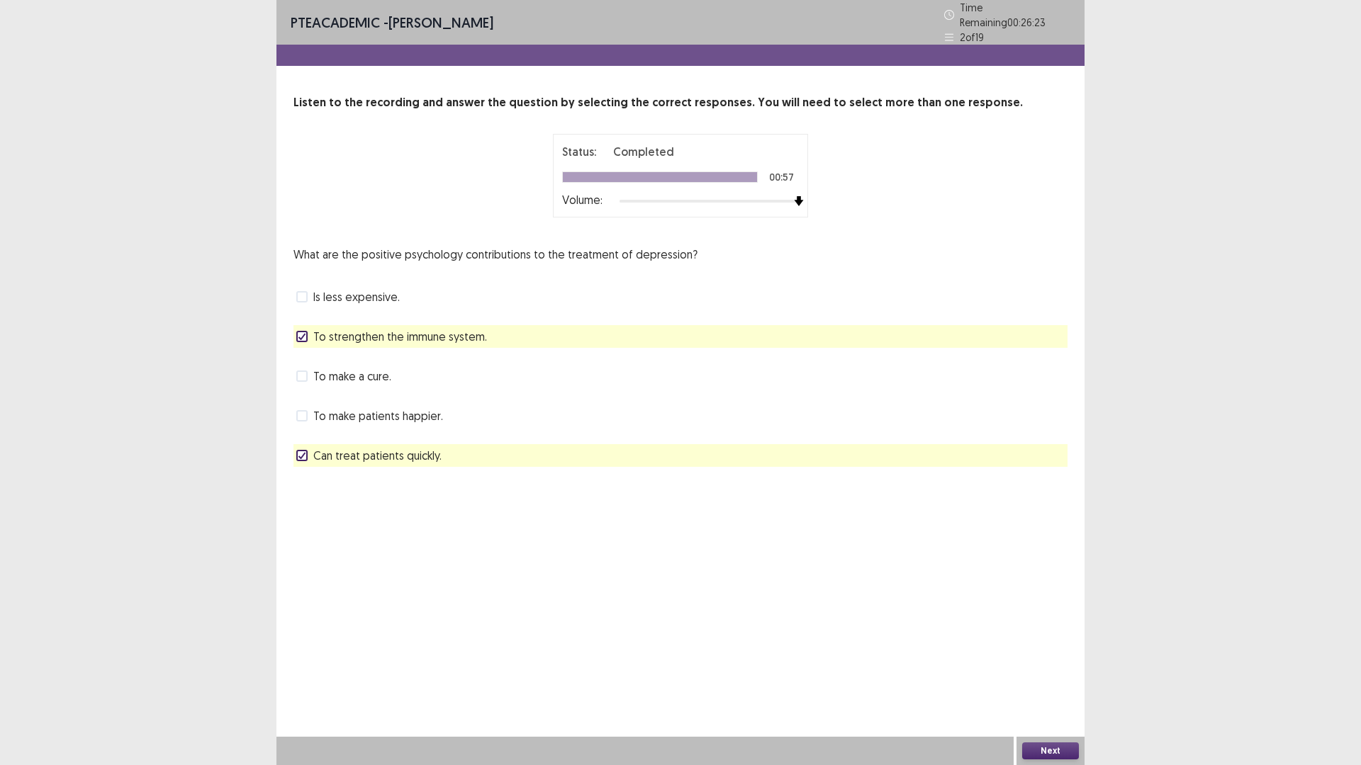
click at [1050, 669] on button "Next" at bounding box center [1050, 751] width 57 height 17
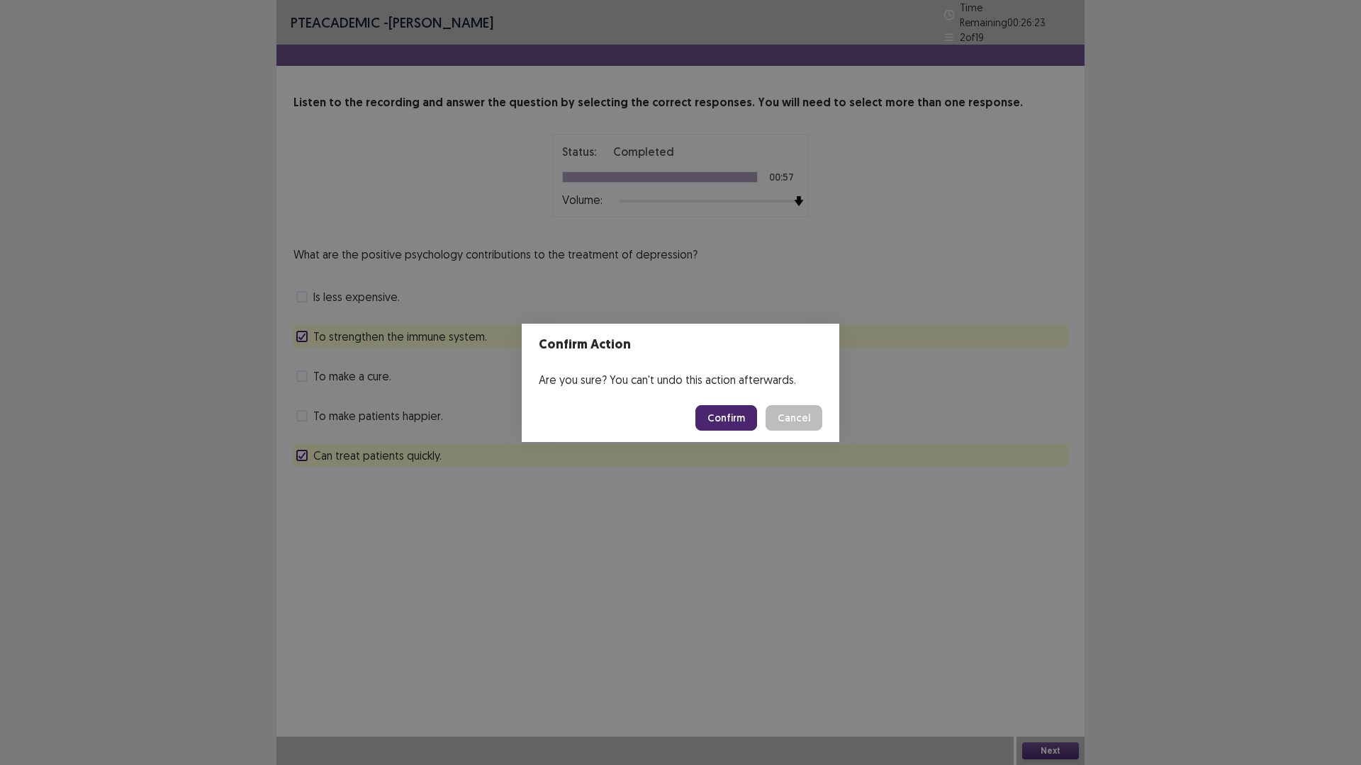
click at [702, 415] on button "Confirm" at bounding box center [726, 418] width 62 height 26
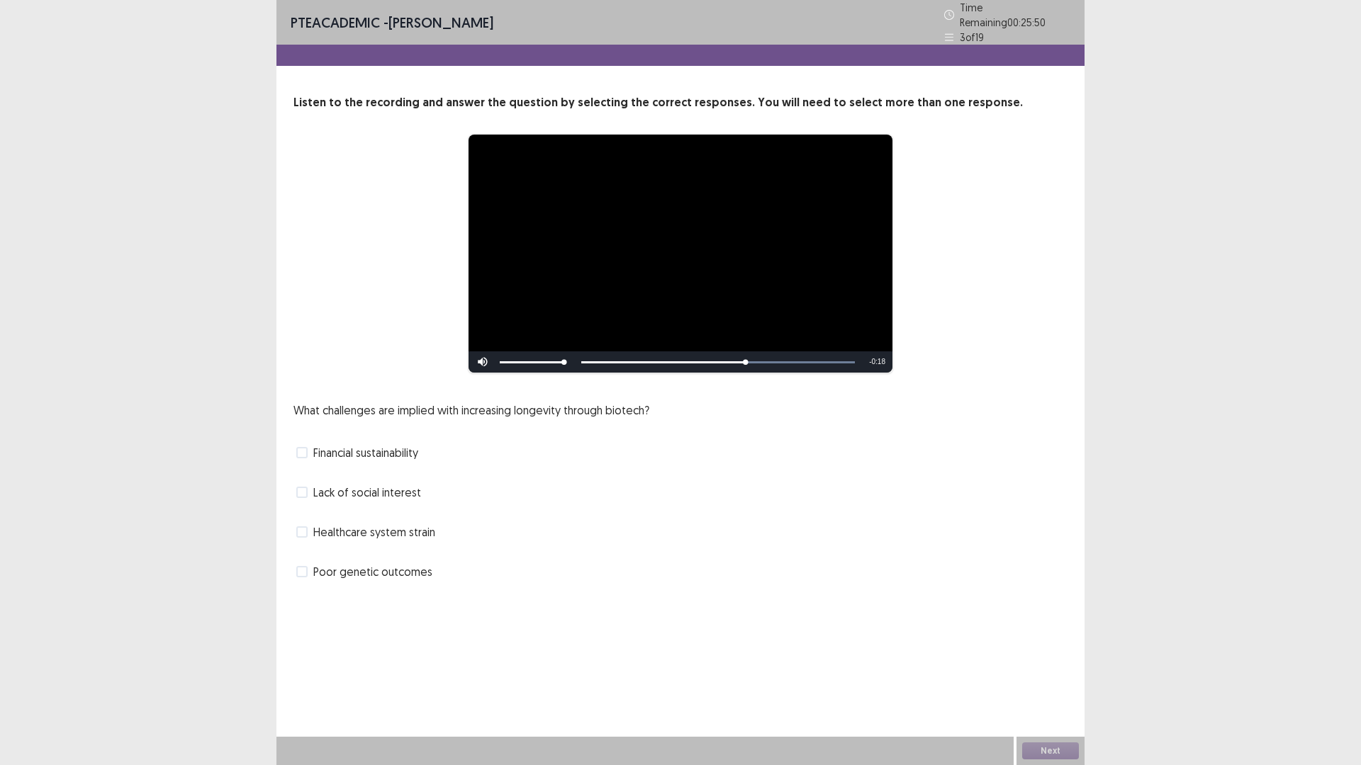
click at [375, 444] on span "Financial sustainability" at bounding box center [365, 452] width 105 height 17
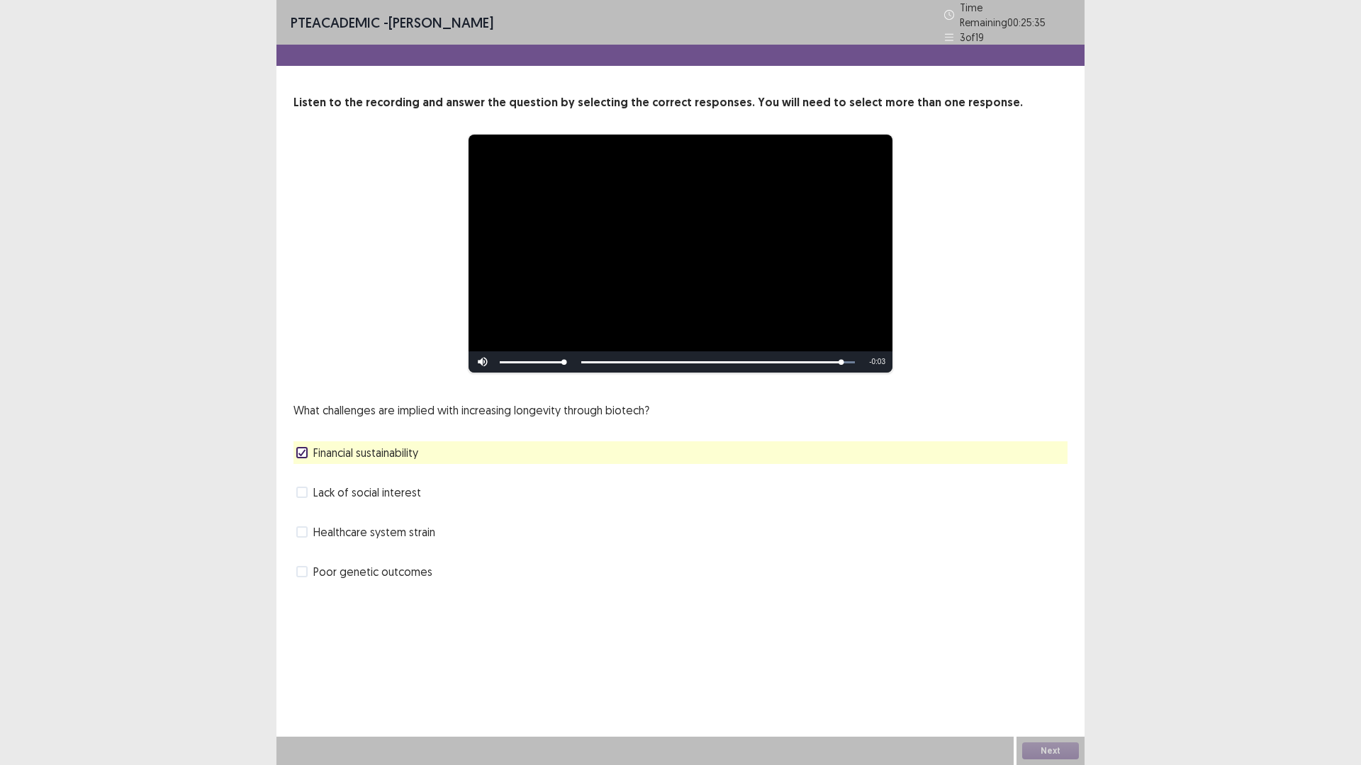
click at [395, 488] on span "Lack of social interest" at bounding box center [367, 492] width 108 height 17
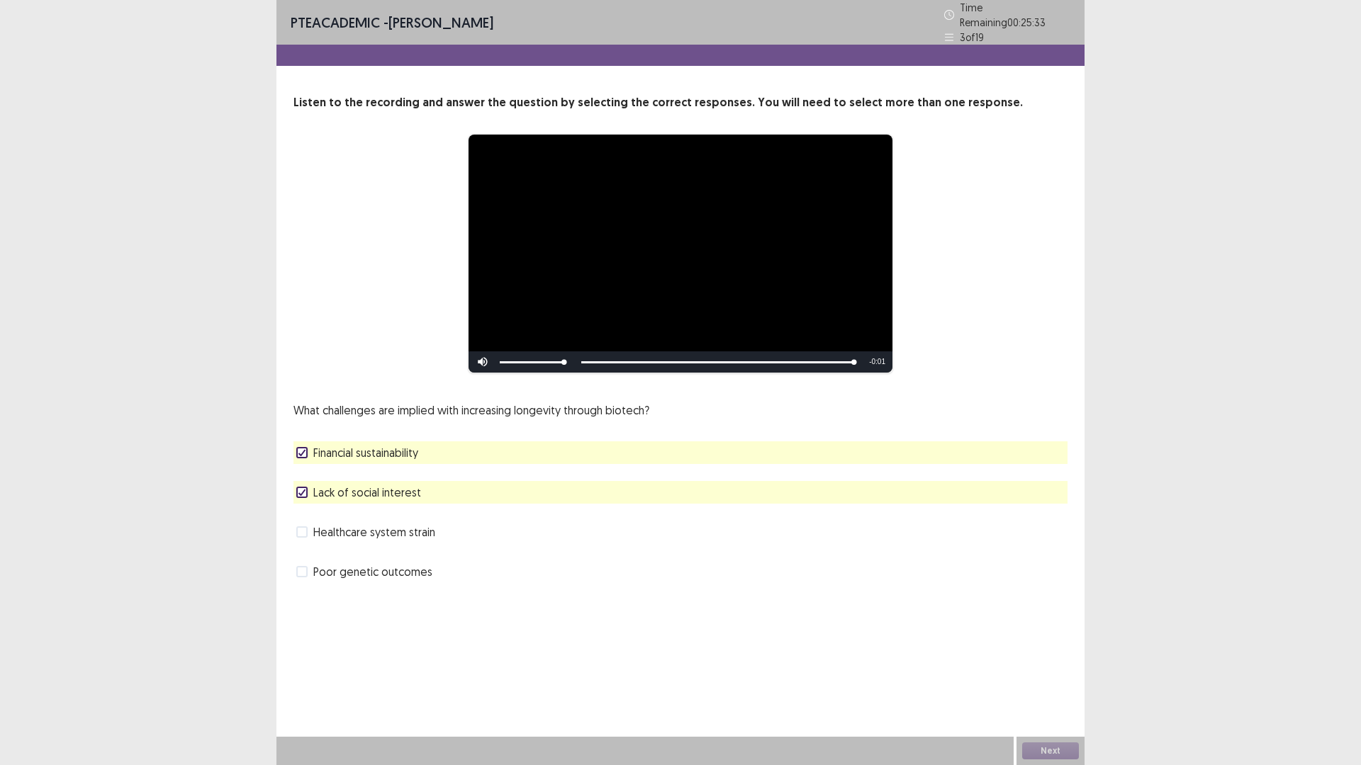
click at [395, 488] on span "Lack of social interest" at bounding box center [367, 492] width 108 height 17
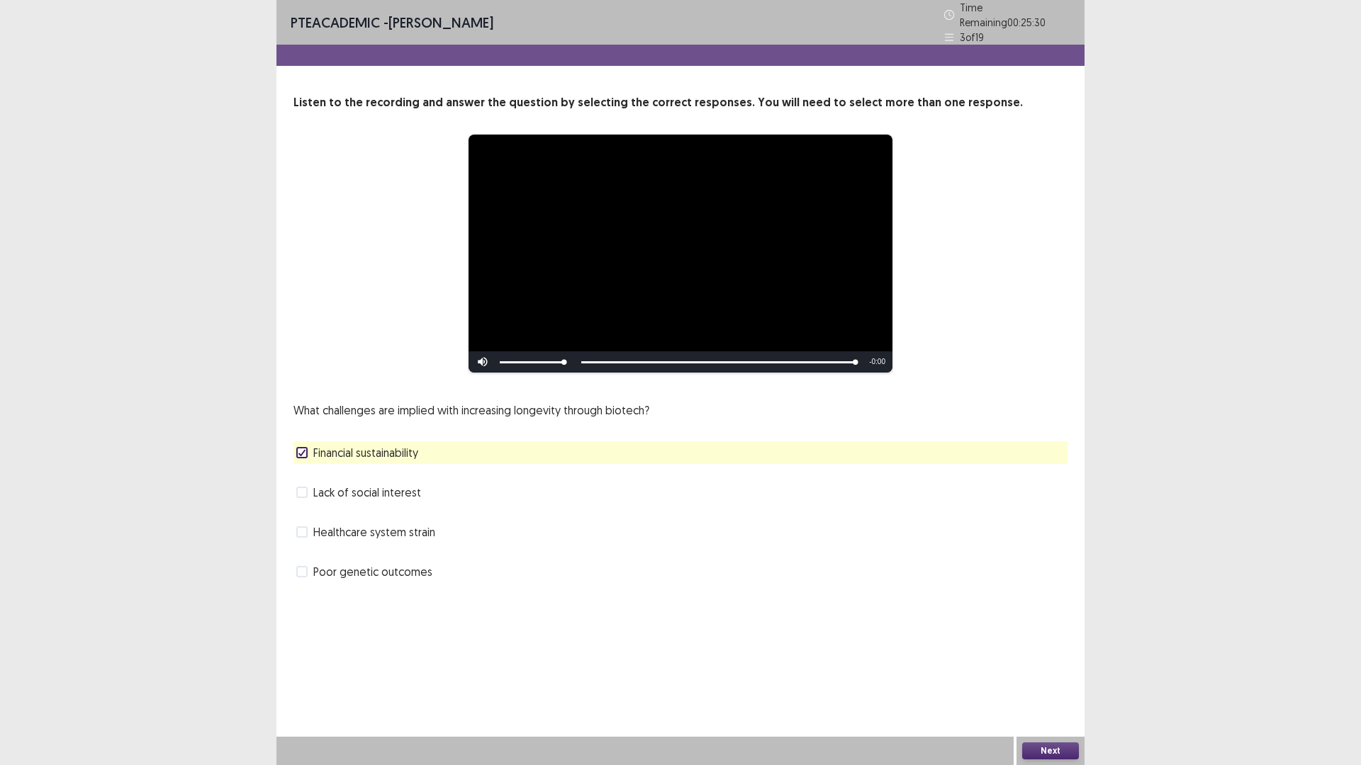
click at [398, 495] on span "Lack of social interest" at bounding box center [367, 492] width 108 height 17
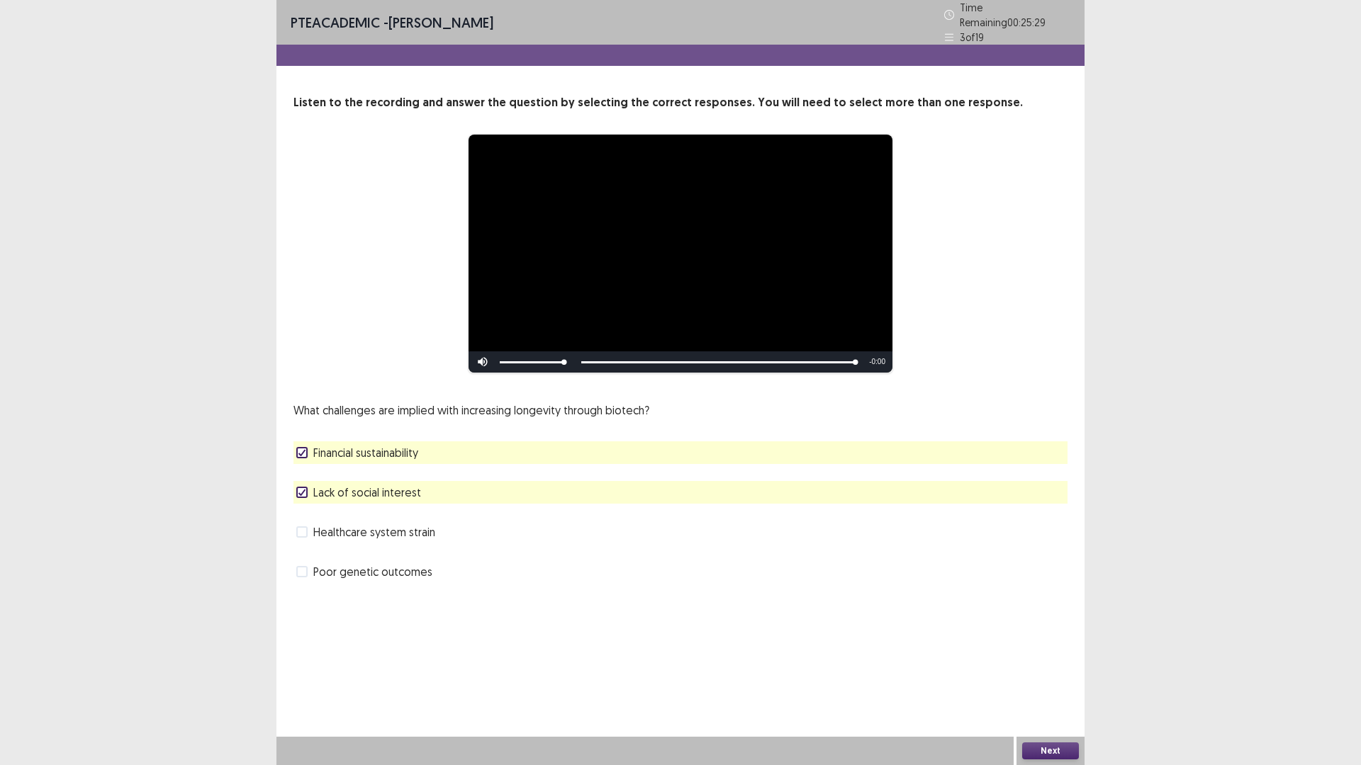
click at [1036, 669] on button "Next" at bounding box center [1050, 751] width 57 height 17
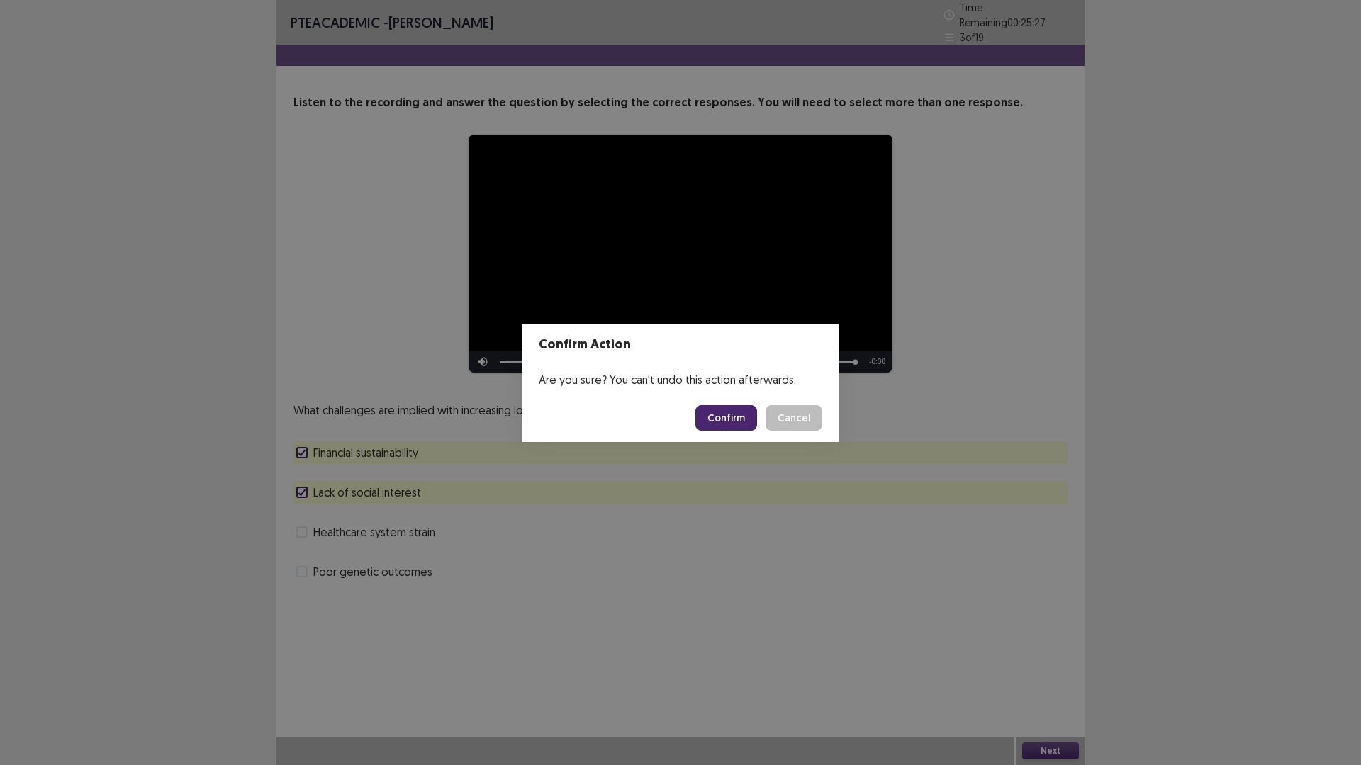
click at [705, 408] on button "Confirm" at bounding box center [726, 418] width 62 height 26
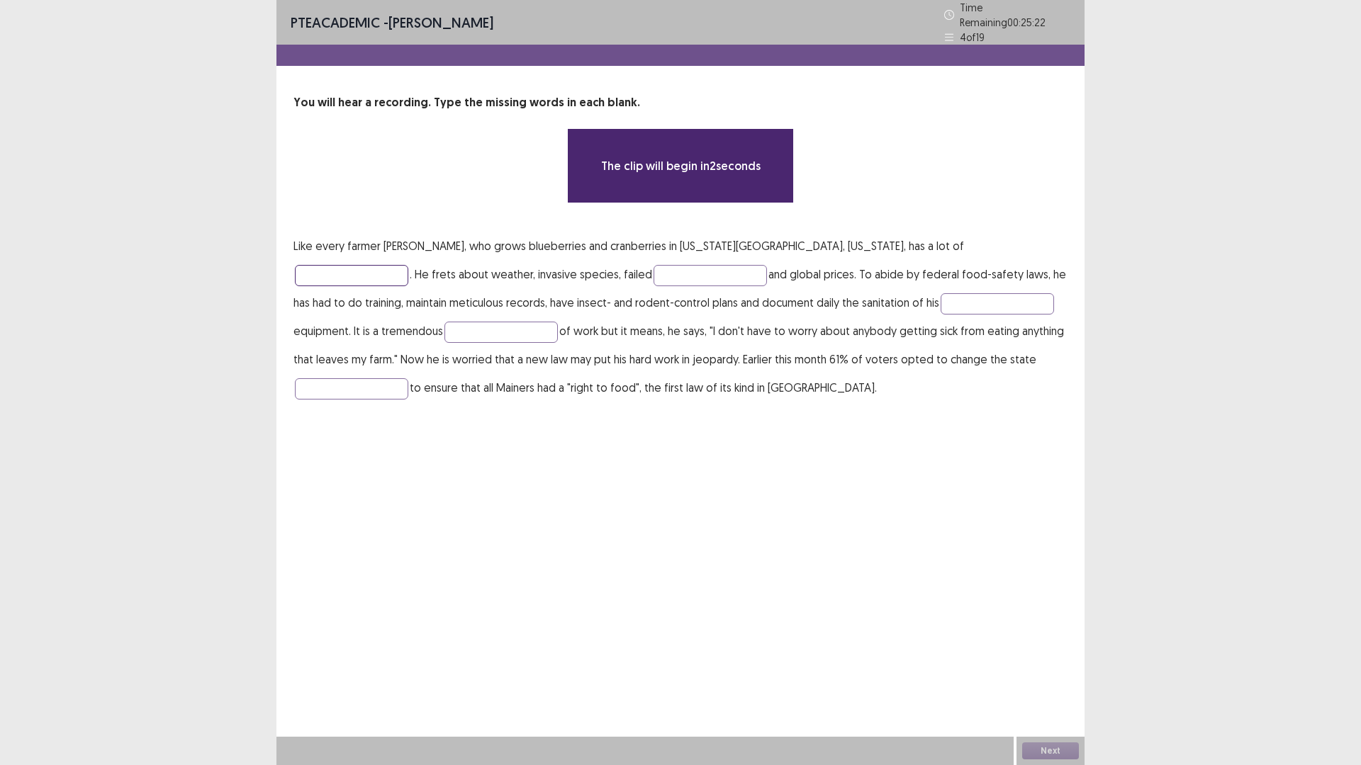
click at [408, 265] on input "text" at bounding box center [351, 275] width 113 height 21
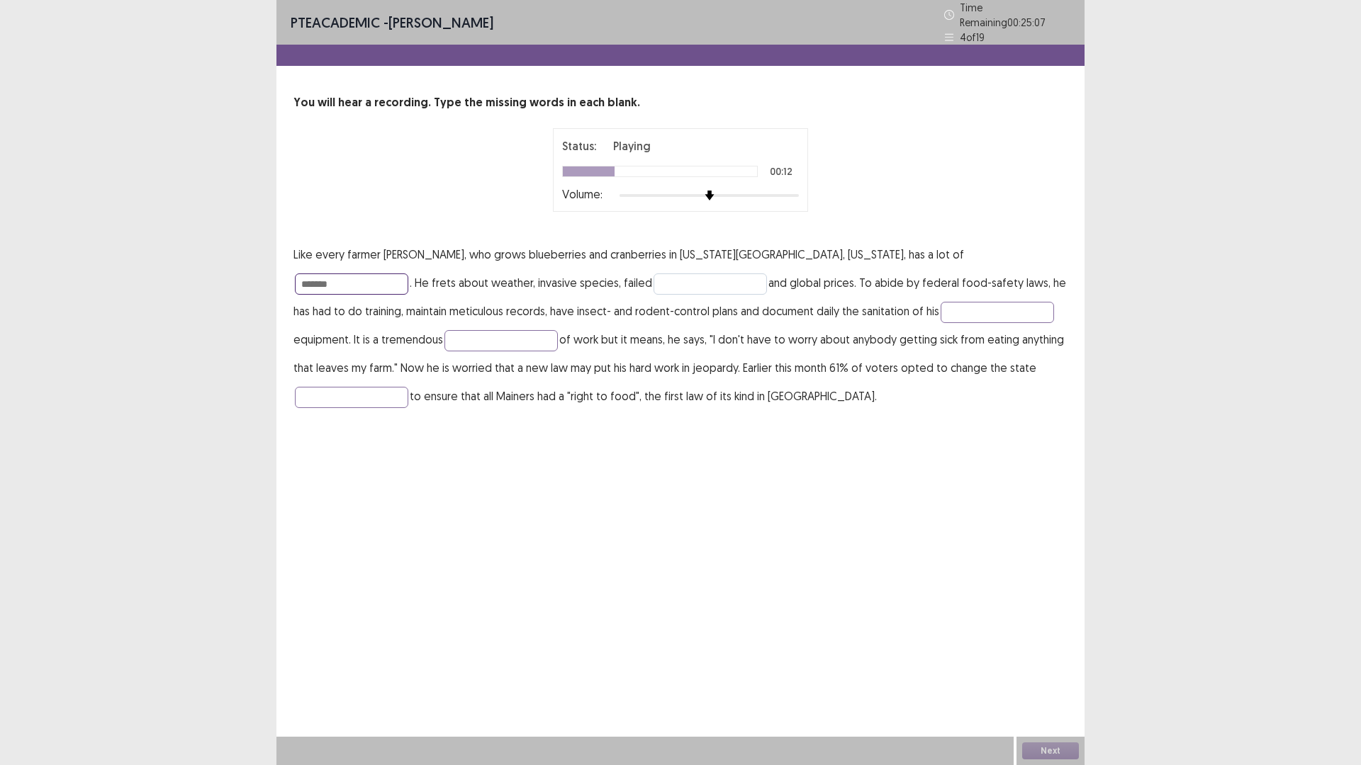
type input "*******"
click at [653, 280] on input "text" at bounding box center [709, 284] width 113 height 21
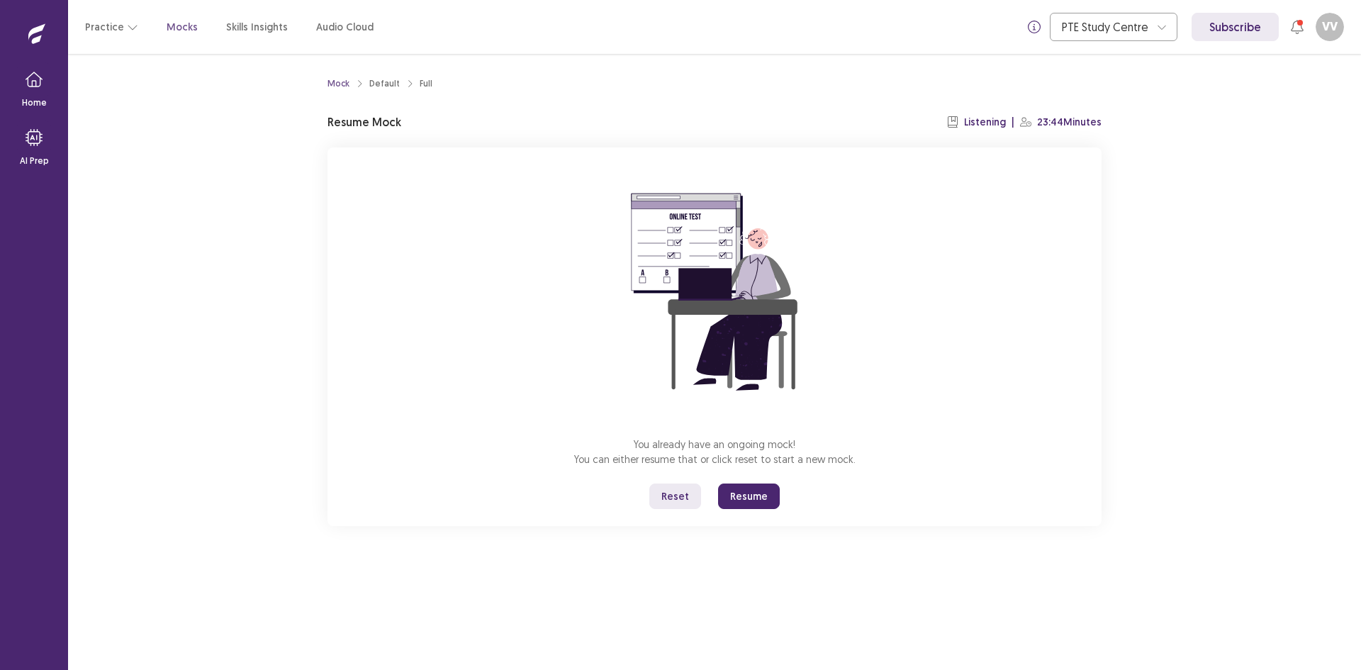
click at [740, 489] on button "Resume" at bounding box center [749, 496] width 62 height 26
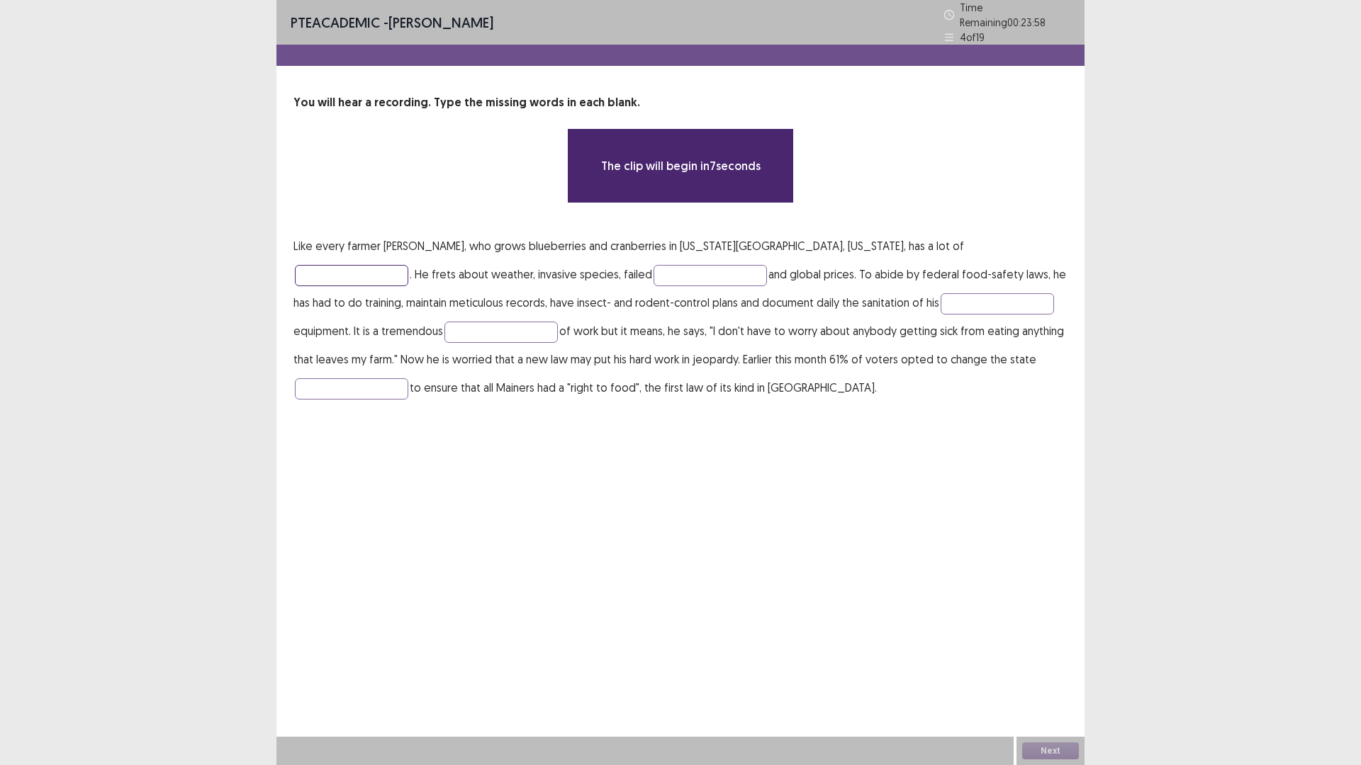
click at [408, 265] on input "text" at bounding box center [351, 275] width 113 height 21
type input "*******"
click at [653, 269] on input "text" at bounding box center [709, 275] width 113 height 21
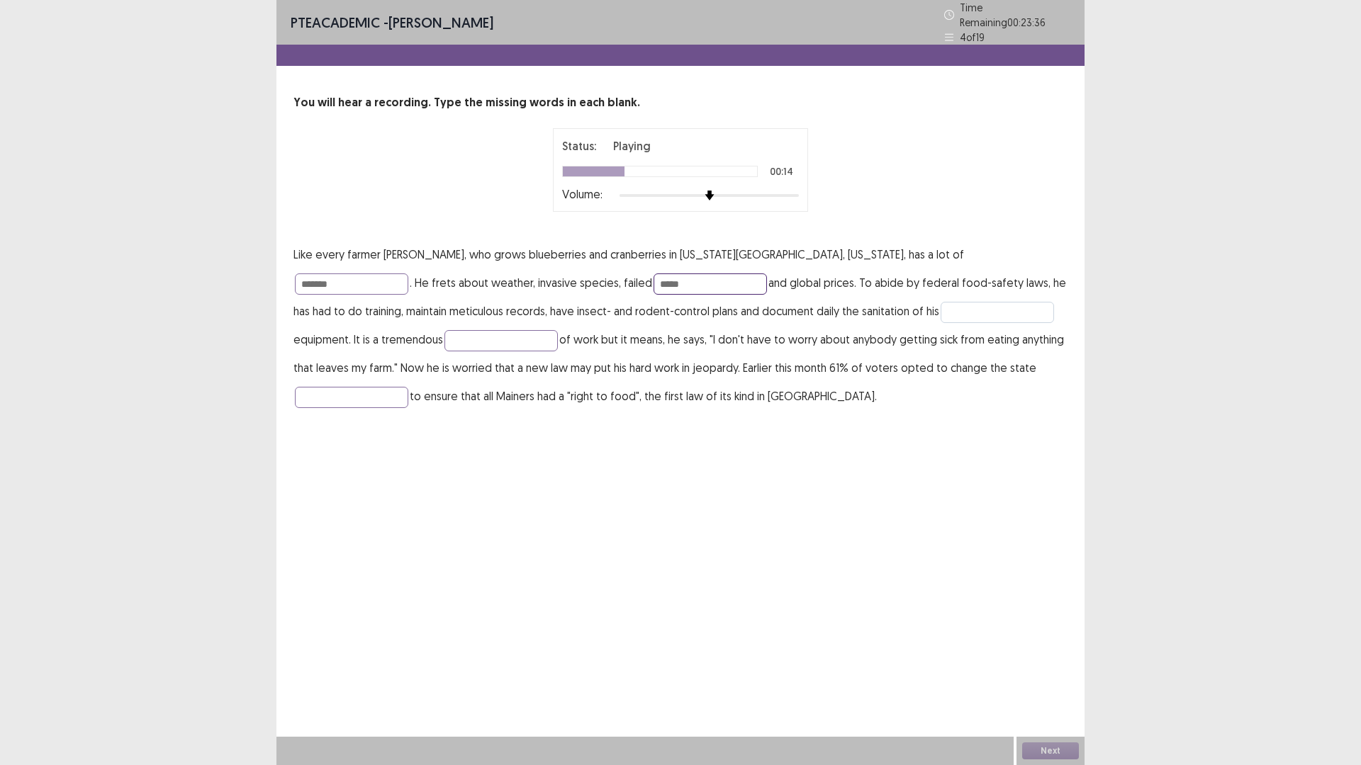
type input "*****"
click at [941, 312] on input "text" at bounding box center [997, 312] width 113 height 21
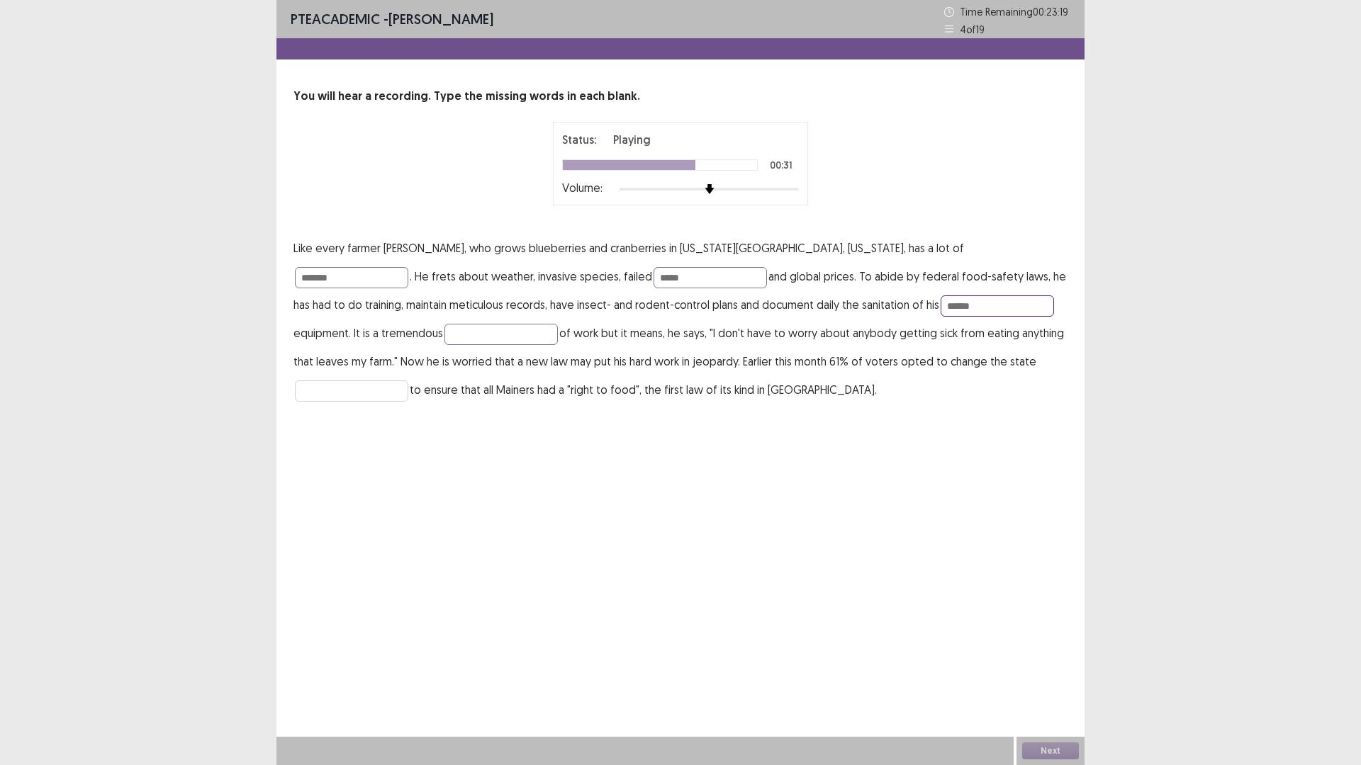
type input "******"
click at [408, 381] on input "text" at bounding box center [351, 391] width 113 height 21
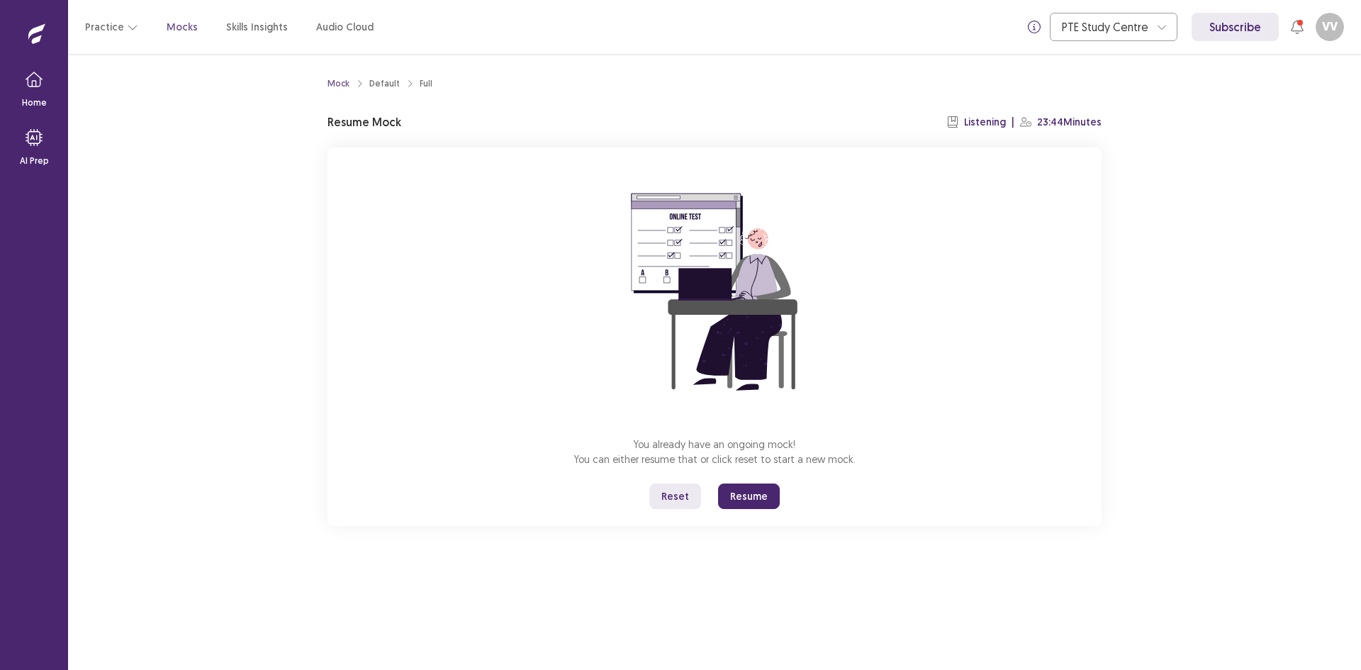
click at [751, 500] on button "Resume" at bounding box center [749, 496] width 62 height 26
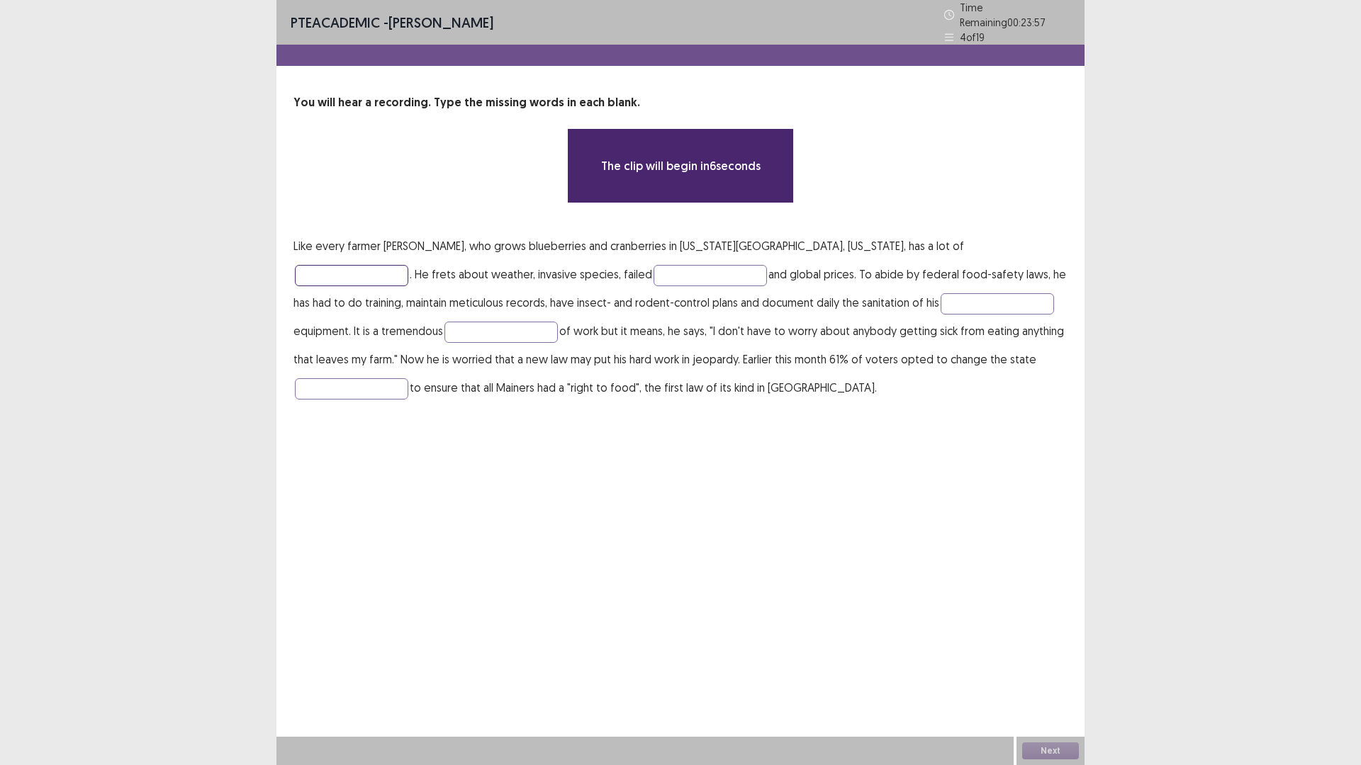
click at [408, 265] on input "text" at bounding box center [351, 275] width 113 height 21
type input "*******"
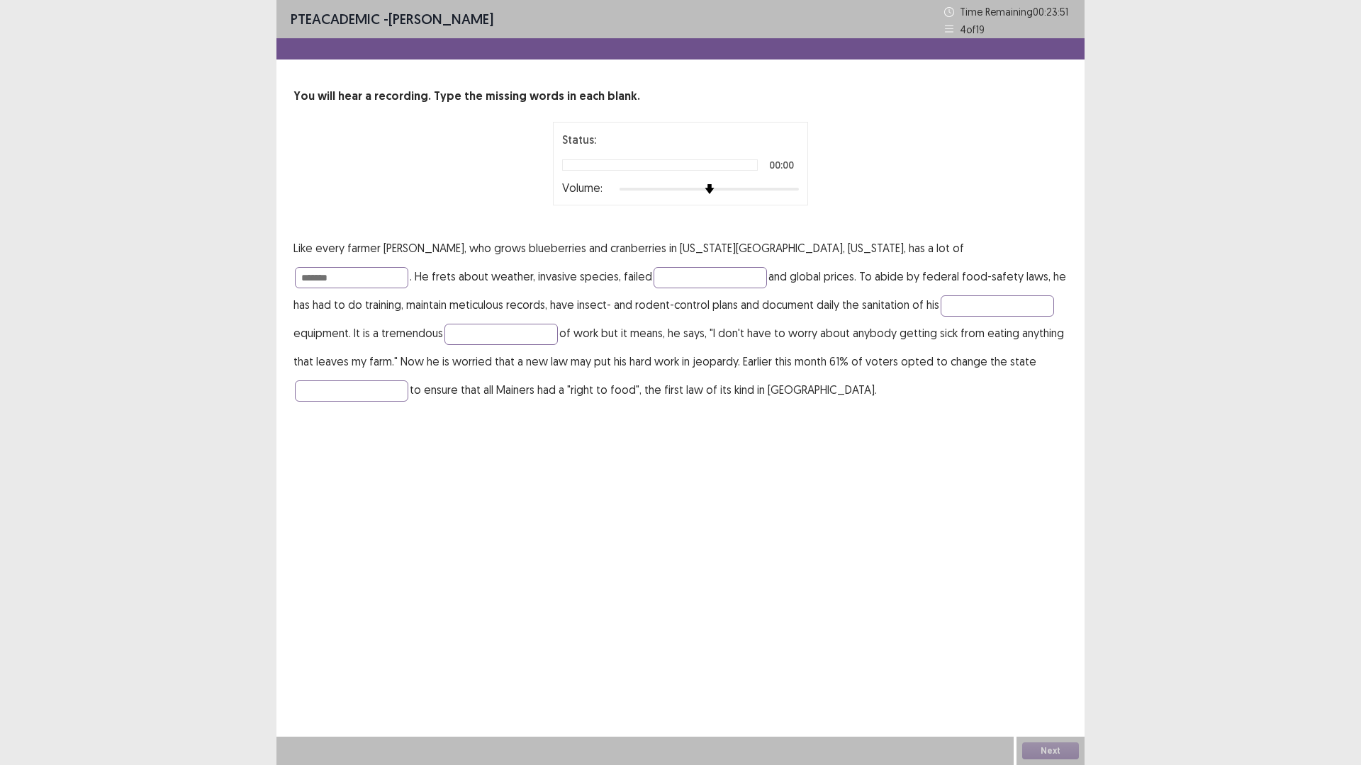
click at [567, 264] on p "Like every farmer [PERSON_NAME], who grows blueberries and cranberries in [US_S…" at bounding box center [680, 319] width 774 height 170
click at [653, 280] on input "text" at bounding box center [709, 277] width 113 height 21
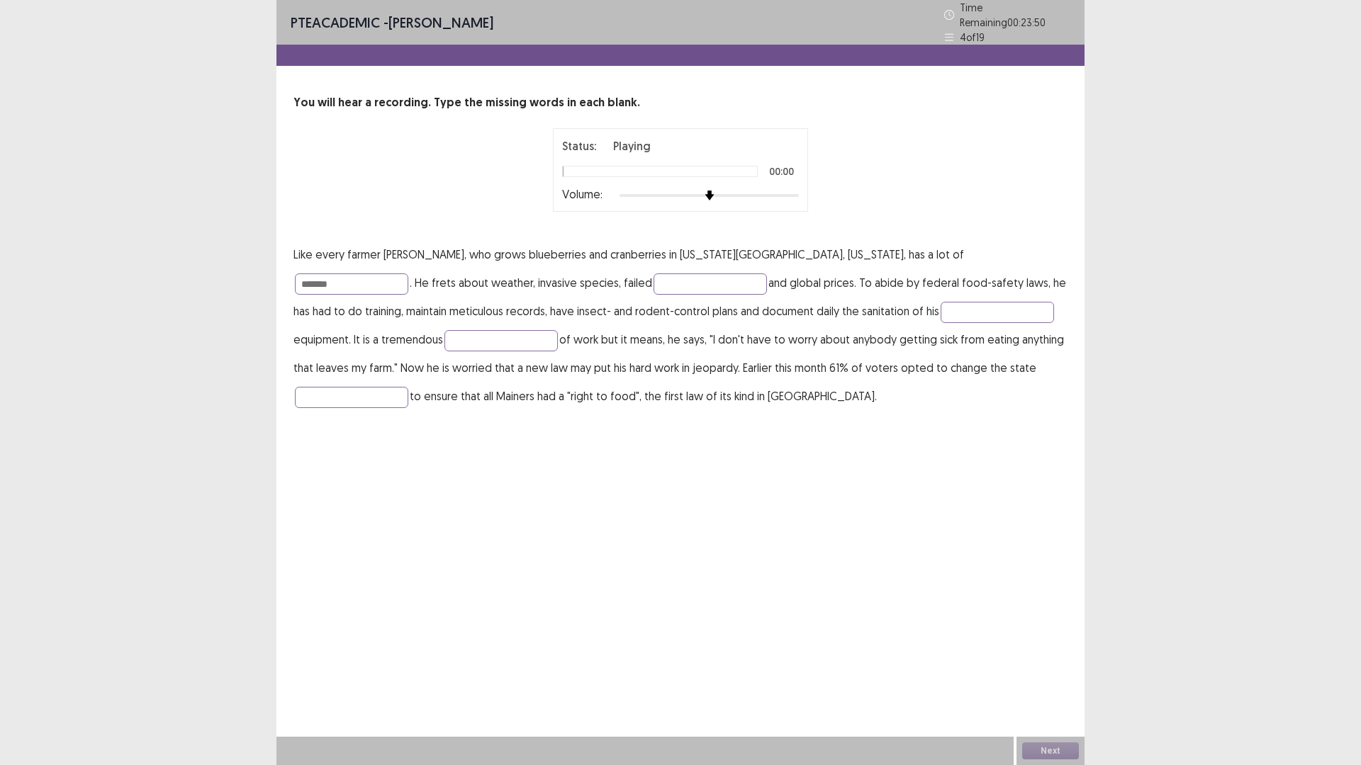
drag, startPoint x: 754, startPoint y: 179, endPoint x: 768, endPoint y: 196, distance: 21.1
click at [768, 196] on div "Status: Playing 00:00 Volume:" at bounding box center [680, 169] width 237 height 65
click at [773, 194] on div "Volume:" at bounding box center [680, 196] width 237 height 14
click at [777, 193] on div at bounding box center [708, 195] width 179 height 11
click at [653, 279] on input "text" at bounding box center [709, 284] width 113 height 21
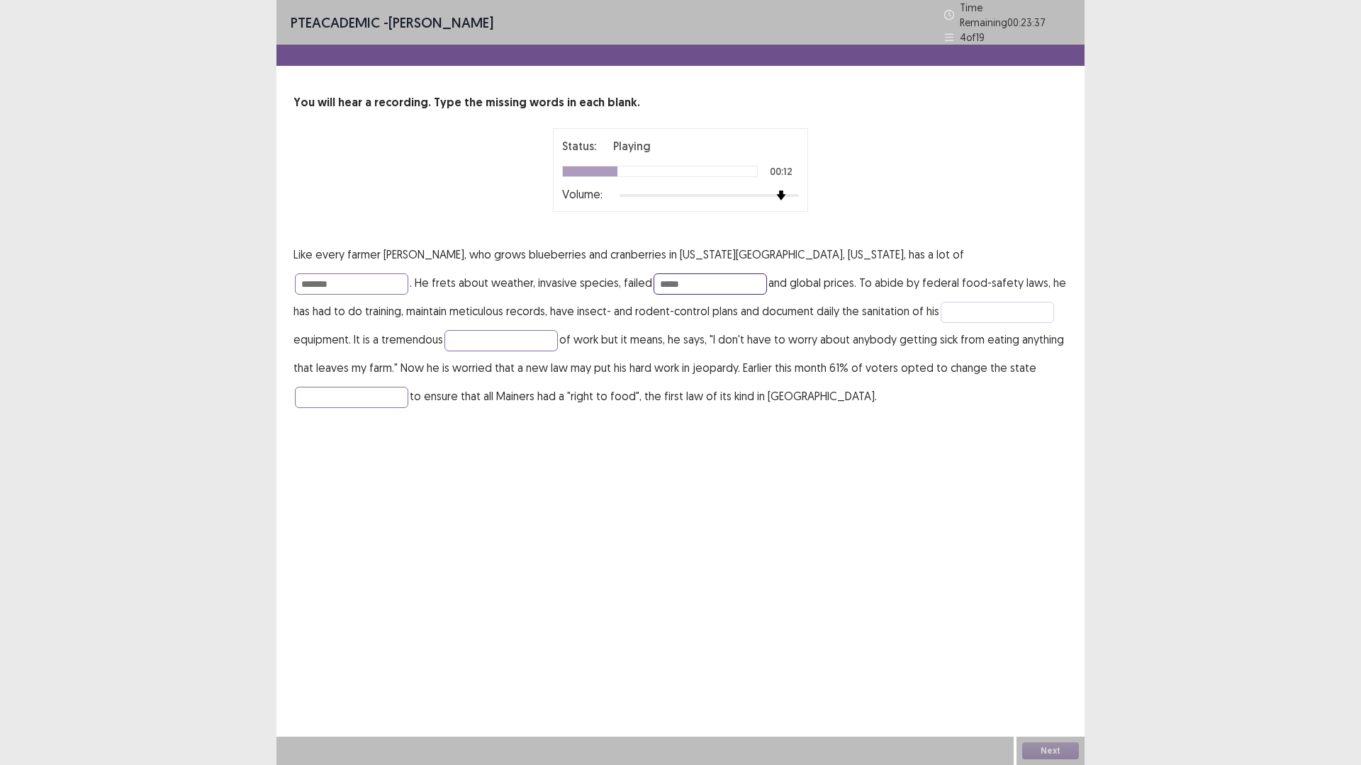
type input "*****"
click at [941, 302] on input "text" at bounding box center [997, 312] width 113 height 21
click at [444, 333] on input "text" at bounding box center [500, 340] width 113 height 21
click at [941, 304] on input "text" at bounding box center [997, 312] width 113 height 21
type input "******"
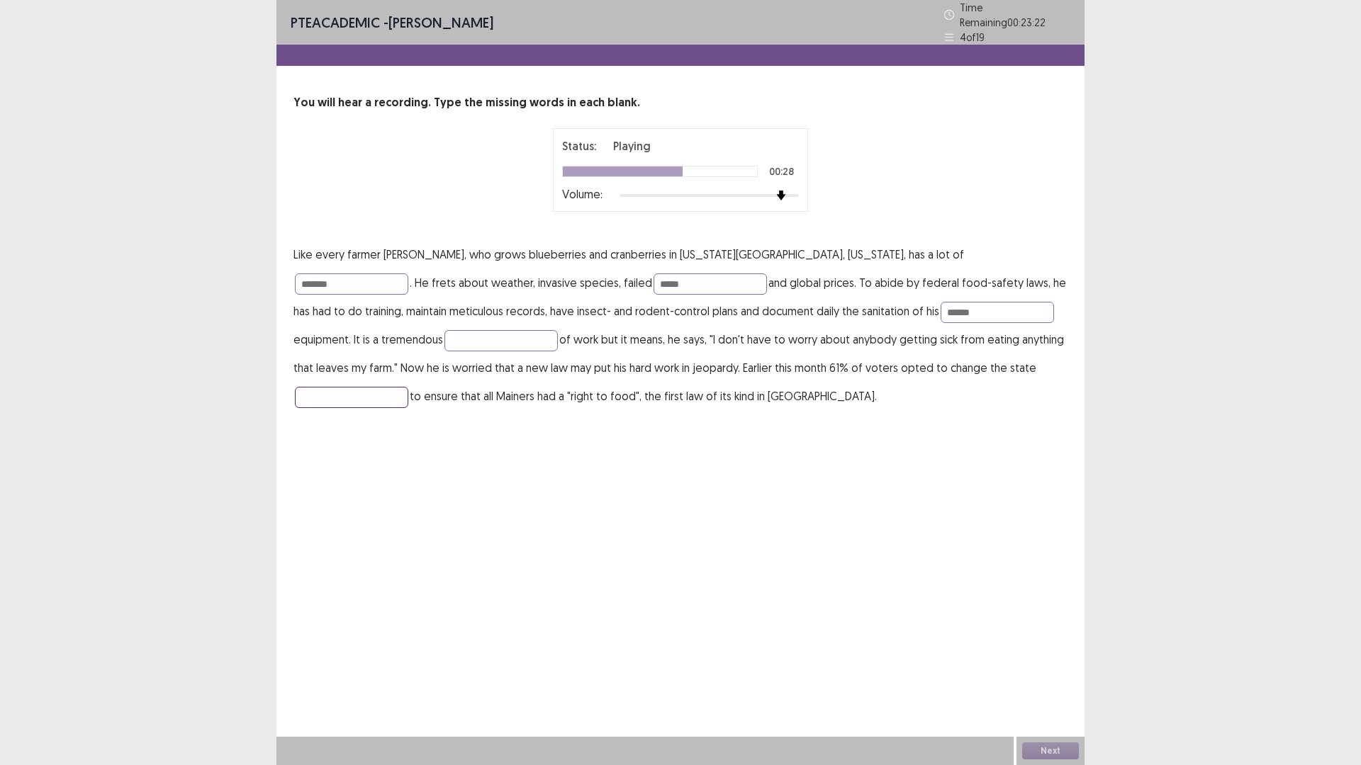
click at [408, 387] on input "text" at bounding box center [351, 397] width 113 height 21
type input "**********"
click at [1057, 669] on button "Next" at bounding box center [1050, 751] width 57 height 17
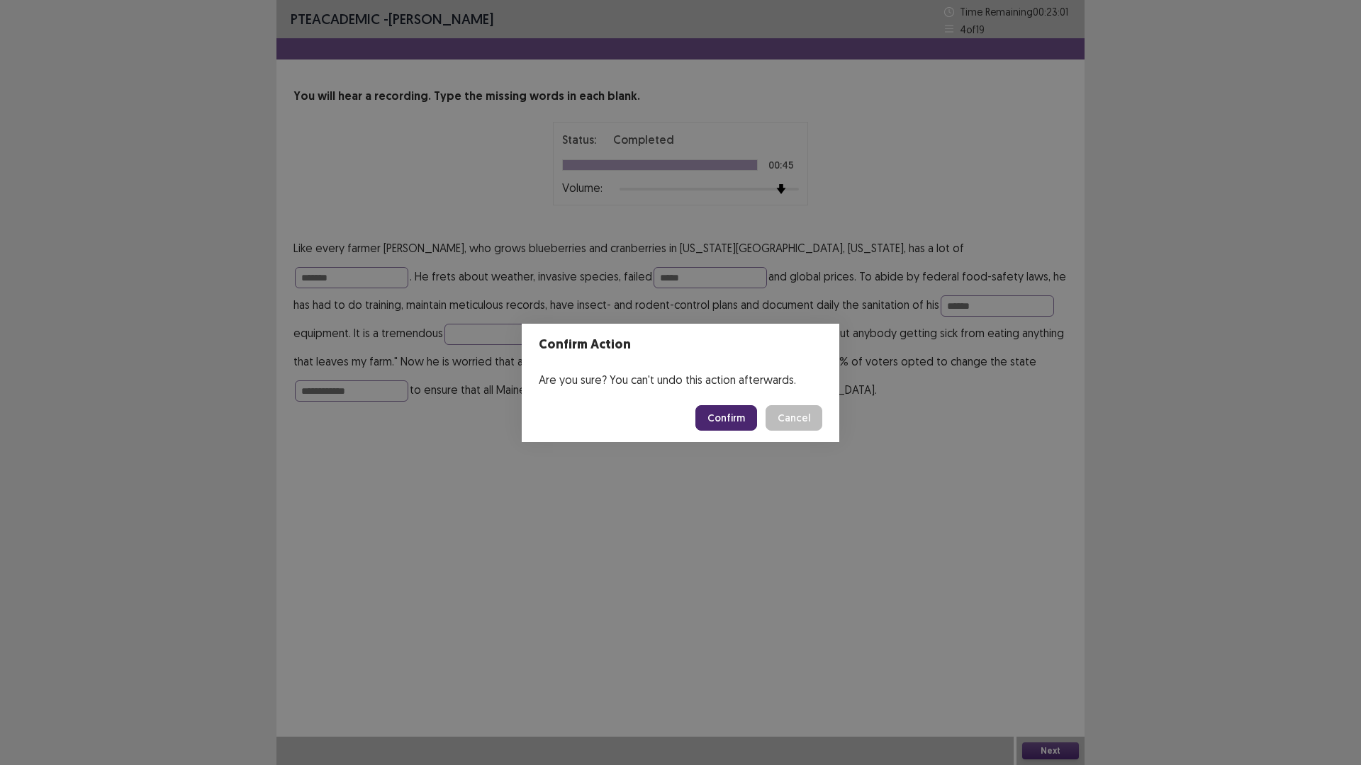
click at [740, 420] on button "Confirm" at bounding box center [726, 418] width 62 height 26
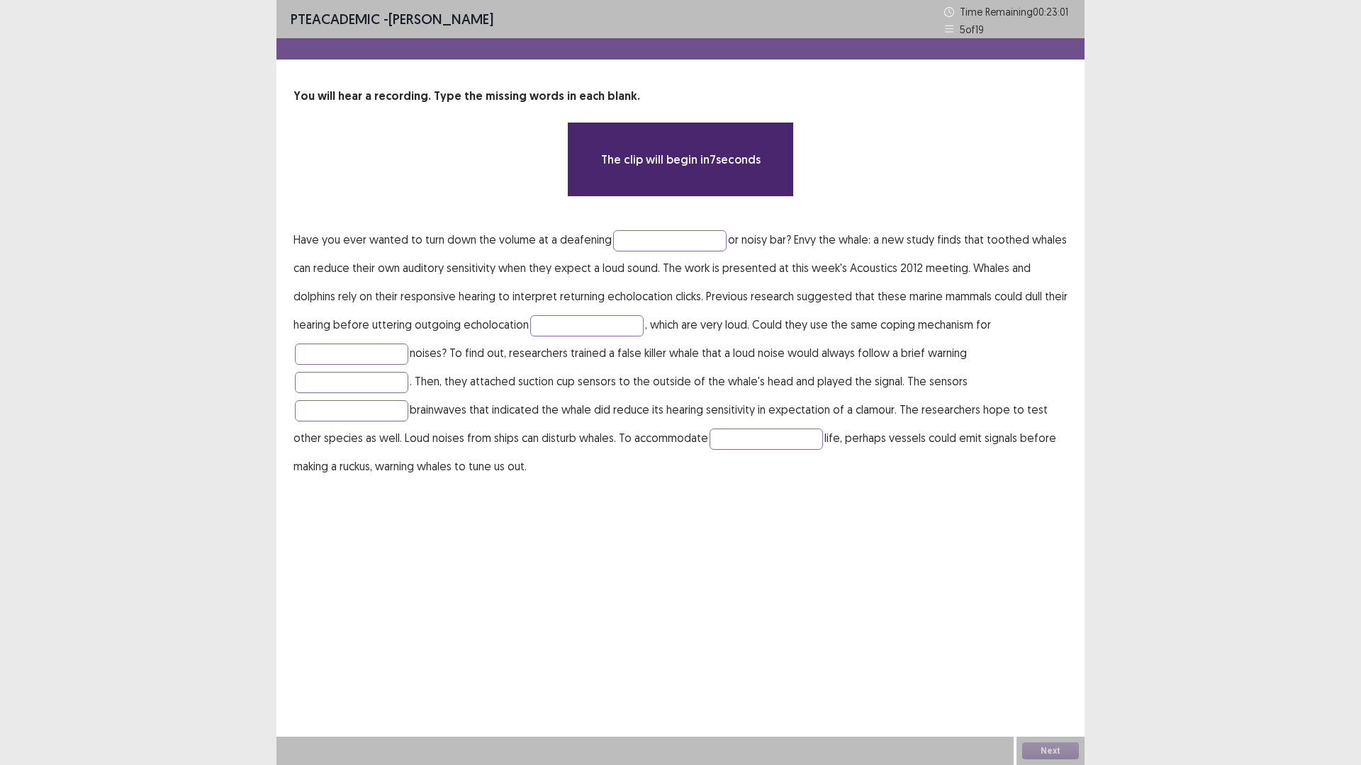
click at [681, 255] on p "Have you ever wanted to turn down the volume at a deafening or noisy bar? Envy …" at bounding box center [680, 352] width 774 height 255
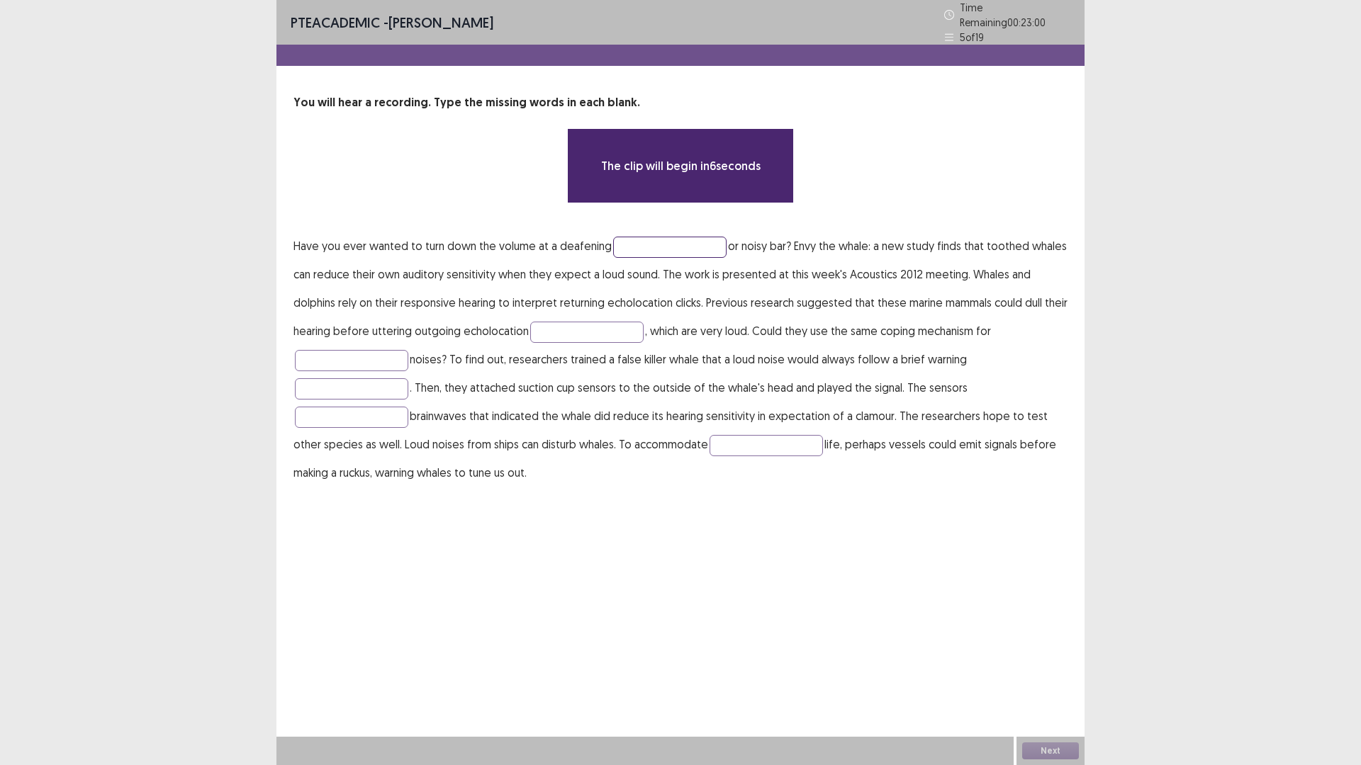
click at [682, 238] on input "text" at bounding box center [669, 247] width 113 height 21
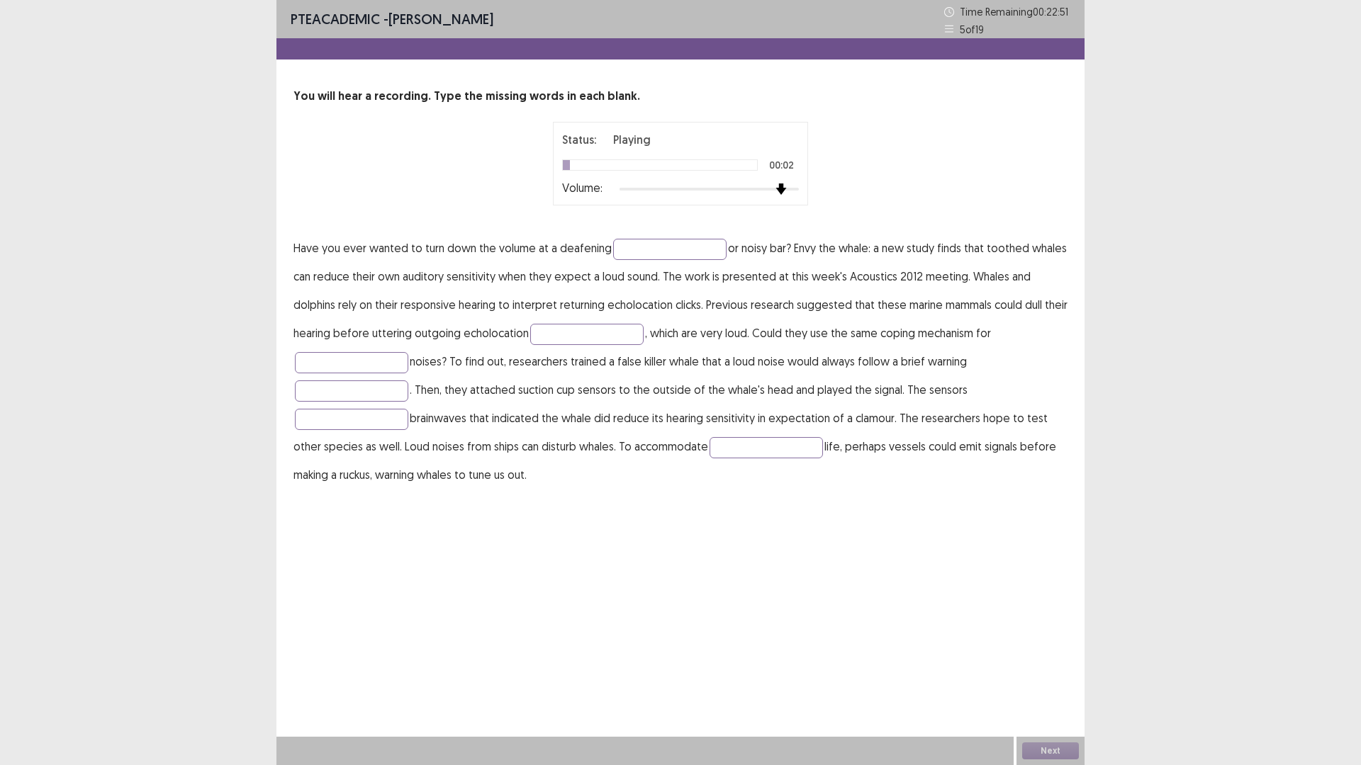
click at [790, 187] on div at bounding box center [708, 189] width 179 height 11
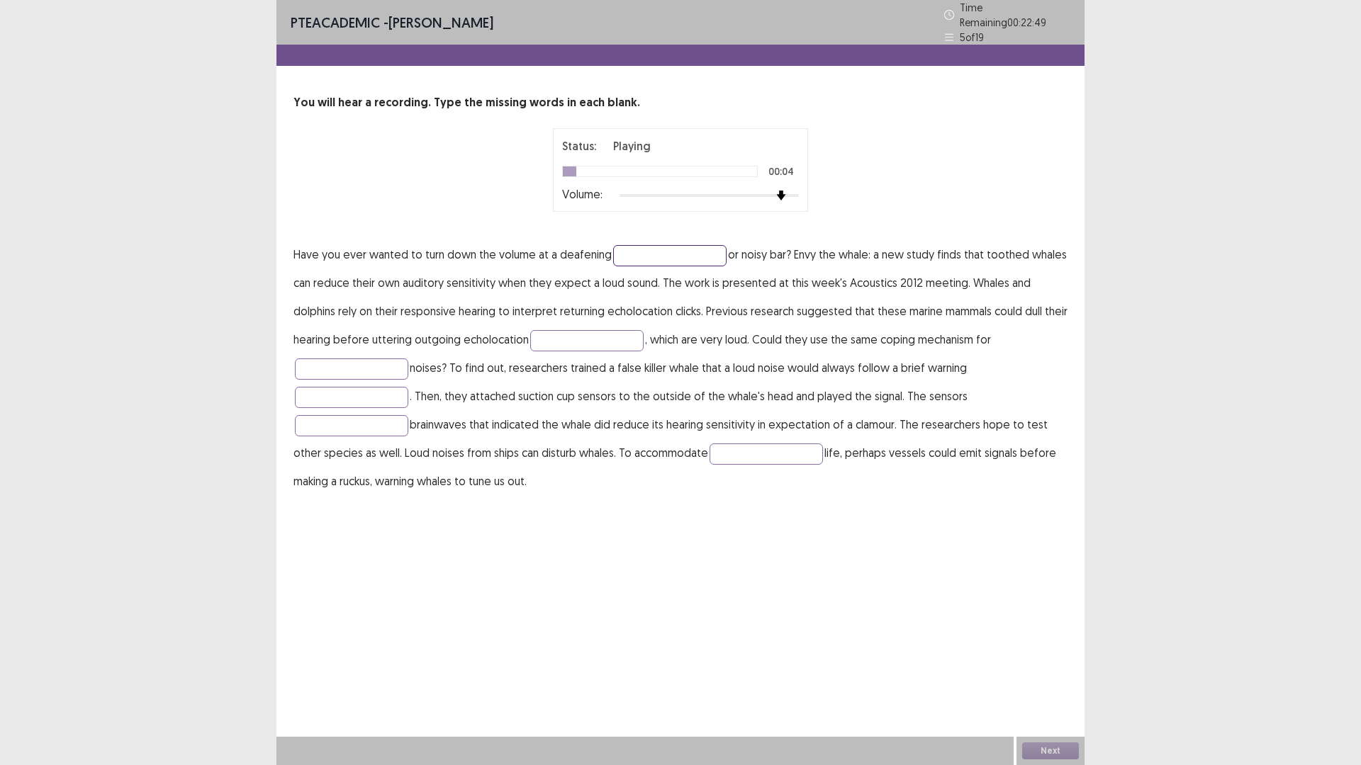
click at [649, 245] on input "text" at bounding box center [669, 255] width 113 height 21
type input "*******"
click at [546, 330] on input "text" at bounding box center [586, 340] width 113 height 21
type input "*****"
click at [383, 369] on input "text" at bounding box center [351, 369] width 113 height 21
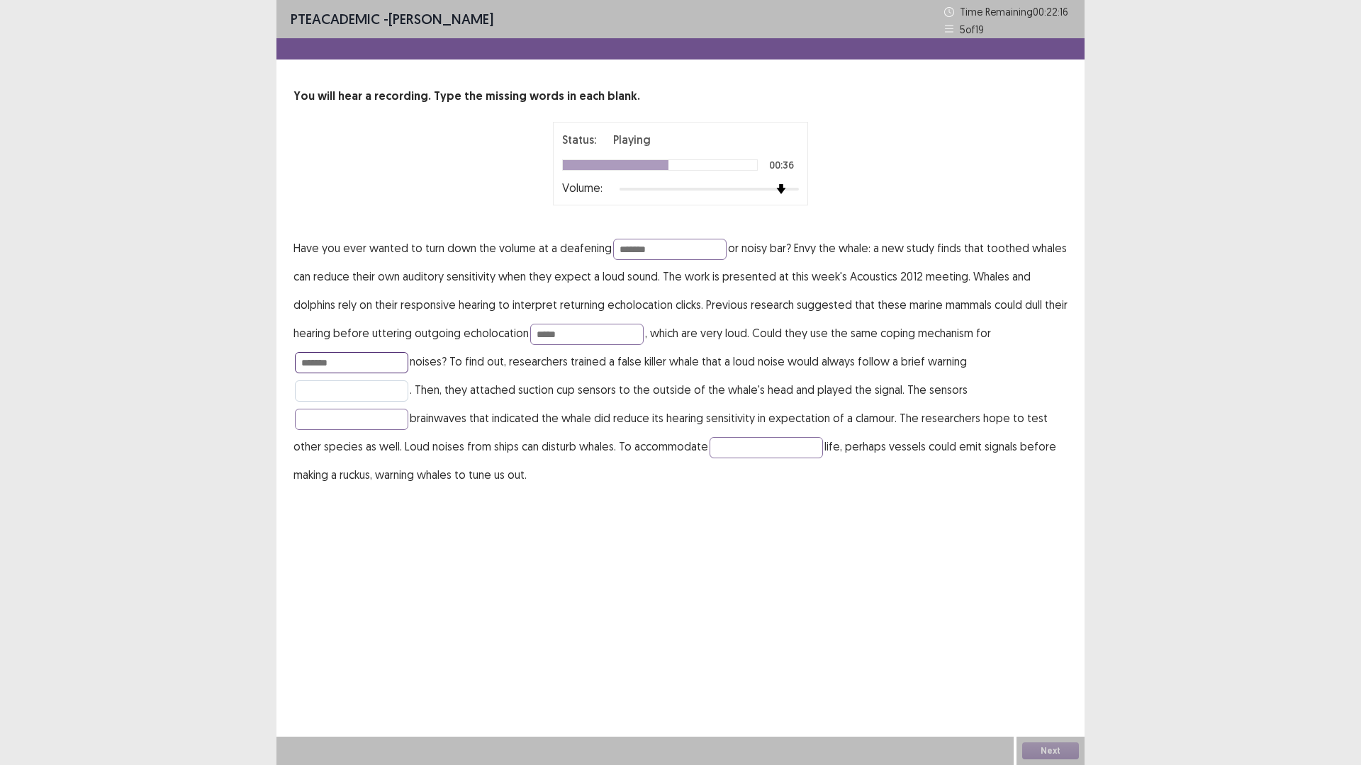
type input "*******"
click at [369, 388] on input "text" at bounding box center [351, 391] width 113 height 21
type input "******"
click at [392, 421] on input "text" at bounding box center [351, 419] width 113 height 21
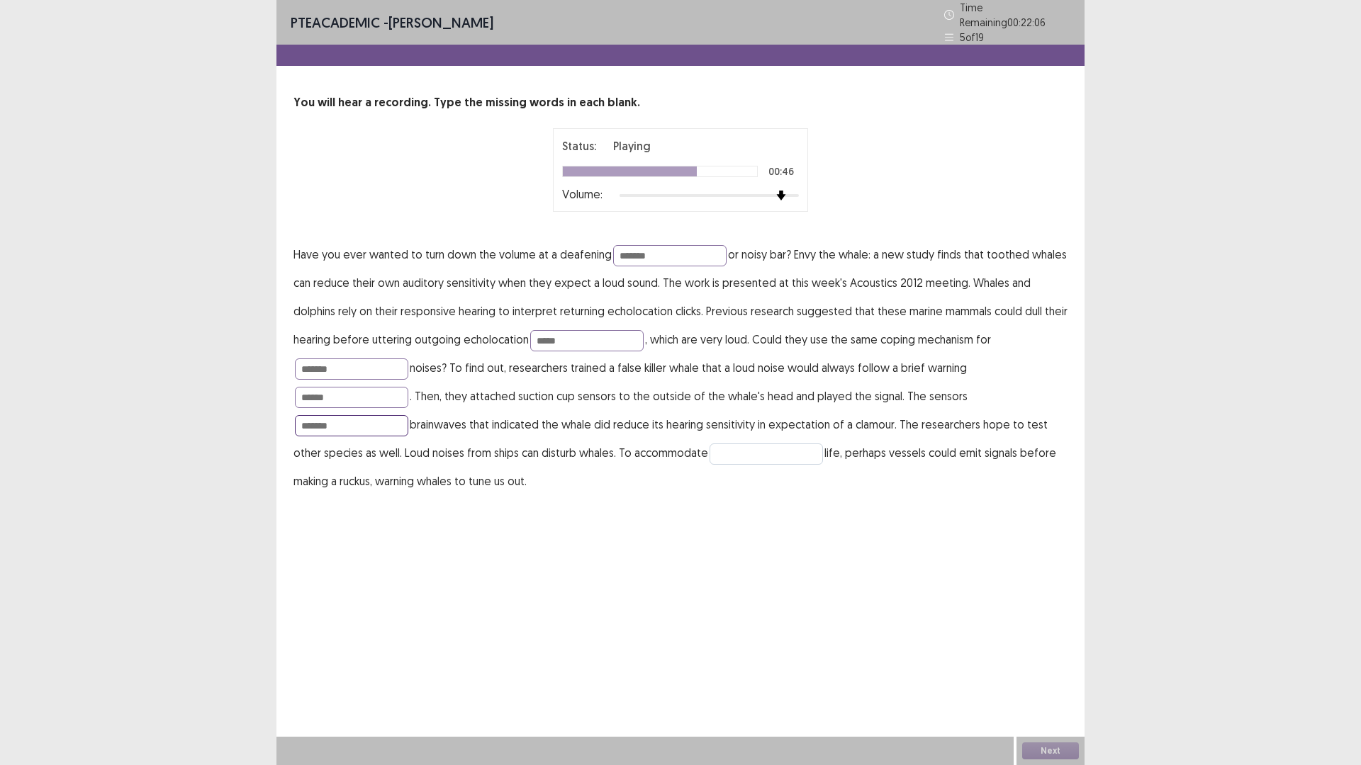
type input "*******"
click at [797, 448] on input "text" at bounding box center [765, 454] width 113 height 21
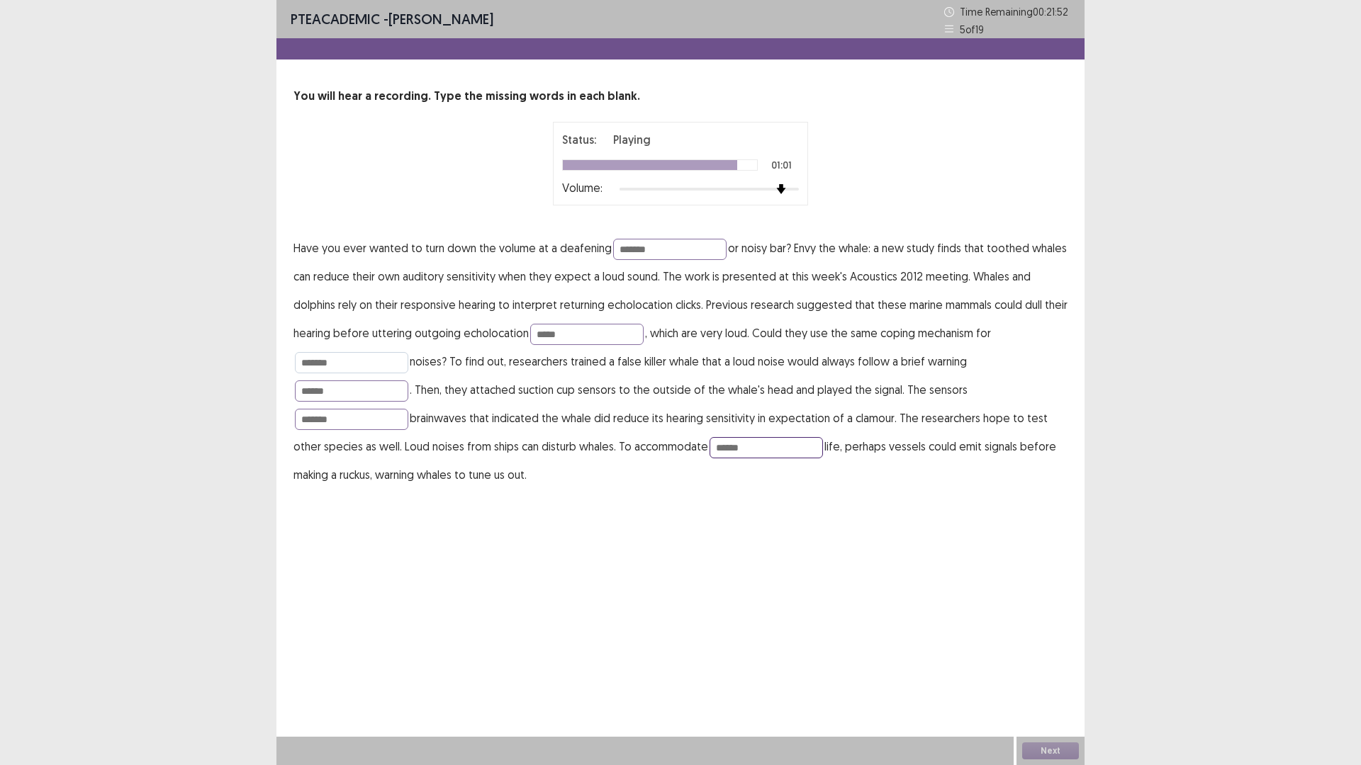
type input "******"
click at [339, 364] on input "*******" at bounding box center [351, 362] width 113 height 21
type input "********"
drag, startPoint x: 352, startPoint y: 416, endPoint x: 326, endPoint y: 420, distance: 25.8
click at [326, 420] on input "*******" at bounding box center [351, 419] width 113 height 21
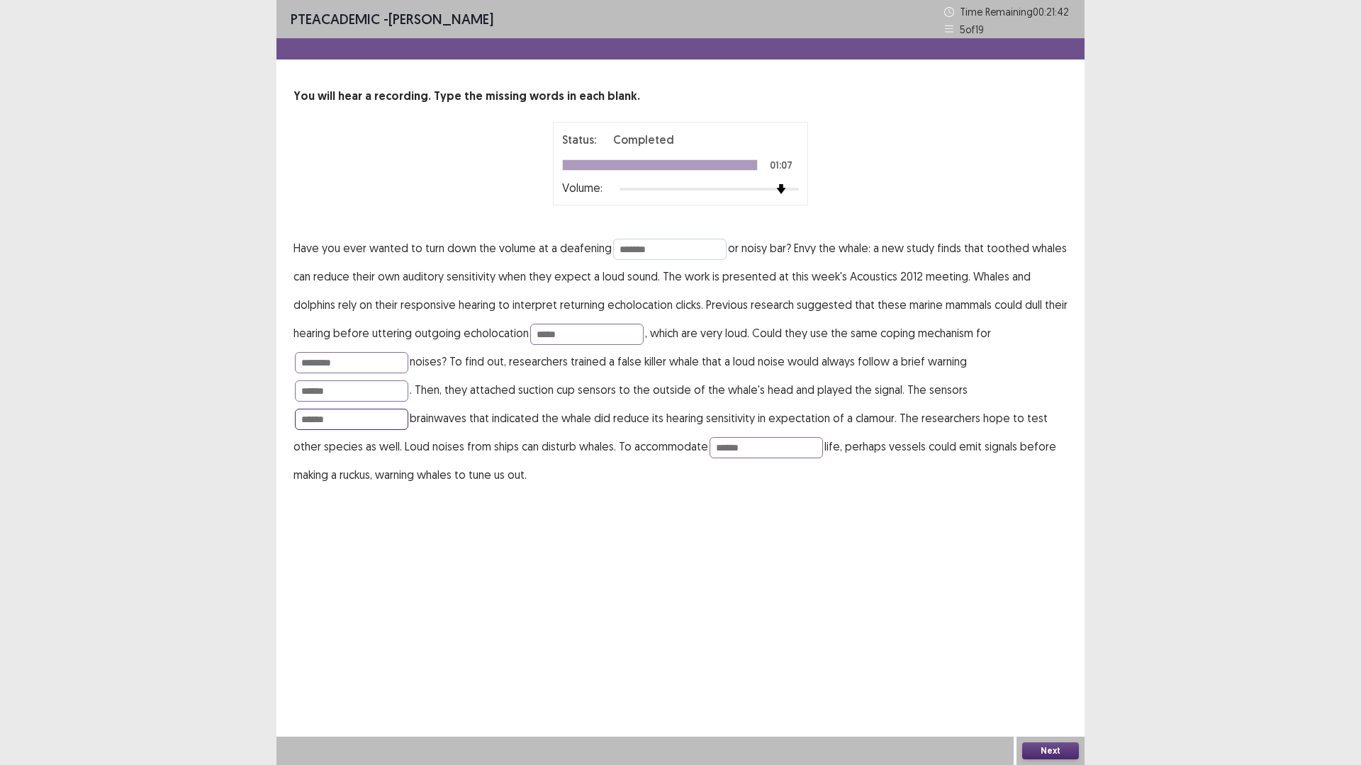
type input "******"
click at [670, 254] on input "*******" at bounding box center [669, 249] width 113 height 21
type input "*********"
click at [1069, 669] on button "Next" at bounding box center [1050, 751] width 57 height 17
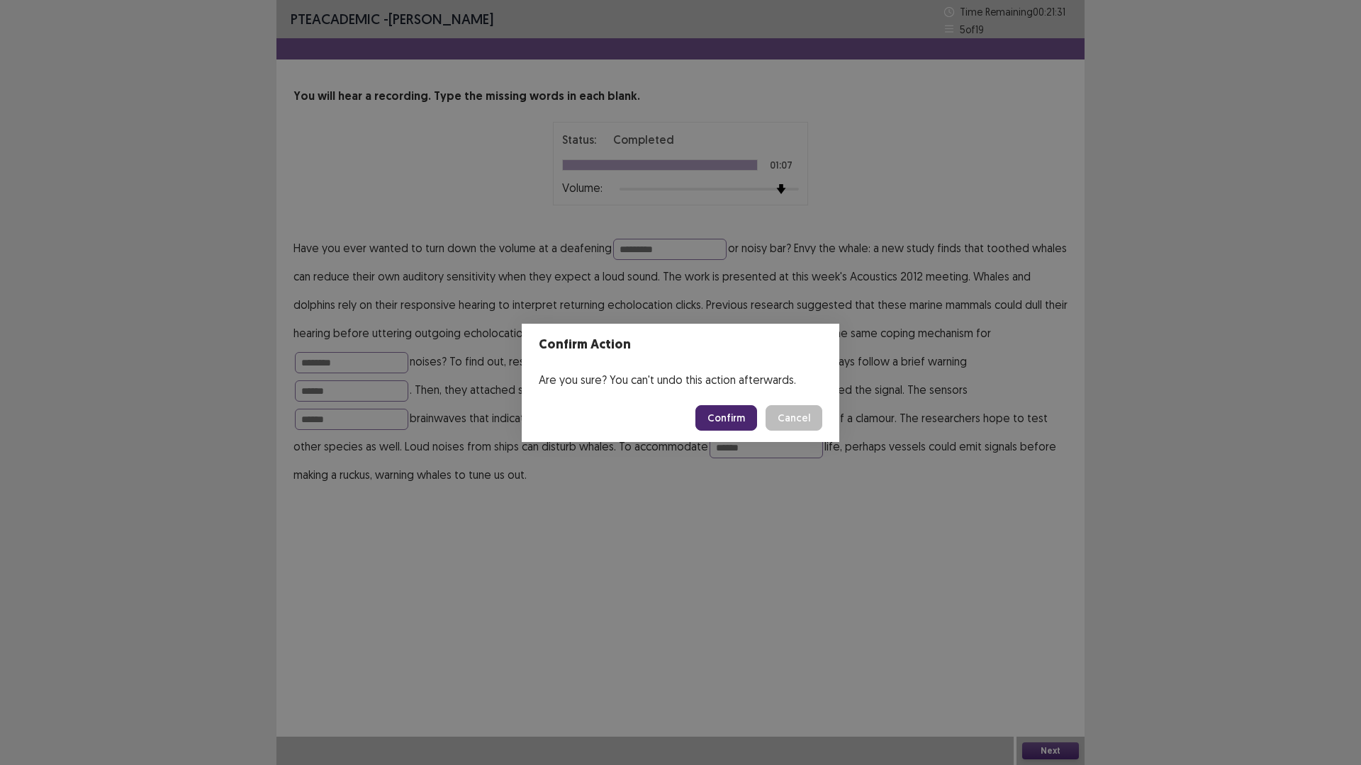
click at [734, 408] on button "Confirm" at bounding box center [726, 418] width 62 height 26
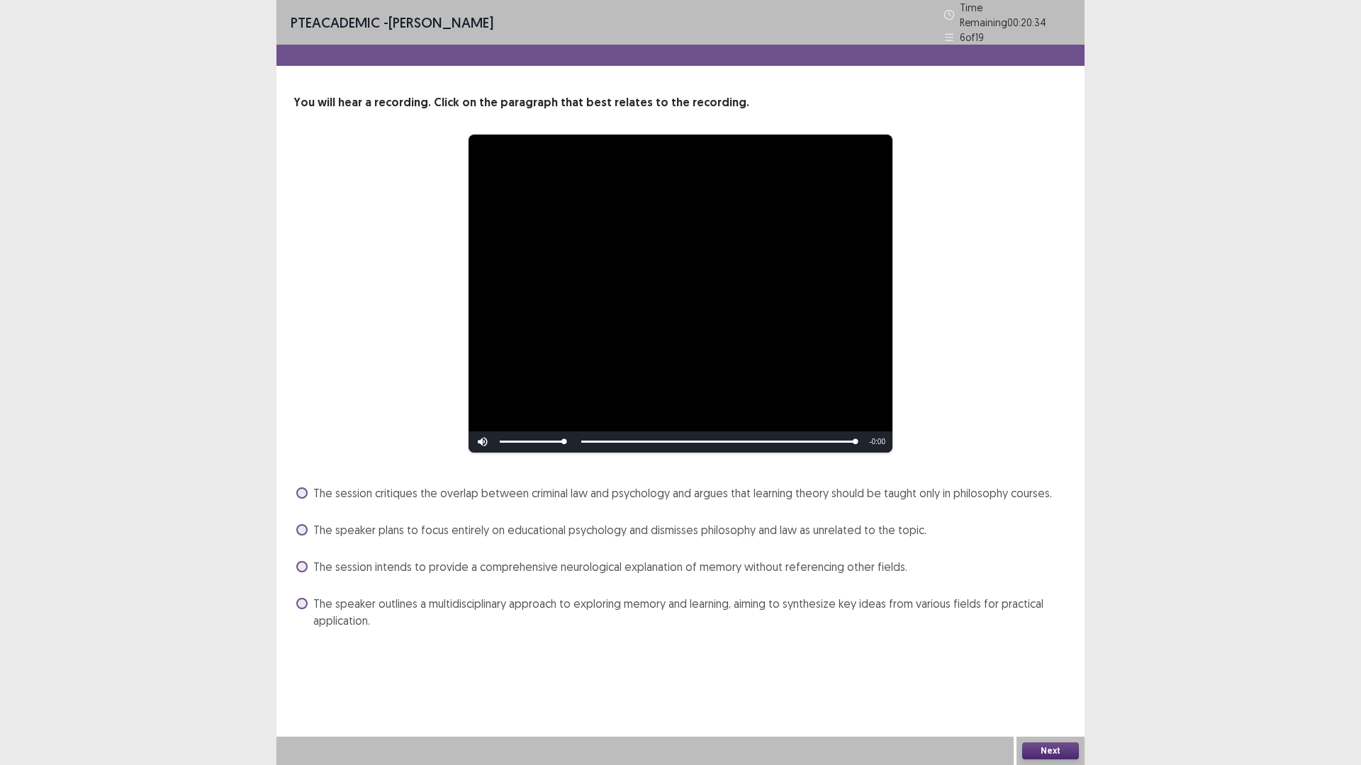
click at [615, 601] on span "The speaker outlines a multidisciplinary approach to exploring memory and learn…" at bounding box center [690, 612] width 754 height 34
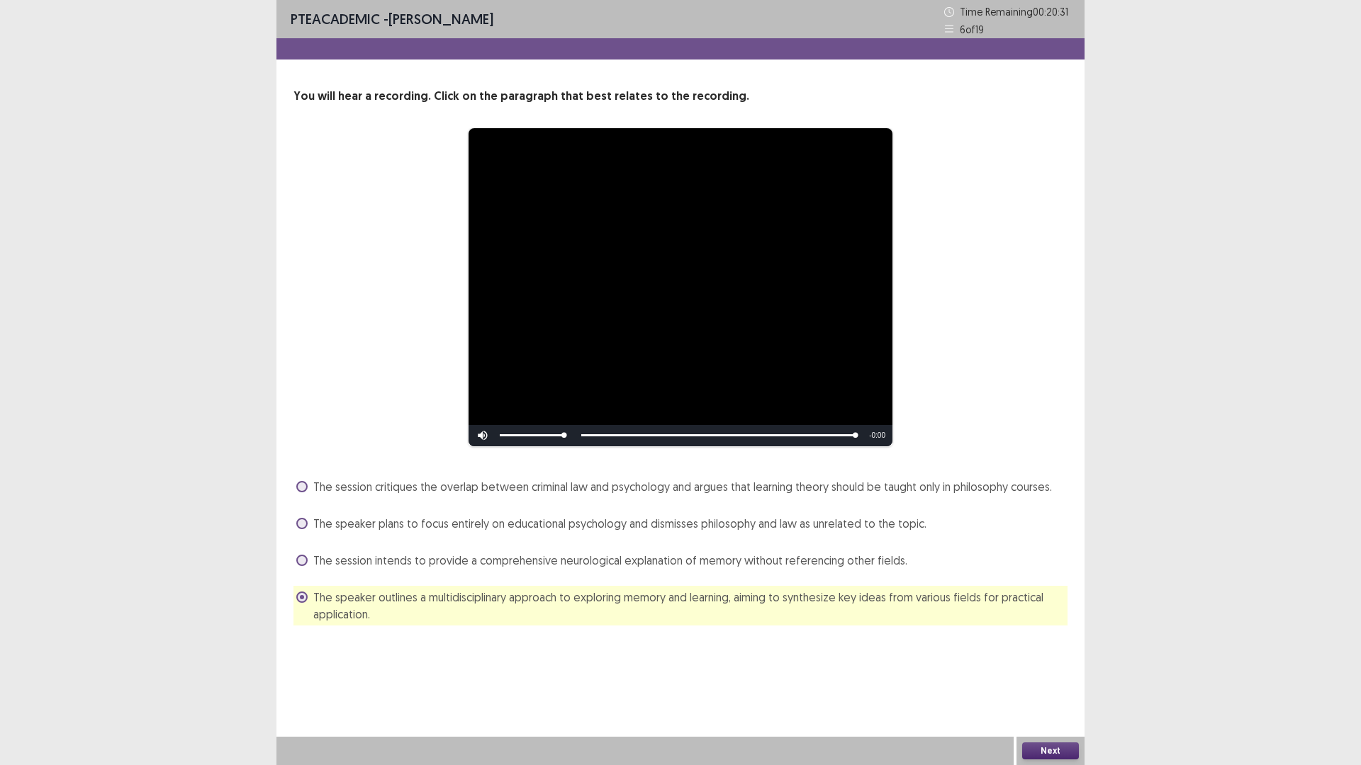
drag, startPoint x: 1076, startPoint y: 729, endPoint x: 1067, endPoint y: 745, distance: 18.1
click at [1067, 669] on div "**********" at bounding box center [680, 382] width 808 height 765
click at [1064, 669] on button "Next" at bounding box center [1050, 751] width 57 height 17
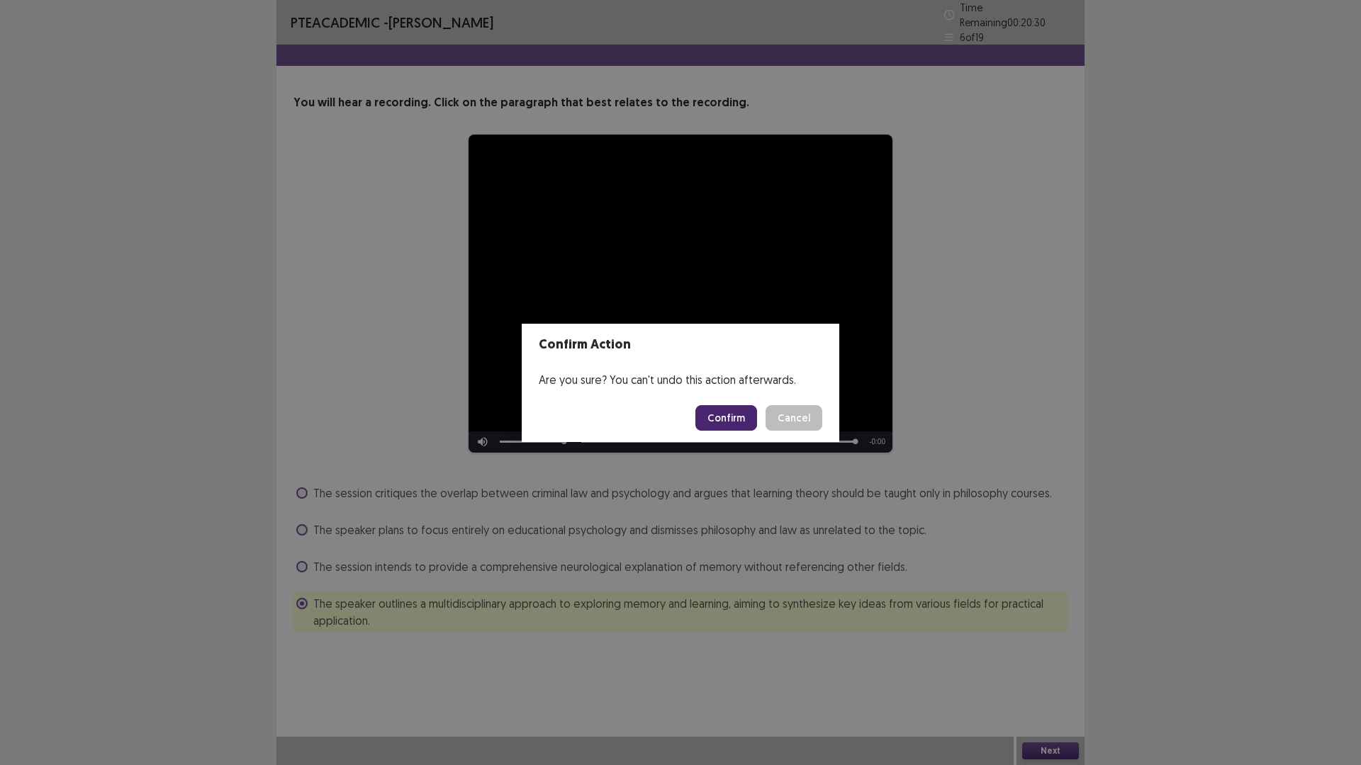
click at [723, 421] on button "Confirm" at bounding box center [726, 418] width 62 height 26
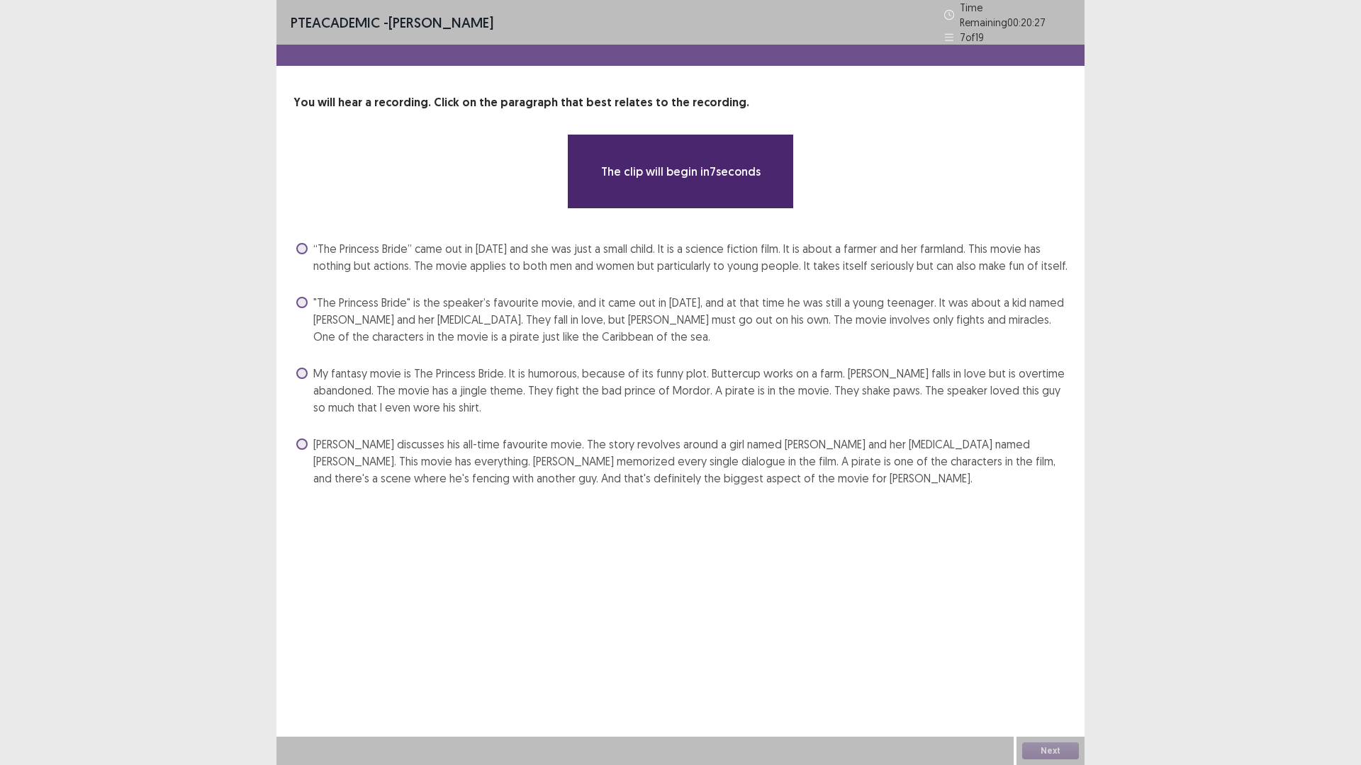
drag, startPoint x: 374, startPoint y: 269, endPoint x: 378, endPoint y: 279, distance: 10.1
click at [374, 269] on div "“The Princess Bride” came out in 1987 and she was just a small child. It is a s…" at bounding box center [680, 257] width 774 height 40
click at [388, 322] on span ""The Princess Bride" is the speaker’s favourite movie, and it came out in 1987,…" at bounding box center [690, 319] width 754 height 51
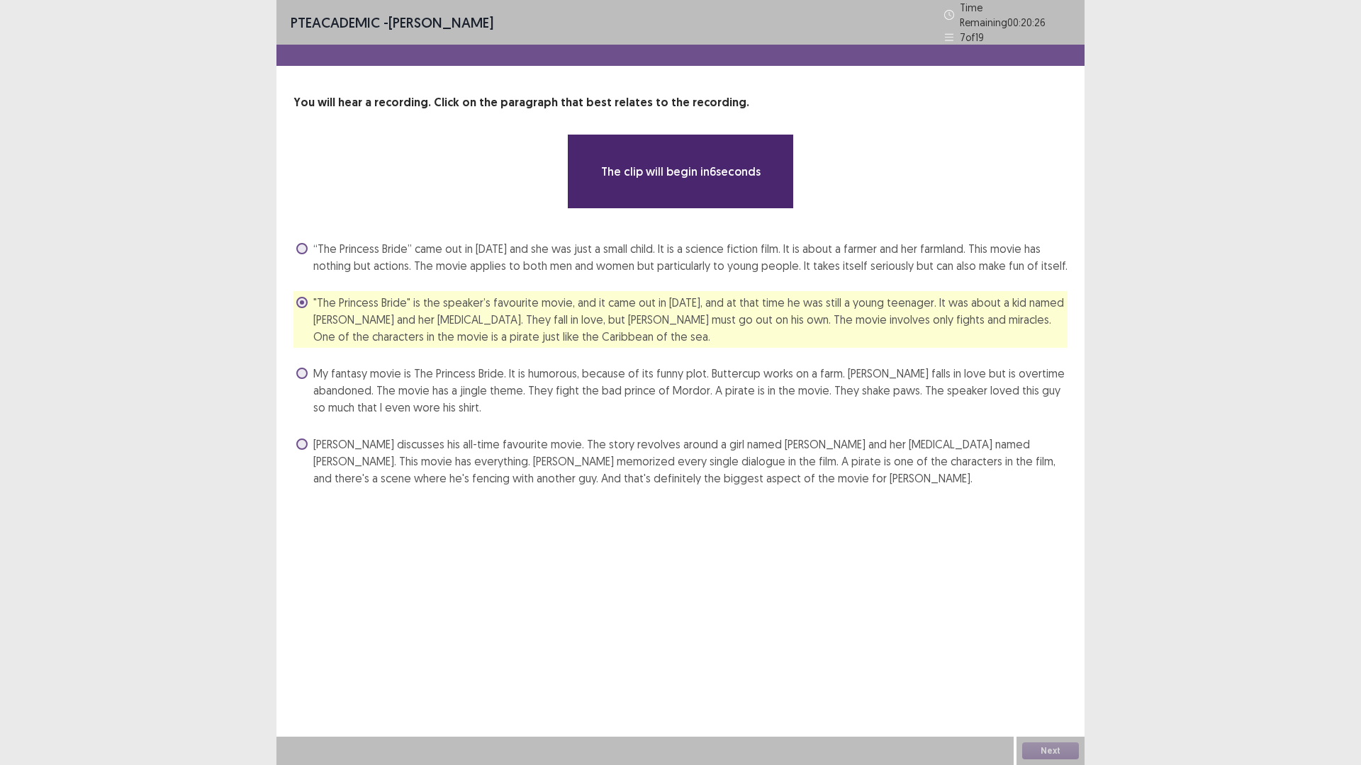
click at [391, 240] on span "“The Princess Bride” came out in 1987 and she was just a small child. It is a s…" at bounding box center [690, 257] width 754 height 34
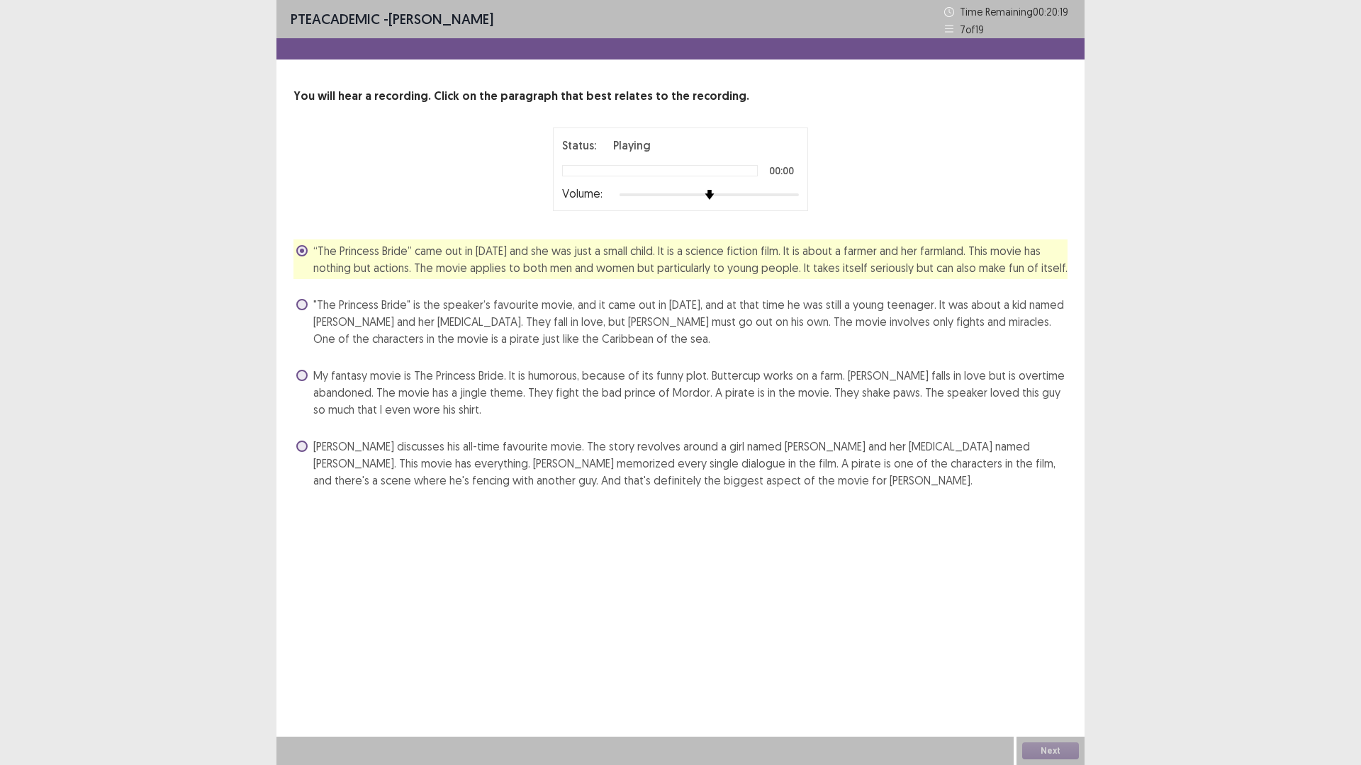
click at [759, 197] on div at bounding box center [708, 194] width 179 height 11
click at [773, 193] on div at bounding box center [708, 194] width 179 height 11
click at [562, 471] on span "Dan discusses his all-time favourite movie. The story revolves around a girl na…" at bounding box center [690, 463] width 754 height 51
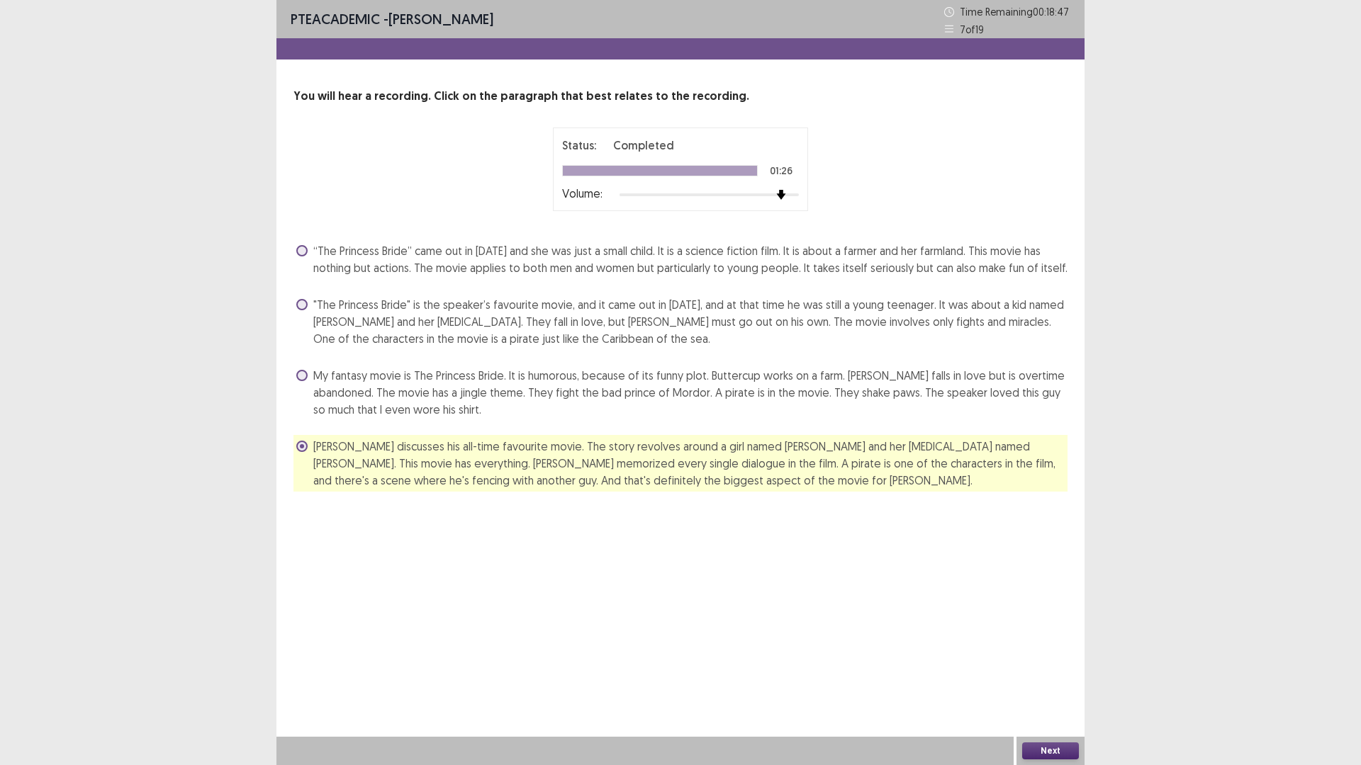
click at [1031, 669] on button "Next" at bounding box center [1050, 751] width 57 height 17
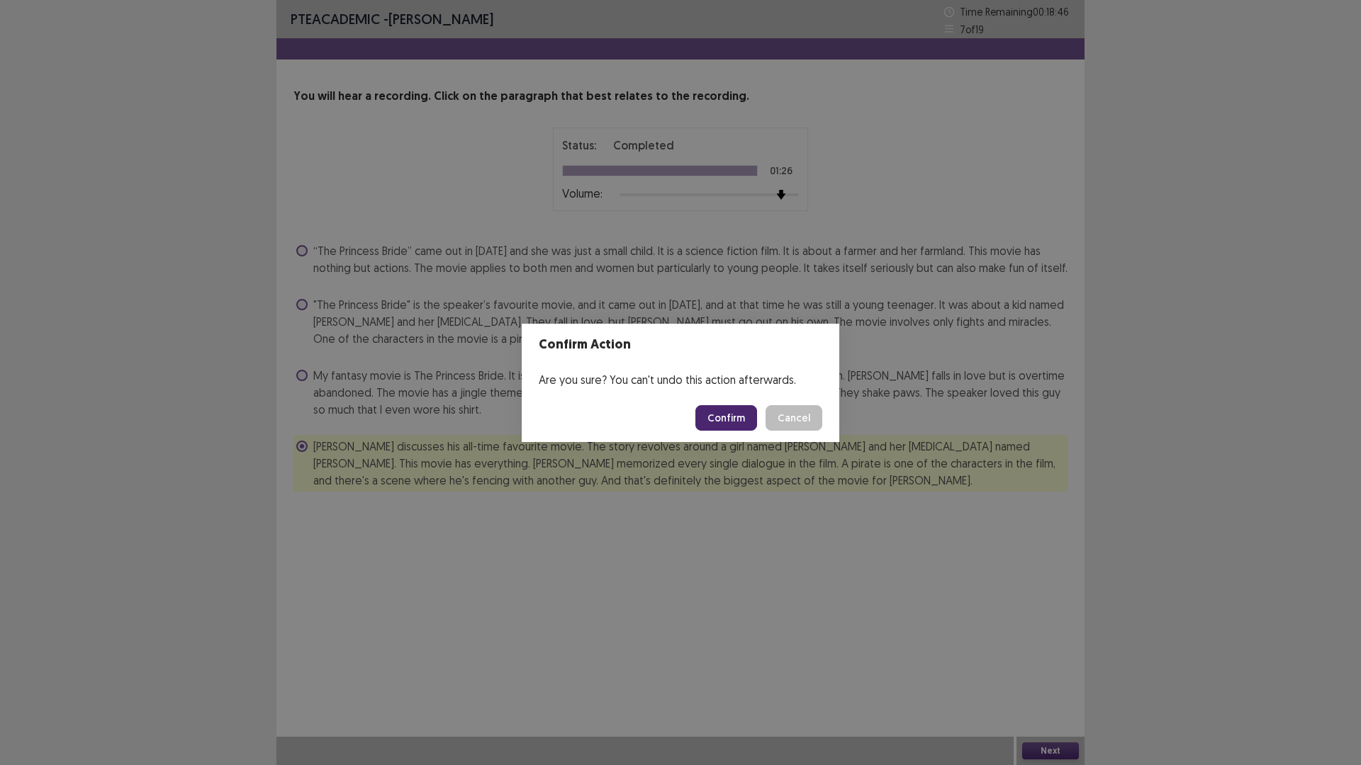
click at [719, 429] on button "Confirm" at bounding box center [726, 418] width 62 height 26
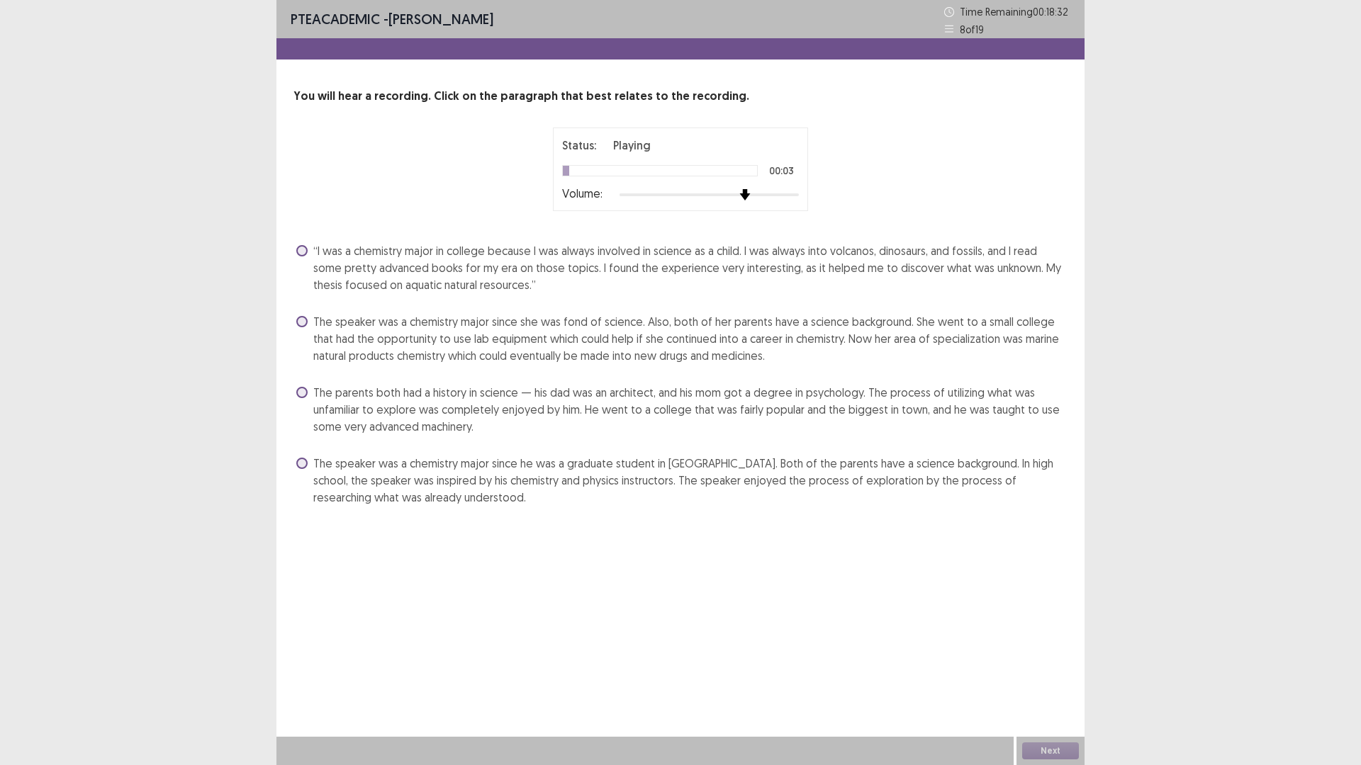
click at [753, 191] on div at bounding box center [708, 194] width 179 height 11
click at [831, 259] on span "“I was a chemistry major in college because I was always involved in science as…" at bounding box center [690, 267] width 754 height 51
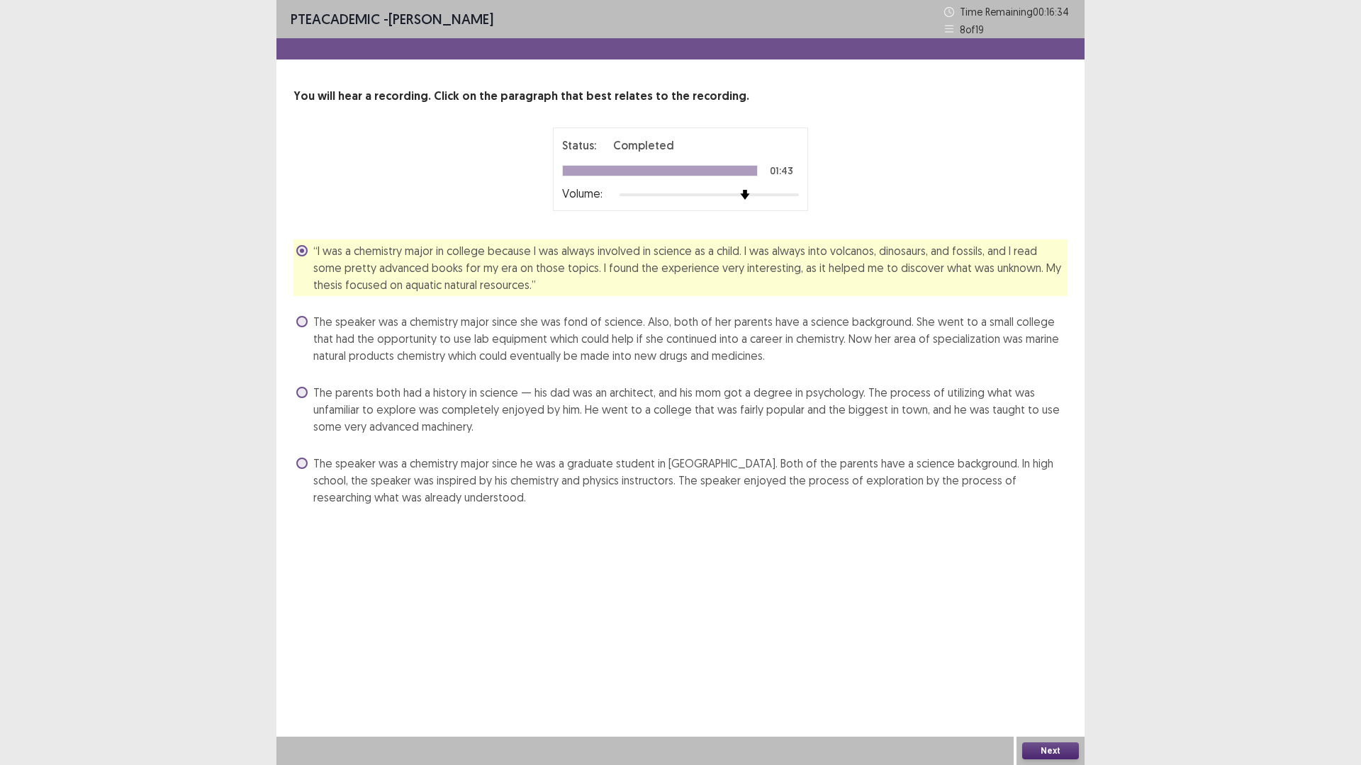
click at [556, 343] on span "The speaker was a chemistry major since she was fond of science. Also, both of …" at bounding box center [690, 338] width 754 height 51
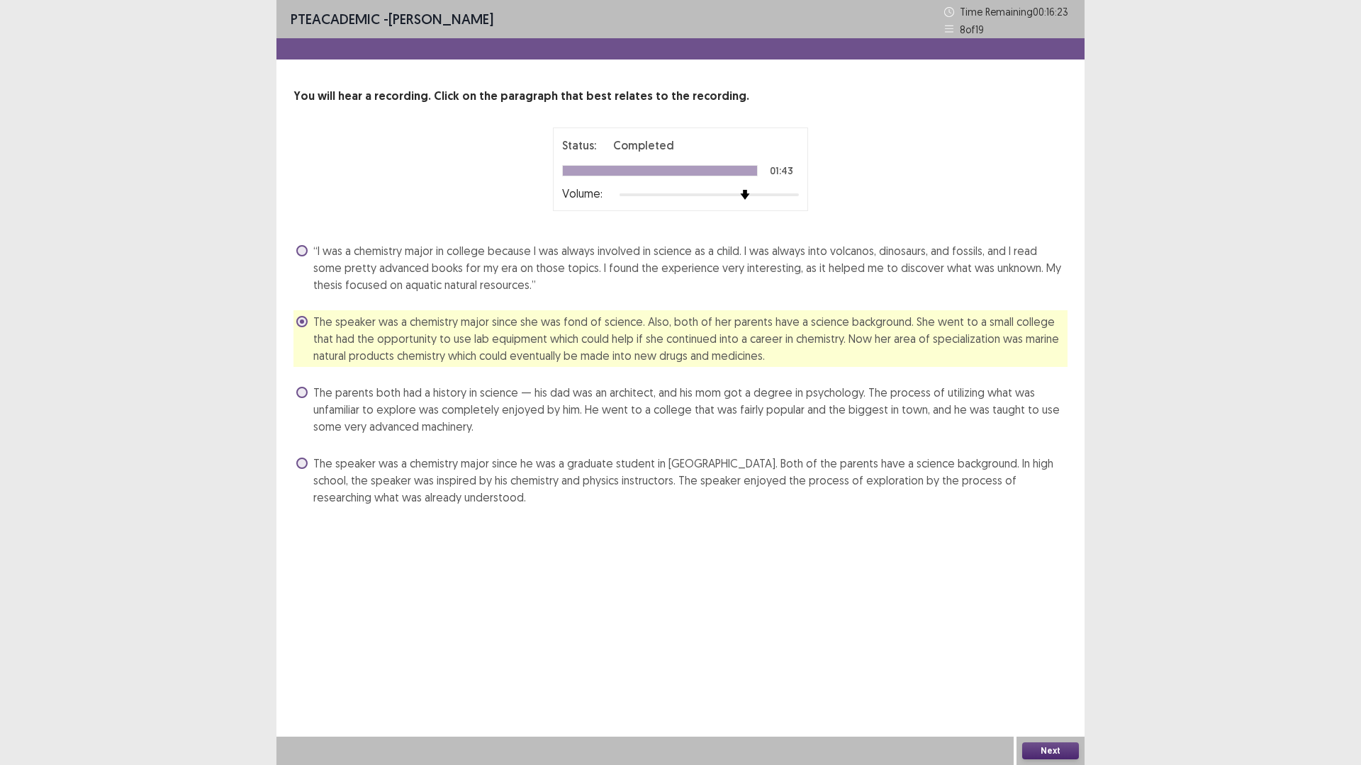
click at [1053, 669] on button "Next" at bounding box center [1050, 751] width 57 height 17
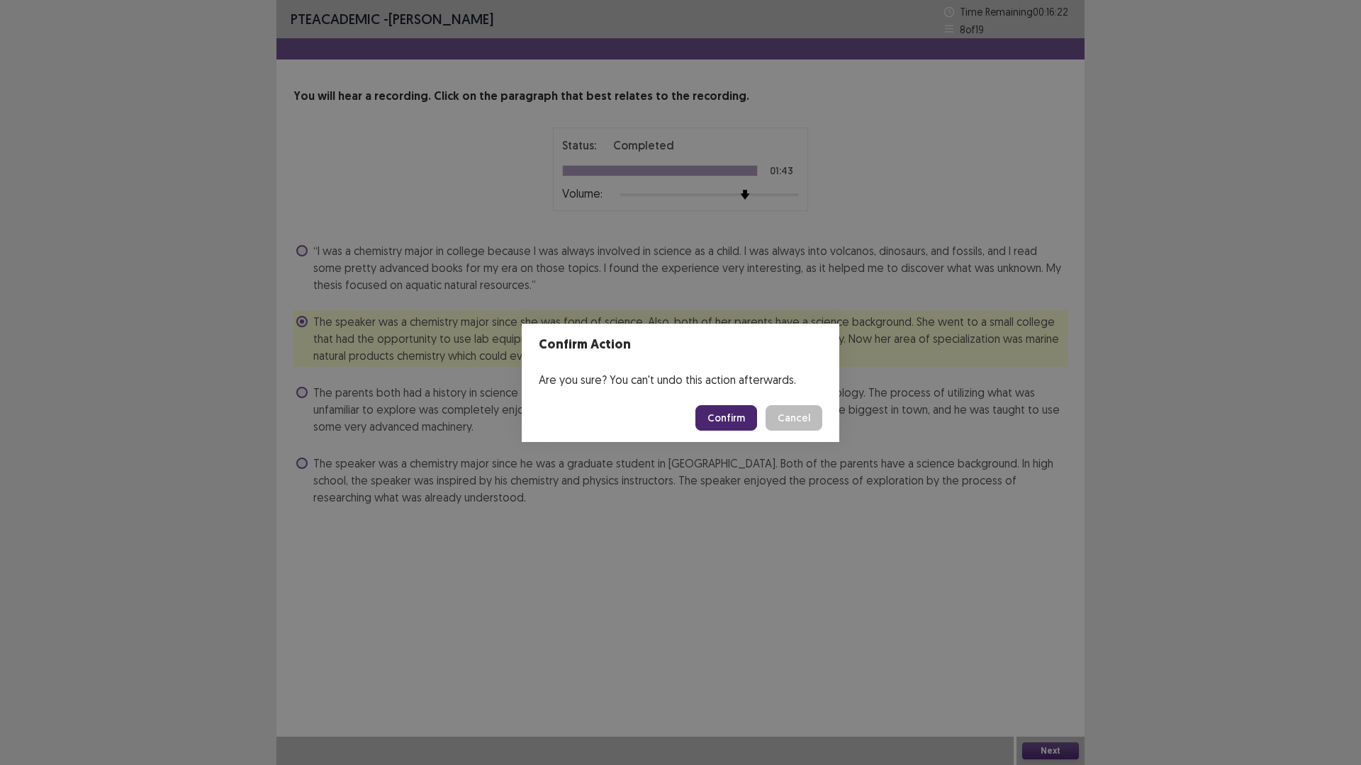
click at [736, 425] on button "Confirm" at bounding box center [726, 418] width 62 height 26
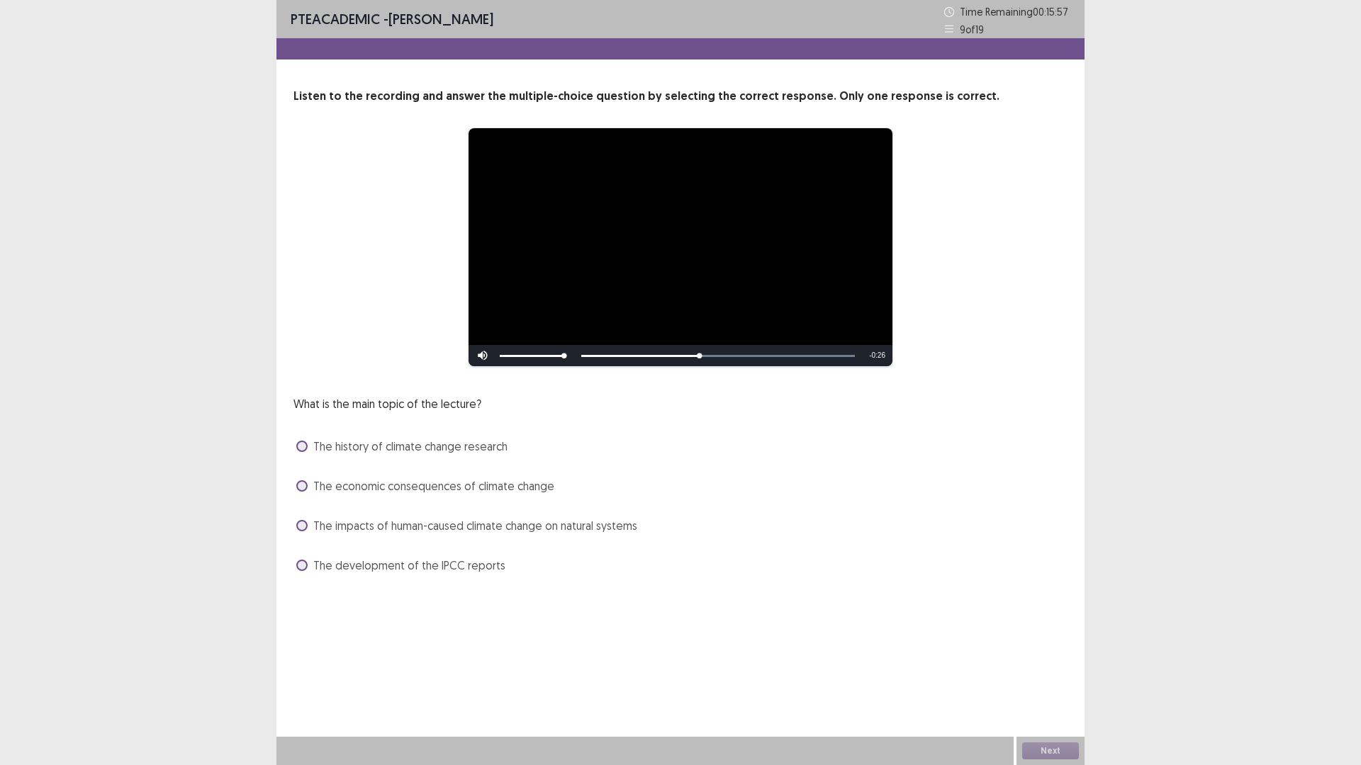
drag, startPoint x: 372, startPoint y: 527, endPoint x: 405, endPoint y: 520, distance: 33.4
click at [405, 520] on span "The impacts of human-caused climate change on natural systems" at bounding box center [475, 525] width 324 height 17
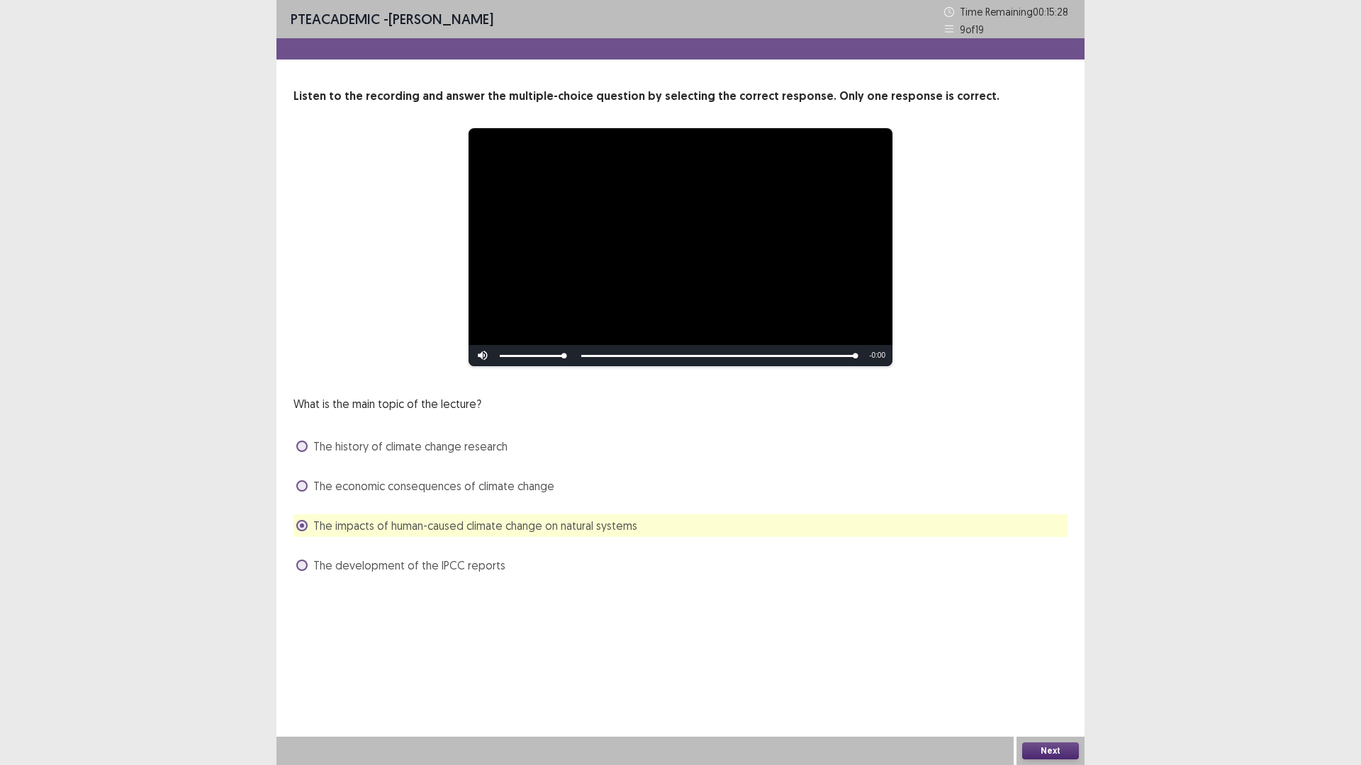
click at [1068, 669] on button "Next" at bounding box center [1050, 751] width 57 height 17
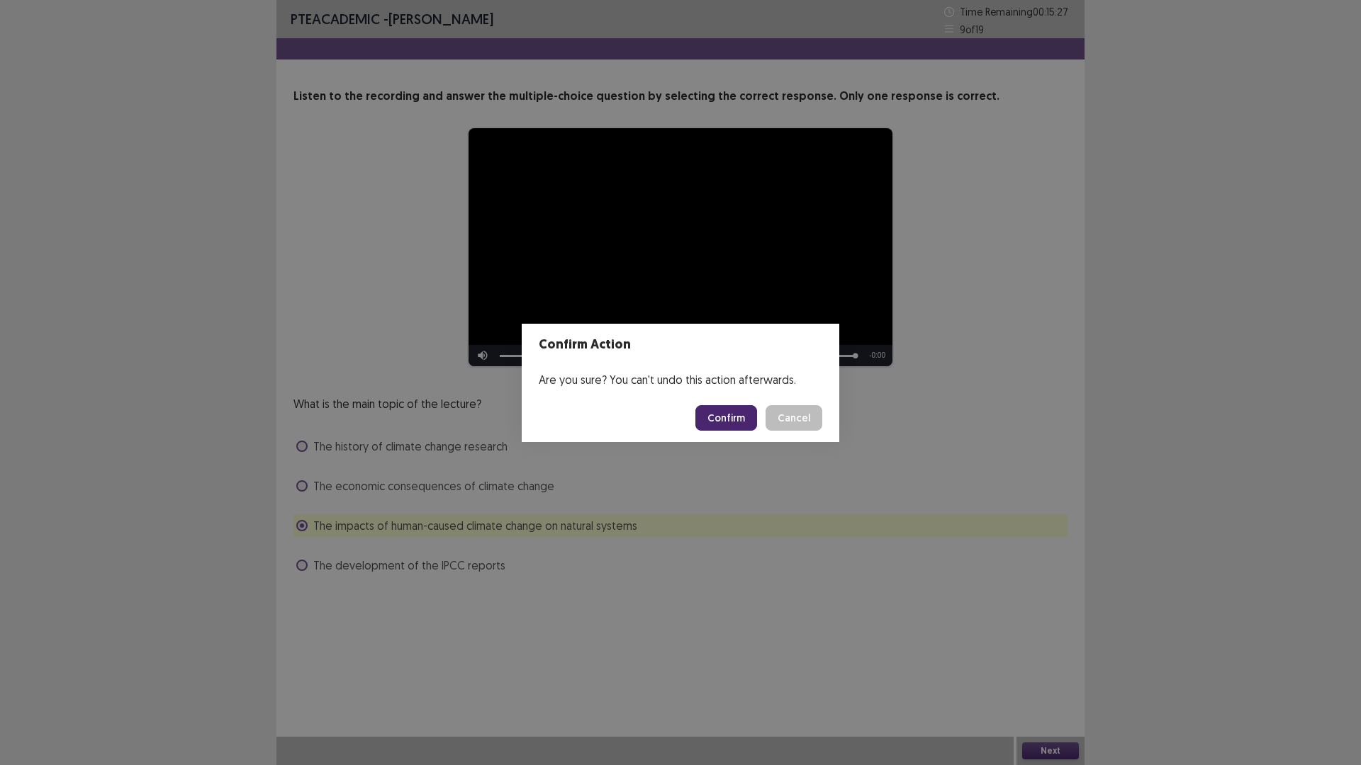
click at [741, 425] on button "Confirm" at bounding box center [726, 418] width 62 height 26
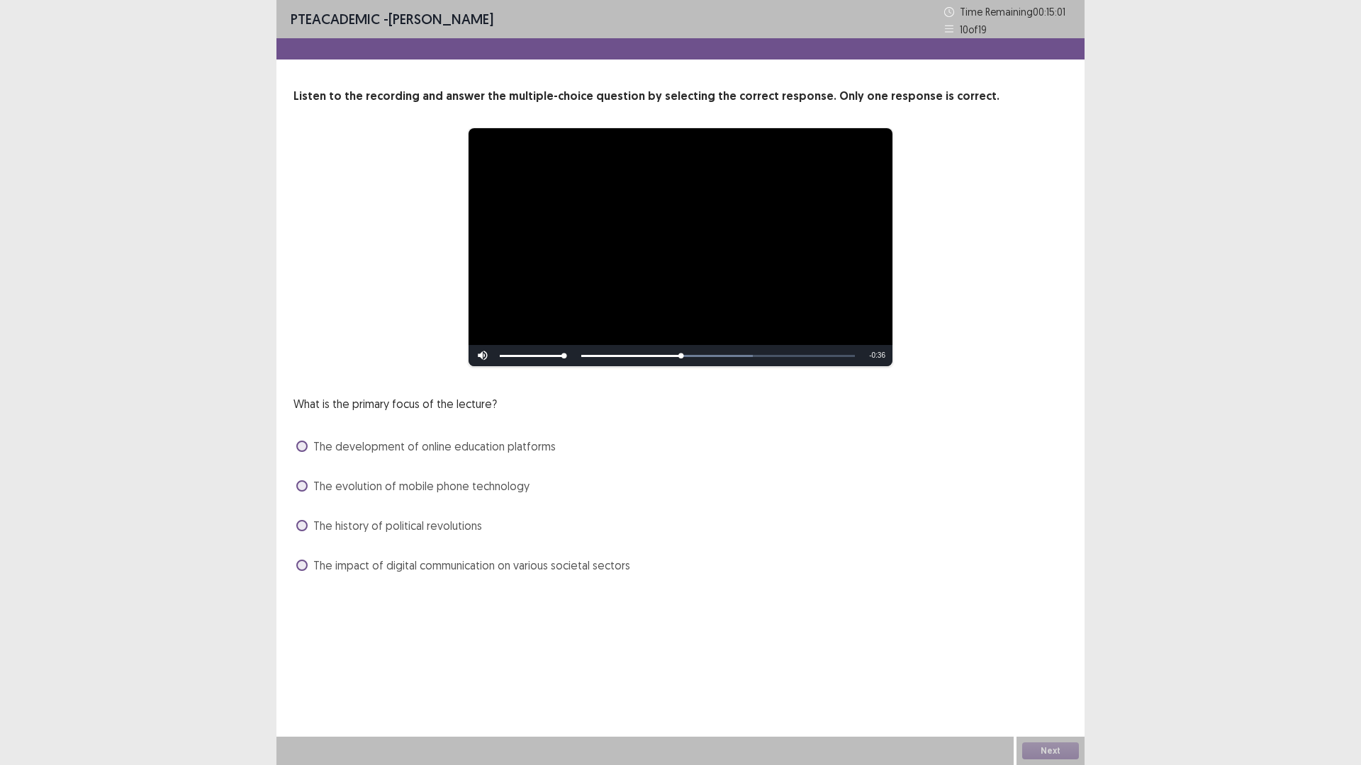
click at [483, 558] on span "The impact of digital communication on various societal sectors" at bounding box center [471, 565] width 317 height 17
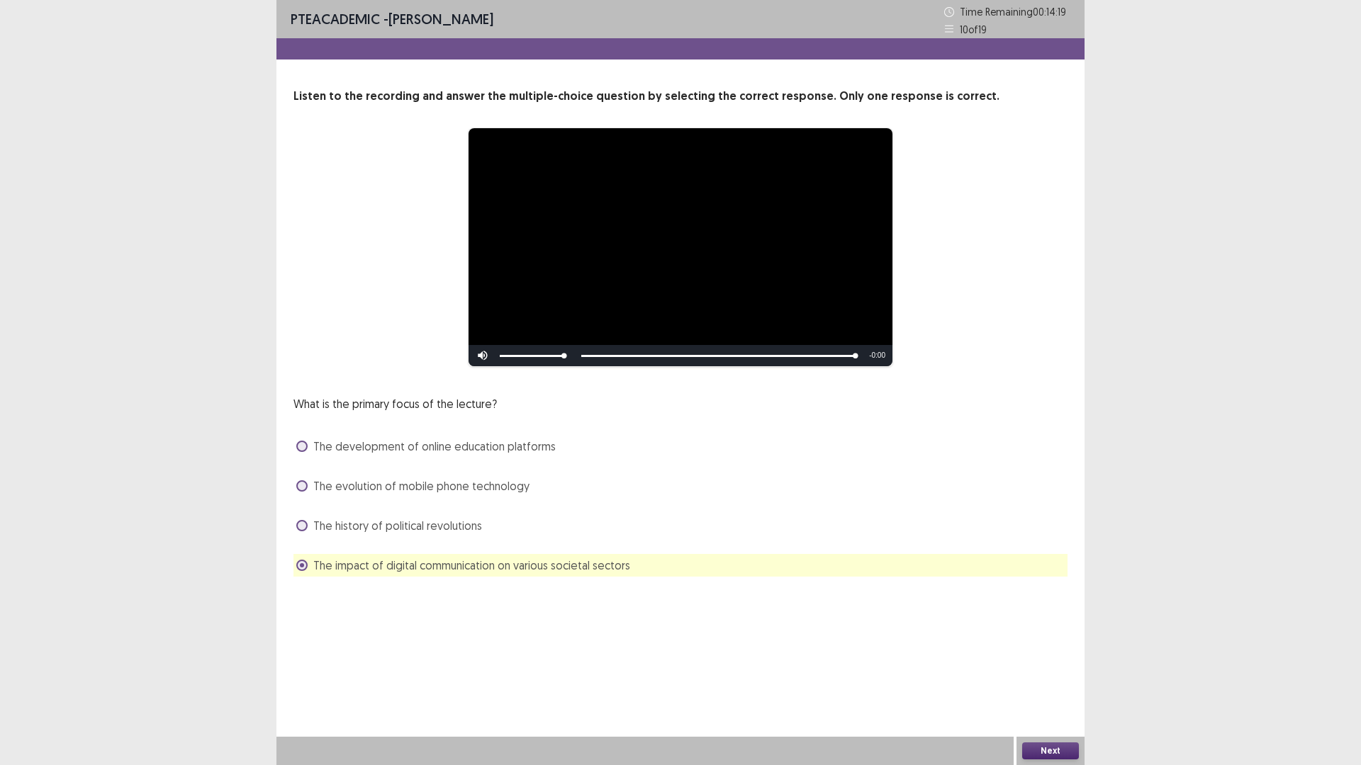
click at [1067, 669] on button "Next" at bounding box center [1050, 751] width 57 height 17
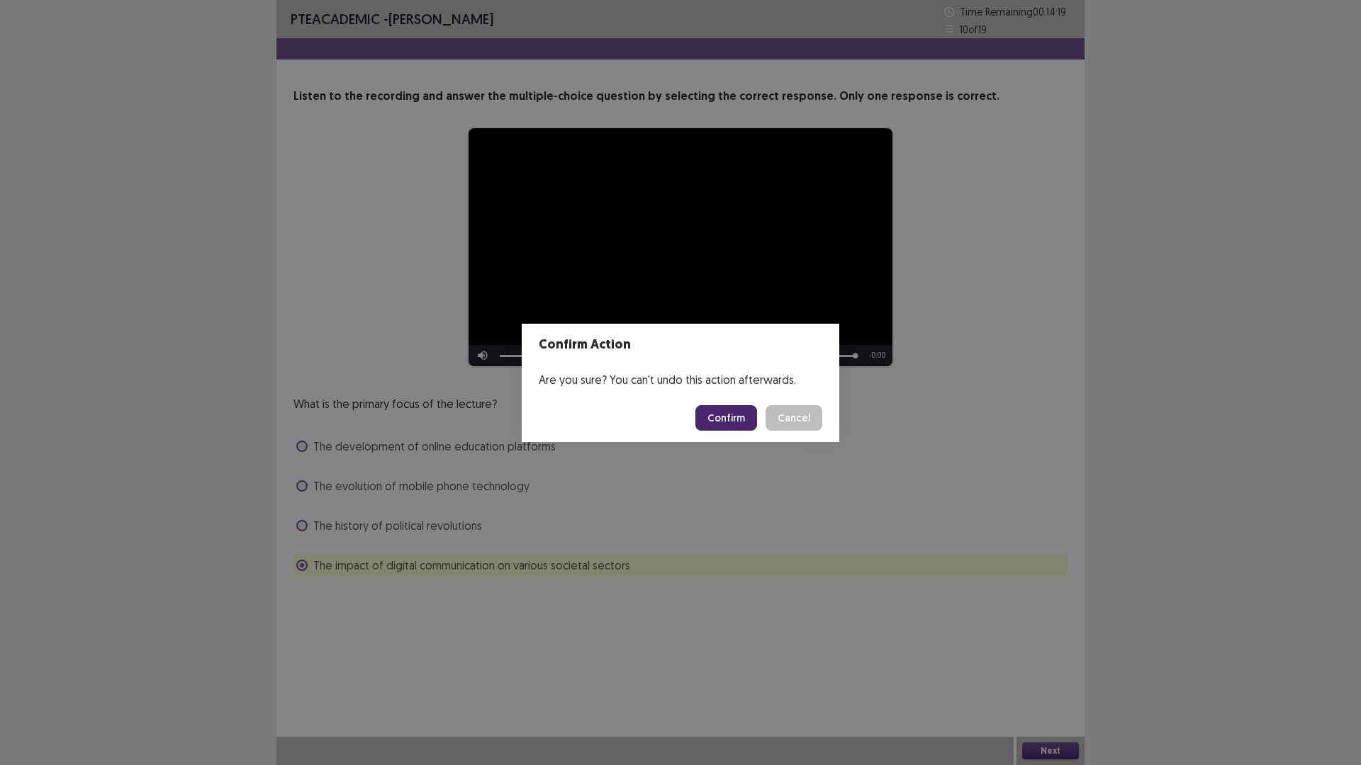
click at [733, 415] on button "Confirm" at bounding box center [726, 418] width 62 height 26
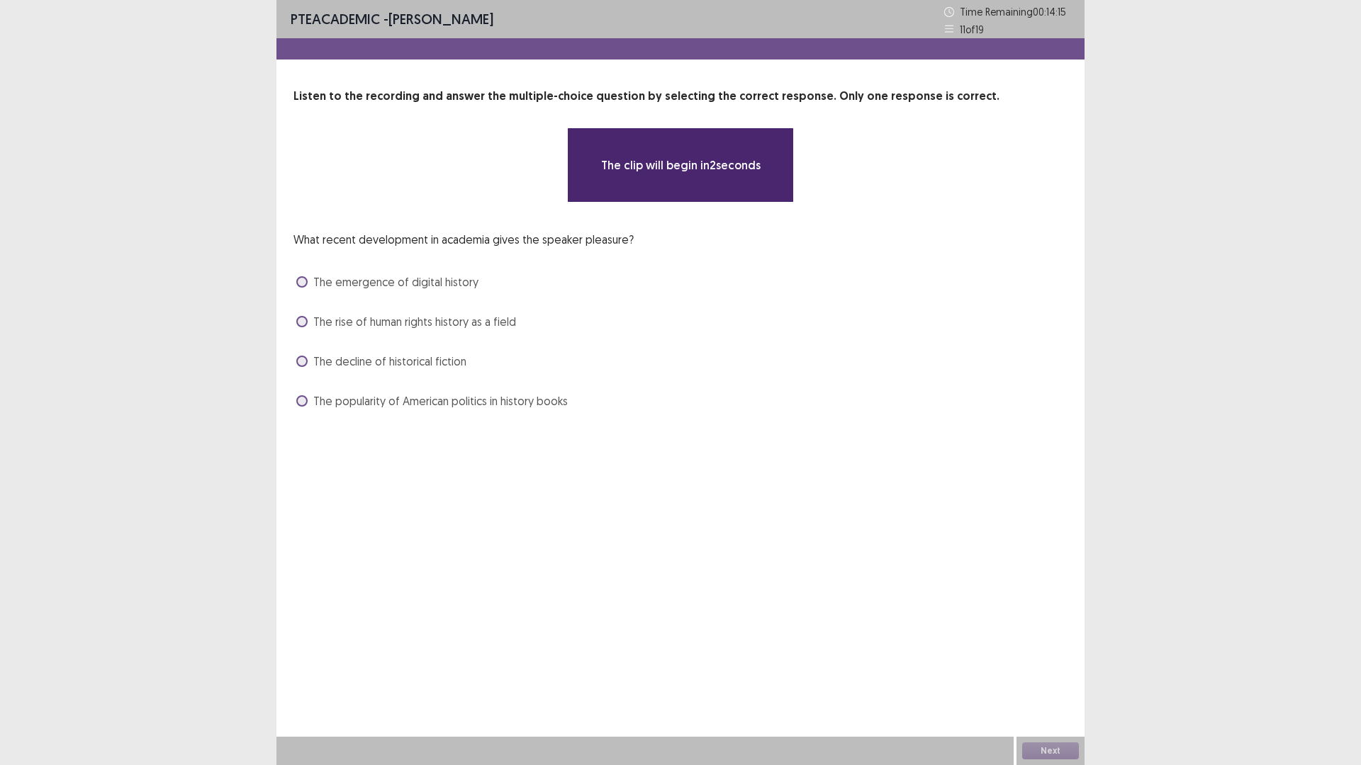
drag, startPoint x: 315, startPoint y: 240, endPoint x: 389, endPoint y: 241, distance: 74.4
click at [381, 241] on p "What recent development in academia gives the speaker pleasure?" at bounding box center [463, 239] width 340 height 17
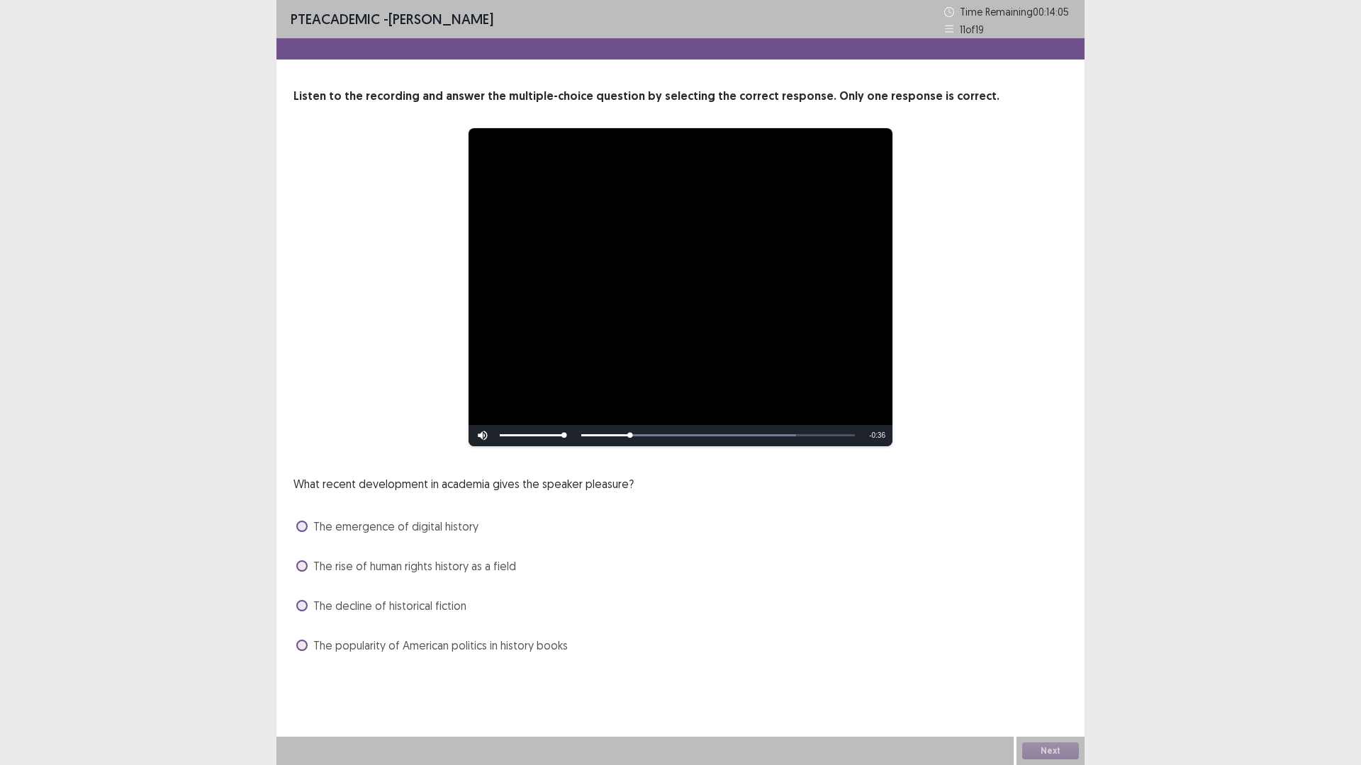
click at [381, 569] on span "The rise of human rights history as a field" at bounding box center [414, 566] width 203 height 17
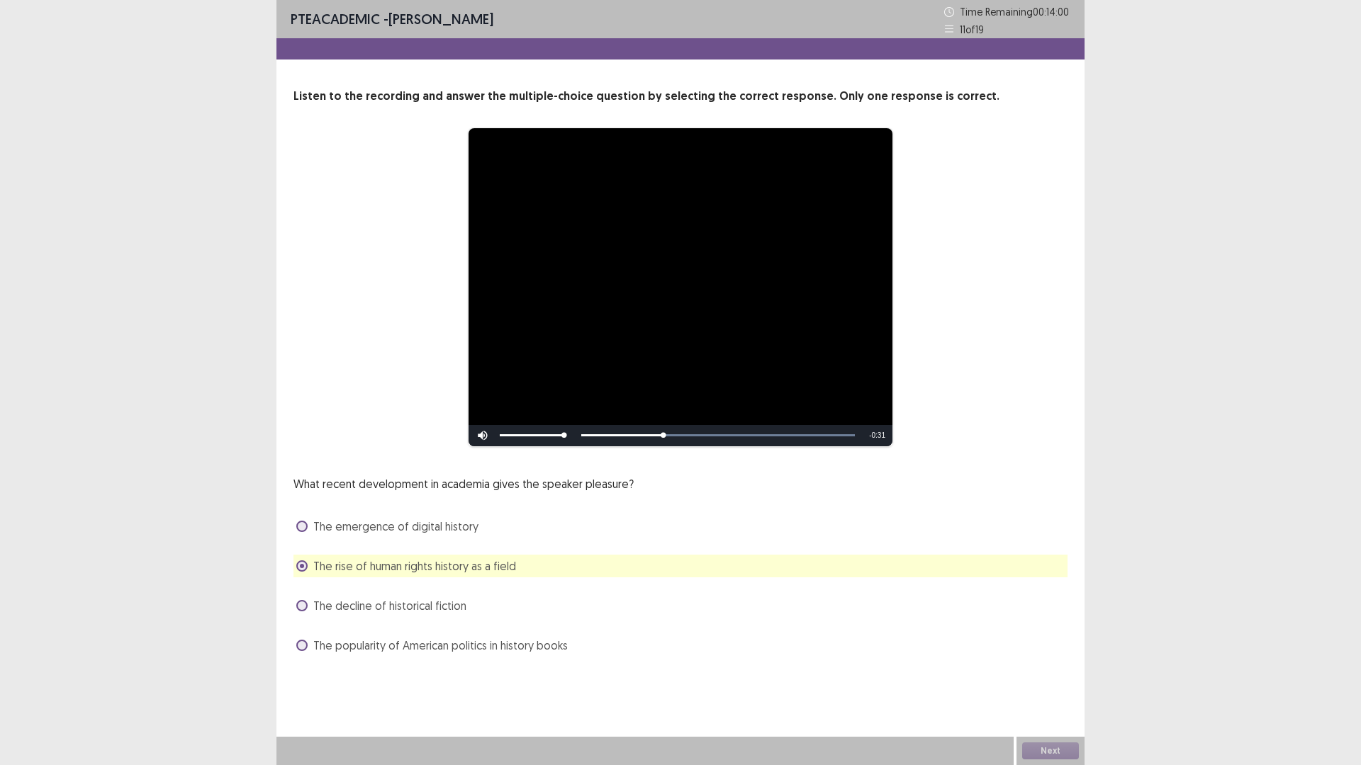
click at [420, 637] on span "The popularity of American politics in history books" at bounding box center [440, 645] width 254 height 17
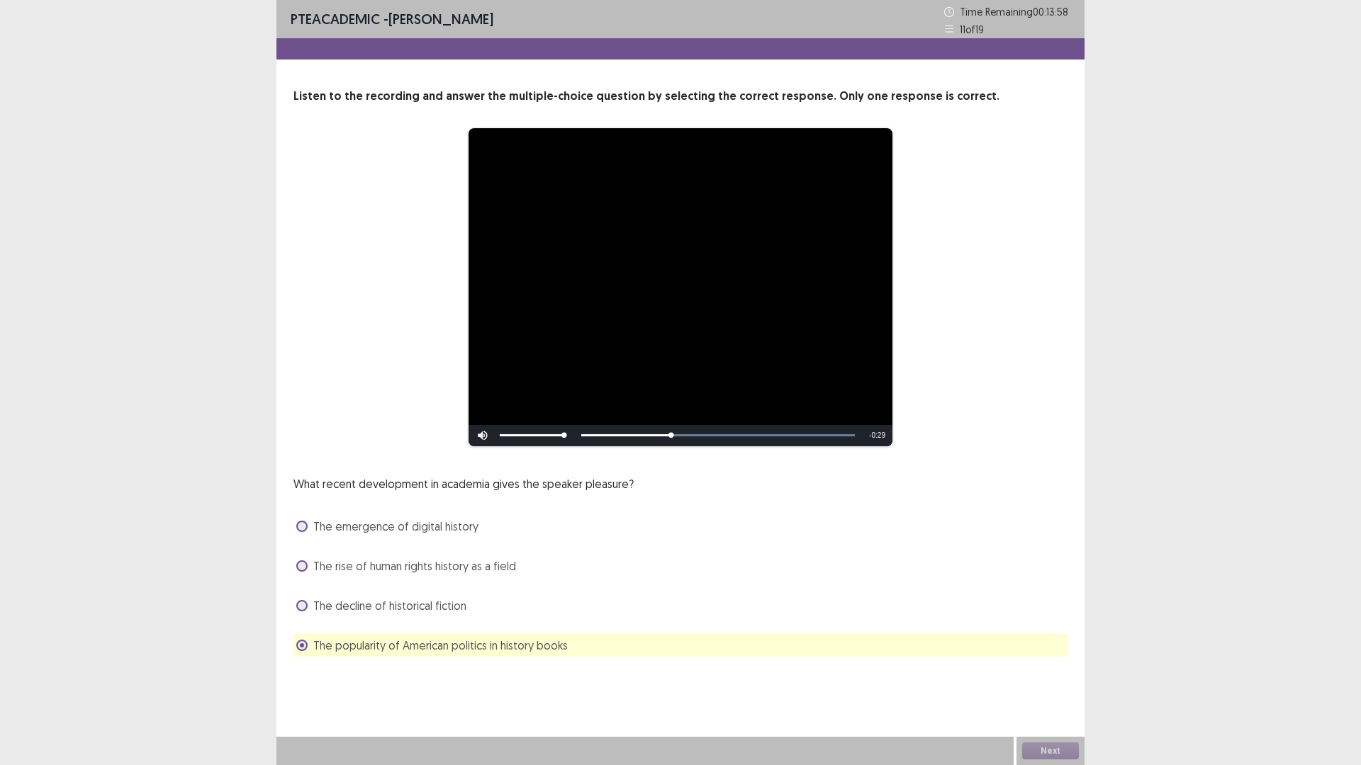
click at [411, 559] on span "The rise of human rights history as a field" at bounding box center [414, 566] width 203 height 17
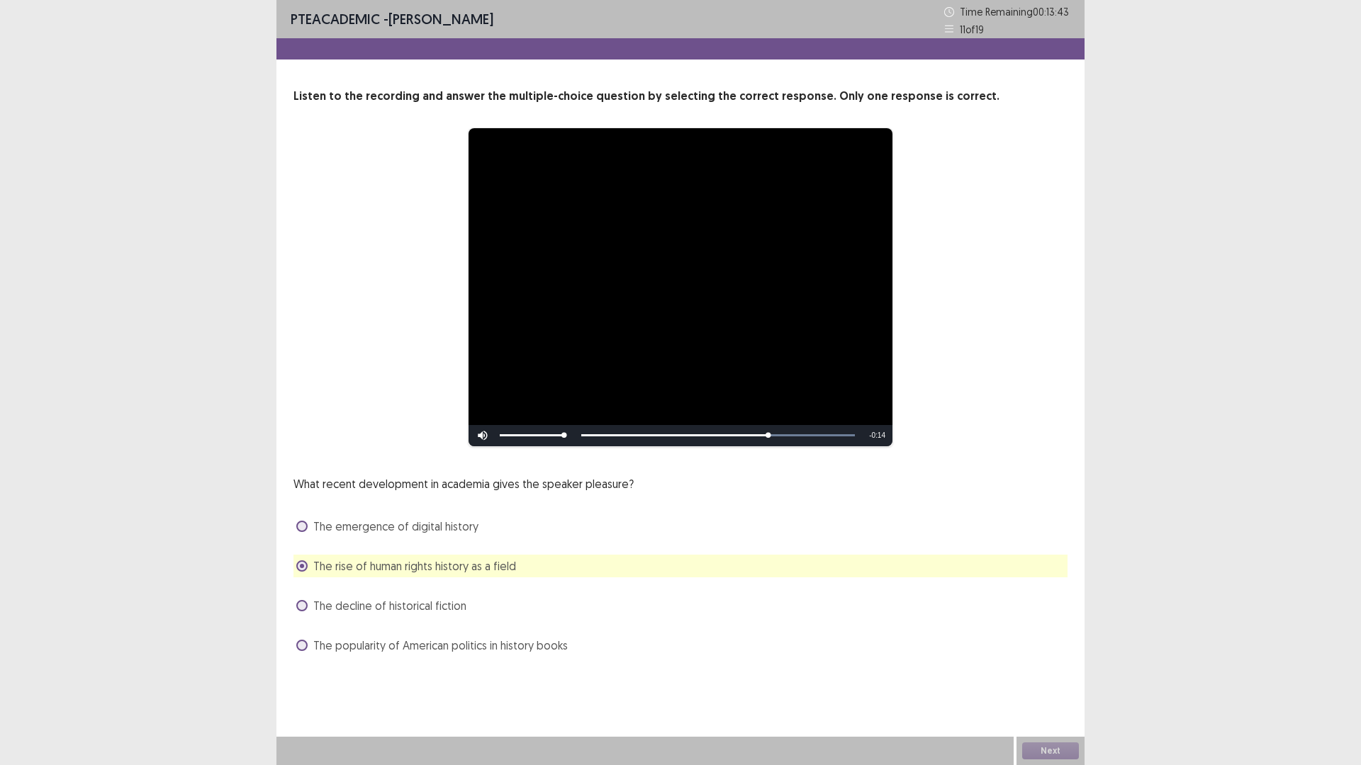
click at [511, 658] on div "**********" at bounding box center [680, 342] width 808 height 685
click at [511, 649] on span "The popularity of American politics in history books" at bounding box center [440, 645] width 254 height 17
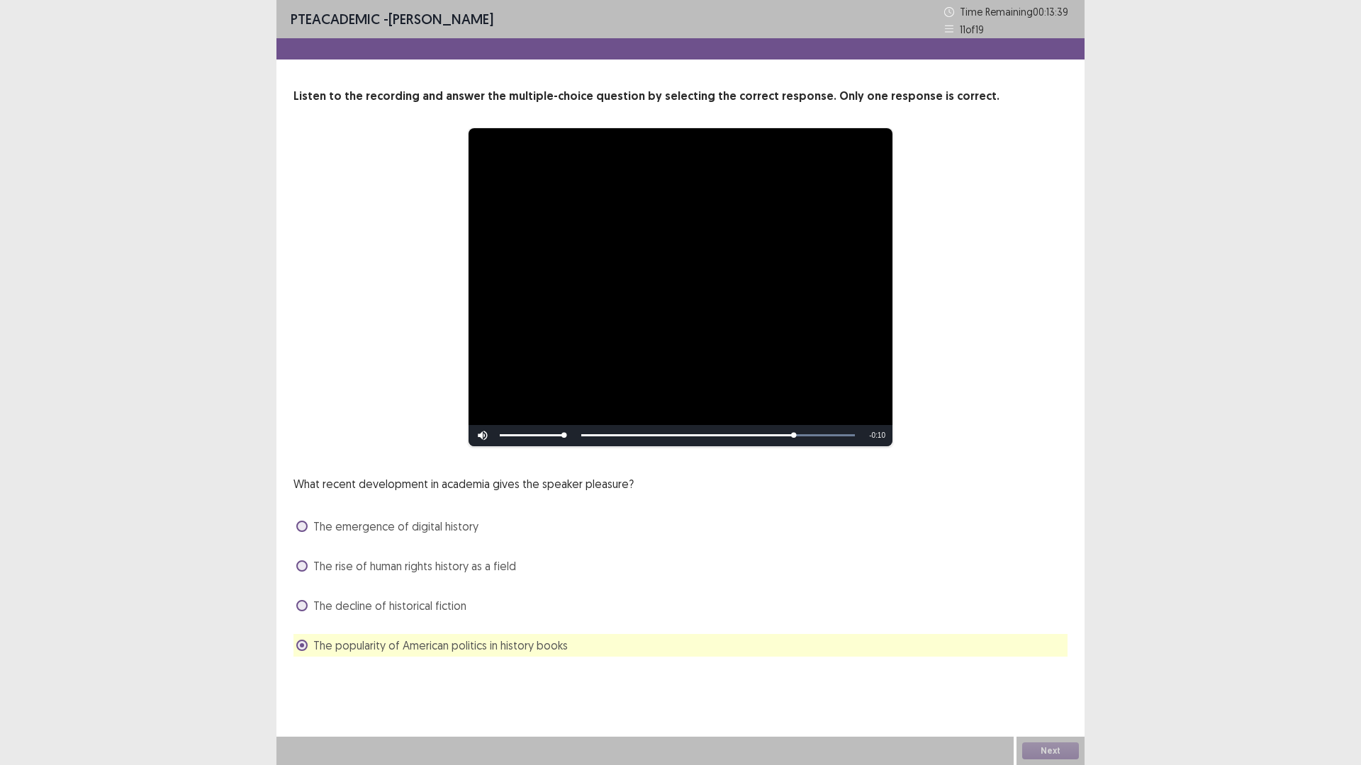
click at [454, 573] on span "The rise of human rights history as a field" at bounding box center [414, 566] width 203 height 17
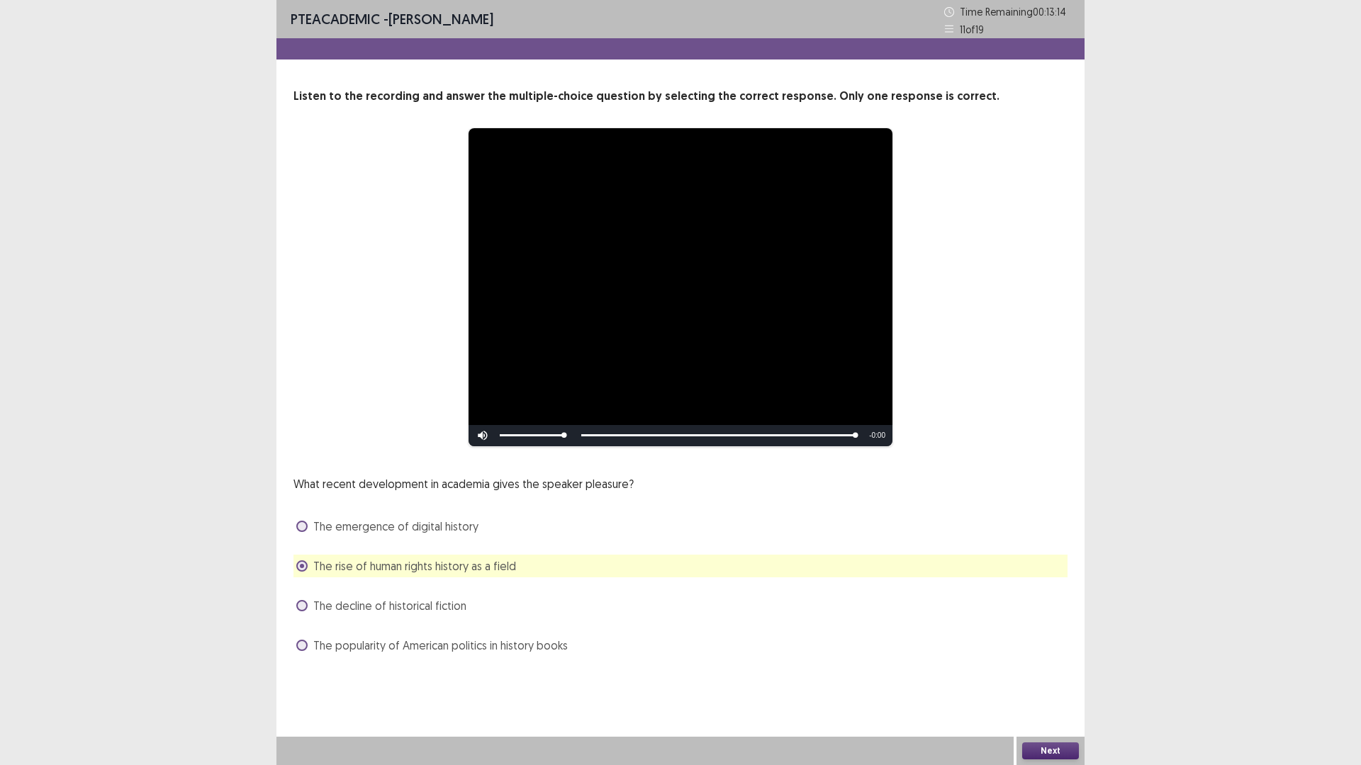
click at [1040, 669] on button "Next" at bounding box center [1050, 751] width 57 height 17
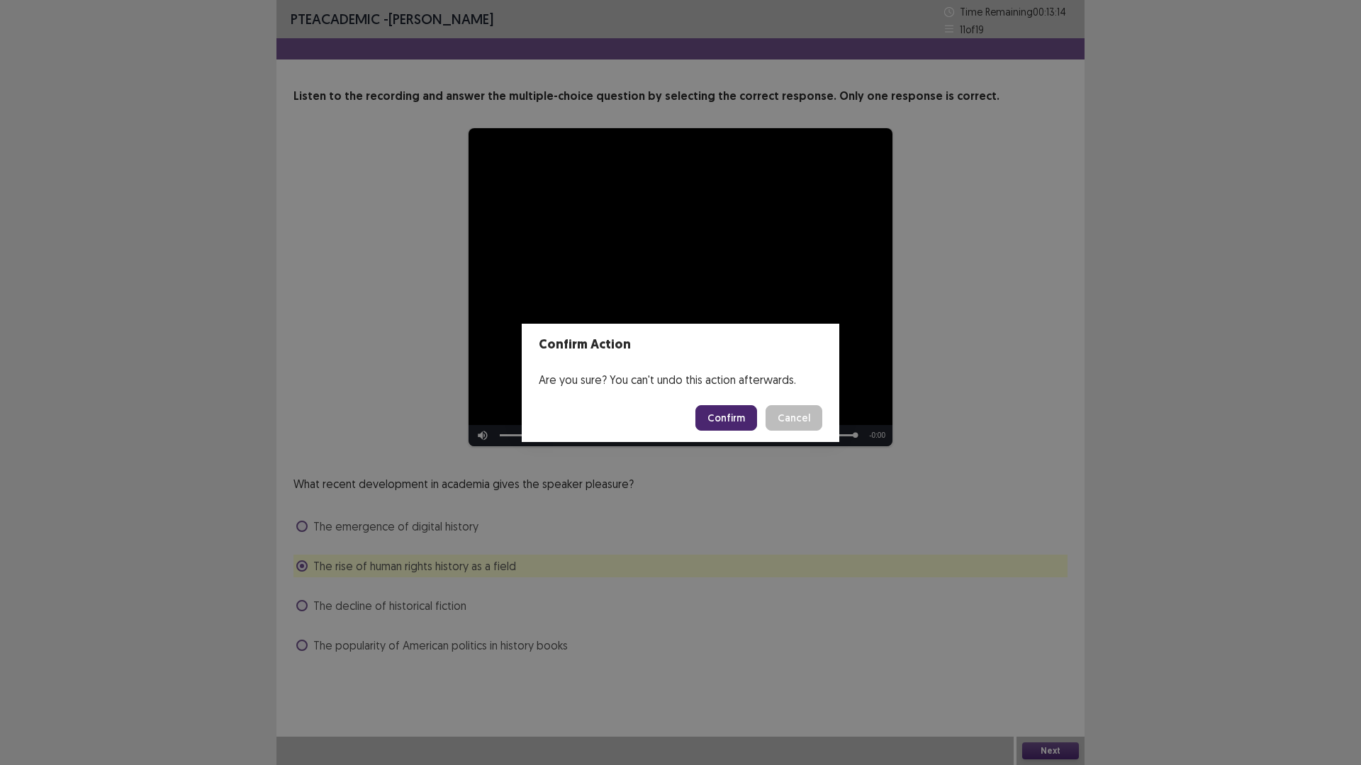
click at [716, 425] on button "Confirm" at bounding box center [726, 418] width 62 height 26
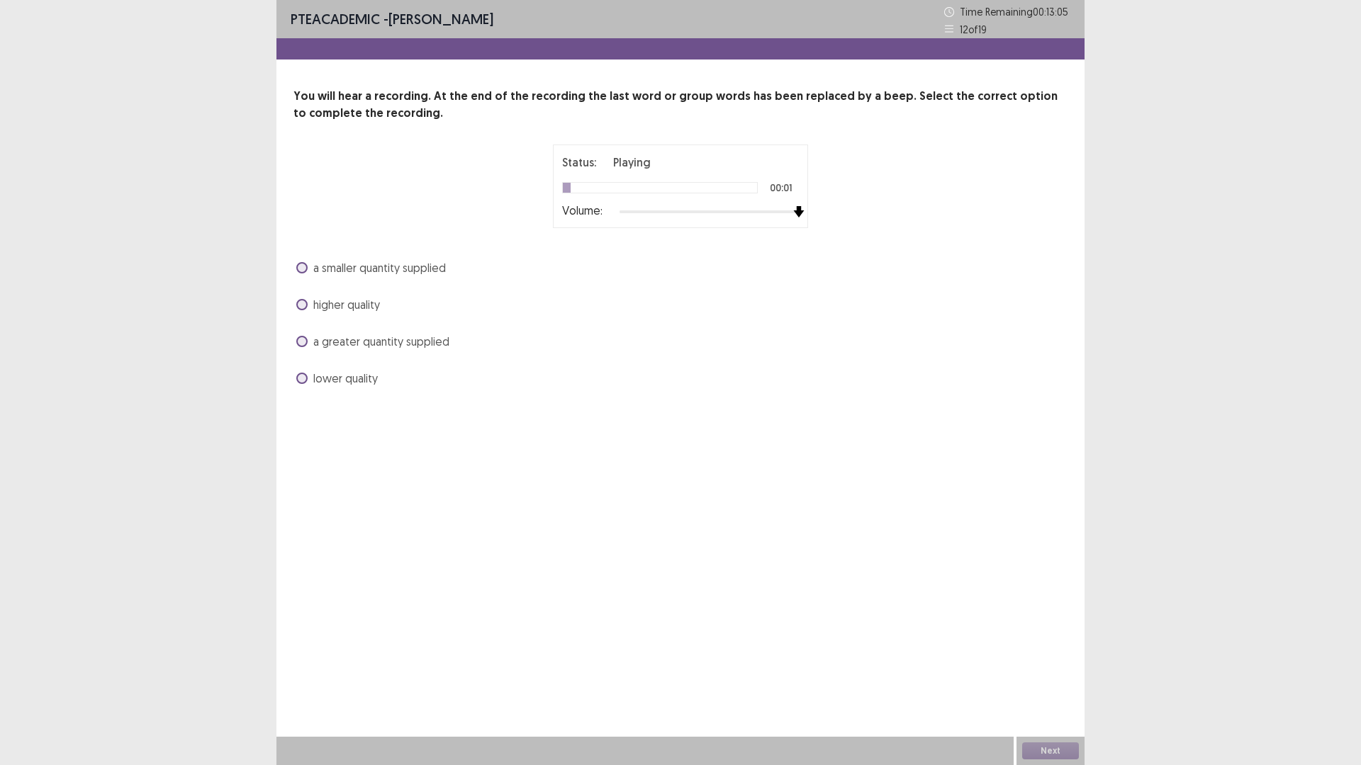
click at [816, 205] on div "Status: Playing 00:01 Volume:" at bounding box center [680, 187] width 354 height 84
click at [318, 315] on div "higher quality" at bounding box center [680, 304] width 774 height 23
click at [323, 302] on span "higher quality" at bounding box center [346, 304] width 67 height 17
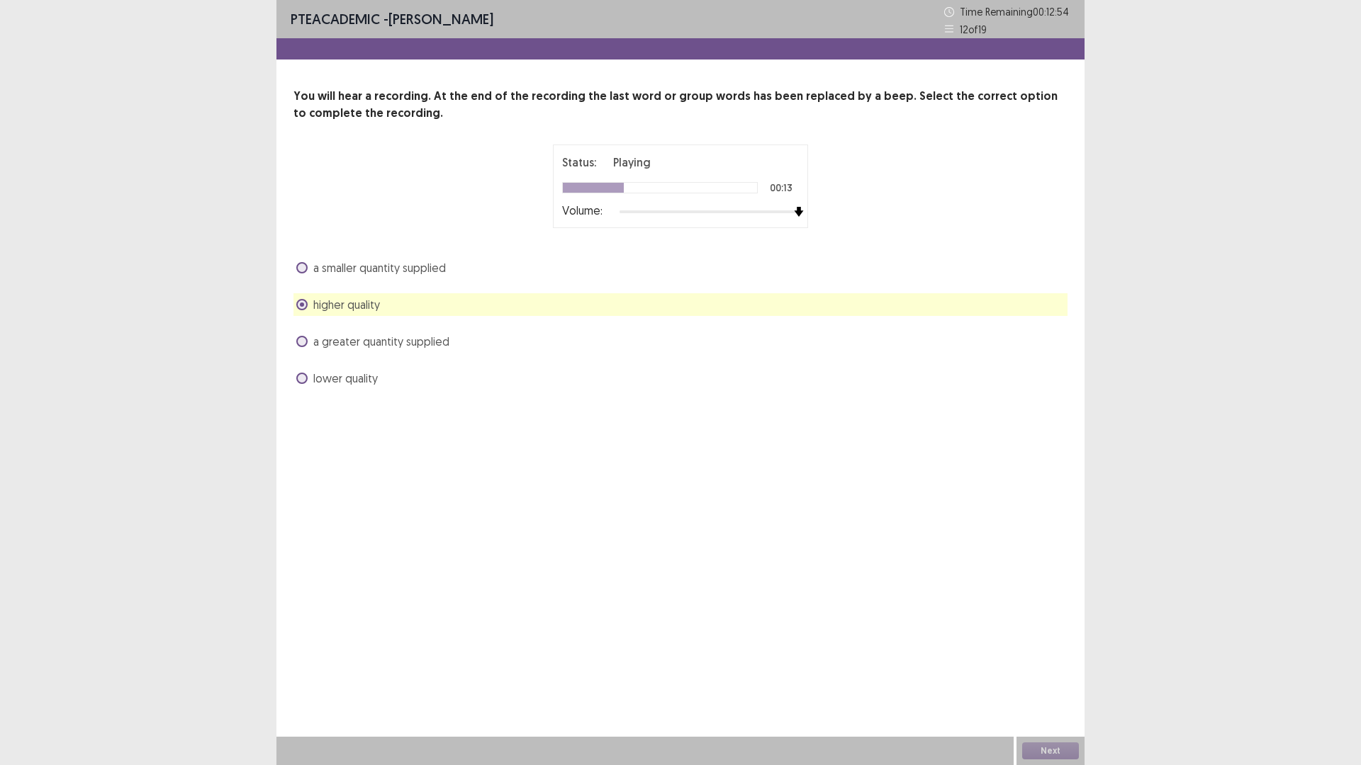
click at [329, 342] on span "a greater quantity supplied" at bounding box center [381, 341] width 136 height 17
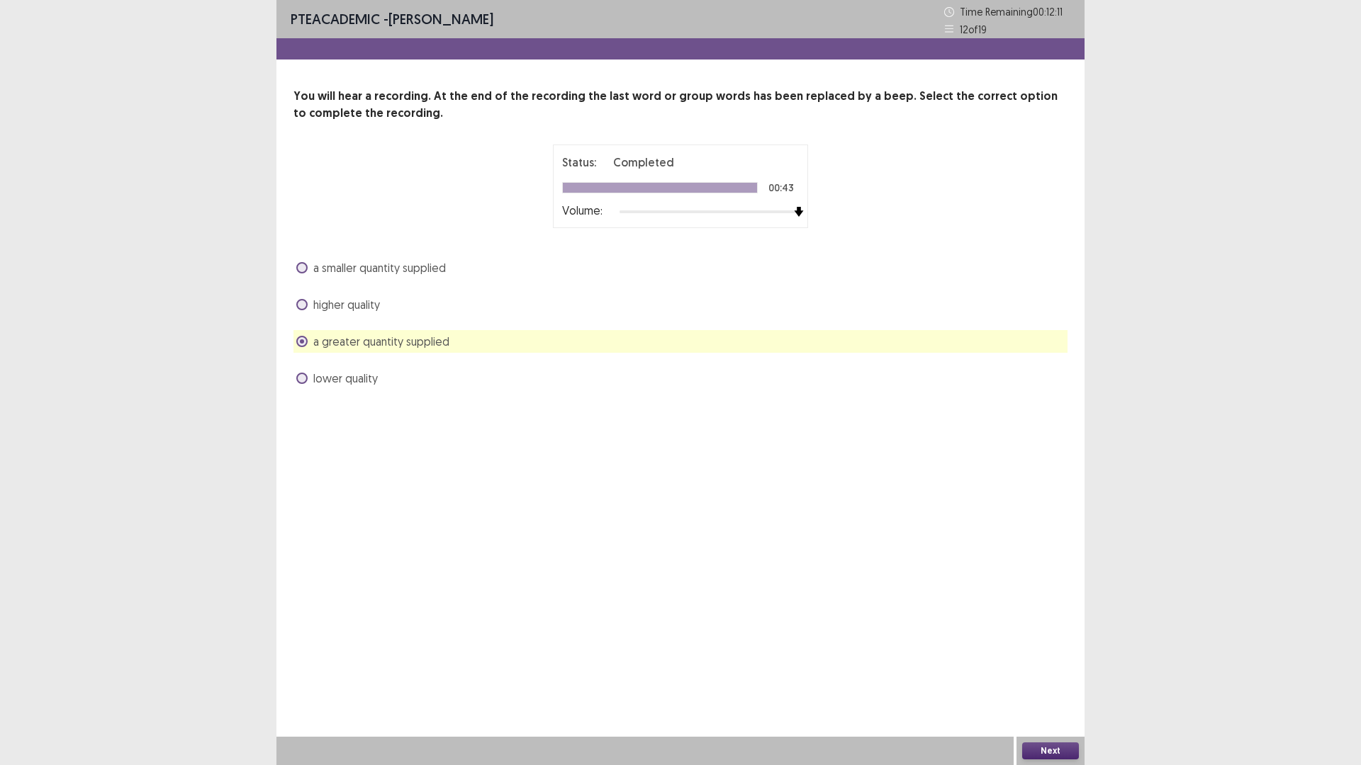
click at [1043, 669] on button "Next" at bounding box center [1050, 751] width 57 height 17
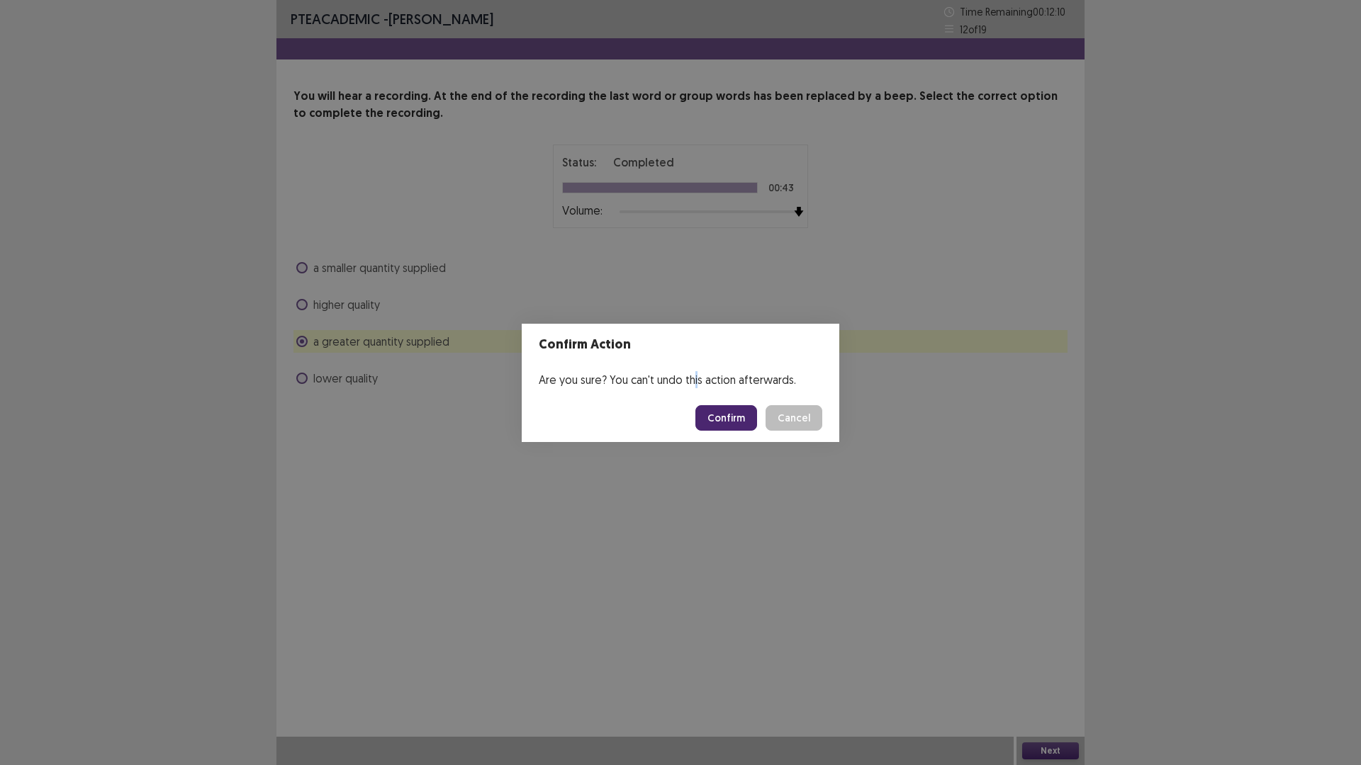
drag, startPoint x: 698, startPoint y: 372, endPoint x: 695, endPoint y: 398, distance: 25.8
click at [694, 392] on div "Are you sure? You can't undo this action afterwards." at bounding box center [681, 380] width 318 height 28
click at [731, 432] on footer "Confirm Cancel" at bounding box center [681, 418] width 318 height 48
click at [731, 425] on button "Confirm" at bounding box center [726, 418] width 62 height 26
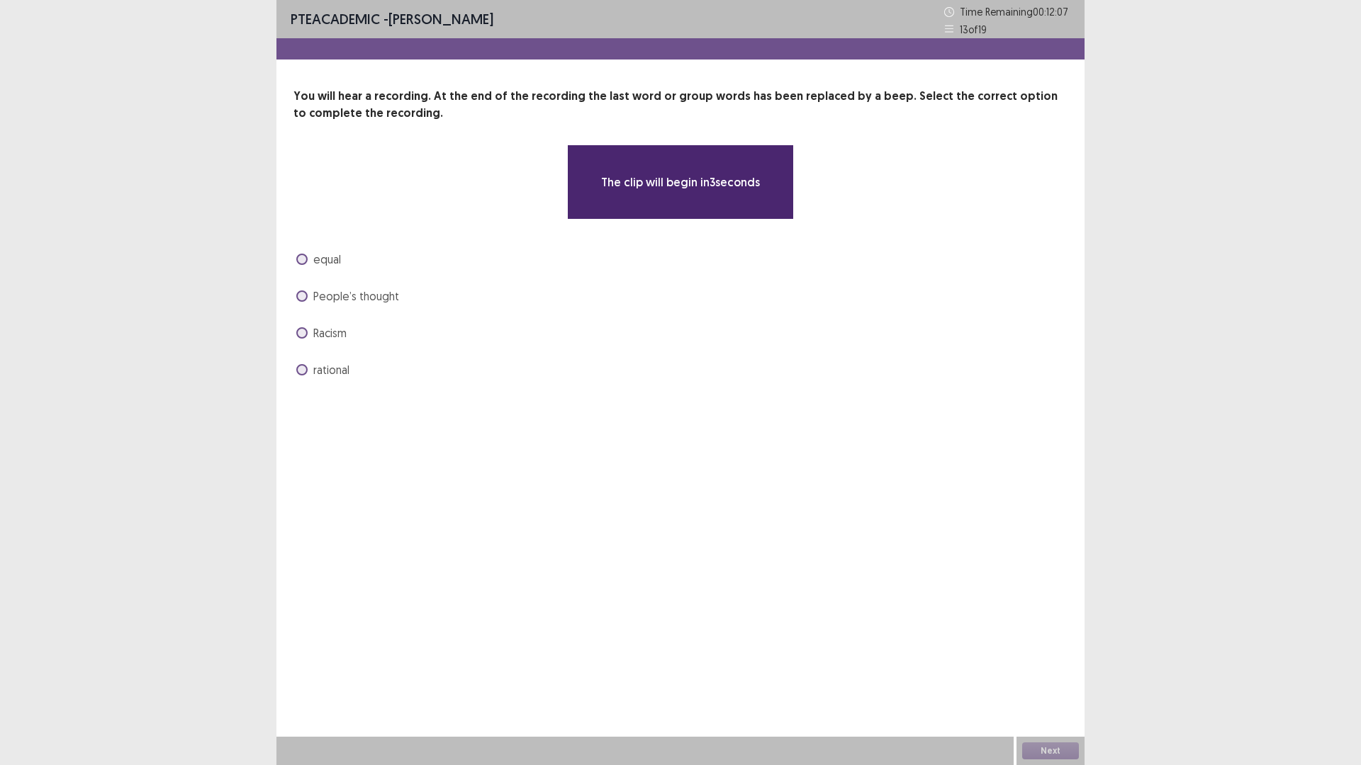
drag, startPoint x: 293, startPoint y: 93, endPoint x: 415, endPoint y: 101, distance: 122.9
click at [415, 101] on div "You will hear a recording. At the end of the recording the last word or group w…" at bounding box center [680, 234] width 808 height 293
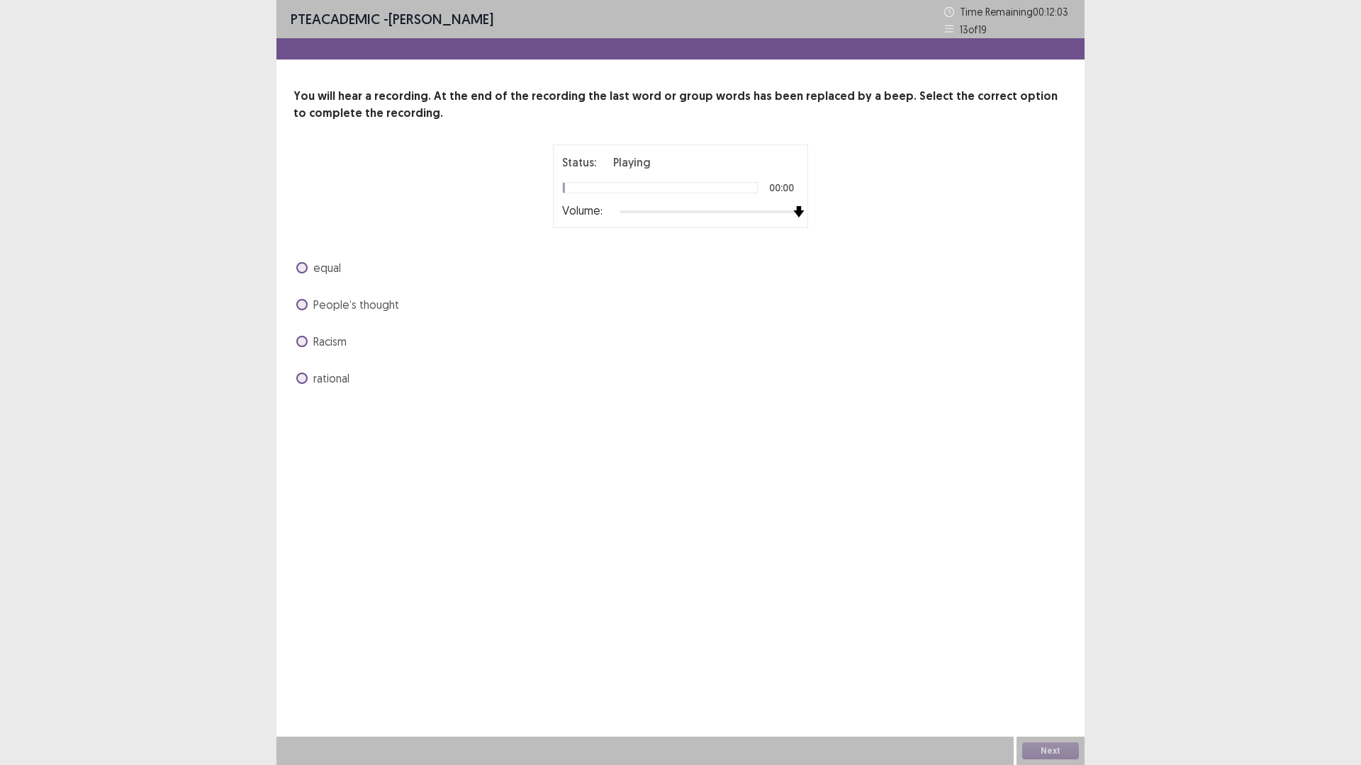
click at [809, 208] on div "Status: Playing 00:00 Volume:" at bounding box center [680, 187] width 354 height 84
drag, startPoint x: 350, startPoint y: 265, endPoint x: 345, endPoint y: 271, distance: 8.1
click at [349, 268] on div "equal" at bounding box center [680, 268] width 774 height 23
click at [326, 271] on span "equal" at bounding box center [327, 267] width 28 height 17
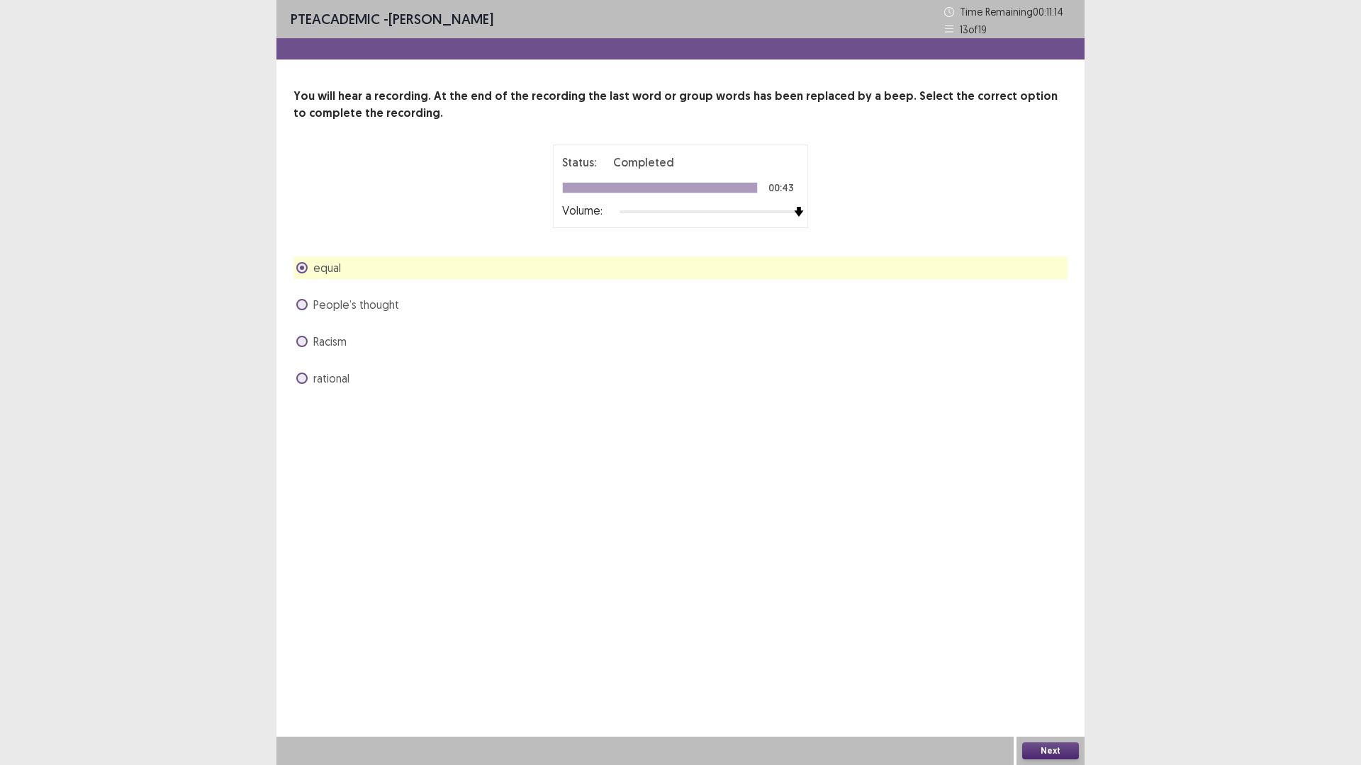
click at [1036, 669] on div "Next" at bounding box center [1050, 751] width 68 height 28
click at [1062, 669] on button "Next" at bounding box center [1050, 751] width 57 height 17
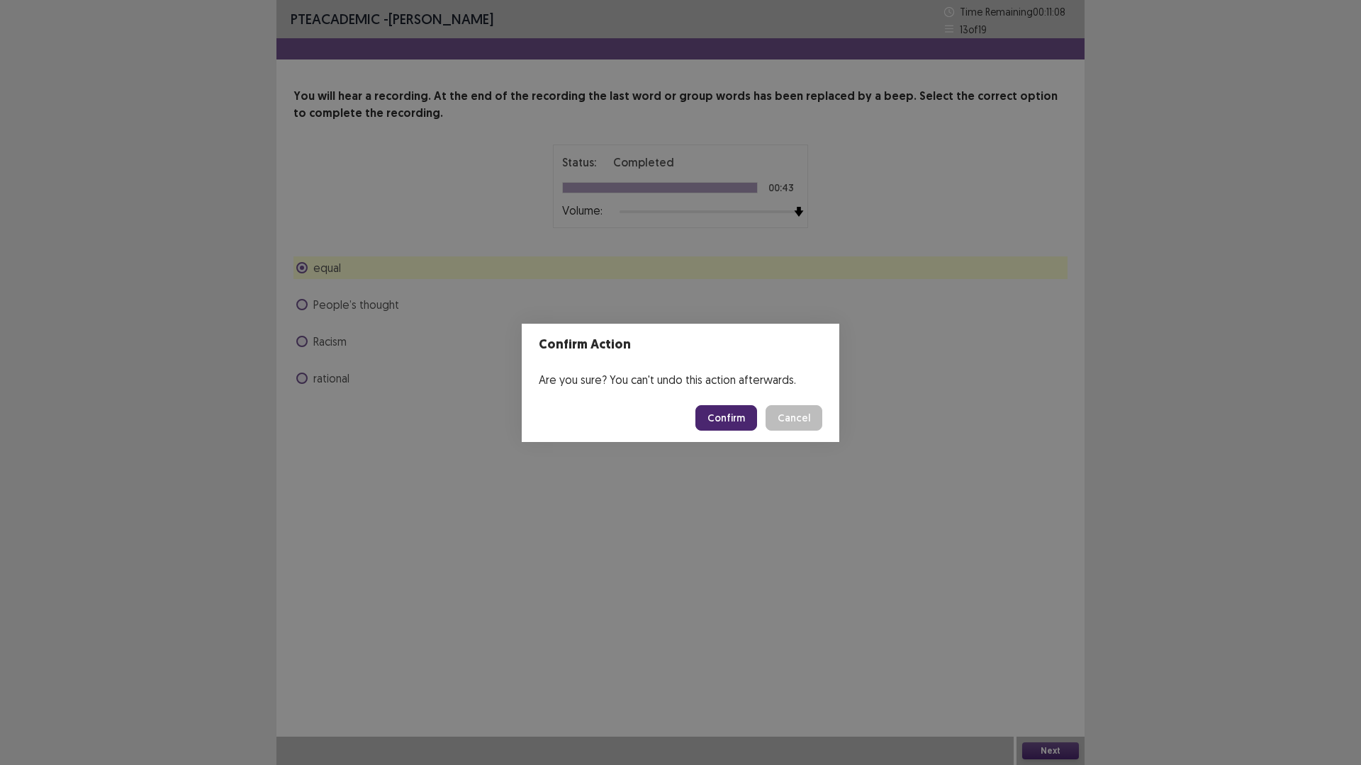
click at [744, 408] on button "Confirm" at bounding box center [726, 418] width 62 height 26
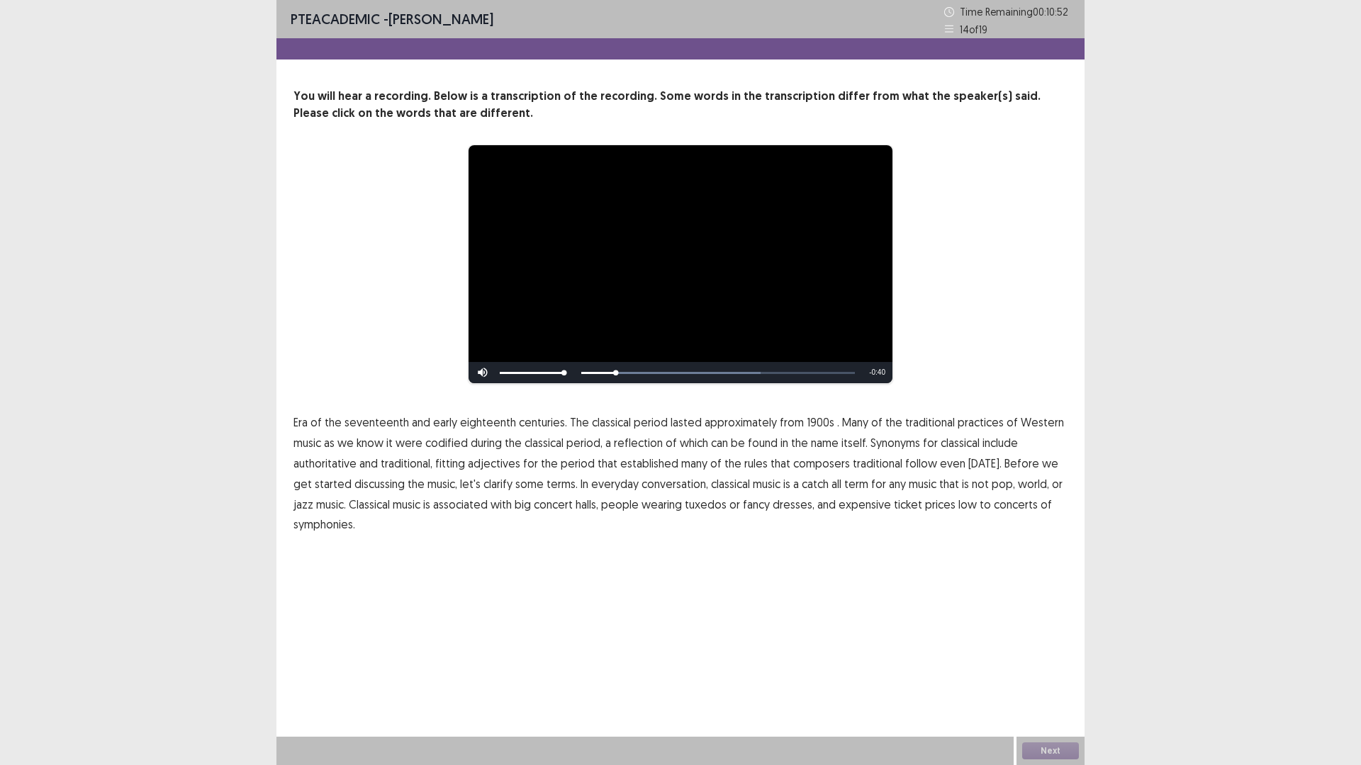
click at [807, 426] on span "1900s" at bounding box center [821, 422] width 28 height 17
click at [853, 468] on span "traditional" at bounding box center [878, 463] width 50 height 17
click at [958, 504] on span "low" at bounding box center [967, 504] width 18 height 17
click at [300, 535] on p "Era of the seventeenth and early eighteenth centuries. The classical period las…" at bounding box center [680, 473] width 774 height 123
click at [326, 523] on span "symphonies." at bounding box center [324, 524] width 62 height 17
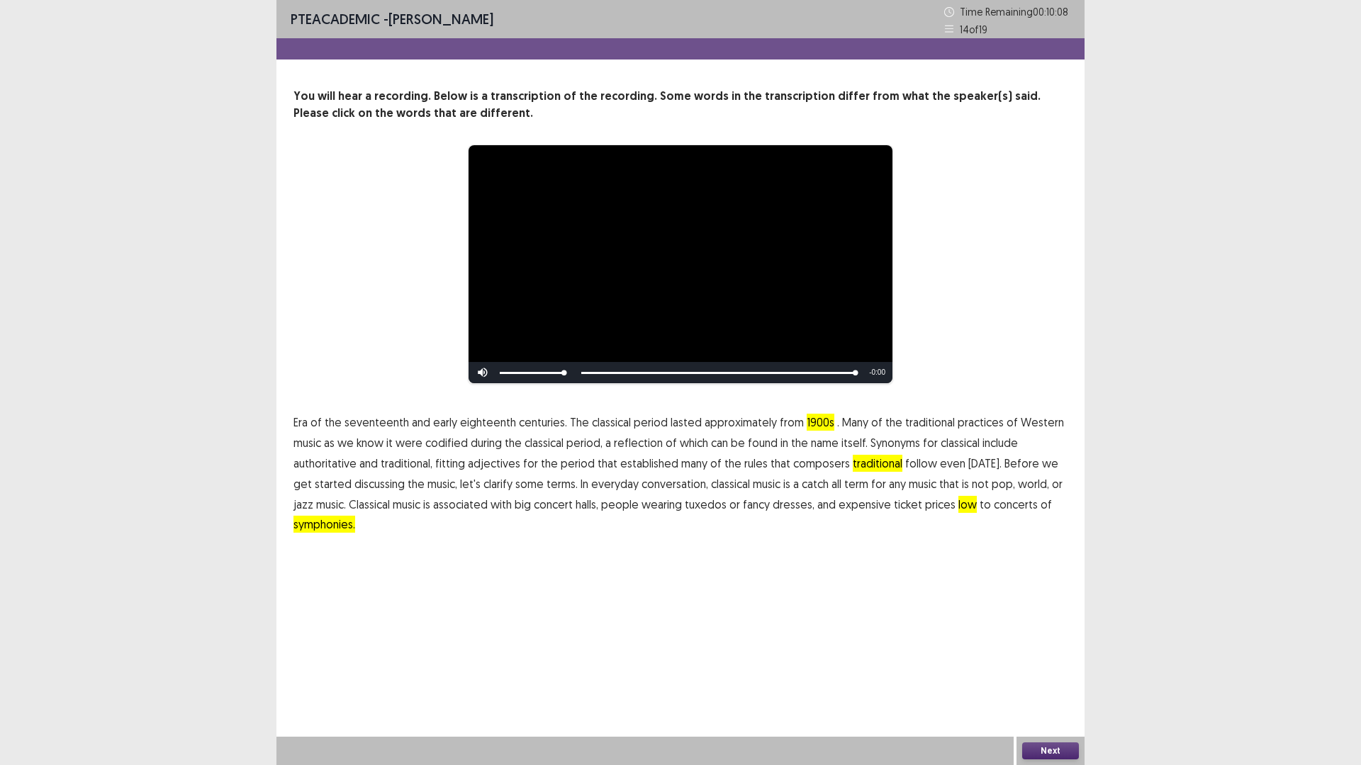
drag, startPoint x: 1056, startPoint y: 760, endPoint x: 1047, endPoint y: 747, distance: 16.3
click at [1047, 669] on div "Next" at bounding box center [1050, 751] width 68 height 28
click at [1047, 669] on button "Next" at bounding box center [1050, 751] width 57 height 17
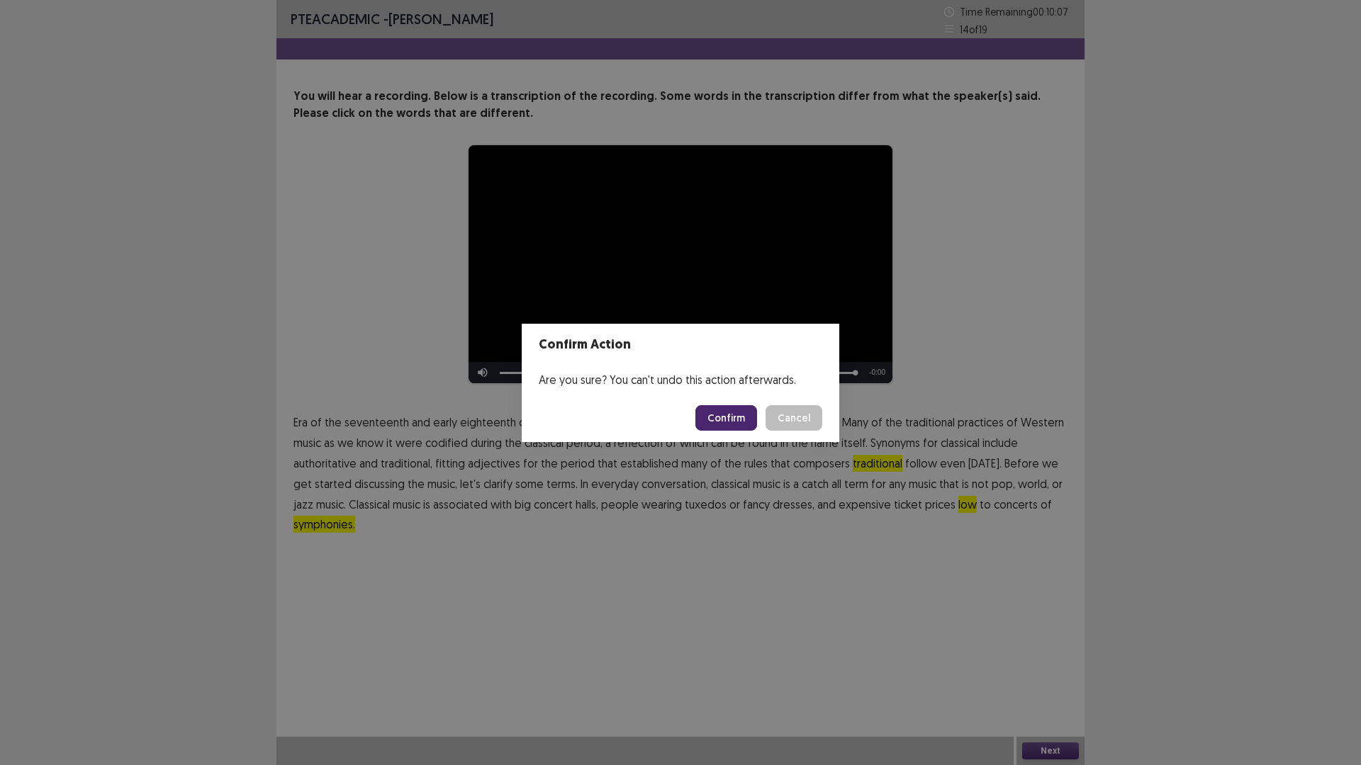
click at [721, 425] on button "Confirm" at bounding box center [726, 418] width 62 height 26
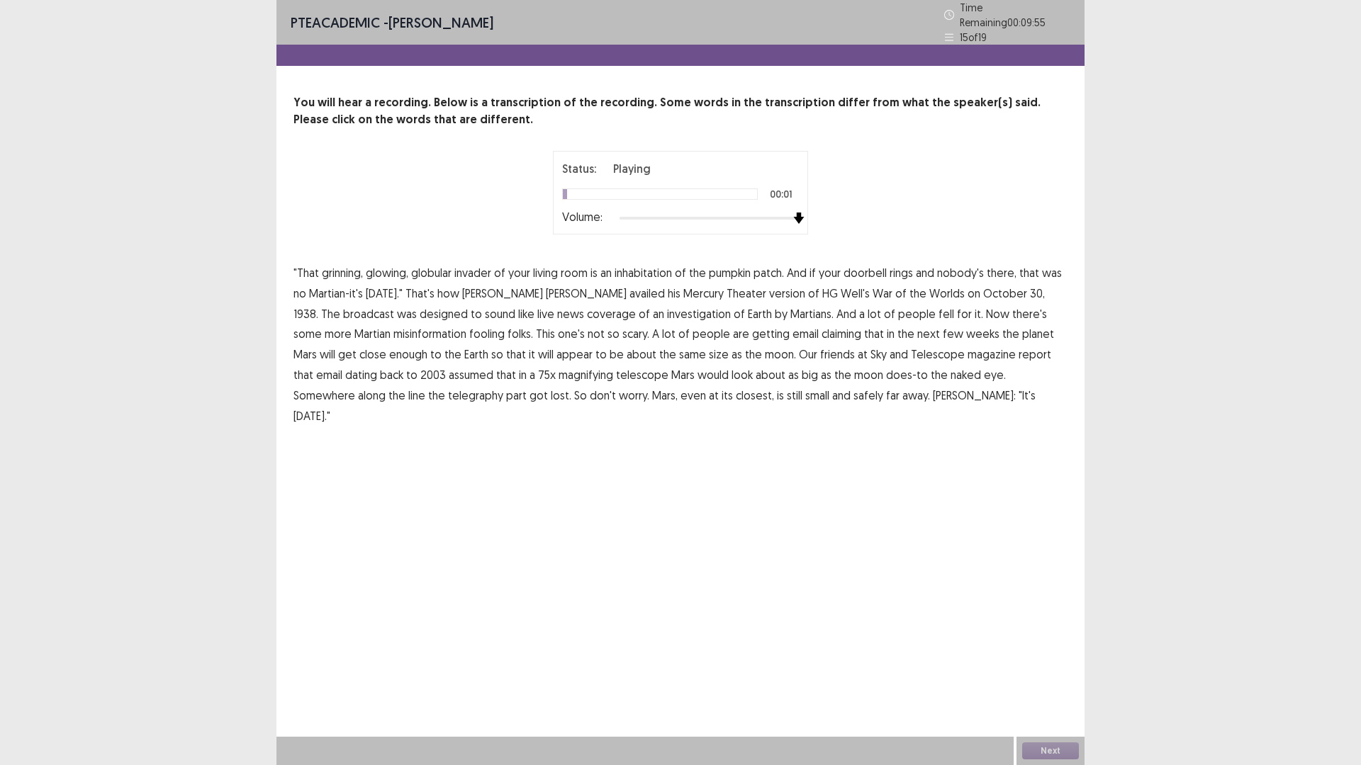
click at [790, 218] on div "Volume:" at bounding box center [680, 218] width 237 height 14
click at [665, 269] on span "inhabitation" at bounding box center [642, 272] width 57 height 17
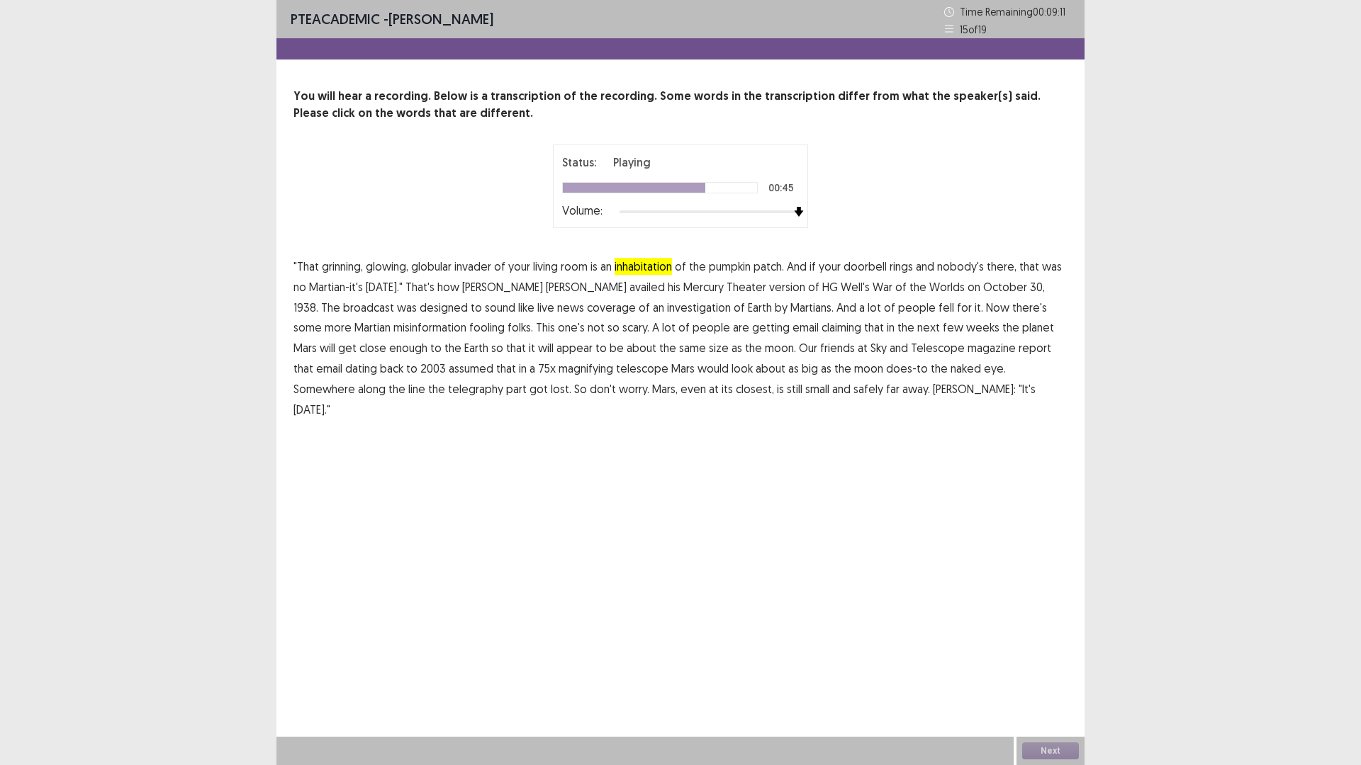
click at [313, 360] on span "that" at bounding box center [303, 368] width 20 height 17
click at [448, 393] on span "telegraphy" at bounding box center [475, 389] width 55 height 17
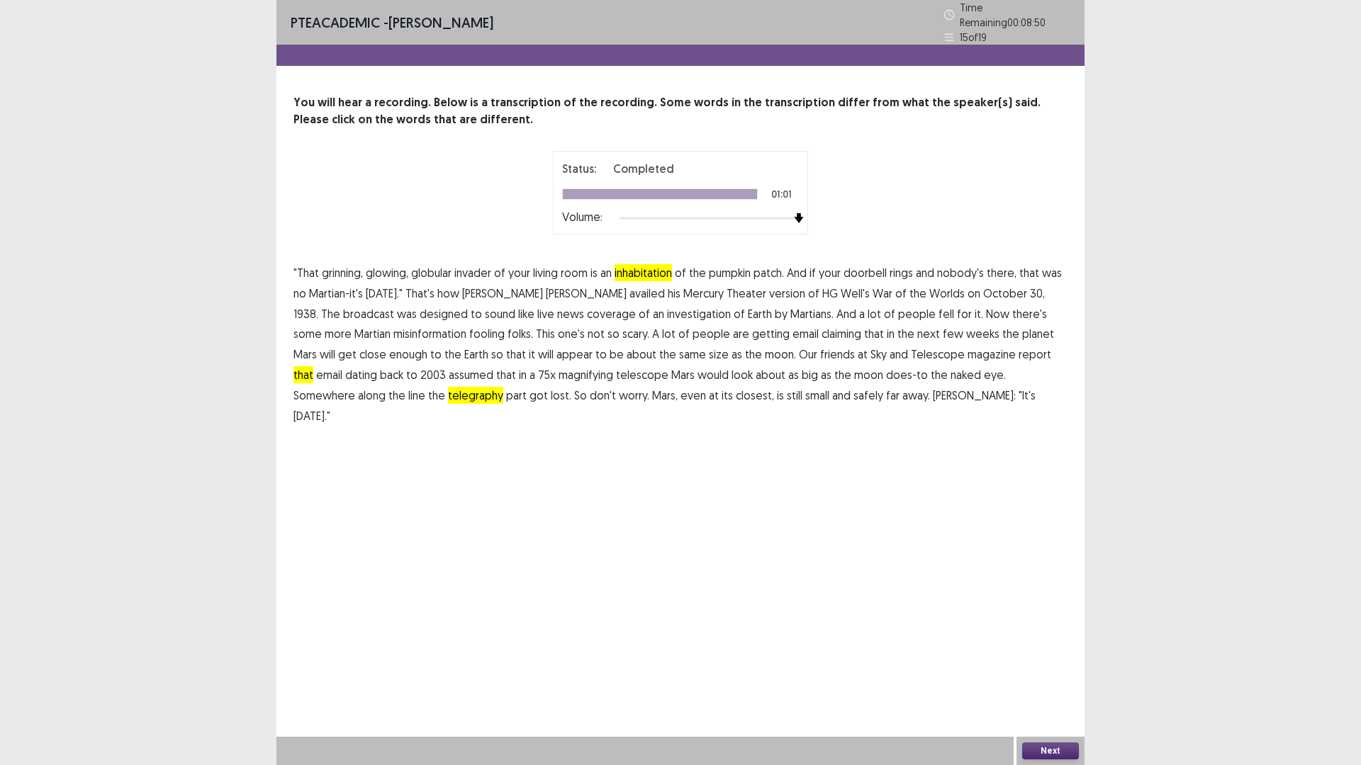
click at [933, 393] on span "Welles:" at bounding box center [974, 395] width 83 height 17
click at [1044, 669] on button "Next" at bounding box center [1050, 751] width 57 height 17
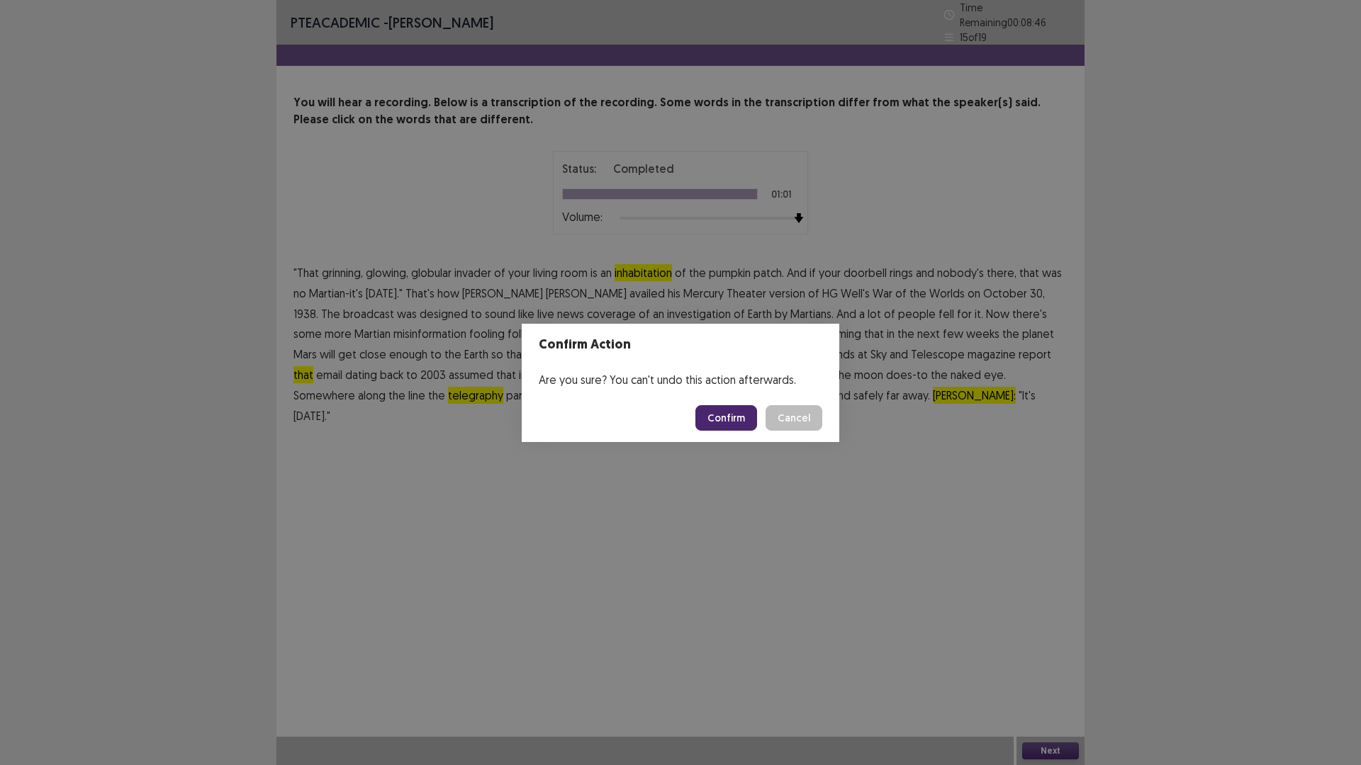
click at [746, 417] on button "Confirm" at bounding box center [726, 418] width 62 height 26
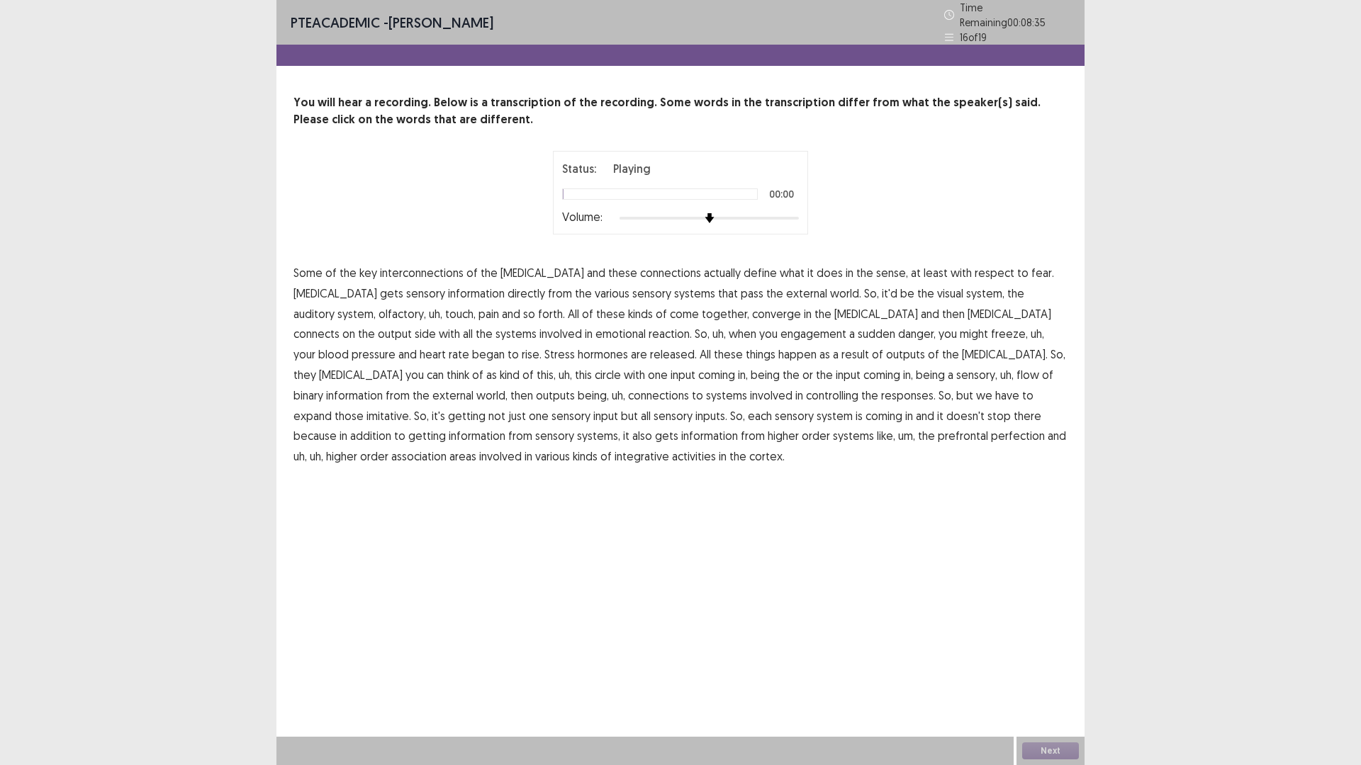
click at [792, 217] on div "Volume:" at bounding box center [680, 218] width 237 height 14
click at [790, 215] on div at bounding box center [708, 218] width 179 height 11
click at [406, 289] on span "sensory" at bounding box center [425, 293] width 39 height 17
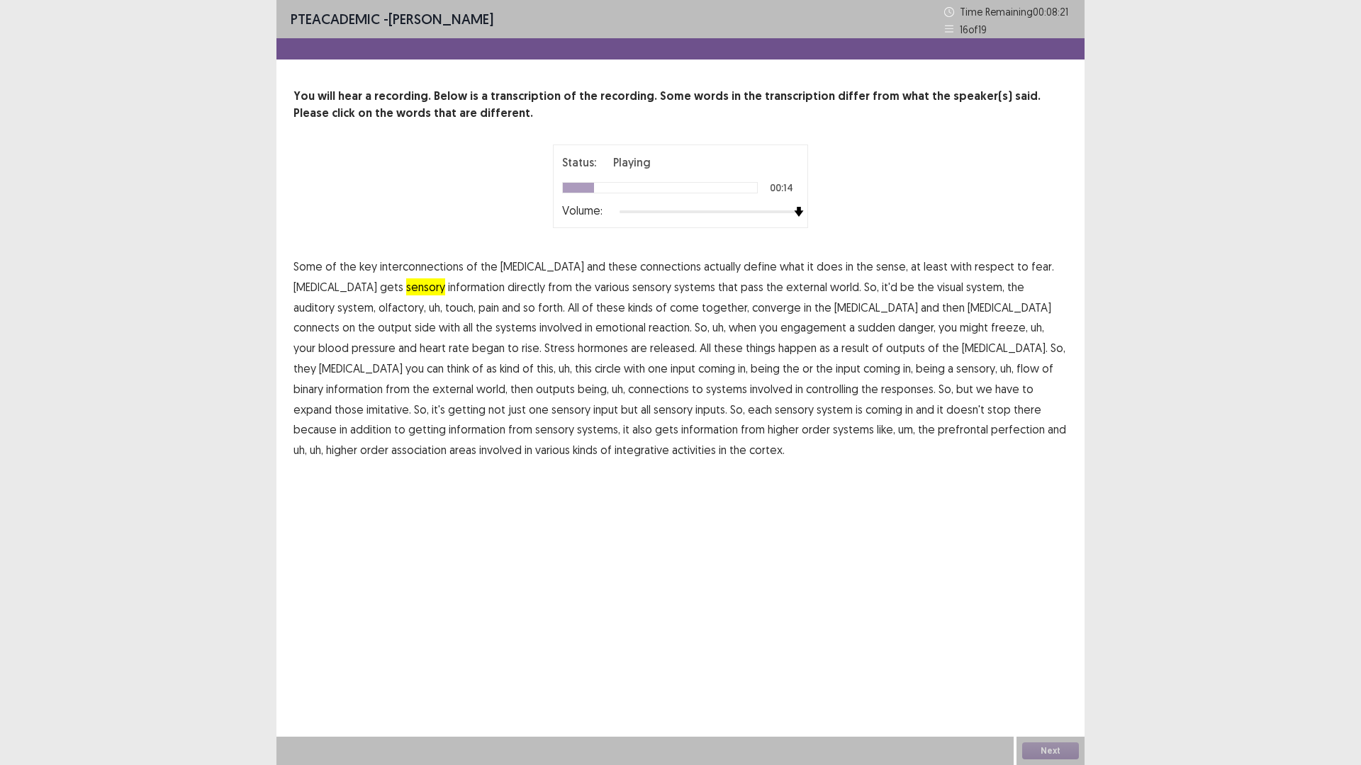
click at [632, 291] on span "sensory" at bounding box center [651, 287] width 39 height 17
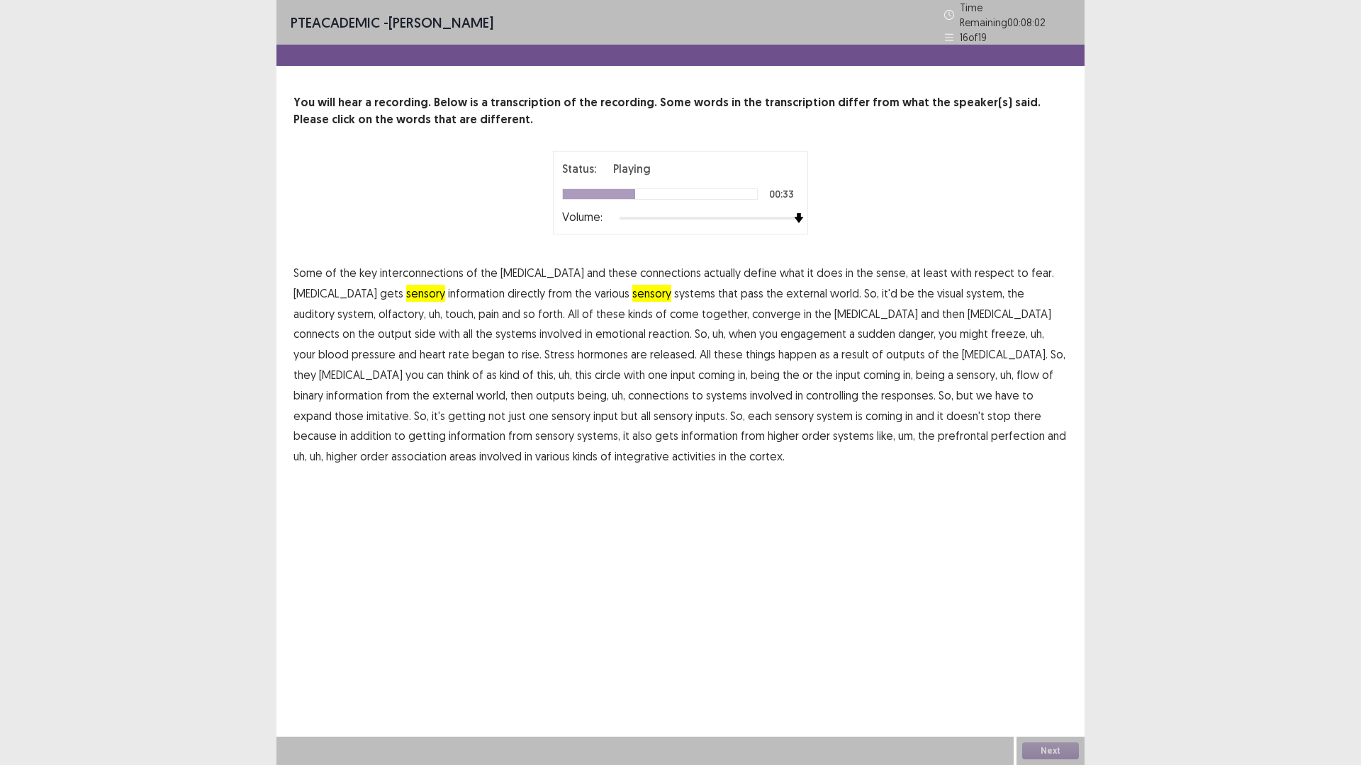
drag, startPoint x: 477, startPoint y: 330, endPoint x: 491, endPoint y: 330, distance: 14.2
click at [648, 330] on span "reaction." at bounding box center [669, 333] width 43 height 17
click at [780, 333] on span "engagement" at bounding box center [813, 333] width 66 height 17
click at [956, 369] on span "sensory," at bounding box center [976, 374] width 41 height 17
click at [323, 387] on span "binary" at bounding box center [308, 395] width 30 height 17
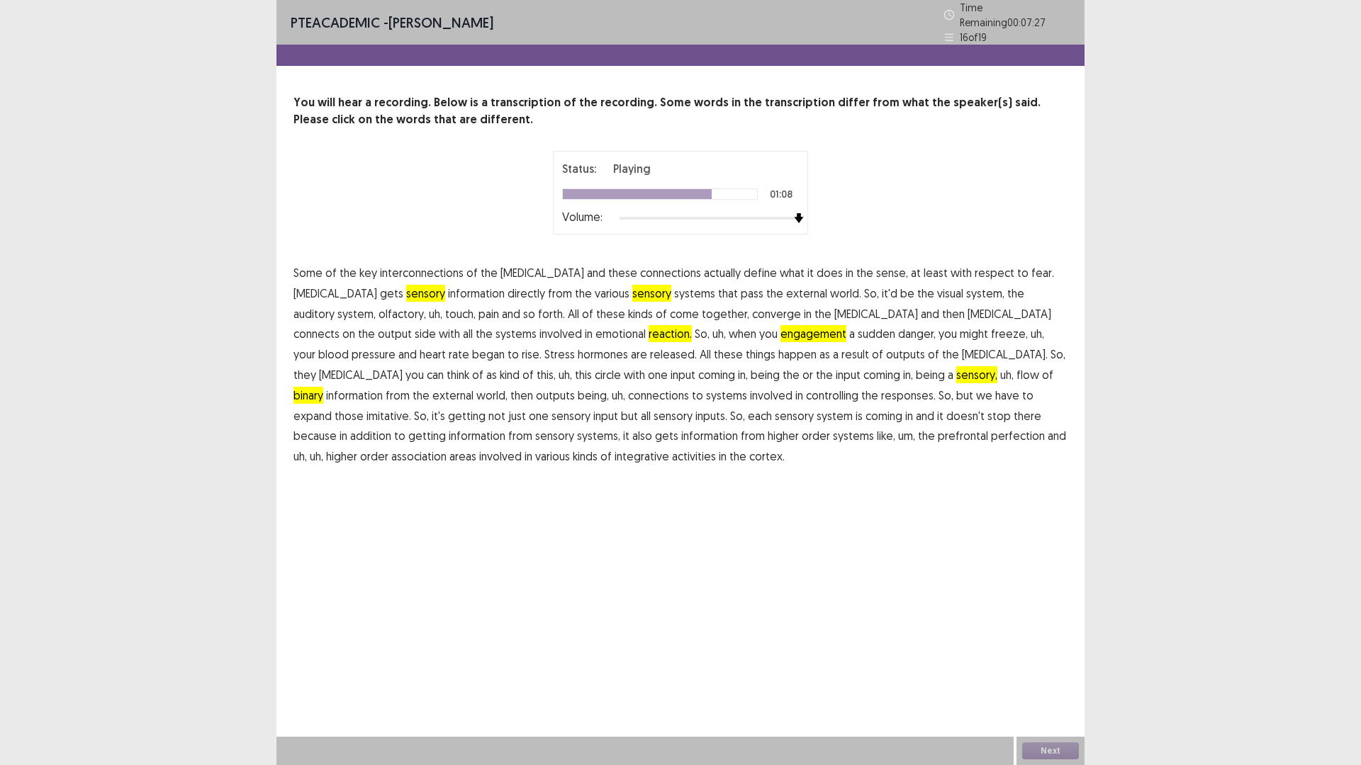
click at [411, 408] on span "imitative." at bounding box center [388, 416] width 45 height 17
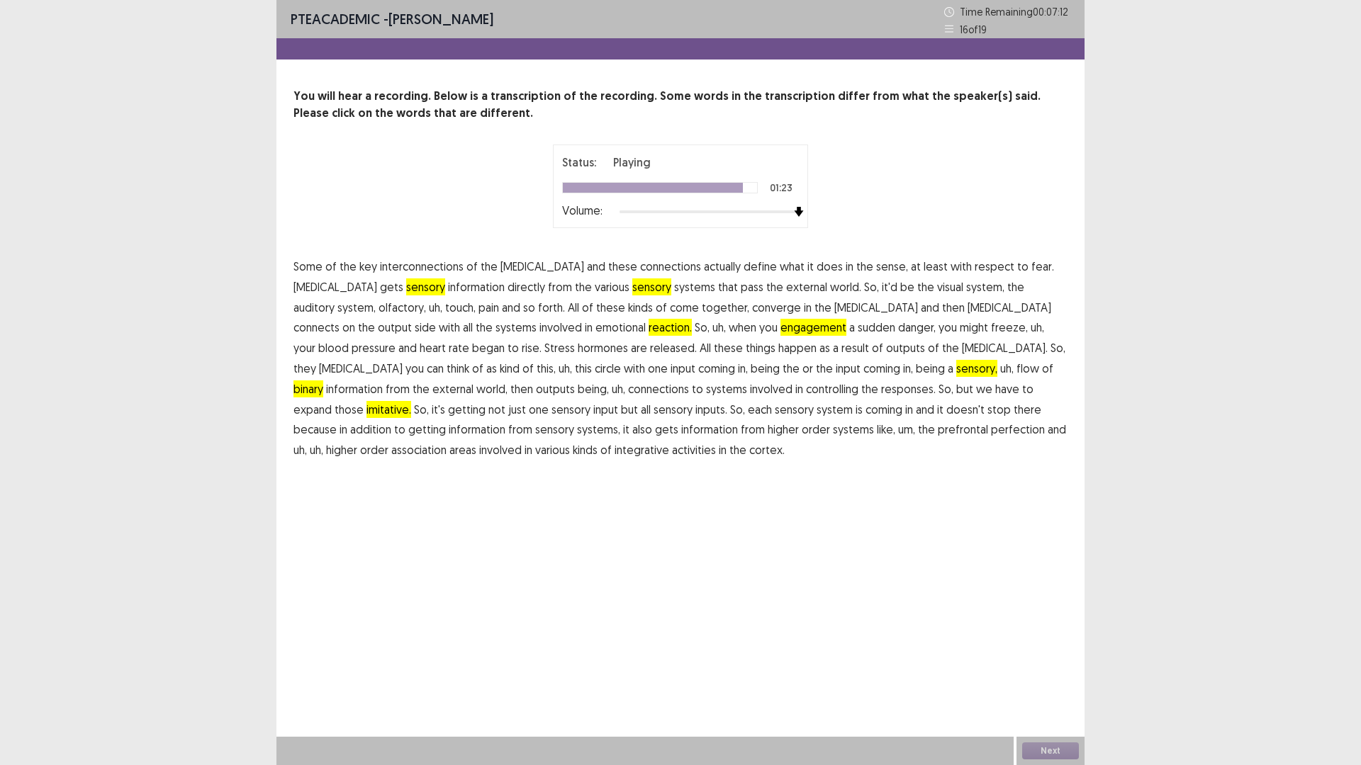
click at [991, 432] on span "perfection" at bounding box center [1018, 429] width 54 height 17
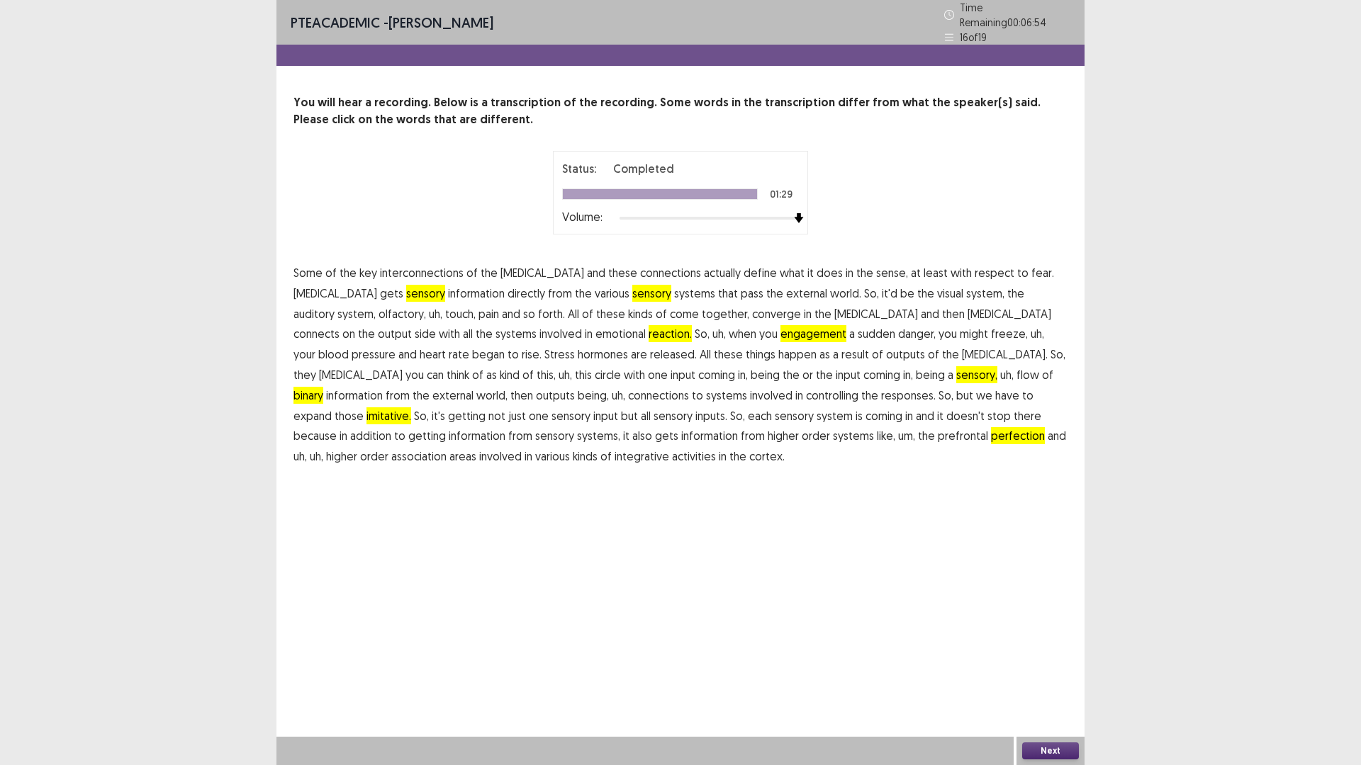
click at [1048, 669] on button "Next" at bounding box center [1050, 751] width 57 height 17
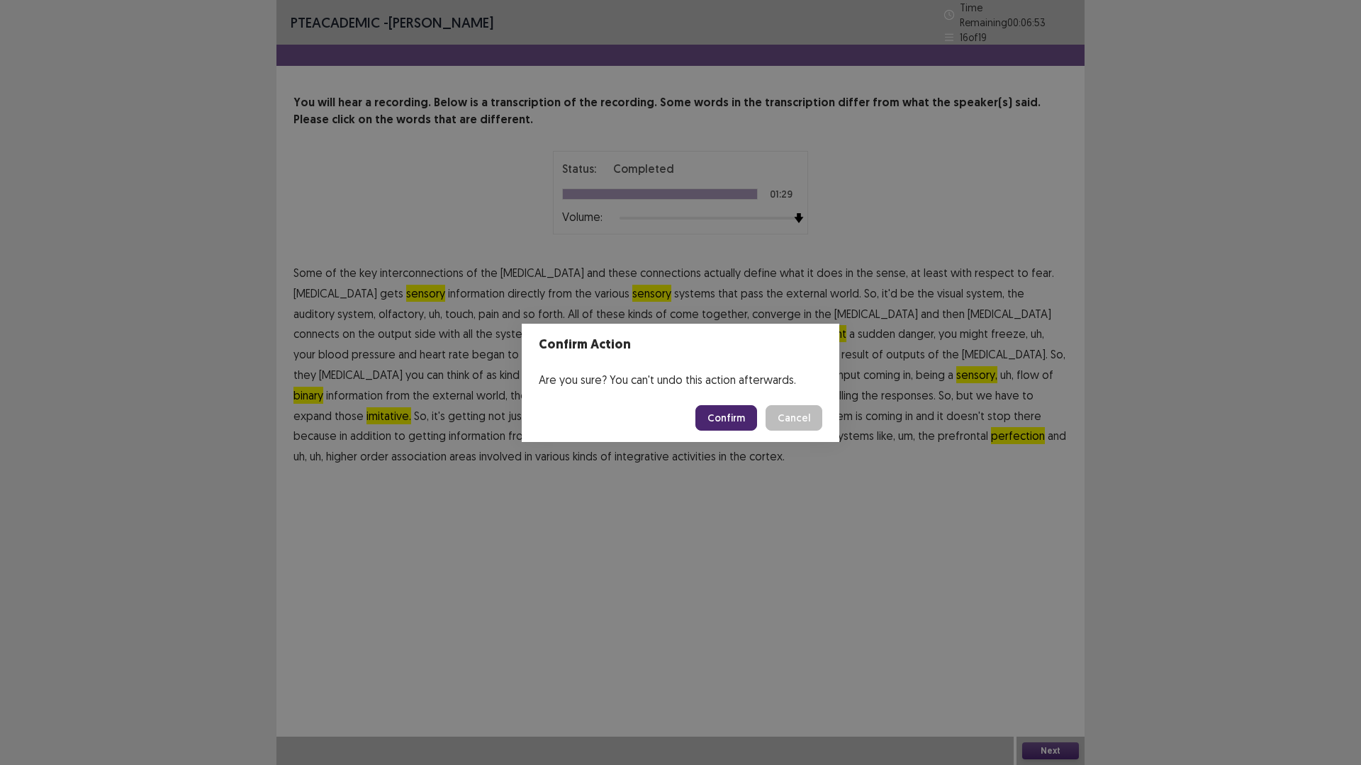
drag, startPoint x: 733, startPoint y: 399, endPoint x: 719, endPoint y: 420, distance: 25.2
click at [731, 399] on footer "Confirm Cancel" at bounding box center [681, 418] width 318 height 48
click at [719, 420] on button "Confirm" at bounding box center [726, 418] width 62 height 26
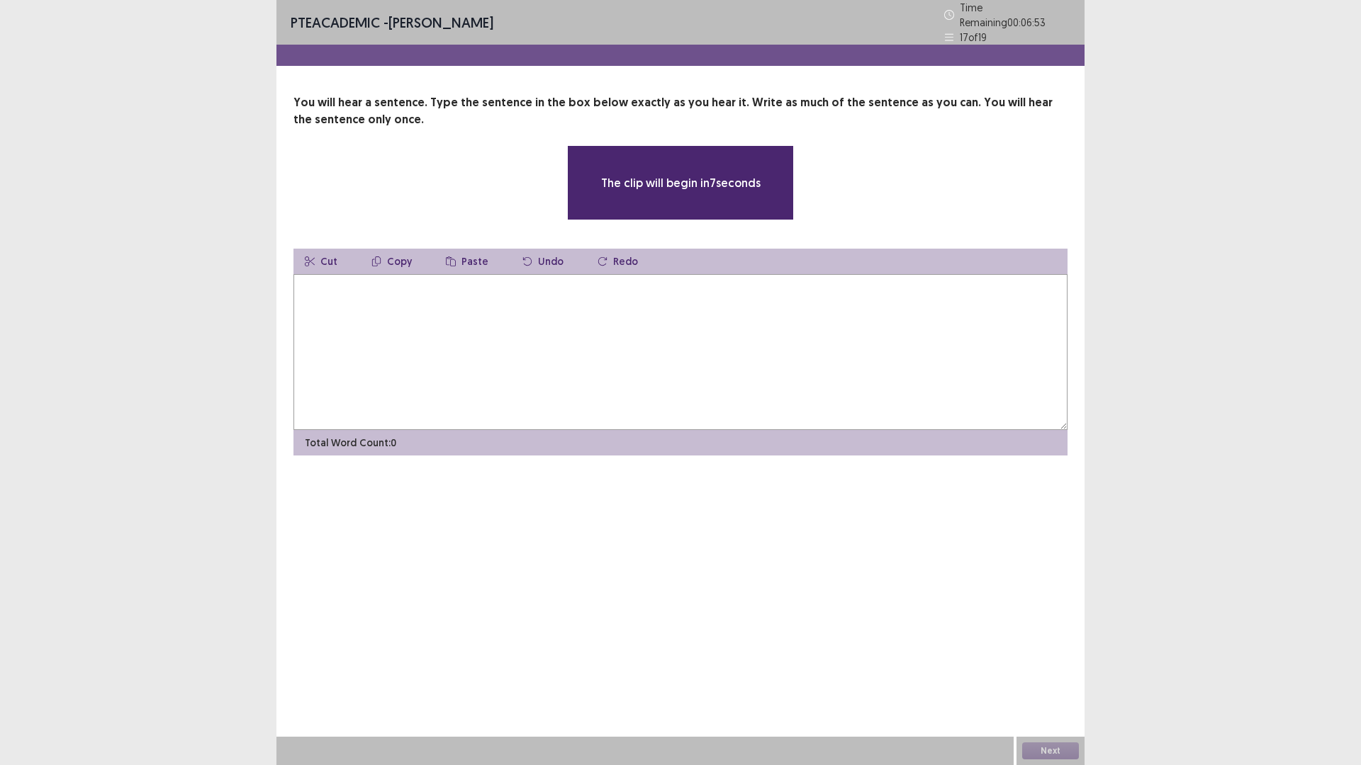
click at [660, 298] on textarea at bounding box center [680, 352] width 774 height 156
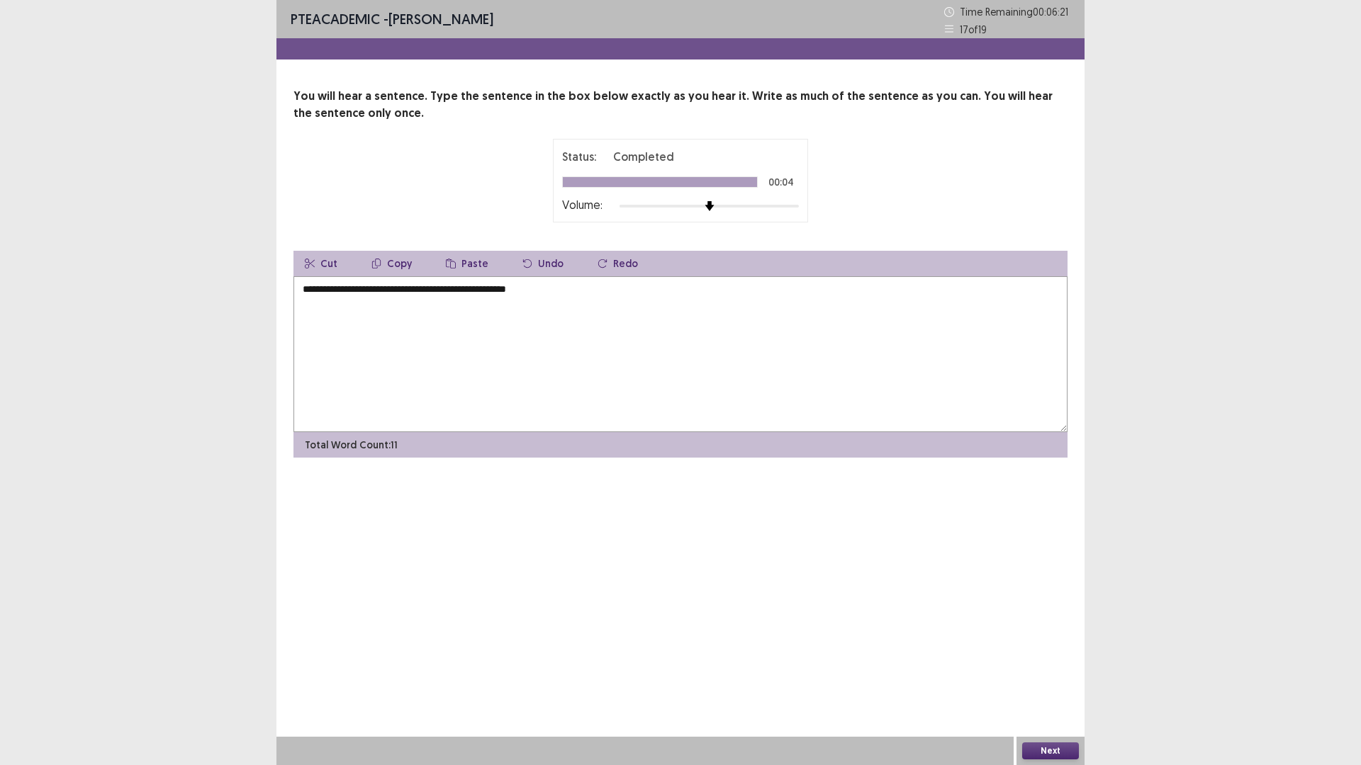
click at [1074, 669] on button "Next" at bounding box center [1050, 751] width 57 height 17
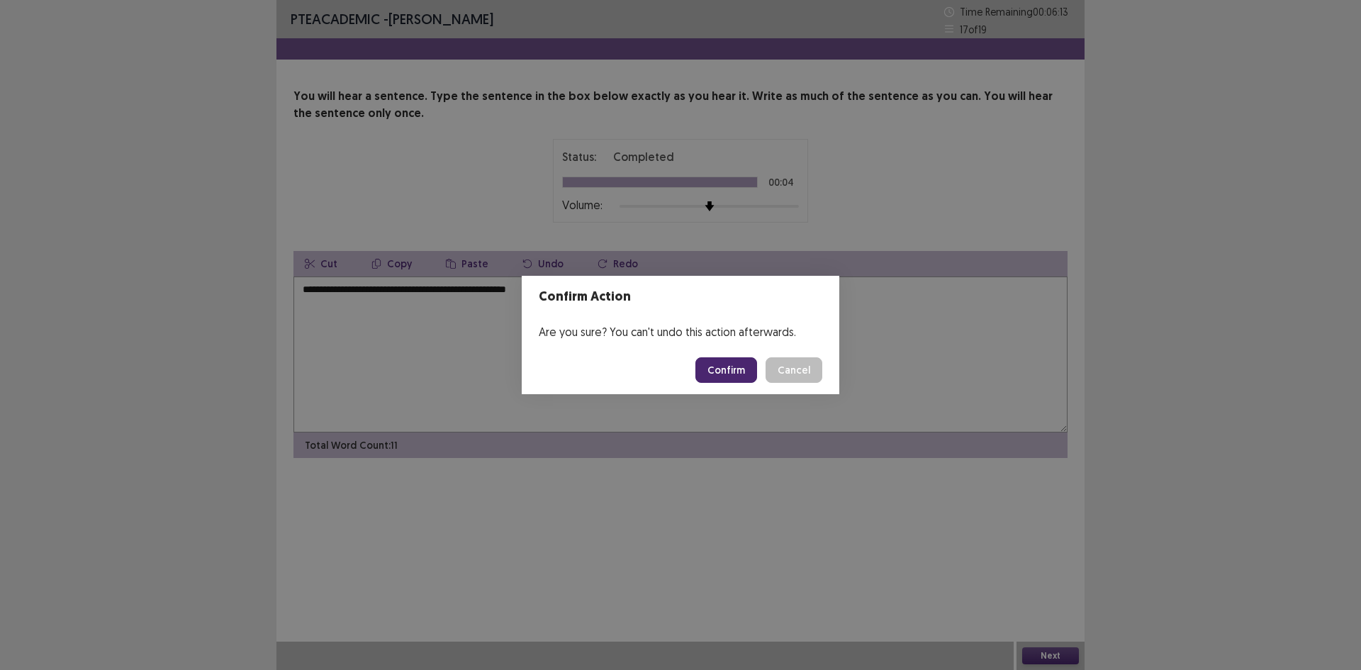
click at [785, 360] on button "Cancel" at bounding box center [793, 370] width 57 height 26
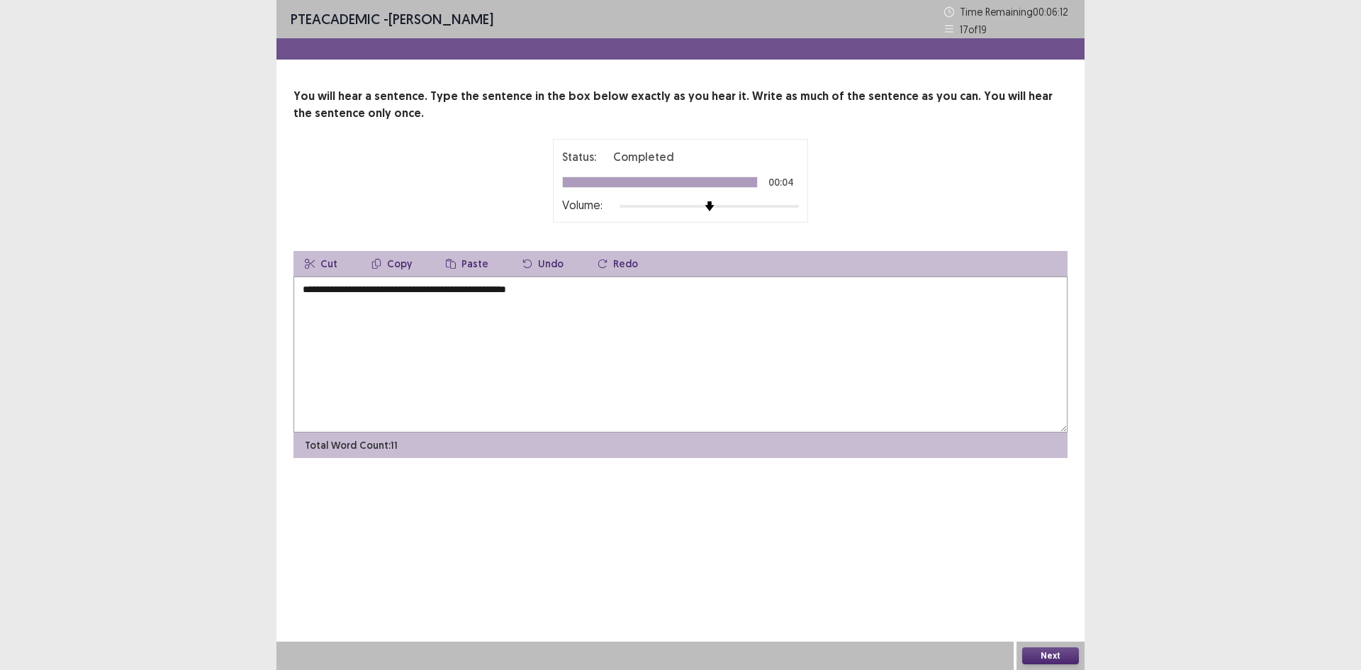
click at [480, 290] on textarea "**********" at bounding box center [680, 354] width 774 height 156
click at [481, 290] on textarea "**********" at bounding box center [680, 354] width 774 height 156
click at [483, 290] on textarea "**********" at bounding box center [680, 354] width 774 height 156
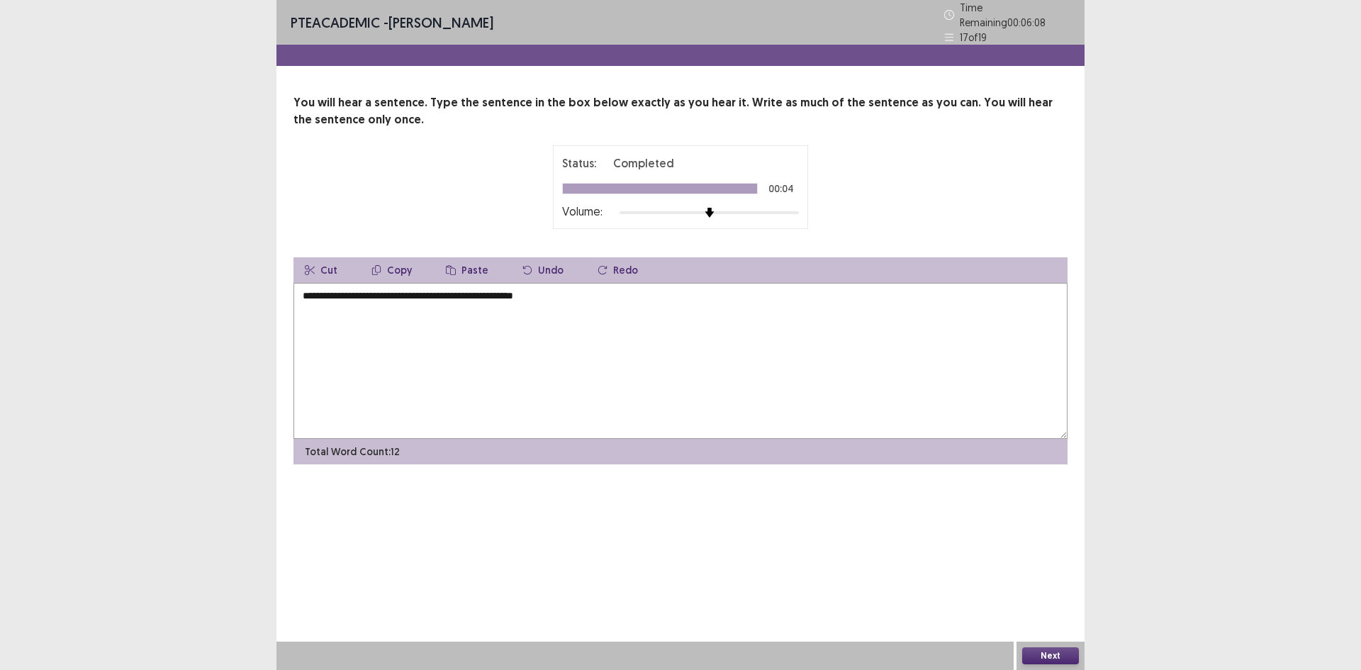
type textarea "**********"
click at [1059, 648] on button "Next" at bounding box center [1050, 655] width 57 height 17
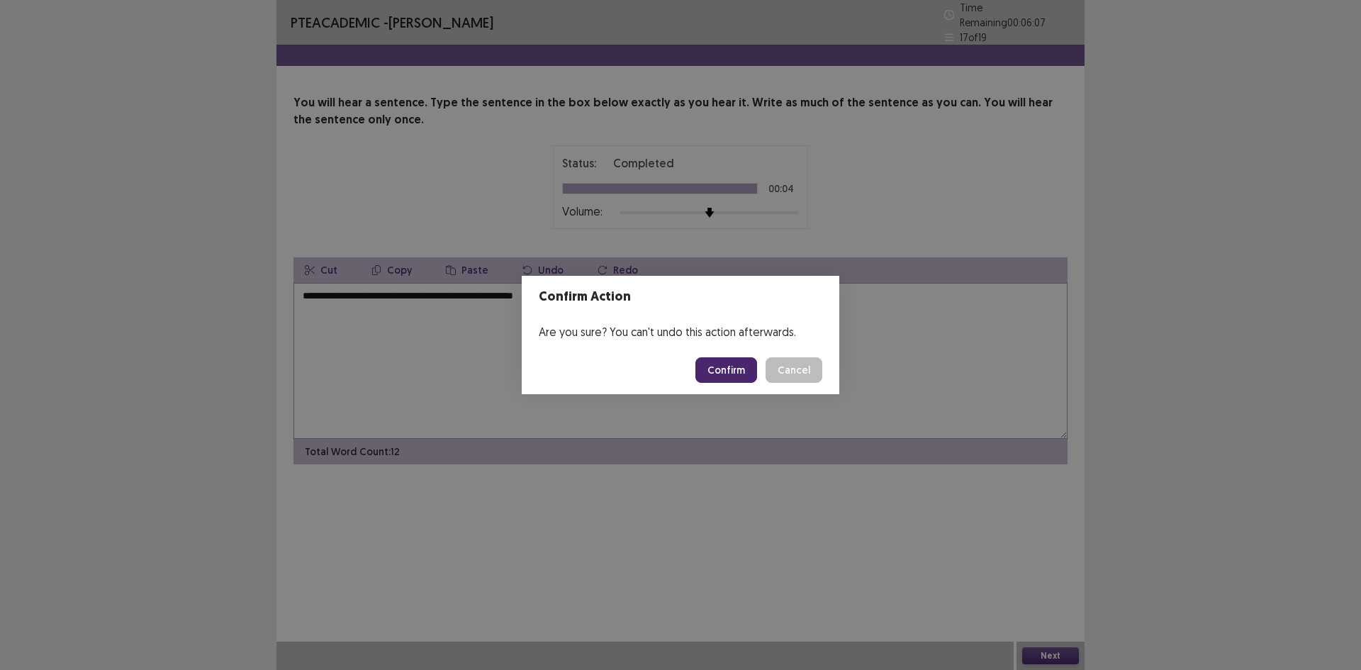
click at [735, 366] on button "Confirm" at bounding box center [726, 370] width 62 height 26
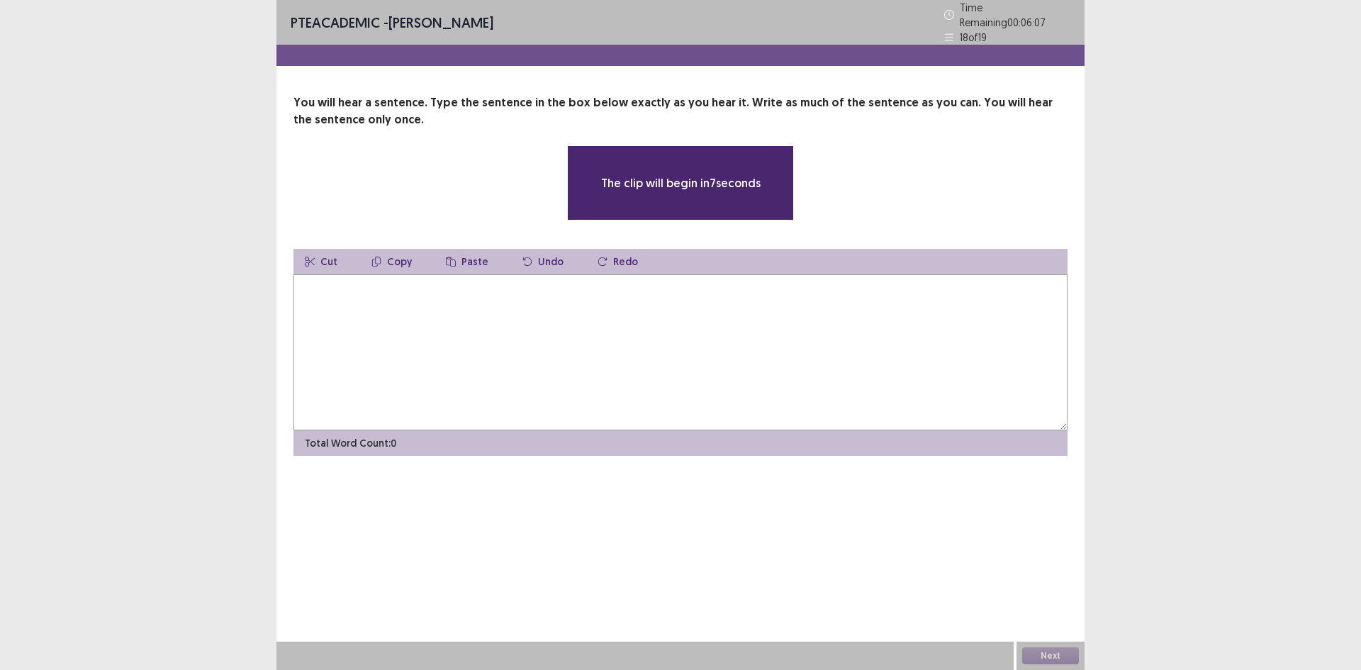
click at [404, 318] on textarea at bounding box center [680, 352] width 774 height 156
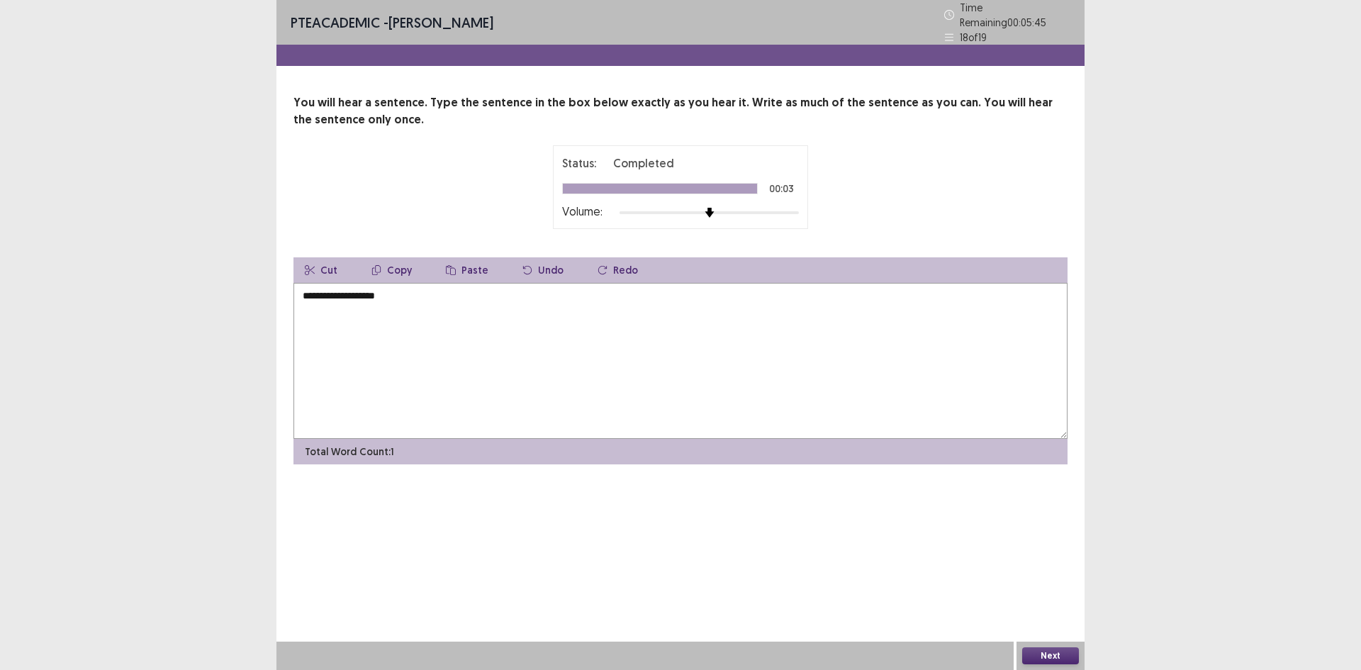
click at [347, 290] on textarea "**********" at bounding box center [680, 361] width 774 height 156
click at [348, 290] on textarea "**********" at bounding box center [680, 361] width 774 height 156
click at [412, 303] on textarea "**********" at bounding box center [680, 361] width 774 height 156
type textarea "**********"
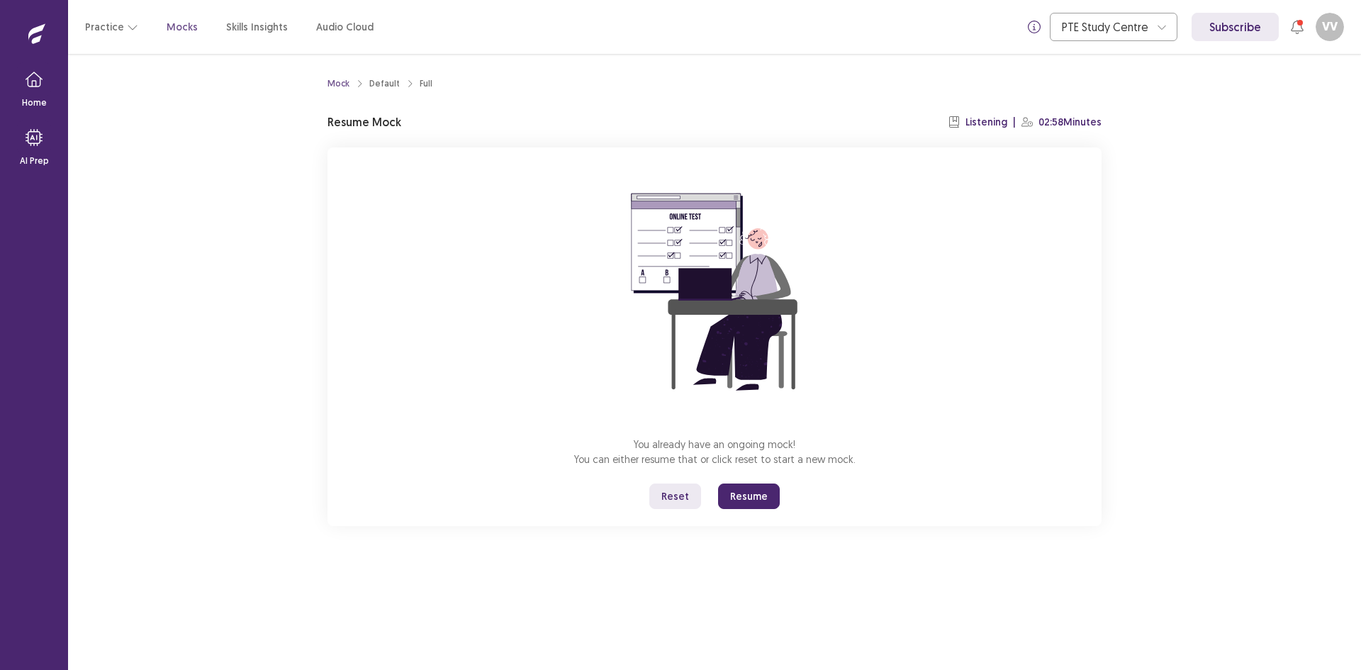
click at [738, 504] on button "Resume" at bounding box center [749, 496] width 62 height 26
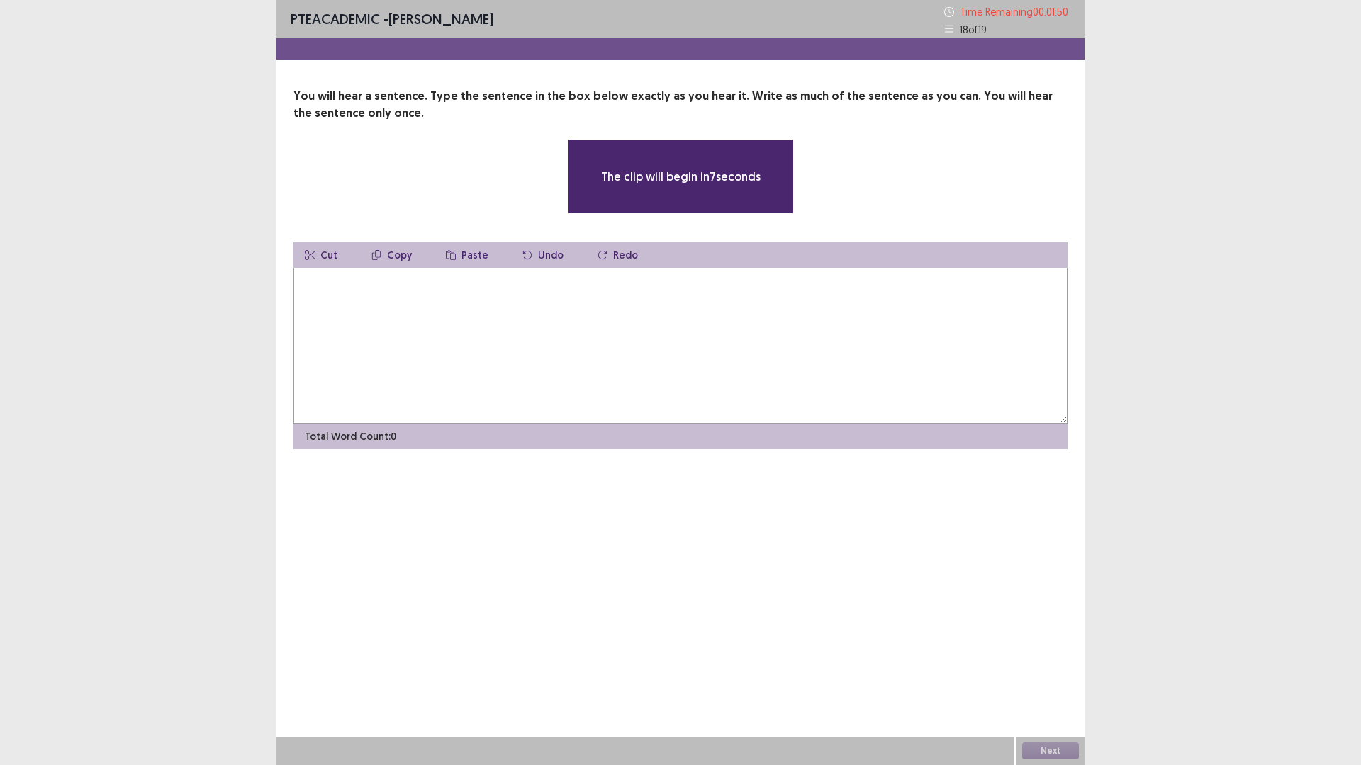
click at [663, 373] on textarea at bounding box center [680, 346] width 774 height 156
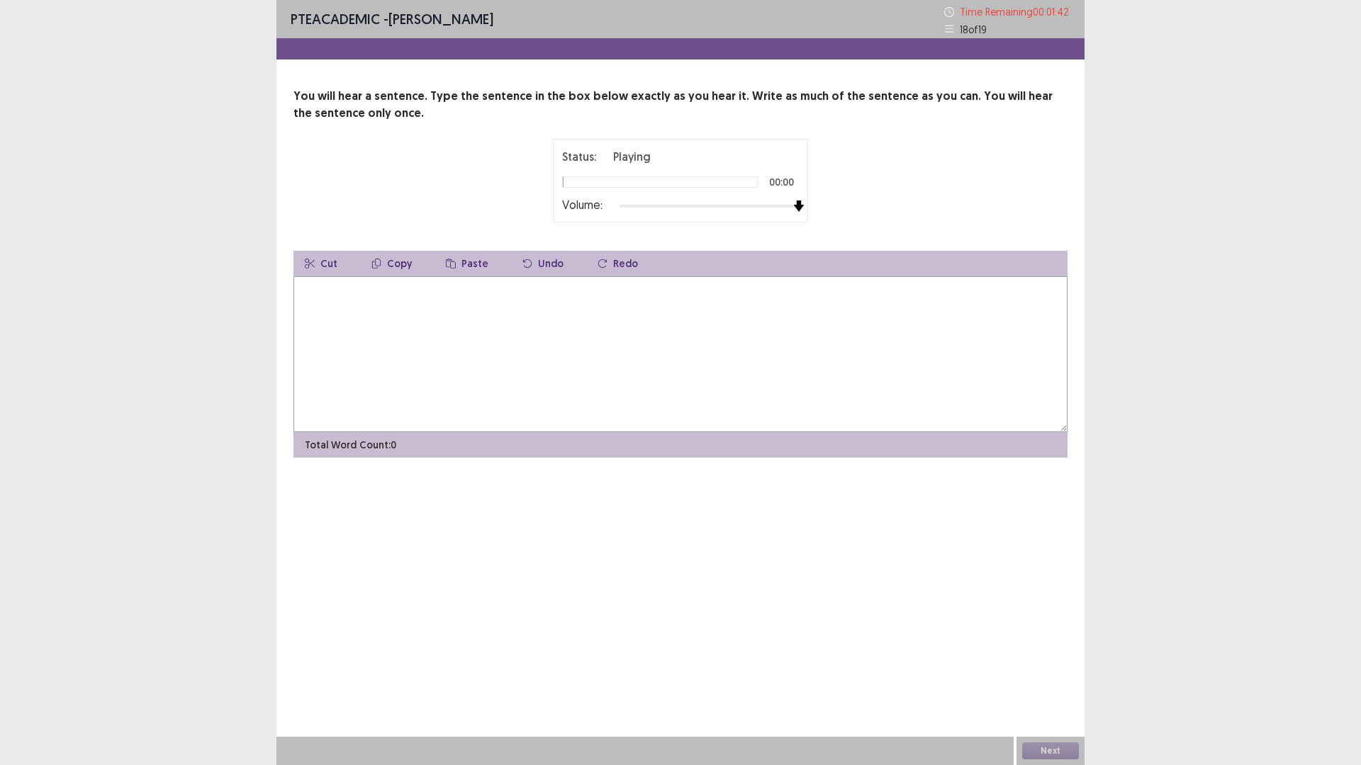
click at [797, 206] on div at bounding box center [708, 206] width 179 height 11
click at [719, 310] on textarea at bounding box center [680, 354] width 774 height 156
type textarea "**********"
click at [1050, 669] on button "Next" at bounding box center [1050, 751] width 57 height 17
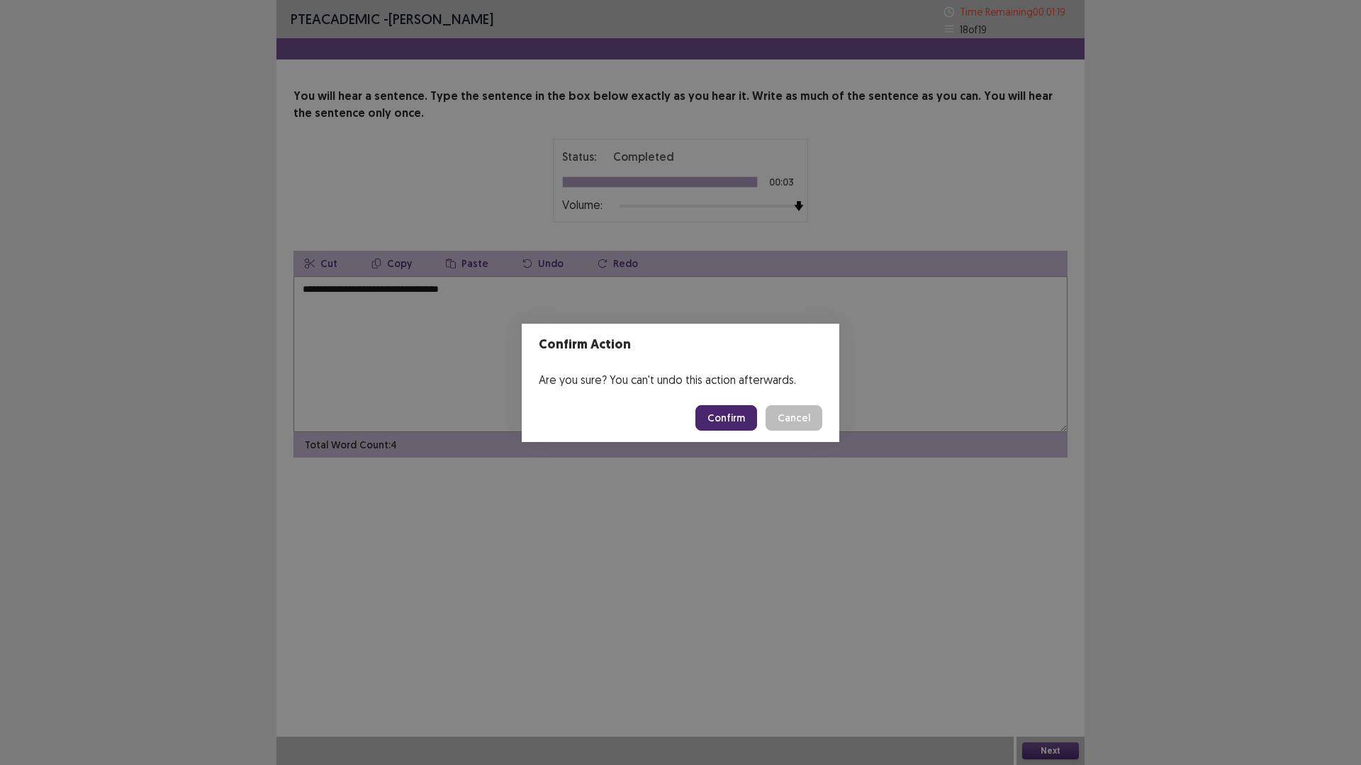
click at [748, 432] on footer "Confirm Cancel" at bounding box center [681, 418] width 318 height 48
click at [718, 420] on button "Confirm" at bounding box center [726, 418] width 62 height 26
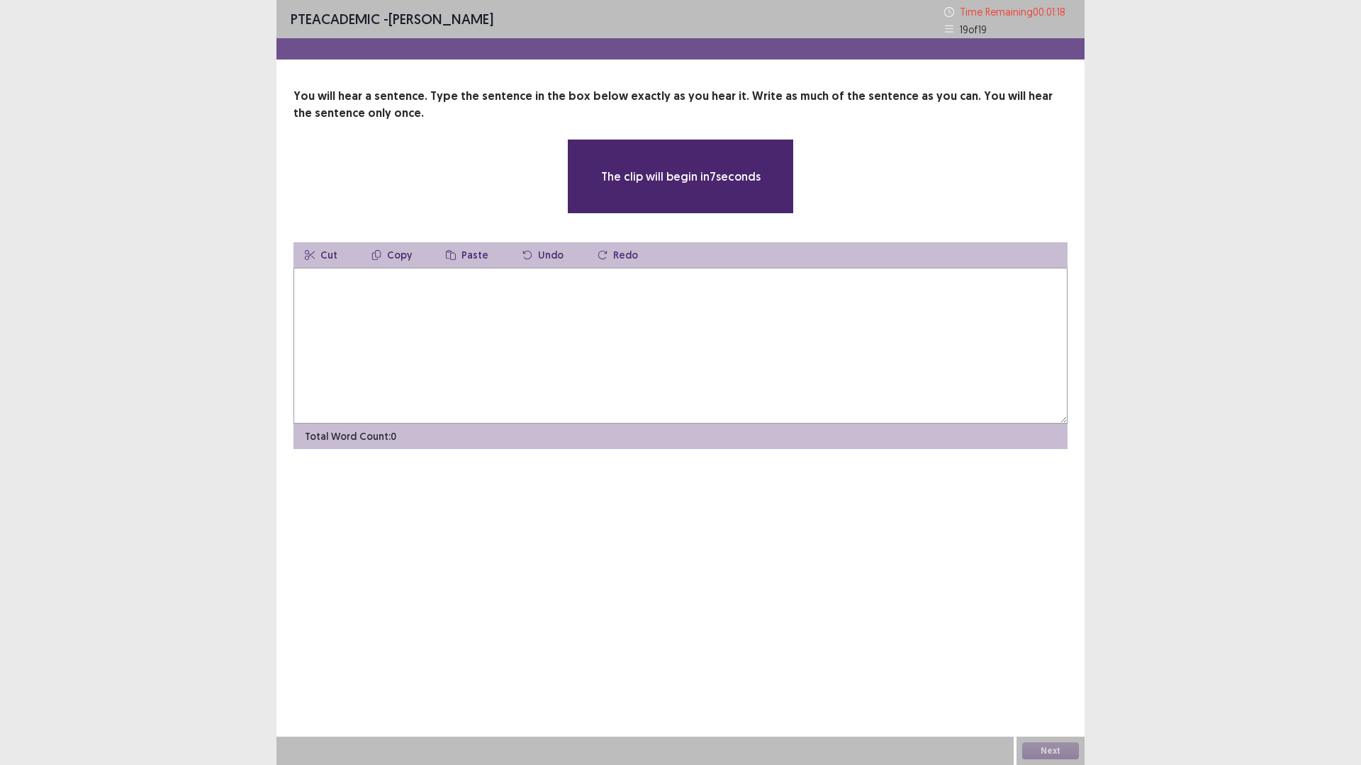
click at [494, 315] on textarea at bounding box center [680, 346] width 774 height 156
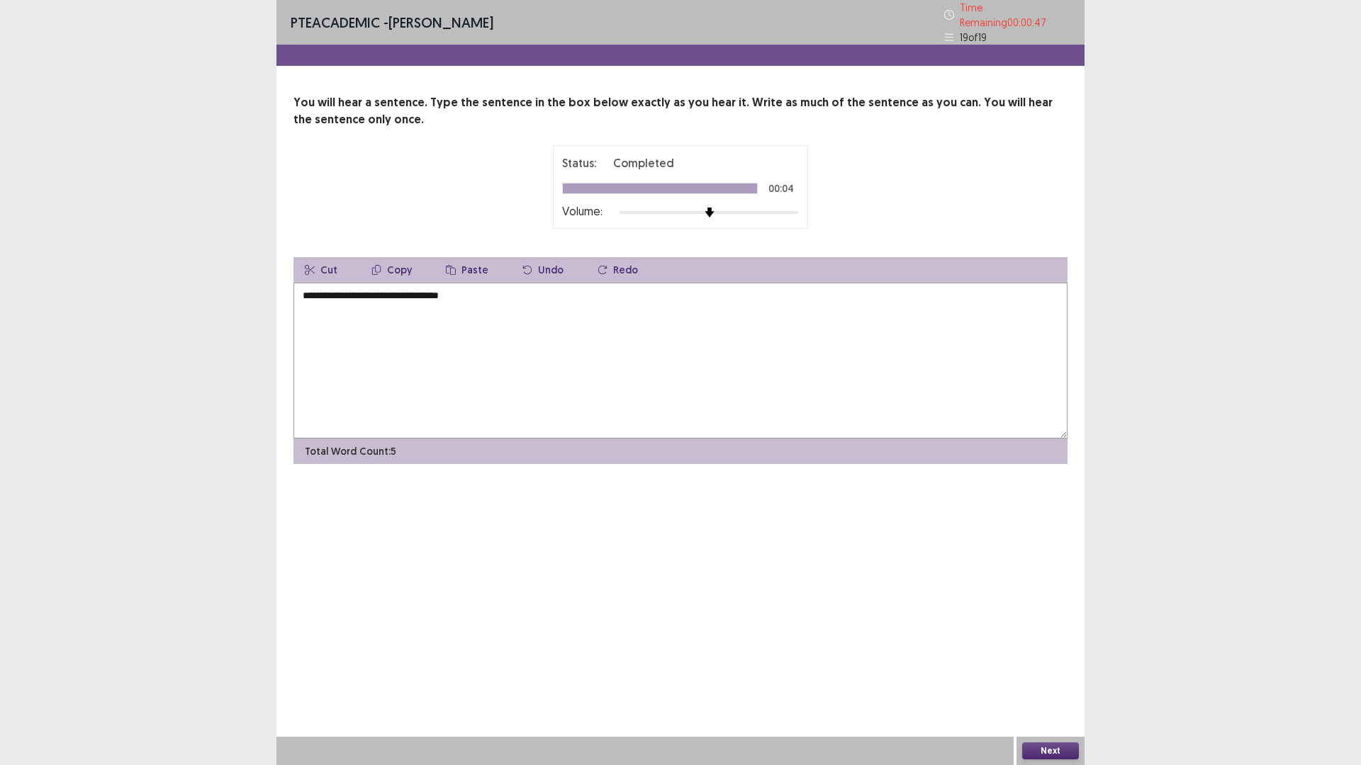
type textarea "**********"
click at [1041, 669] on button "Next" at bounding box center [1050, 751] width 57 height 17
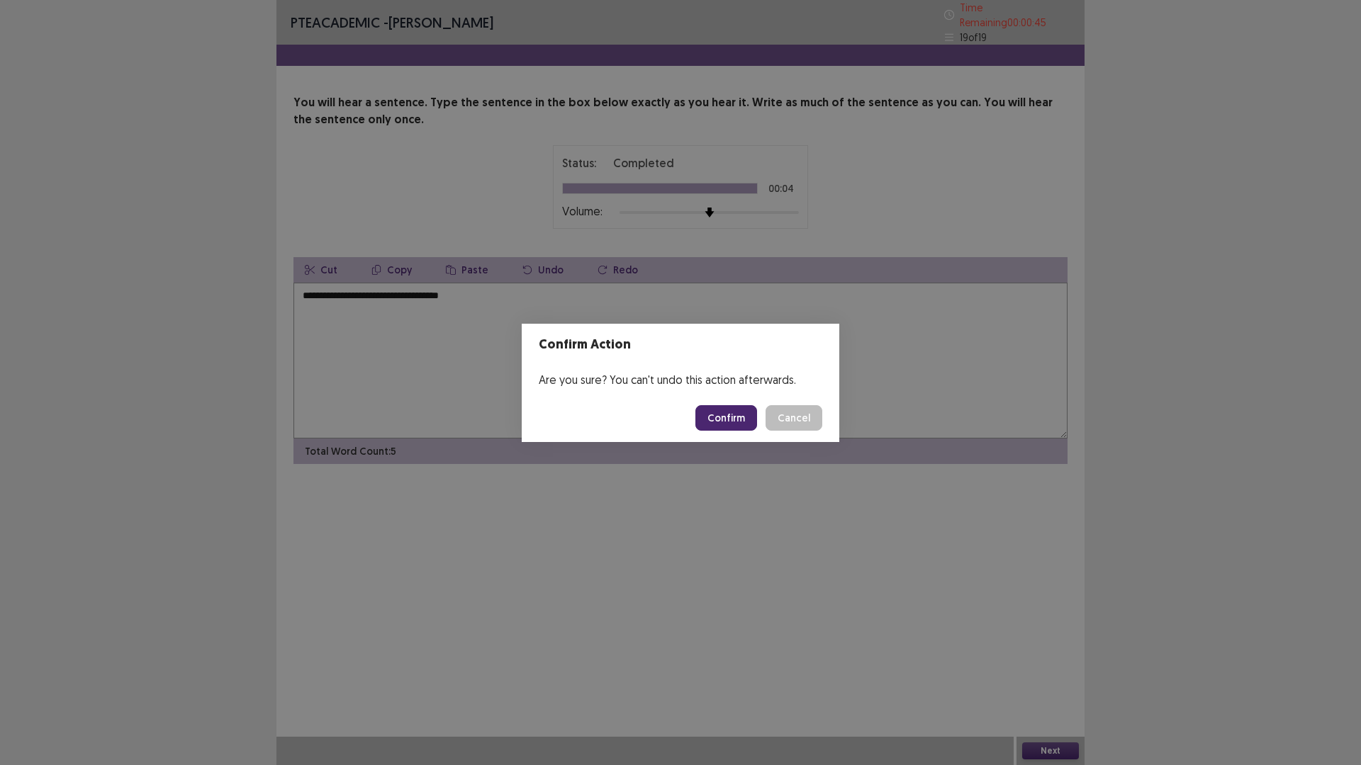
click at [726, 419] on button "Confirm" at bounding box center [726, 418] width 62 height 26
